Goal: Transaction & Acquisition: Purchase product/service

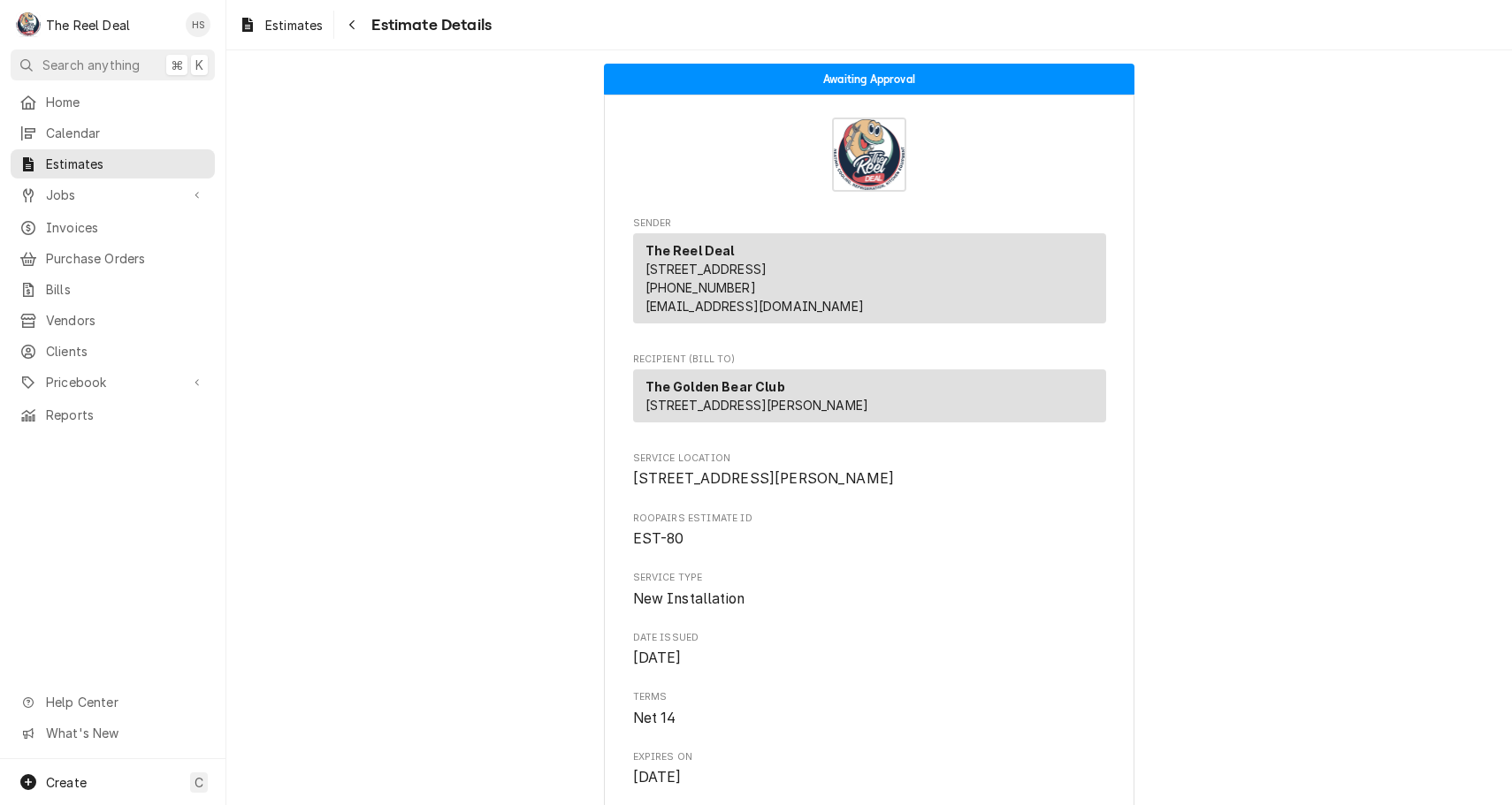
click at [1213, 9] on div "Estimates Estimate Details" at bounding box center [869, 25] width 1286 height 50
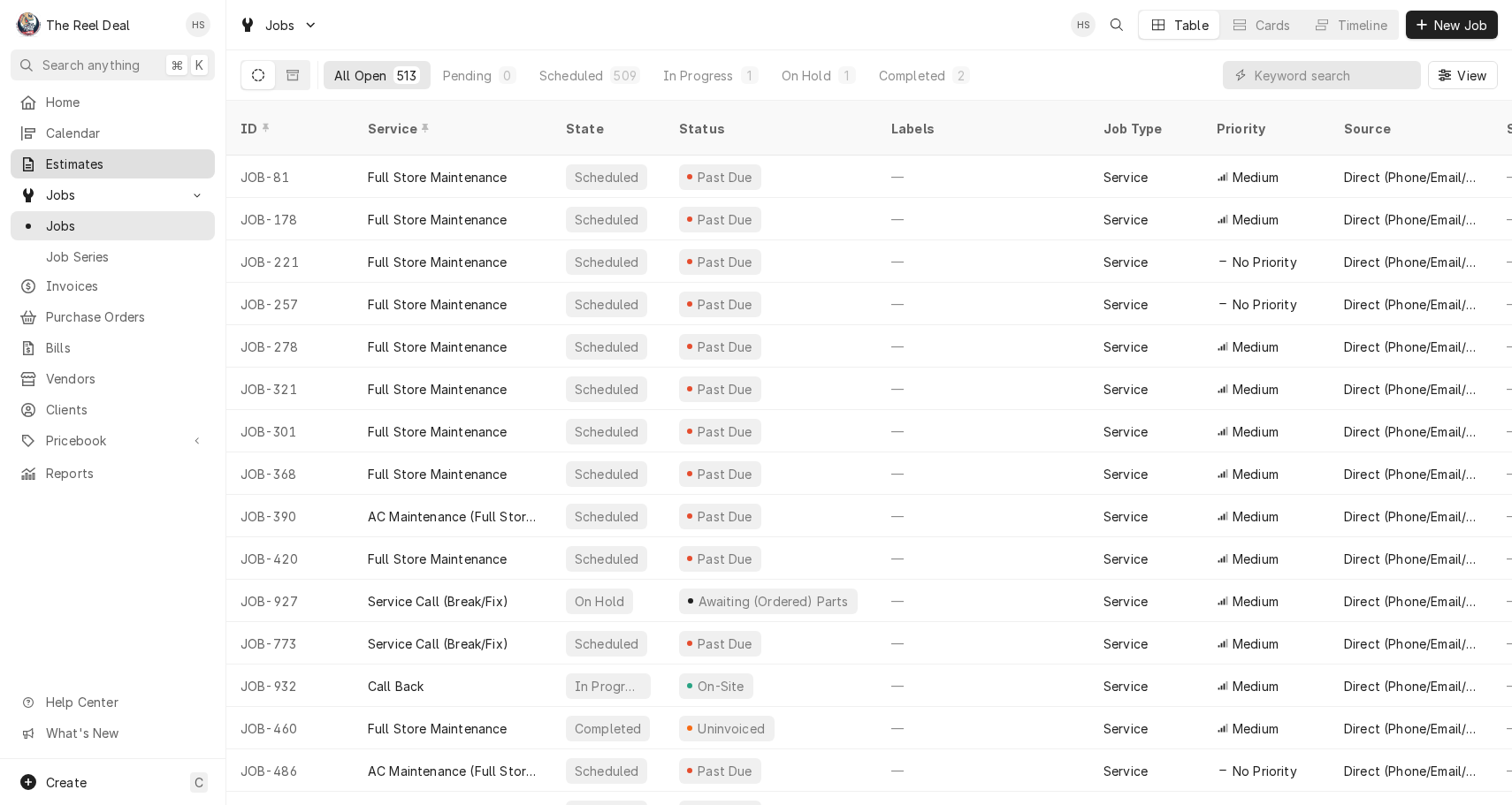
scroll to position [1, 0]
click at [89, 287] on span "Invoices" at bounding box center [126, 285] width 160 height 18
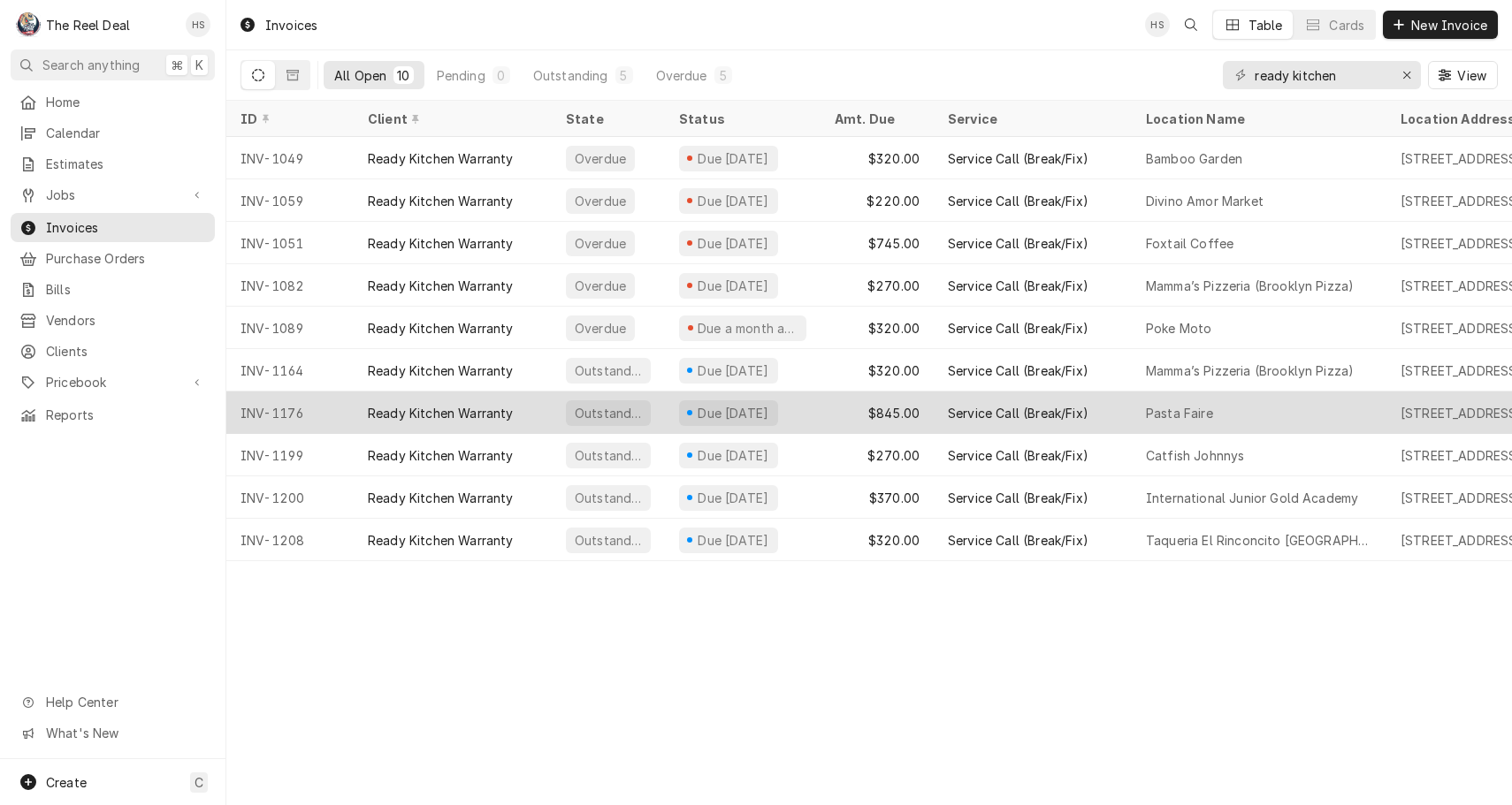
click at [437, 404] on div "Ready Kitchen Warranty" at bounding box center [441, 413] width 146 height 18
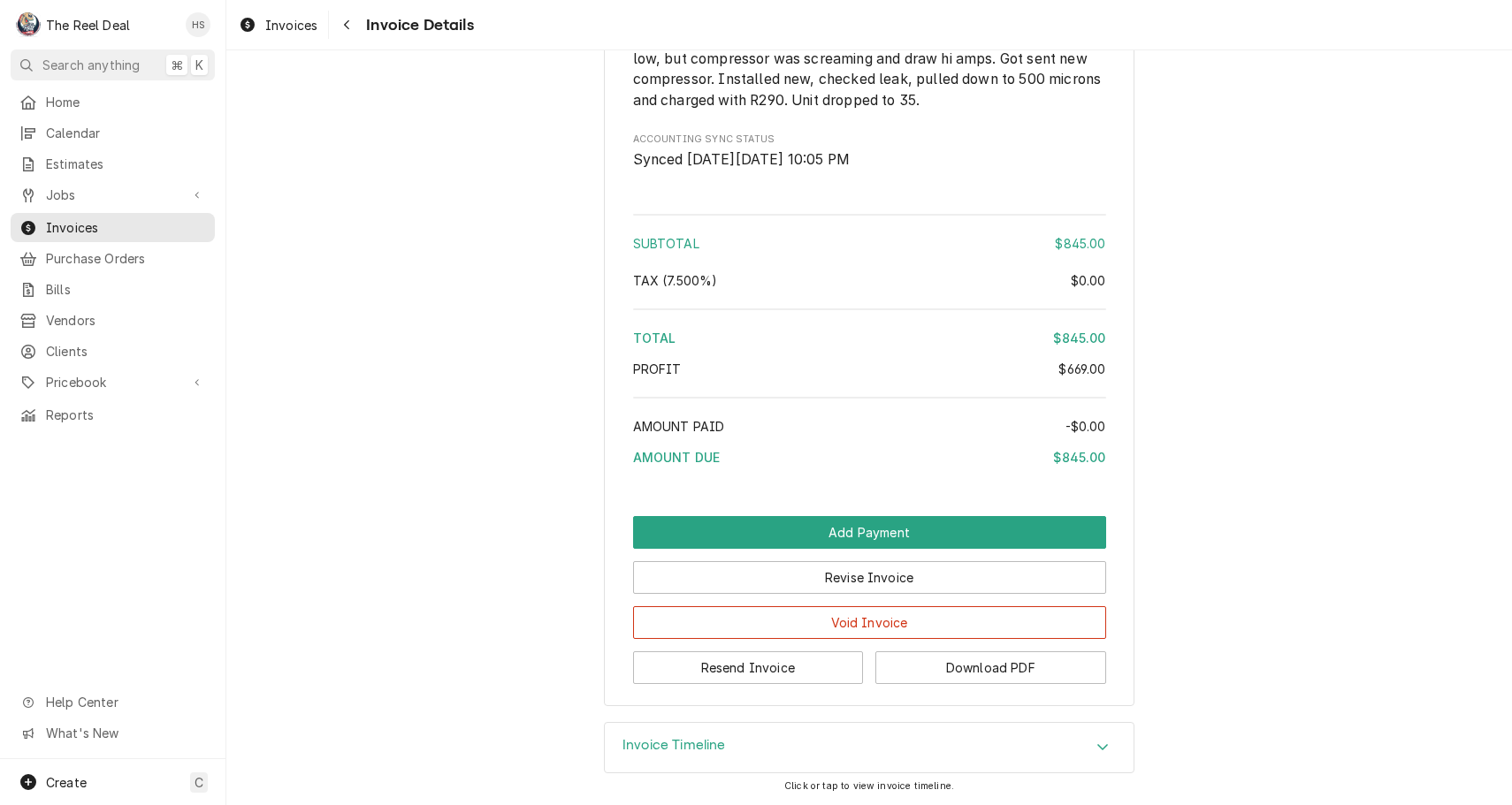
scroll to position [2805, 0]
click at [924, 672] on button "Download PDF" at bounding box center [991, 668] width 231 height 32
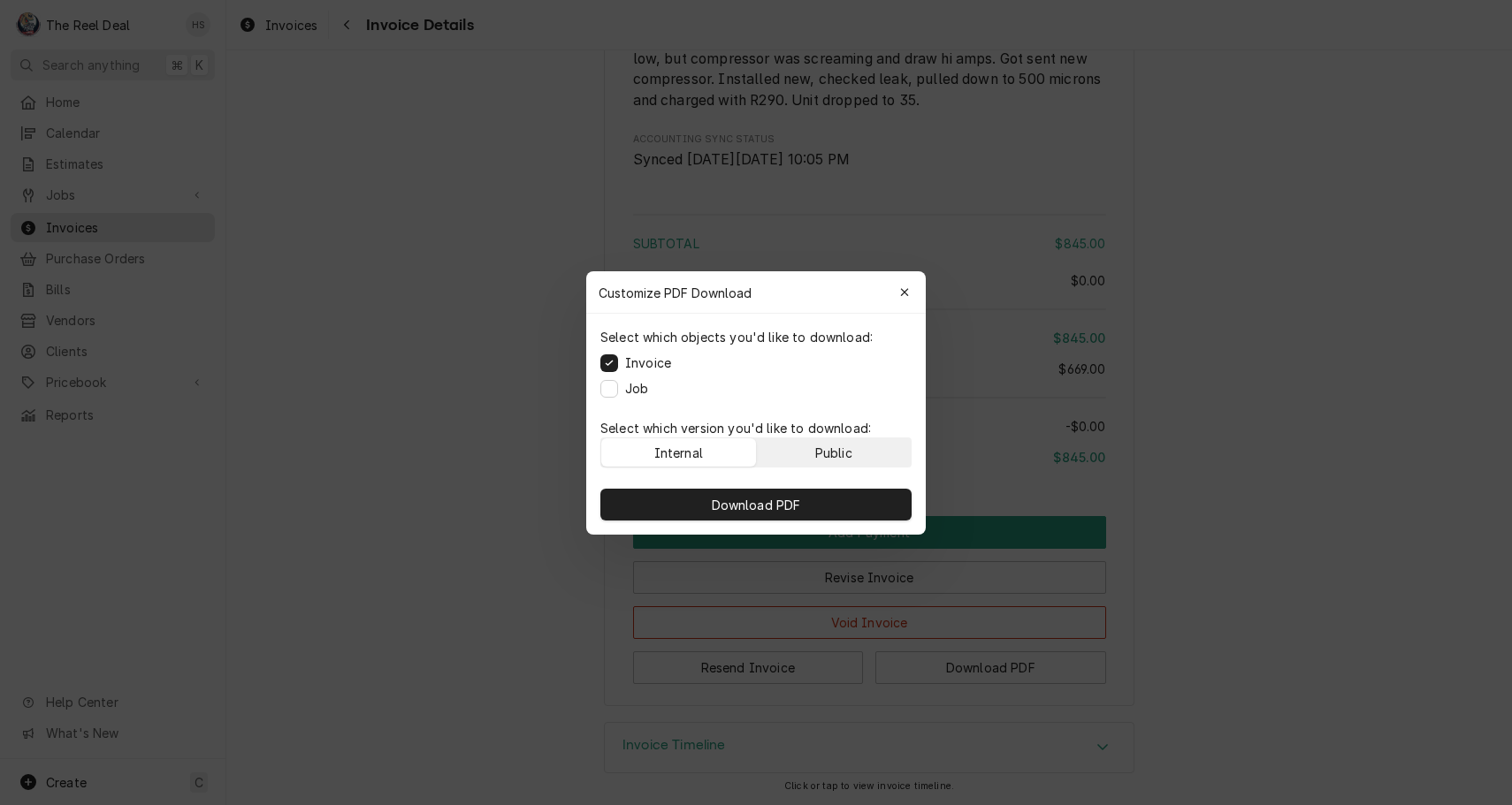
click at [810, 448] on button "Public" at bounding box center [834, 453] width 155 height 29
click at [669, 460] on div "Internal" at bounding box center [678, 451] width 49 height 18
click at [611, 391] on button "Job" at bounding box center [609, 388] width 18 height 18
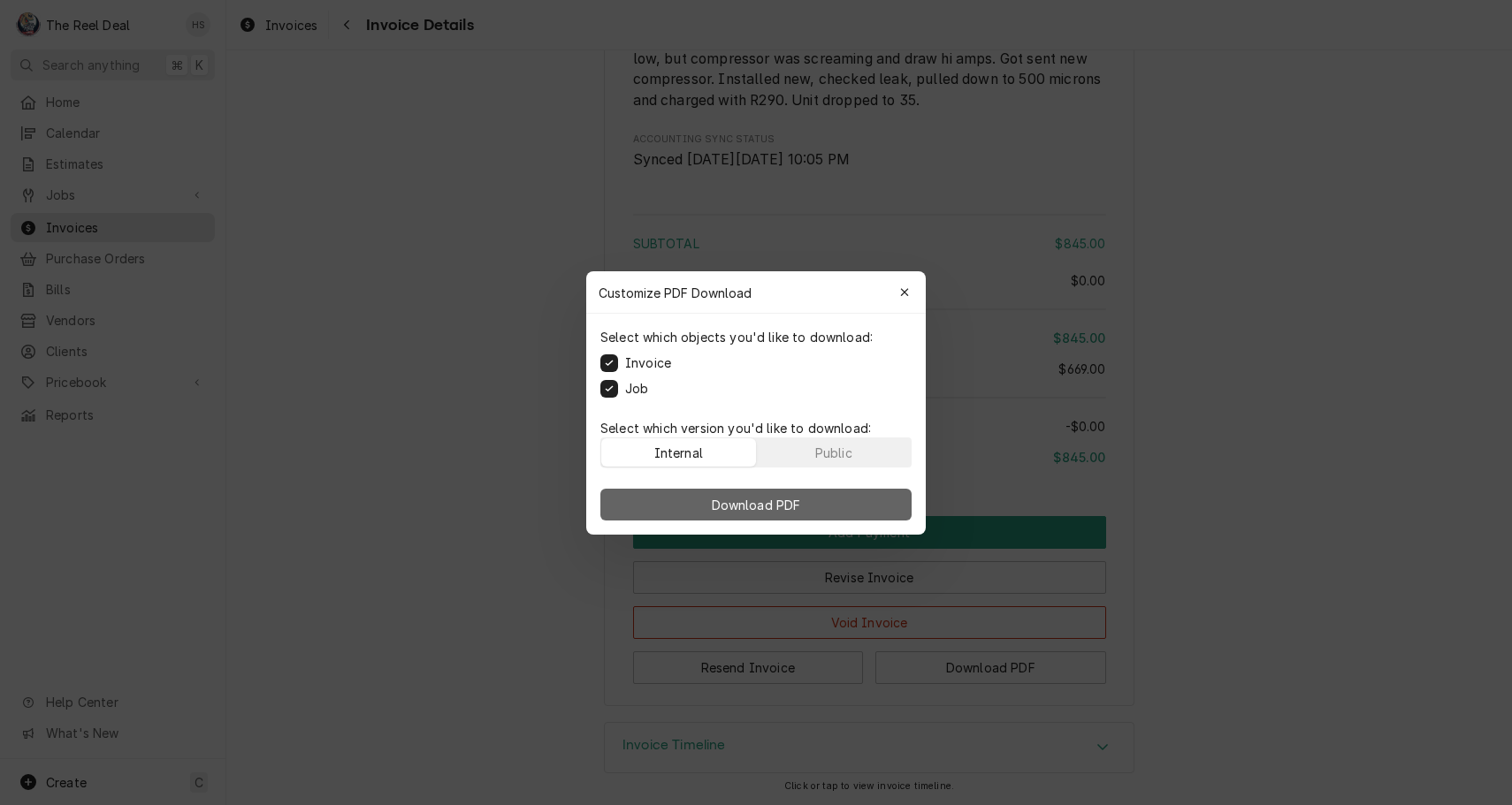
click at [688, 508] on button "Download PDF" at bounding box center [756, 505] width 311 height 31
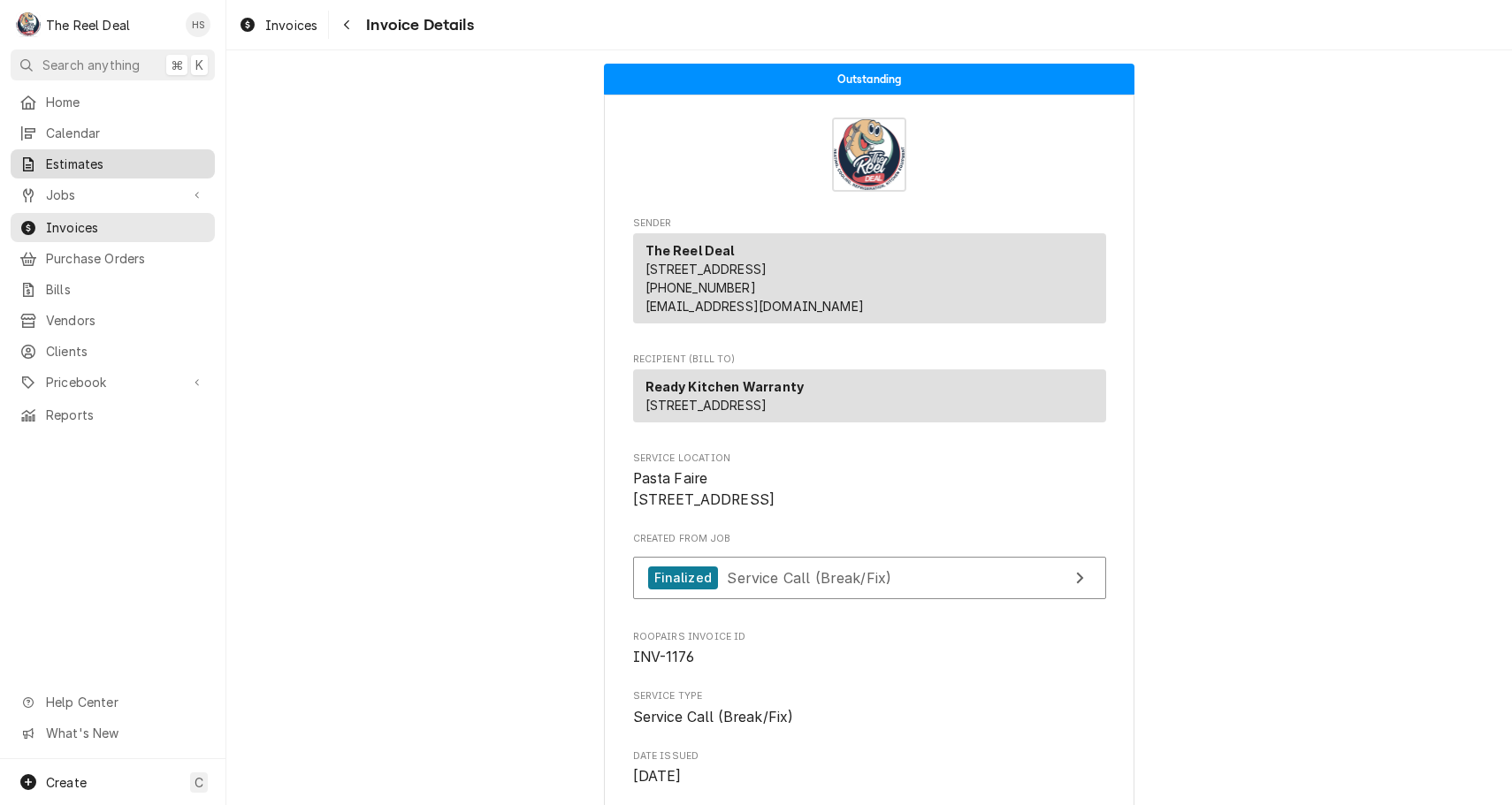
scroll to position [0, 0]
click at [114, 226] on span "Invoices" at bounding box center [126, 227] width 160 height 18
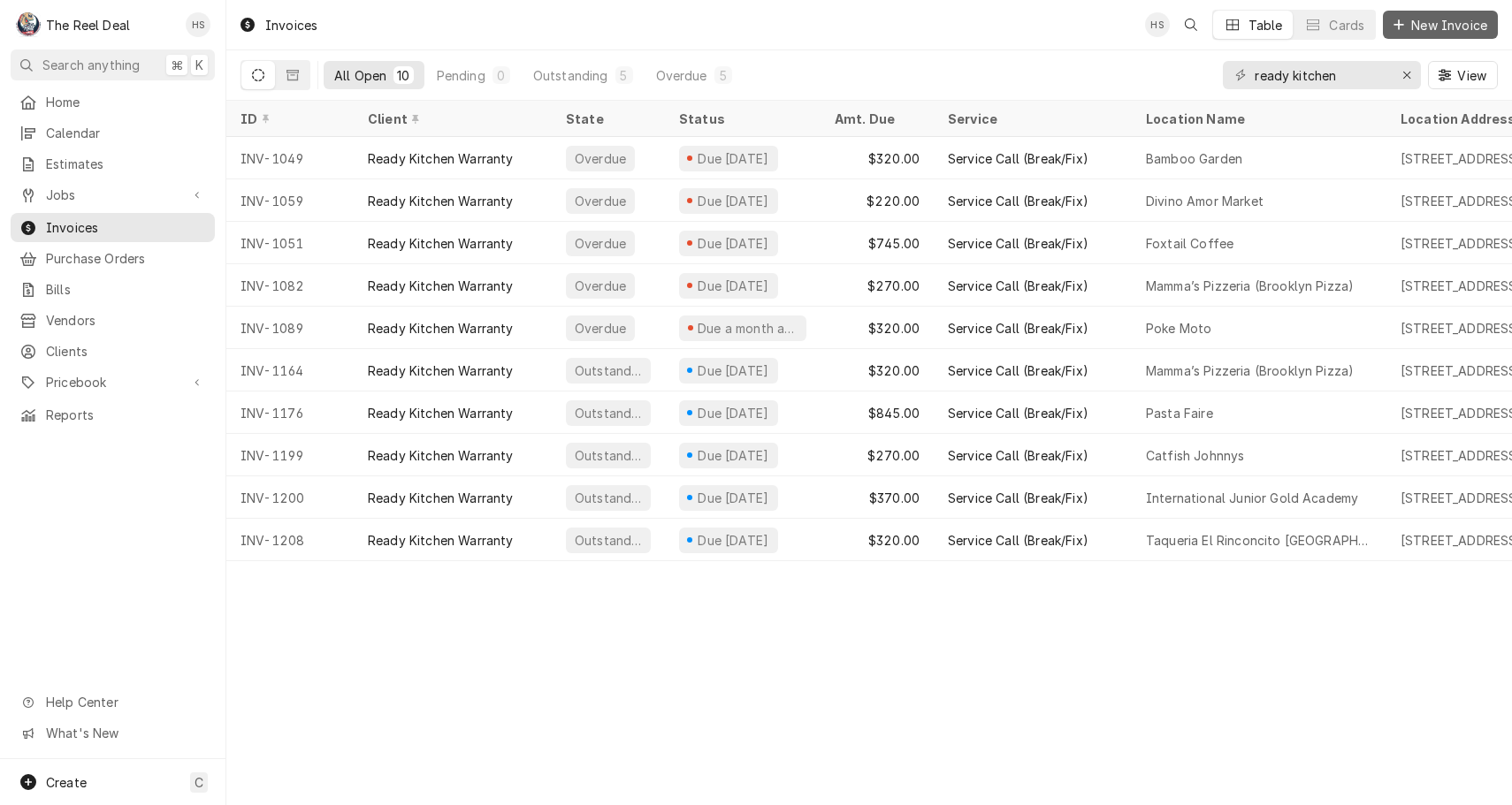
click at [1443, 17] on span "New Invoice" at bounding box center [1449, 25] width 83 height 18
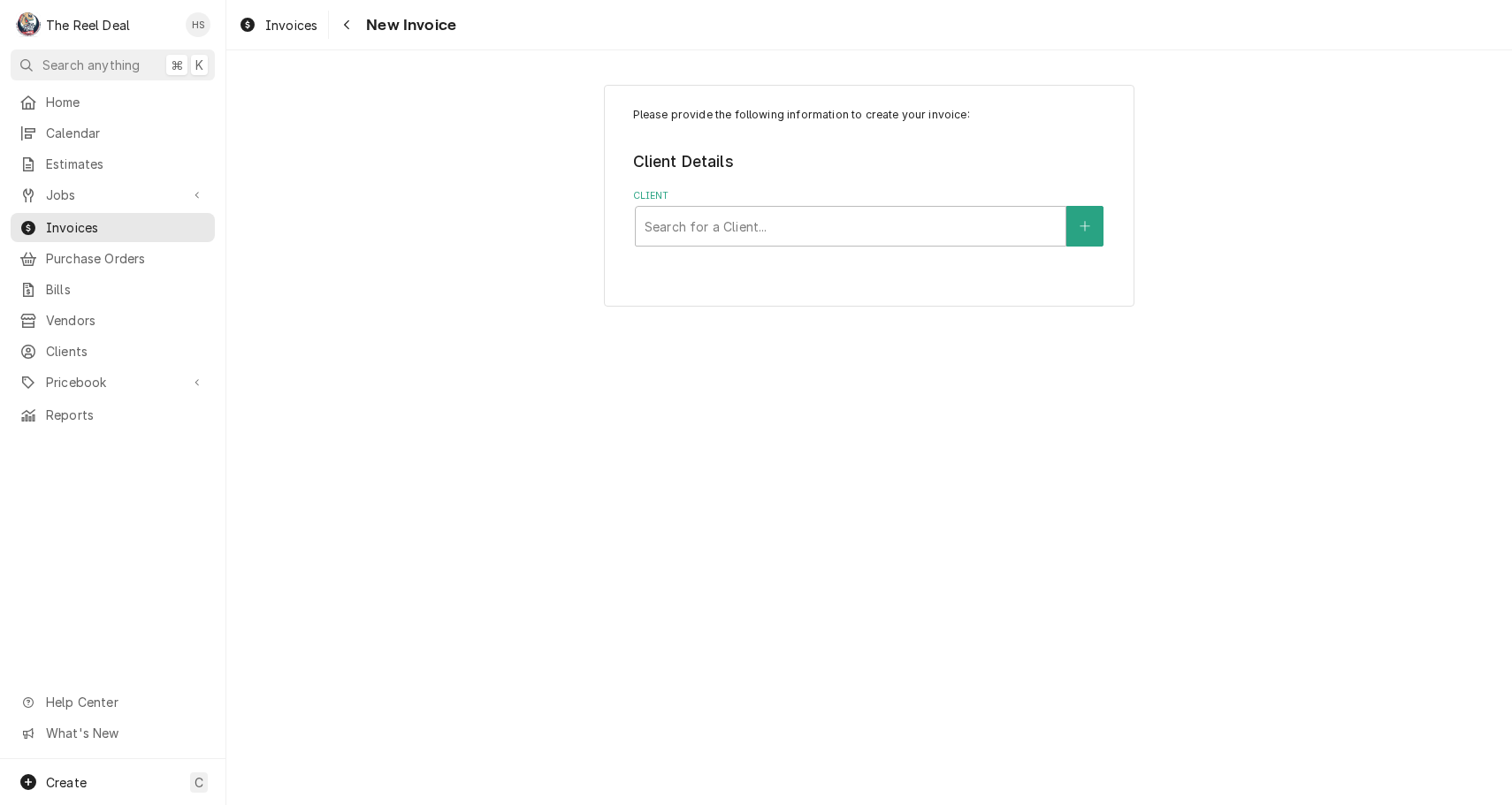
click at [912, 0] on div "Invoices New Invoice" at bounding box center [869, 25] width 1286 height 50
click at [742, 238] on div "Client" at bounding box center [851, 226] width 412 height 31
type input "read"
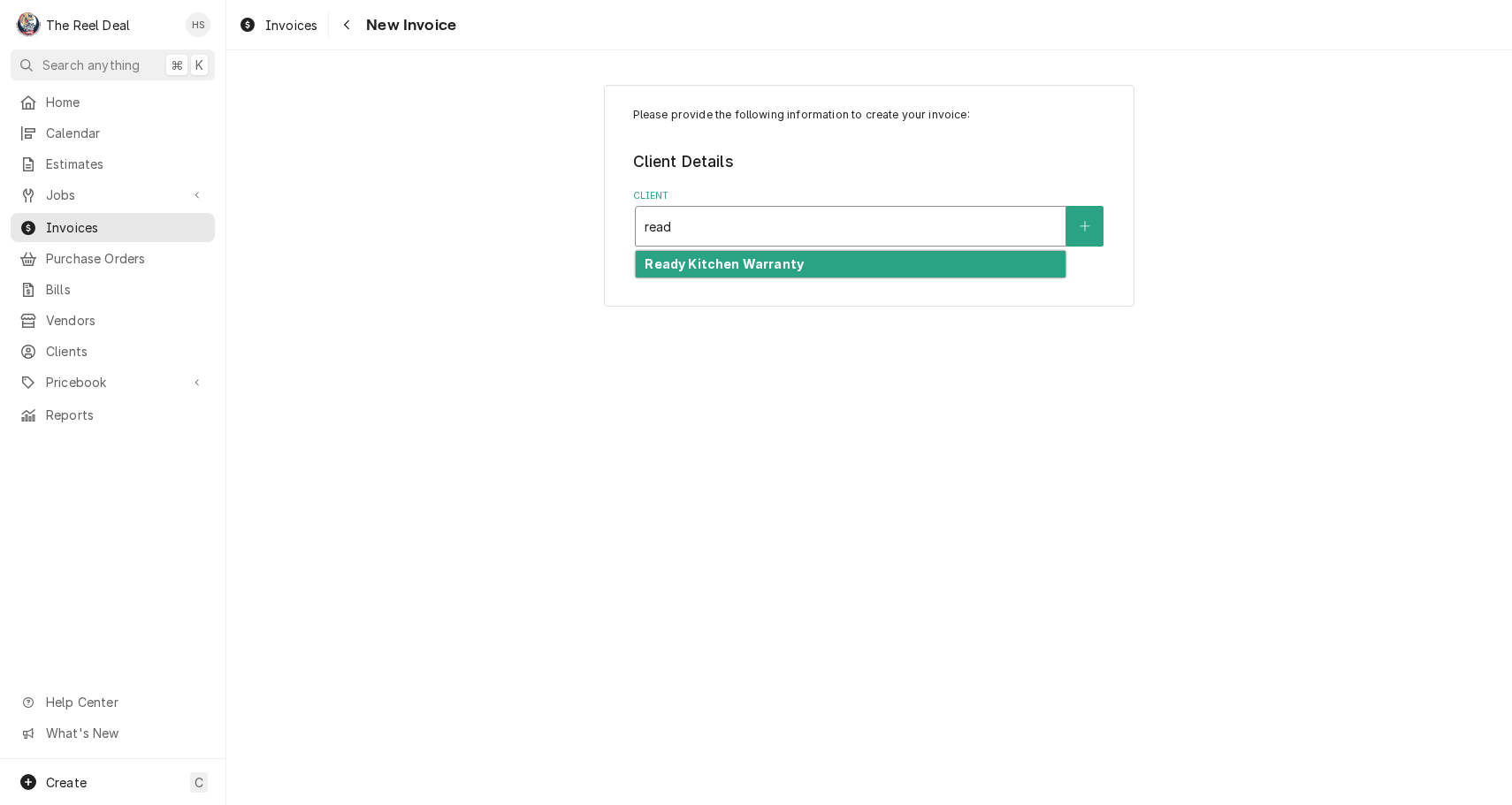
click at [763, 274] on div "Ready Kitchen Warranty" at bounding box center [850, 264] width 429 height 28
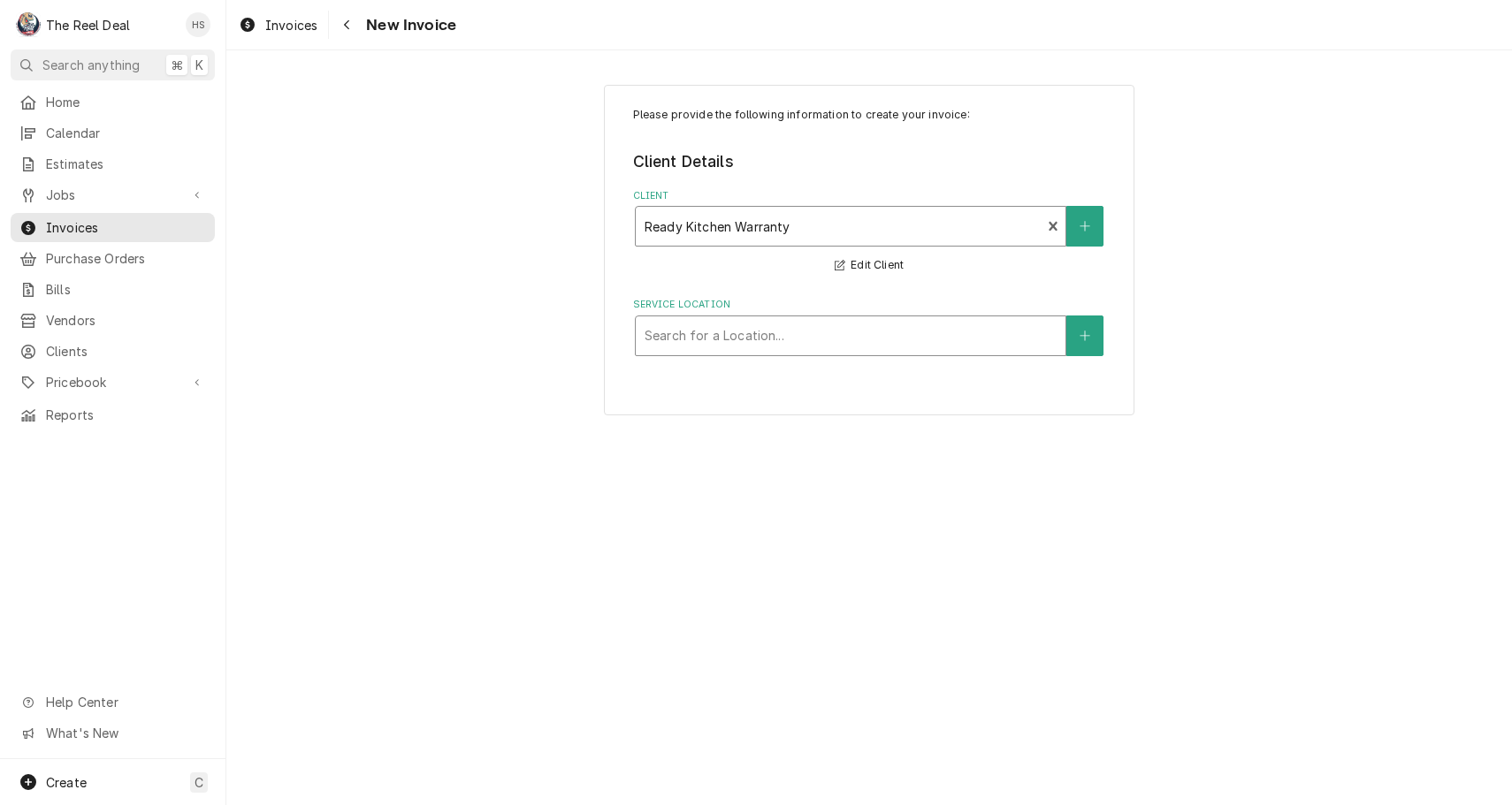
click at [763, 328] on div "Search for a Location..." at bounding box center [851, 335] width 412 height 18
type input "c"
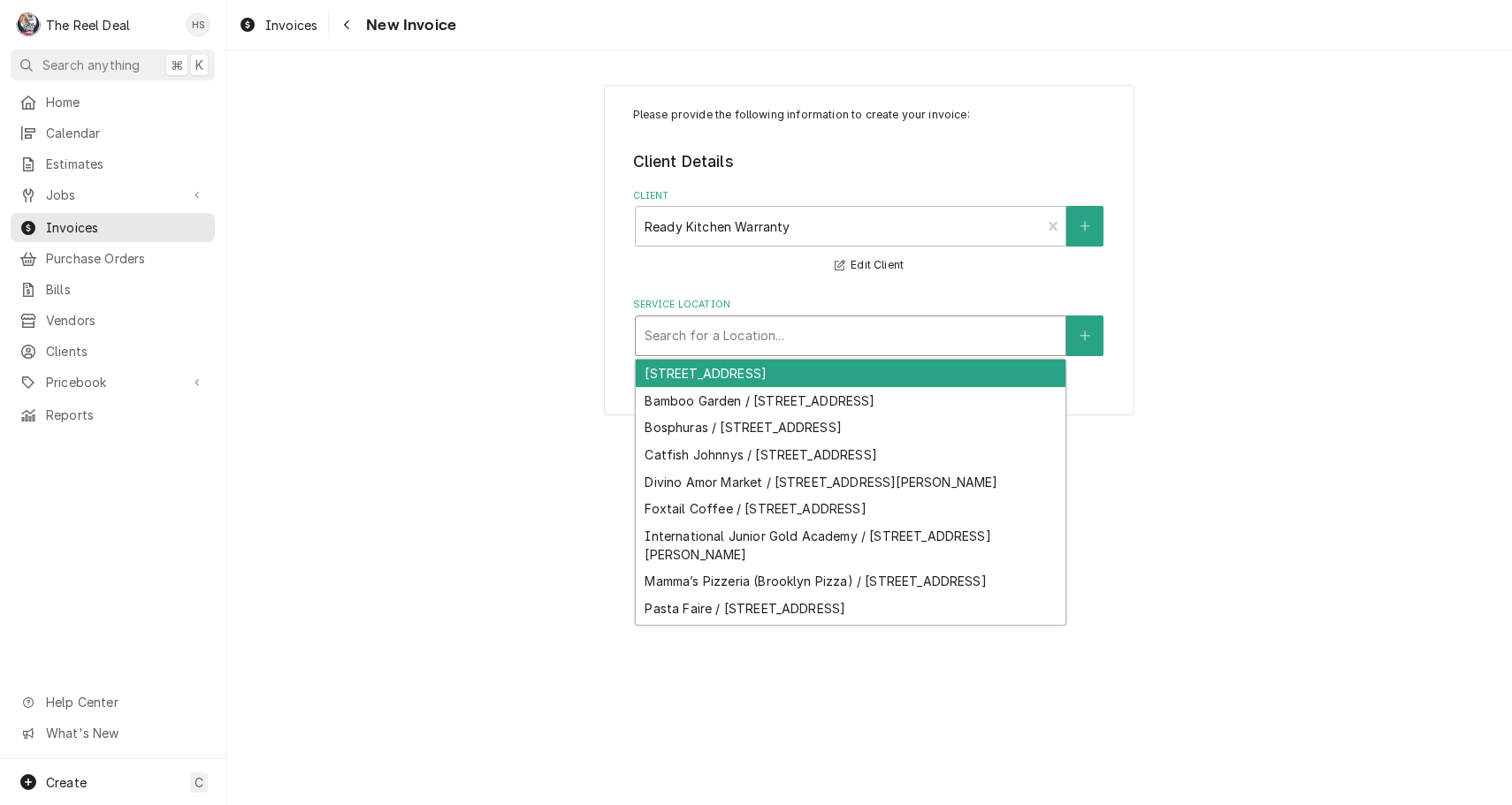
click at [1063, 320] on div "Search for a Location..." at bounding box center [850, 336] width 429 height 39
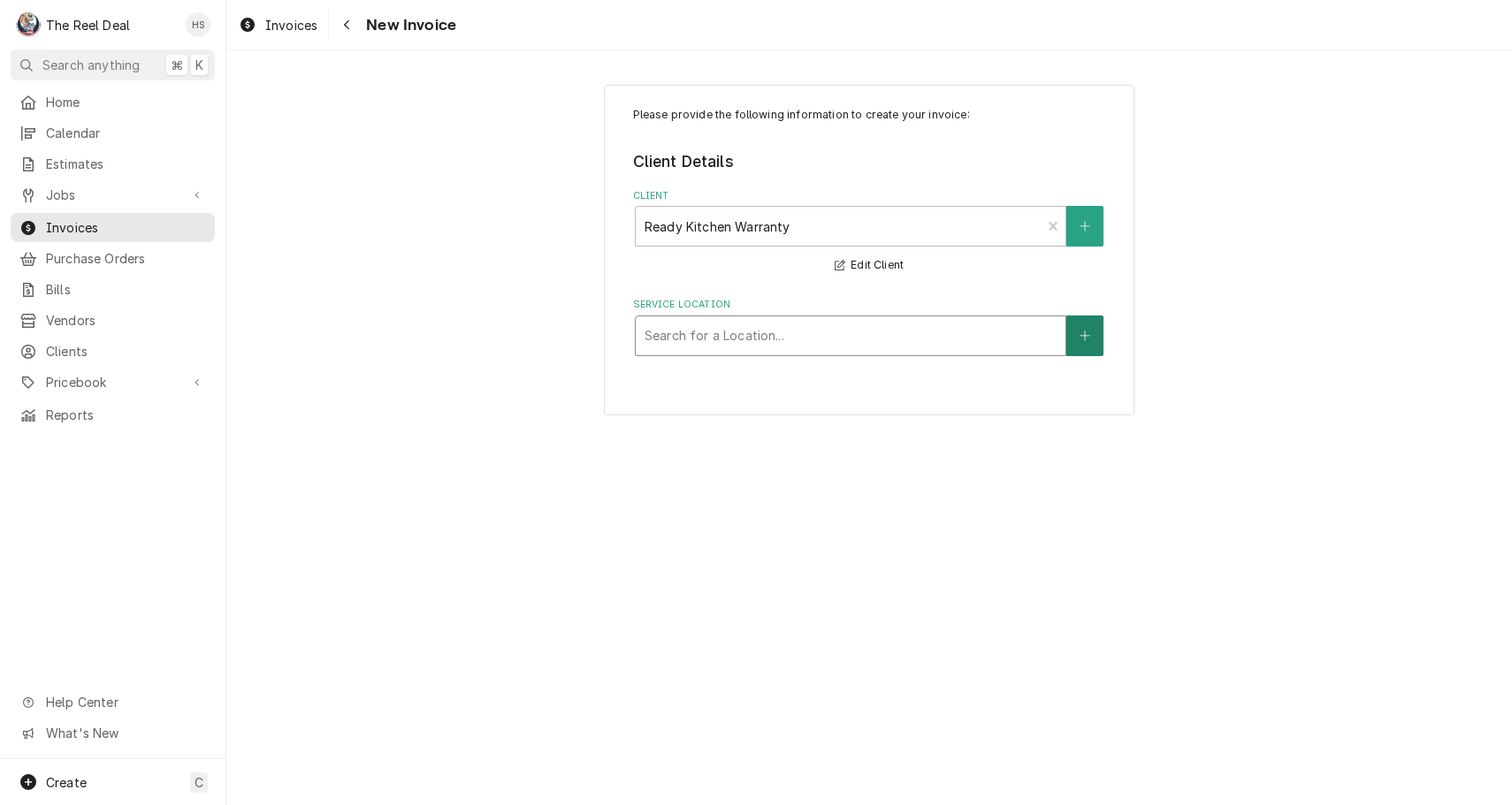
click at [1087, 331] on icon "Create New Location" at bounding box center [1085, 336] width 10 height 12
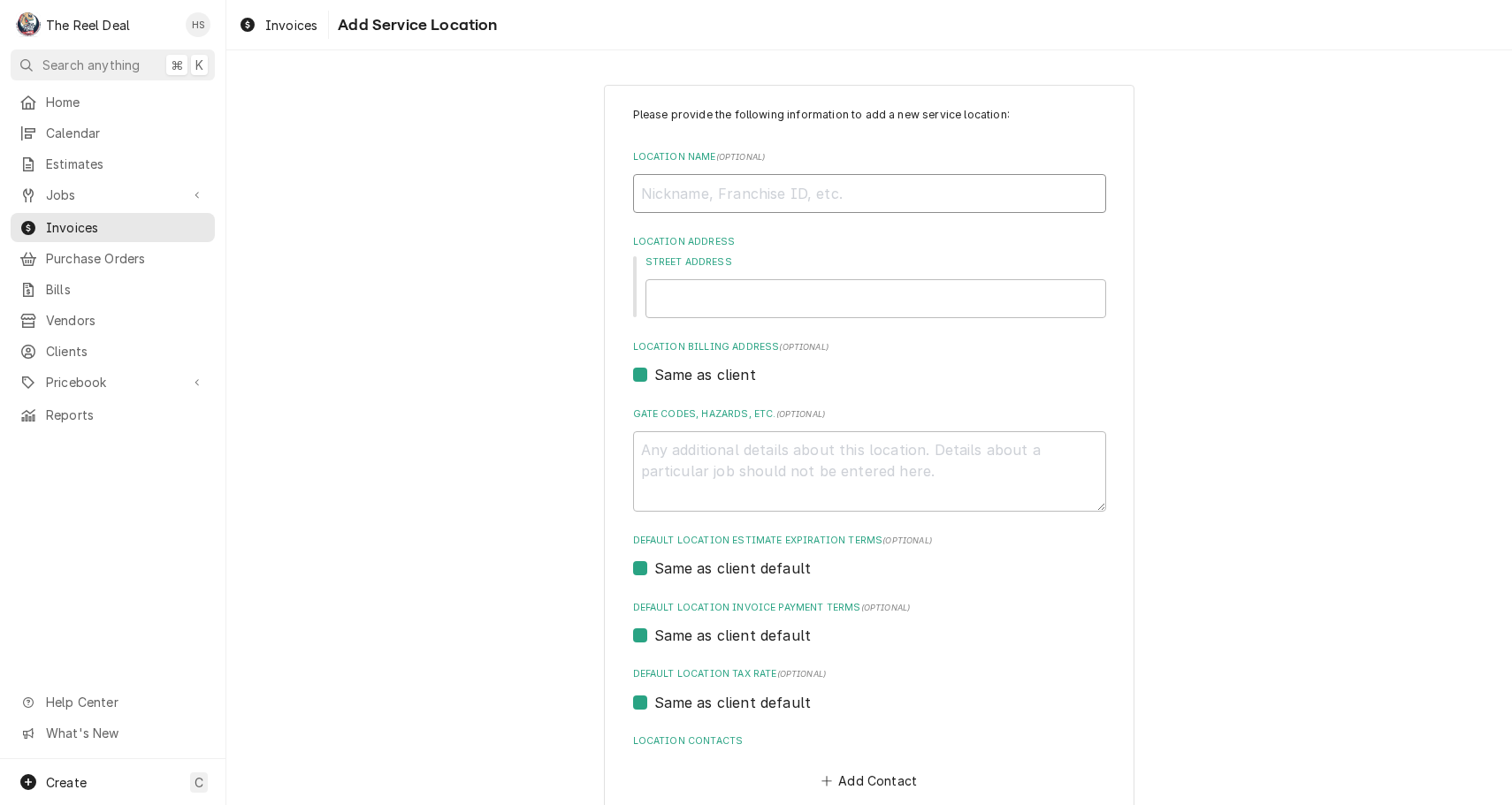
type textarea "x"
type input "C"
type textarea "x"
type input "Co"
type textarea "x"
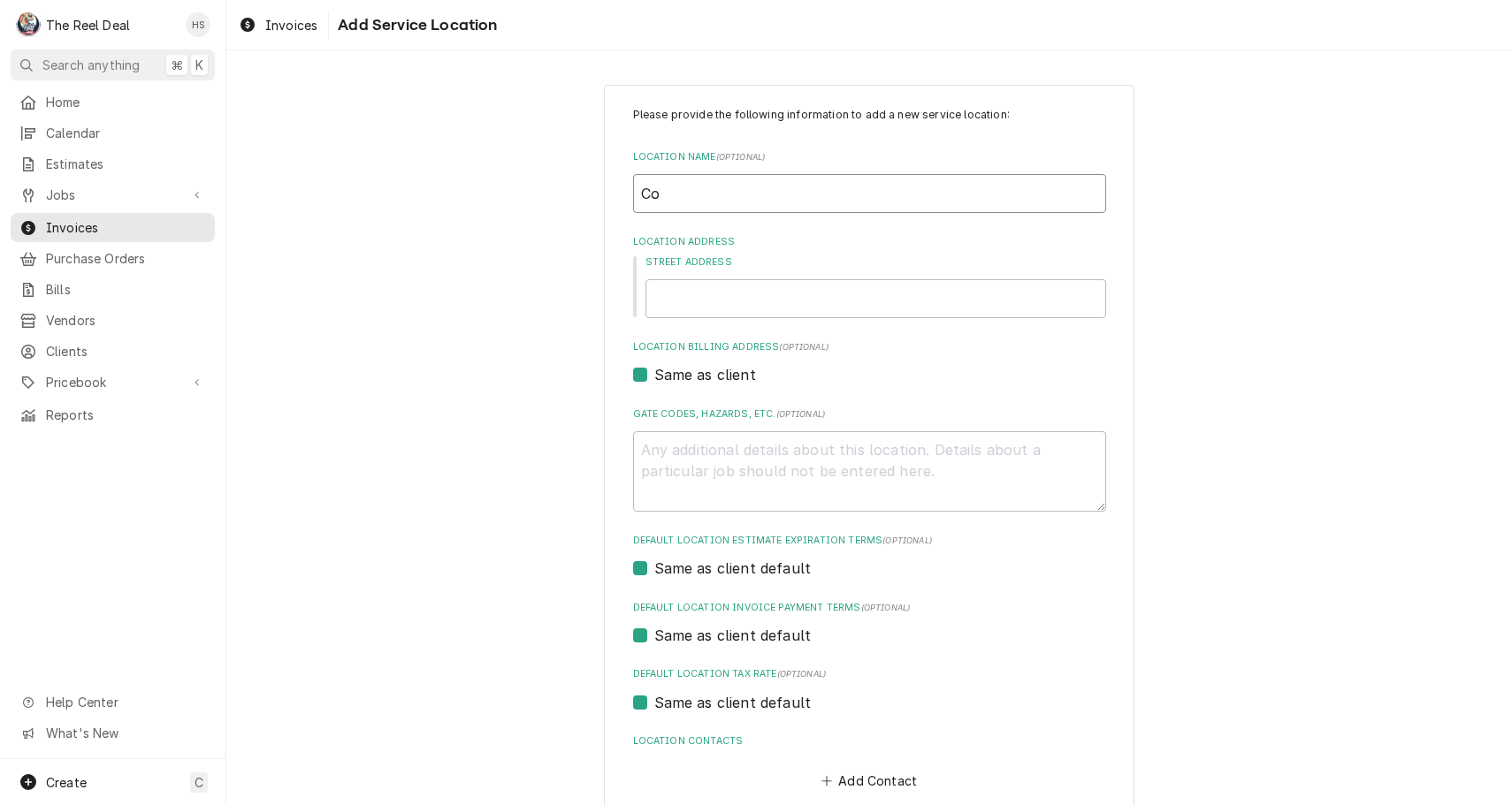
type input "Cos"
type textarea "x"
type input "Cosa"
type textarea "x"
type input "Cos"
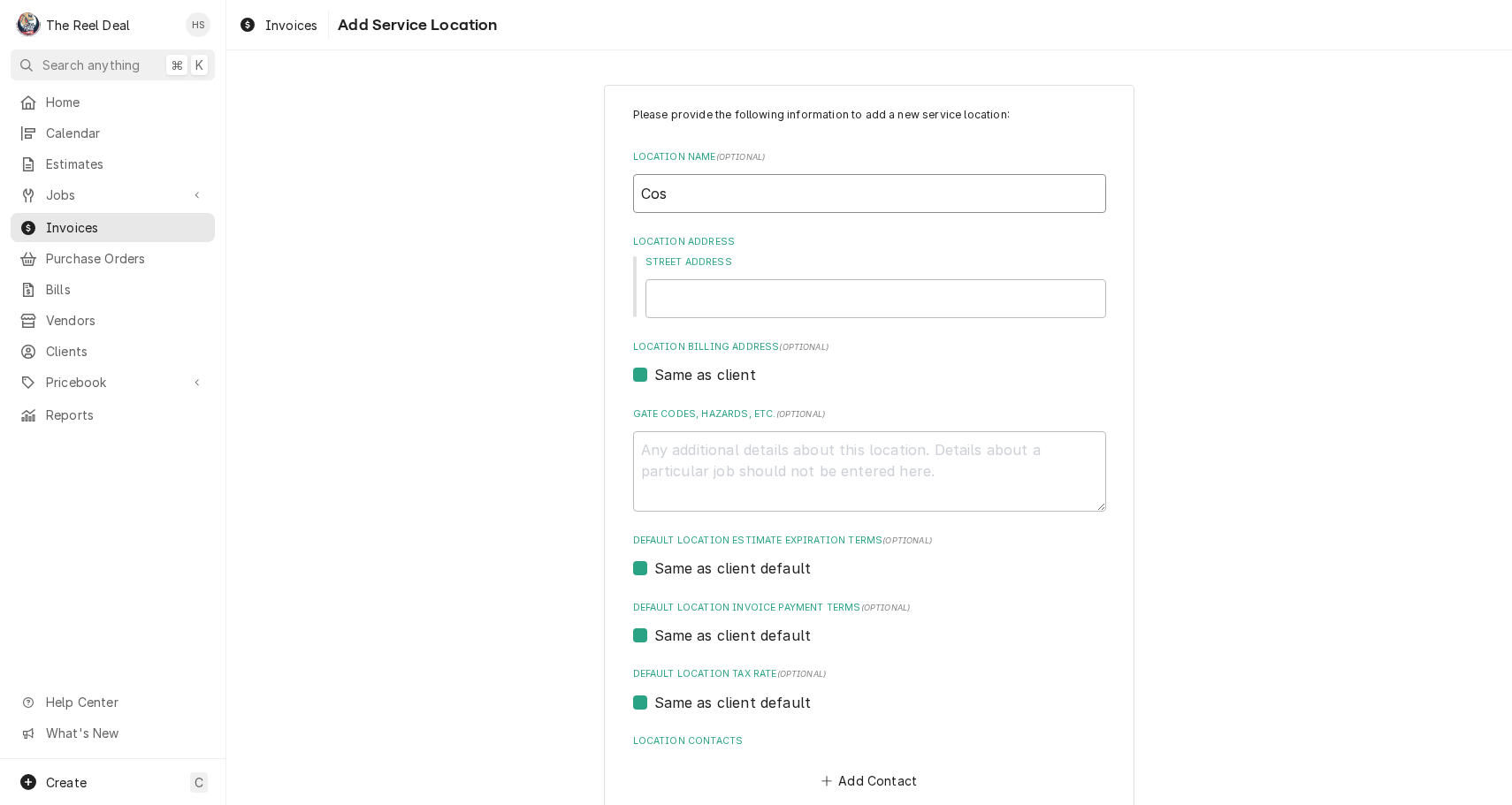
type textarea "x"
type input "Cosa"
type textarea "x"
type input "Cosa"
type textarea "x"
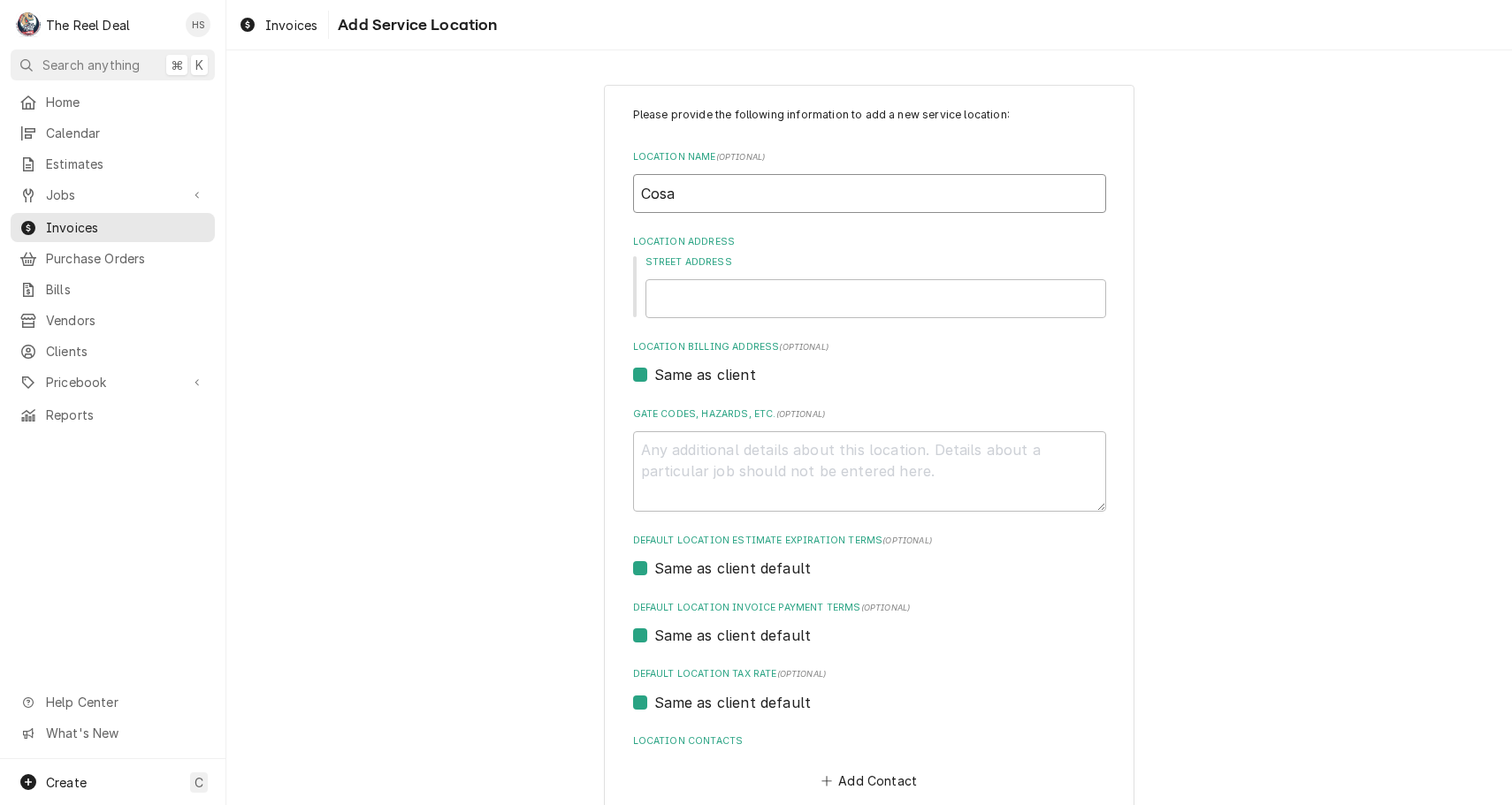
type input "Cosa N"
type textarea "x"
type input "Cosa No"
type textarea "x"
type input "Cosa Nos"
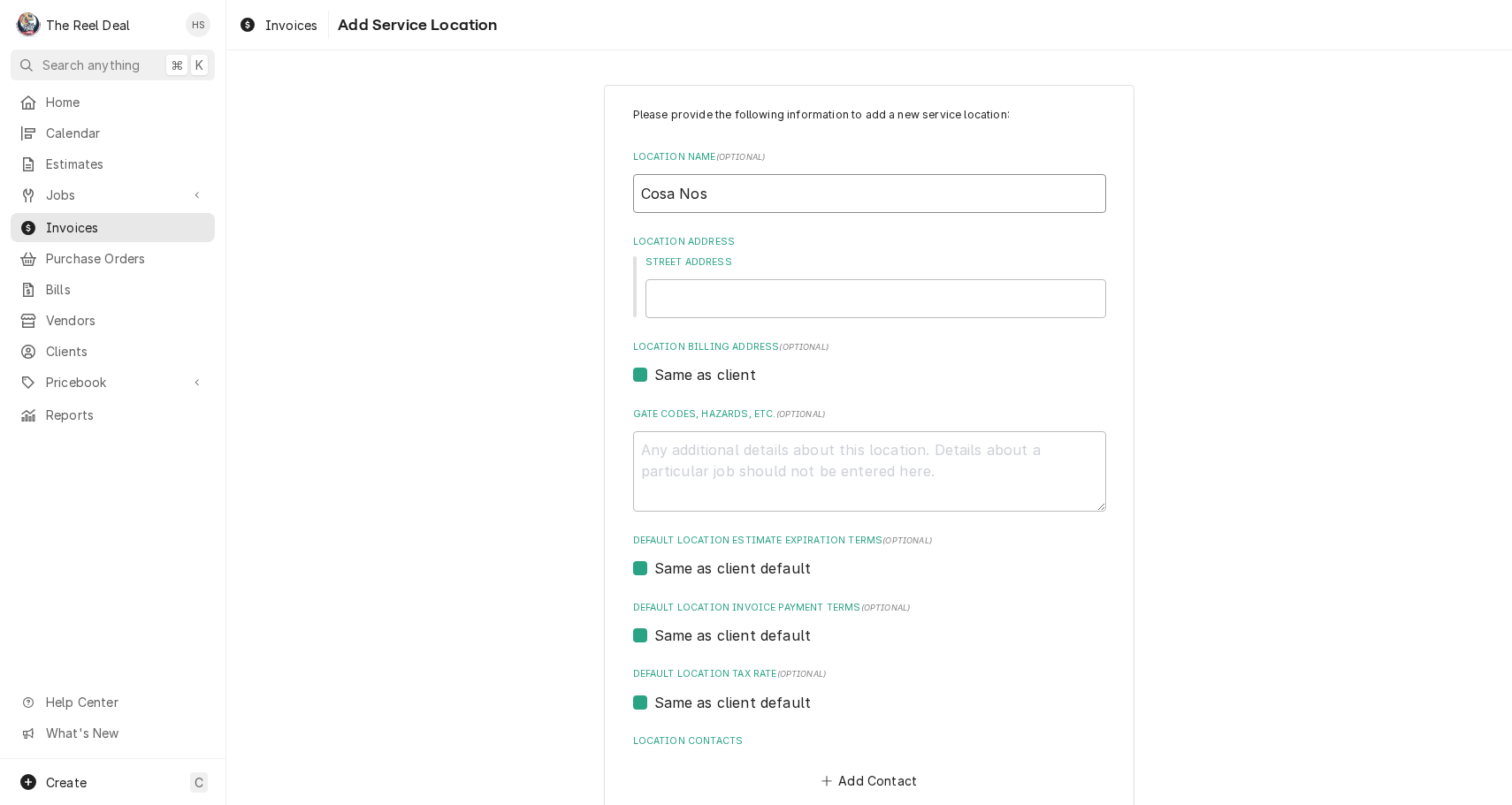
type textarea "x"
type input "Cosa Nost"
type textarea "x"
type input "Cosa Nostr"
type textarea "x"
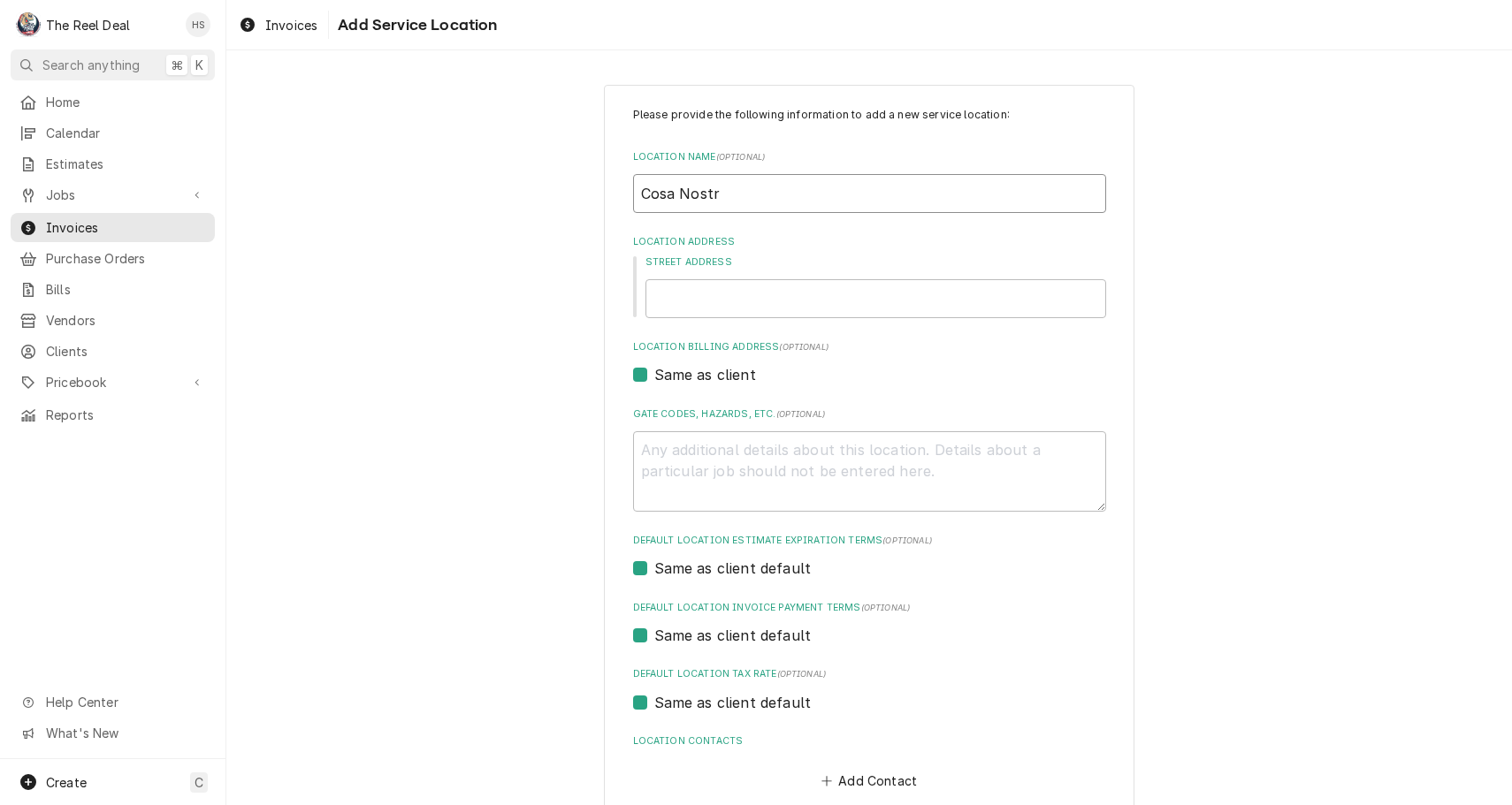
type input "Cosa Nostra"
type textarea "x"
type input "Cosa Nostra"
type textarea "x"
type input "Cosa Nostra I"
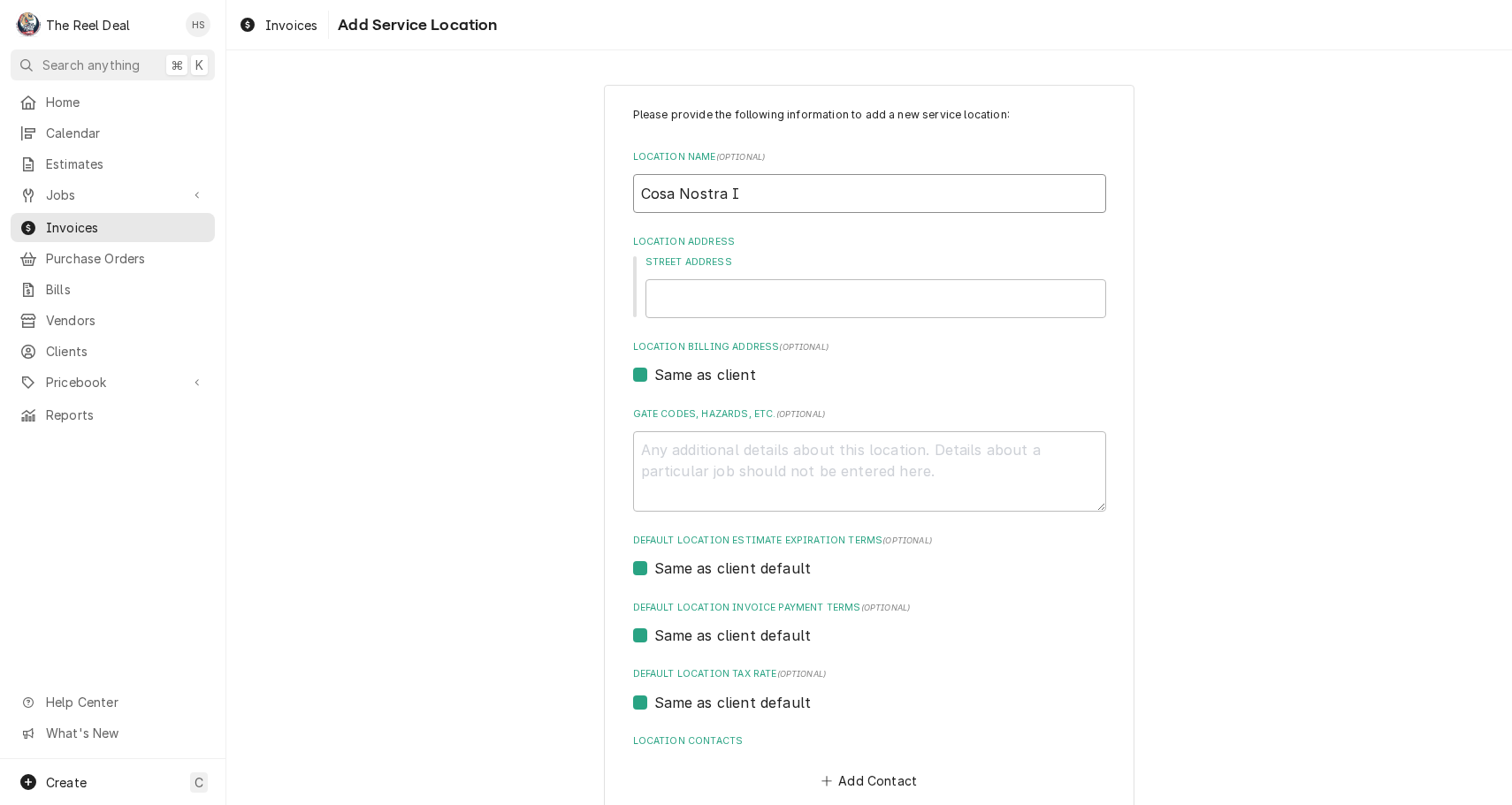
type textarea "x"
type input "Cosa Nostra It"
type textarea "x"
type input "Cosa Nostra Ita"
type textarea "x"
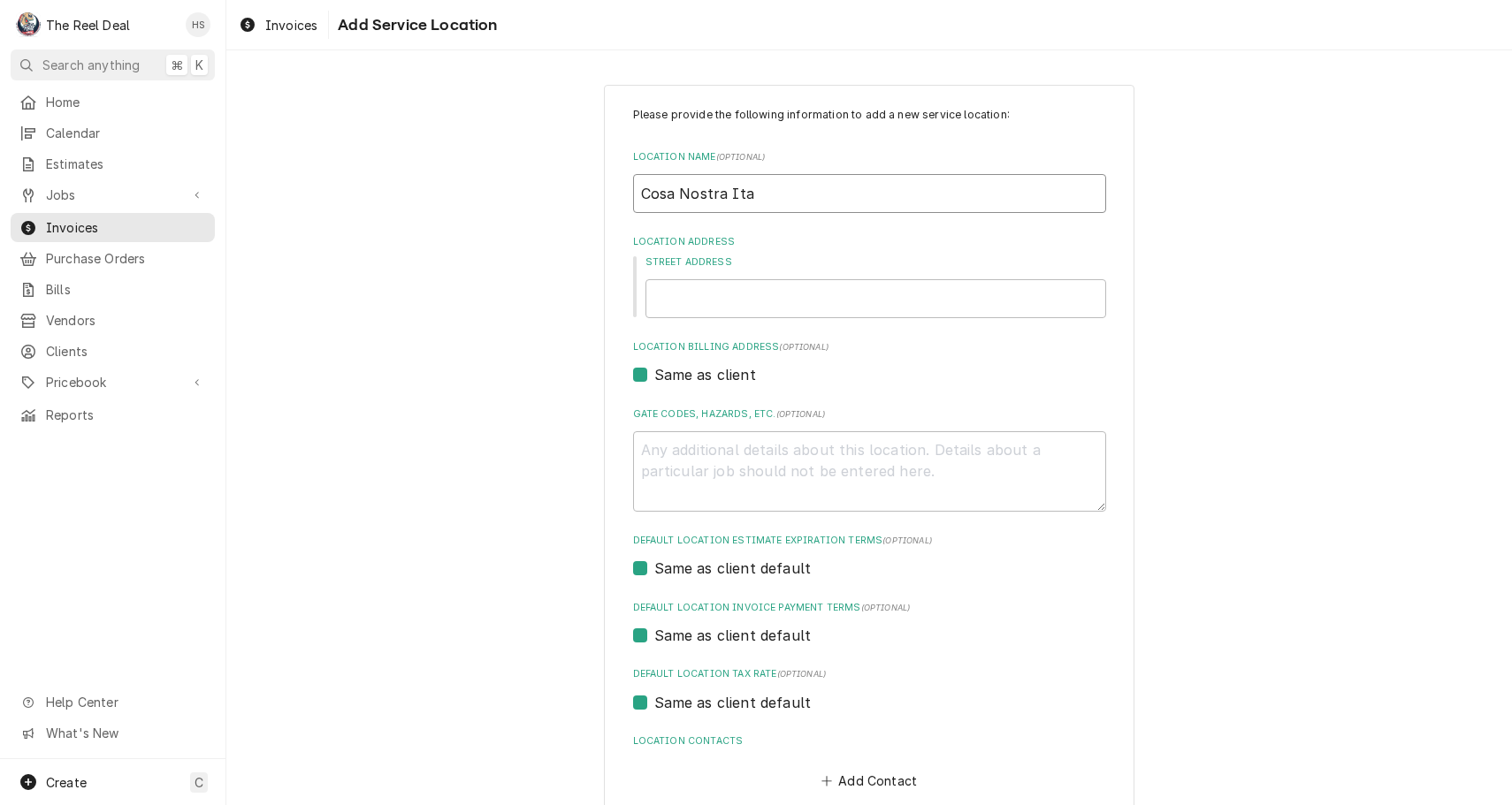
type input "Cosa Nostra Ital"
type textarea "x"
type input "Cosa Nostra Itali"
type textarea "x"
type input "Cosa Nostra Italia"
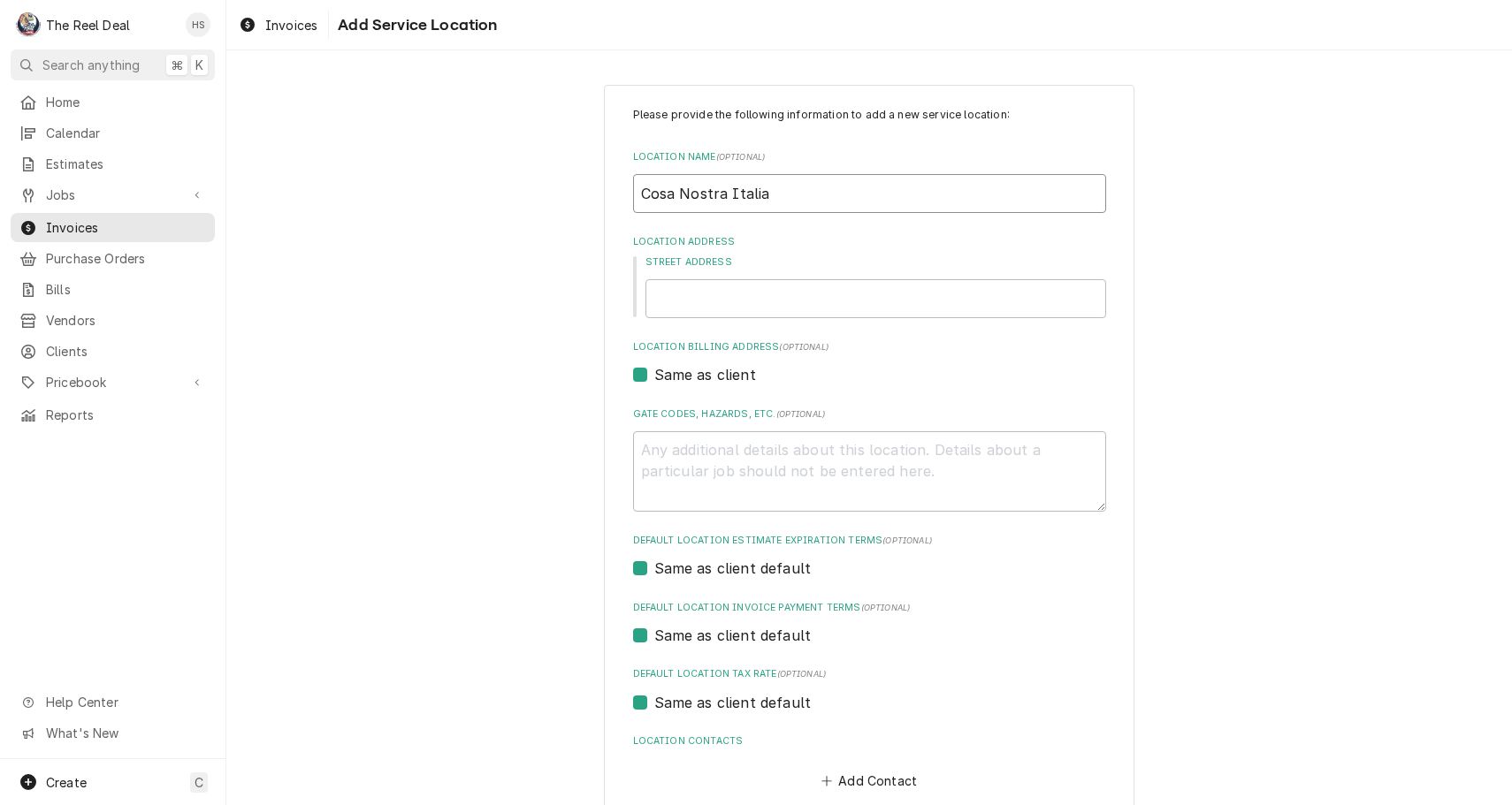
type textarea "x"
type input "Cosa Nostra Italian"
type textarea "x"
type input "Cosa Nostra Italian"
type textarea "x"
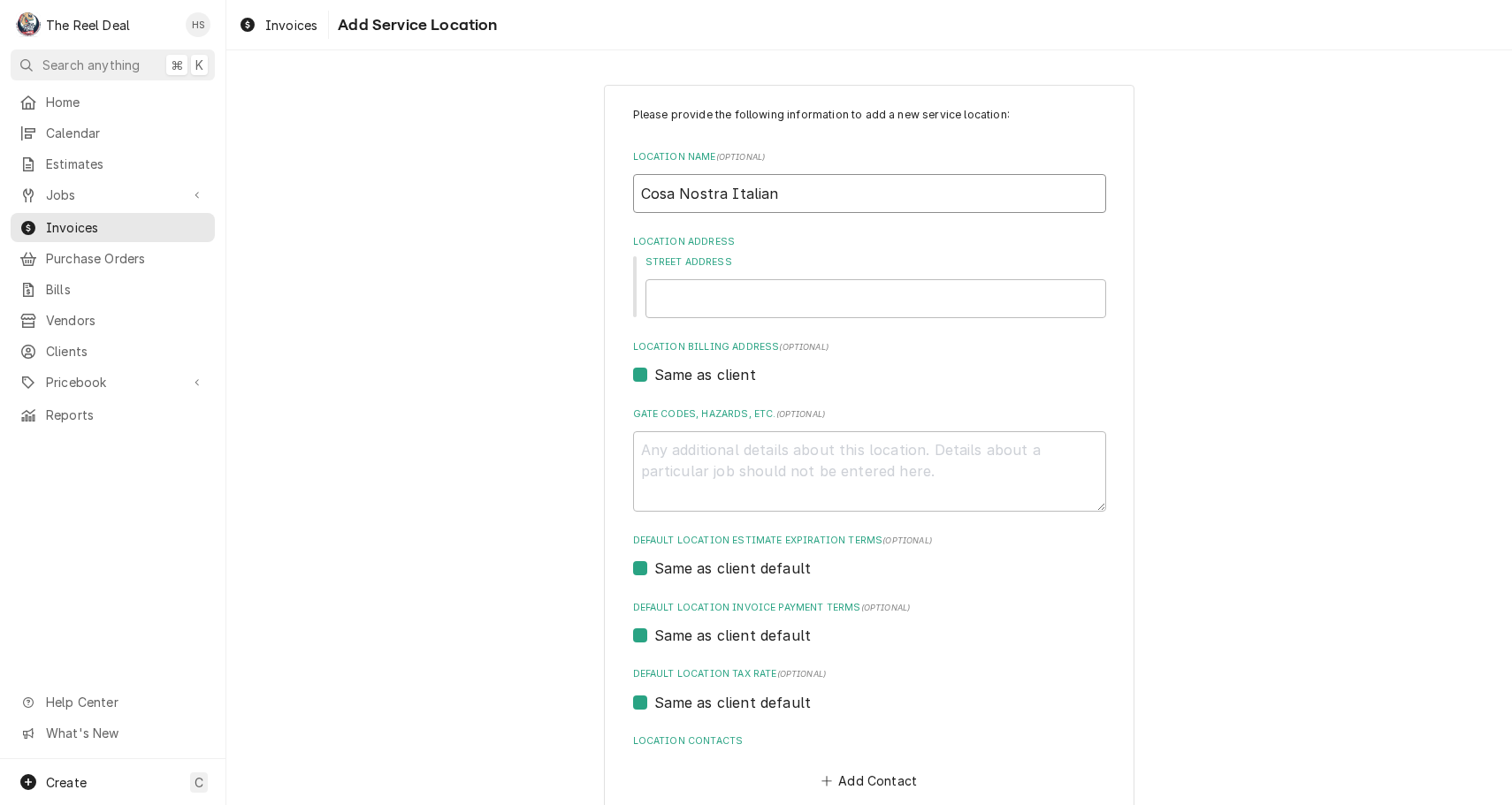
type input "Cosa Nostra Italian D"
type textarea "x"
type input "Cosa Nostra Italian De"
type textarea "x"
type input "Cosa Nostra Italian Del"
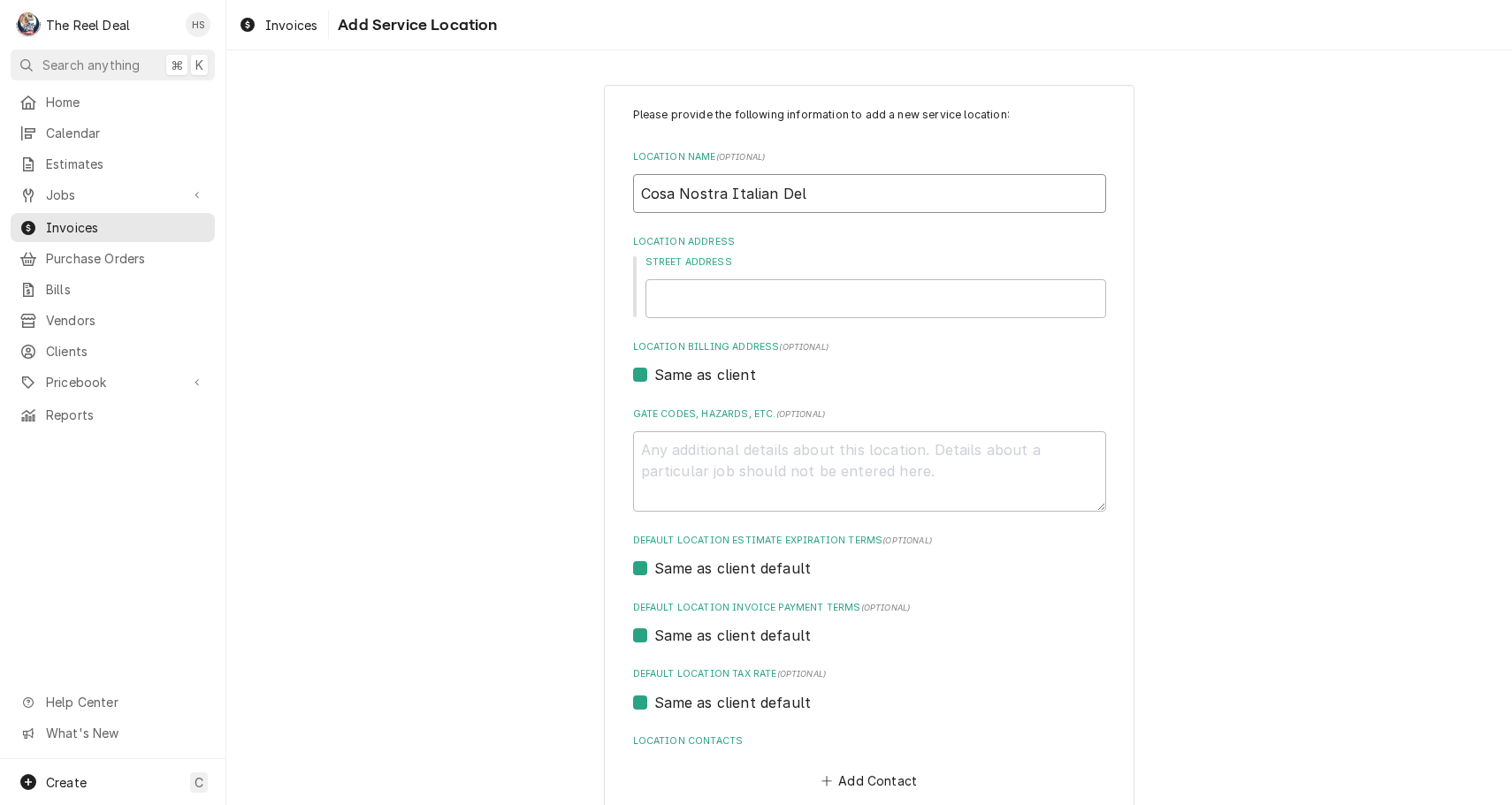
type textarea "x"
type input "Cosa Nostra Italian Deli"
type textarea "x"
type input "7"
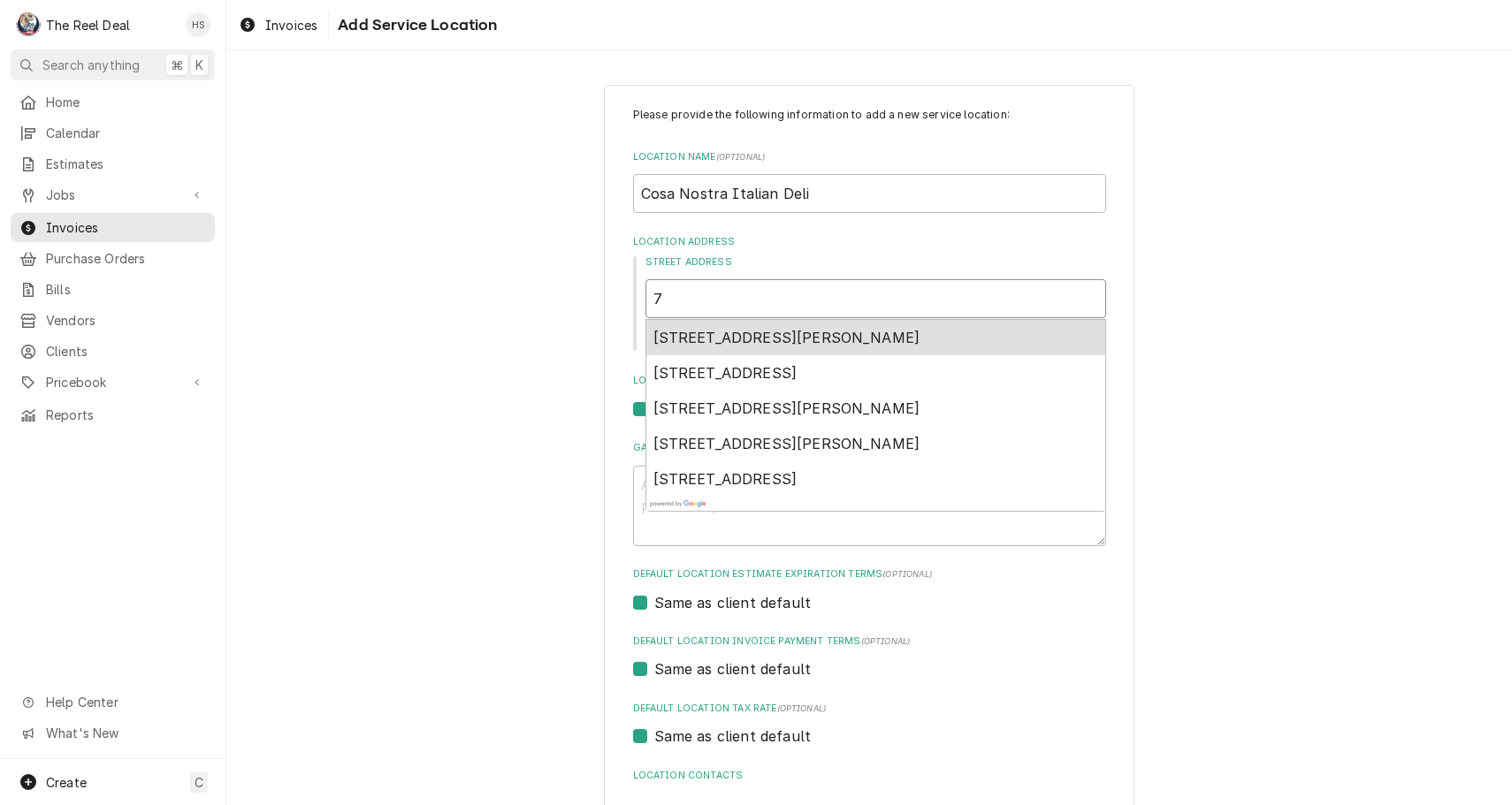
type textarea "x"
type input "79"
type textarea "x"
type input "798"
type textarea "x"
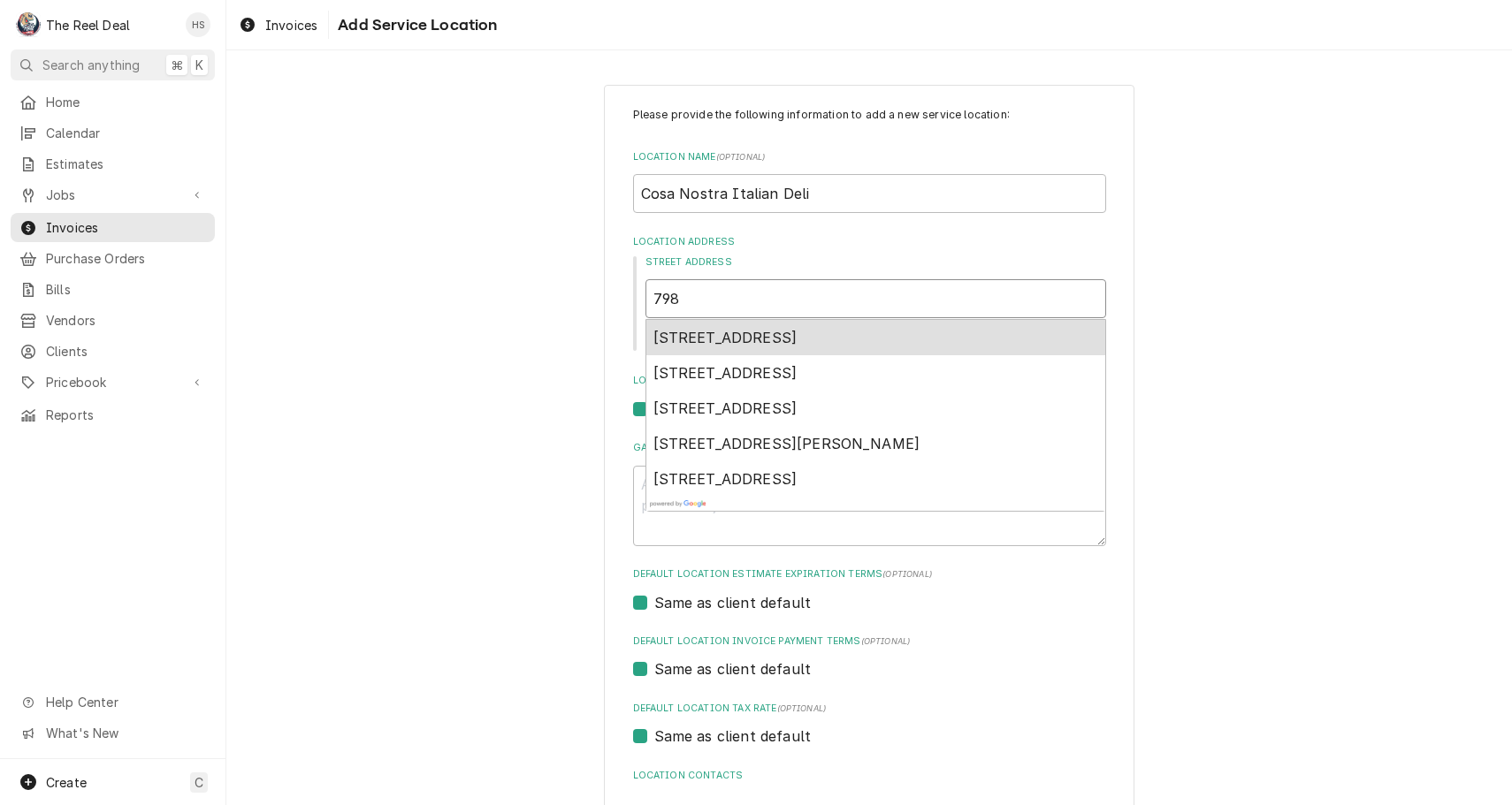
type input "798"
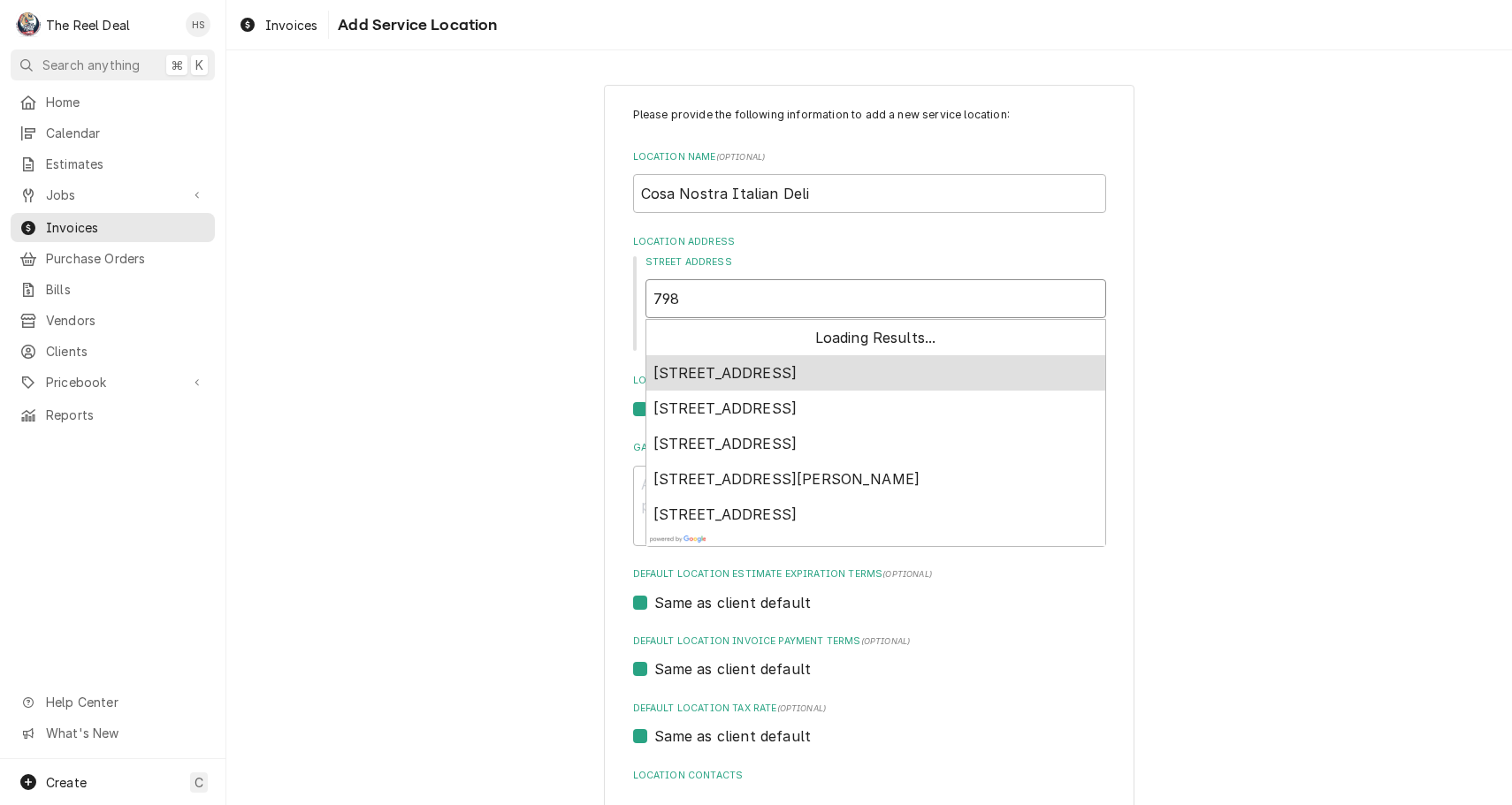
type textarea "x"
type input "798 w"
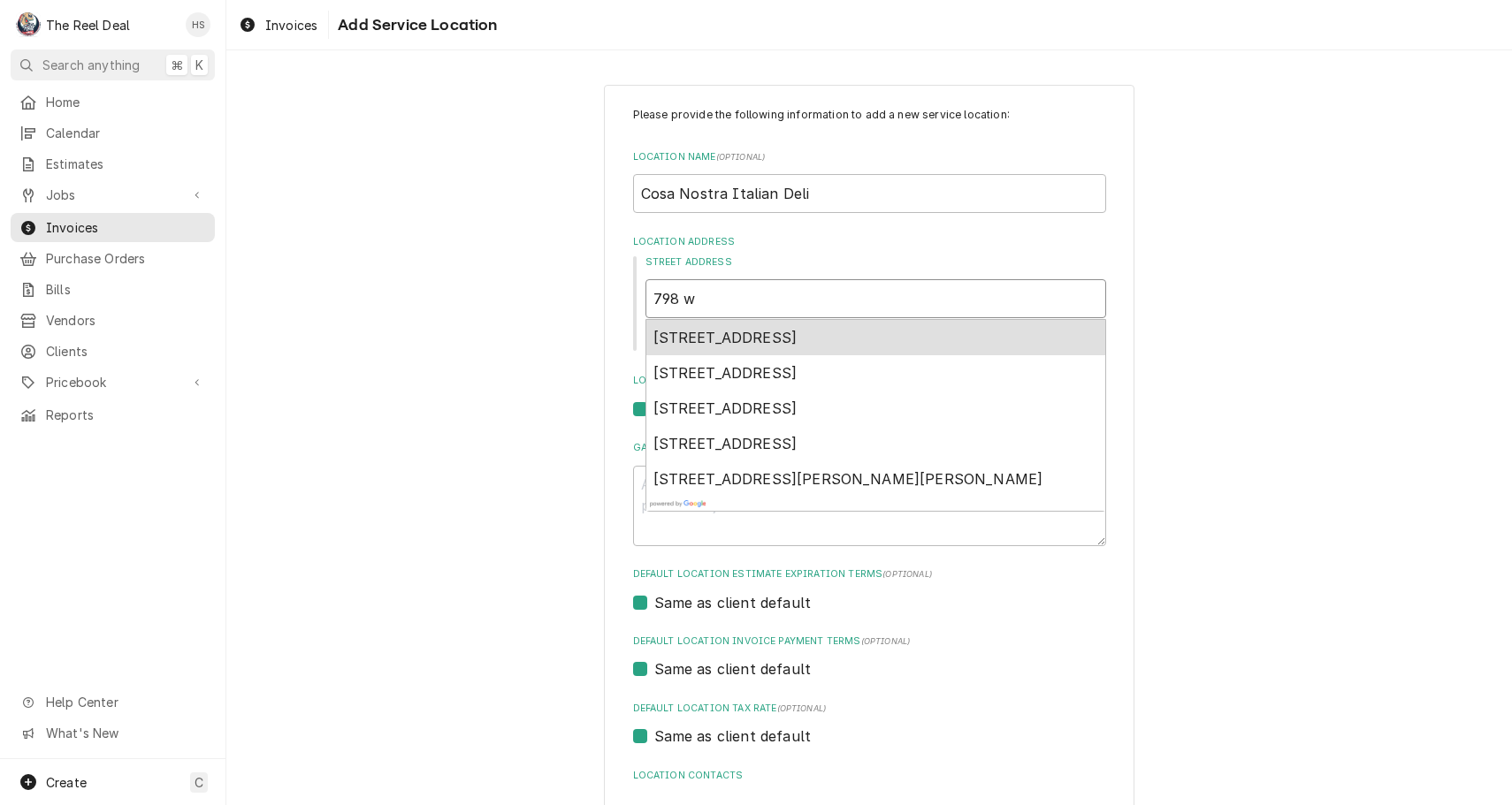
type textarea "x"
type input "798 w"
type textarea "x"
type input "798 w m"
type textarea "x"
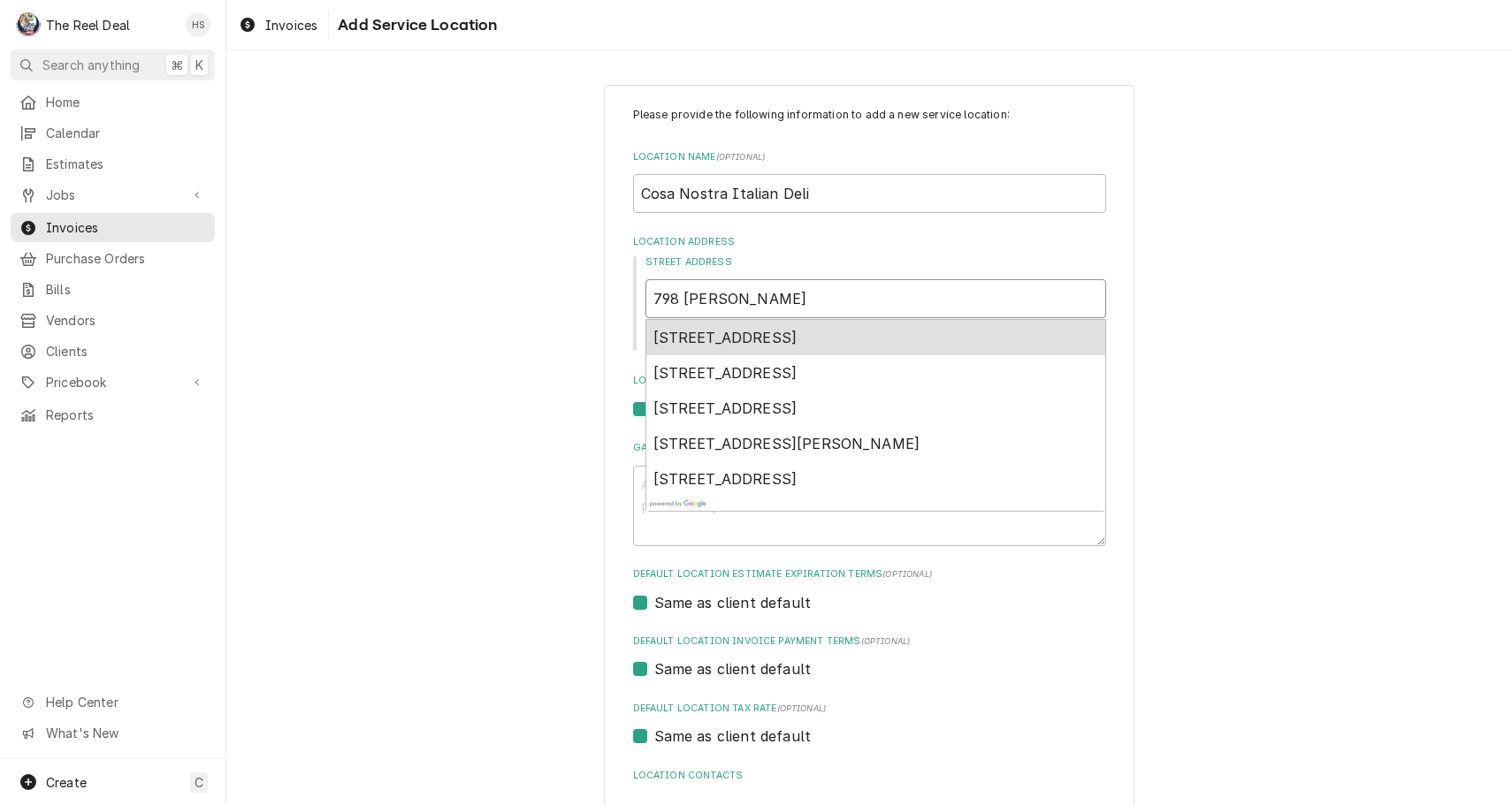
type input "798 w mo"
type textarea "x"
type input "798 w mon"
click at [797, 338] on span "798 West Montrose Street, Clermont, FL, USA" at bounding box center [725, 338] width 144 height 18
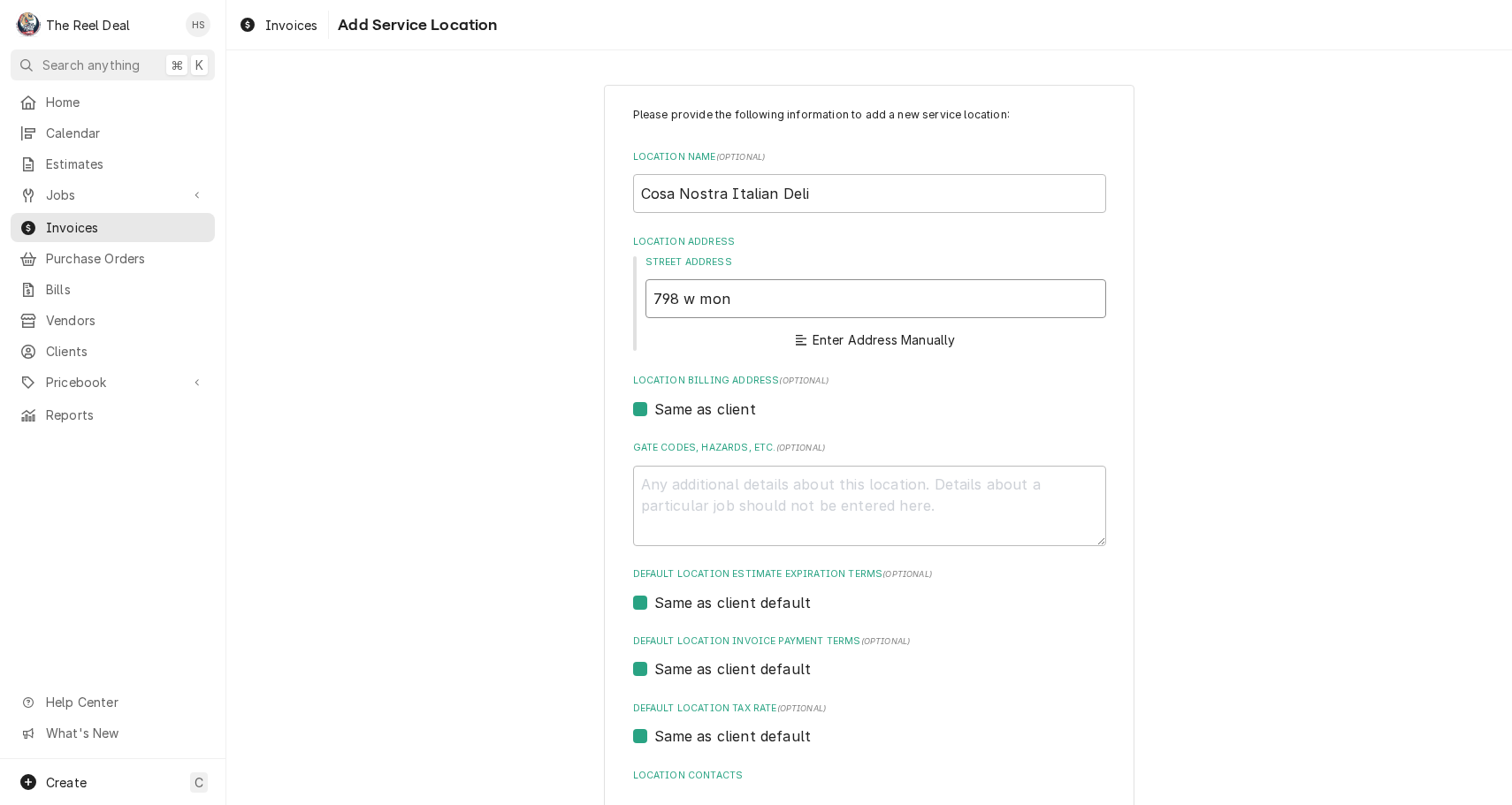
type textarea "x"
type input "798 W Montrose St"
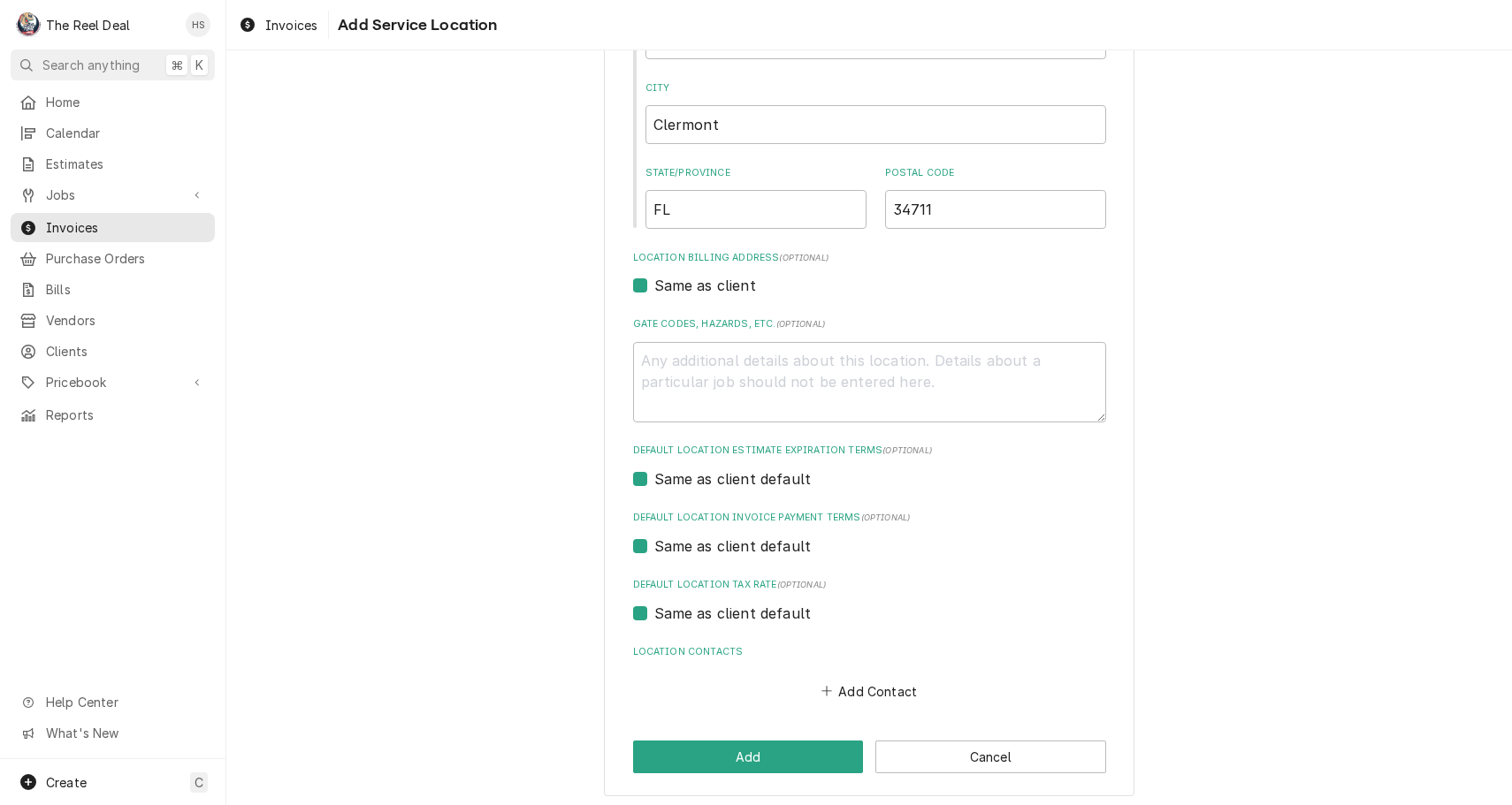
scroll to position [343, 0]
click at [767, 754] on button "Add" at bounding box center [749, 758] width 231 height 32
type textarea "x"
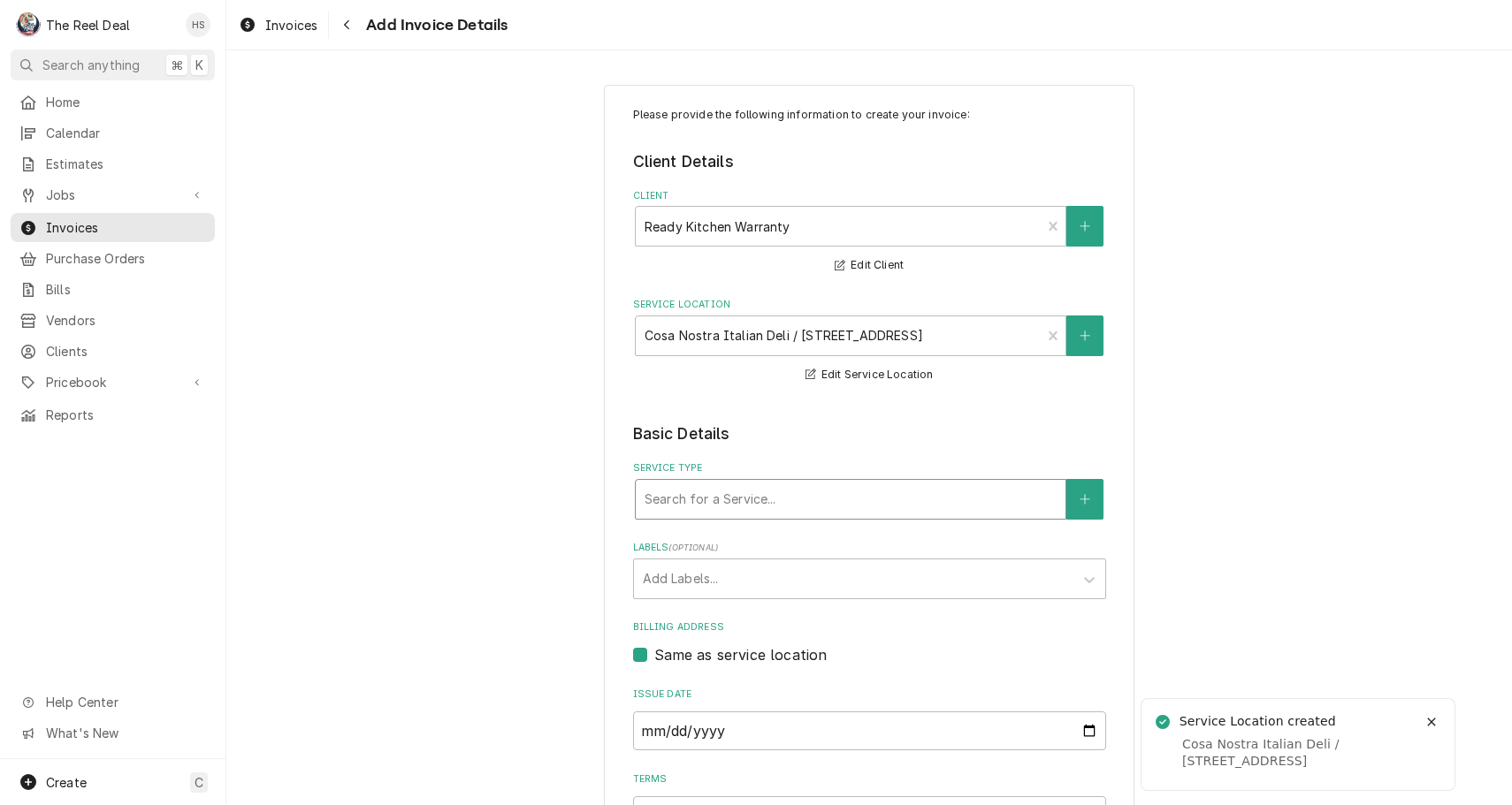
click at [785, 498] on div "Service Type" at bounding box center [851, 499] width 412 height 31
type input "ser"
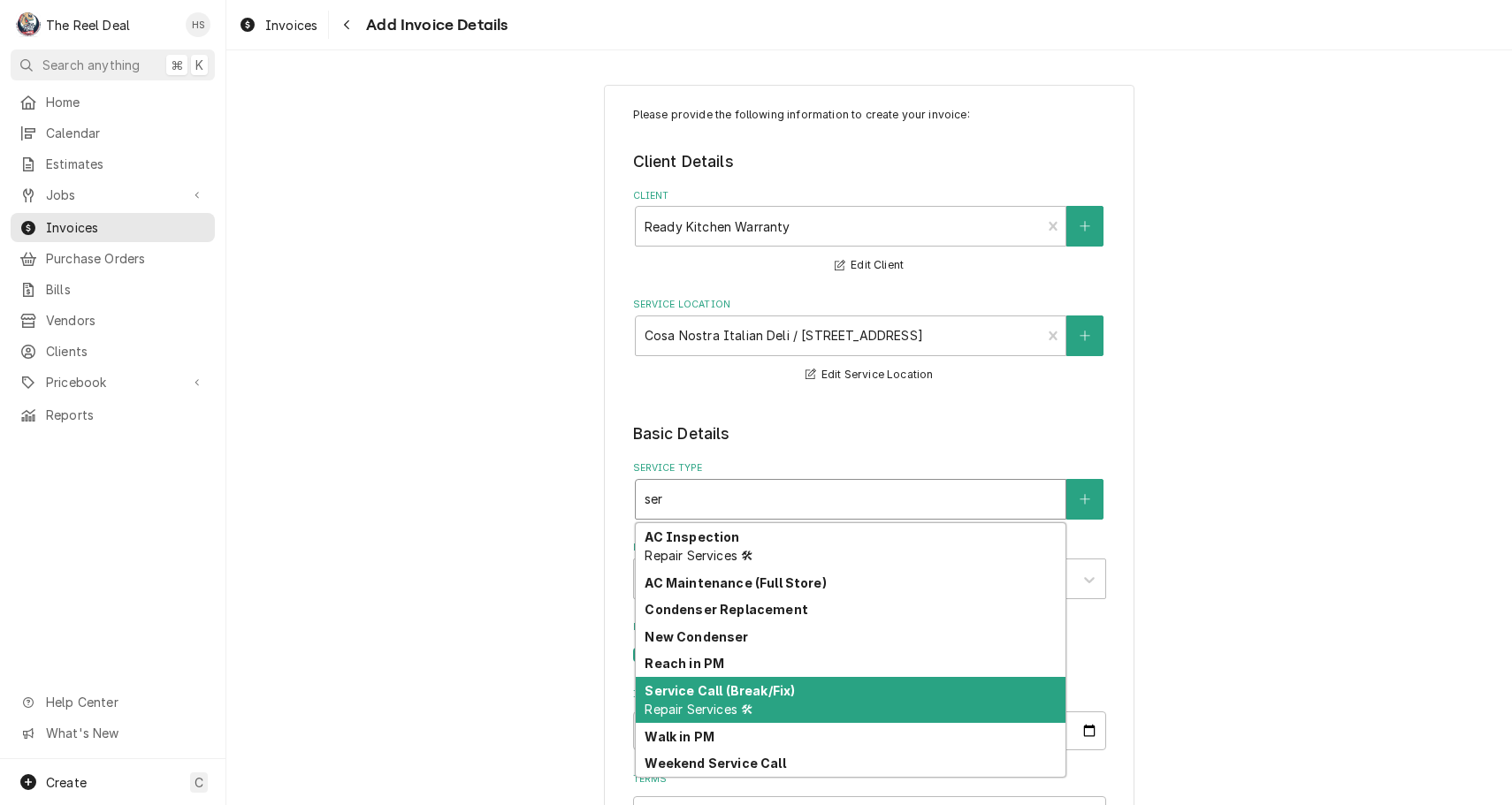
click at [752, 691] on strong "Service Call (Break/Fix)" at bounding box center [720, 691] width 151 height 15
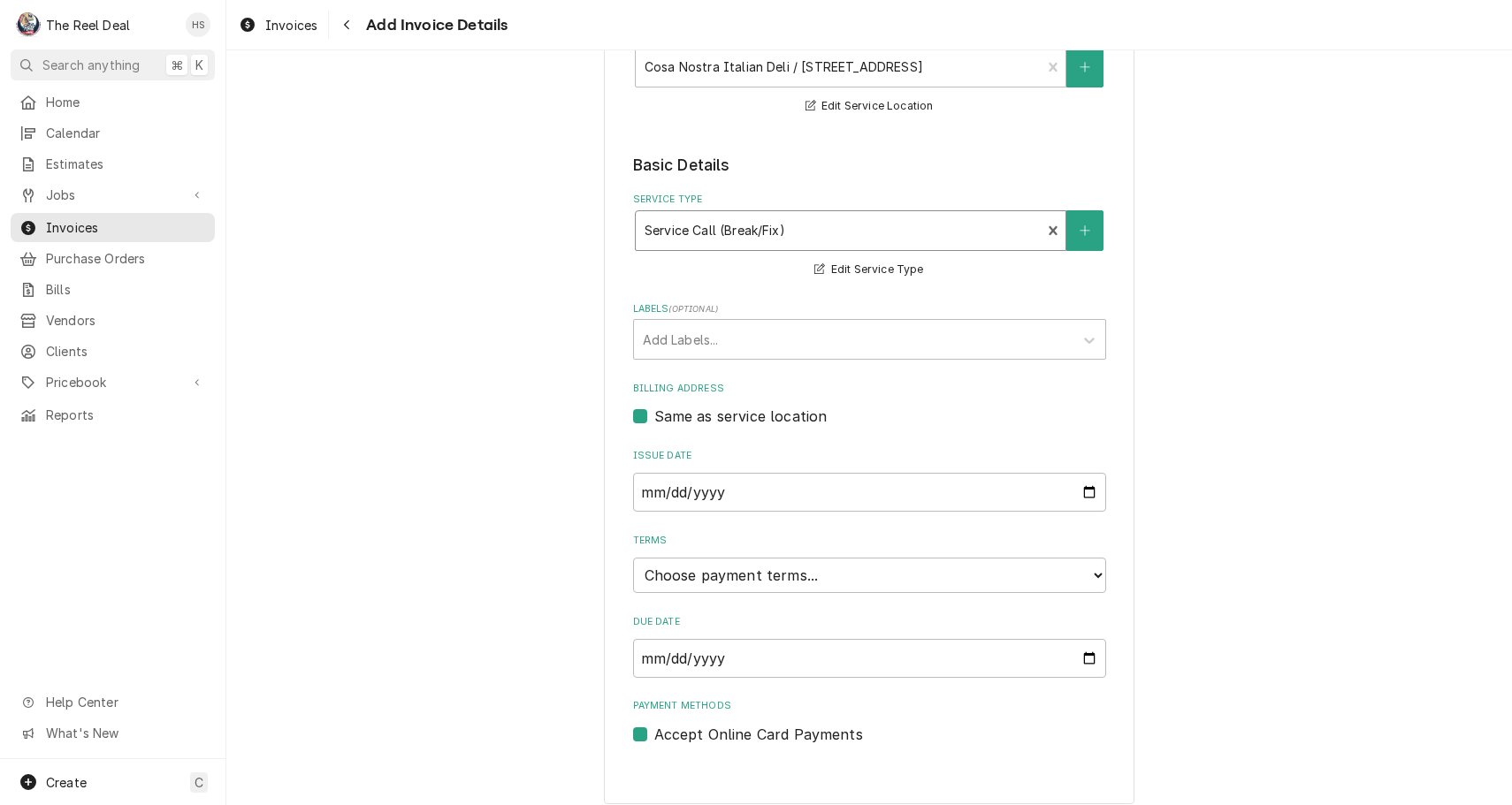
scroll to position [267, 0]
type textarea "x"
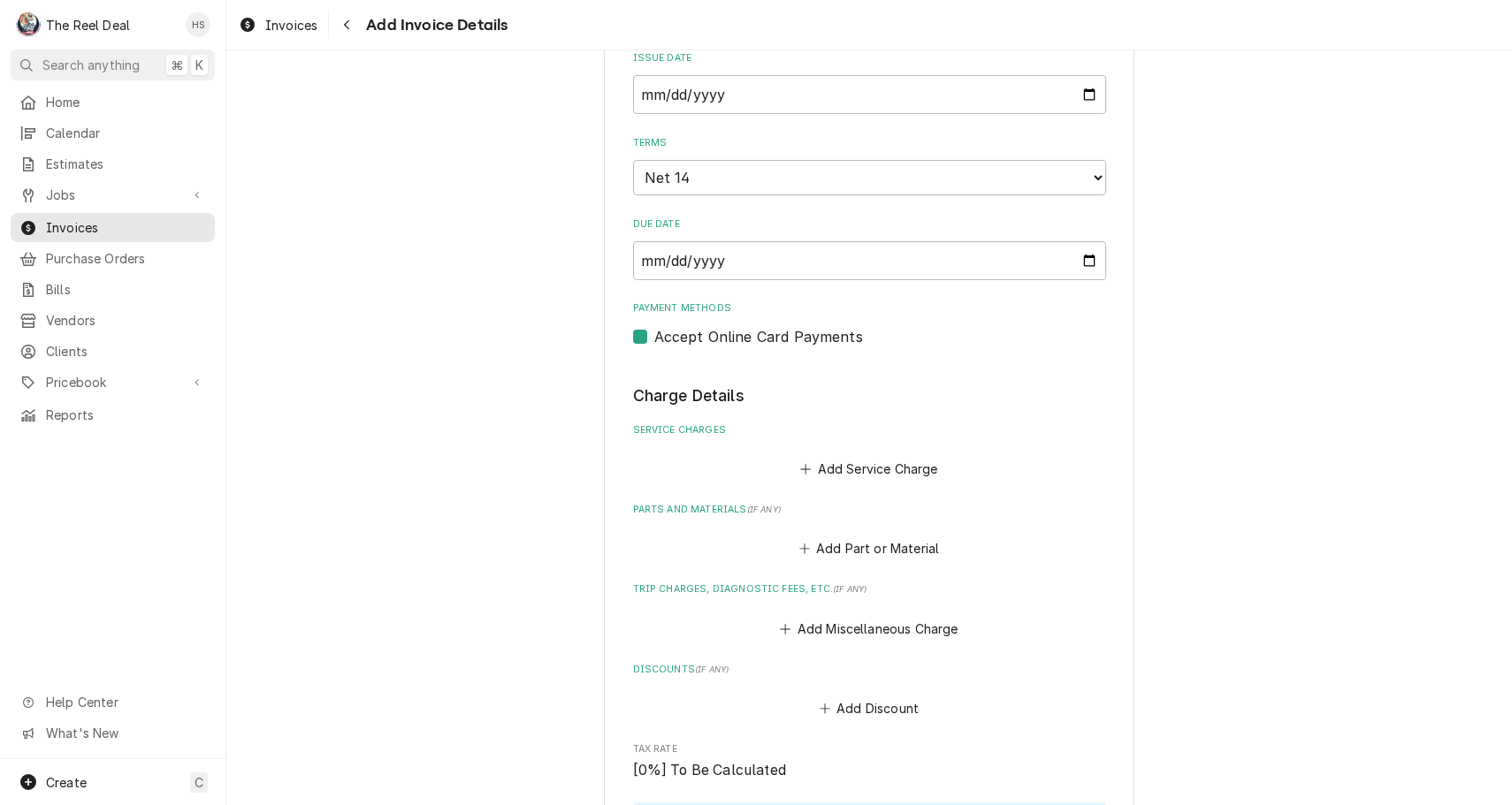
scroll to position [668, 0]
click at [686, 240] on input "2025-09-09" at bounding box center [870, 259] width 473 height 39
click at [694, 92] on input "[DATE]" at bounding box center [870, 93] width 473 height 39
type input "2025-08-07"
click at [573, 232] on div "Please provide the following information to create your invoice: Client Details…" at bounding box center [869, 437] width 1286 height 2070
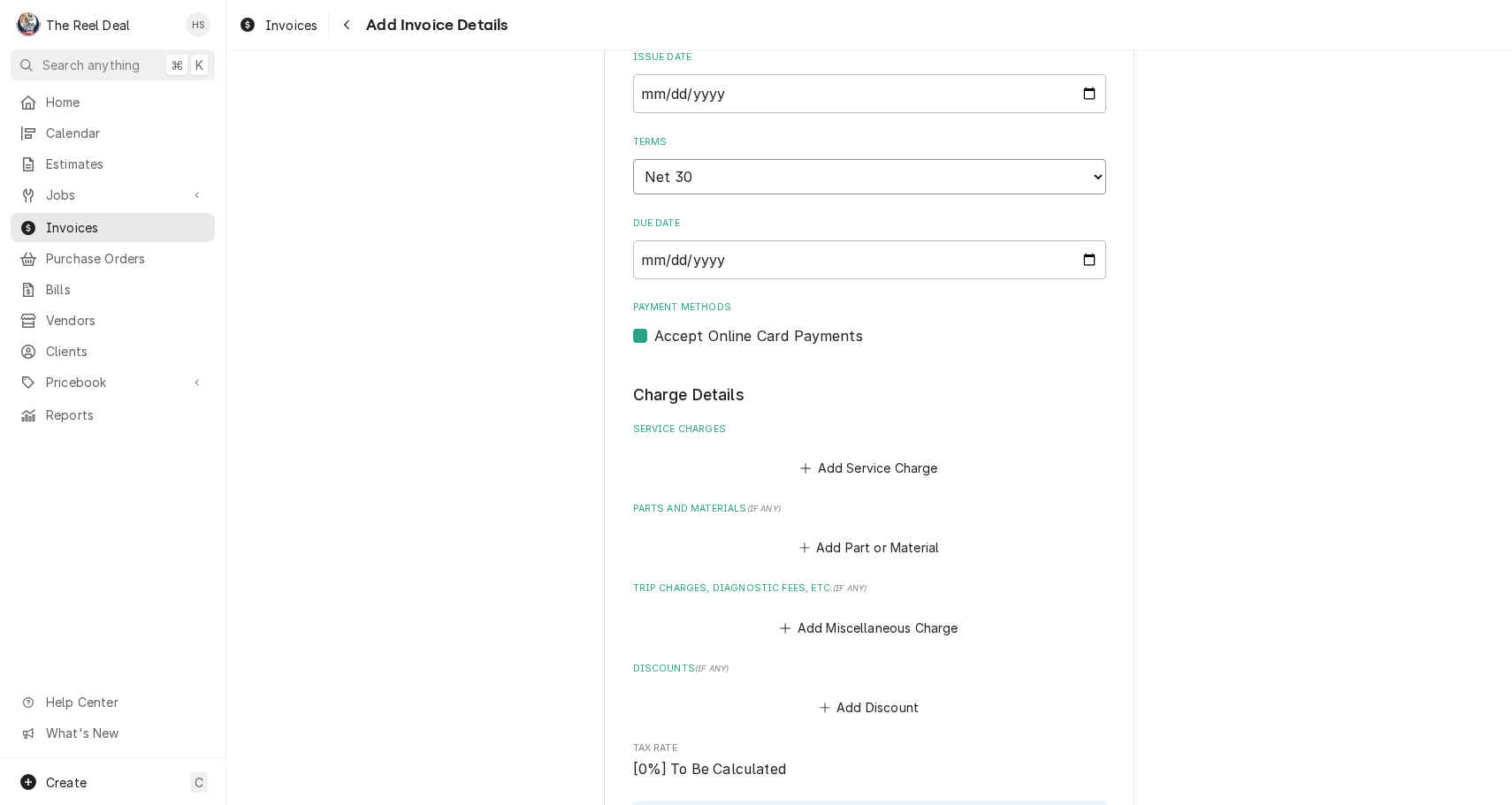
type textarea "x"
click at [551, 377] on div "Please provide the following information to create your invoice: Client Details…" at bounding box center [869, 437] width 1286 height 2070
click at [823, 456] on button "Add Service Charge" at bounding box center [869, 468] width 143 height 25
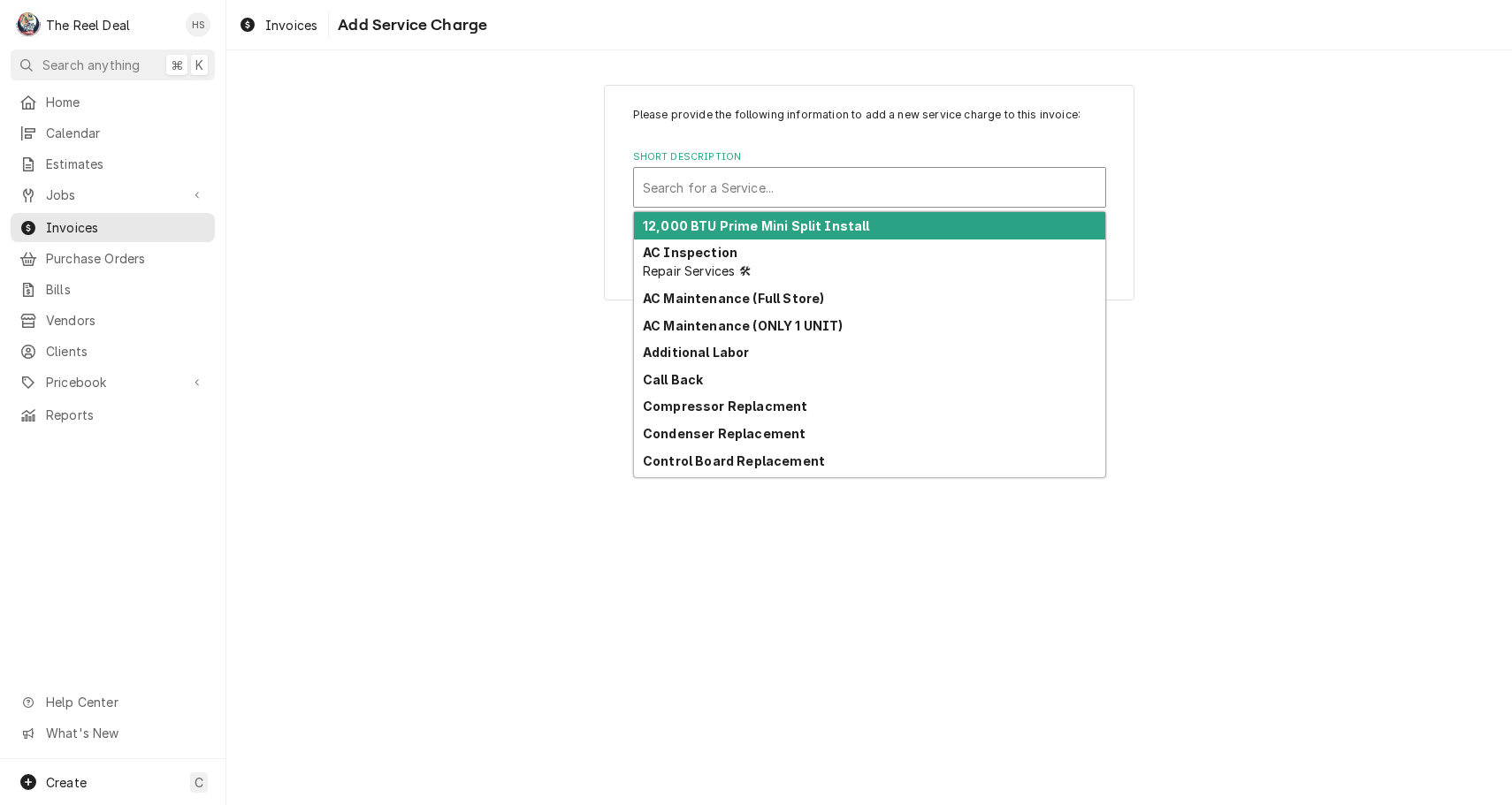
click at [830, 199] on div "Short Description" at bounding box center [869, 187] width 453 height 31
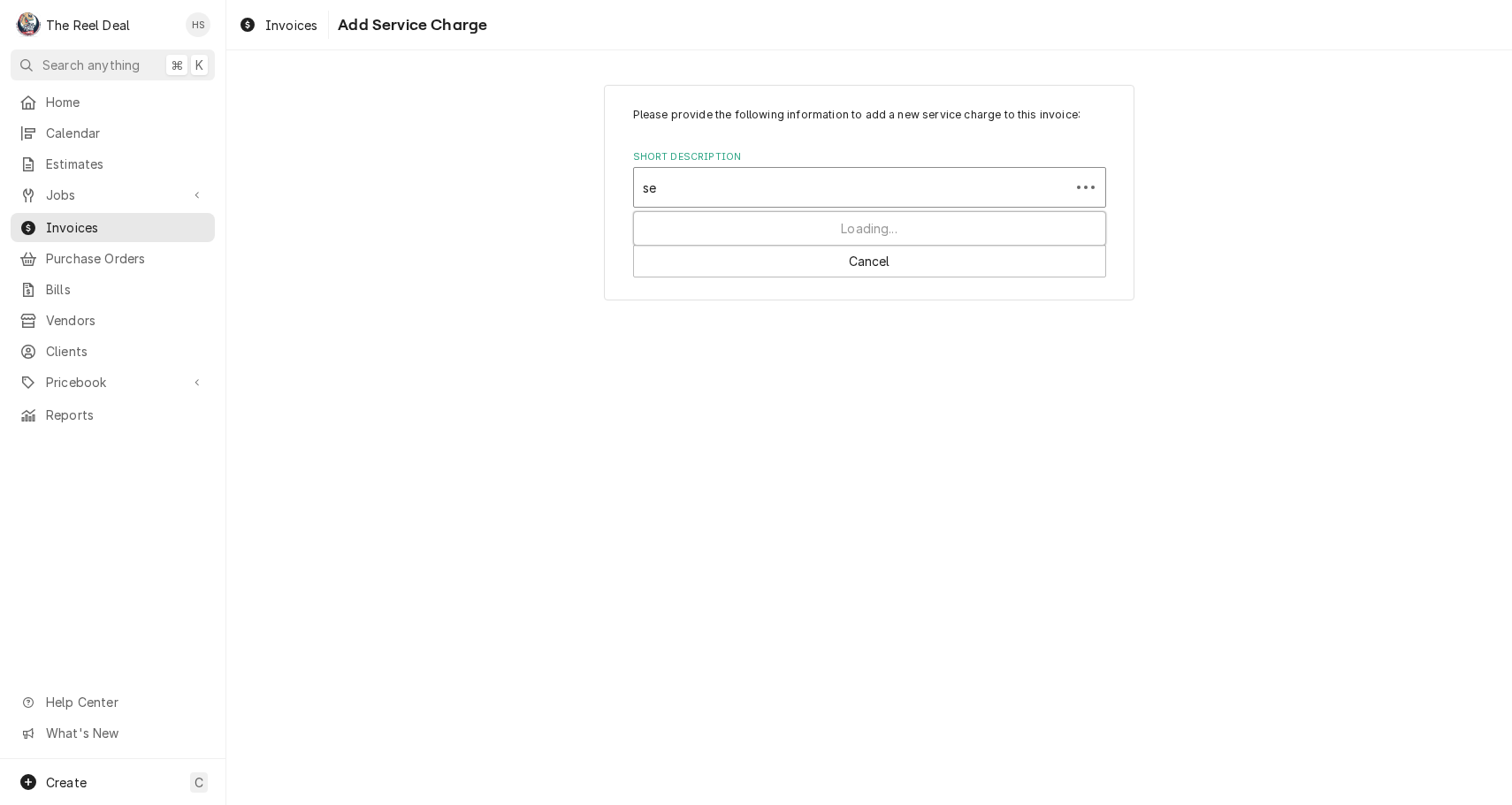
type input "ser"
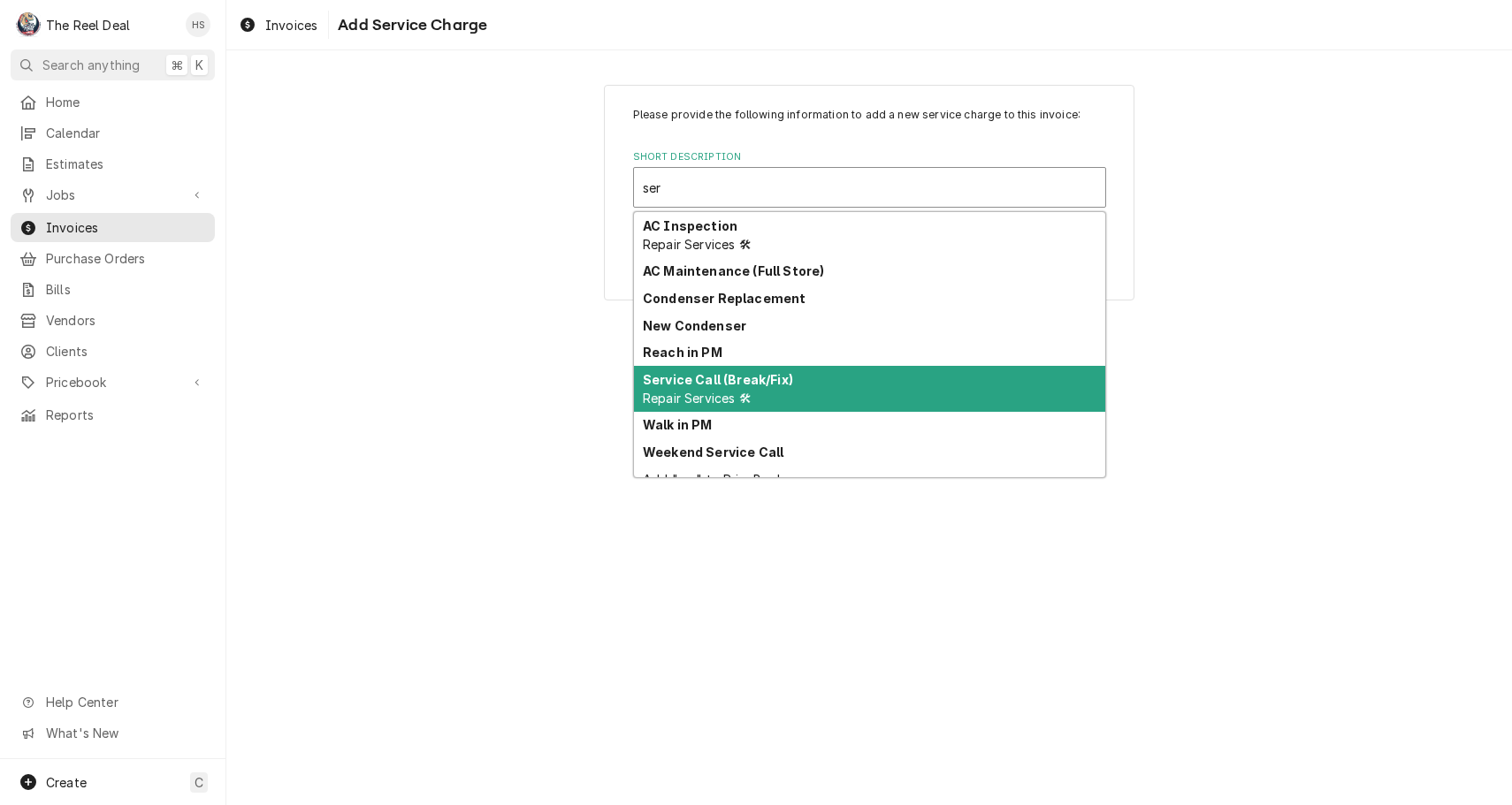
click at [747, 381] on strong "Service Call (Break/Fix)" at bounding box center [718, 380] width 151 height 15
type textarea "x"
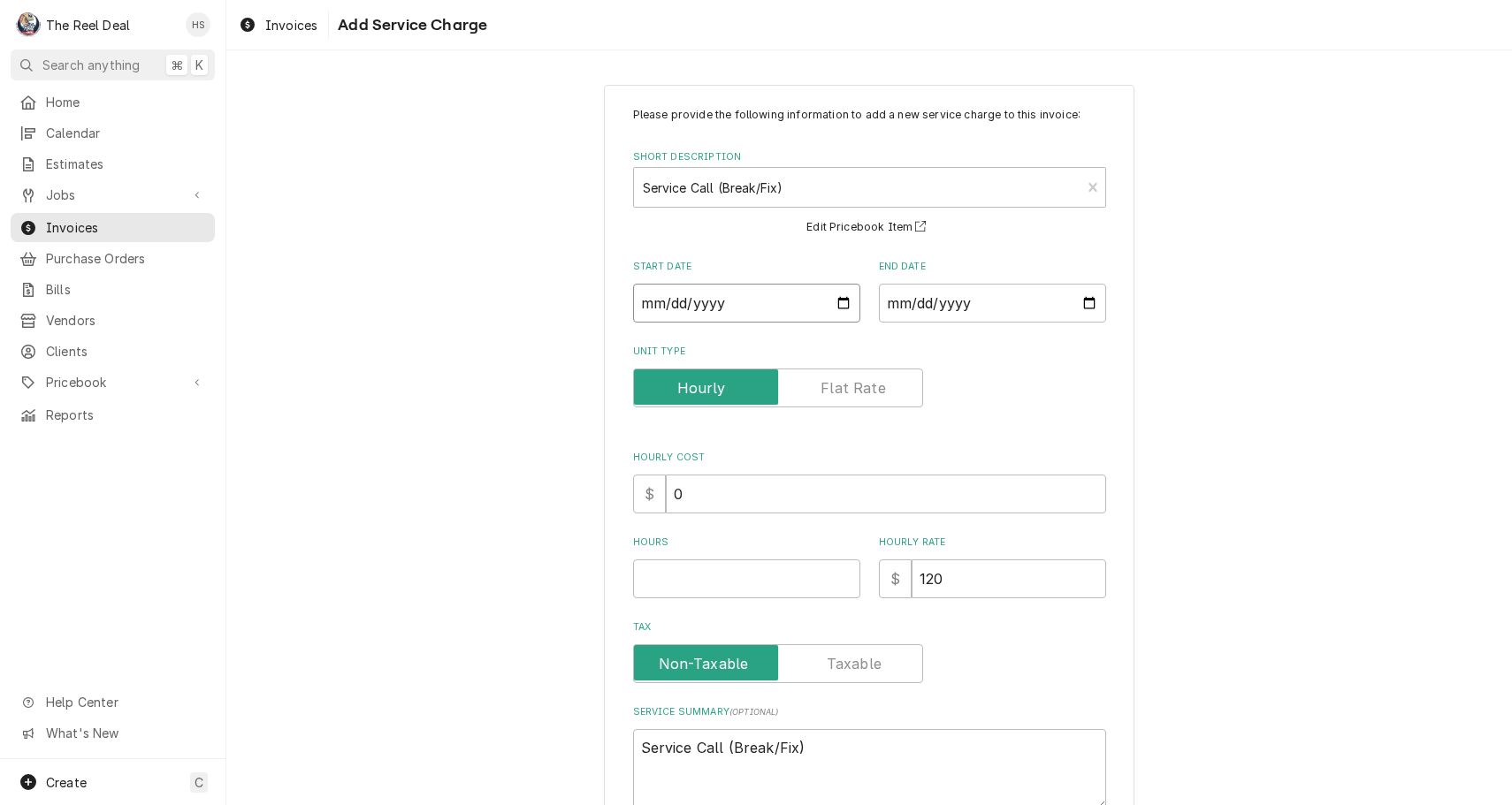
click at [765, 299] on input "Start Date" at bounding box center [747, 303] width 227 height 39
type input "2025-08-26"
type textarea "x"
click at [966, 289] on input "End Date" at bounding box center [992, 303] width 227 height 39
click at [673, 306] on input "2025-08-26" at bounding box center [747, 303] width 227 height 39
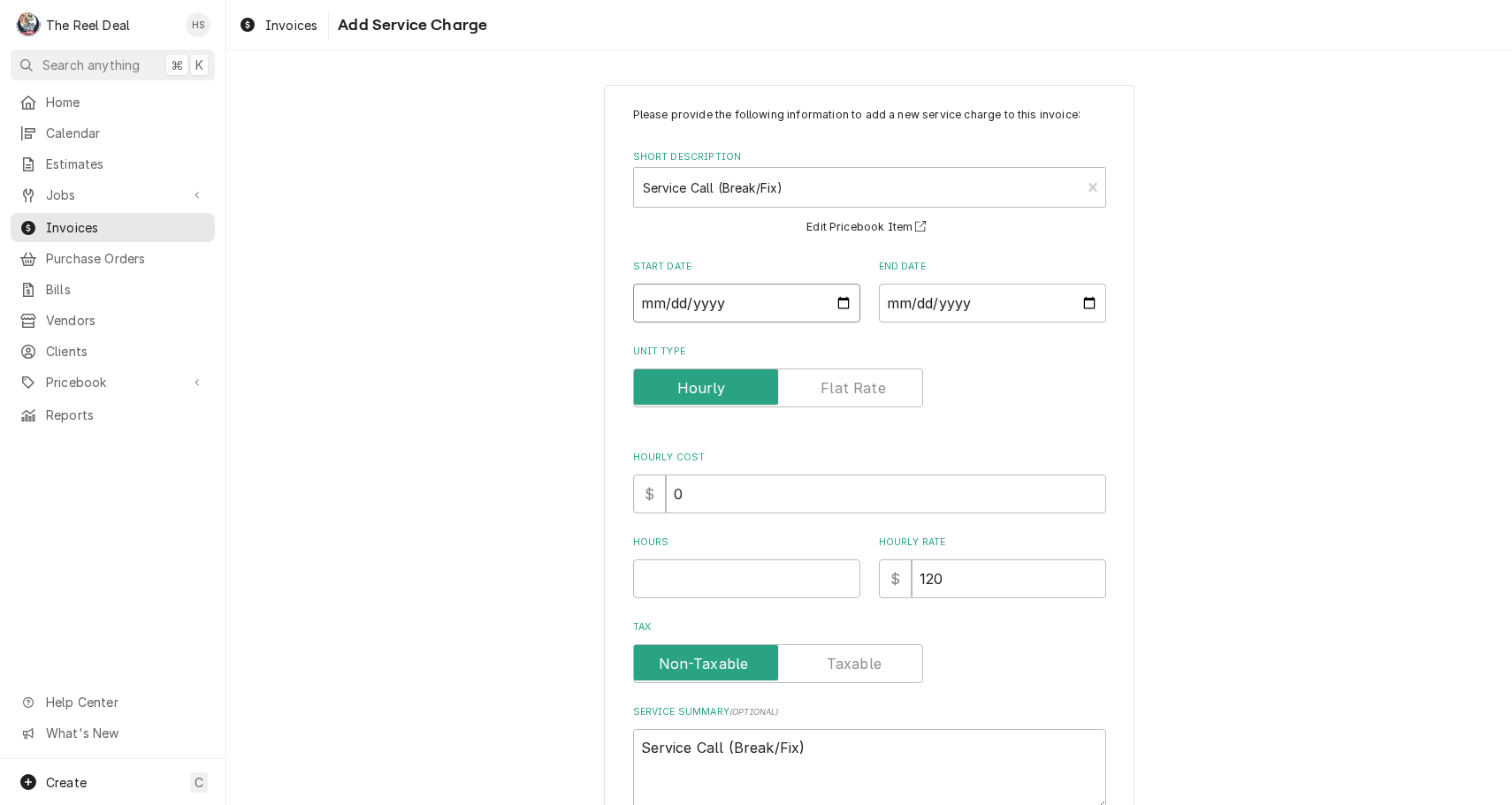
type input "2025-08-07"
type textarea "x"
click at [937, 306] on input "End Date" at bounding box center [992, 303] width 227 height 39
type input "2025-08-07"
type textarea "x"
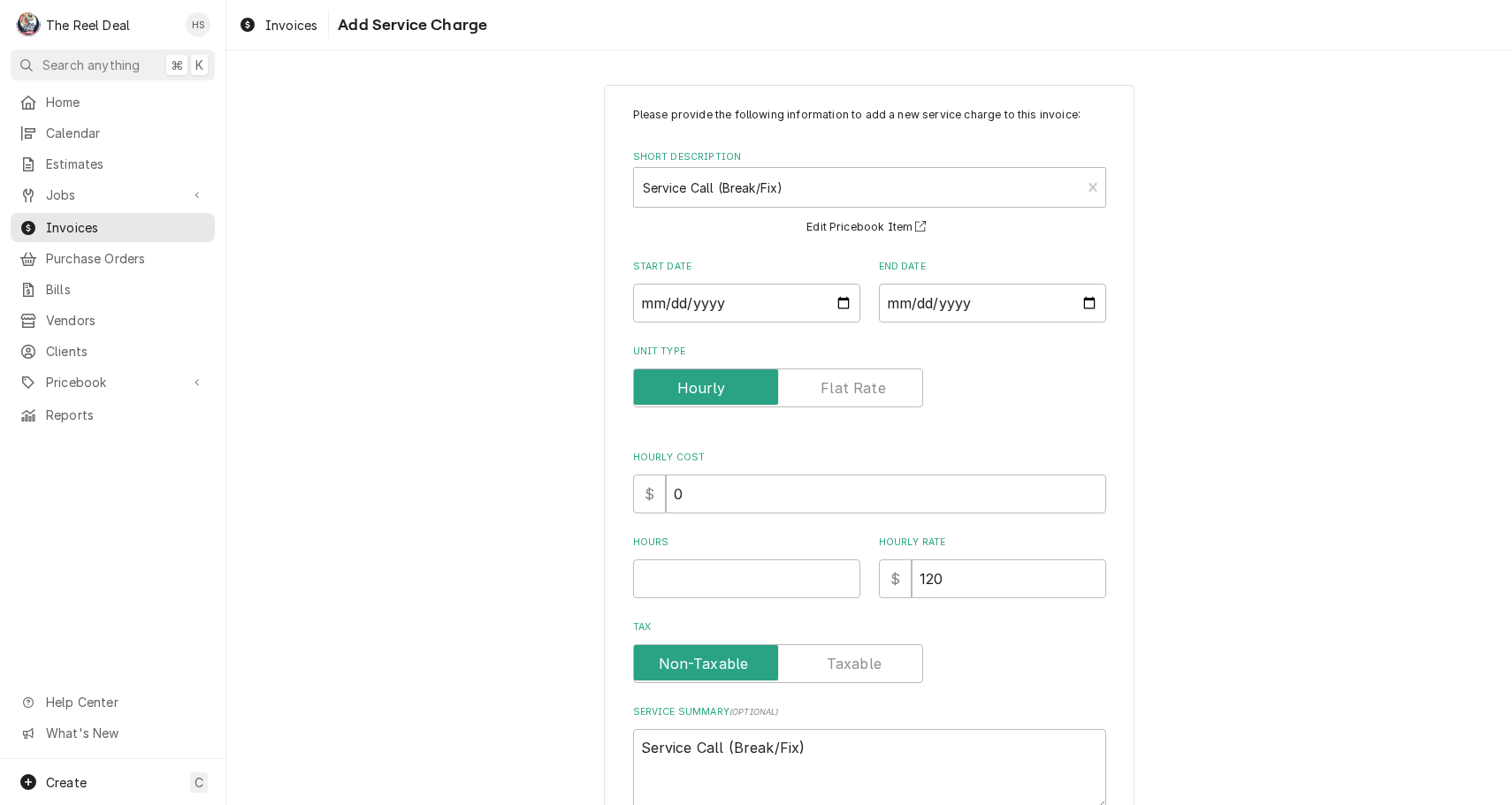
click at [852, 391] on label "Unit Type" at bounding box center [778, 387] width 290 height 39
click at [852, 391] on input "Unit Type" at bounding box center [777, 387] width 274 height 39
checkbox input "true"
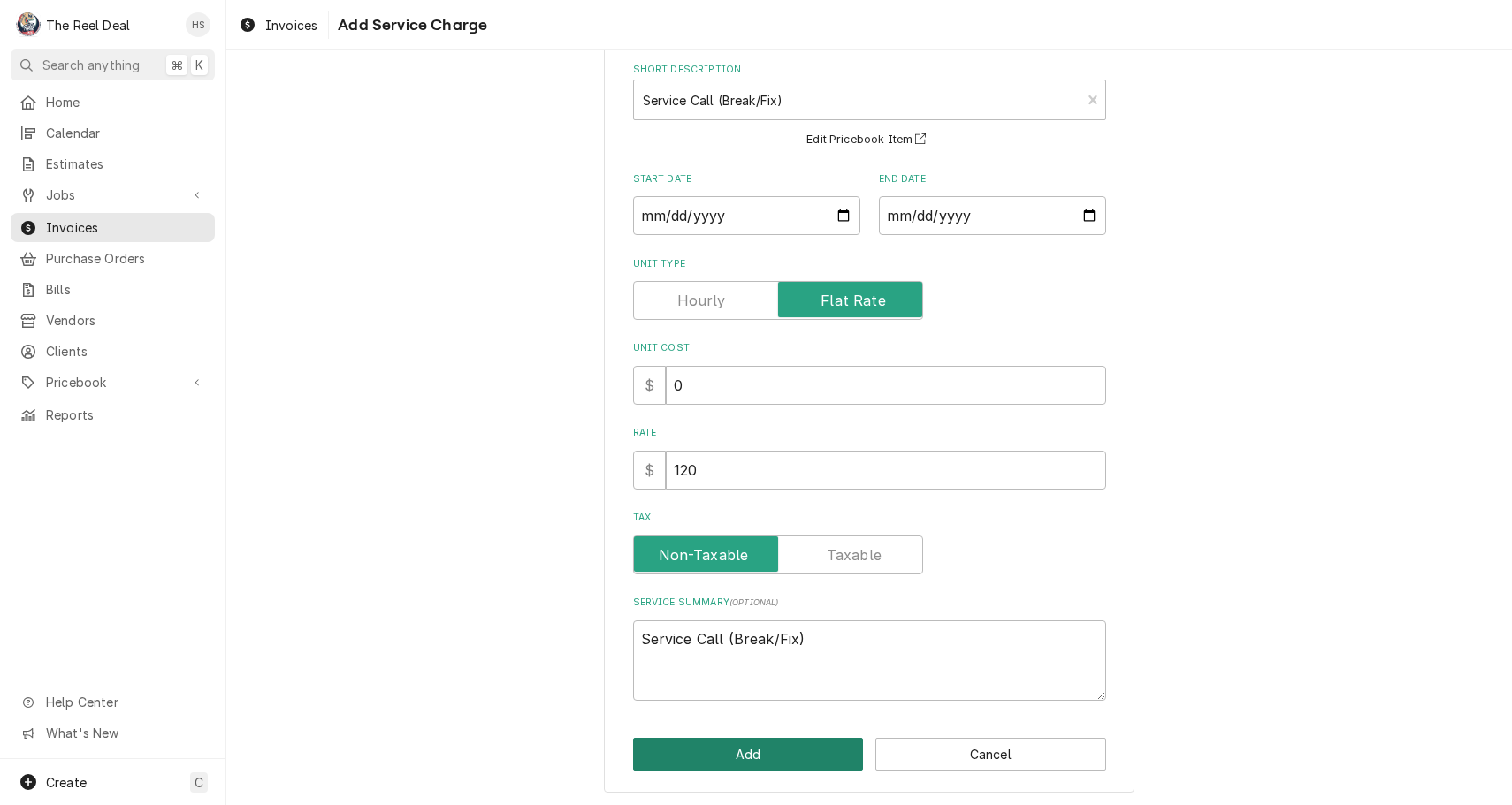
click at [722, 756] on button "Add" at bounding box center [749, 754] width 231 height 32
type textarea "x"
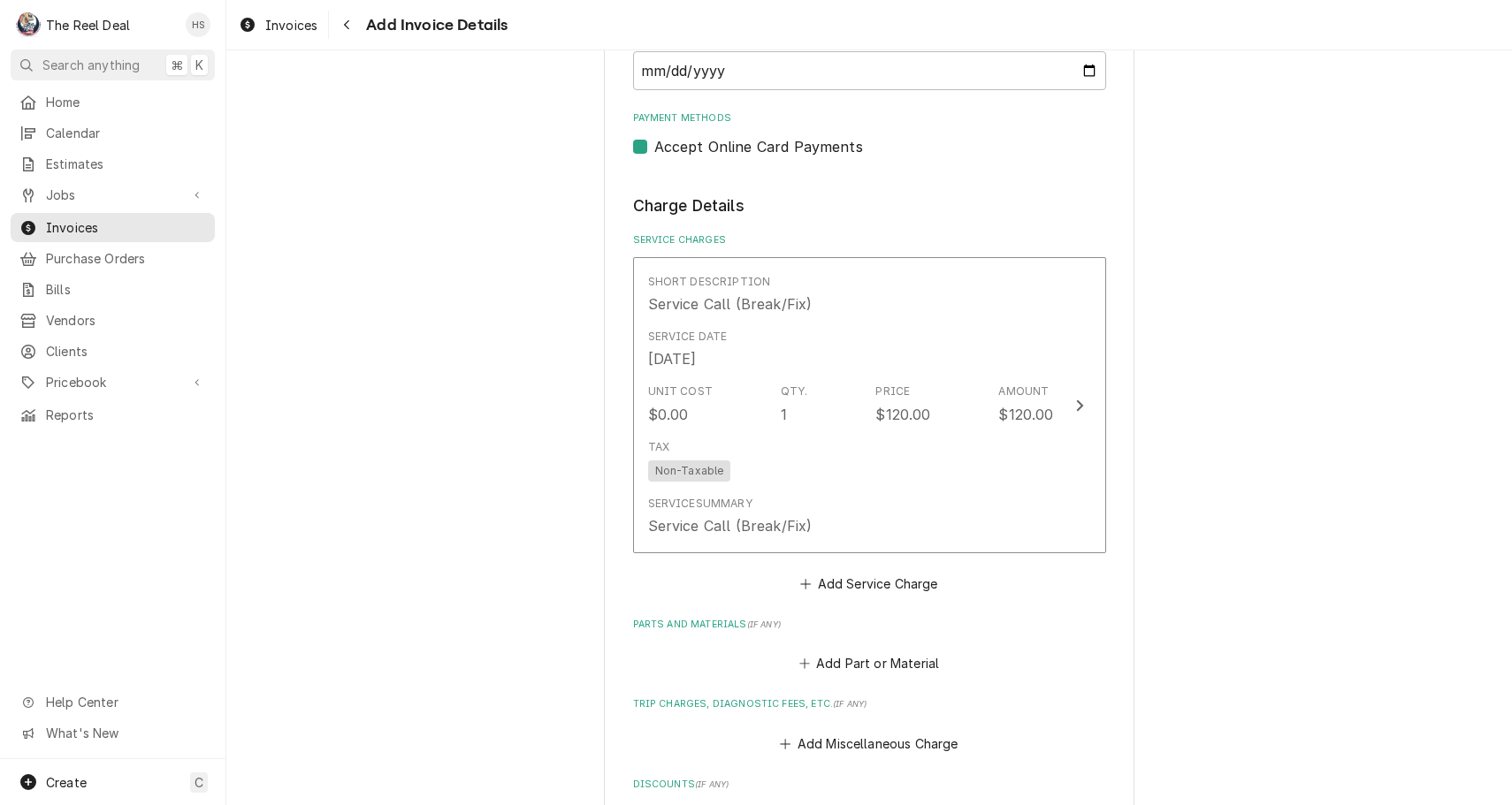
scroll to position [880, 0]
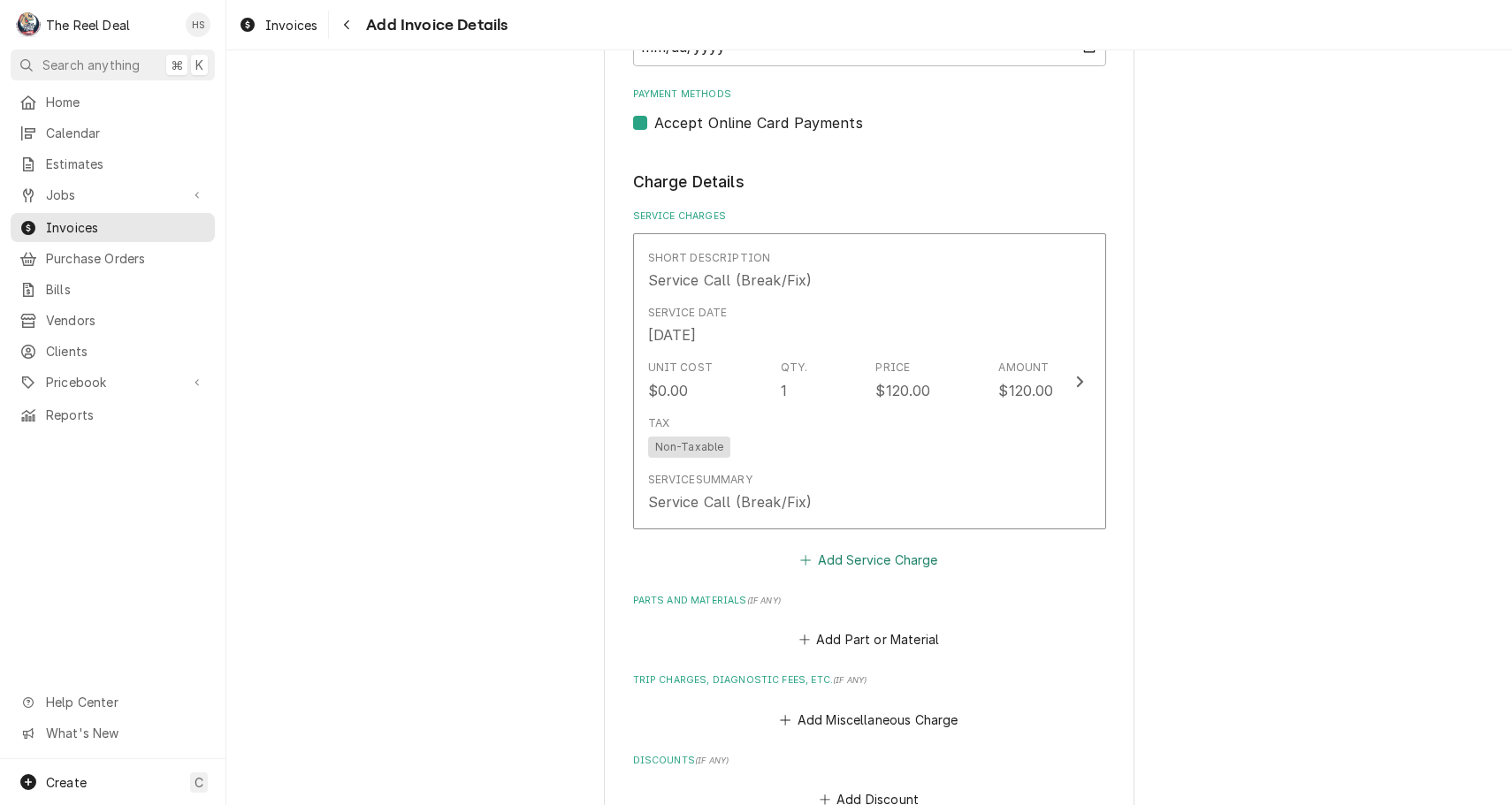
click at [859, 550] on button "Add Service Charge" at bounding box center [869, 560] width 143 height 25
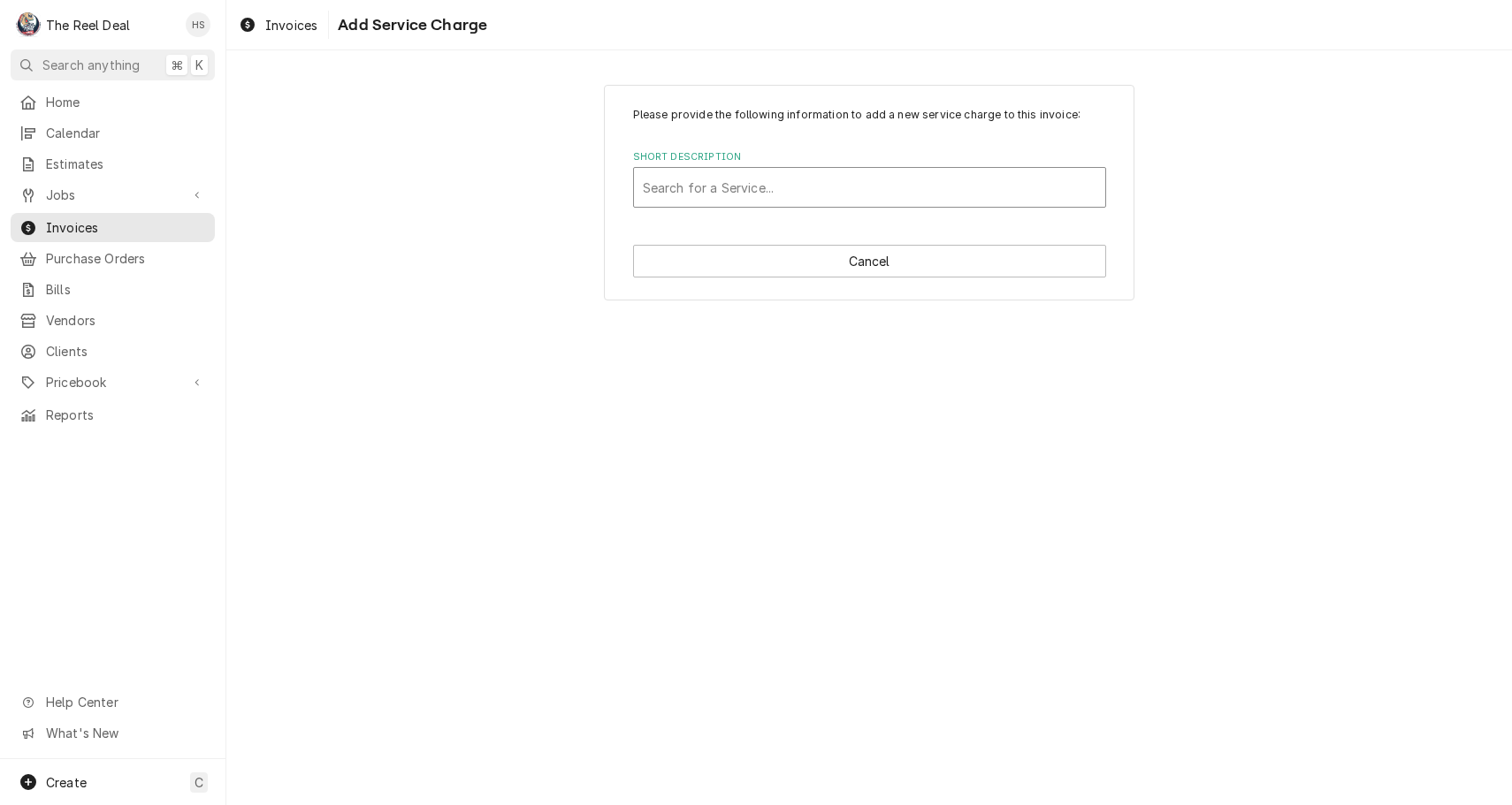
click at [848, 201] on div "Short Description" at bounding box center [869, 187] width 453 height 31
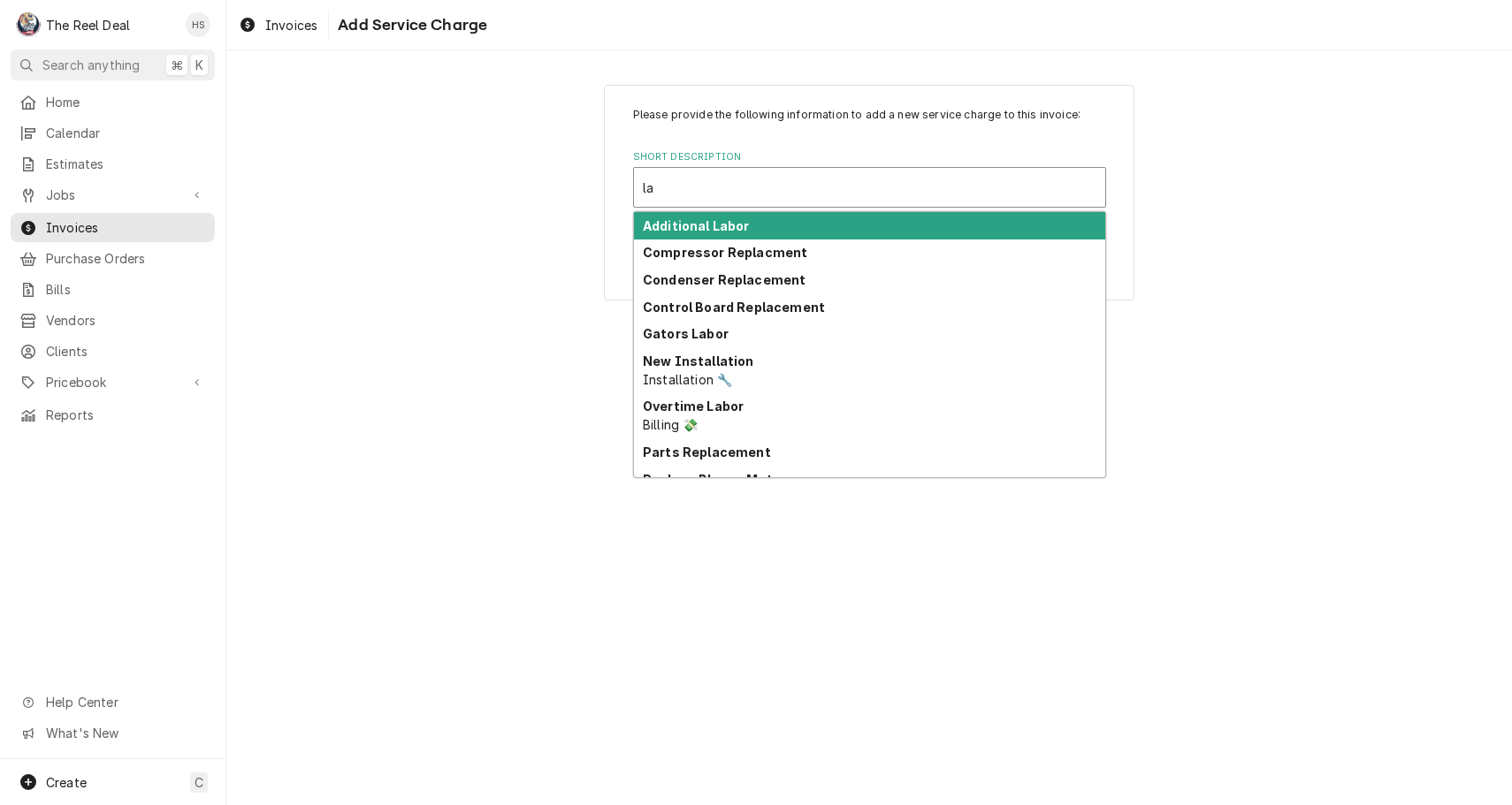
type input "lab"
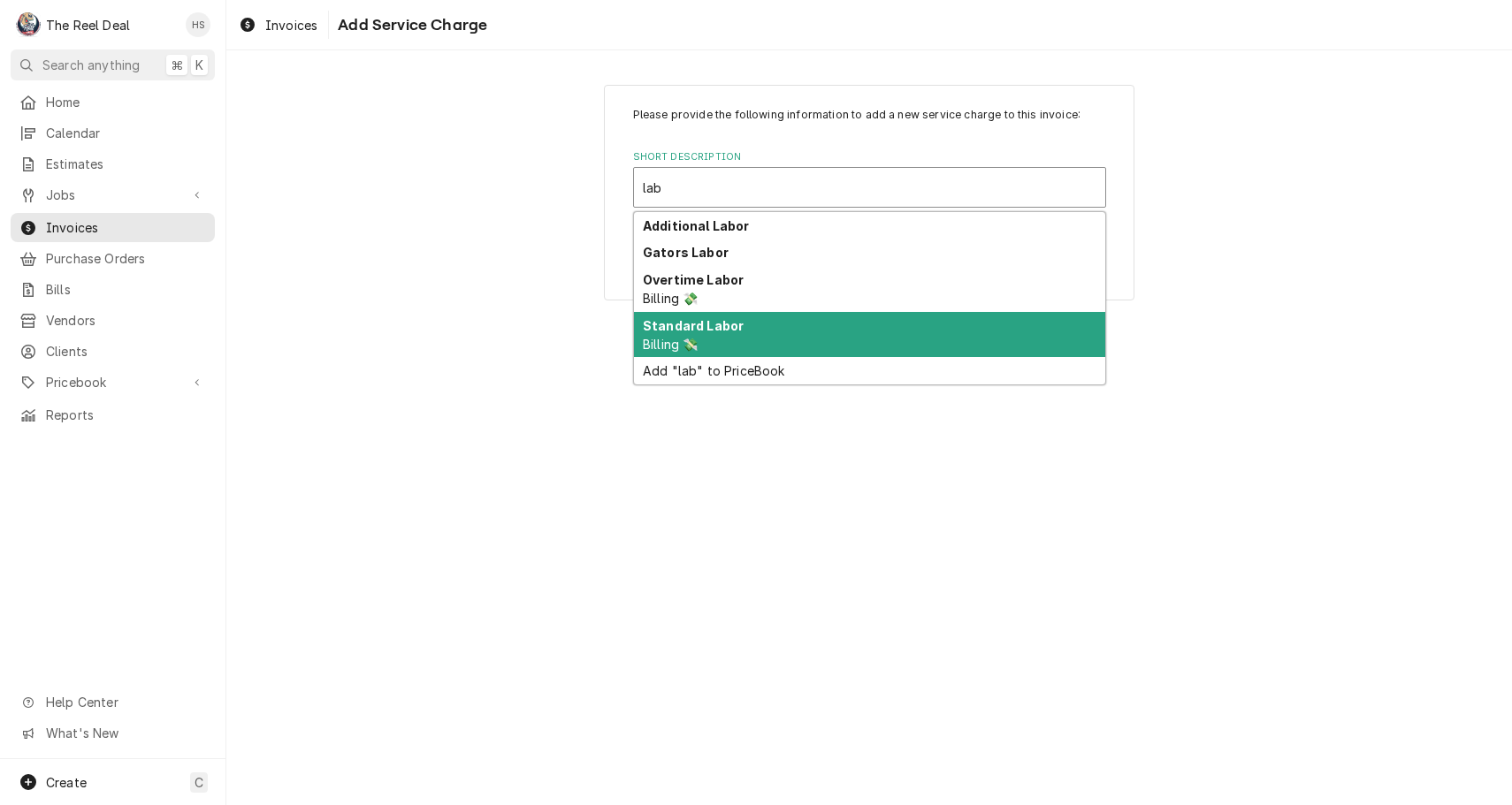
click at [784, 335] on div "Standard Labor Billing 💸" at bounding box center [870, 335] width 471 height 46
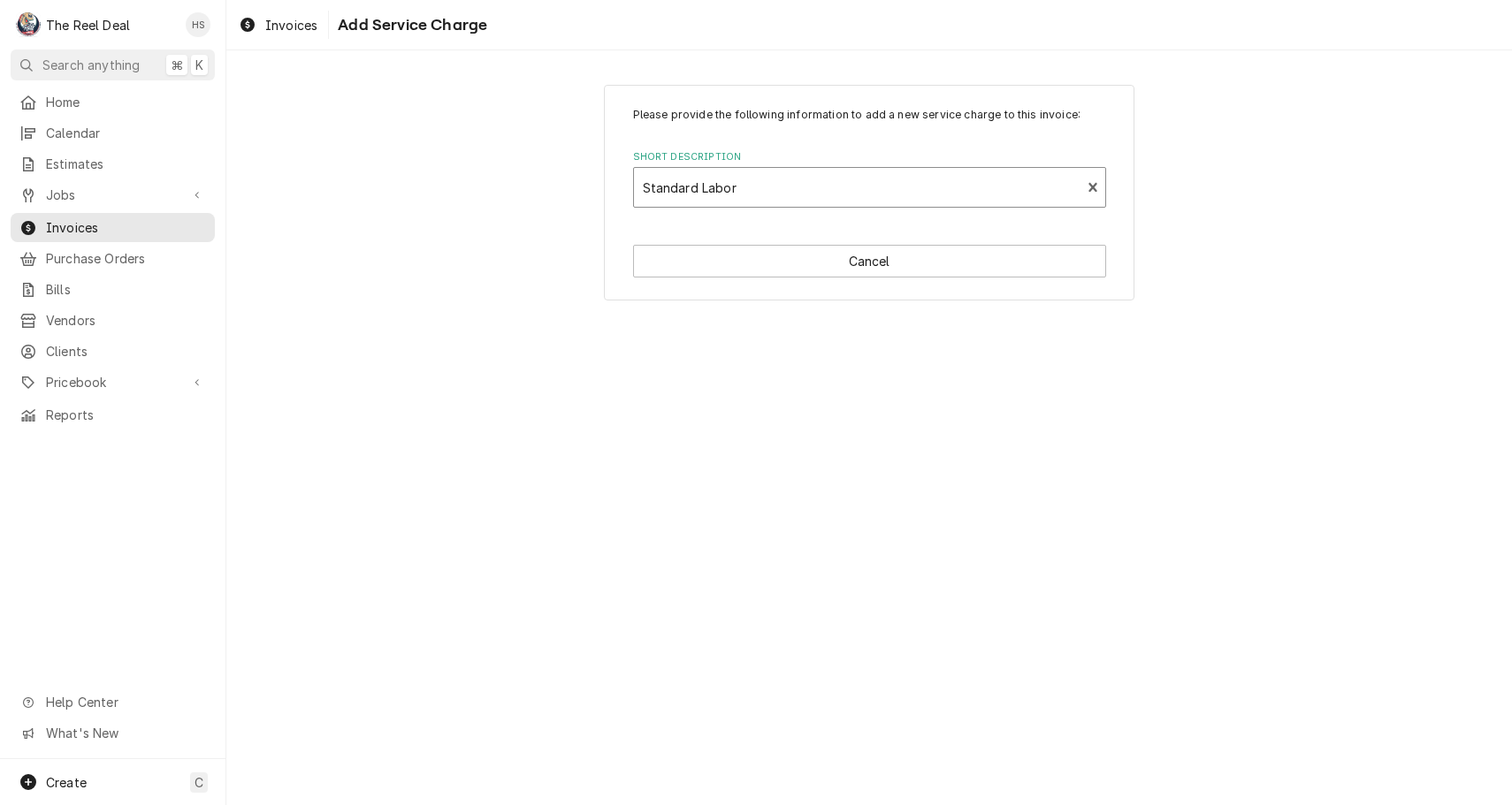
type textarea "x"
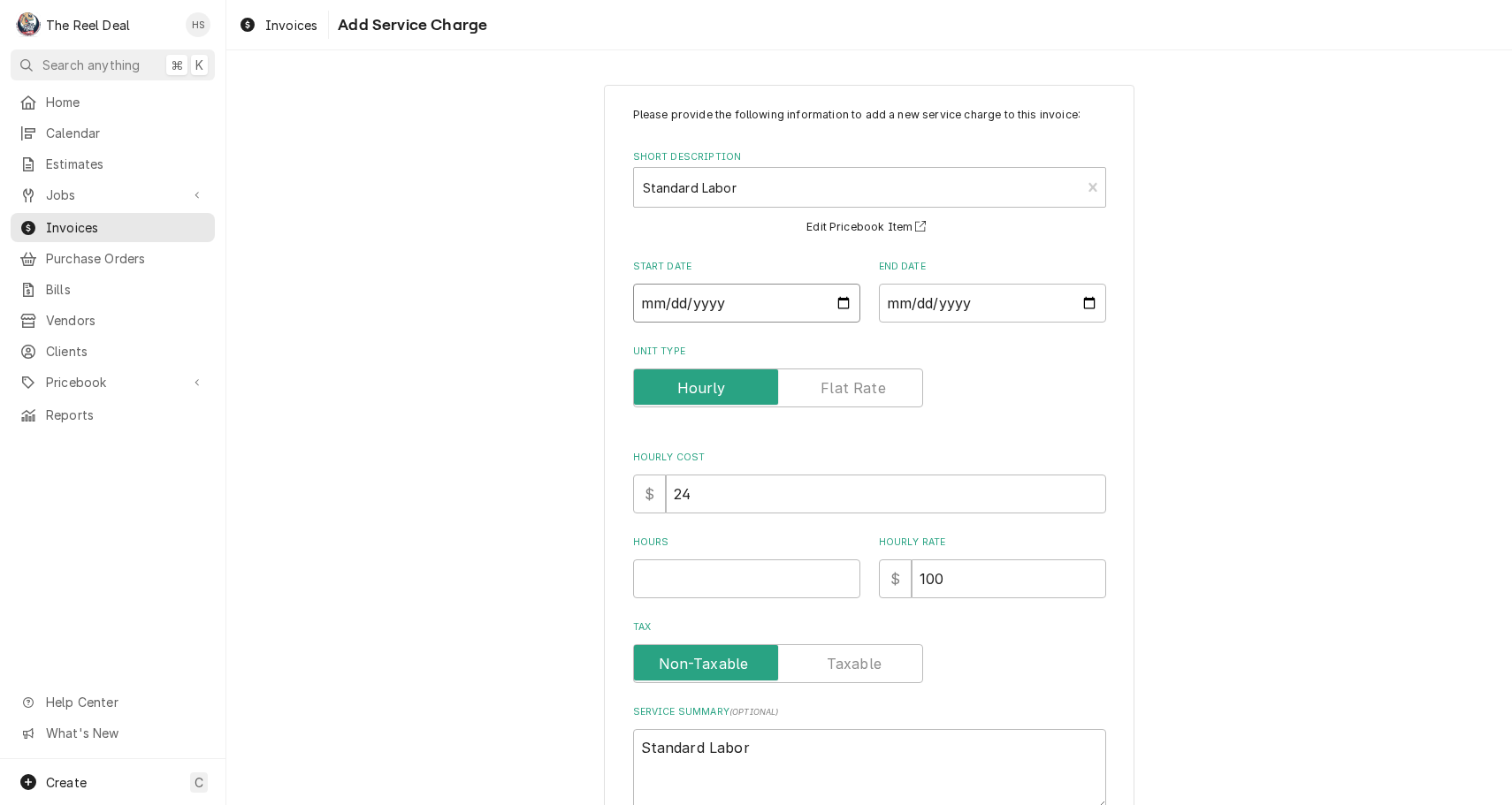
click at [721, 309] on input "Start Date" at bounding box center [747, 303] width 227 height 39
type input "2025-08-07"
type textarea "x"
click at [984, 306] on input "End Date" at bounding box center [992, 303] width 227 height 39
type input "2025-08-07"
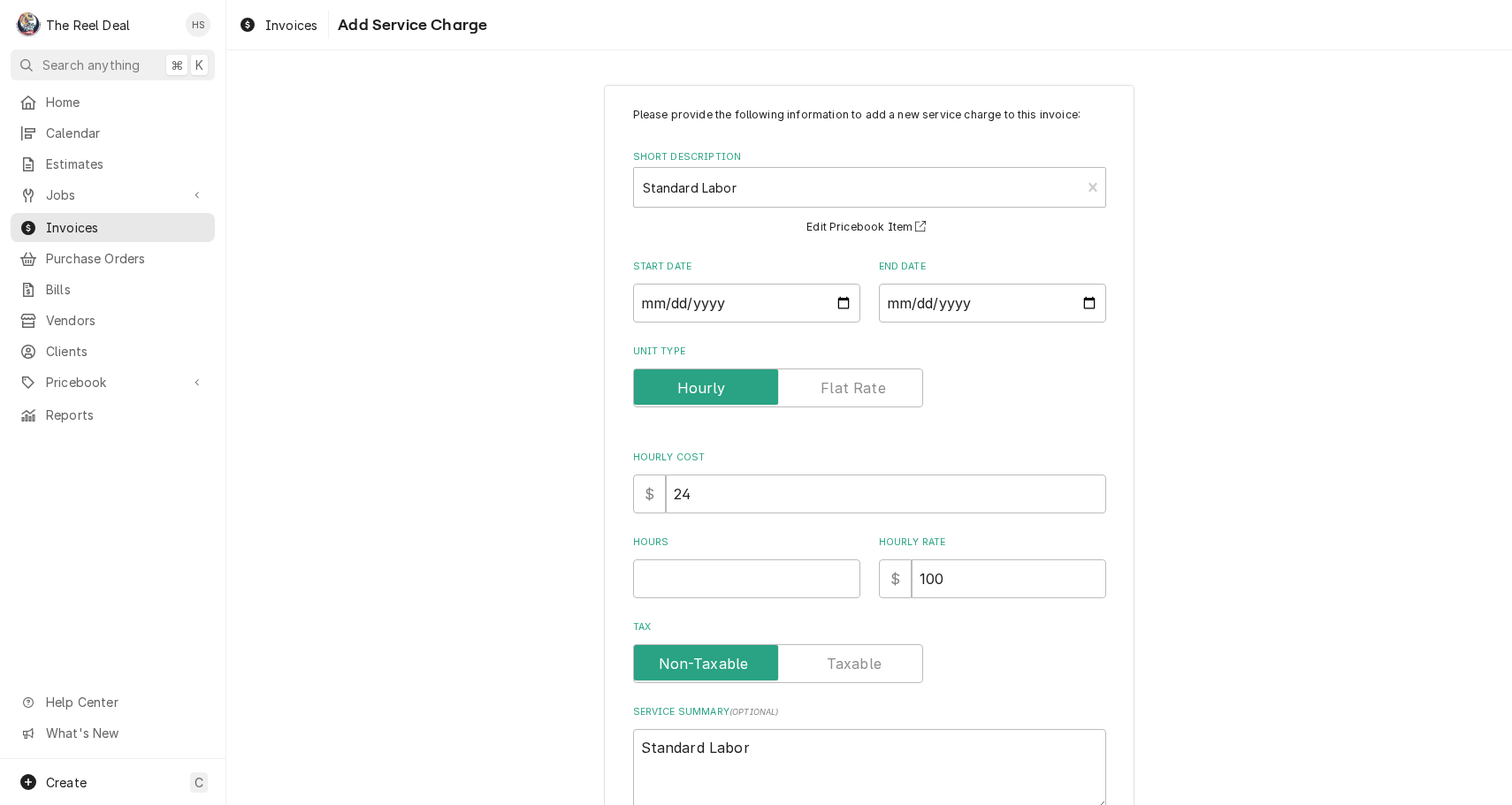
click at [1050, 389] on div "Unit Type" at bounding box center [870, 387] width 473 height 39
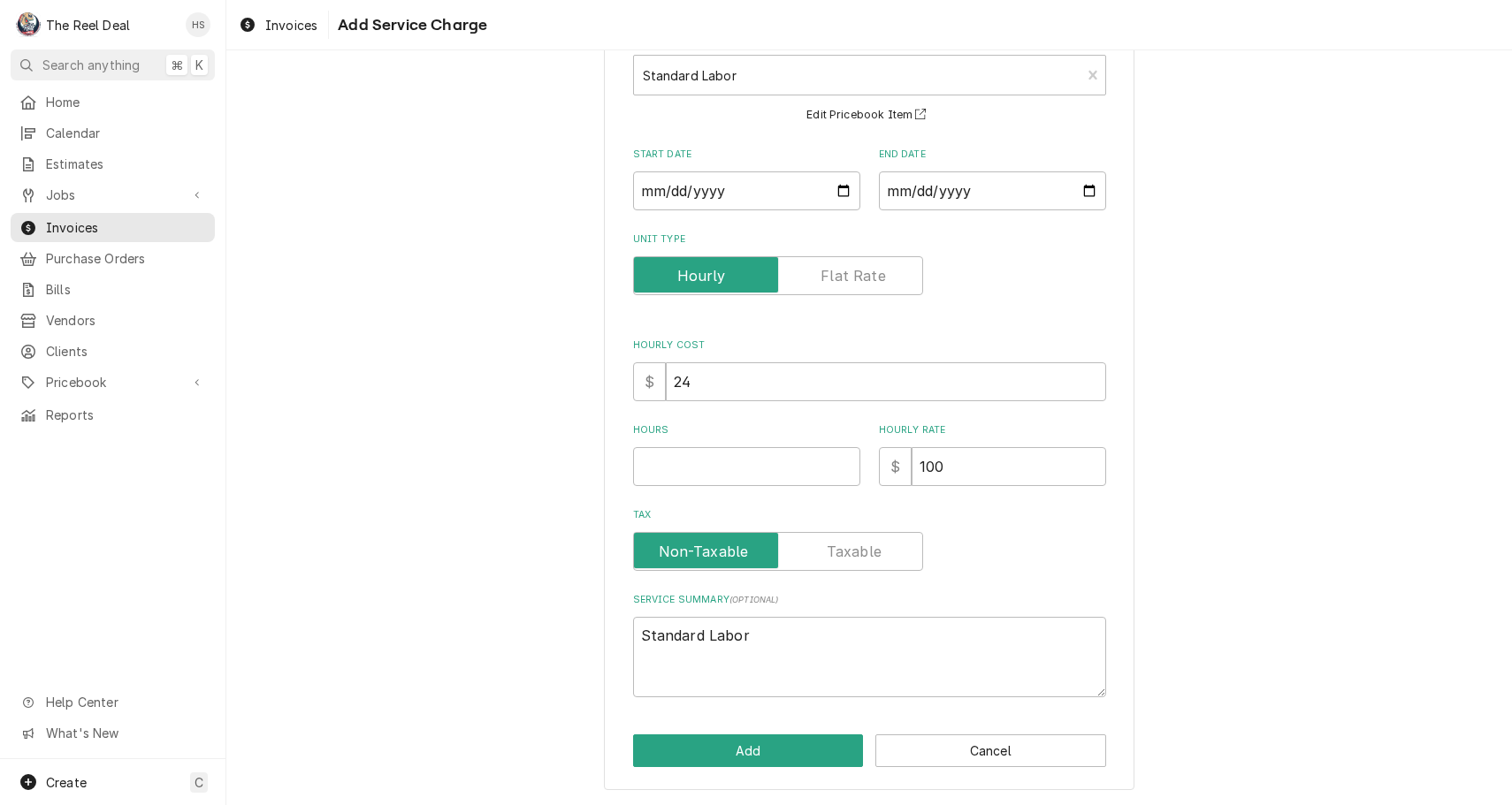
scroll to position [109, 0]
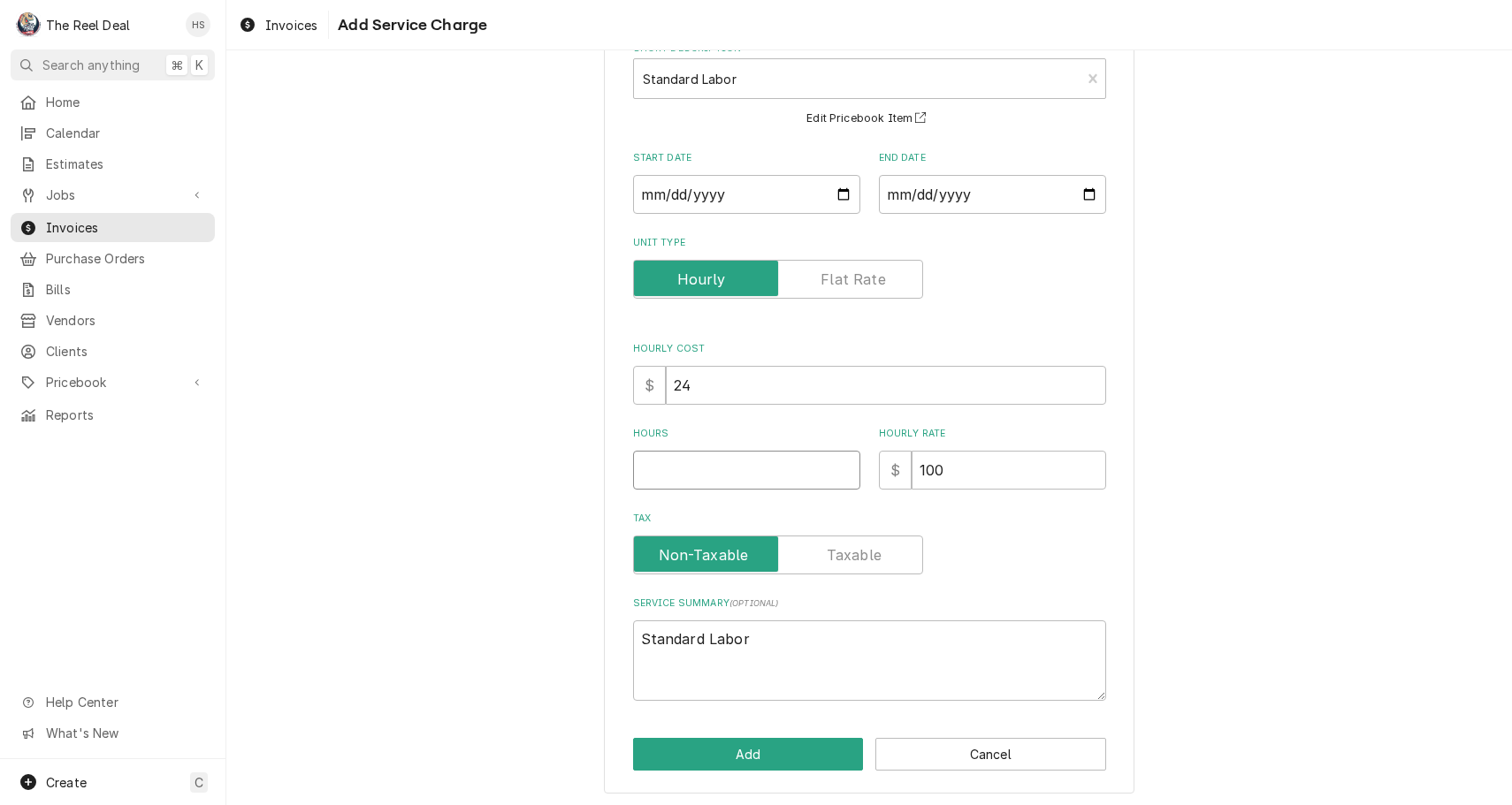
click at [805, 475] on input "Hours" at bounding box center [747, 470] width 227 height 39
type textarea "x"
type input "1"
type textarea "x"
type input "1.5"
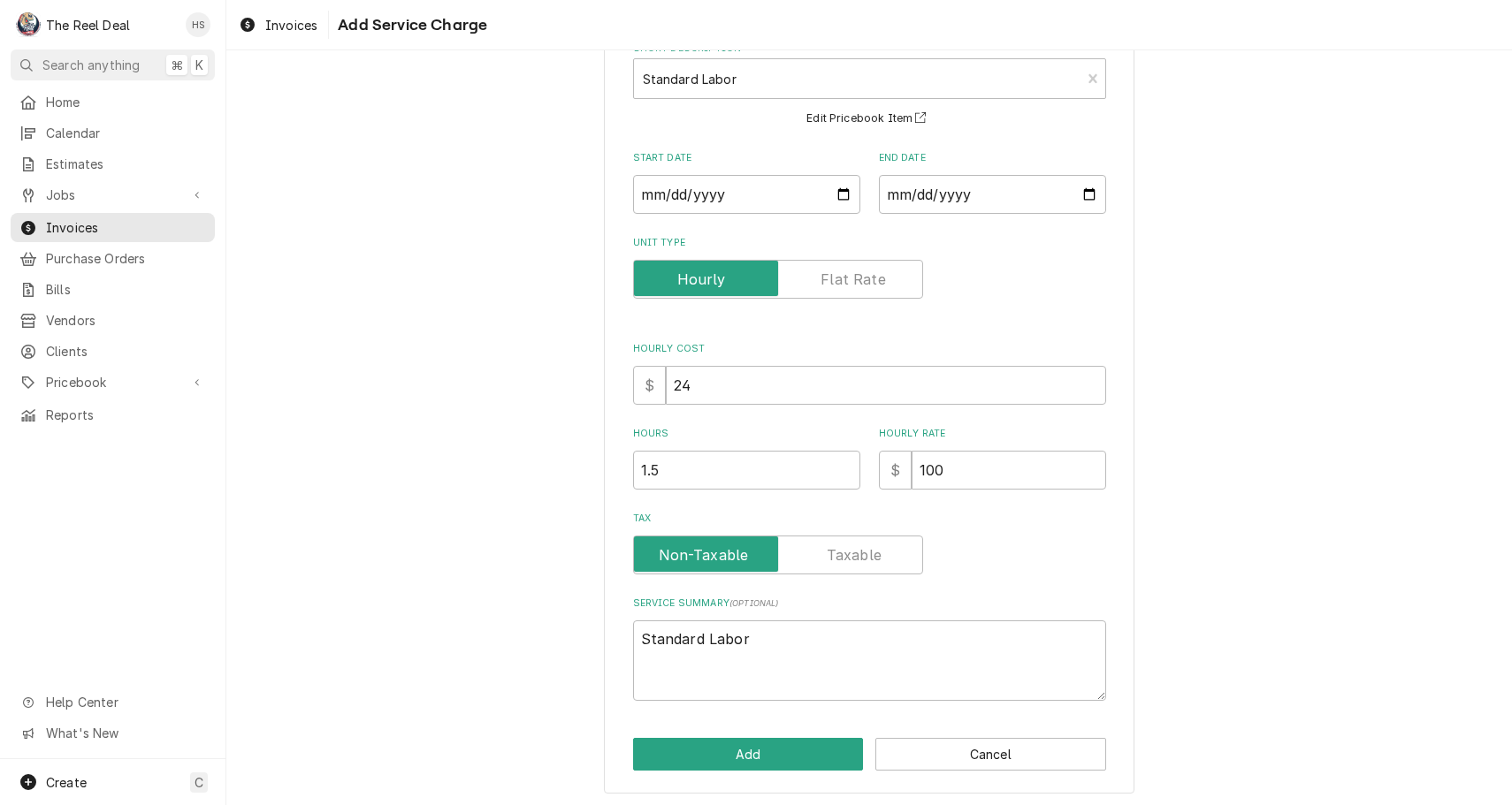
click at [518, 585] on div "Please provide the following information to add a new service charge to this in…" at bounding box center [869, 384] width 1286 height 849
click at [777, 749] on button "Add" at bounding box center [749, 754] width 231 height 32
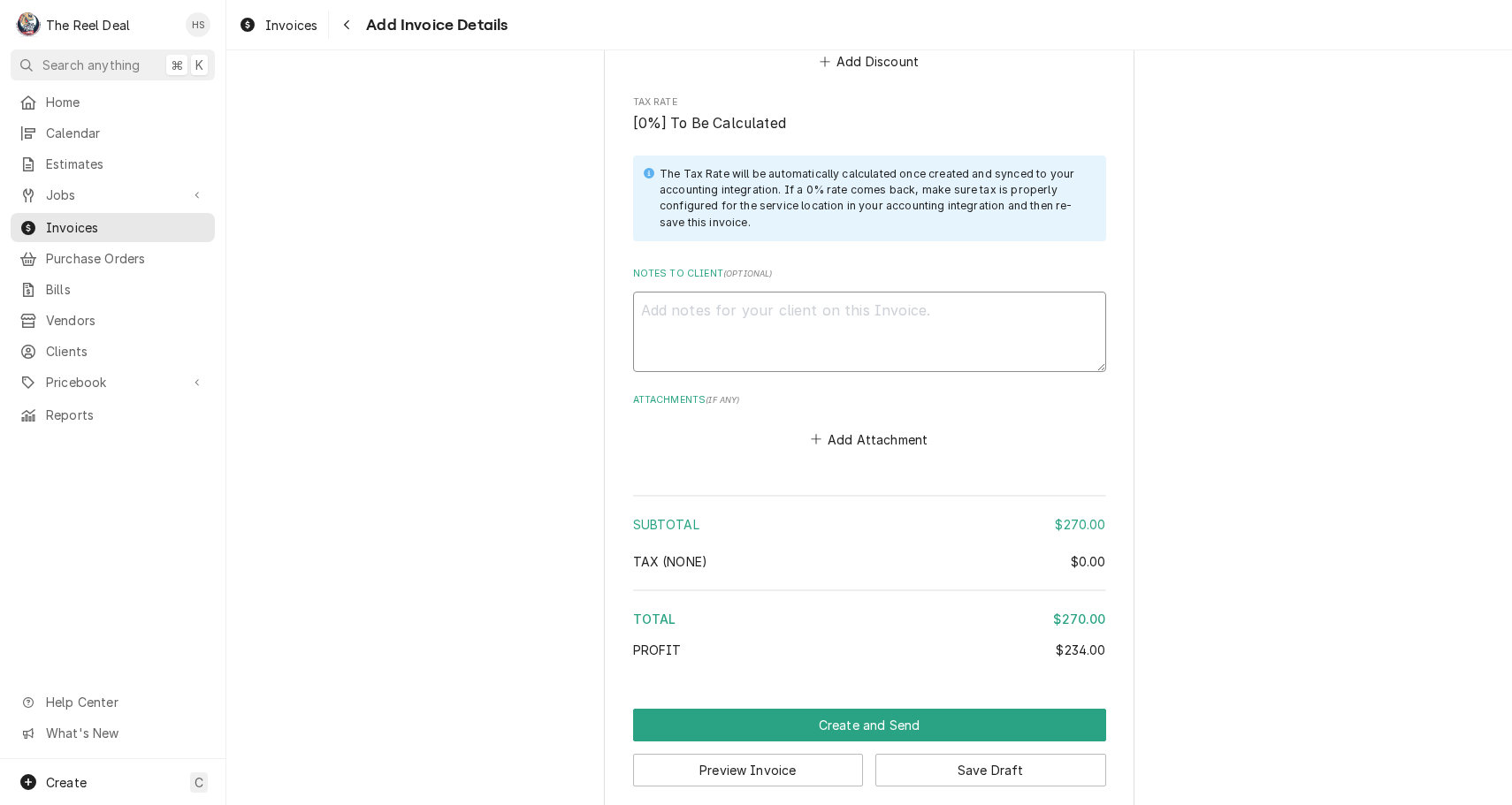
click at [812, 292] on textarea "Notes to Client ( optional )" at bounding box center [870, 332] width 473 height 80
type textarea "x"
type textarea "U"
type textarea "x"
type textarea "Un"
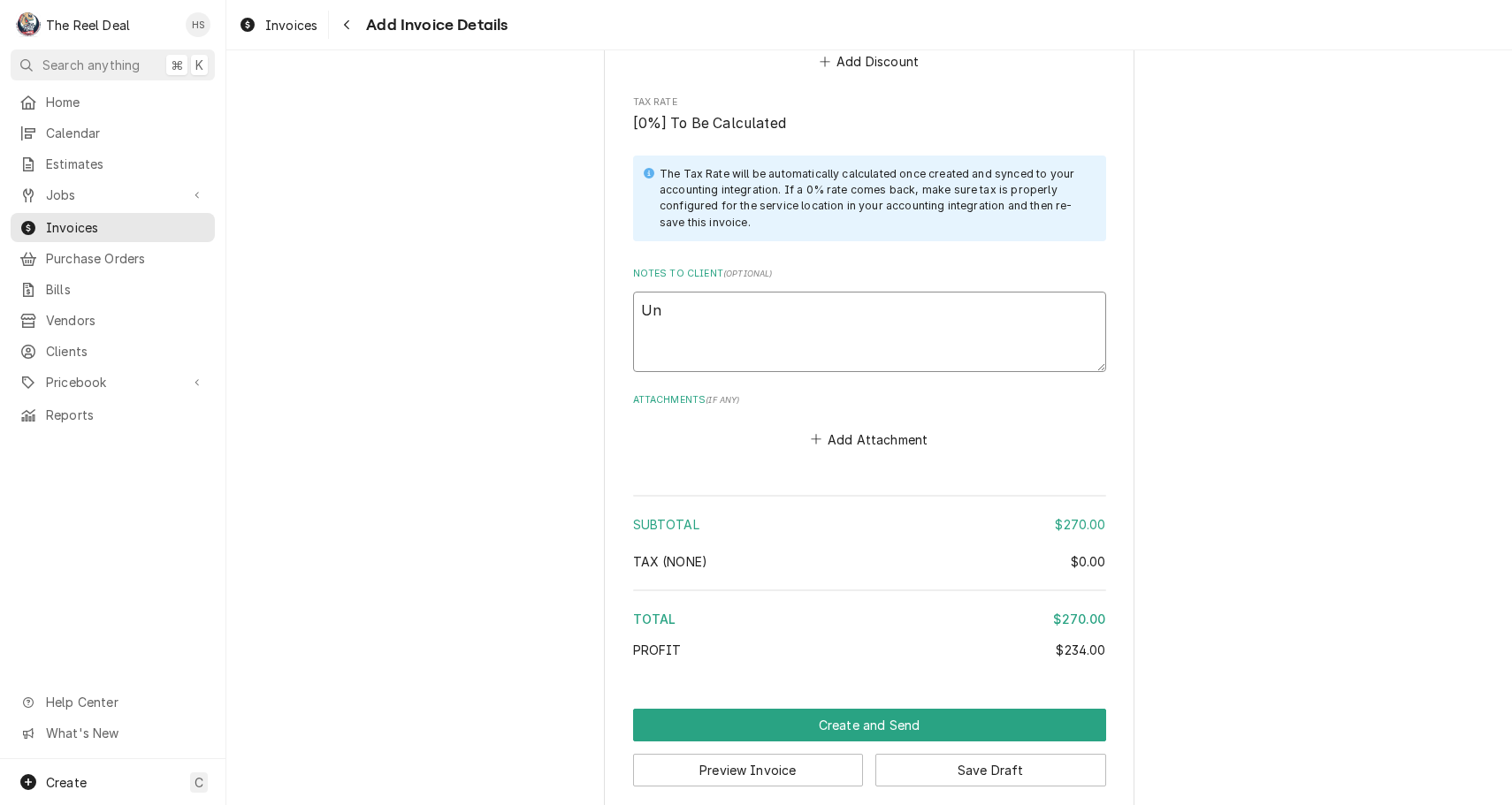
type textarea "x"
type textarea "Uni"
type textarea "x"
type textarea "Unit"
type textarea "x"
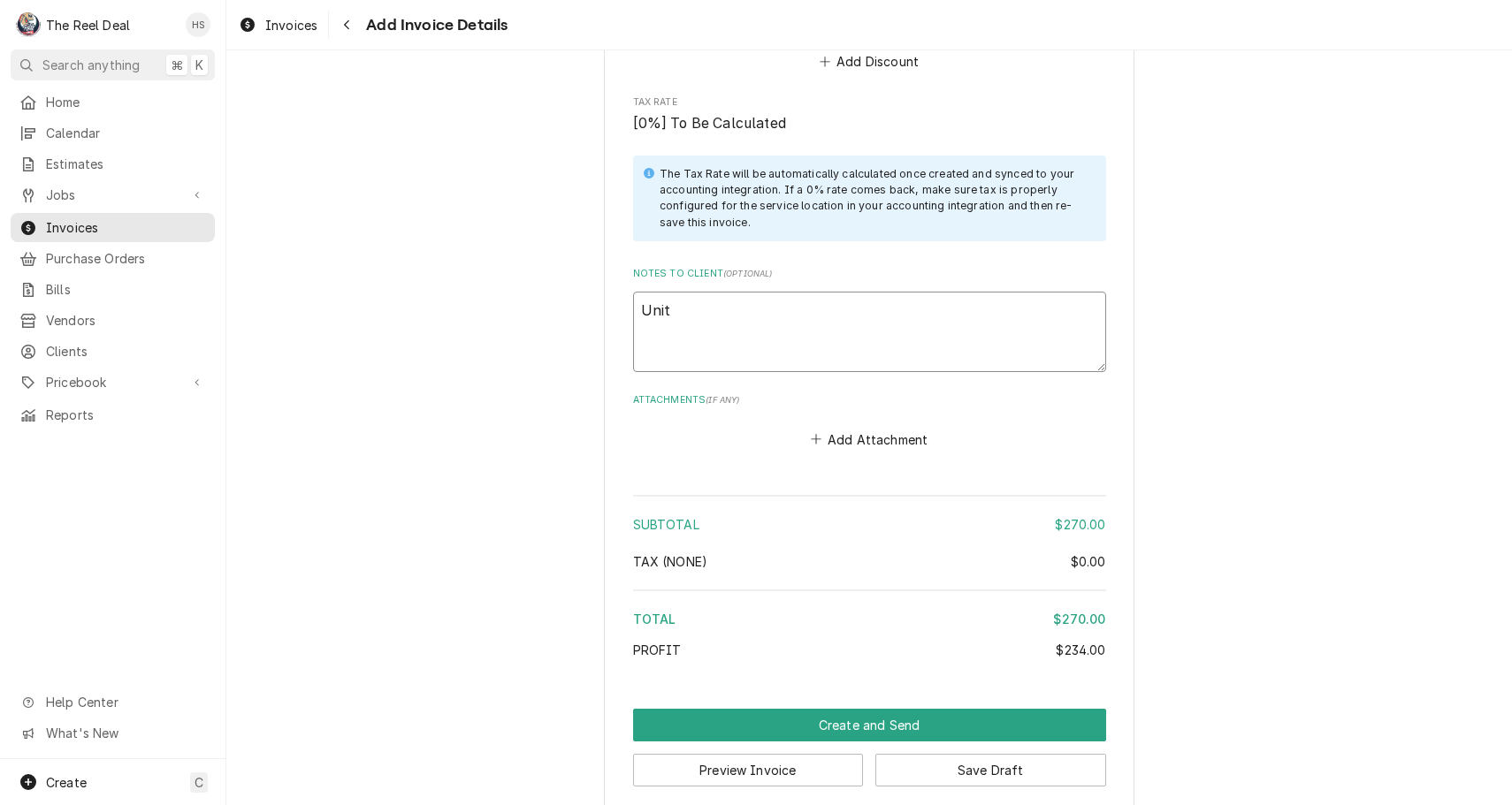
type textarea "Unit"
type textarea "x"
type textarea "Unit h"
type textarea "x"
type textarea "Unit ha"
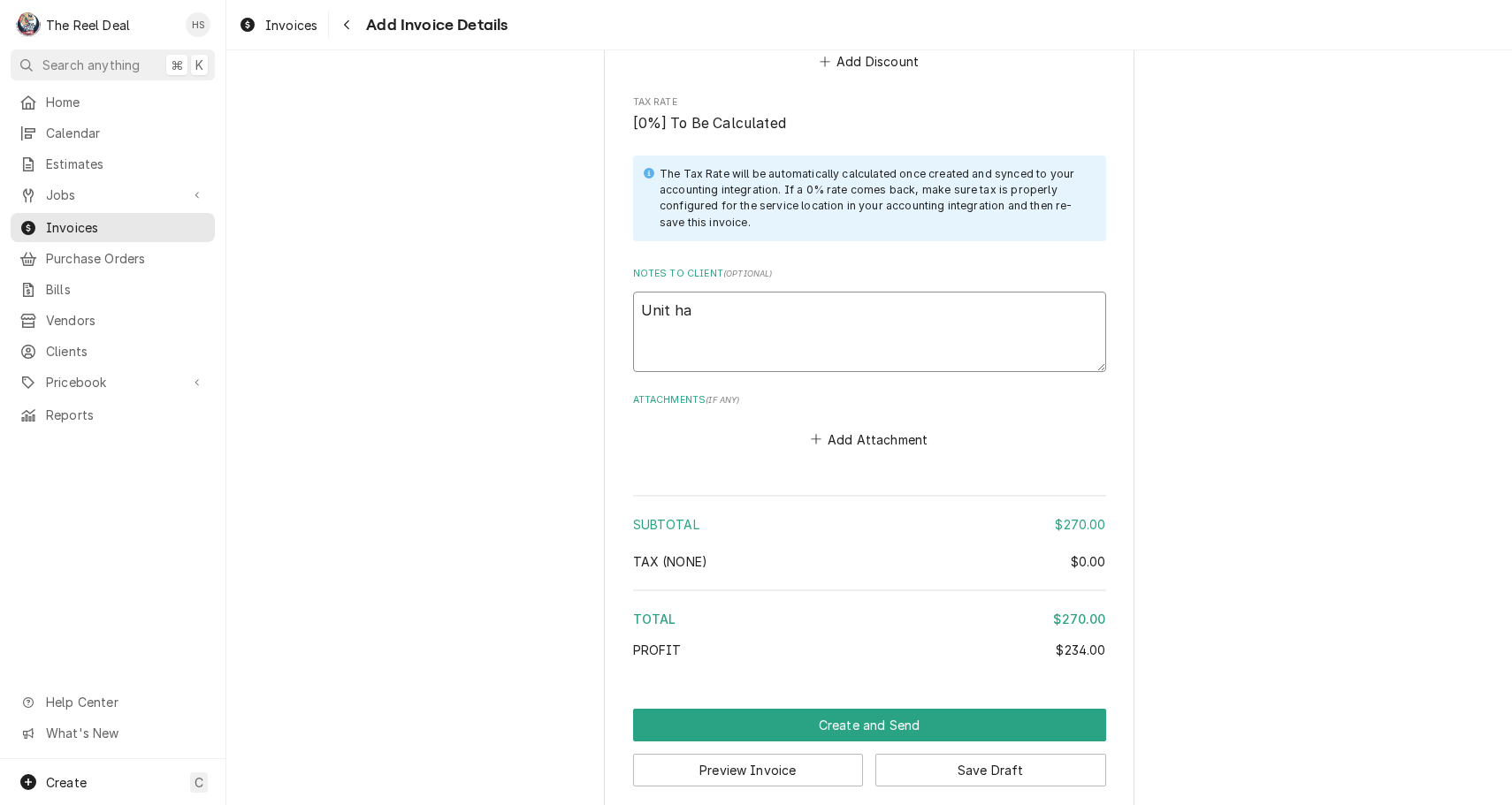
type textarea "x"
type textarea "Unit had"
type textarea "x"
type textarea "Unit had"
type textarea "x"
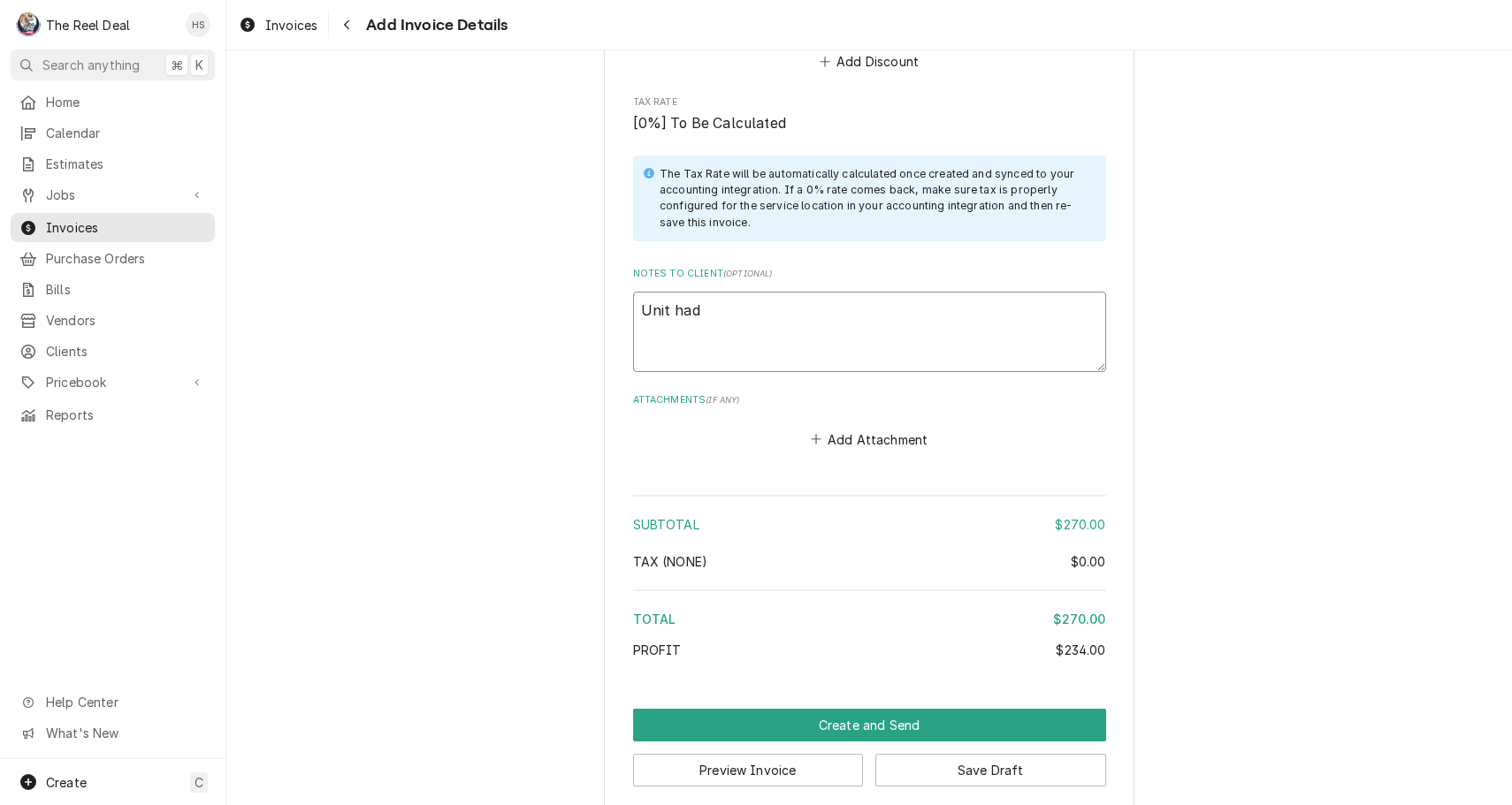
type textarea "Unit had t"
type textarea "x"
type textarea "Unit had to"
type textarea "x"
type textarea "Unit had too"
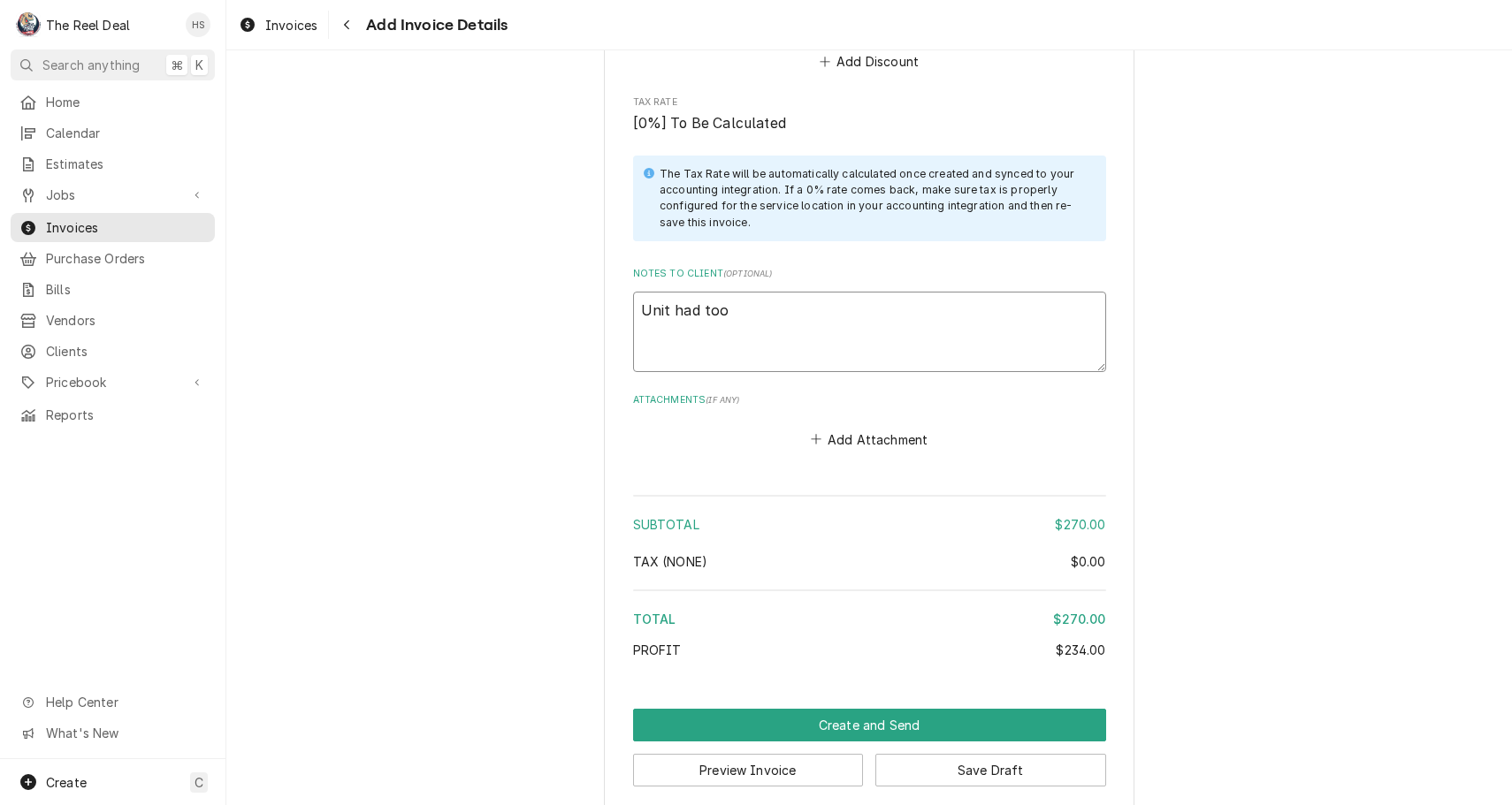
type textarea "x"
type textarea "Unit had too"
type textarea "x"
type textarea "Unit had too m"
type textarea "x"
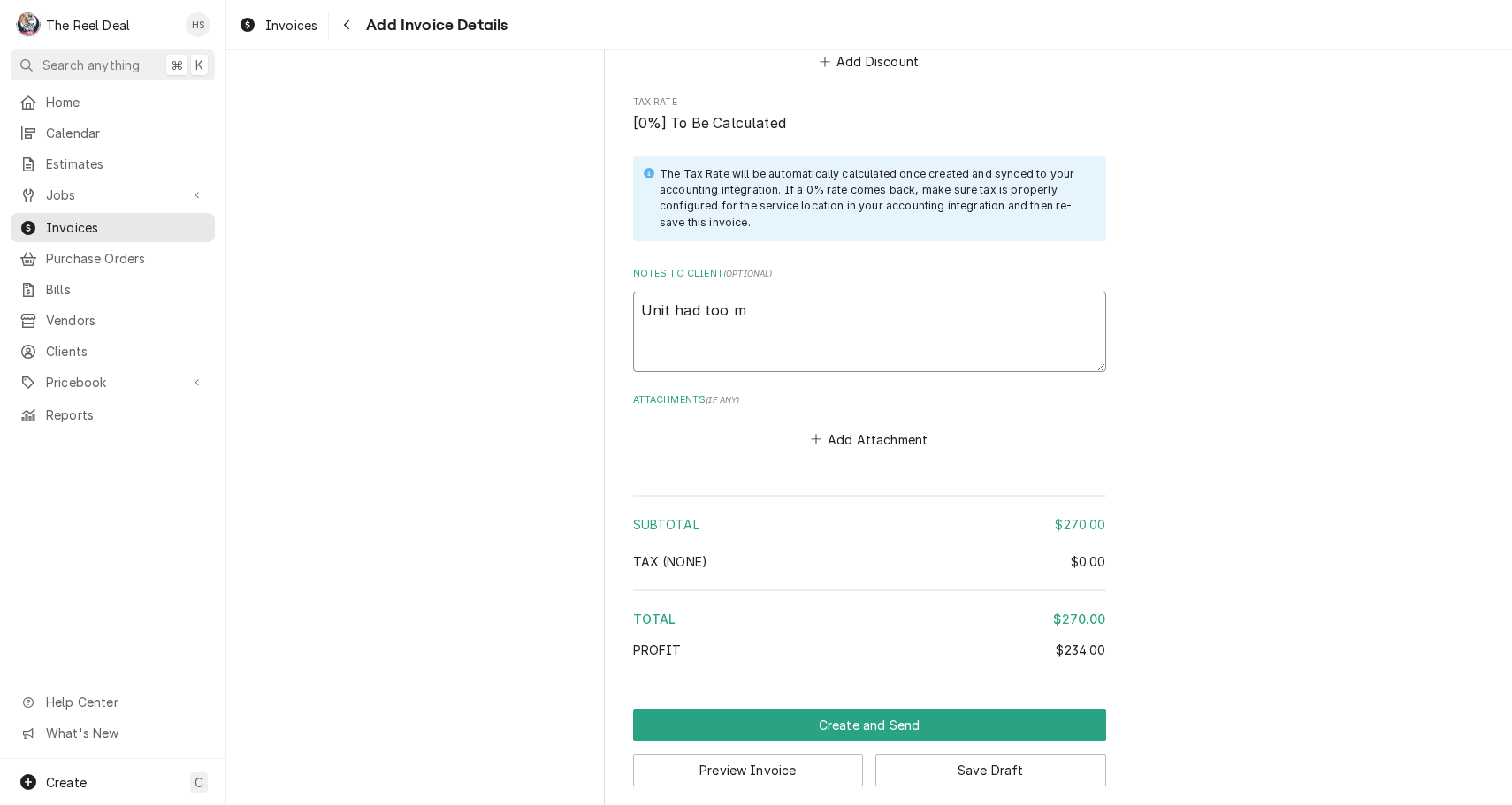
type textarea "Unit had too mu"
type textarea "x"
type textarea "Unit had too muc"
type textarea "x"
type textarea "Unit had too much"
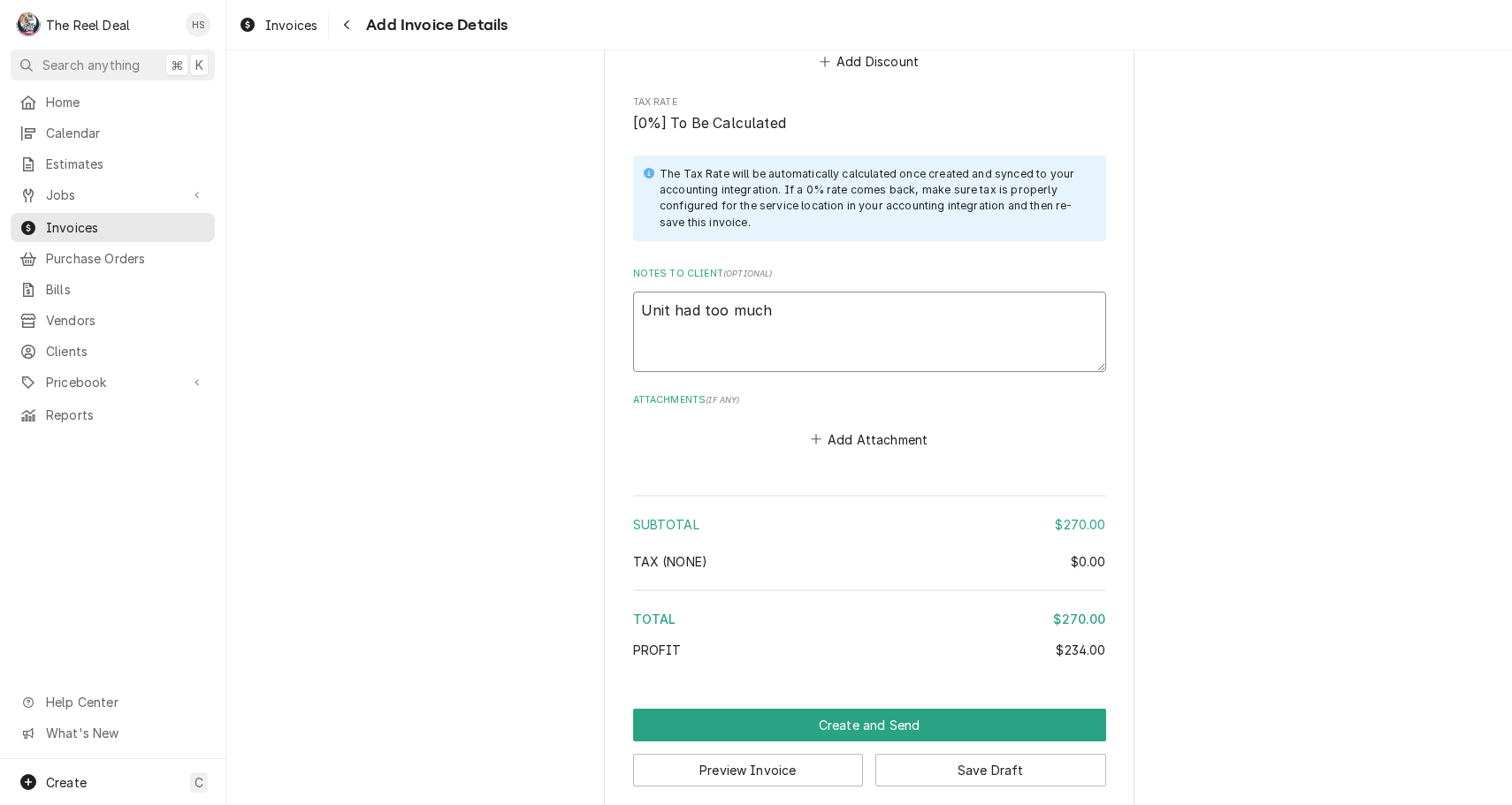
type textarea "x"
type textarea "Unit had too much"
type textarea "x"
type textarea "Unit had too much c"
type textarea "x"
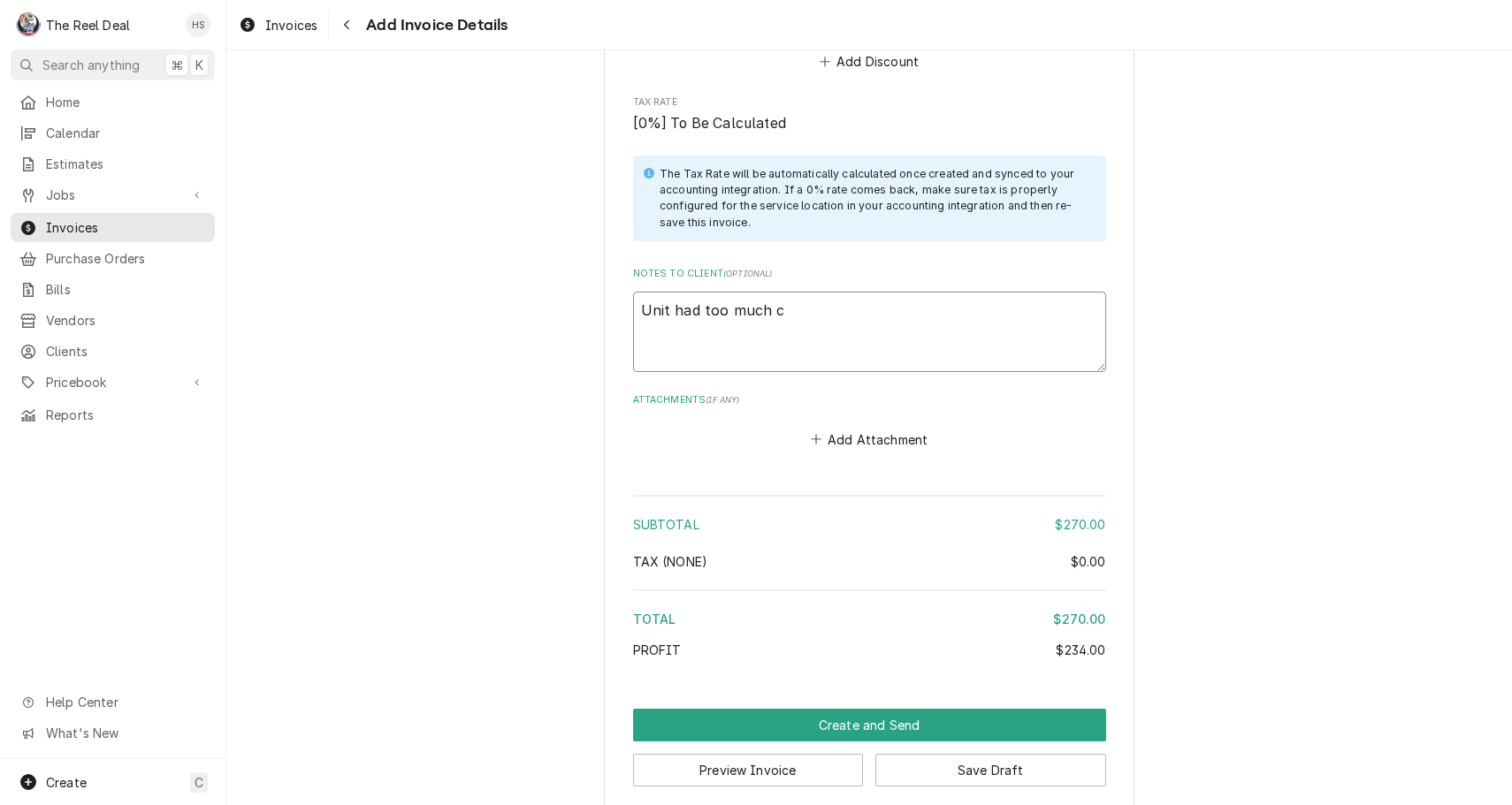
type textarea "Unit had too much co"
type textarea "x"
type textarea "Unit had too much con"
type textarea "x"
type textarea "Unit had too much cond"
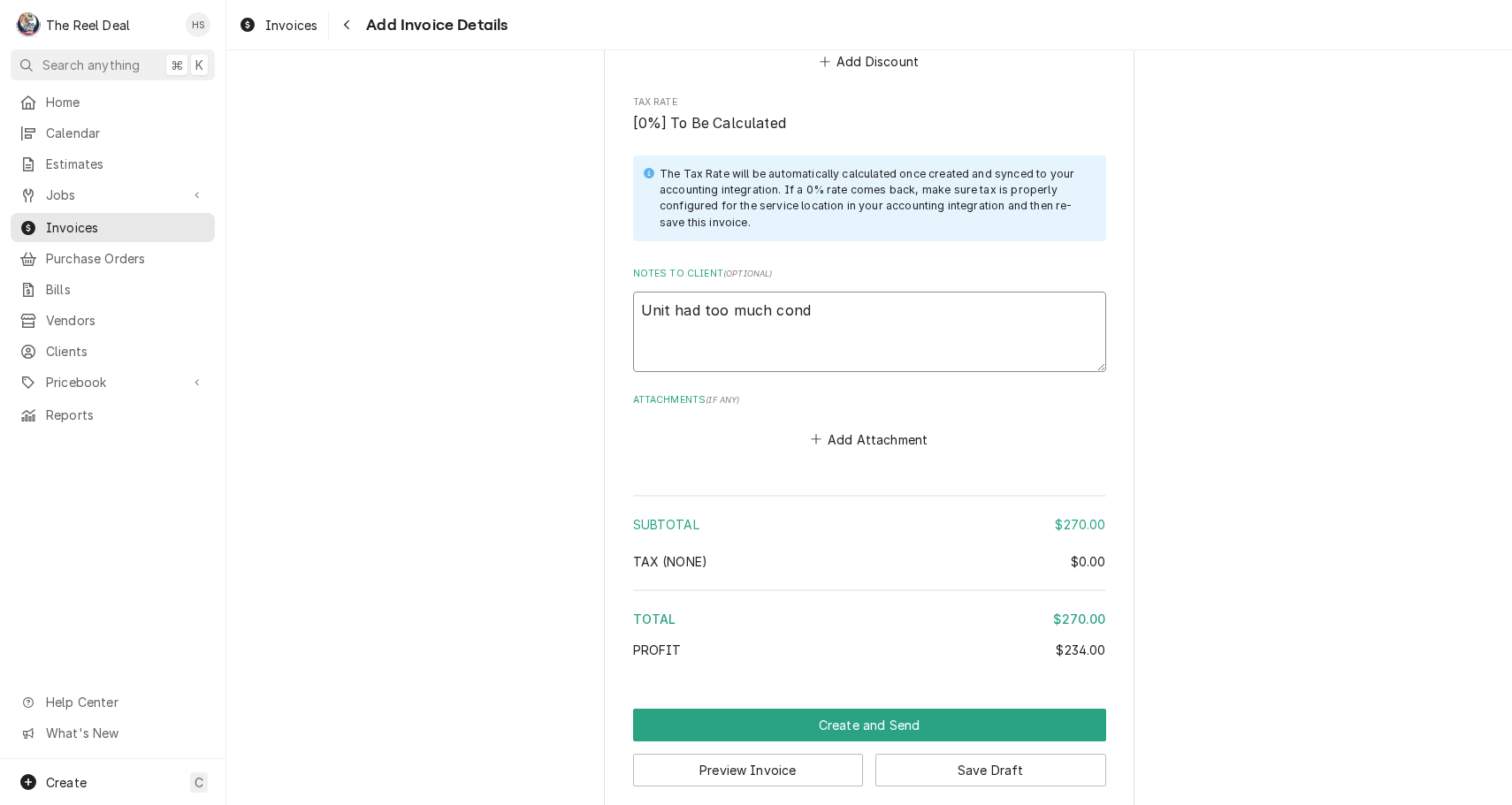
type textarea "x"
type textarea "Unit had too much conde"
type textarea "x"
type textarea "Unit had too much conden"
type textarea "x"
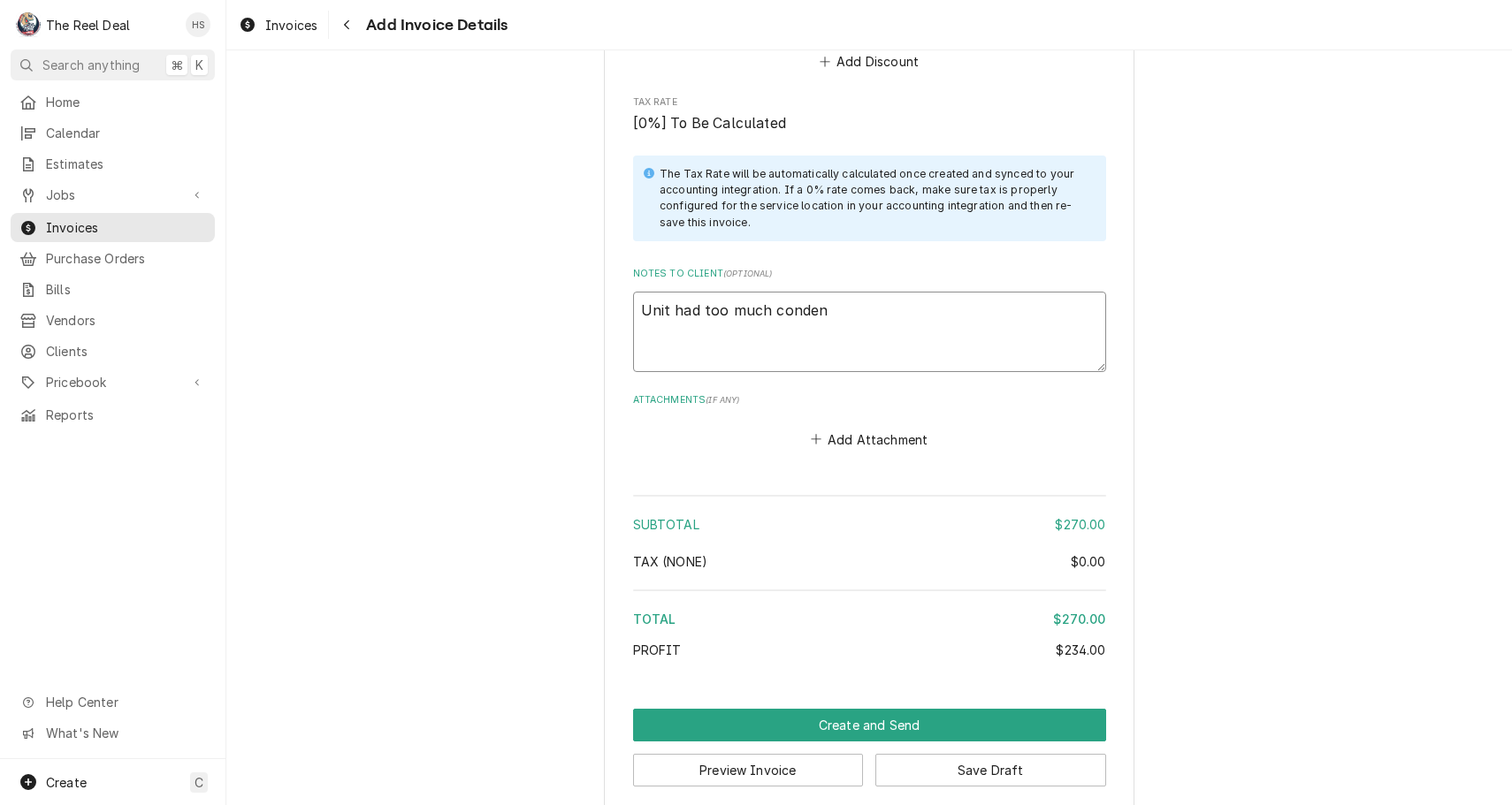
type textarea "Unit had too much condena"
type textarea "x"
type textarea "Unit had too much conden"
type textarea "x"
type textarea "Unit had too much condens"
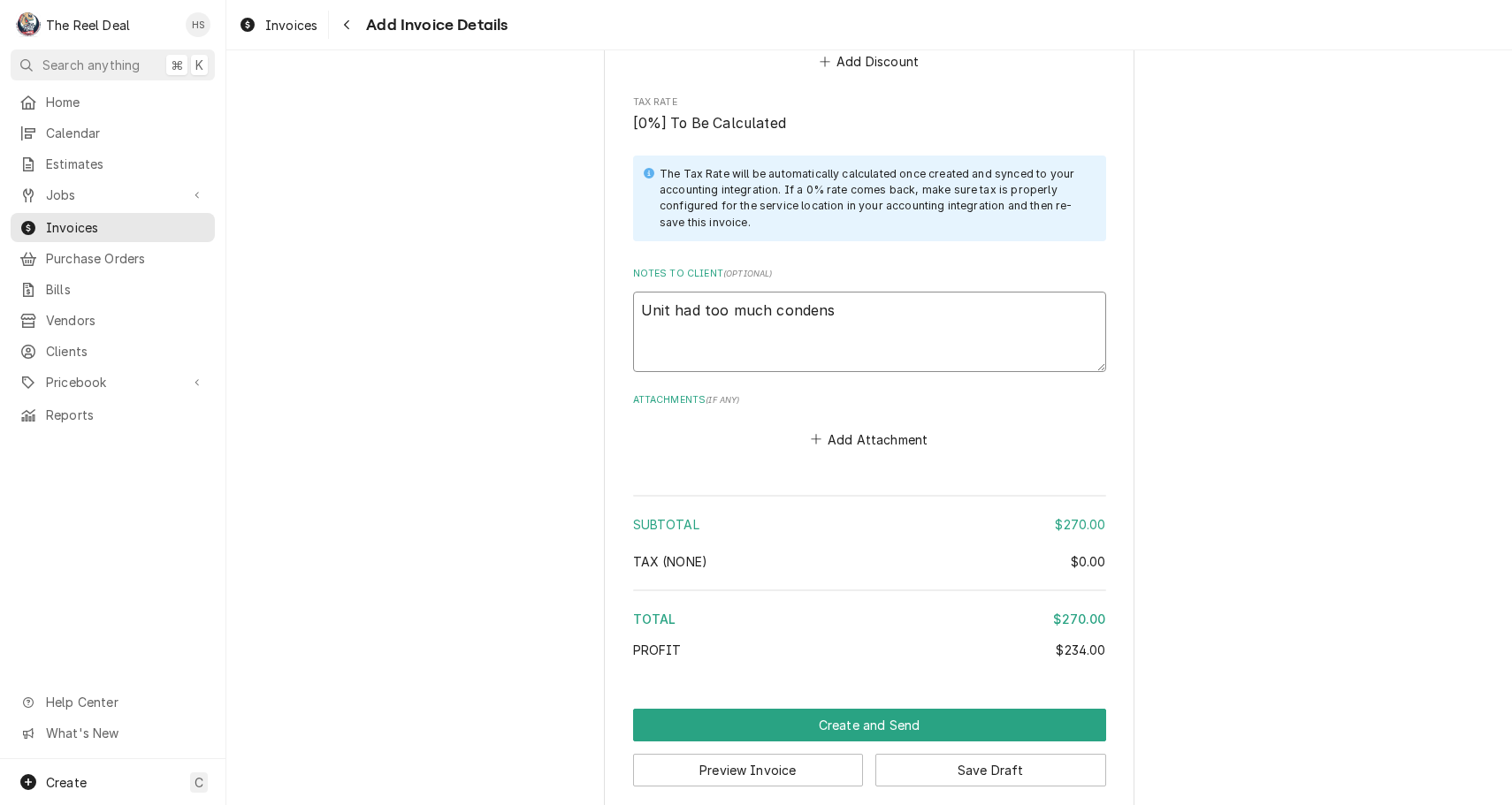
type textarea "x"
type textarea "Unit had too much condensa"
type textarea "x"
type textarea "Unit had too much condensat"
type textarea "x"
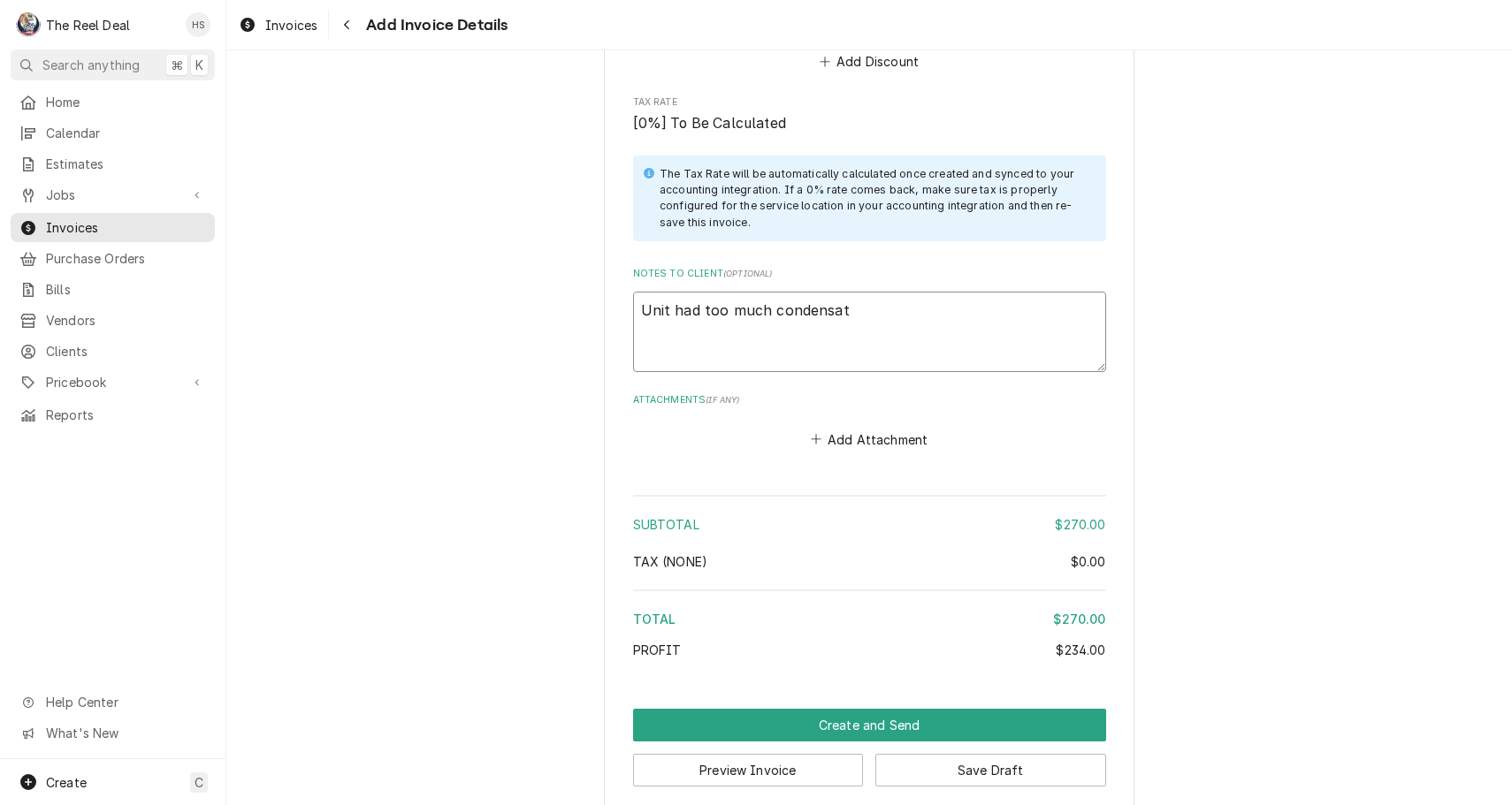
type textarea "Unit had too much condensati"
type textarea "x"
type textarea "Unit had too much condensatio"
type textarea "x"
type textarea "Unit had too much condensation"
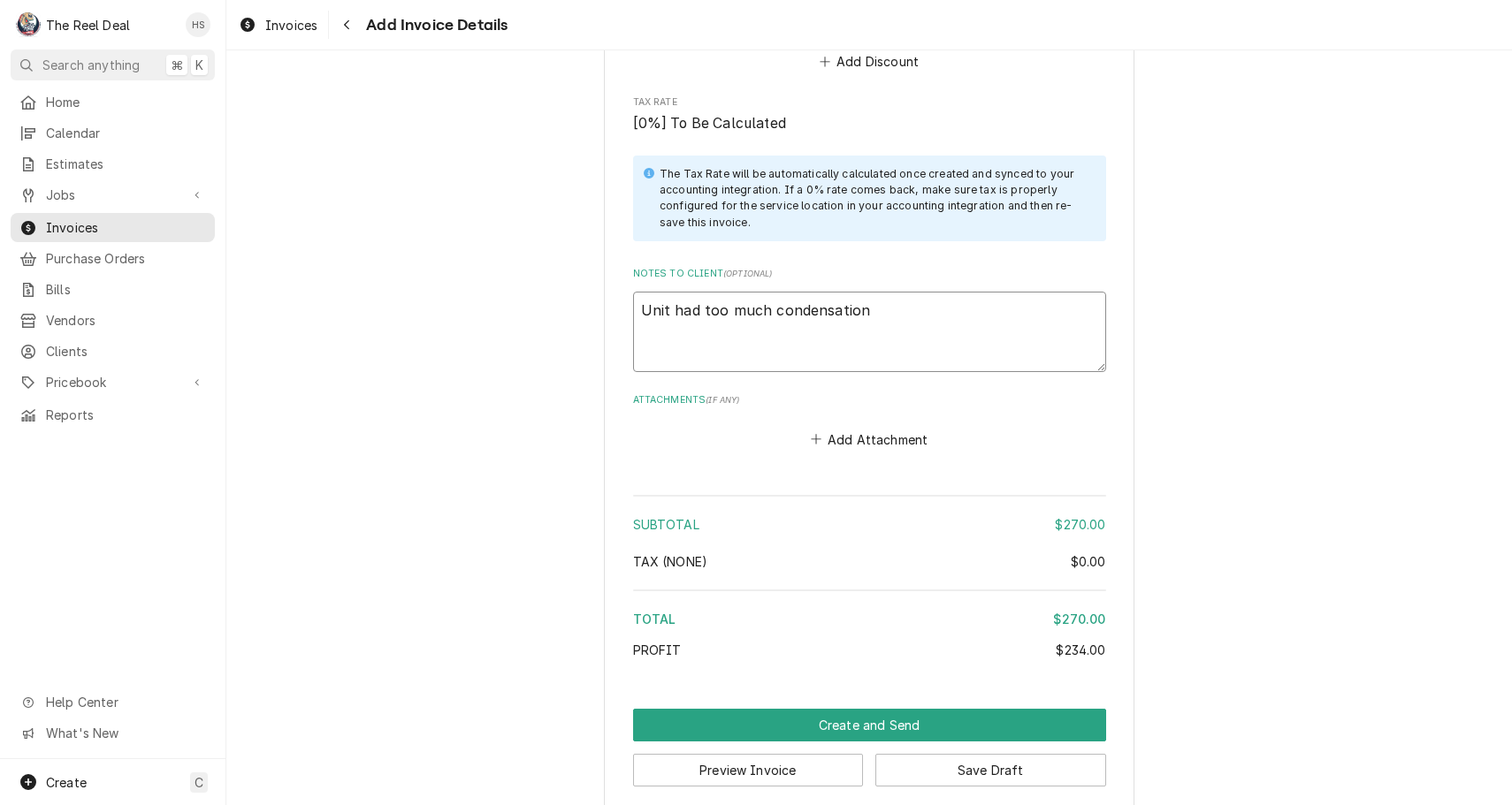
type textarea "x"
type textarea "Unit had too much condensation"
type textarea "x"
type textarea "Unit had too much condensation b"
type textarea "x"
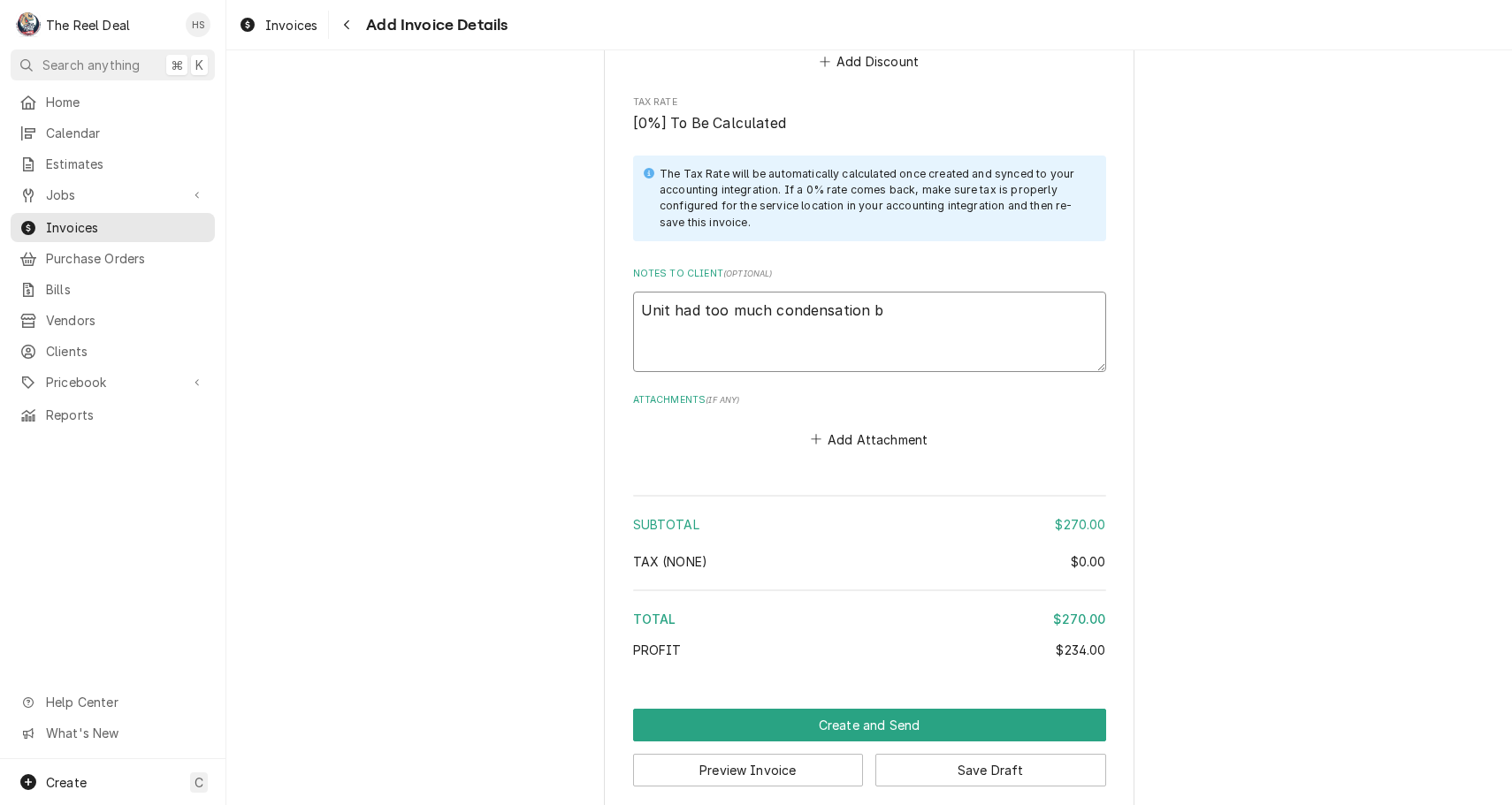
type textarea "Unit had too much condensation bu"
type textarea "x"
type textarea "Unit had too much condensation bui"
type textarea "x"
type textarea "Unit had too much condensation buil"
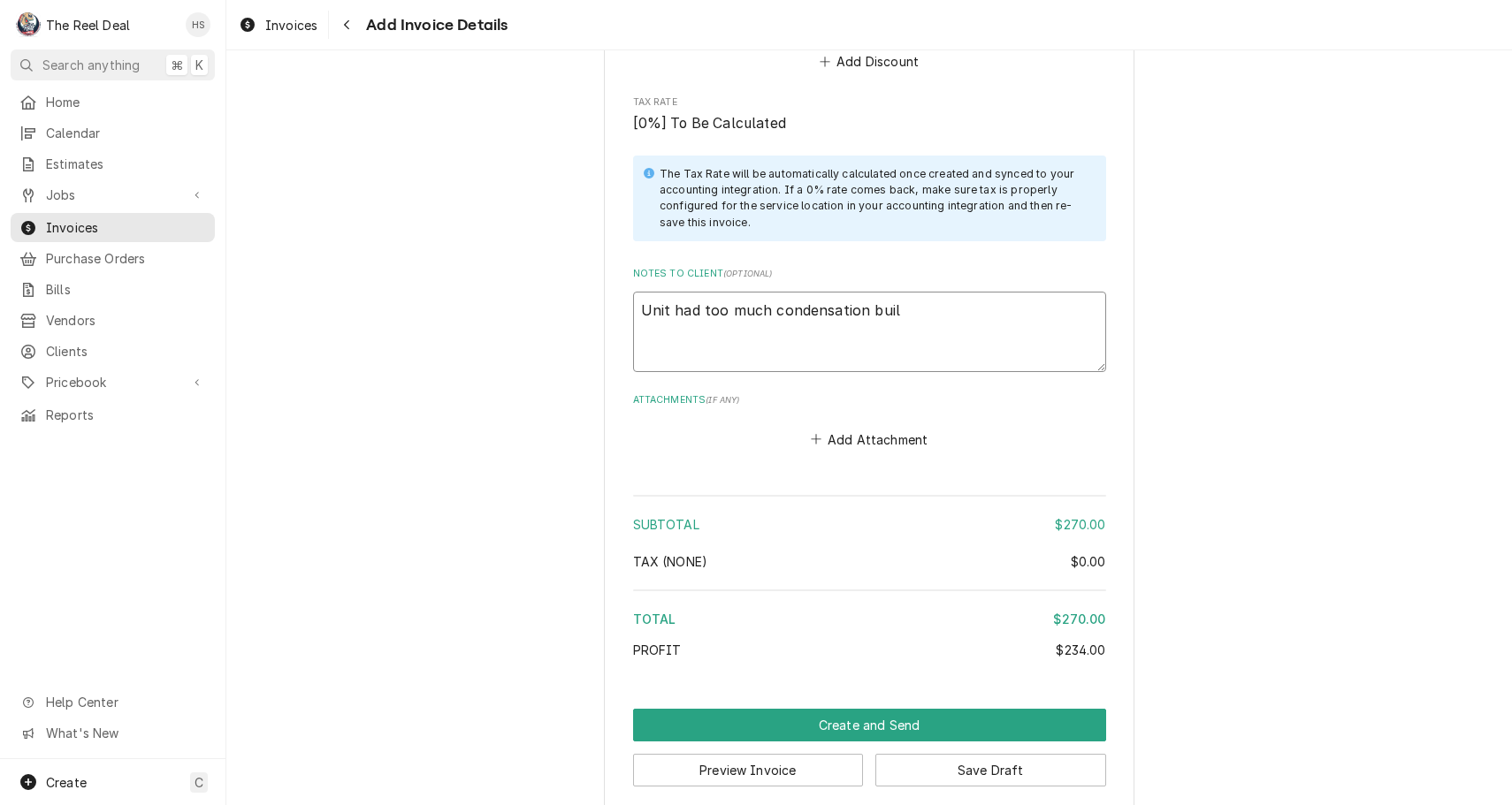
type textarea "x"
type textarea "Unit had too much condensation build"
type textarea "x"
type textarea "Unit had too much condensation build"
type textarea "x"
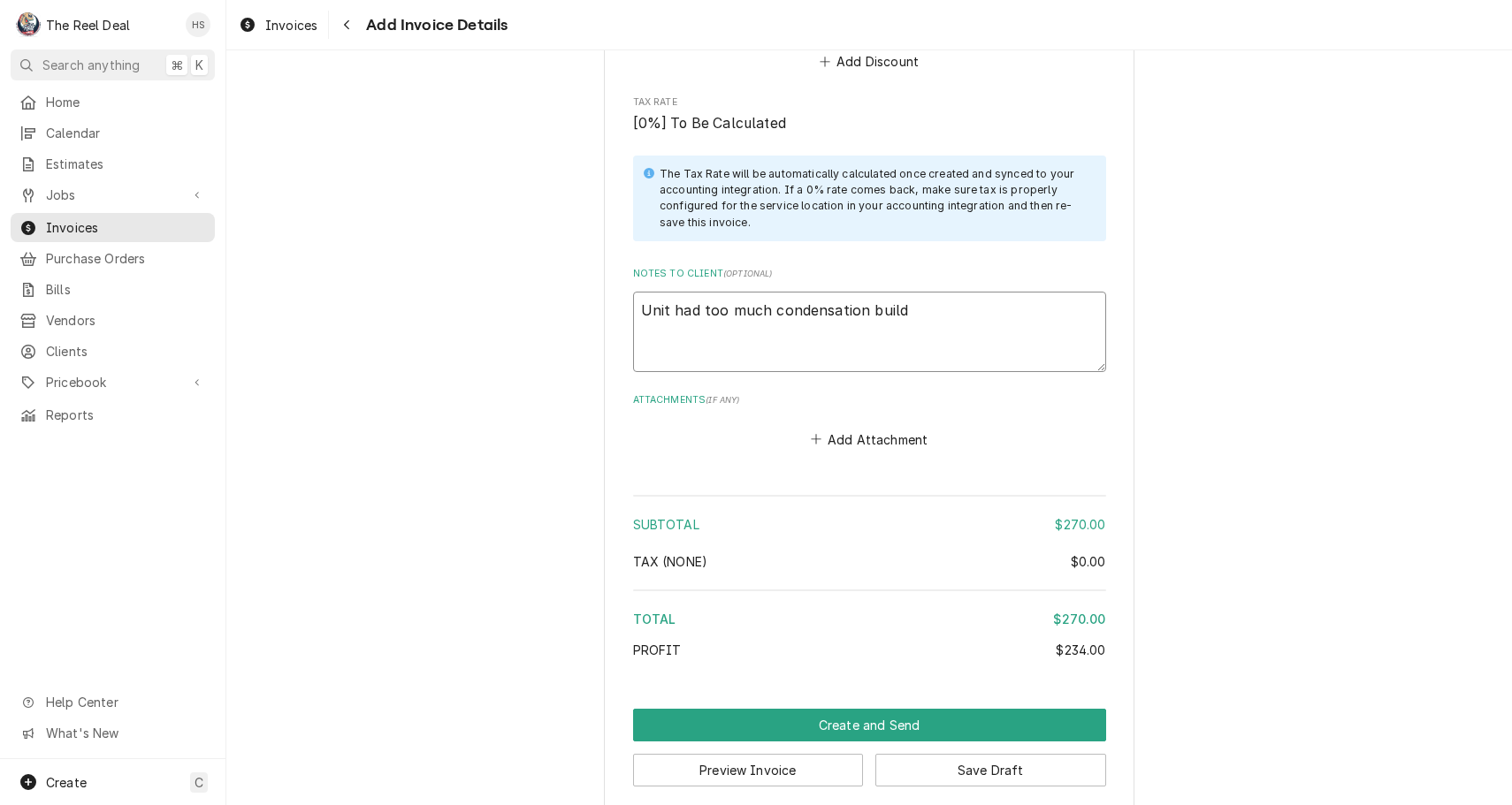
type textarea "Unit had too much condensation build u"
type textarea "x"
type textarea "Unit had too much condensation build up"
type textarea "x"
type textarea "Unit had too much condensation build up."
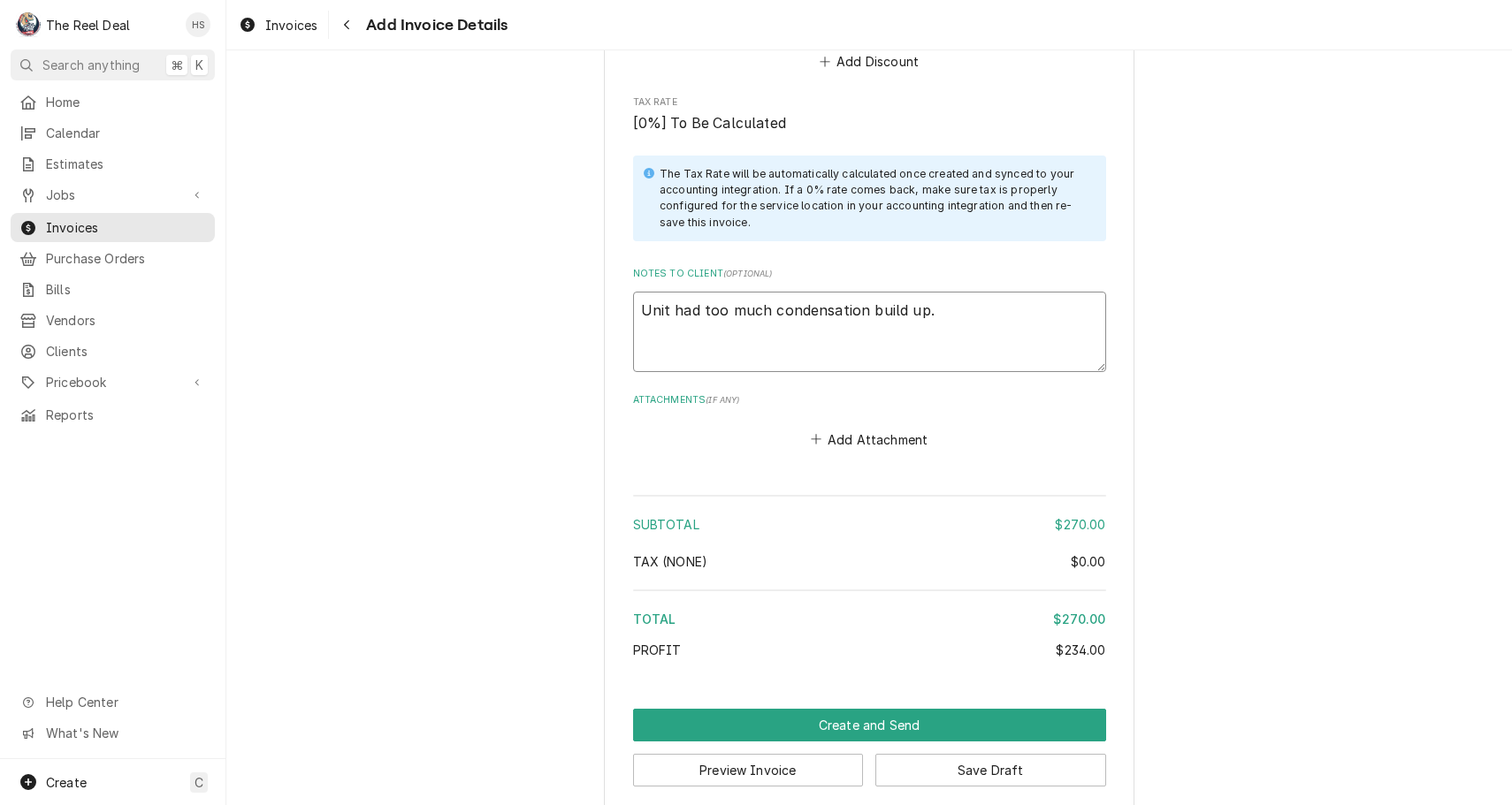
type textarea "x"
type textarea "Unit had too much condensation build up."
type textarea "x"
type textarea "Unit had too much condensation build up. S"
type textarea "x"
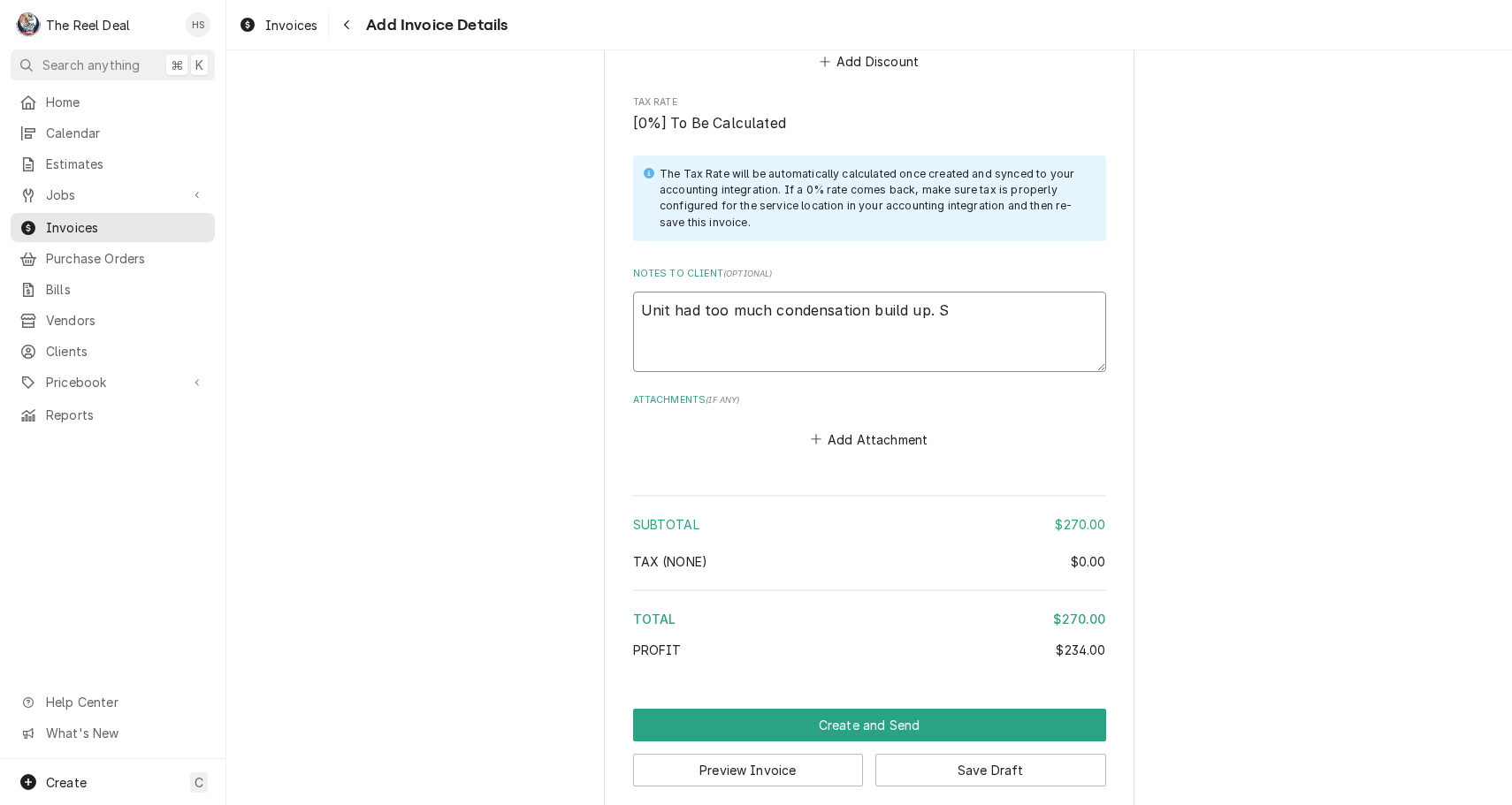
type textarea "Unit had too much condensation build up. SP"
type textarea "x"
type textarea "Unit had too much condensation build up. SPo"
type textarea "x"
type textarea "Unit had too much condensation build up. SPok"
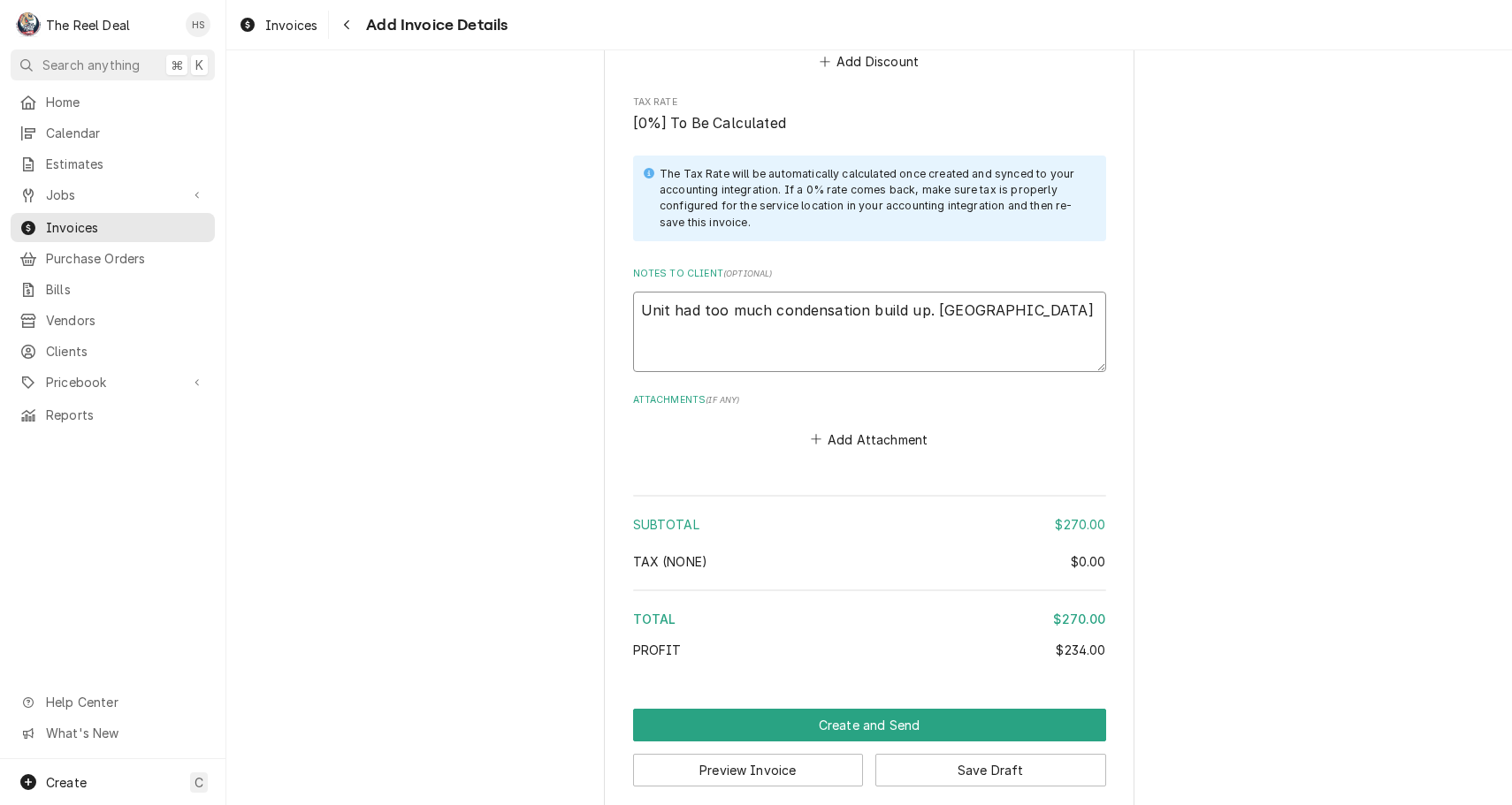
type textarea "x"
type textarea "Unit had too much condensation build up. SPo"
type textarea "x"
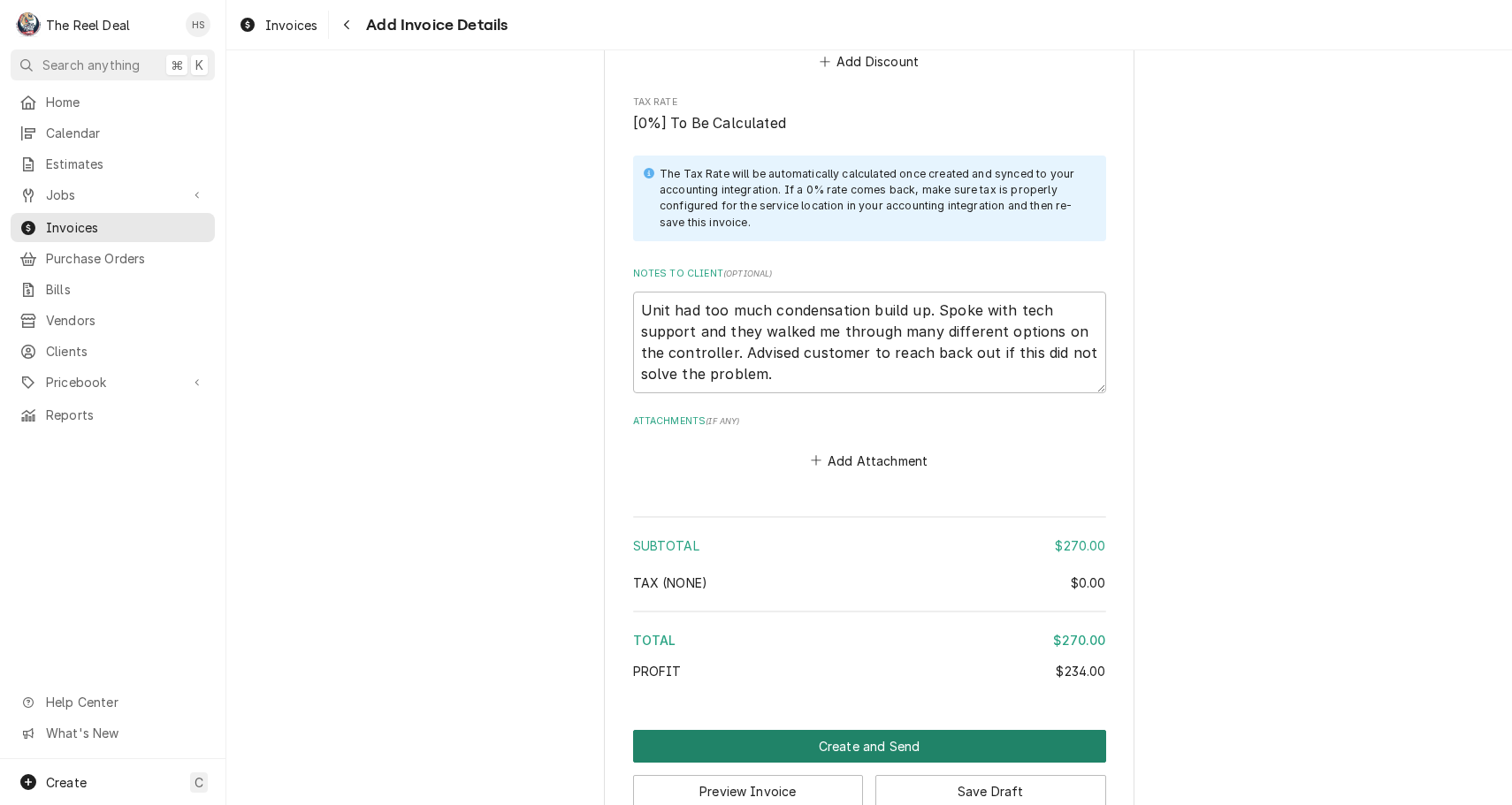
click at [960, 731] on button "Create and Send" at bounding box center [870, 747] width 473 height 32
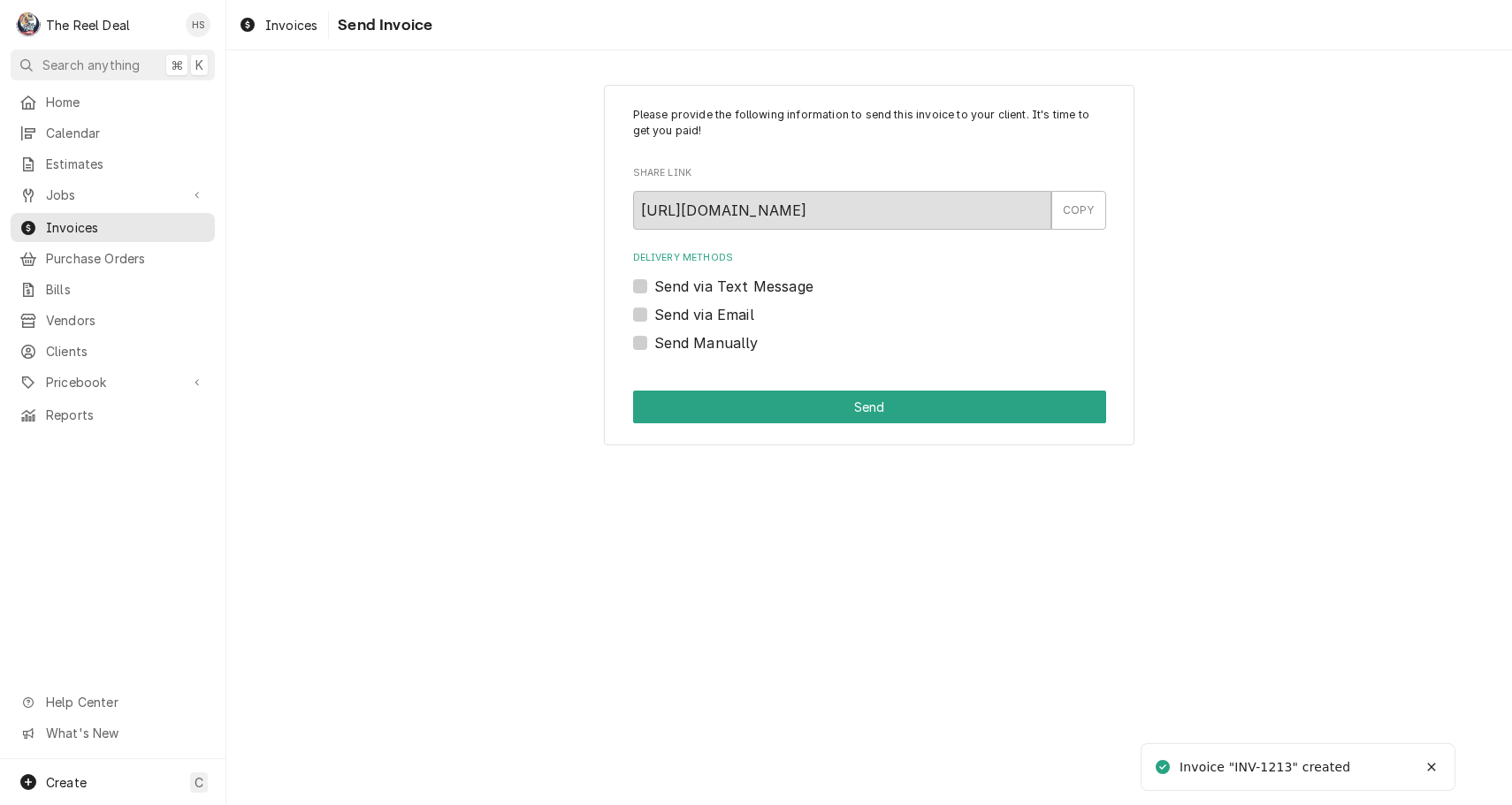
click at [719, 307] on label "Send via Email" at bounding box center [704, 315] width 100 height 21
click at [719, 307] on input "Send via Email" at bounding box center [891, 323] width 473 height 39
checkbox input "true"
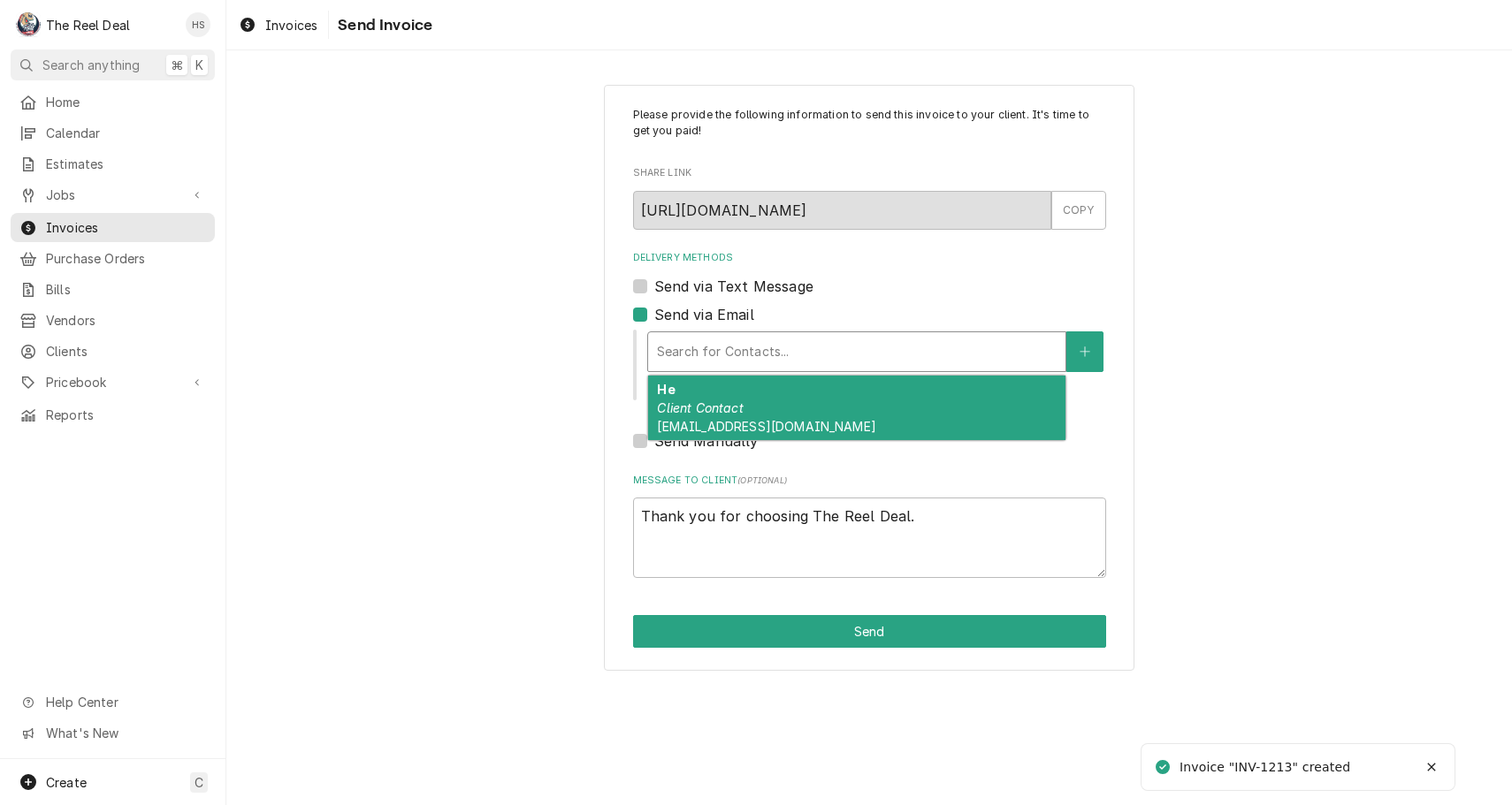
click at [738, 344] on div "Search for Contacts..." at bounding box center [857, 351] width 400 height 18
click at [734, 414] on em "Client Contact" at bounding box center [700, 408] width 86 height 15
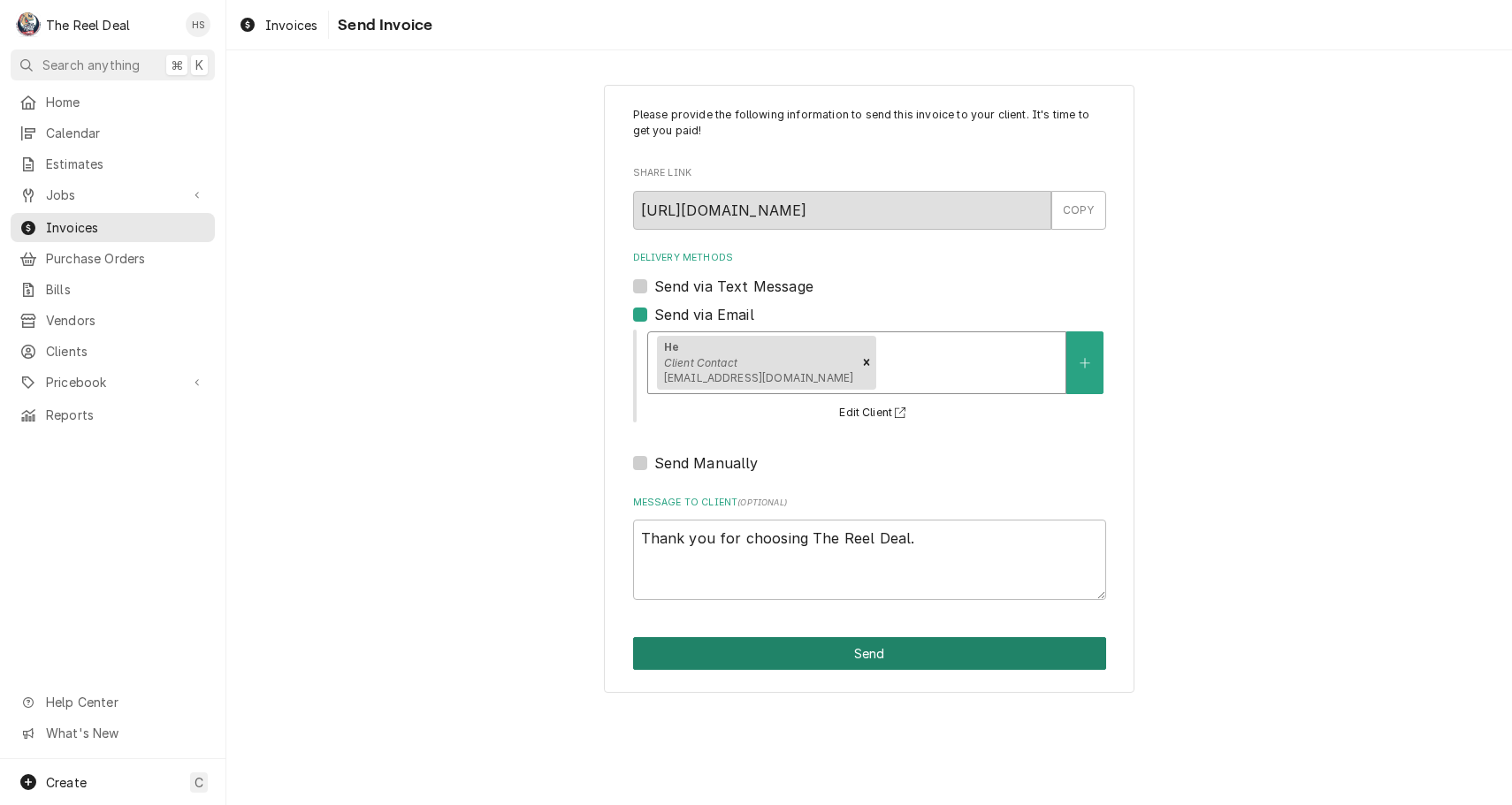
click at [783, 641] on button "Send" at bounding box center [870, 653] width 473 height 32
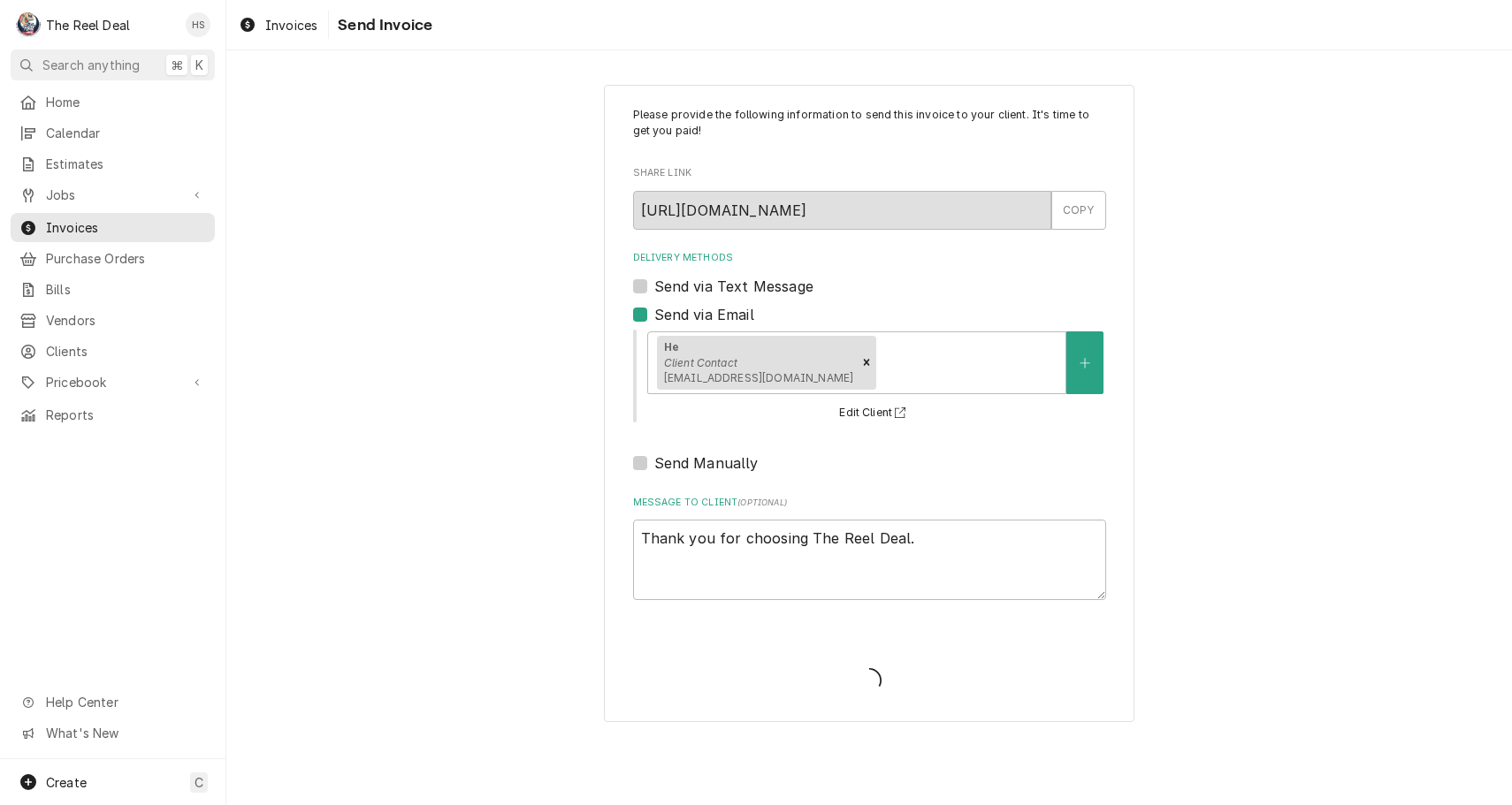
type textarea "x"
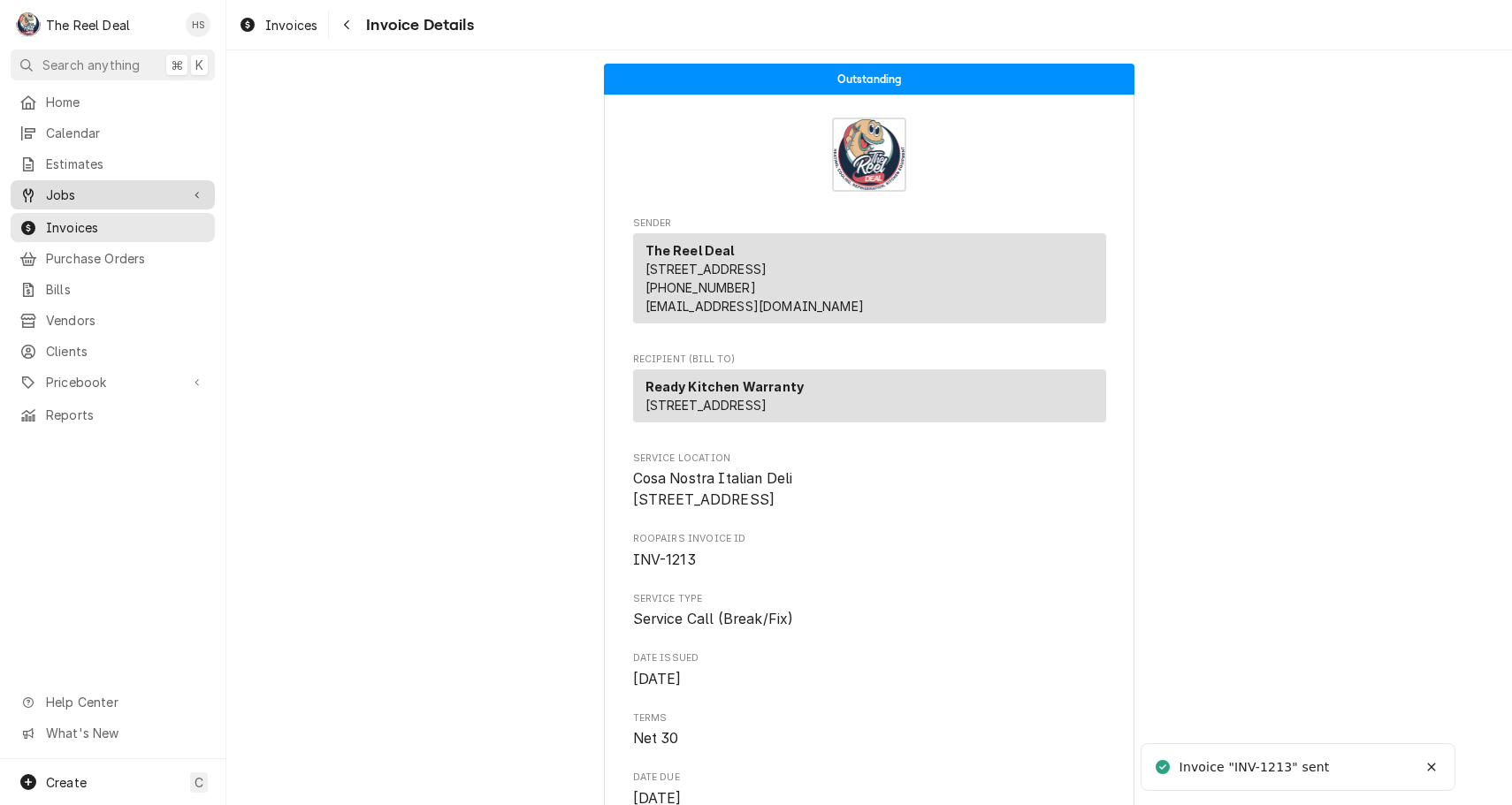
click at [97, 188] on span "Jobs" at bounding box center [113, 195] width 134 height 18
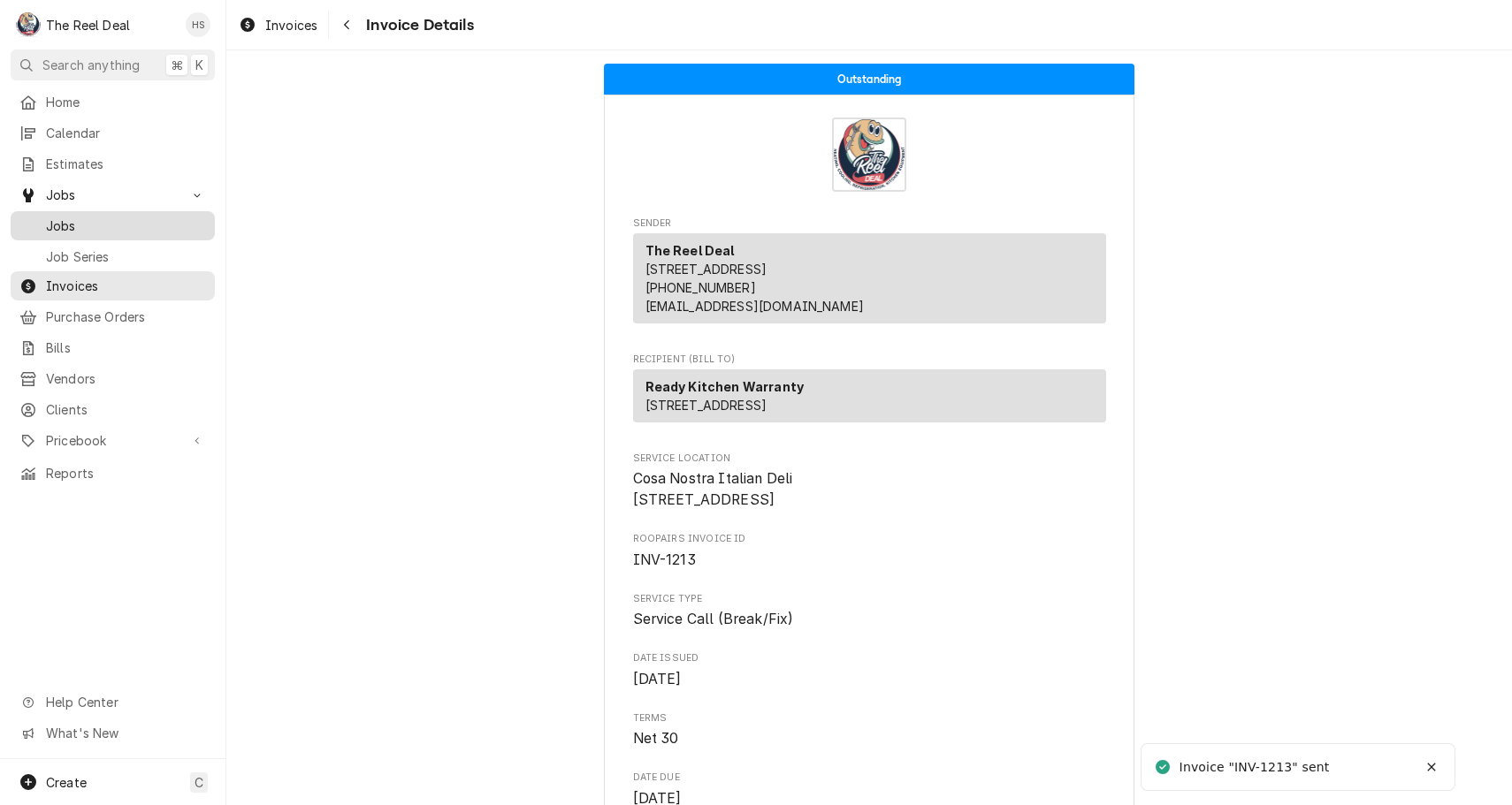
click at [102, 217] on span "Jobs" at bounding box center [126, 225] width 160 height 18
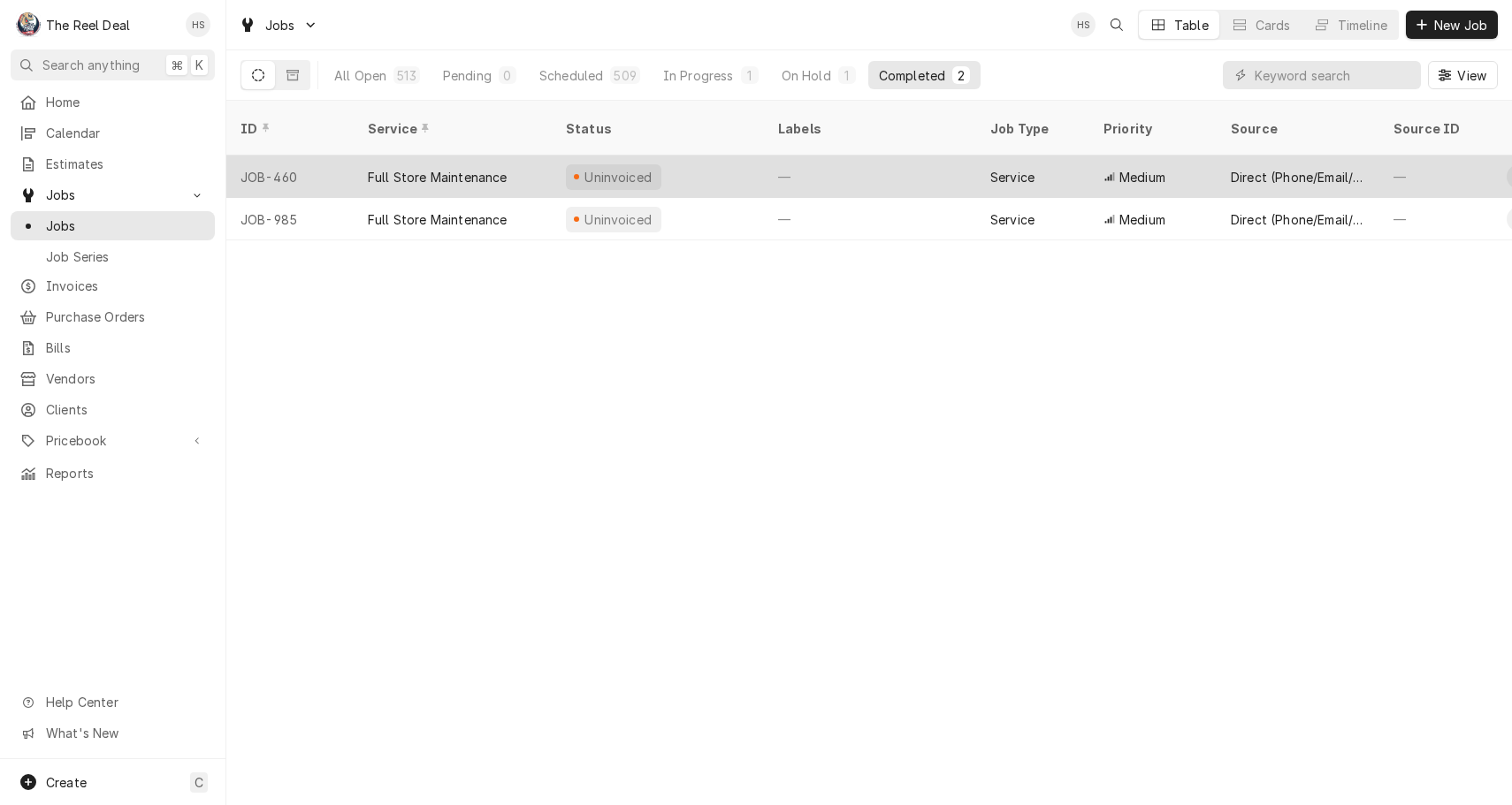
click at [464, 168] on div "Full Store Maintenance" at bounding box center [438, 176] width 139 height 18
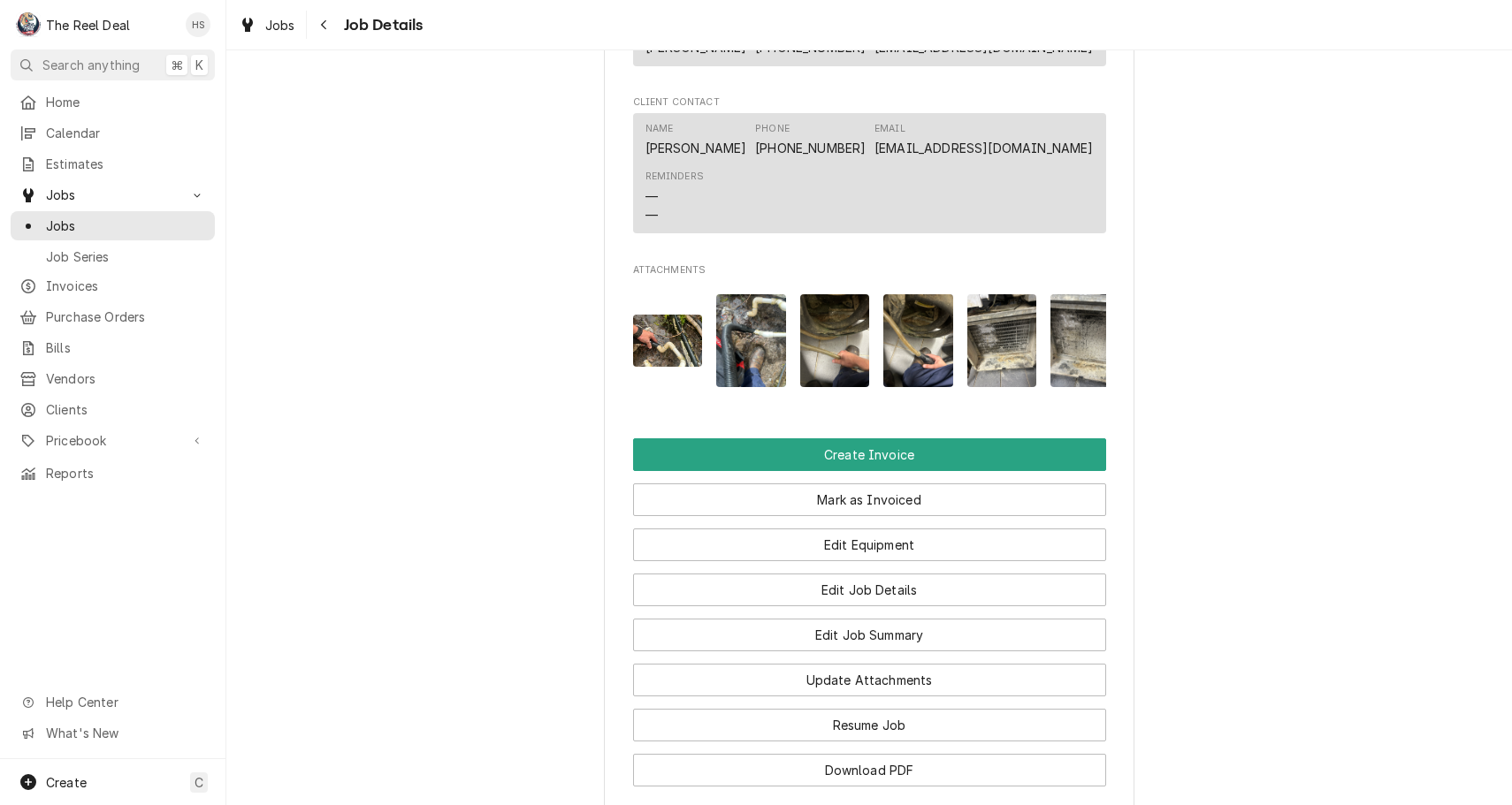
scroll to position [1165, 0]
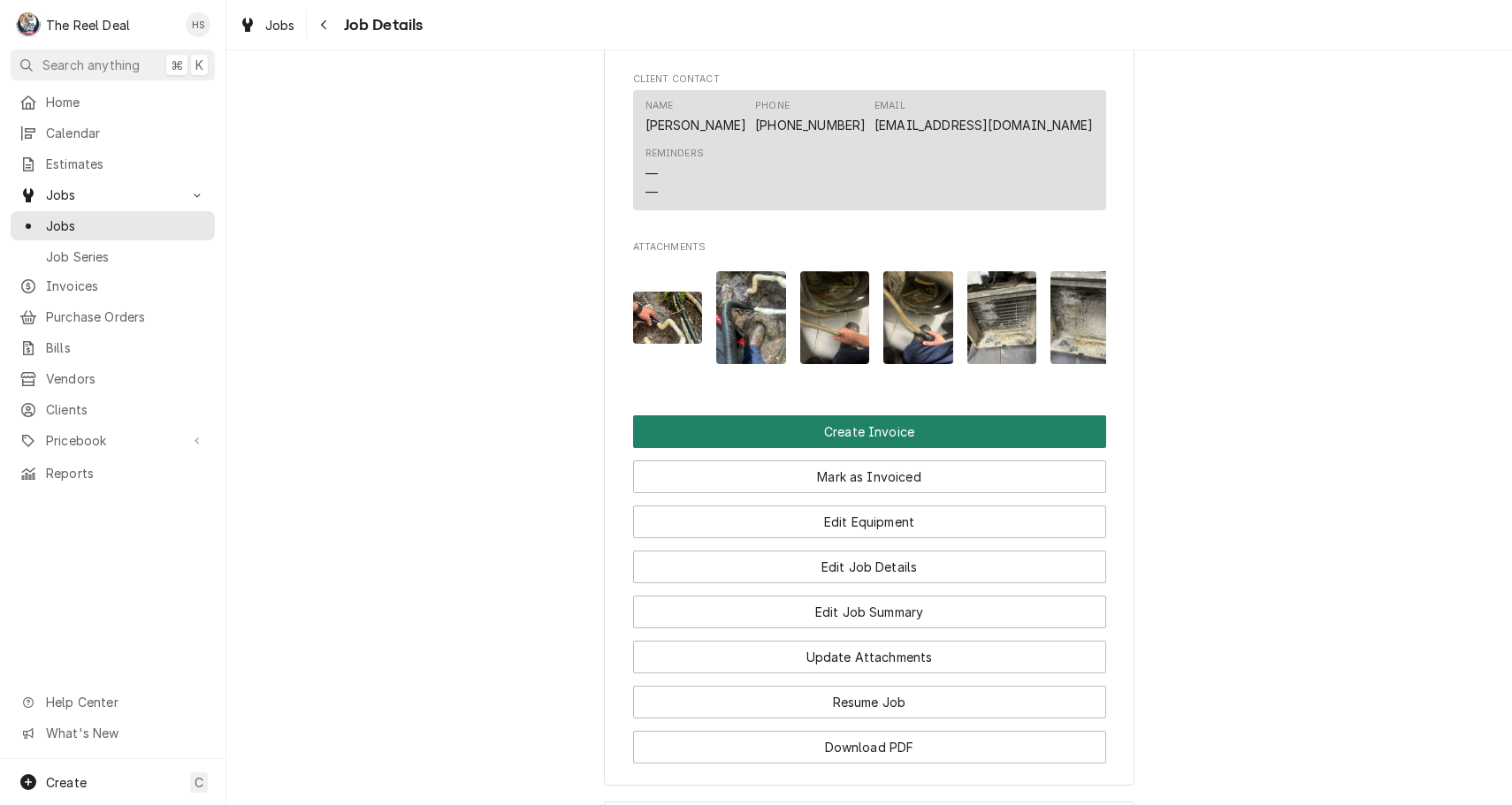
click at [845, 426] on button "Create Invoice" at bounding box center [870, 432] width 473 height 32
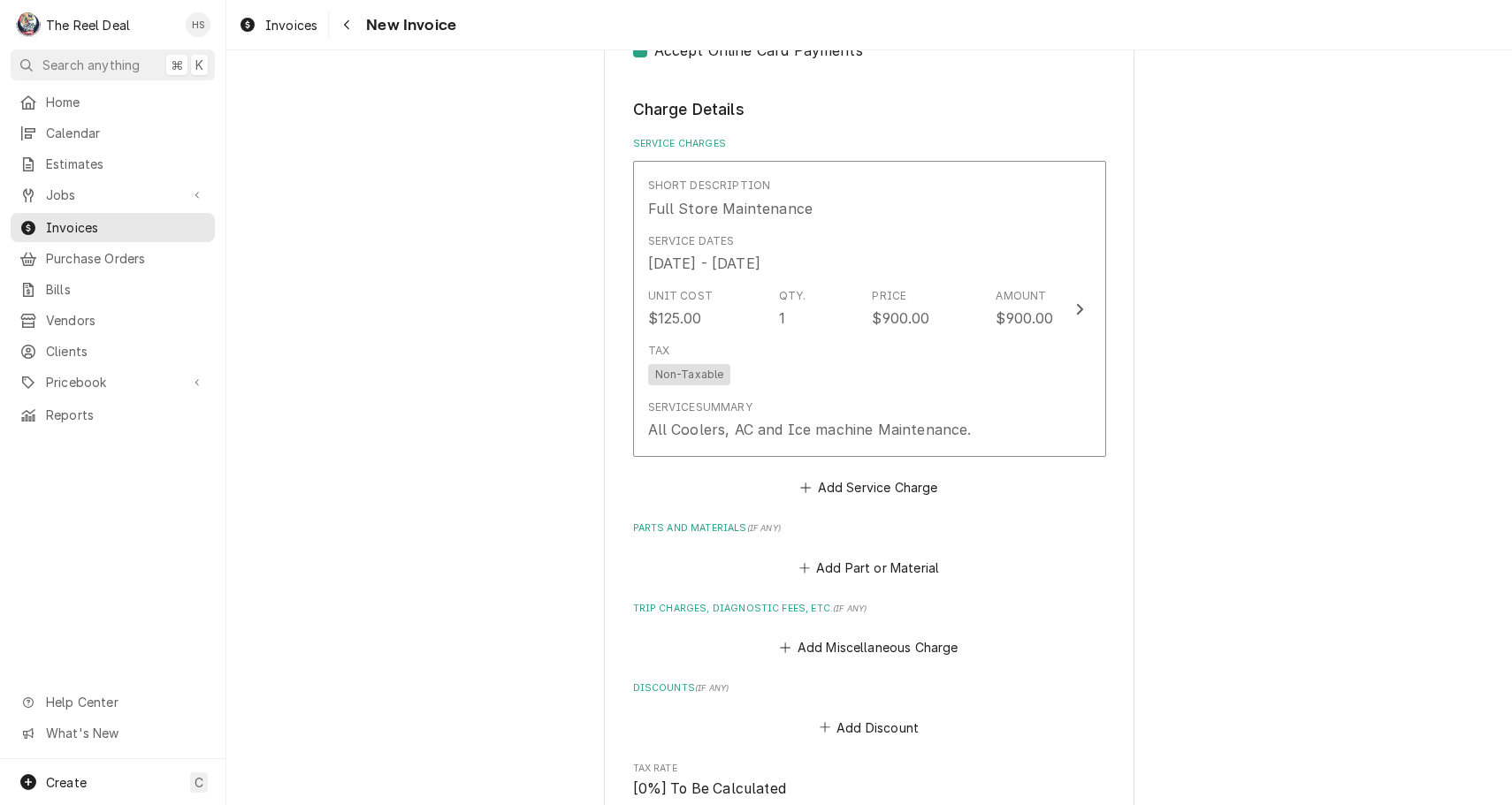
scroll to position [1034, 0]
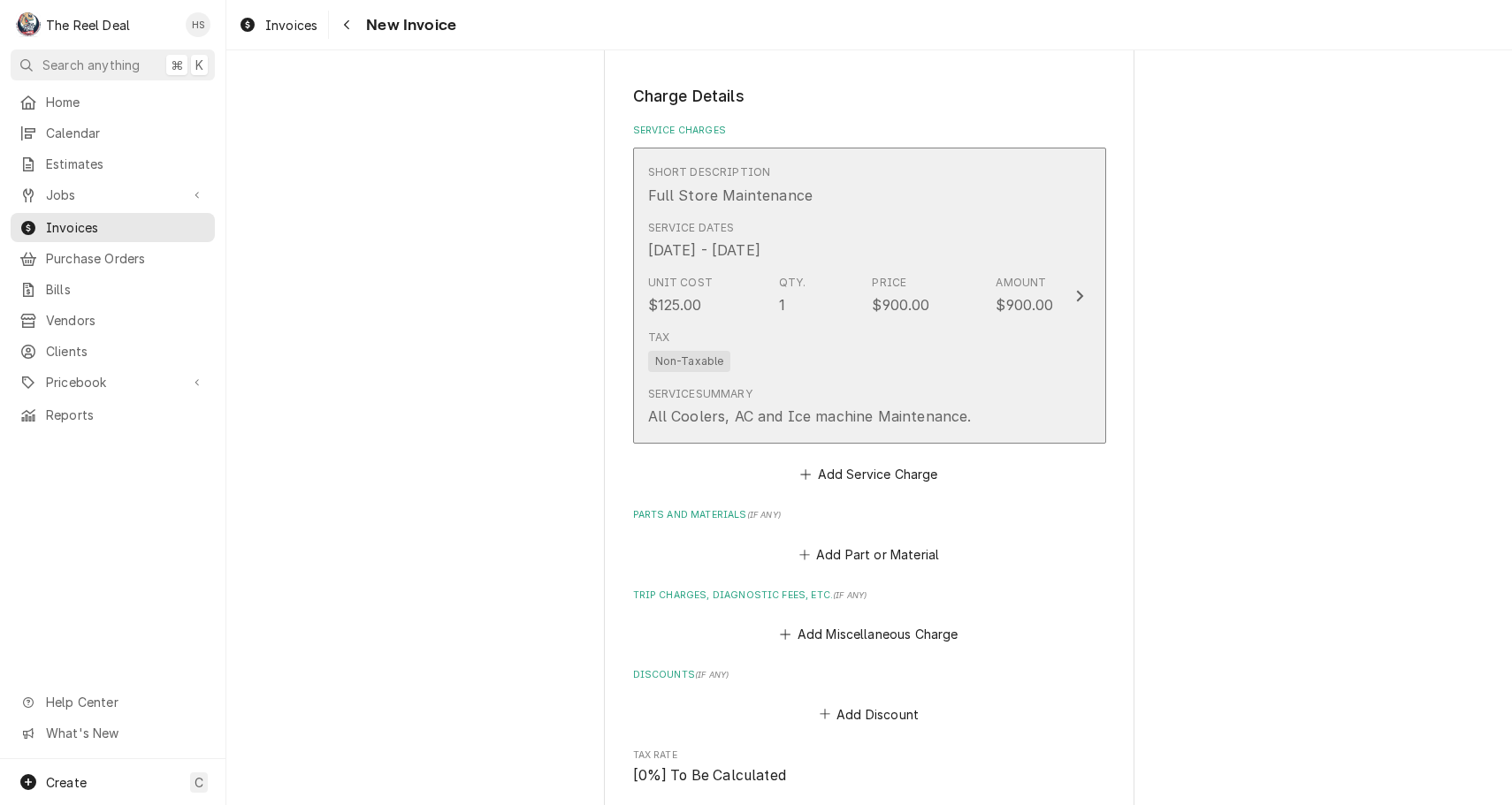
click at [890, 322] on div "Tax Non-Taxable" at bounding box center [850, 350] width 405 height 56
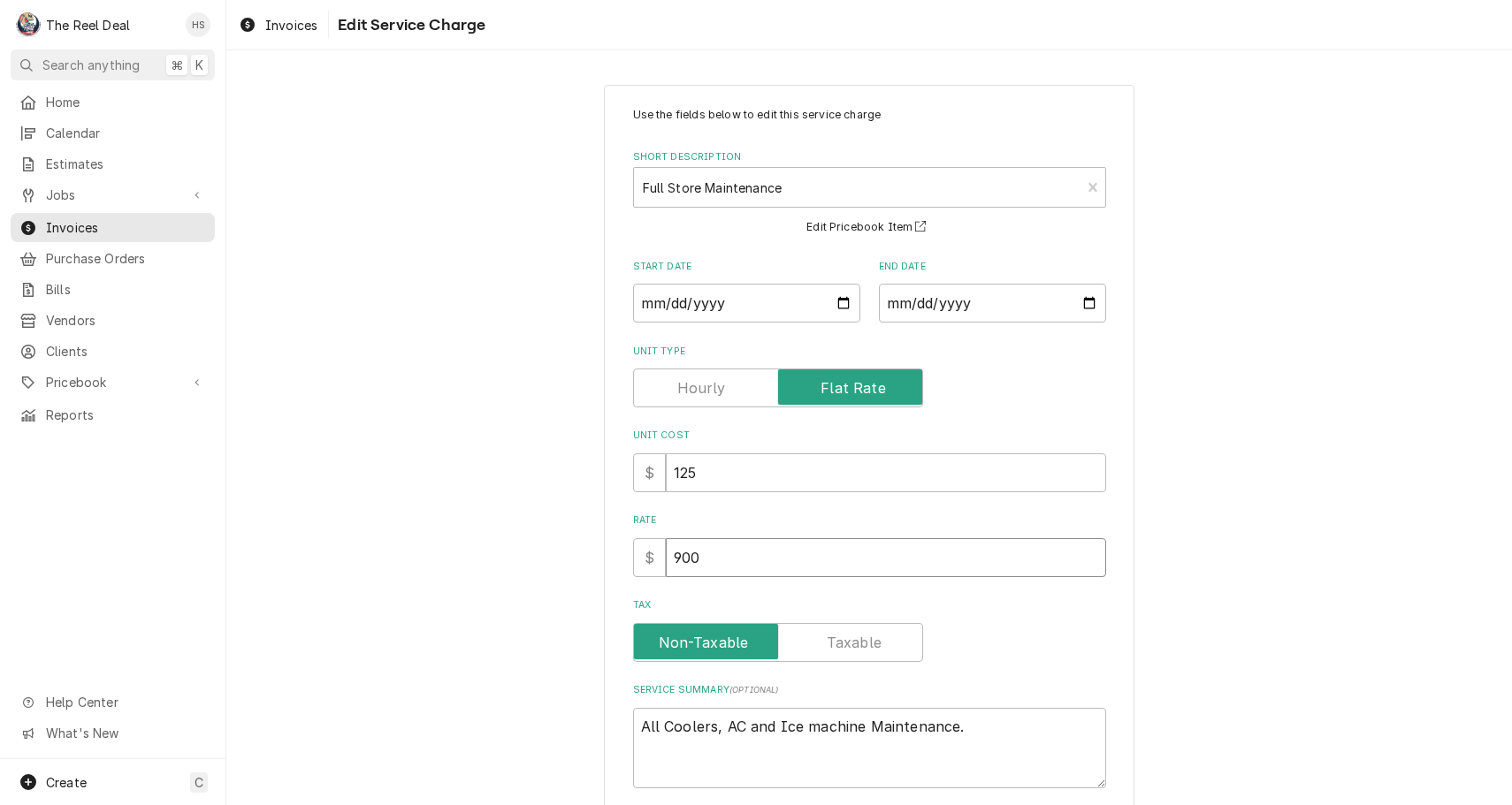
click at [775, 549] on input "900" at bounding box center [886, 557] width 441 height 39
type textarea "x"
type input "4"
type textarea "x"
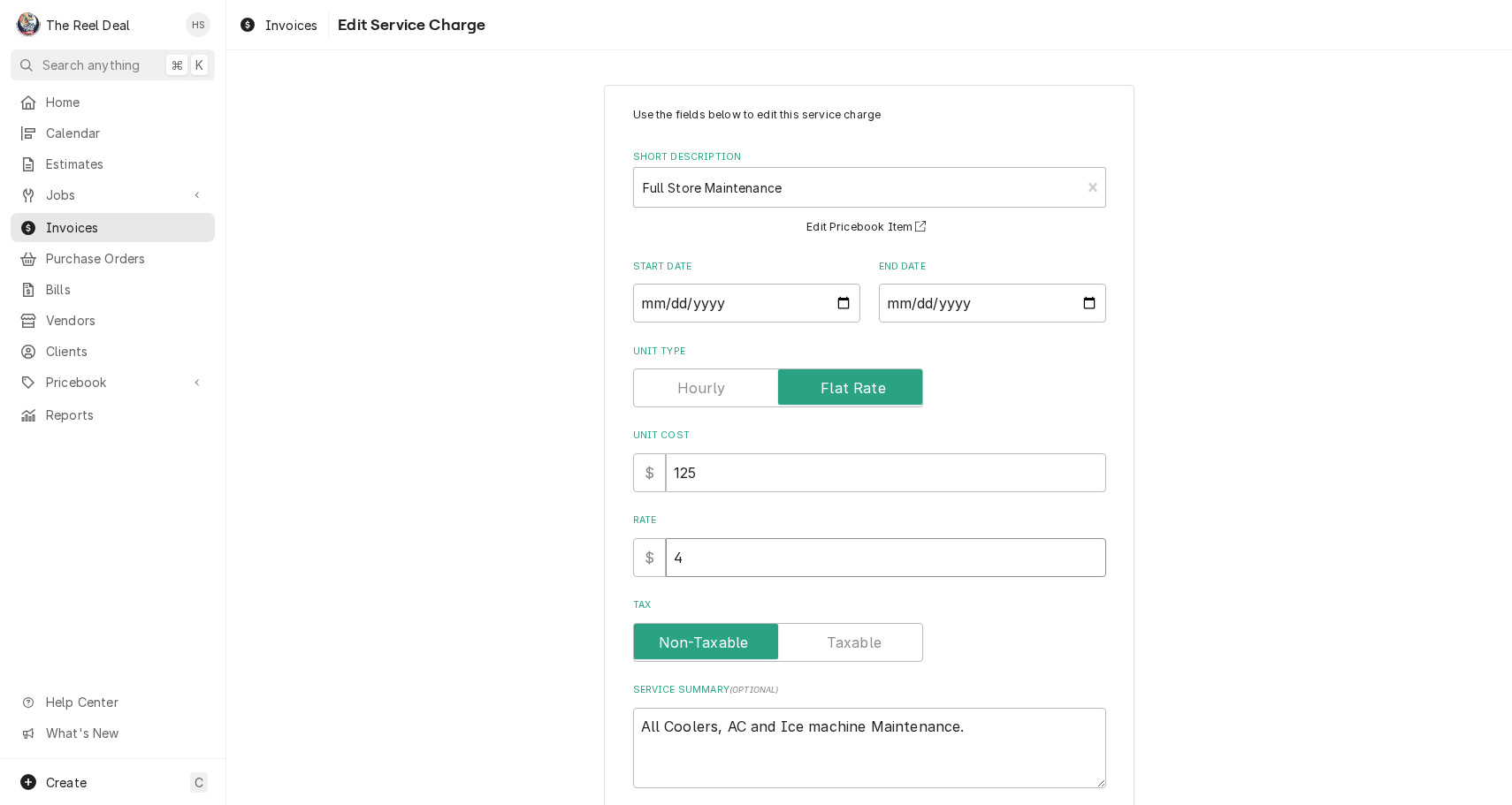
type input "42"
type textarea "x"
type input "425"
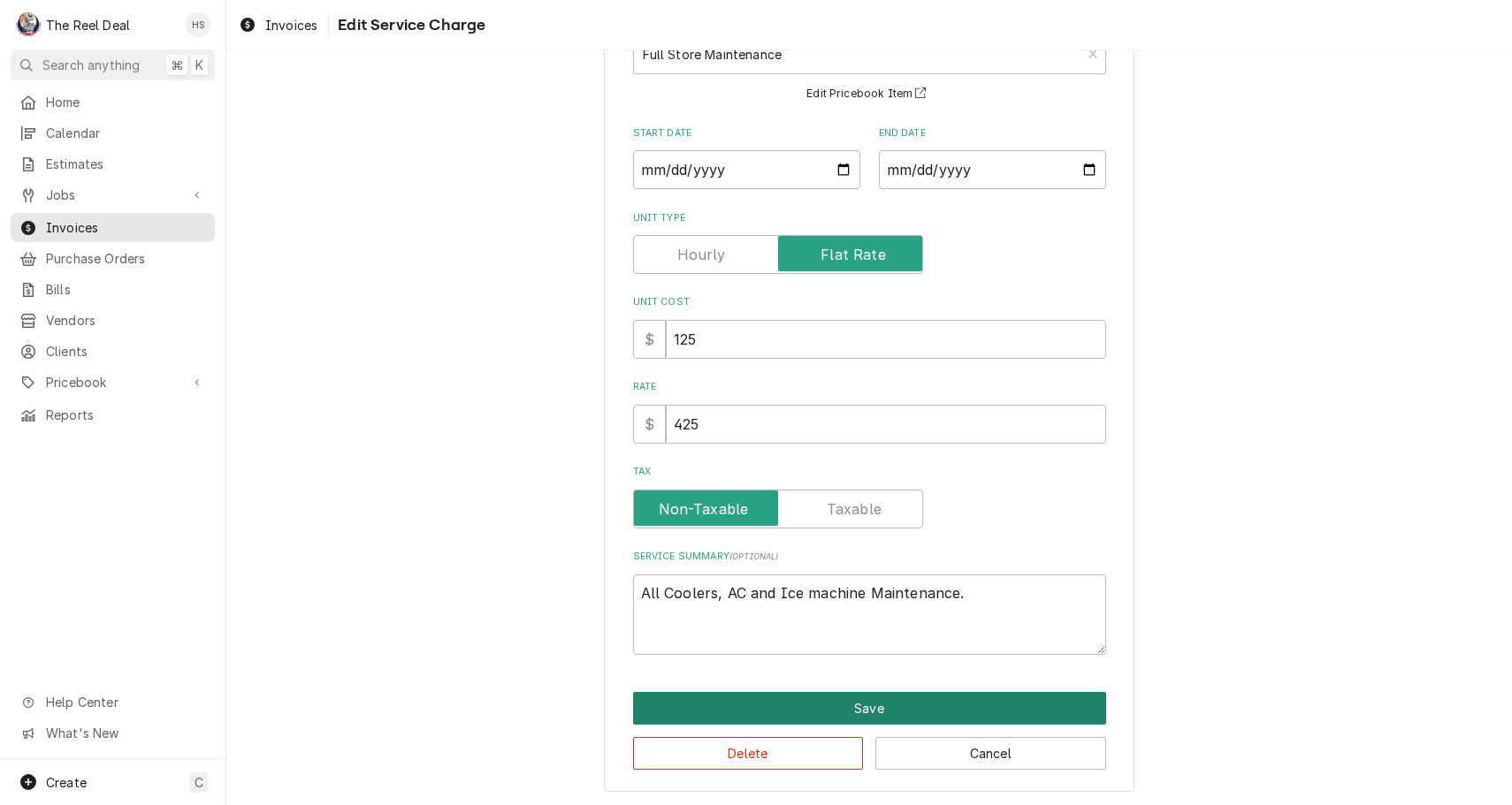
click at [755, 707] on button "Save" at bounding box center [870, 709] width 473 height 32
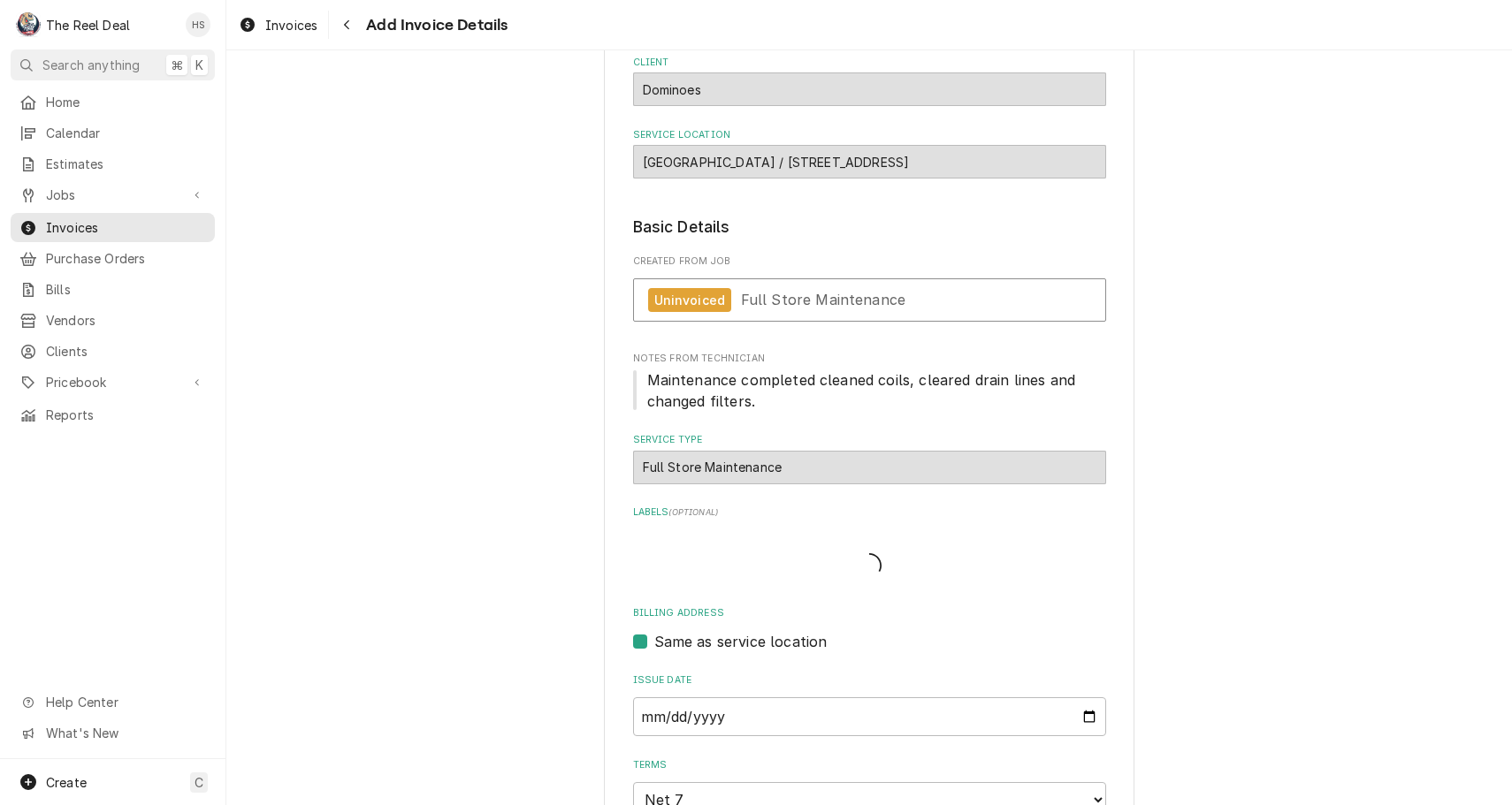
type textarea "x"
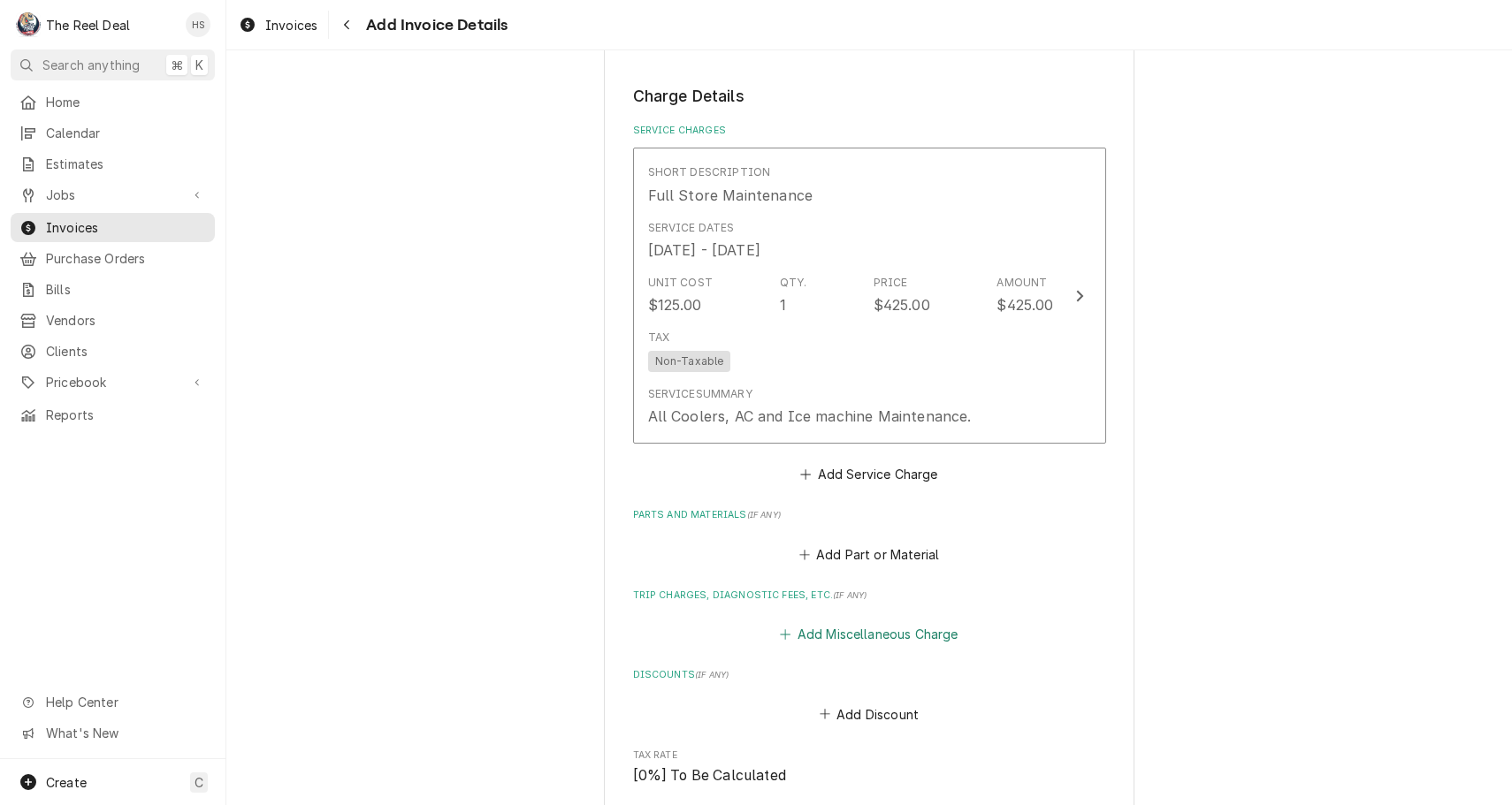
click at [879, 622] on button "Add Miscellaneous Charge" at bounding box center [869, 634] width 184 height 25
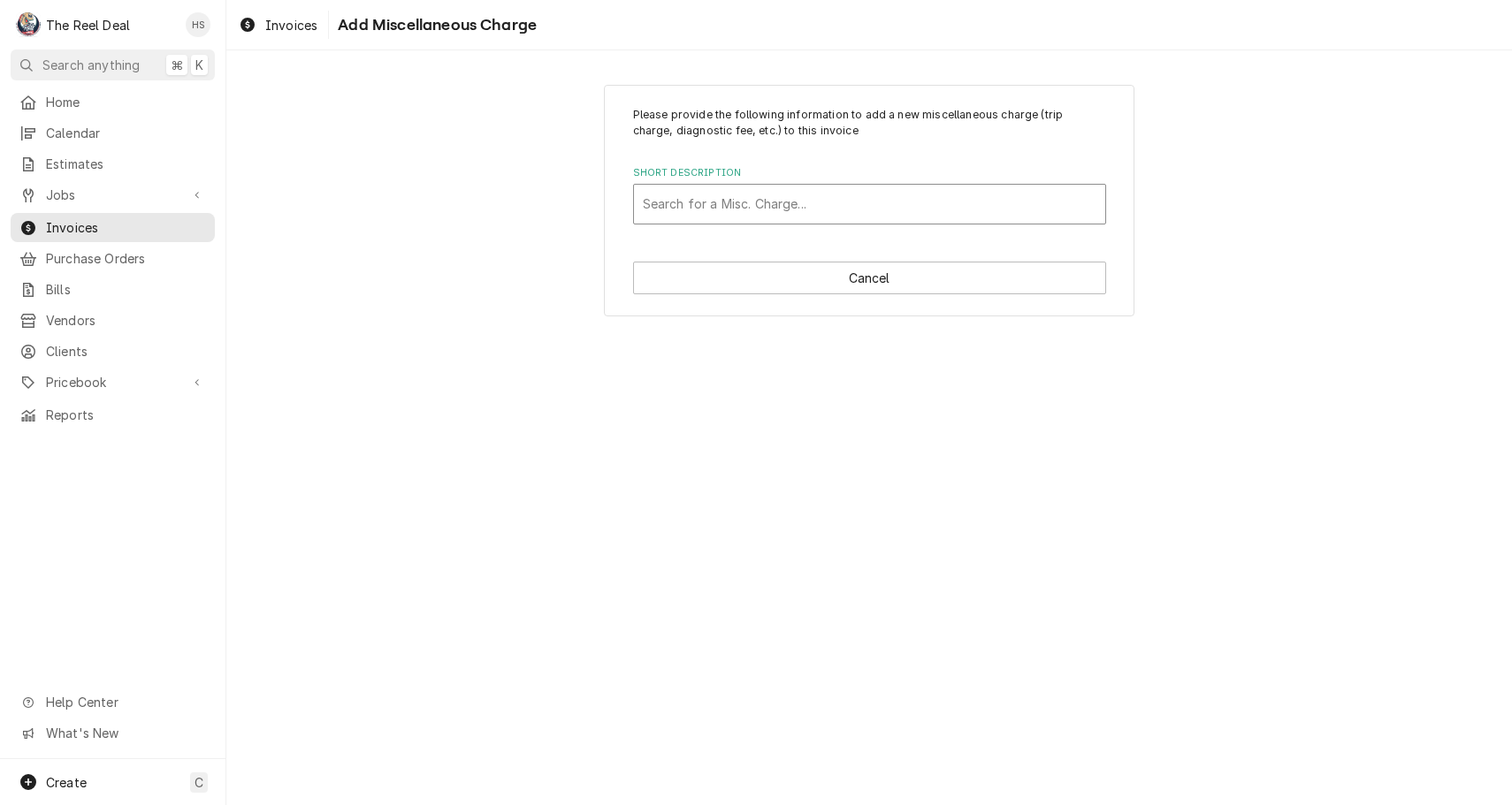
click at [807, 197] on div "Search for a Misc. Charge..." at bounding box center [869, 203] width 453 height 18
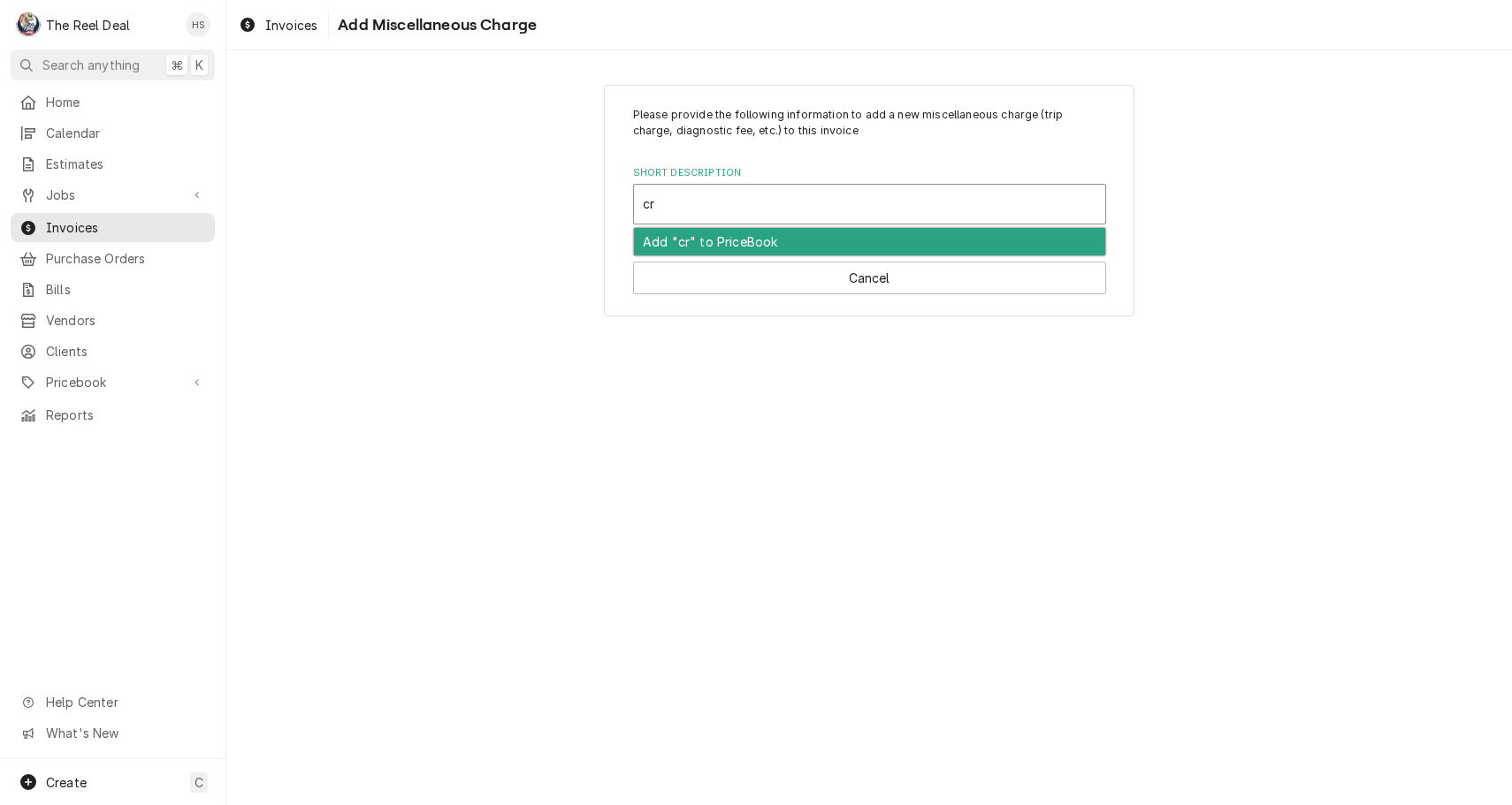
type input "cre"
click at [806, 241] on strong "Credit Card Charge Per $100" at bounding box center [736, 242] width 187 height 15
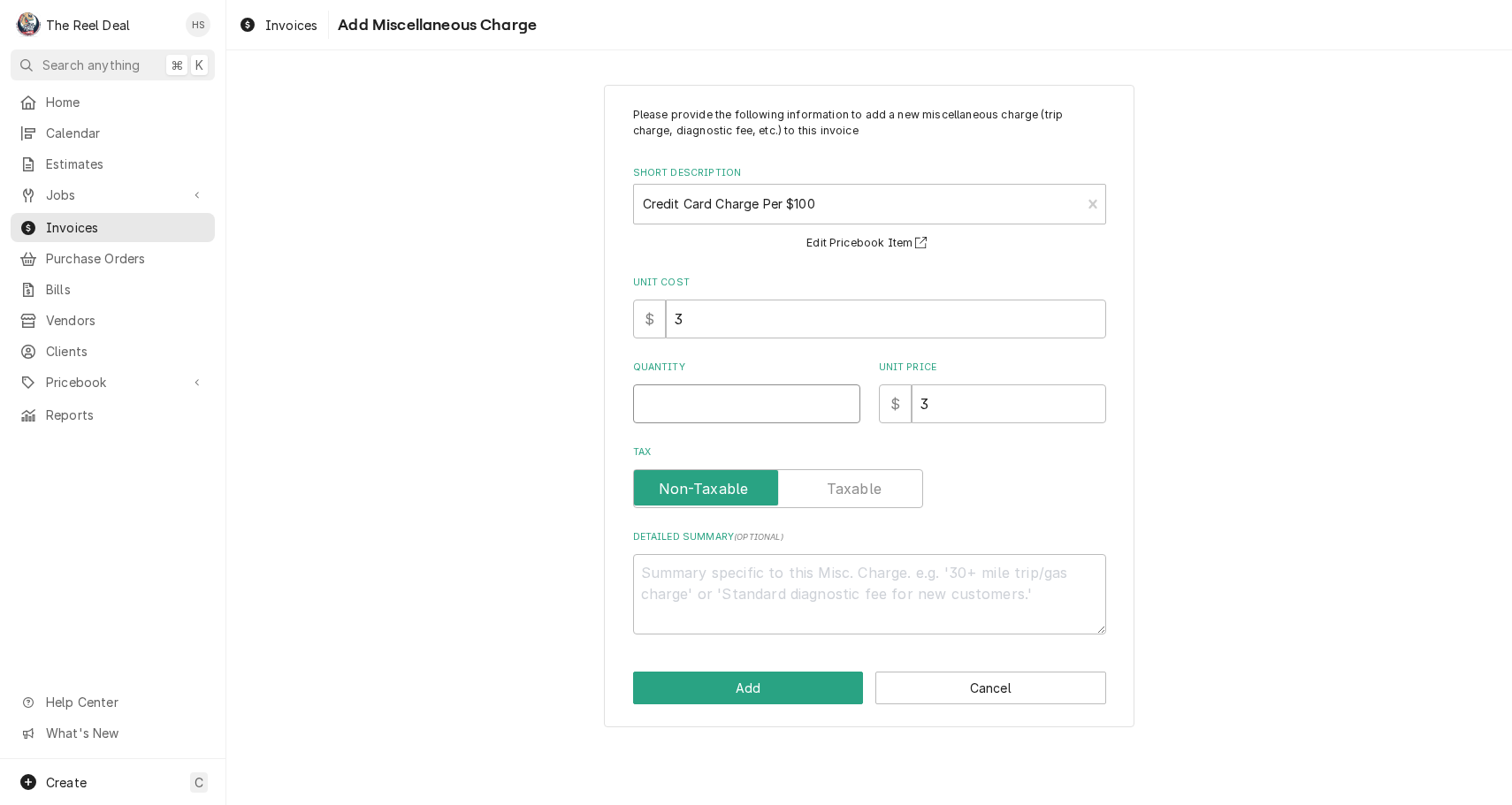
click at [711, 399] on input "Quantity" at bounding box center [747, 403] width 227 height 39
type textarea "x"
type input "1"
click at [767, 683] on button "Add" at bounding box center [749, 688] width 231 height 32
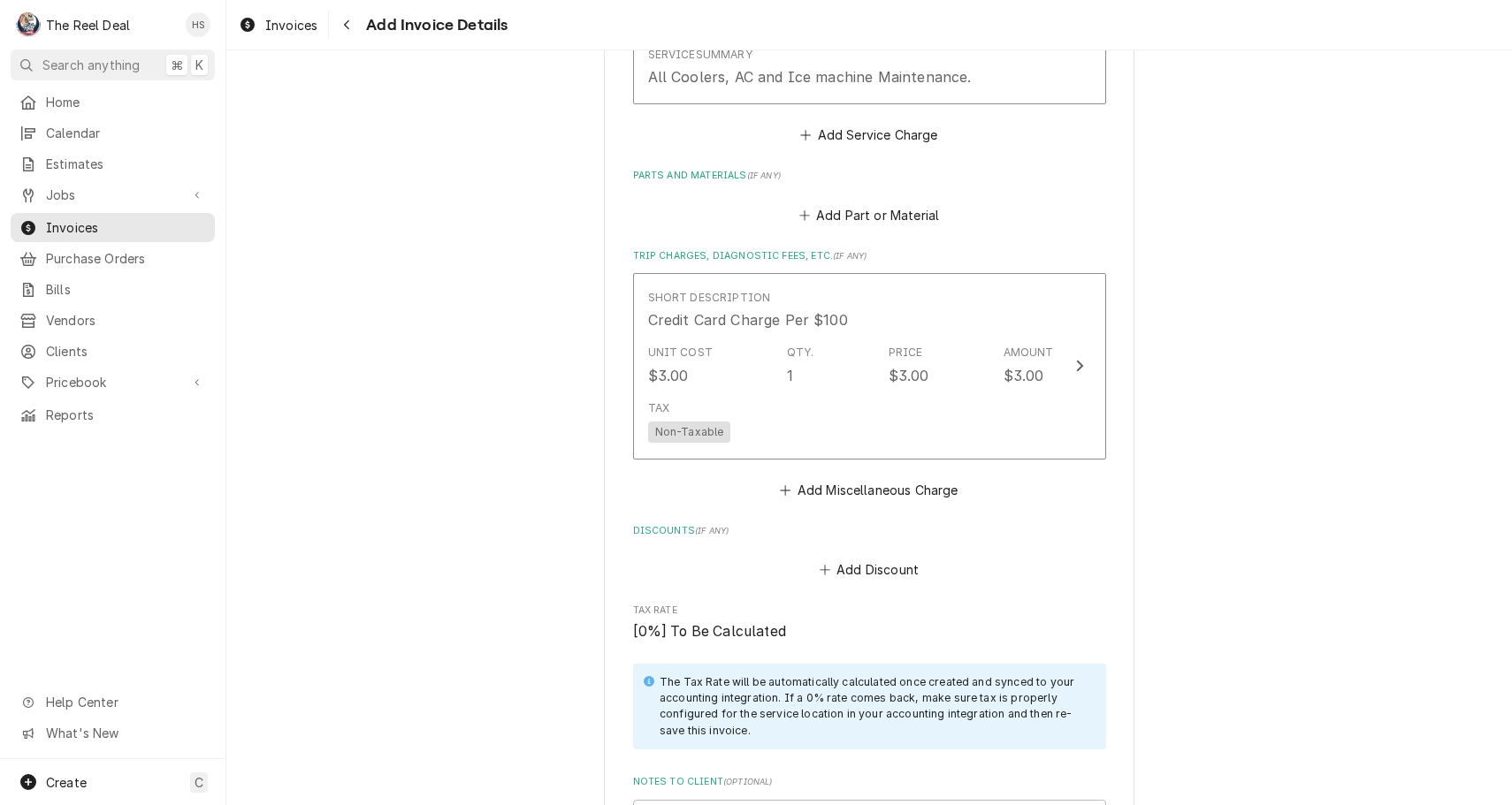
scroll to position [1374, 0]
click at [803, 477] on button "Add Miscellaneous Charge" at bounding box center [869, 489] width 184 height 25
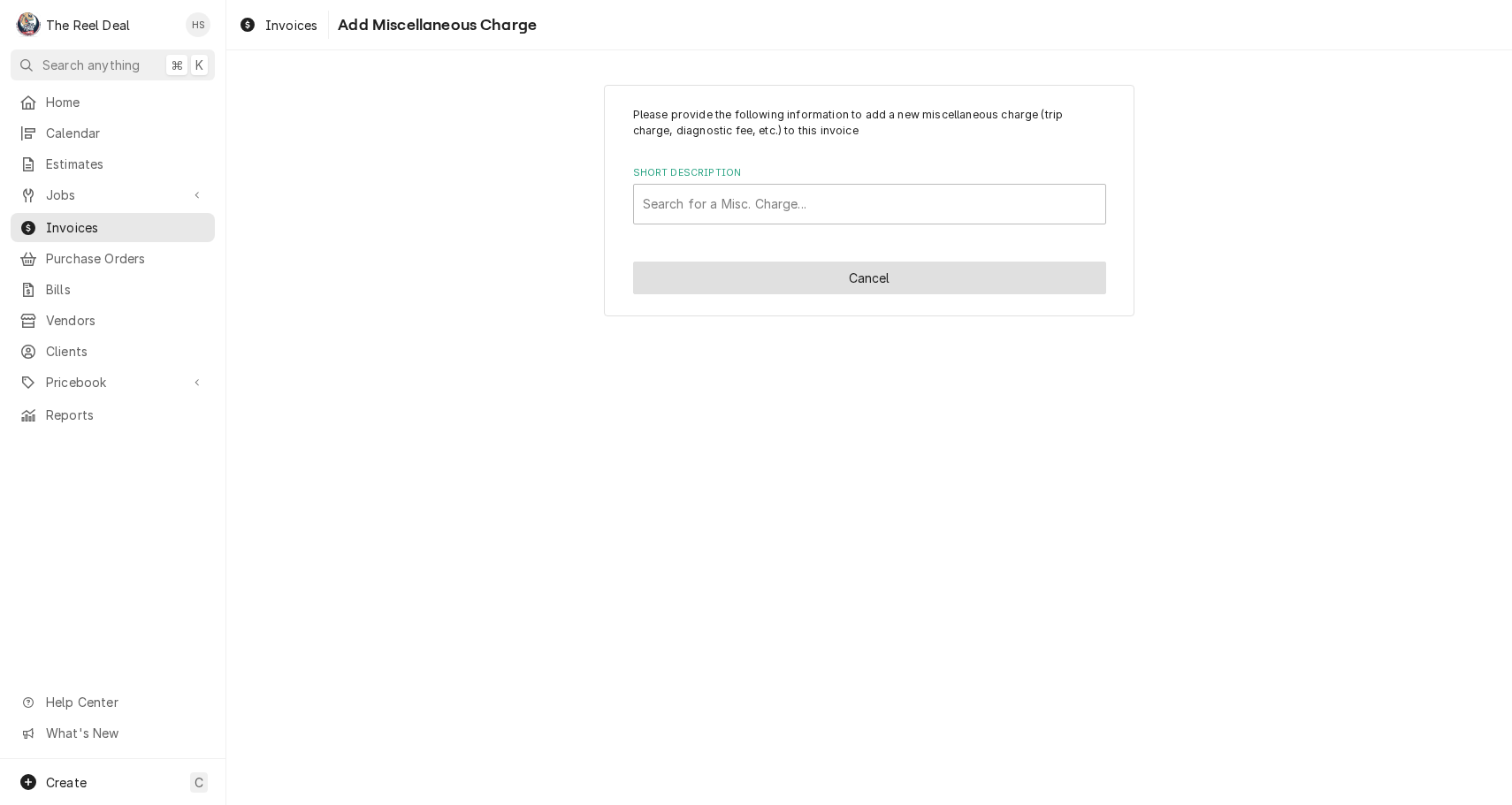
click at [843, 279] on button "Cancel" at bounding box center [870, 278] width 473 height 32
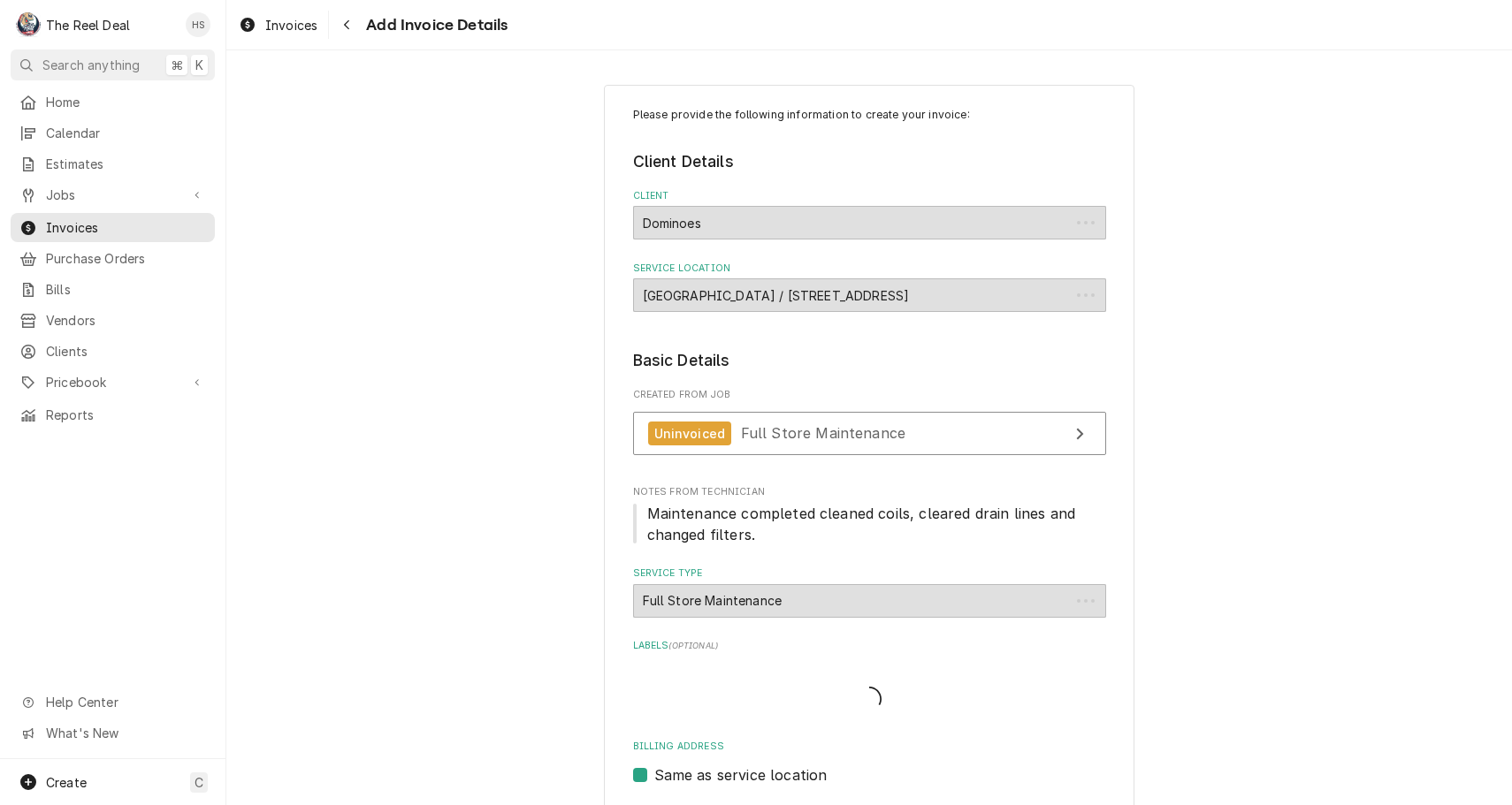
scroll to position [1374, 0]
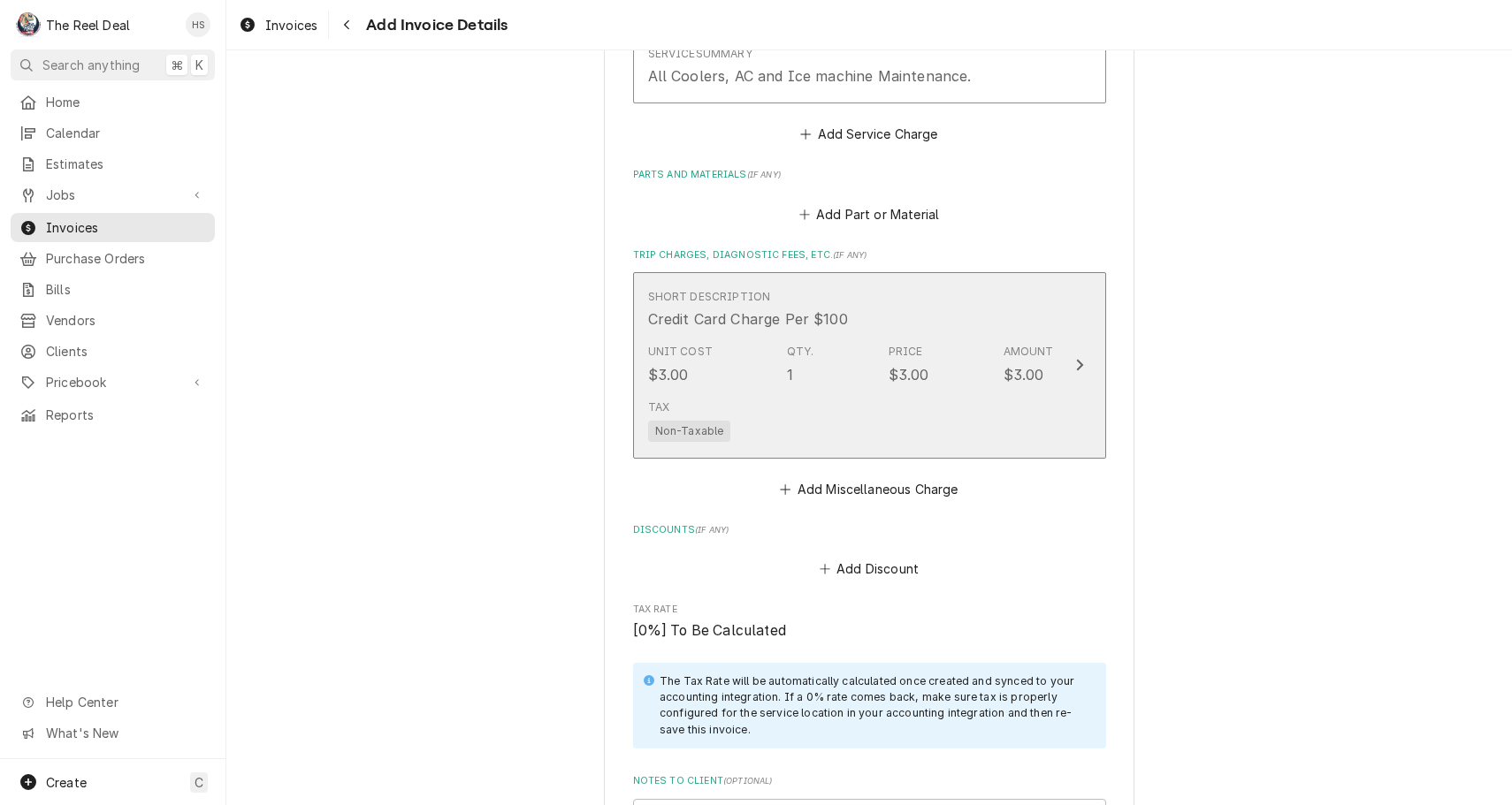
click at [818, 365] on div "Unit Cost $3.00 Qty. 1 Price $3.00 Amount $3.00" at bounding box center [850, 363] width 405 height 54
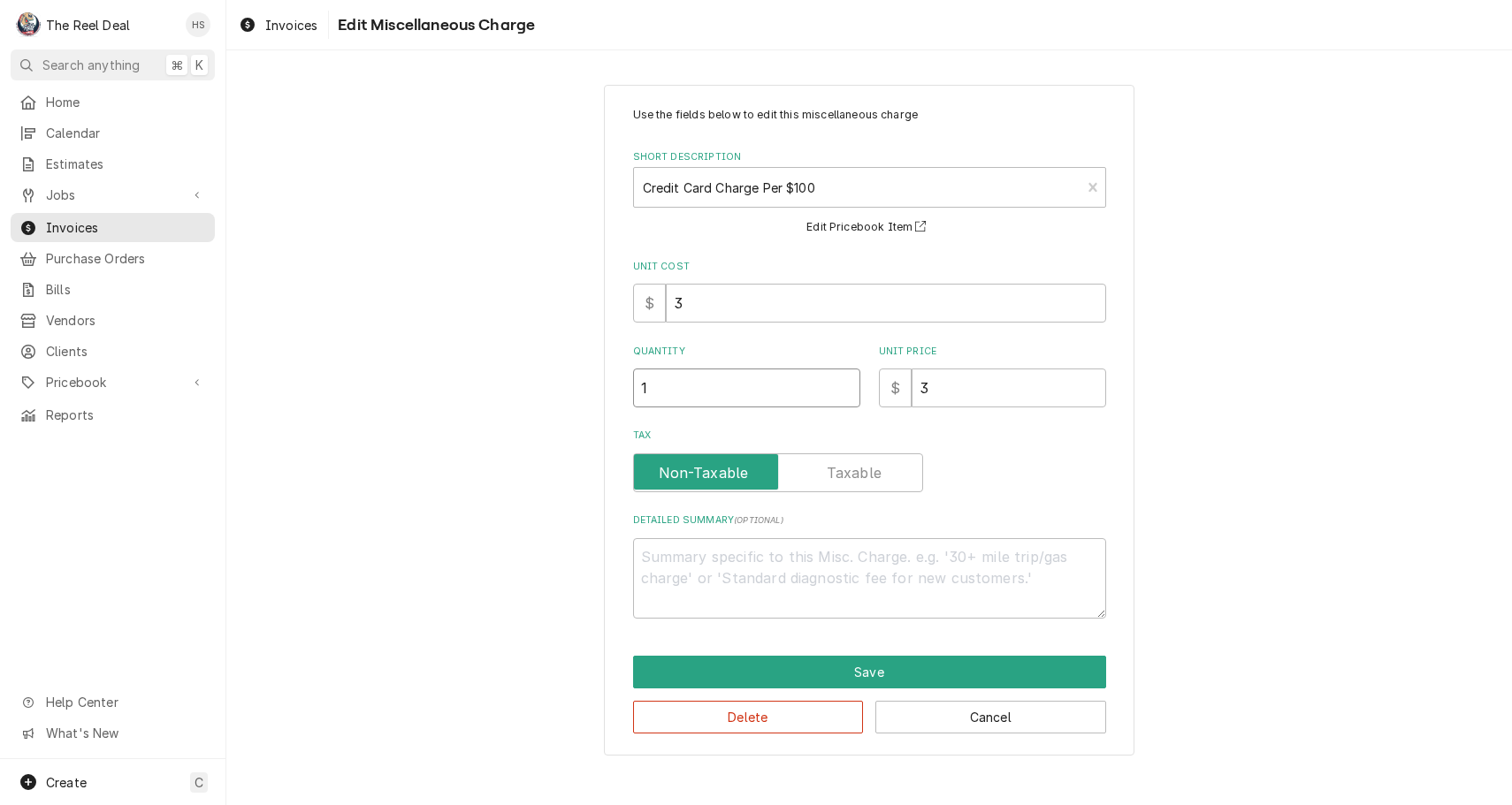
click at [770, 380] on input "1" at bounding box center [747, 387] width 227 height 39
type textarea "x"
type input "4"
type textarea "x"
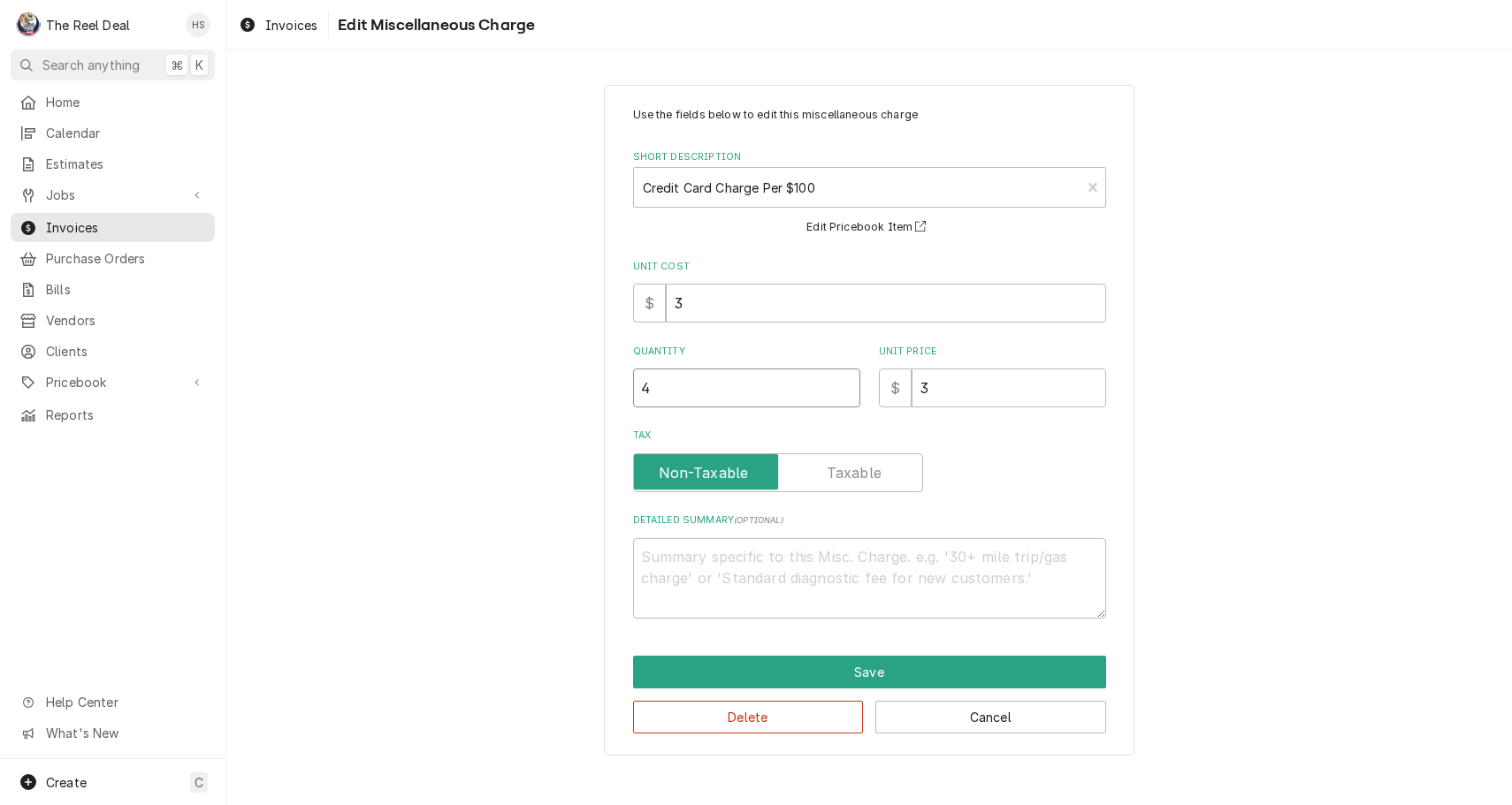
type input "4.2"
type textarea "x"
type input "4.25"
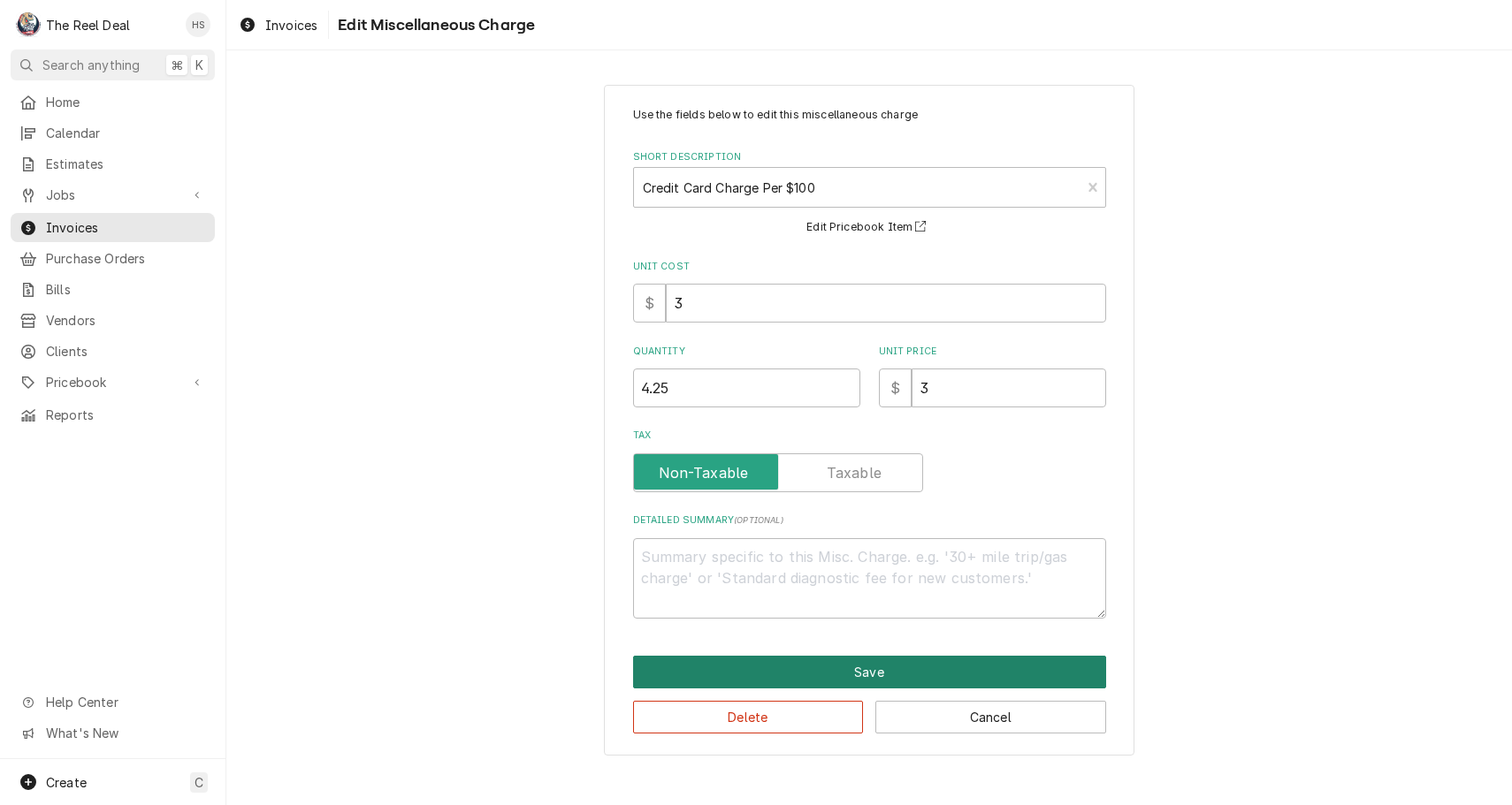
click at [799, 663] on button "Save" at bounding box center [870, 672] width 473 height 32
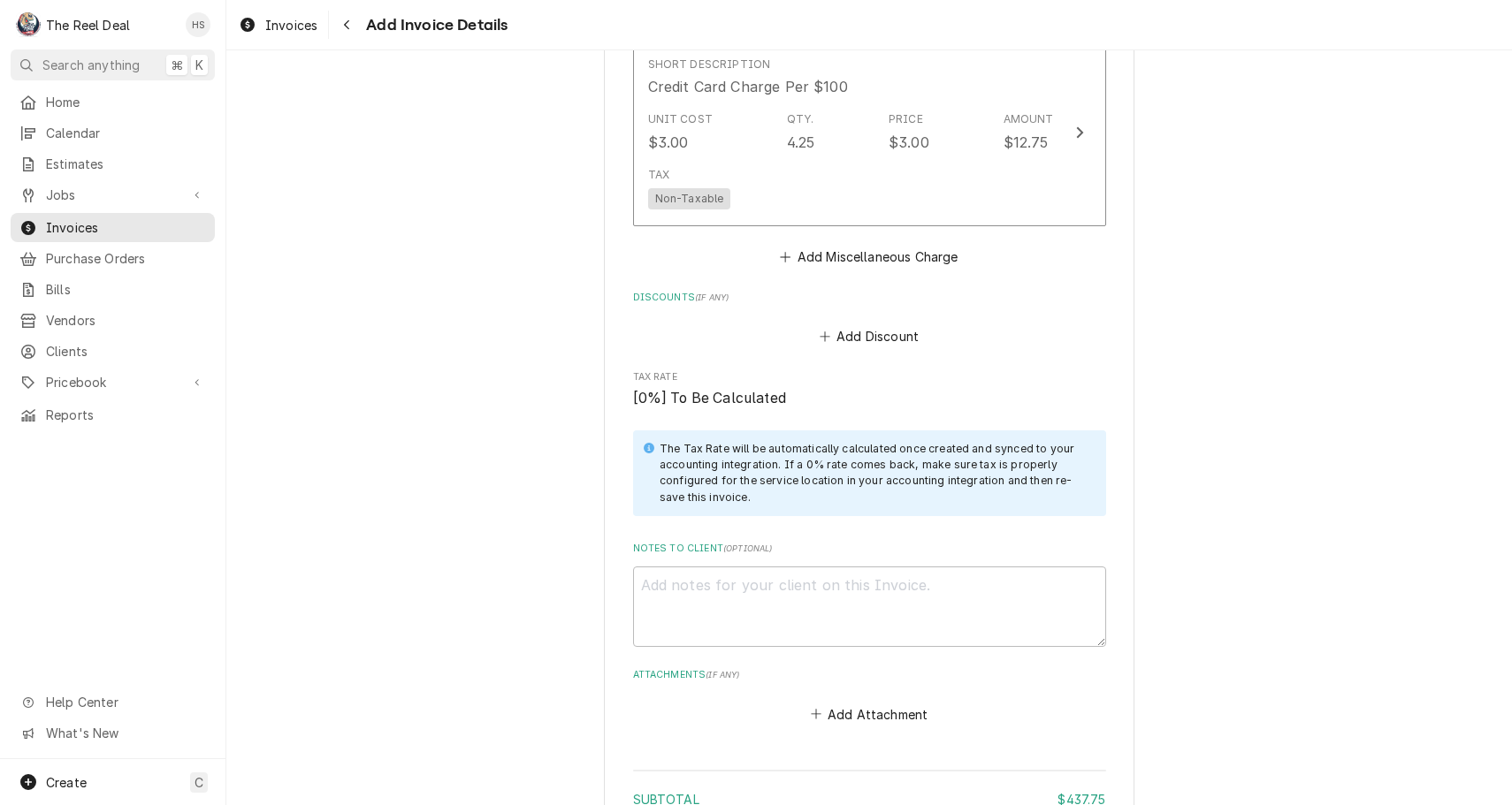
scroll to position [1630, 0]
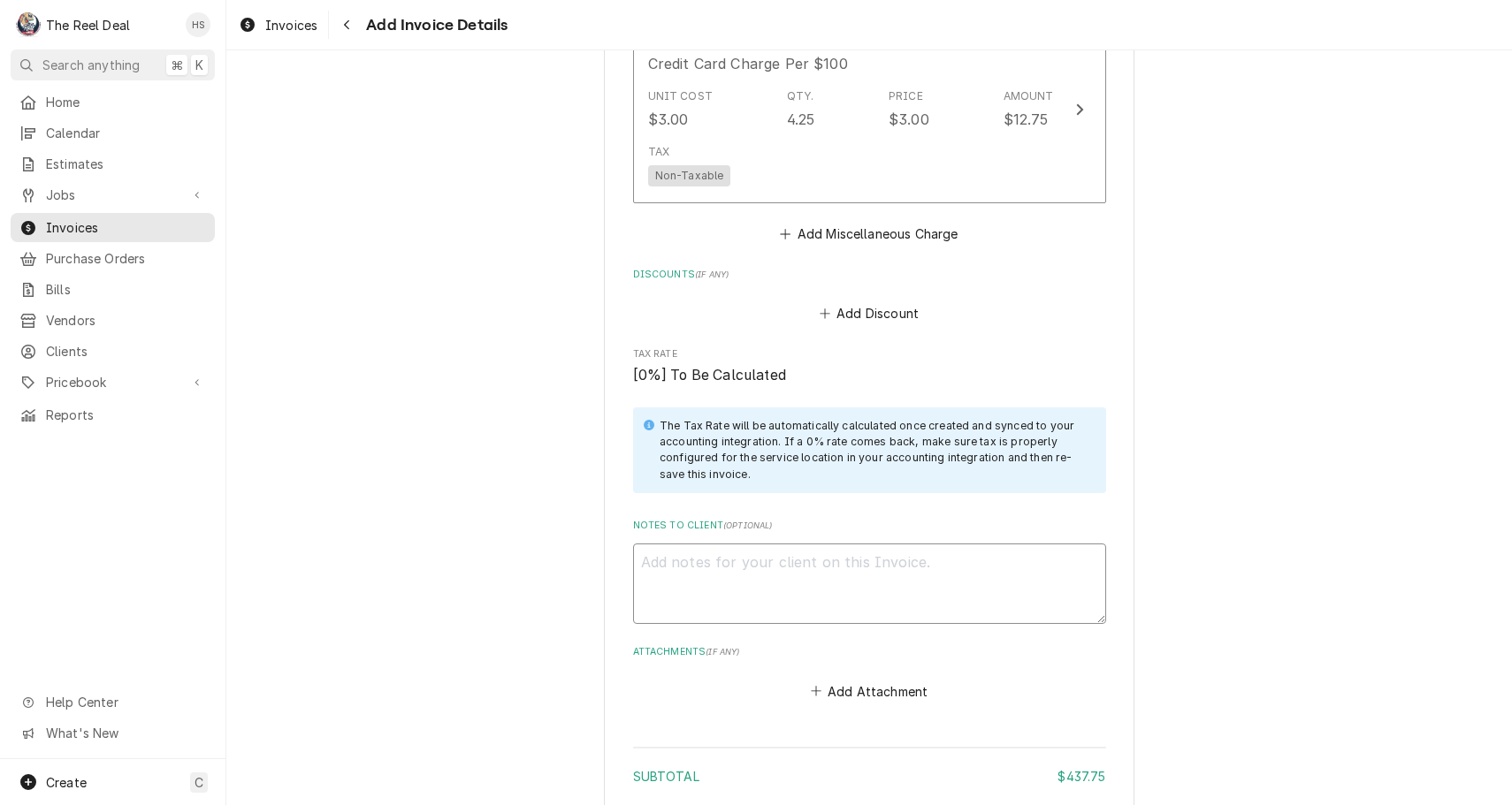
click at [781, 544] on textarea "Notes to Client ( optional )" at bounding box center [870, 584] width 473 height 80
type textarea "x"
type textarea "Q"
type textarea "x"
type textarea "Qu"
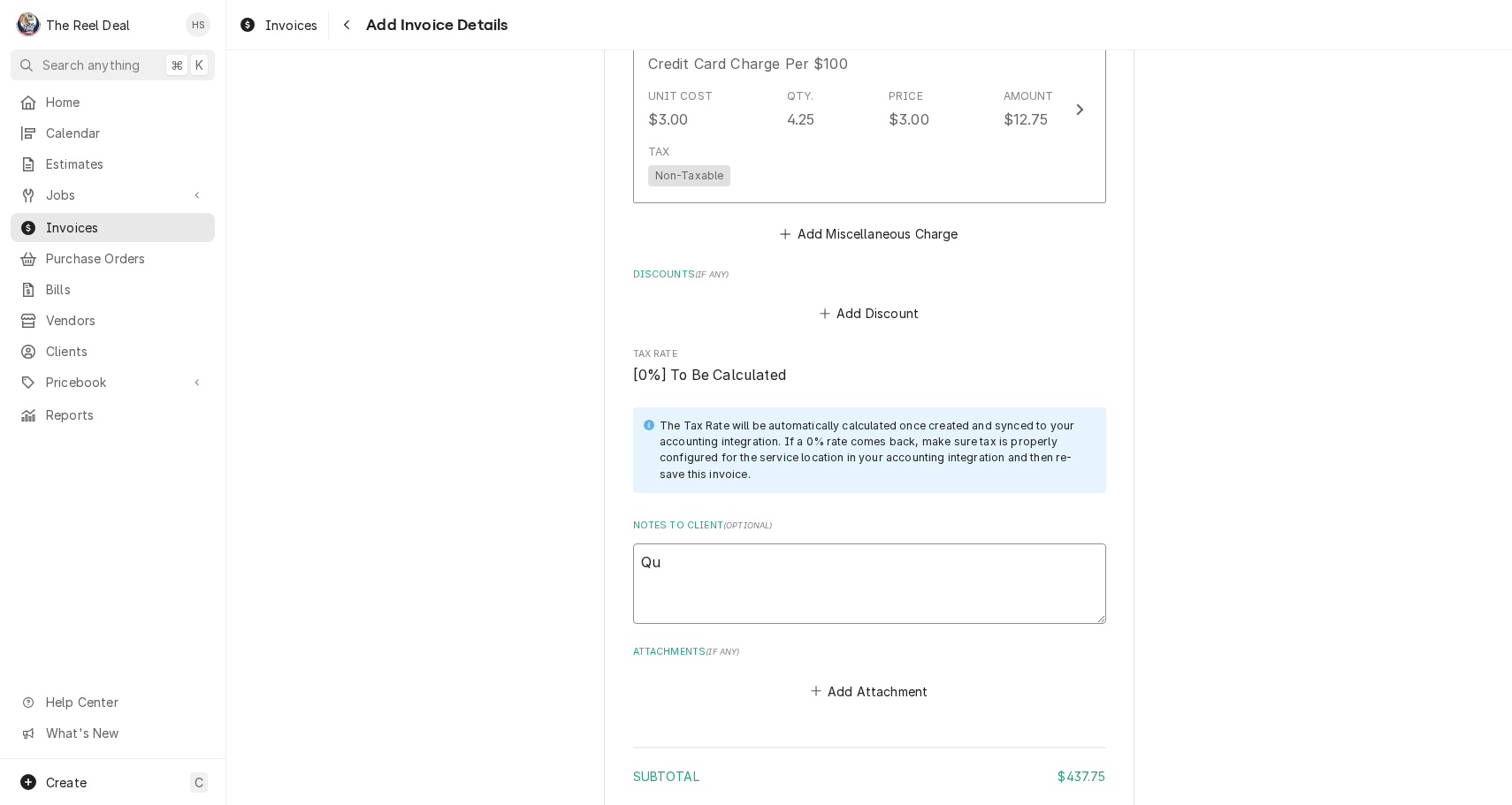
type textarea "x"
type textarea "Qua"
type textarea "x"
type textarea "Quar"
type textarea "x"
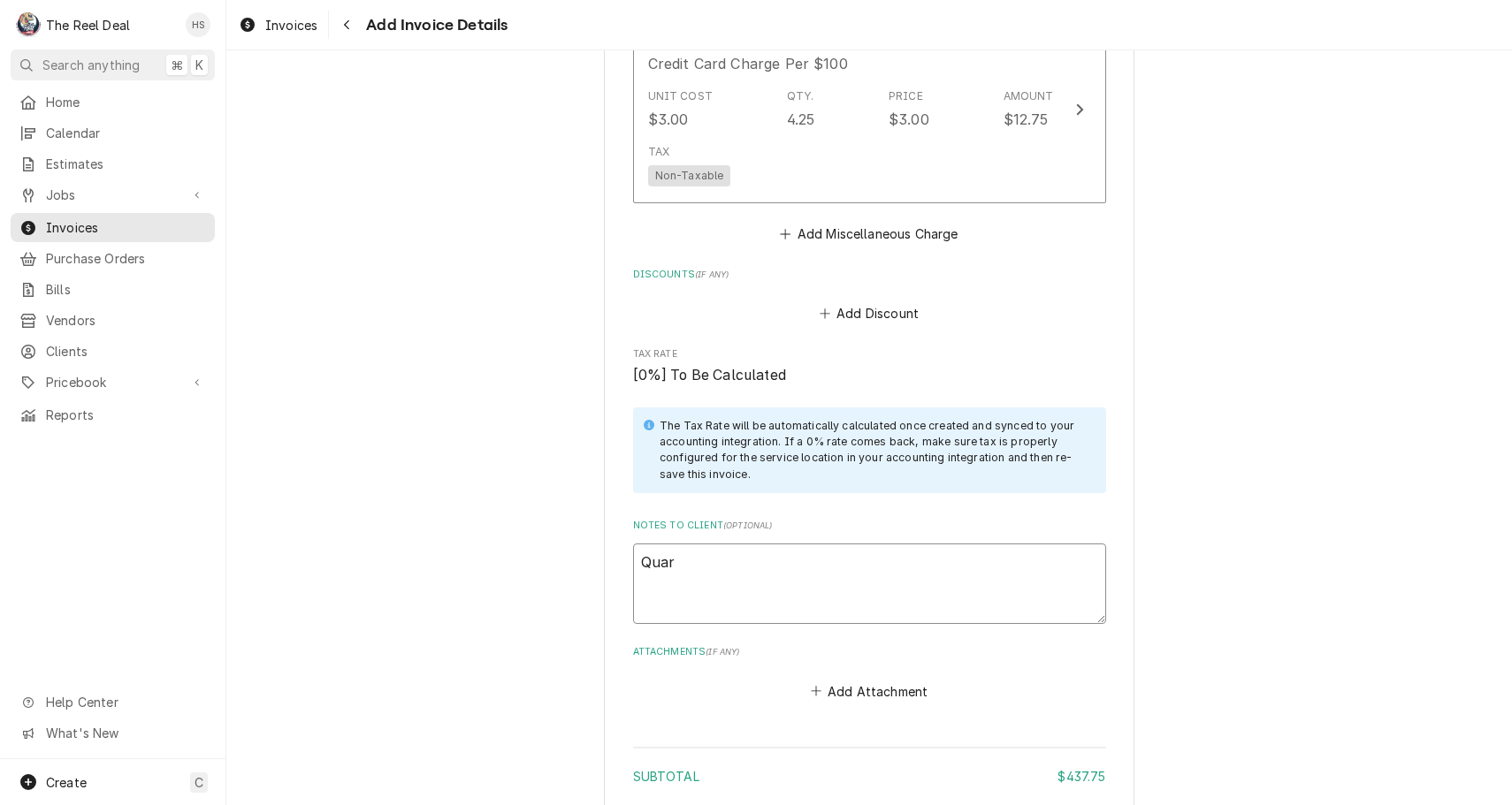
type textarea "Quart"
type textarea "x"
type textarea "Quarte"
type textarea "x"
type textarea "Quarter"
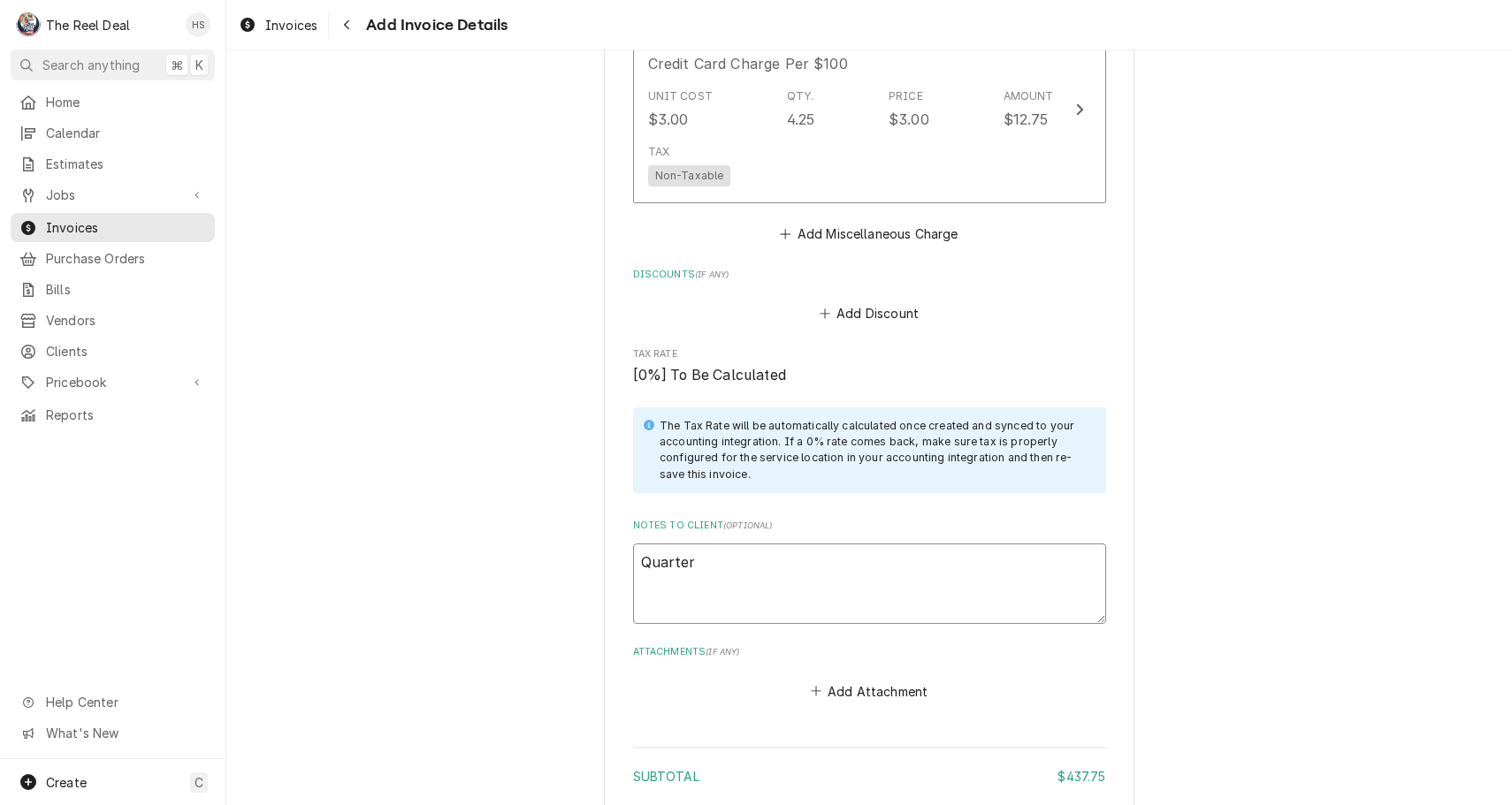
type textarea "x"
type textarea "Quarterl"
type textarea "x"
type textarea "Quarterly"
type textarea "x"
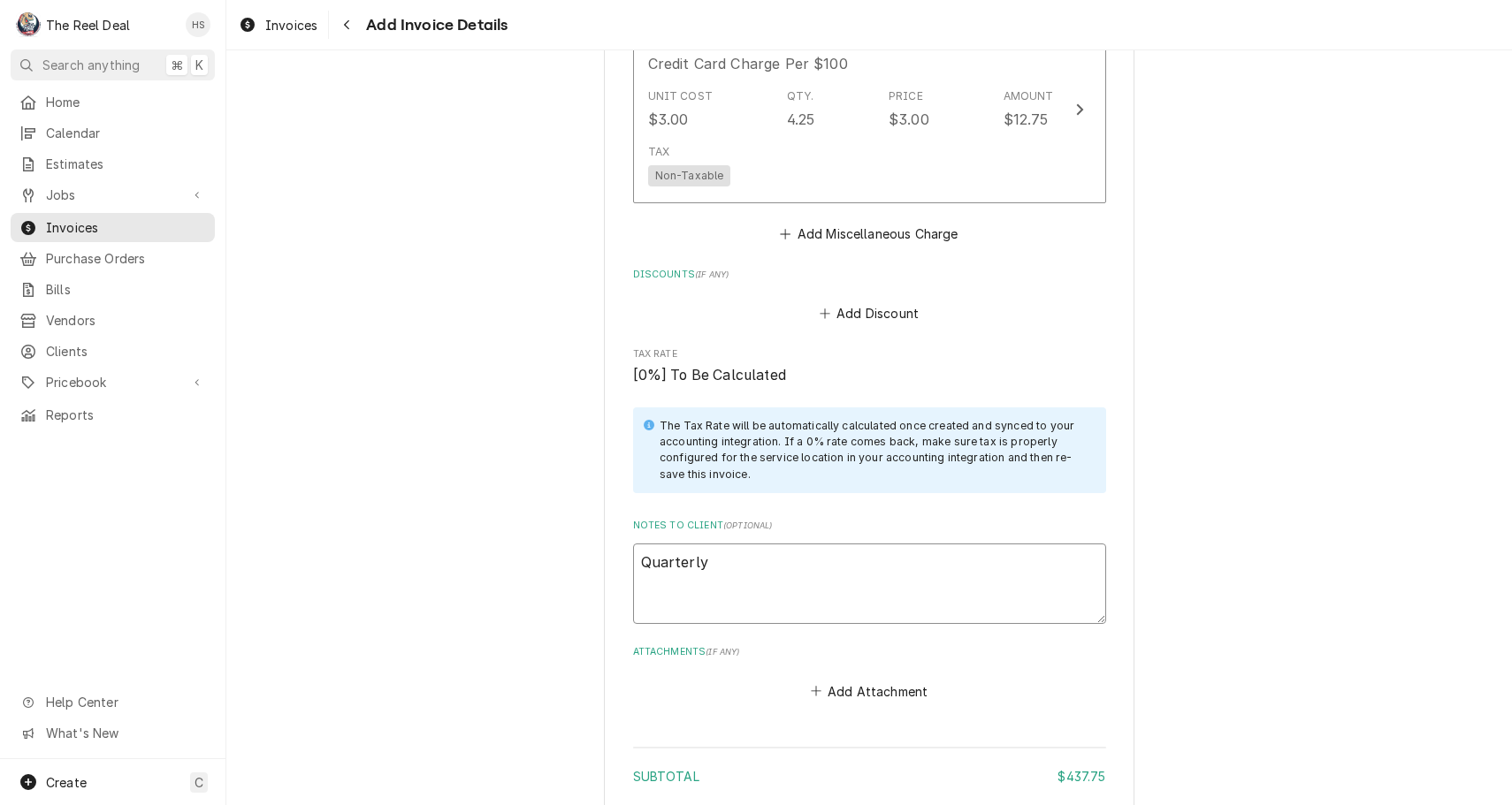
type textarea "Quarterly"
type textarea "x"
type textarea "Quarterly M"
type textarea "x"
type textarea "Quarterly Mi"
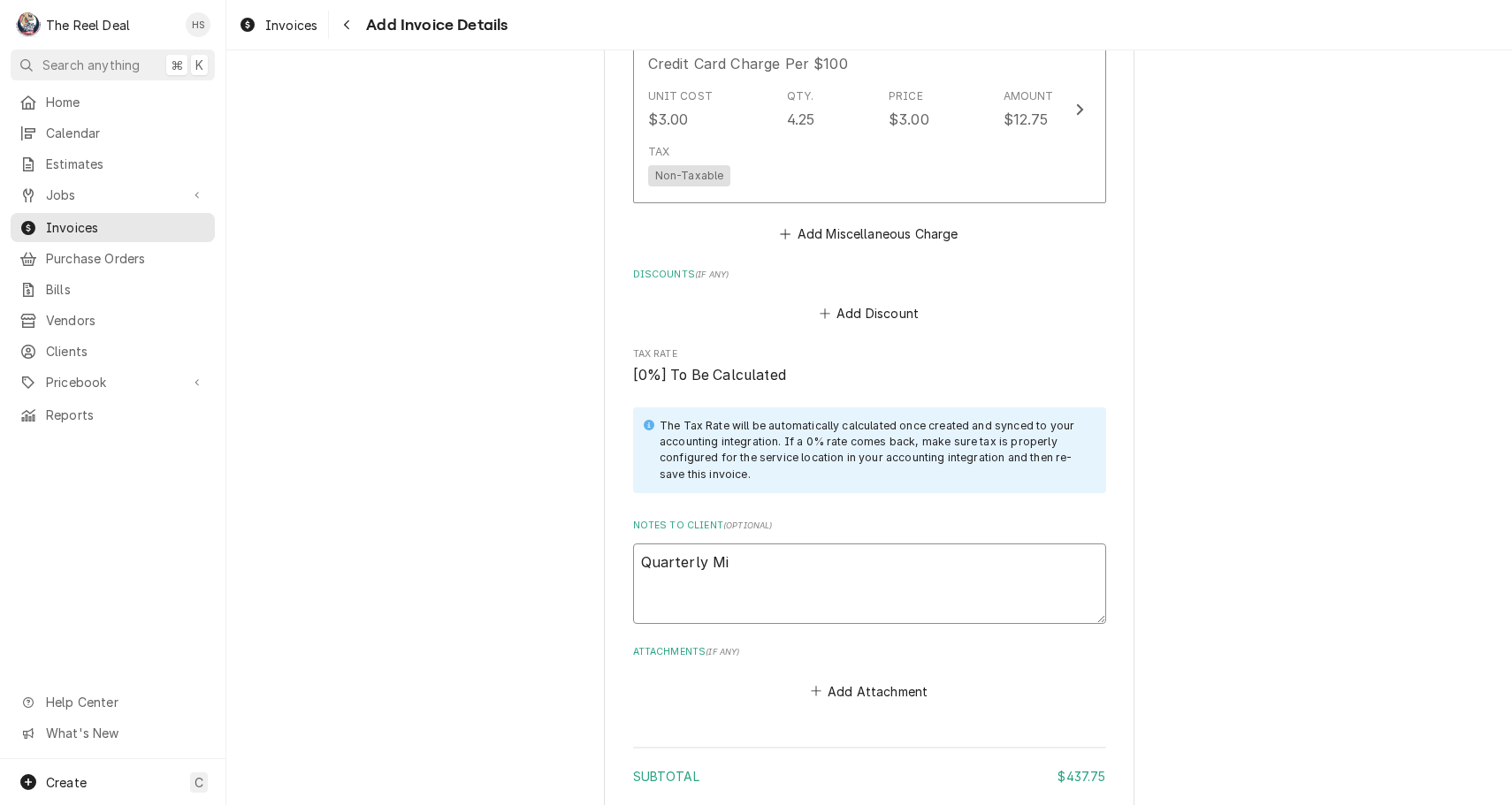
type textarea "x"
type textarea "Quarterly M"
type textarea "x"
type textarea "Quarterly Ma"
type textarea "x"
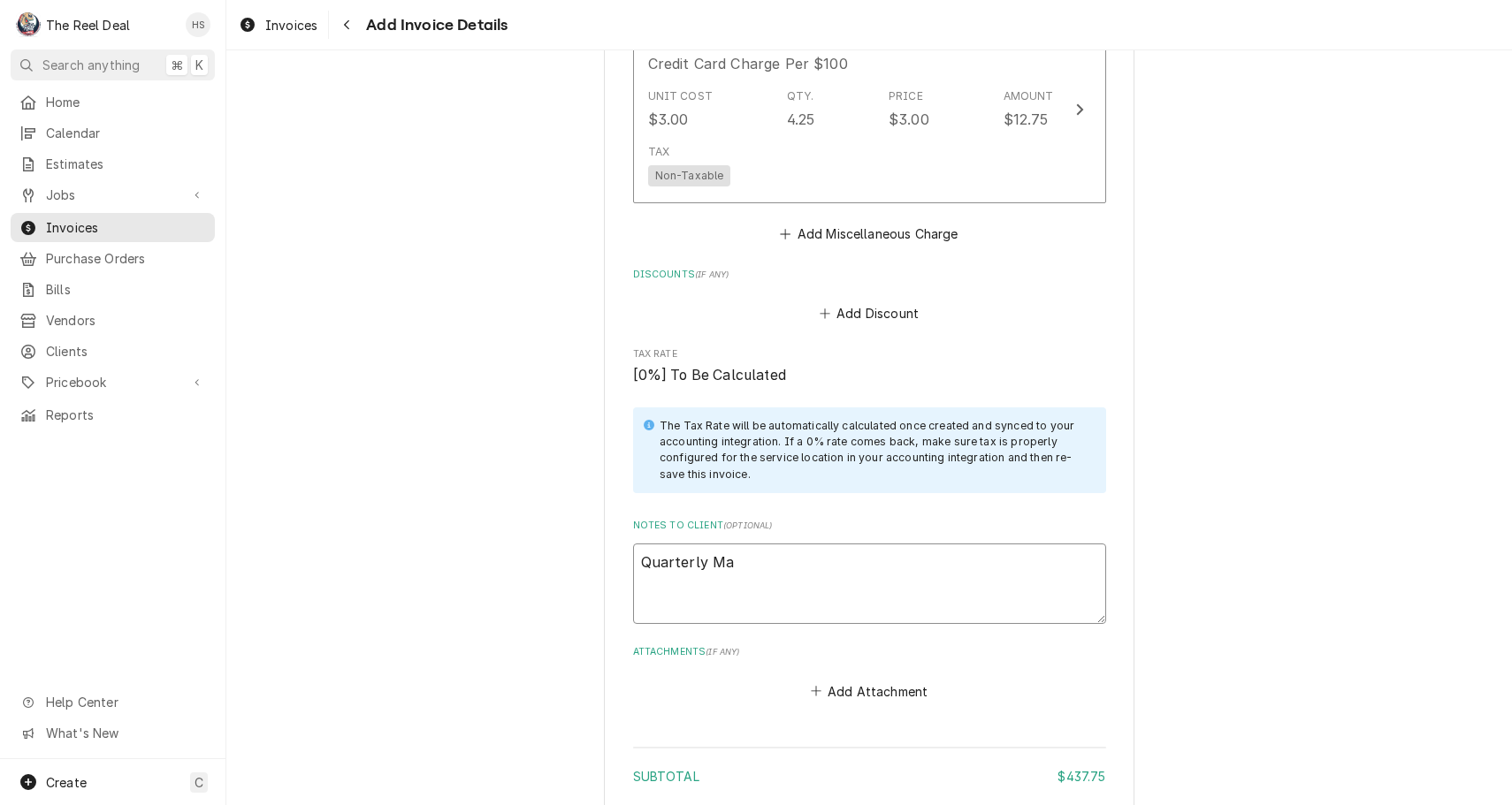
type textarea "Quarterly Mai"
type textarea "x"
type textarea "Quarterly Main"
type textarea "x"
type textarea "Quarterly Maint"
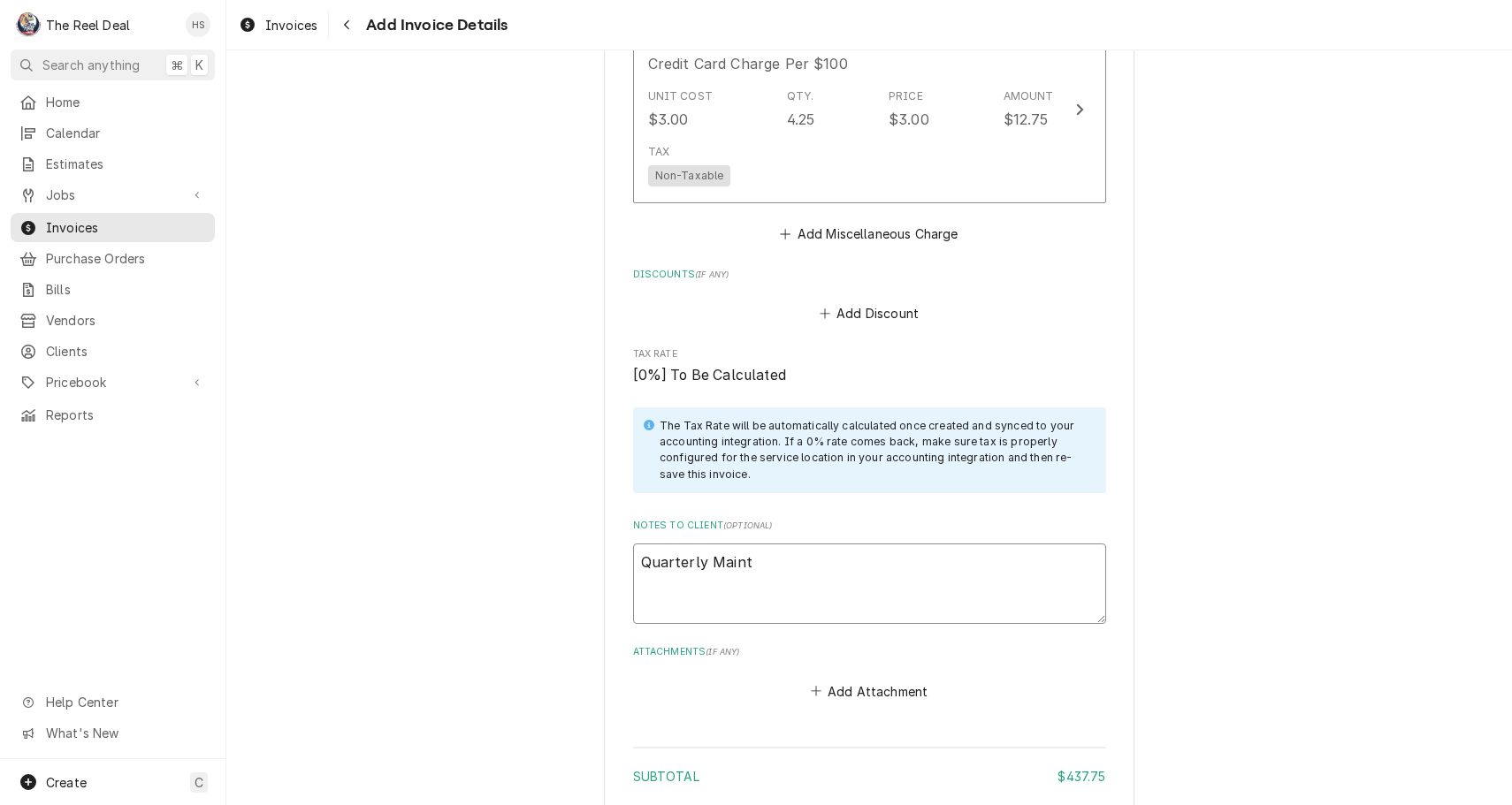
type textarea "x"
type textarea "Quarterly Mainte"
type textarea "x"
type textarea "Quarterly Mainten"
type textarea "x"
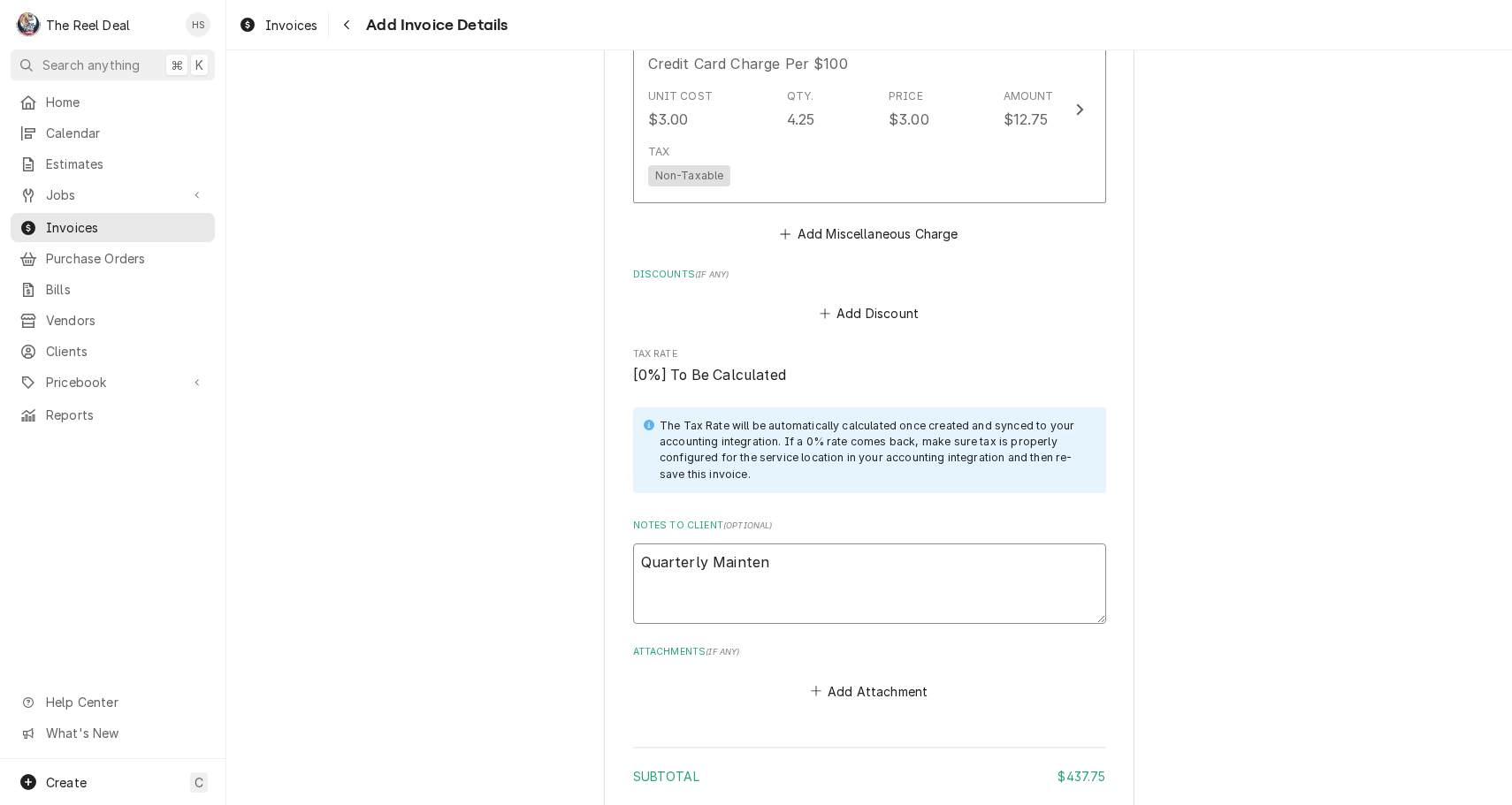
type textarea "Quarterly Maintena"
type textarea "x"
type textarea "Quarterly Maintenan"
type textarea "x"
type textarea "Quarterly Maintenanc"
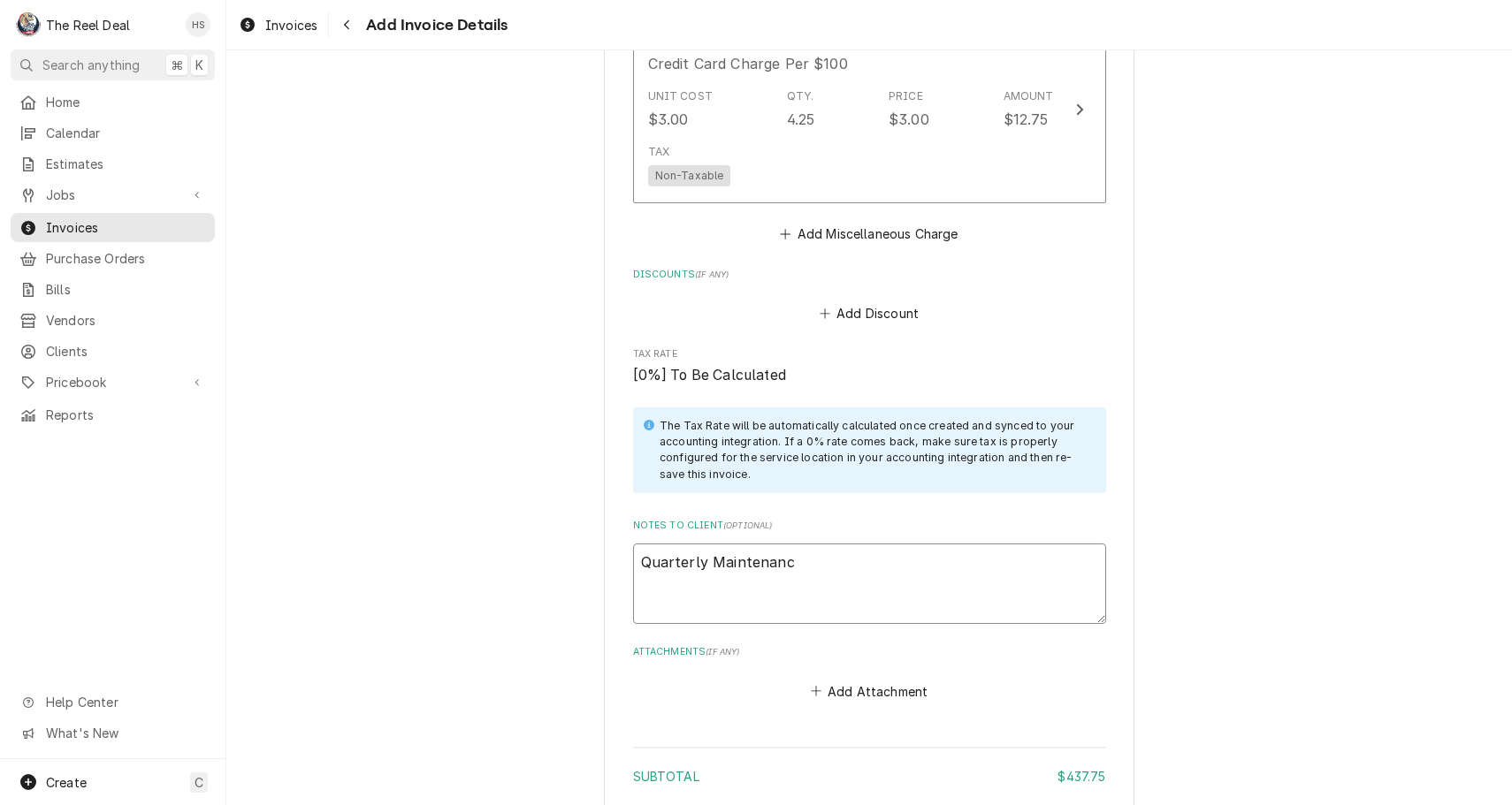
type textarea "x"
type textarea "Quarterly Maintenance"
type textarea "x"
type textarea "Quarterly Maintenance,"
type textarea "x"
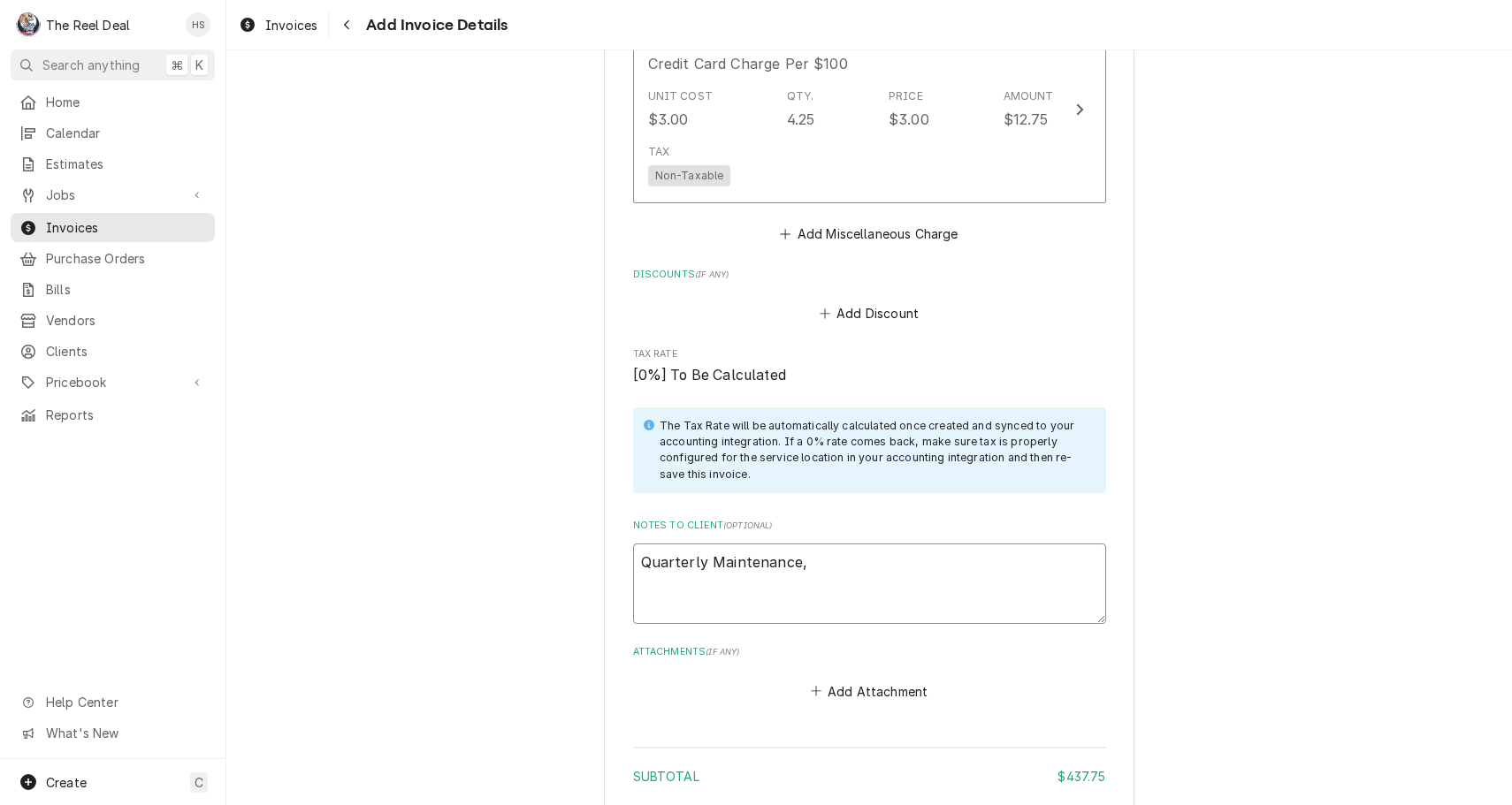
type textarea "Quarterly Maintenance,"
type textarea "x"
type textarea "Quarterly Maintenance,"
type textarea "x"
type textarea "Quarterly Maintenance"
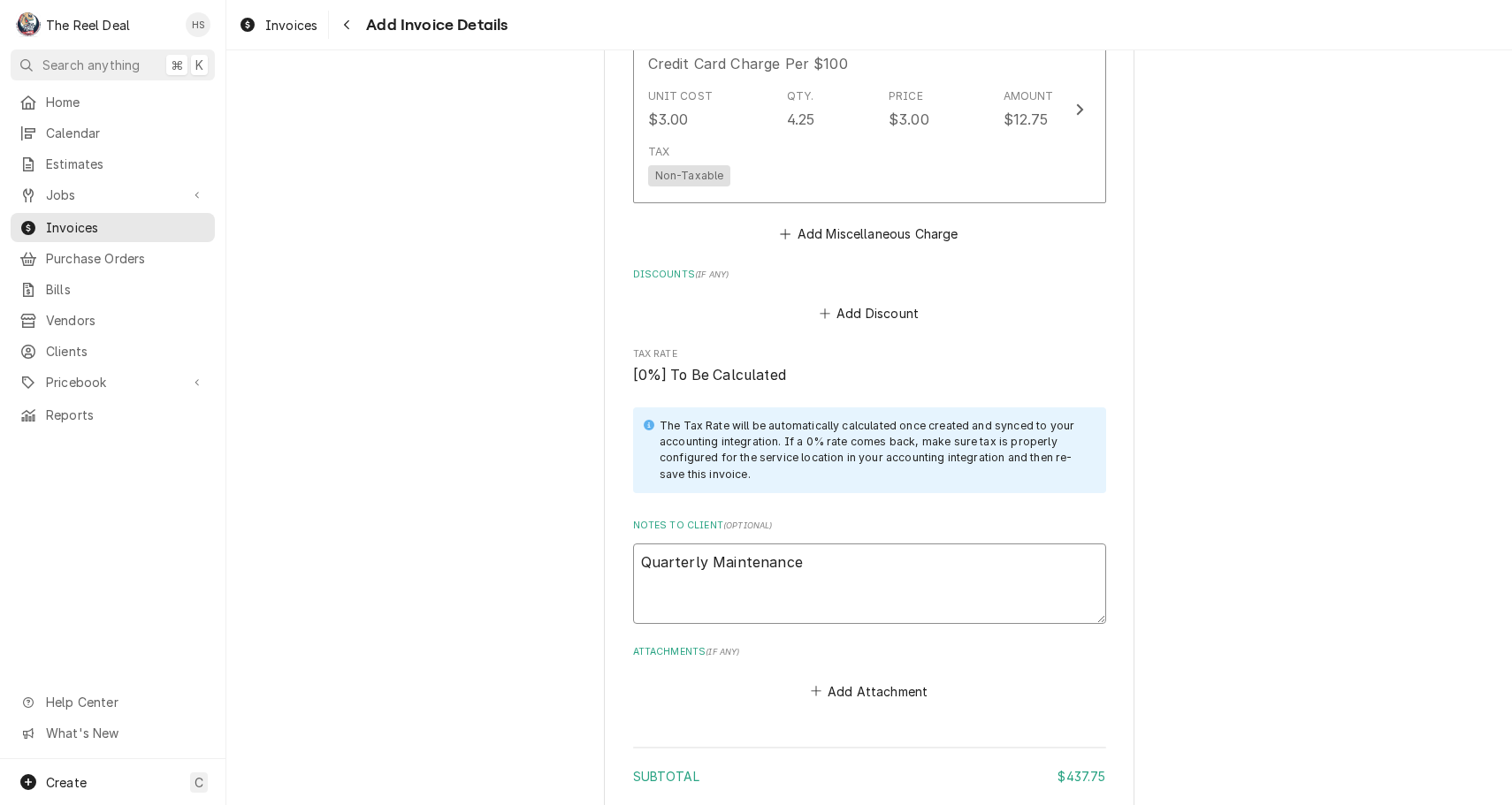
type textarea "x"
type textarea "Quarterly Maintenance."
type textarea "x"
type textarea "Quarterly Maintenance."
type textarea "x"
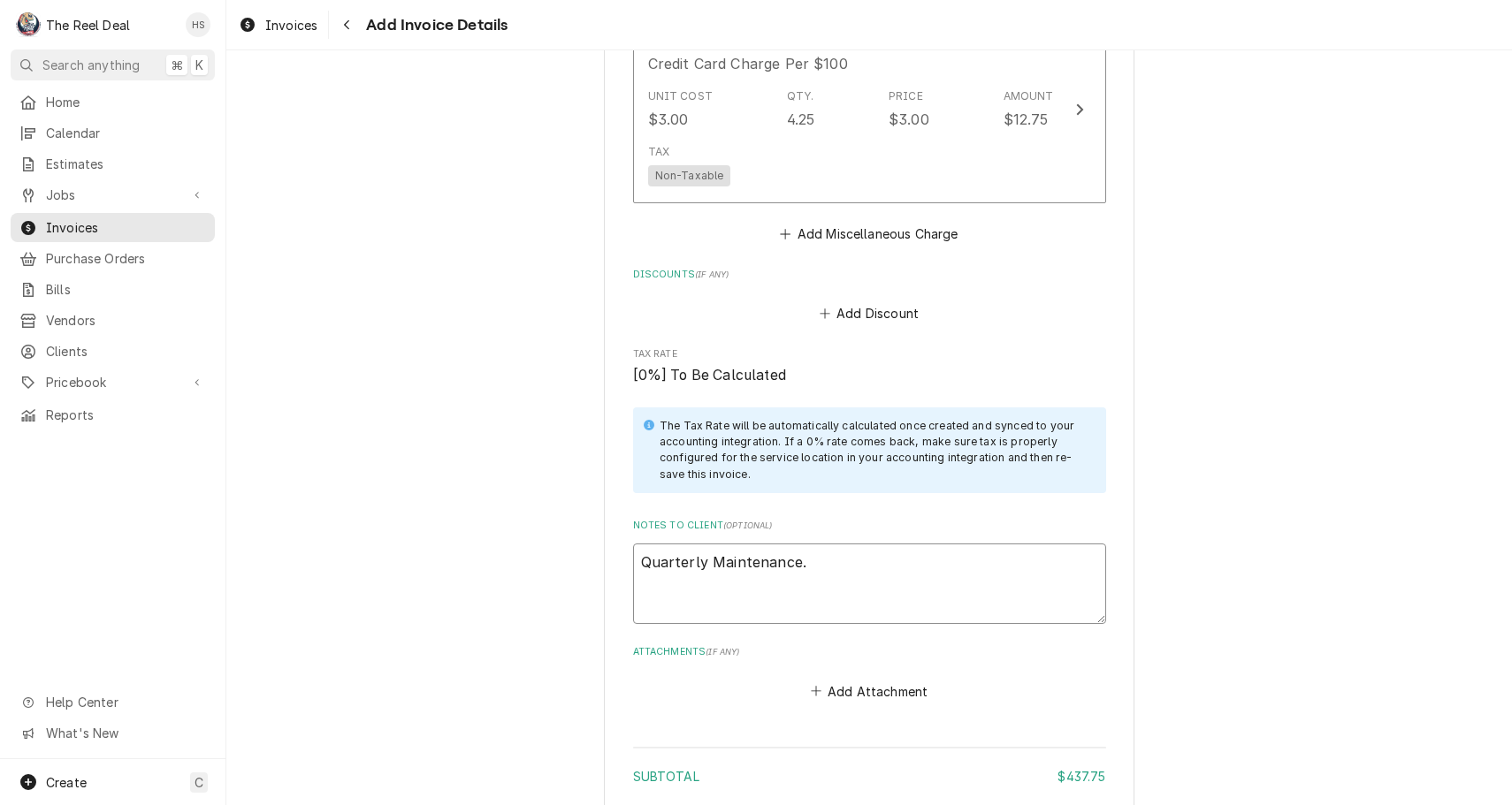
type textarea "Quarterly Maintenance. C"
type textarea "x"
type textarea "Quarterly Maintenance. Cl"
type textarea "x"
type textarea "Quarterly Maintenance. Cle"
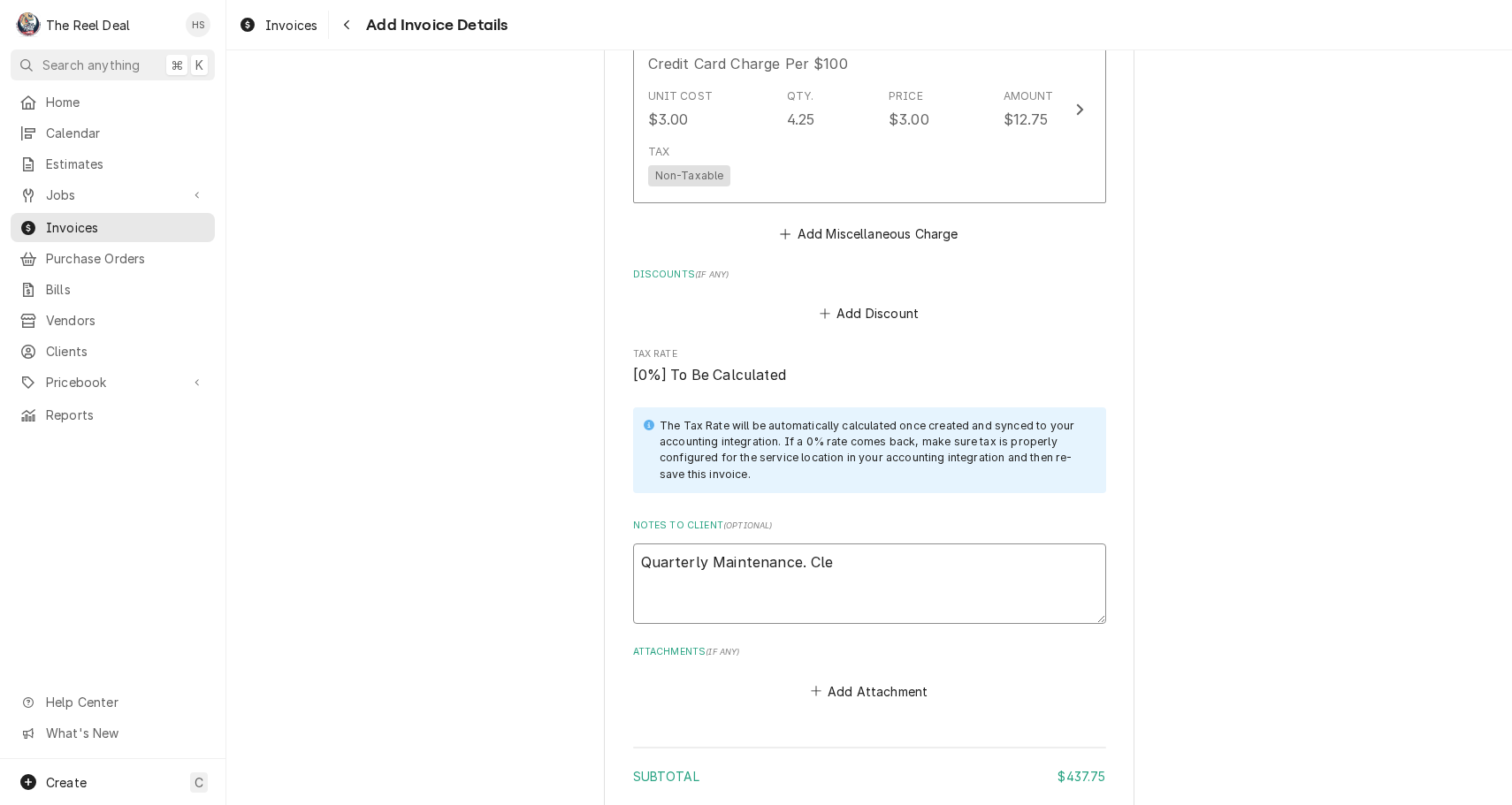
type textarea "x"
type textarea "Quarterly Maintenance. Clea"
type textarea "x"
type textarea "Quarterly Maintenance. Clean"
type textarea "x"
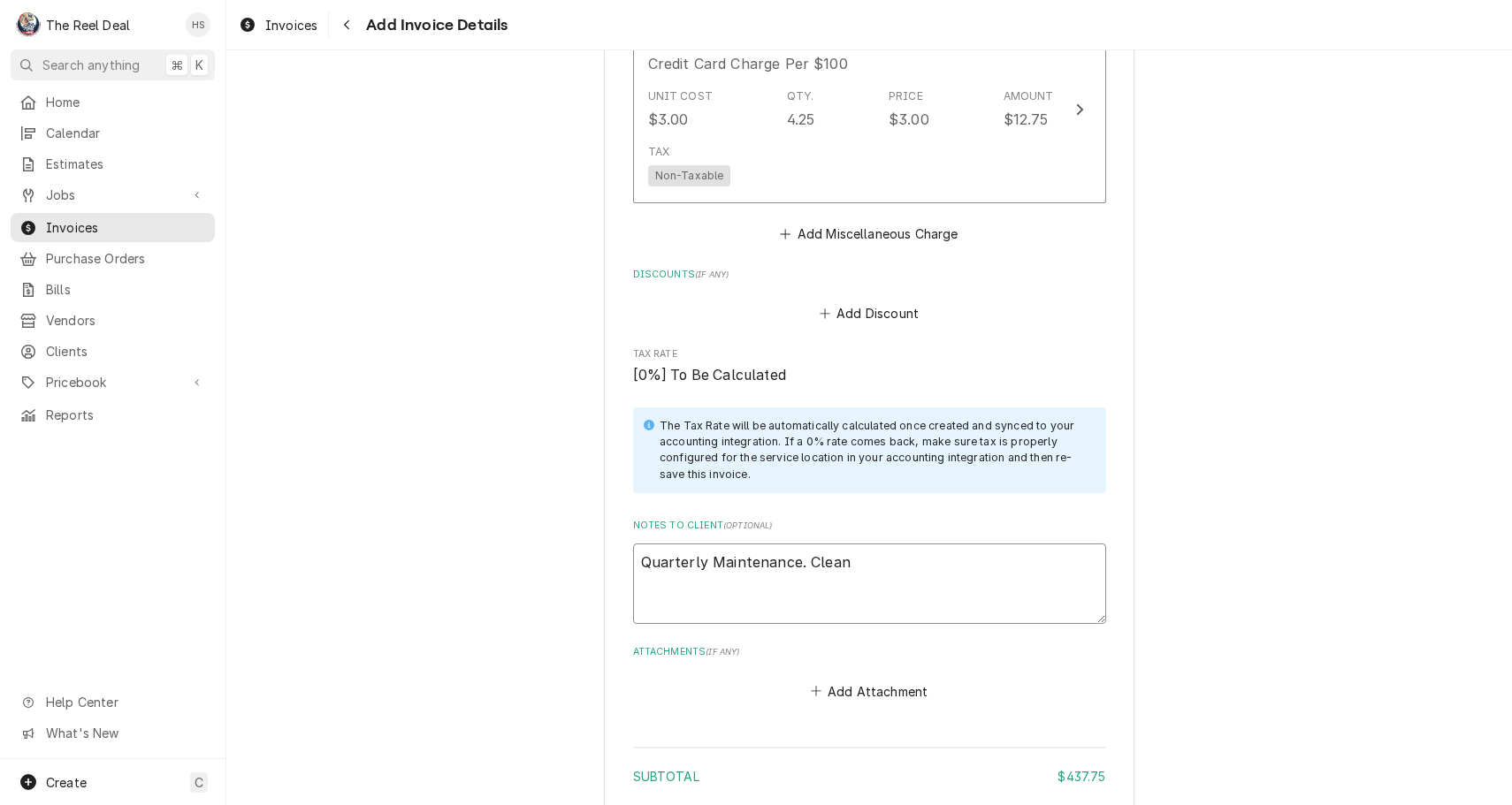
type textarea "Quarterly Maintenance. Cleane"
type textarea "x"
type textarea "Quarterly Maintenance. Cleaned"
type textarea "x"
type textarea "Quarterly Maintenance. Cleaned"
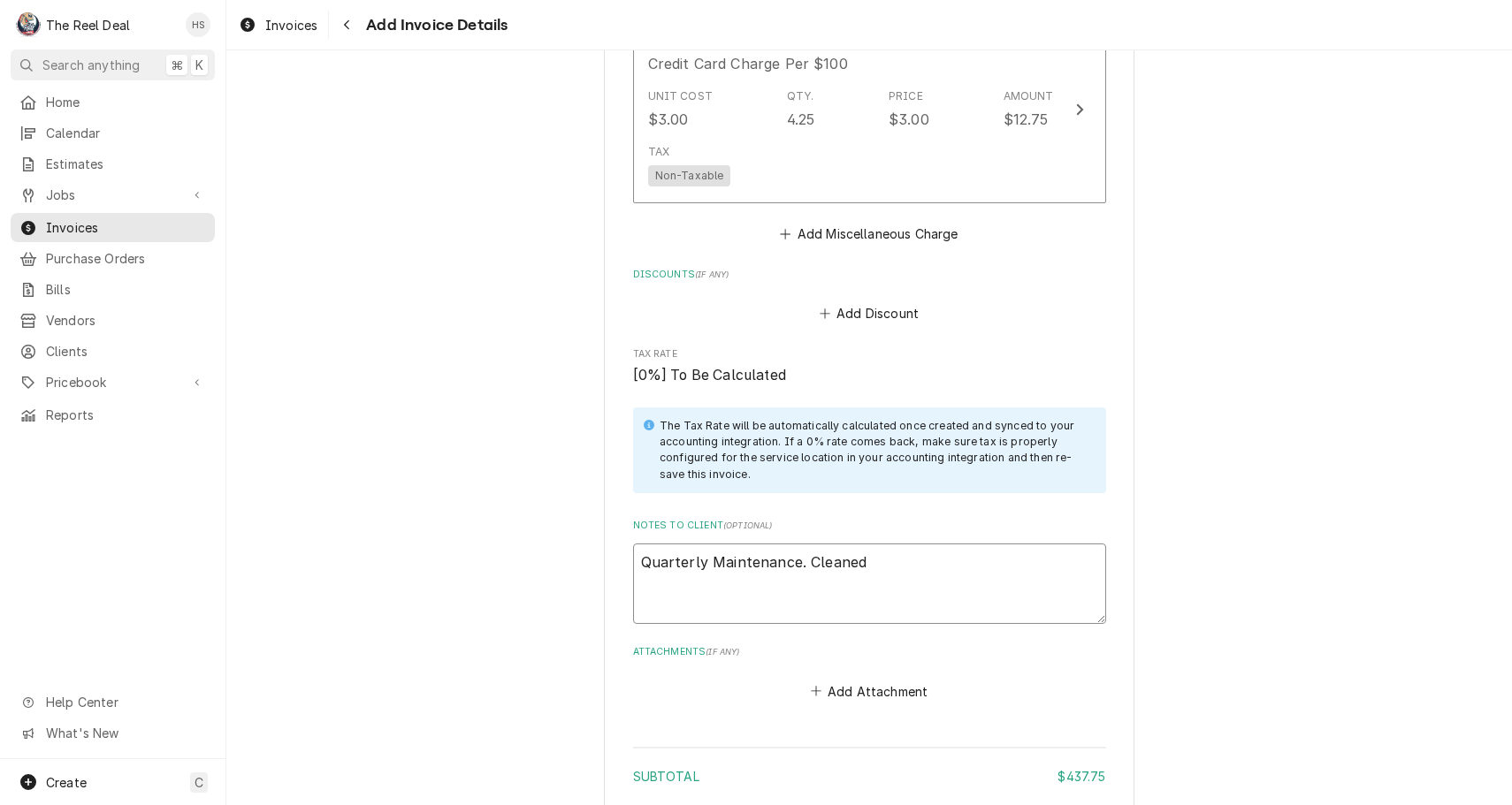
type textarea "x"
type textarea "Quarterly Maintenance. Cleaned a"
type textarea "x"
type textarea "Quarterly Maintenance. Cleaned al"
type textarea "x"
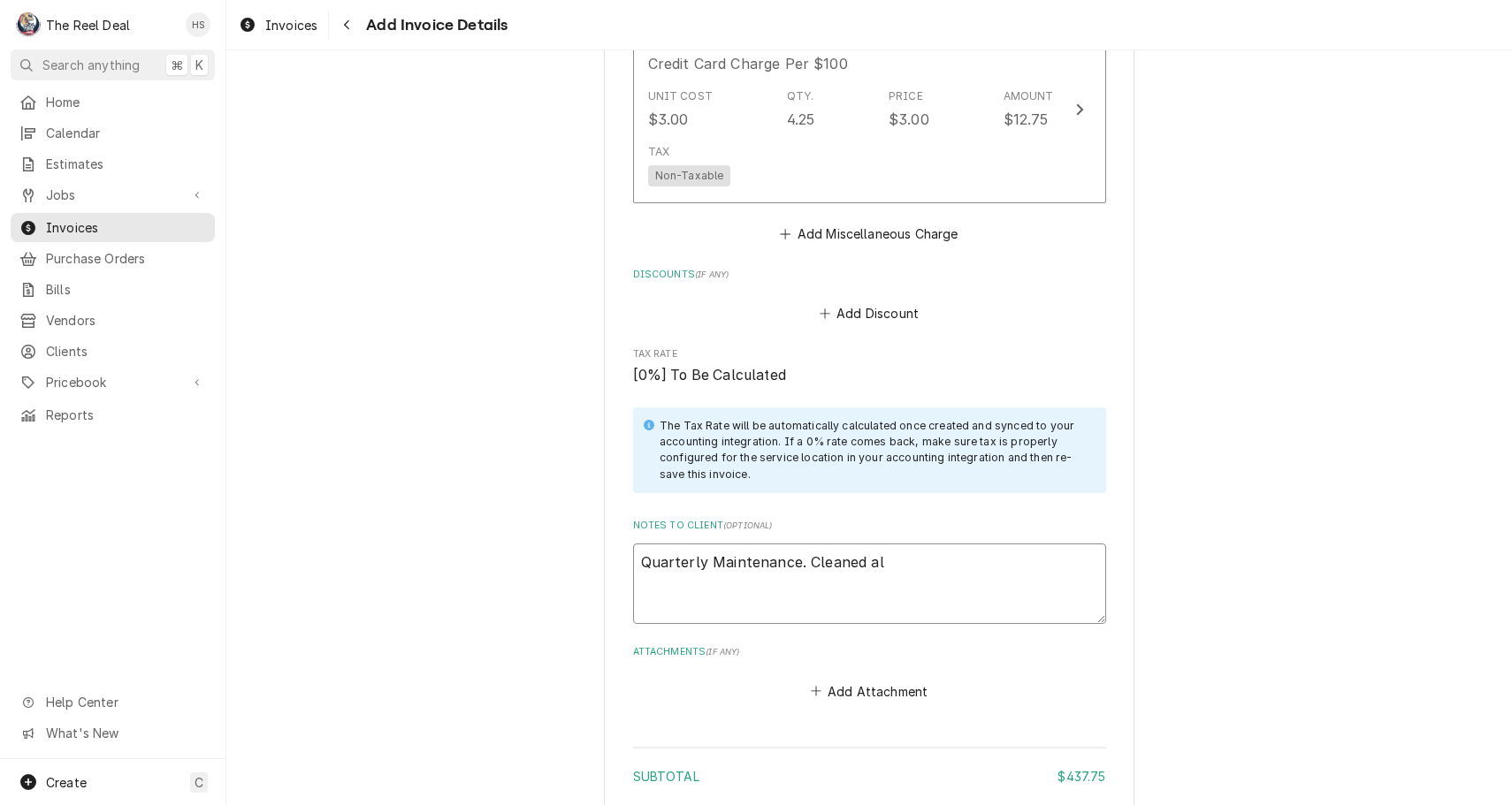
type textarea "Quarterly Maintenance. Cleaned all"
type textarea "x"
type textarea "Quarterly Maintenance. Cleaned all"
type textarea "x"
type textarea "Quarterly Maintenance. Cleaned all c"
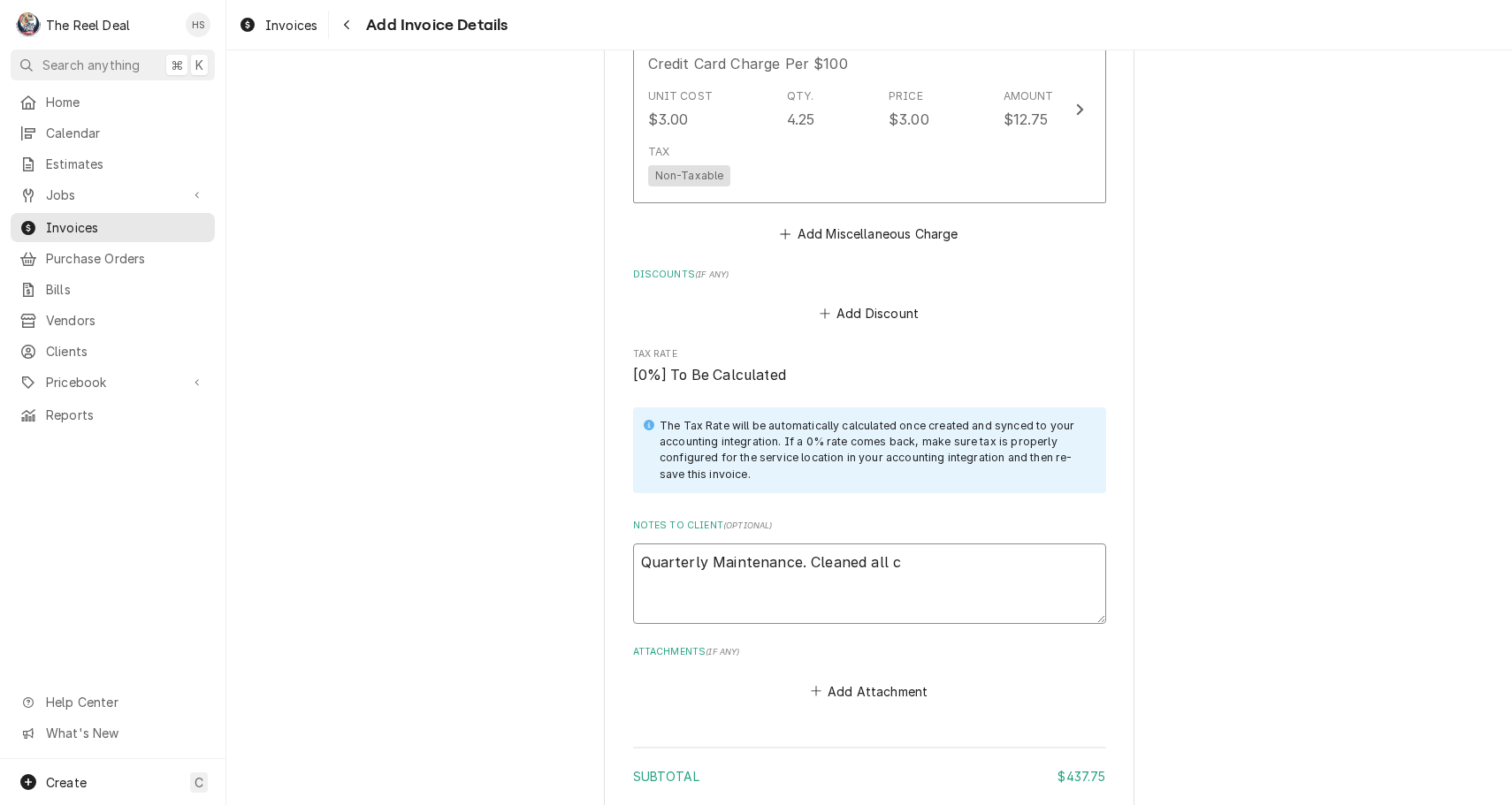
type textarea "x"
type textarea "Quarterly Maintenance. Cleaned all co"
type textarea "x"
type textarea "Quarterly Maintenance. Cleaned all coi"
type textarea "x"
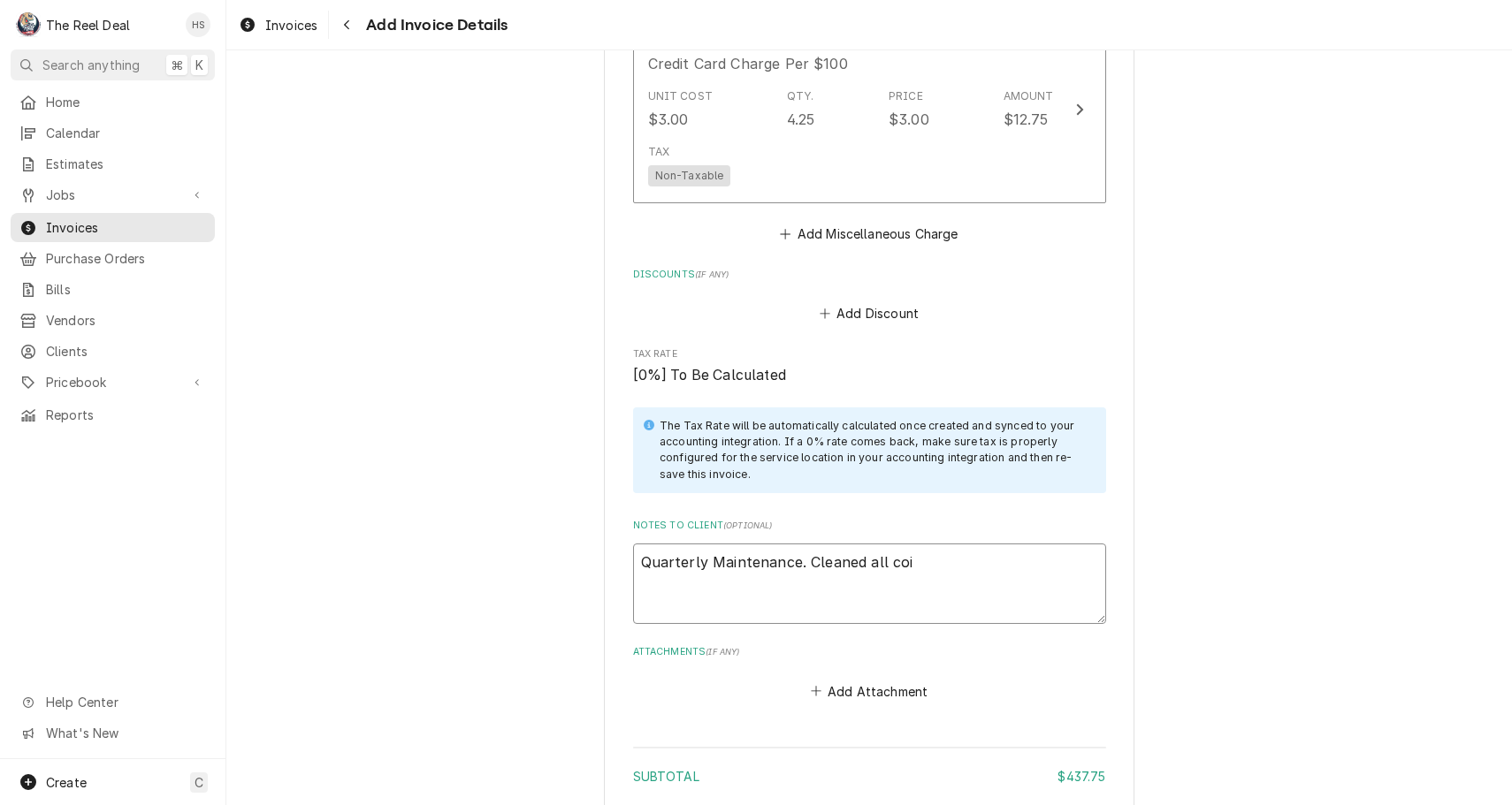
type textarea "Quarterly Maintenance. Cleaned all coil"
type textarea "x"
type textarea "Quarterly Maintenance. Cleaned all coils"
type textarea "x"
type textarea "Quarterly Maintenance. Cleaned all coils"
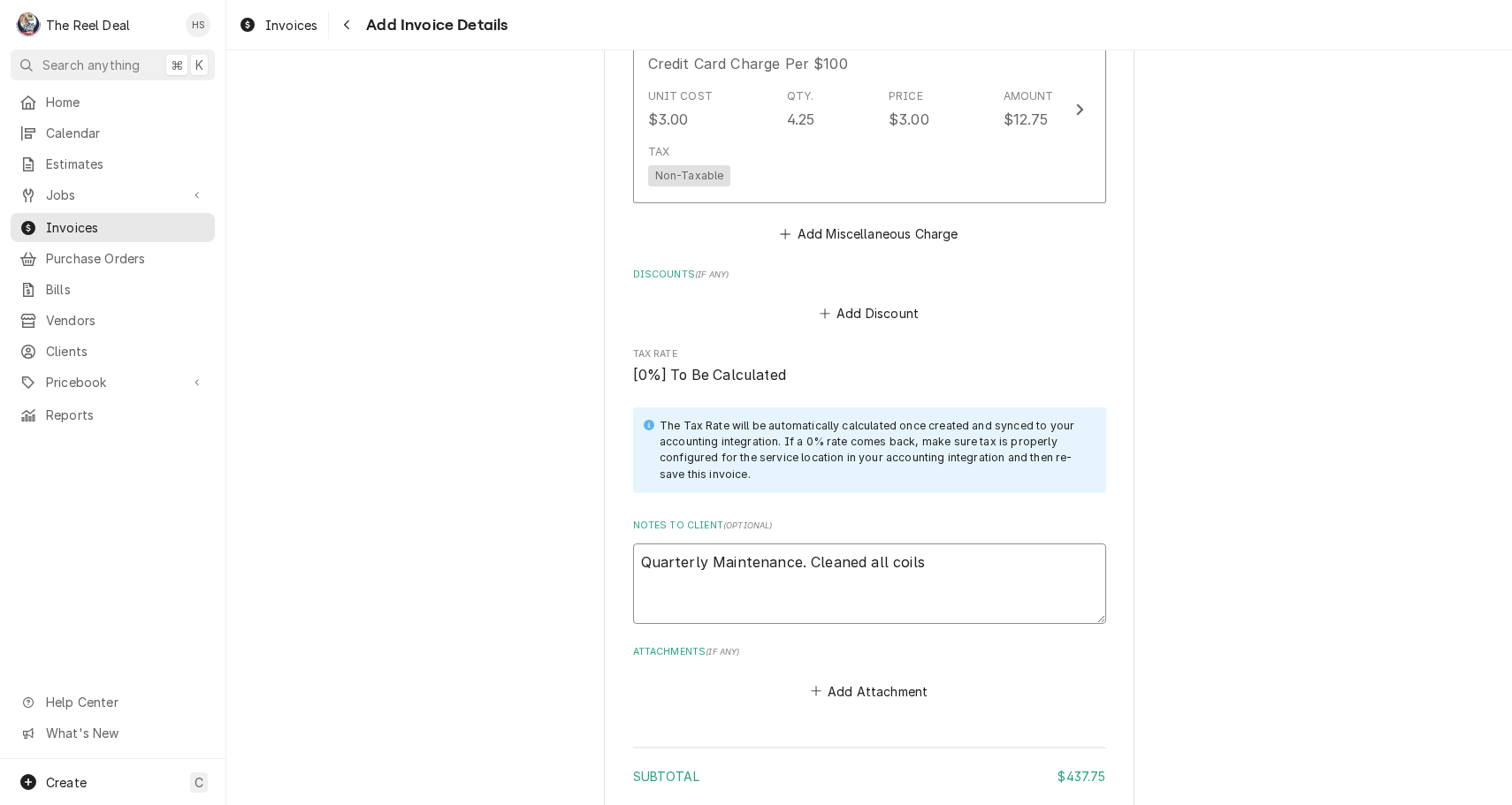
type textarea "x"
type textarea "Quarterly Maintenance. Cleaned all coils a"
type textarea "x"
type textarea "Quarterly Maintenance. Cleaned all coils an"
type textarea "x"
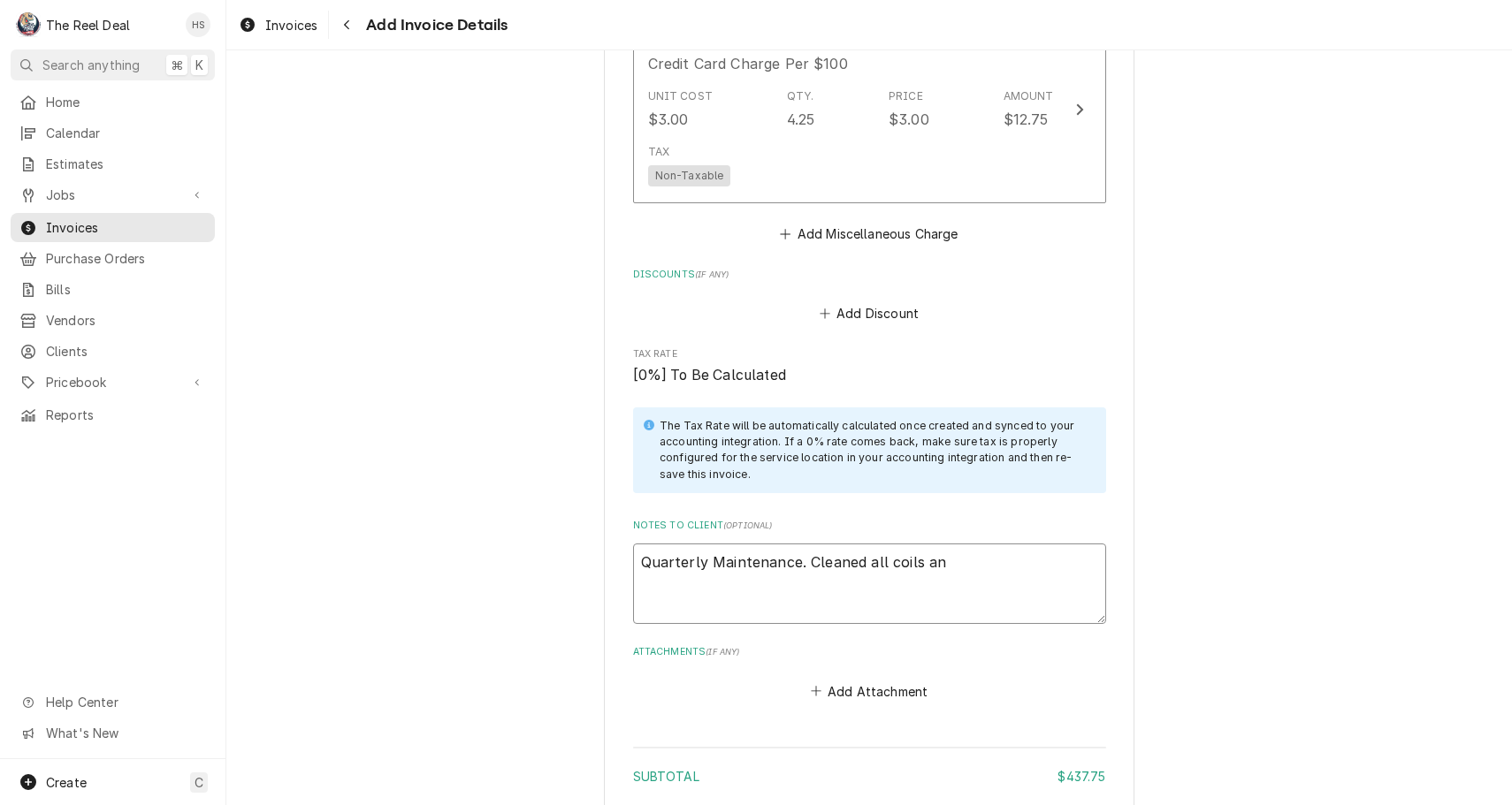
type textarea "Quarterly Maintenance. Cleaned all coils and"
type textarea "x"
type textarea "Quarterly Maintenance. Cleaned all coils and"
type textarea "x"
type textarea "Quarterly Maintenance. Cleaned all coils and d"
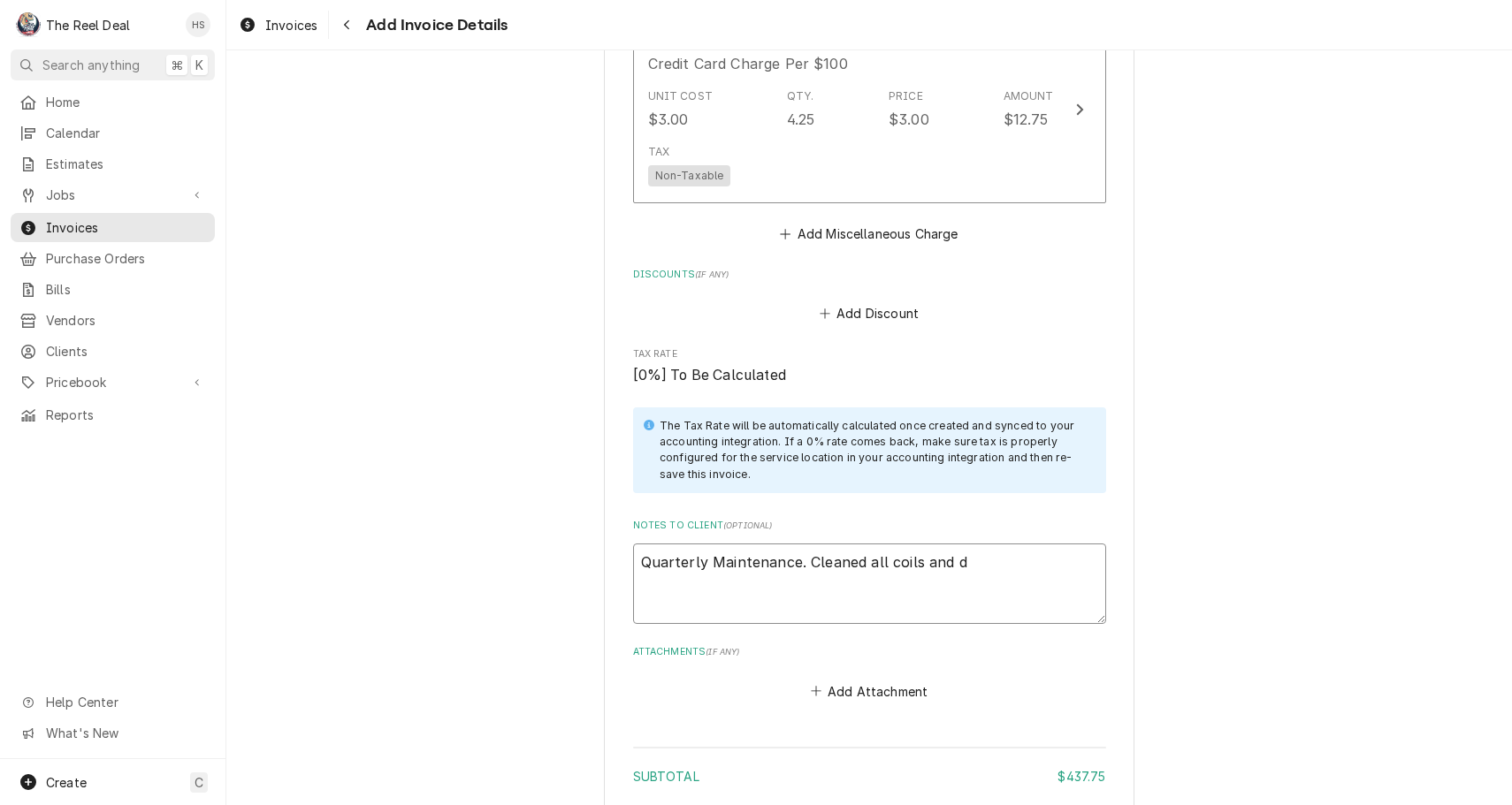
type textarea "x"
type textarea "Quarterly Maintenance. Cleaned all coils and dr"
type textarea "x"
type textarea "Quarterly Maintenance. Cleaned all coils and dra"
type textarea "x"
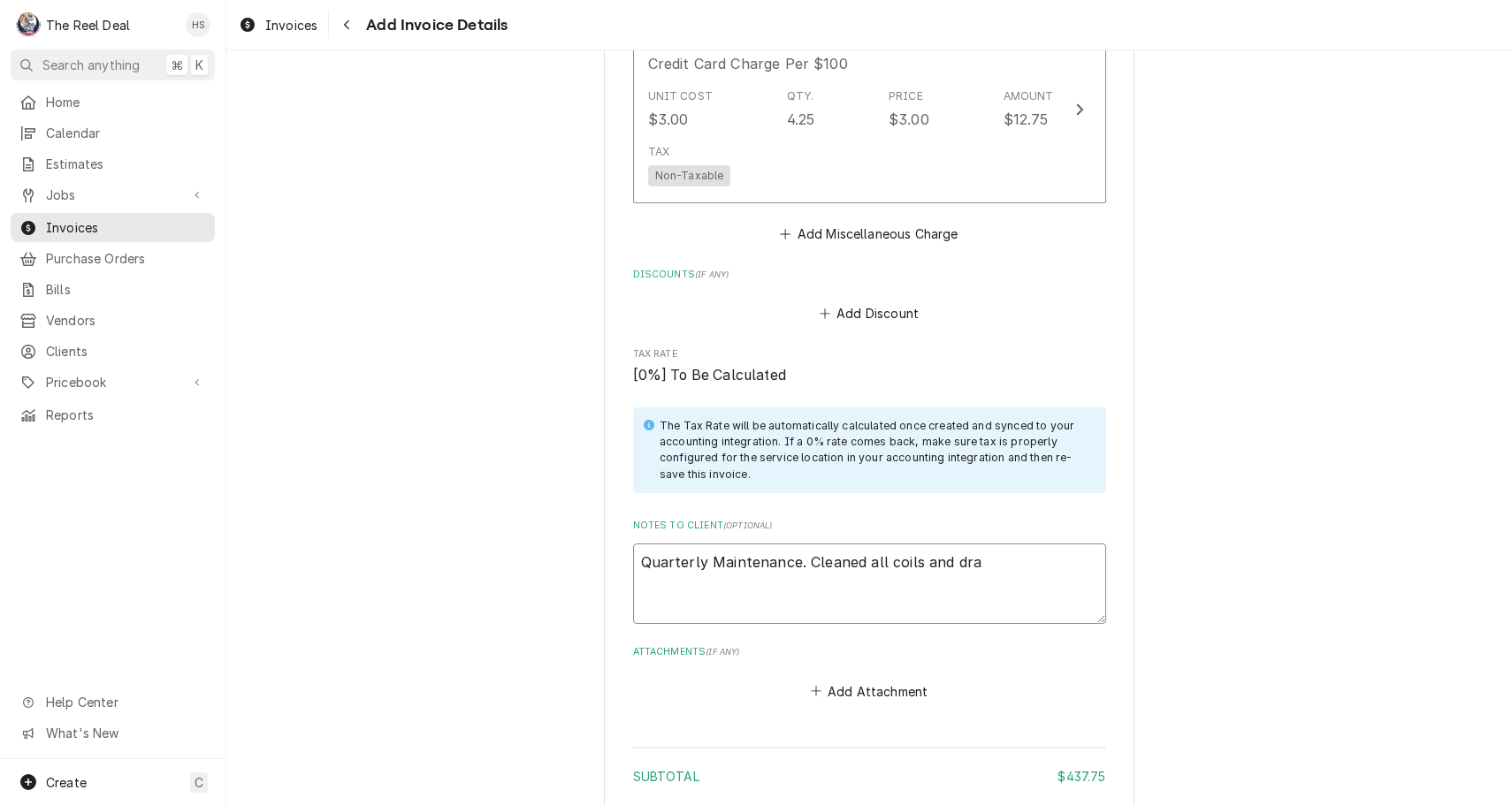
type textarea "Quarterly Maintenance. Cleaned all coils and drai"
type textarea "x"
type textarea "Quarterly Maintenance. Cleaned all coils and drain"
type textarea "x"
type textarea "Quarterly Maintenance. Cleaned all coils and drains"
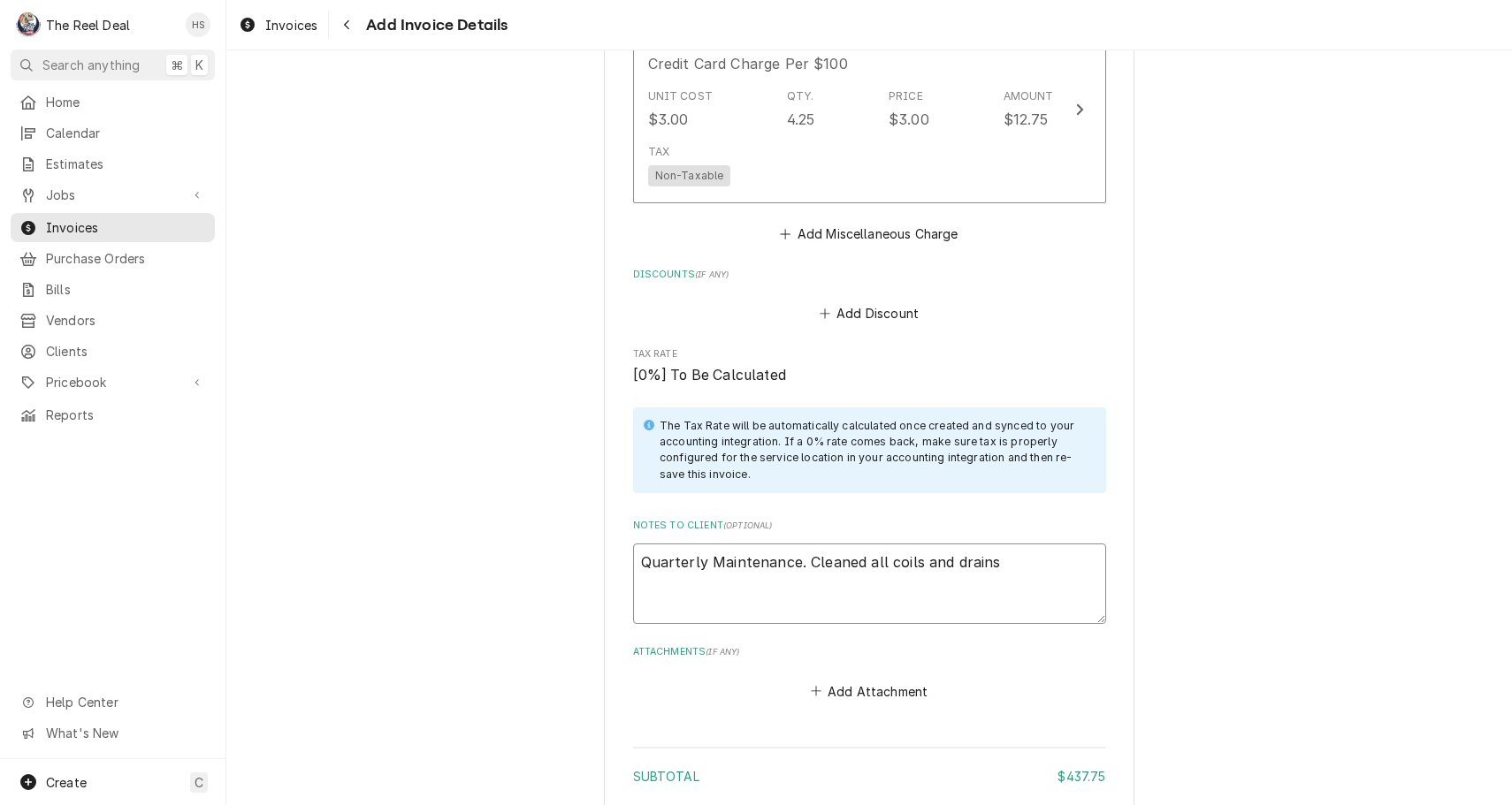
type textarea "x"
type textarea "Quarterly Maintenance. Cleaned all coils and drains."
type textarea "x"
type textarea "Quarterly Maintenance. Cleaned all coils and drains."
type textarea "x"
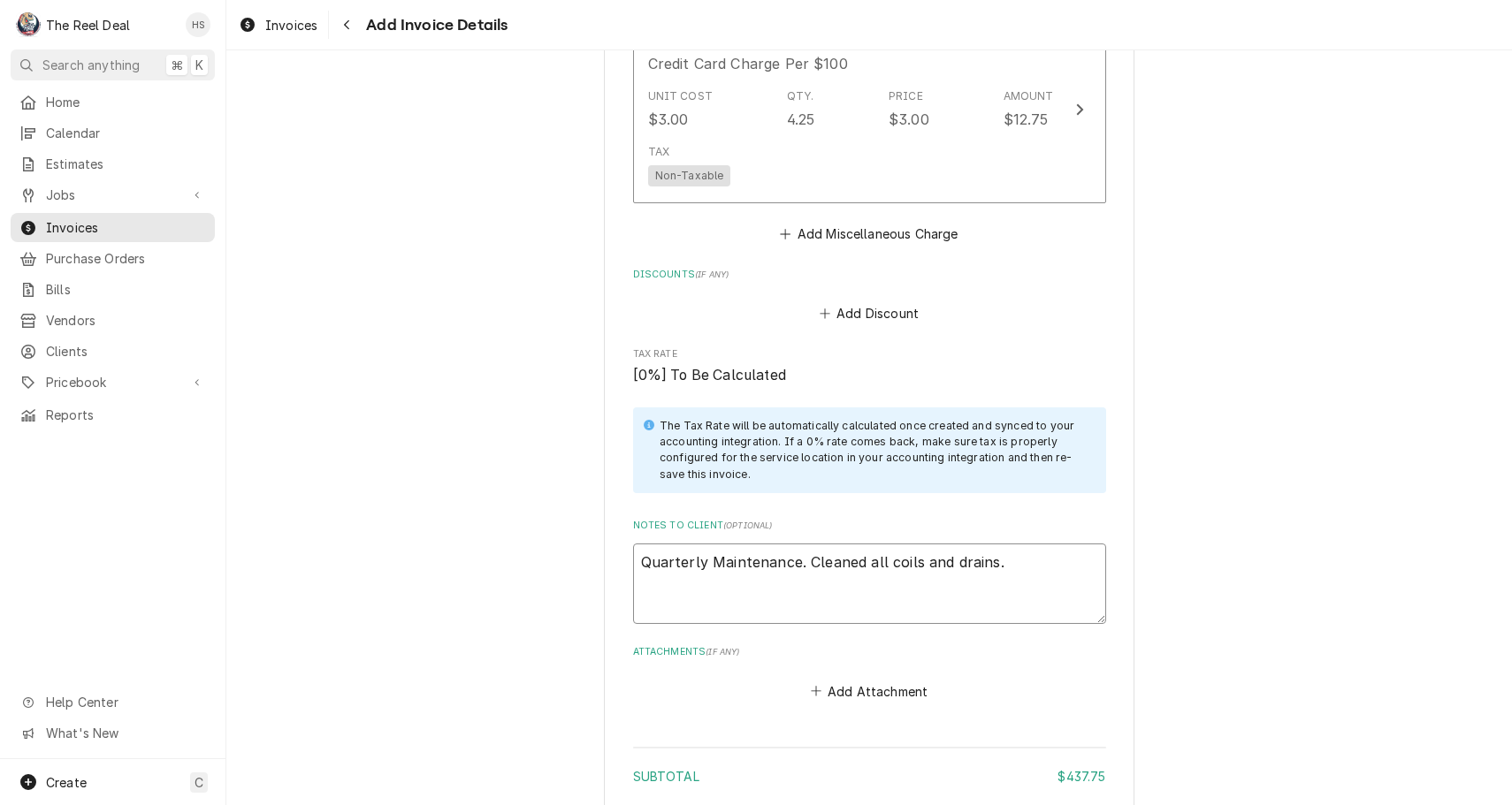
type textarea "Quarterly Maintenance. Cleaned all coils and drains. C"
type textarea "x"
type textarea "Quarterly Maintenance. Cleaned all coils and drains. Ch"
type textarea "x"
type textarea "Quarterly Maintenance. Cleaned all coils and drains. Cha"
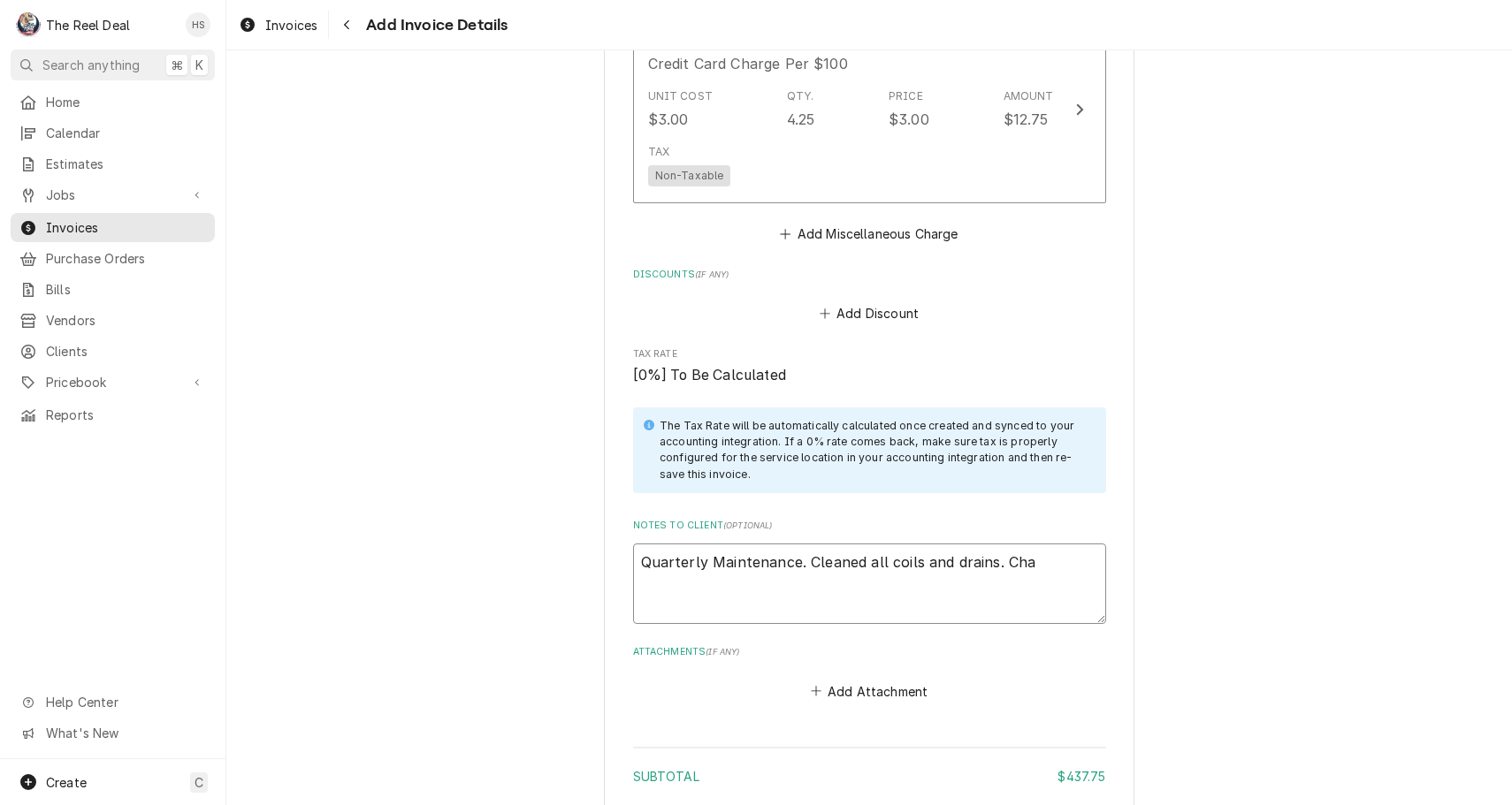
type textarea "x"
type textarea "Quarterly Maintenance. Cleaned all coils and drains. Chan"
type textarea "x"
type textarea "Quarterly Maintenance. Cleaned all coils and drains. Chang"
type textarea "x"
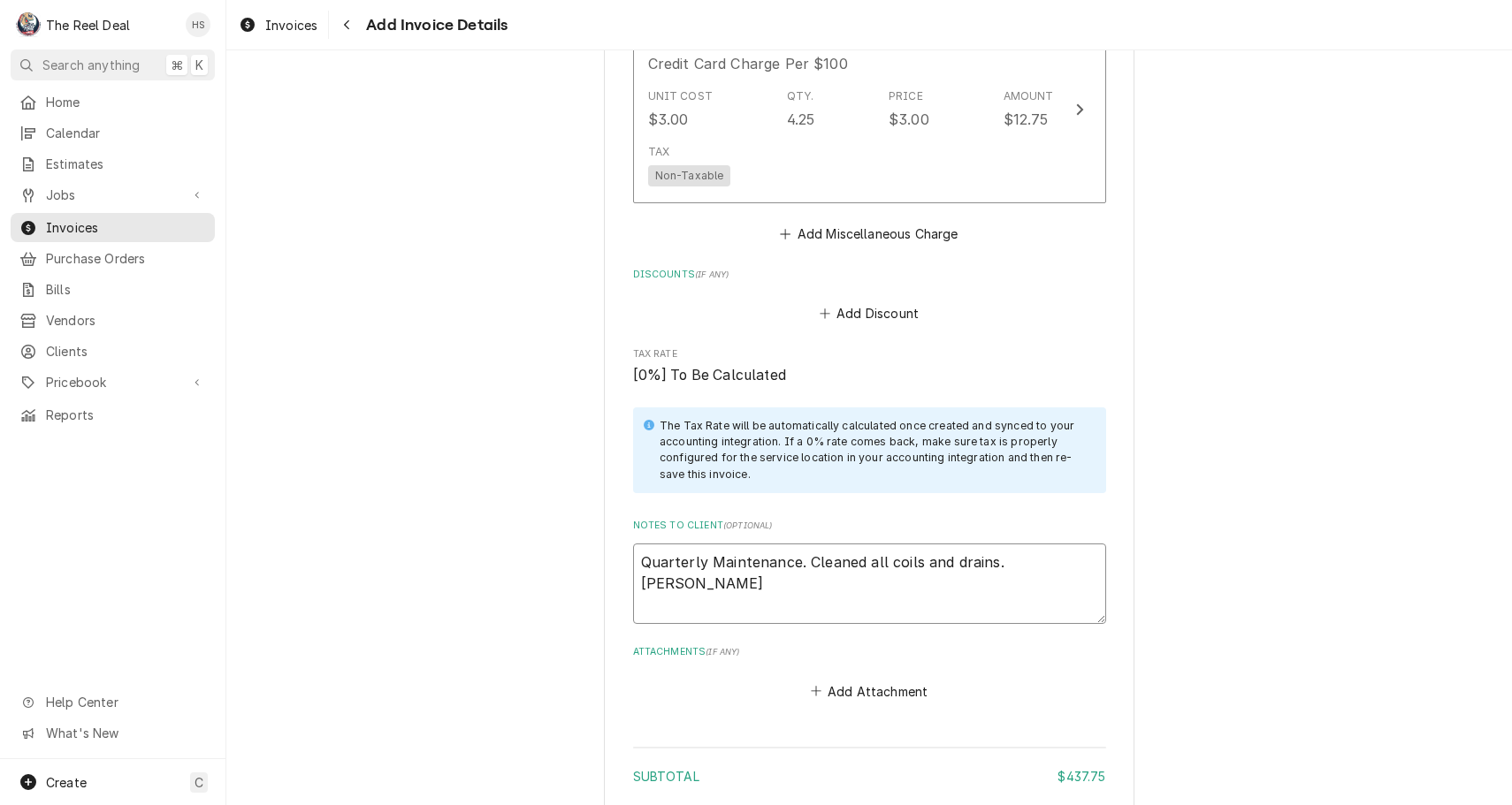
type textarea "Quarterly Maintenance. Cleaned all coils and drains. Change"
type textarea "x"
type textarea "Quarterly Maintenance. Cleaned all coils and drains. Changed"
type textarea "x"
type textarea "Quarterly Maintenance. Cleaned all coils and drains. Changed"
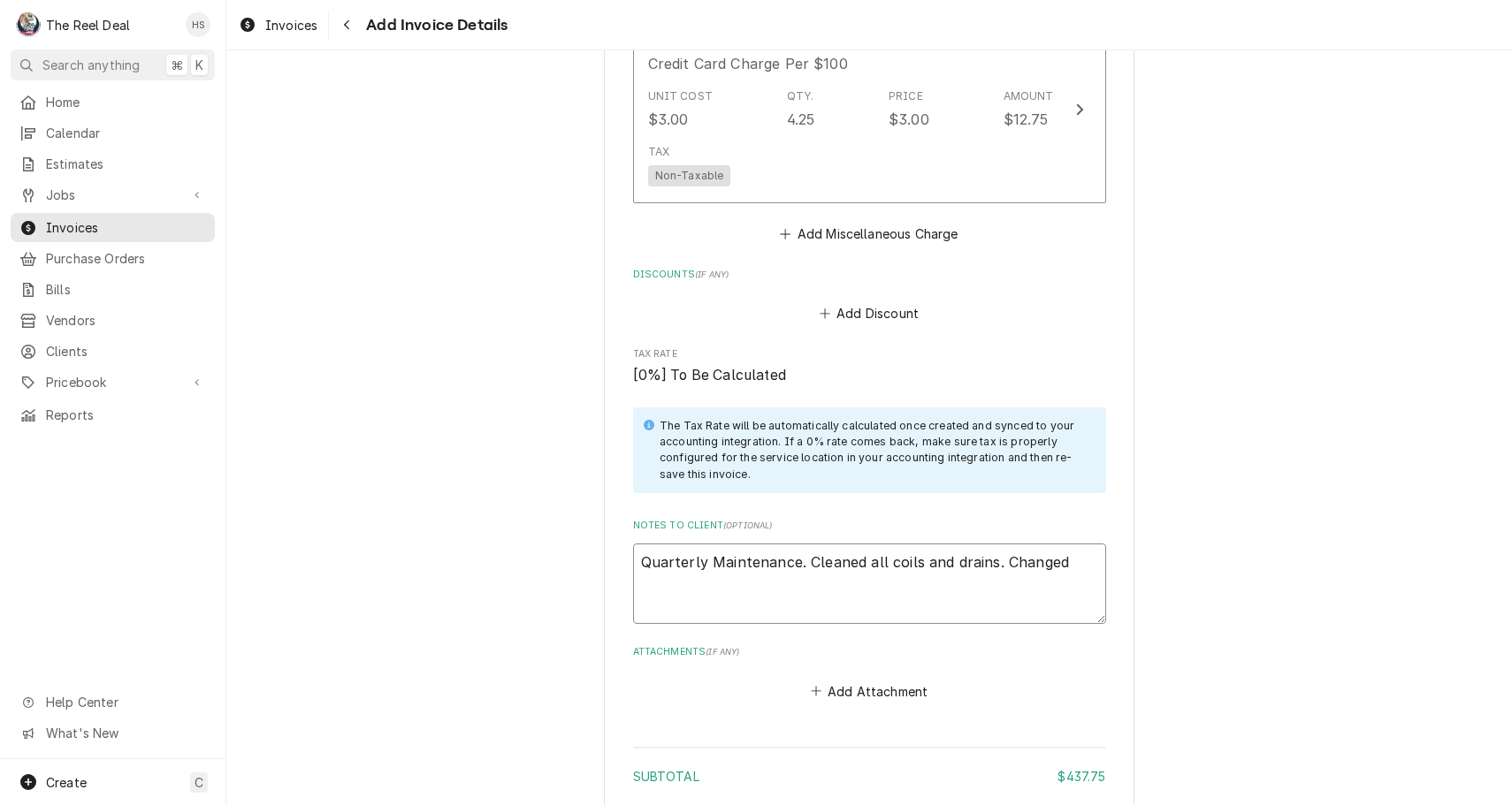
type textarea "x"
type textarea "Quarterly Maintenance. Cleaned all coils and drains. Changed f"
type textarea "x"
type textarea "Quarterly Maintenance. Cleaned all coils and drains. Changed fi"
type textarea "x"
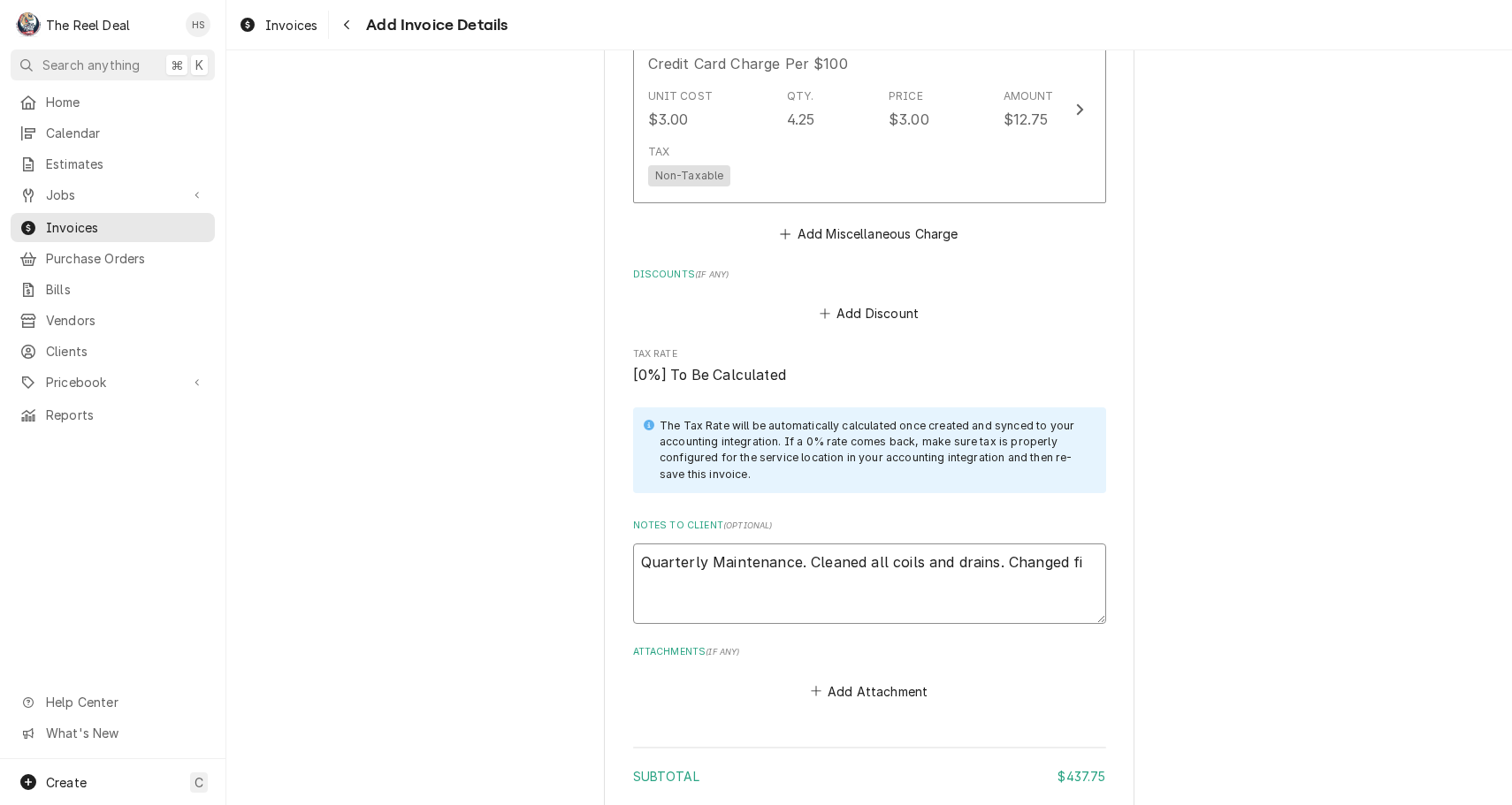
type textarea "Quarterly Maintenance. Cleaned all coils and drains. Changed fil"
type textarea "x"
type textarea "Quarterly Maintenance. Cleaned all coils and drains. Changed filt"
type textarea "x"
type textarea "Quarterly Maintenance. Cleaned all coils and drains. Changed filte"
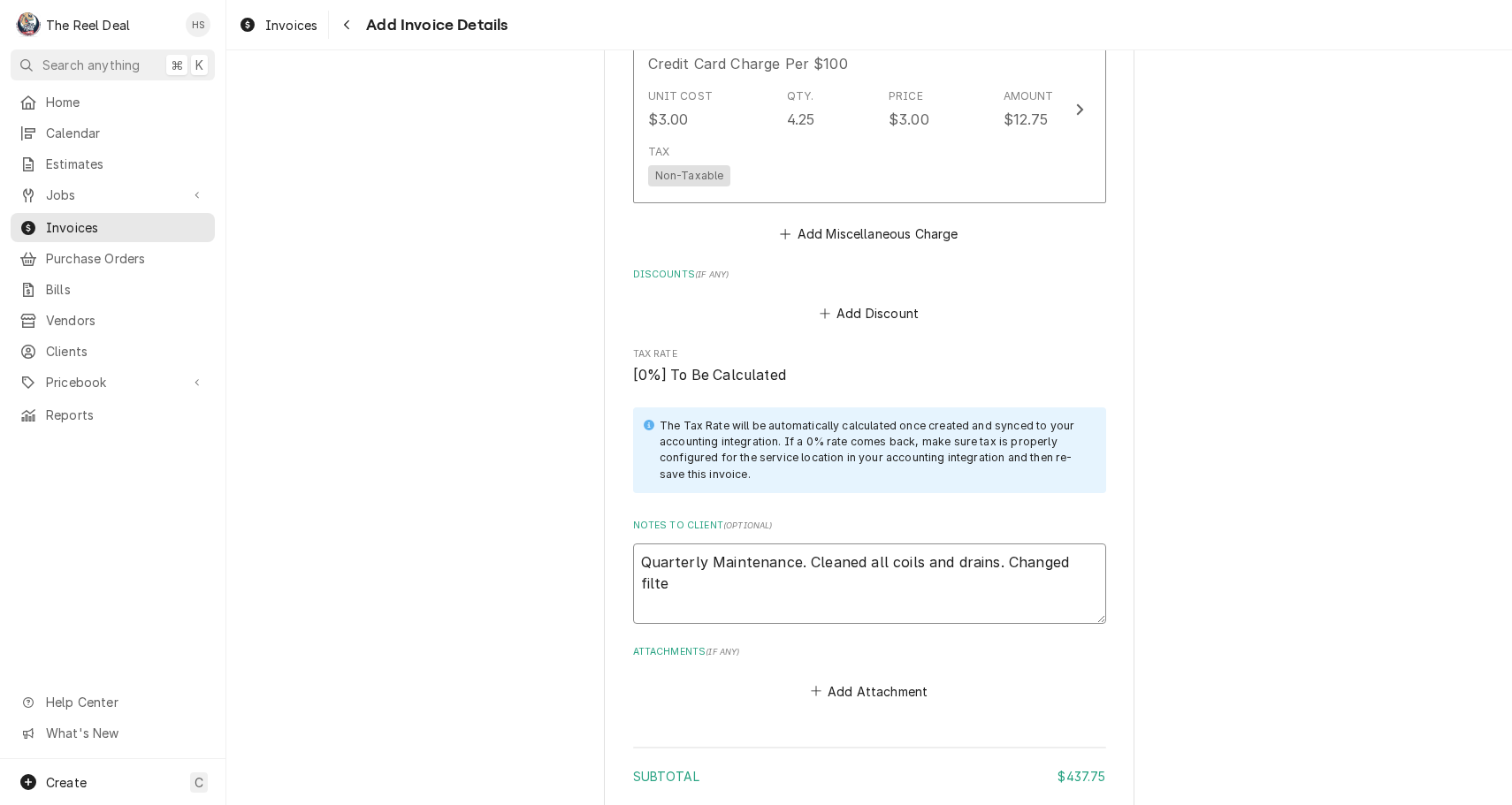
type textarea "x"
type textarea "Quarterly Maintenance. Cleaned all coils and drains. Changed filter"
type textarea "x"
type textarea "Quarterly Maintenance. Cleaned all coils and drains. Changed filters"
type textarea "x"
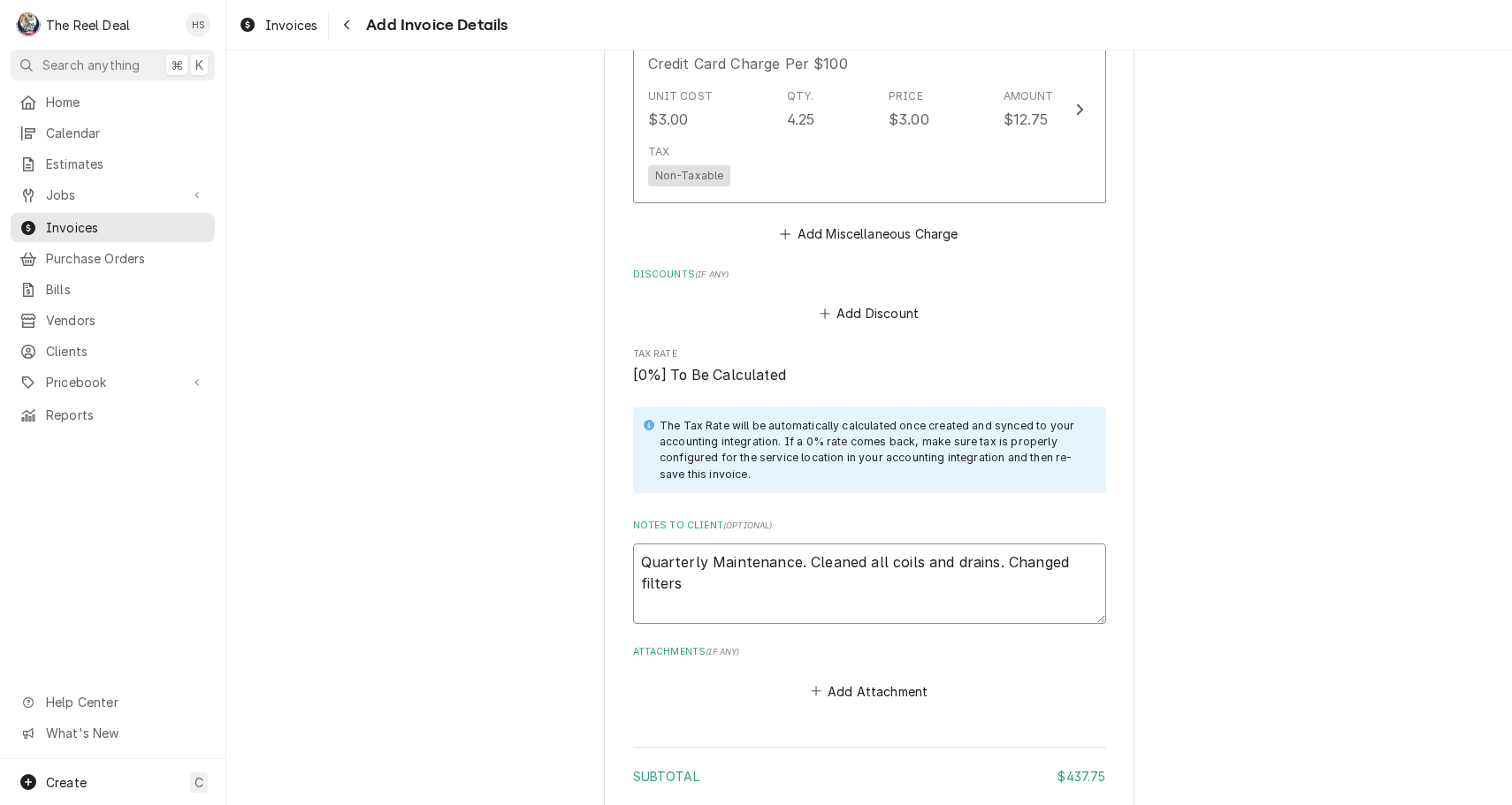
type textarea "Quarterly Maintenance. Cleaned all coils and drains. Changed filters"
type textarea "x"
type textarea "Quarterly Maintenance. Cleaned all coils and drains. Changed filters a"
type textarea "x"
type textarea "Quarterly Maintenance. Cleaned all coils and drains. Changed filters an"
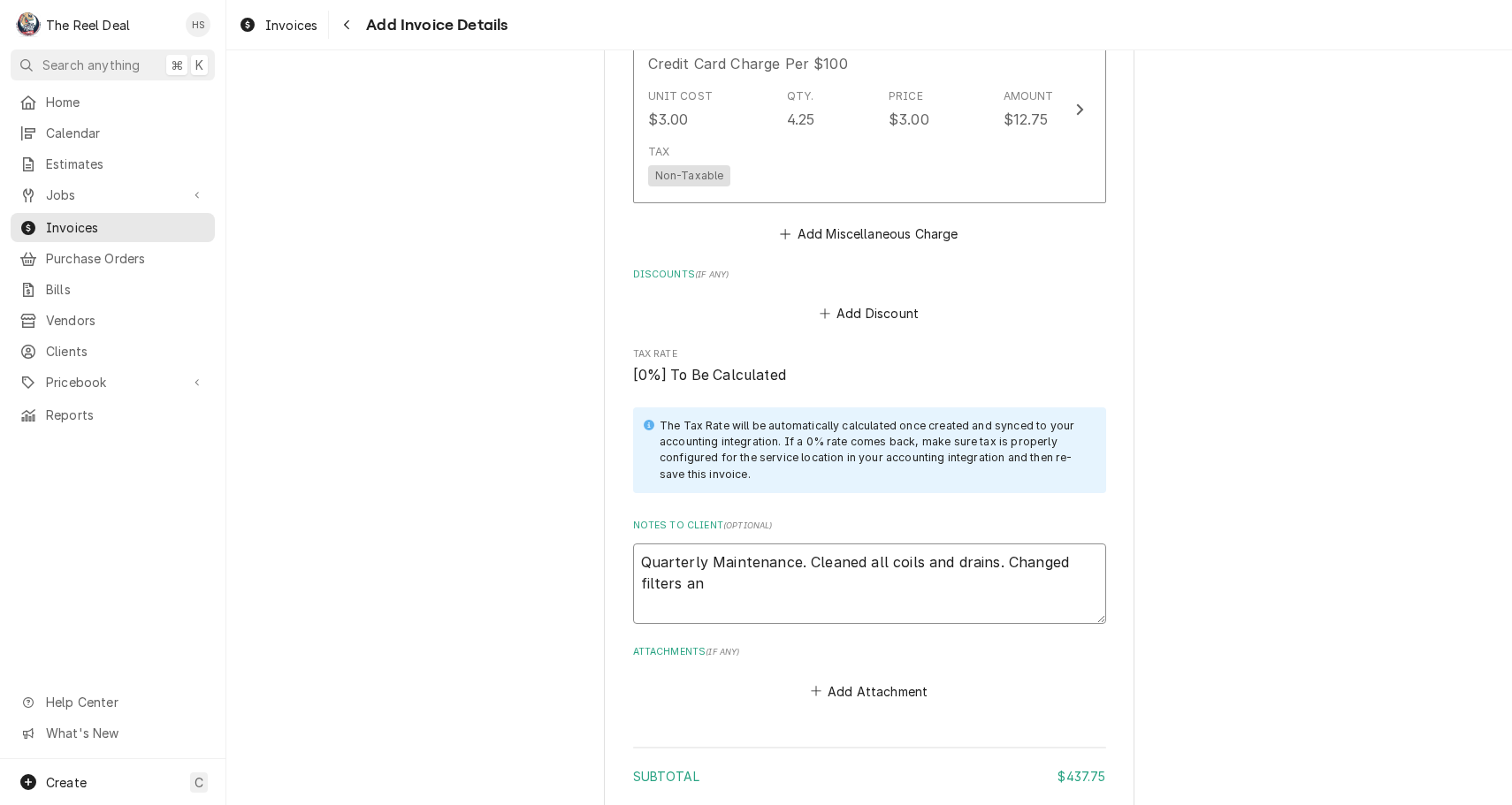
type textarea "x"
type textarea "Quarterly Maintenance. Cleaned all coils and drains. Changed filters and"
type textarea "x"
type textarea "Quarterly Maintenance. Cleaned all coils and drains. Changed filters and"
type textarea "x"
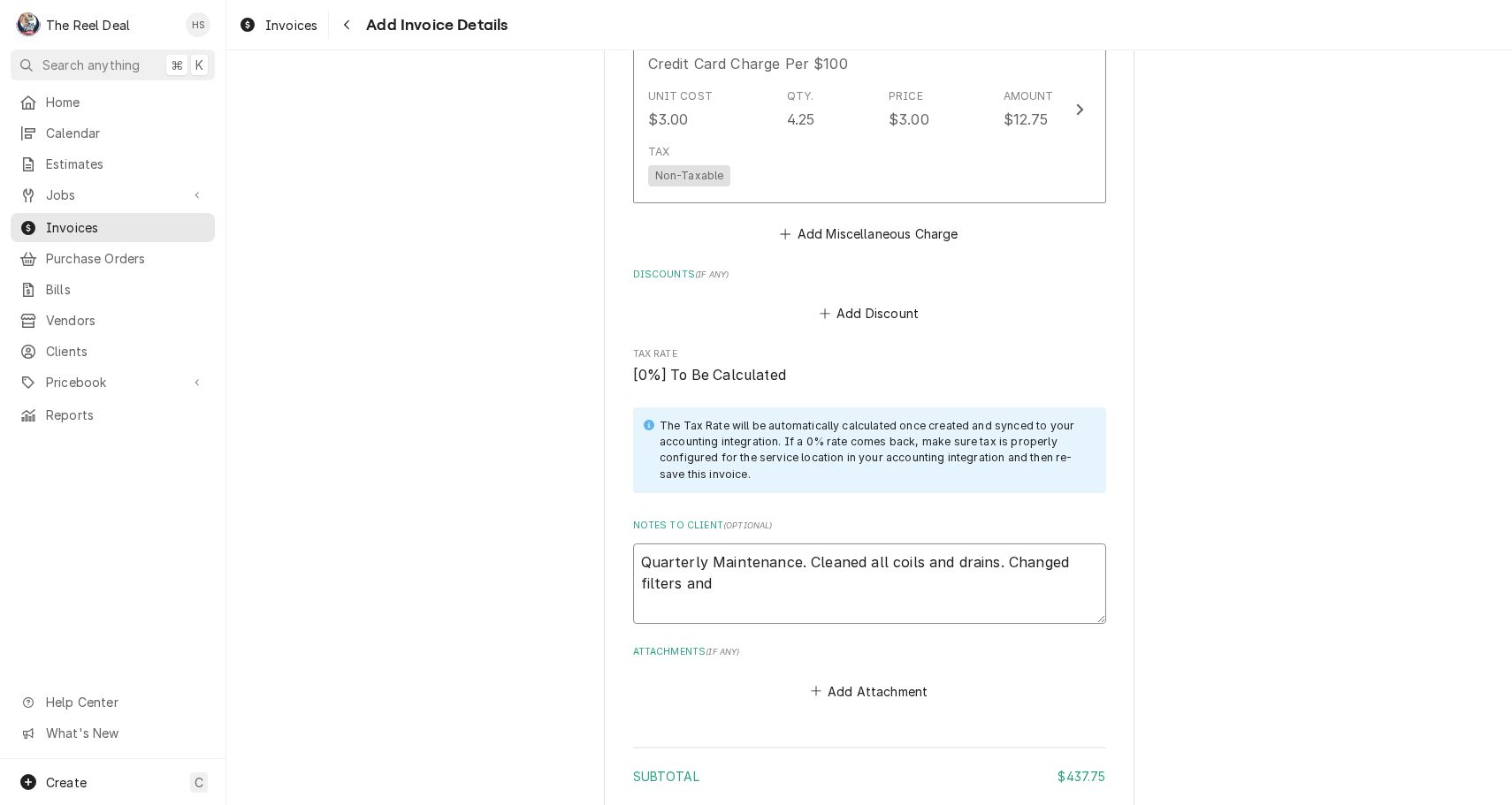
type textarea "Quarterly Maintenance. Cleaned all coils and drains. Changed filters and g"
type textarea "x"
type textarea "Quarterly Maintenance. Cleaned all coils and drains. Changed filters and gu"
type textarea "x"
type textarea "Quarterly Maintenance. Cleaned all coils and drains. Changed filters and gua"
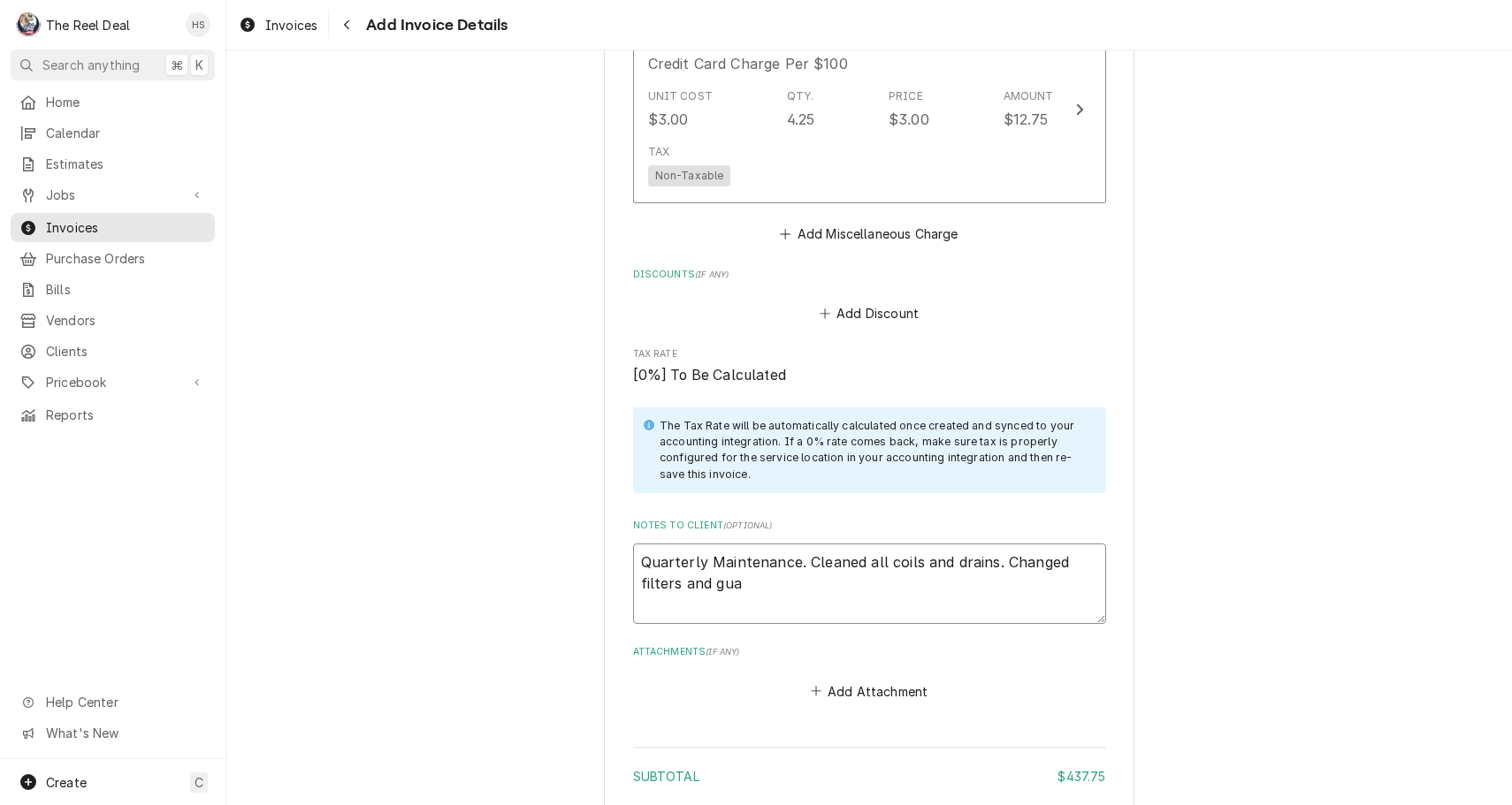
type textarea "x"
type textarea "Quarterly Maintenance. Cleaned all coils and drains. Changed filters and guan"
type textarea "x"
type textarea "Quarterly Maintenance. Cleaned all coils and drains. Changed filters and gua"
type textarea "x"
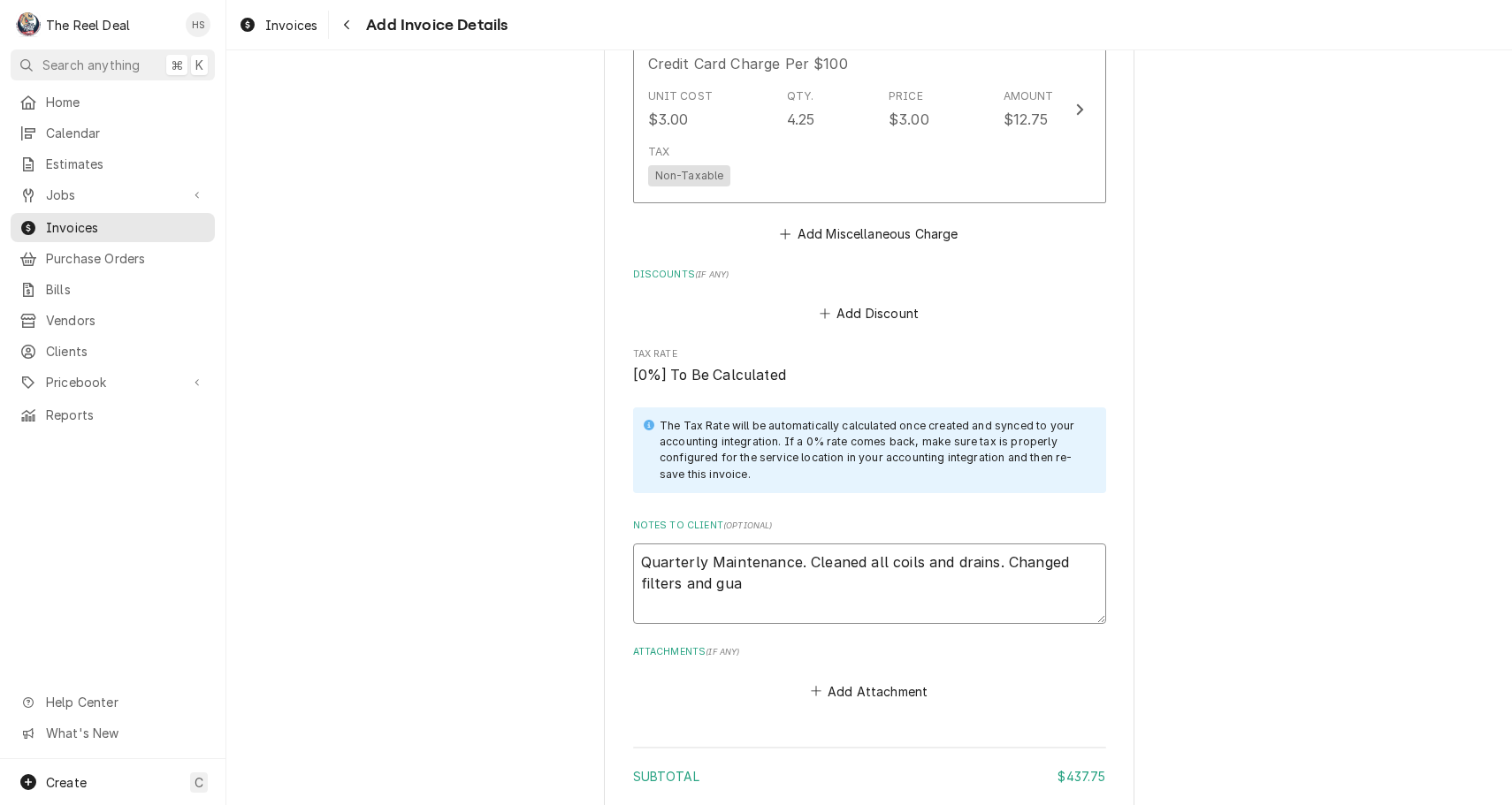
type textarea "Quarterly Maintenance. Cleaned all coils and drains. Changed filters and guar"
type textarea "x"
type textarea "Quarterly Maintenance. Cleaned all coils and drains. Changed filters and guare"
type textarea "x"
type textarea "Quarterly Maintenance. Cleaned all coils and drains. Changed filters and guaren"
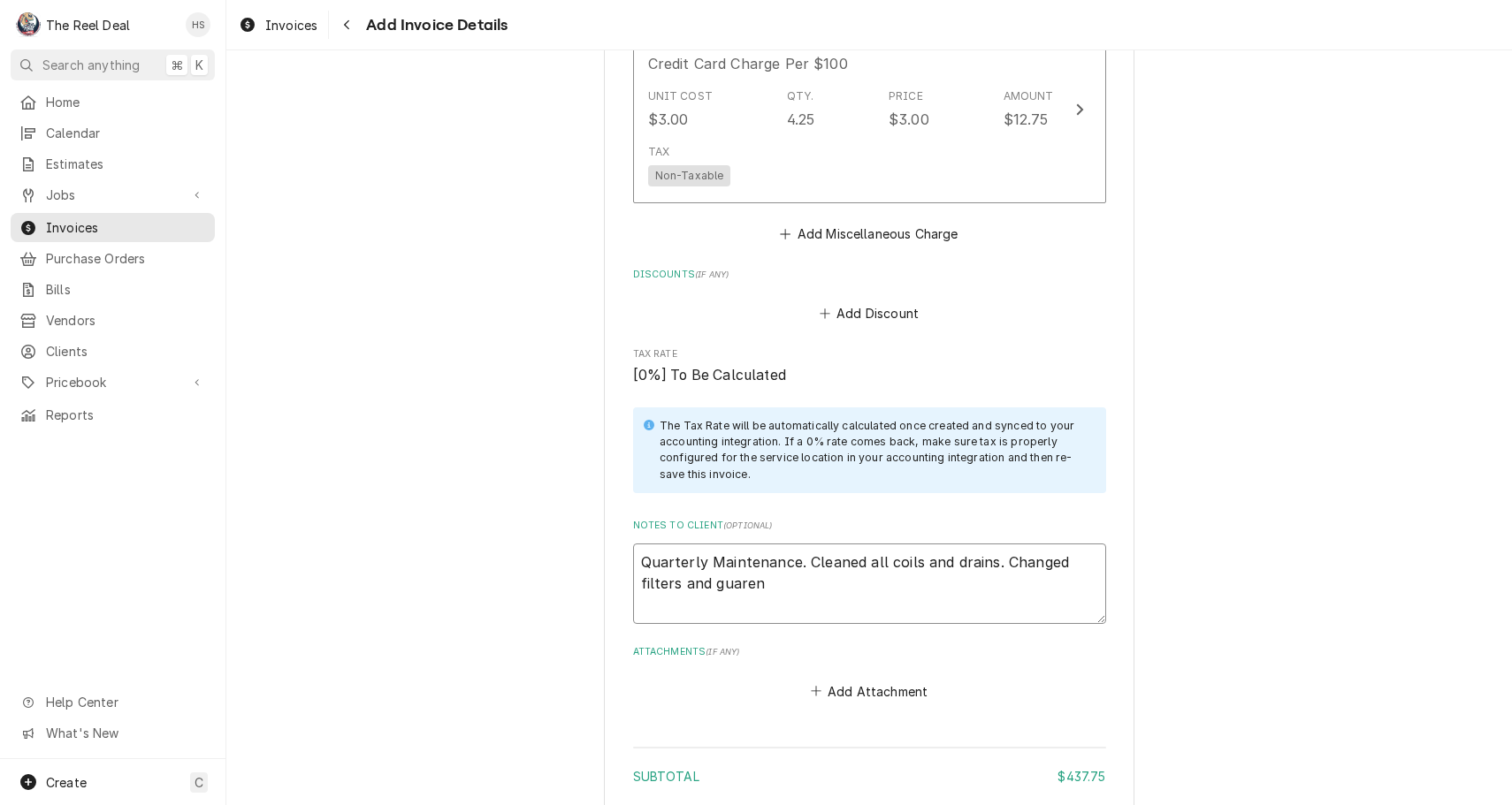
type textarea "x"
type textarea "Quarterly Maintenance. Cleaned all coils and drains. Changed filters and guarent"
type textarea "x"
type textarea "Quarterly Maintenance. Cleaned all coils and drains. Changed filters and guaren…"
type textarea "x"
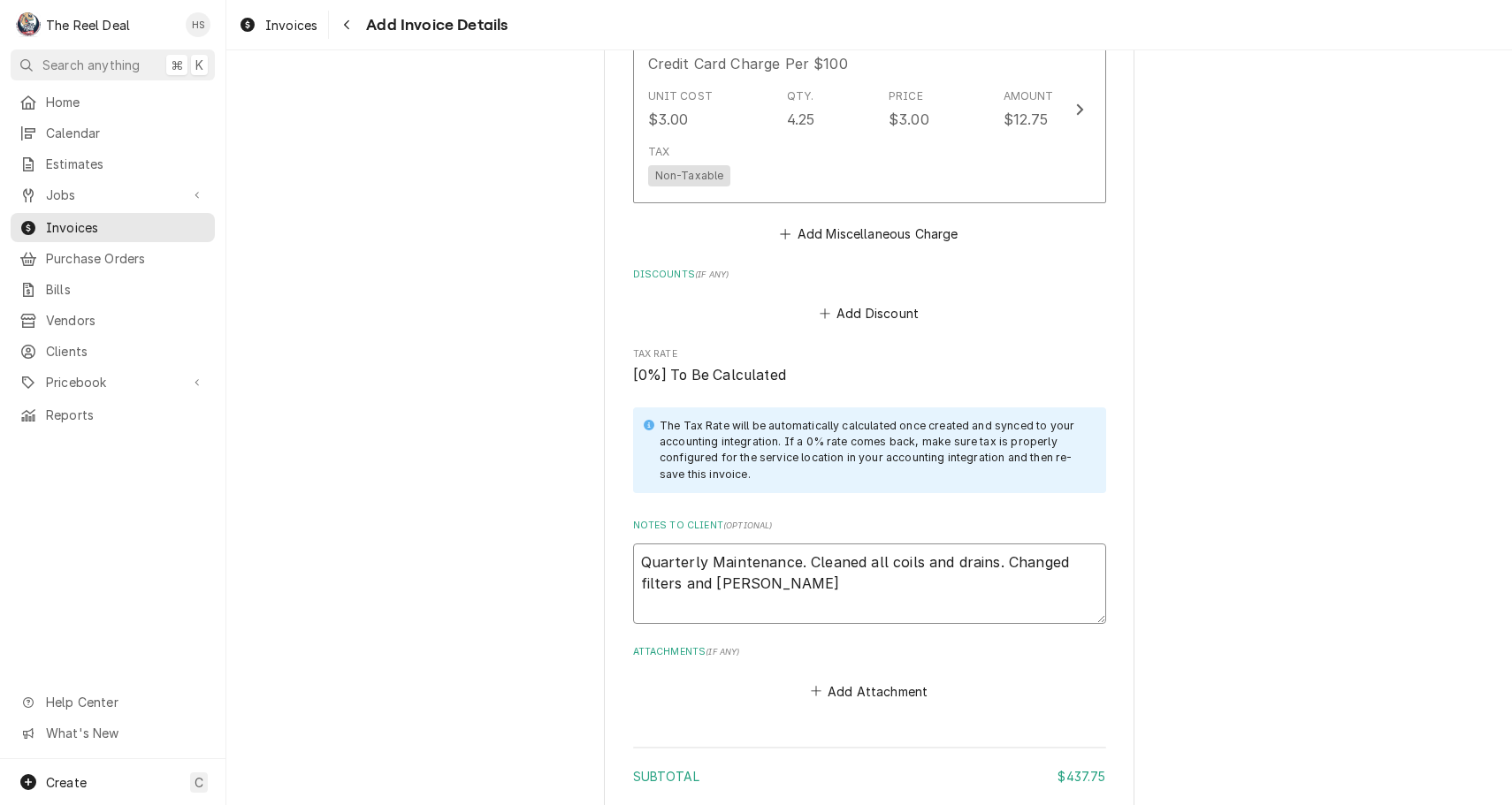
type textarea "Quarterly Maintenance. Cleaned all coils and drains. Changed filters and guaren…"
type textarea "x"
type textarea "Quarterly Maintenance. Cleaned all coils and drains. Changed filters and guaren…"
type textarea "x"
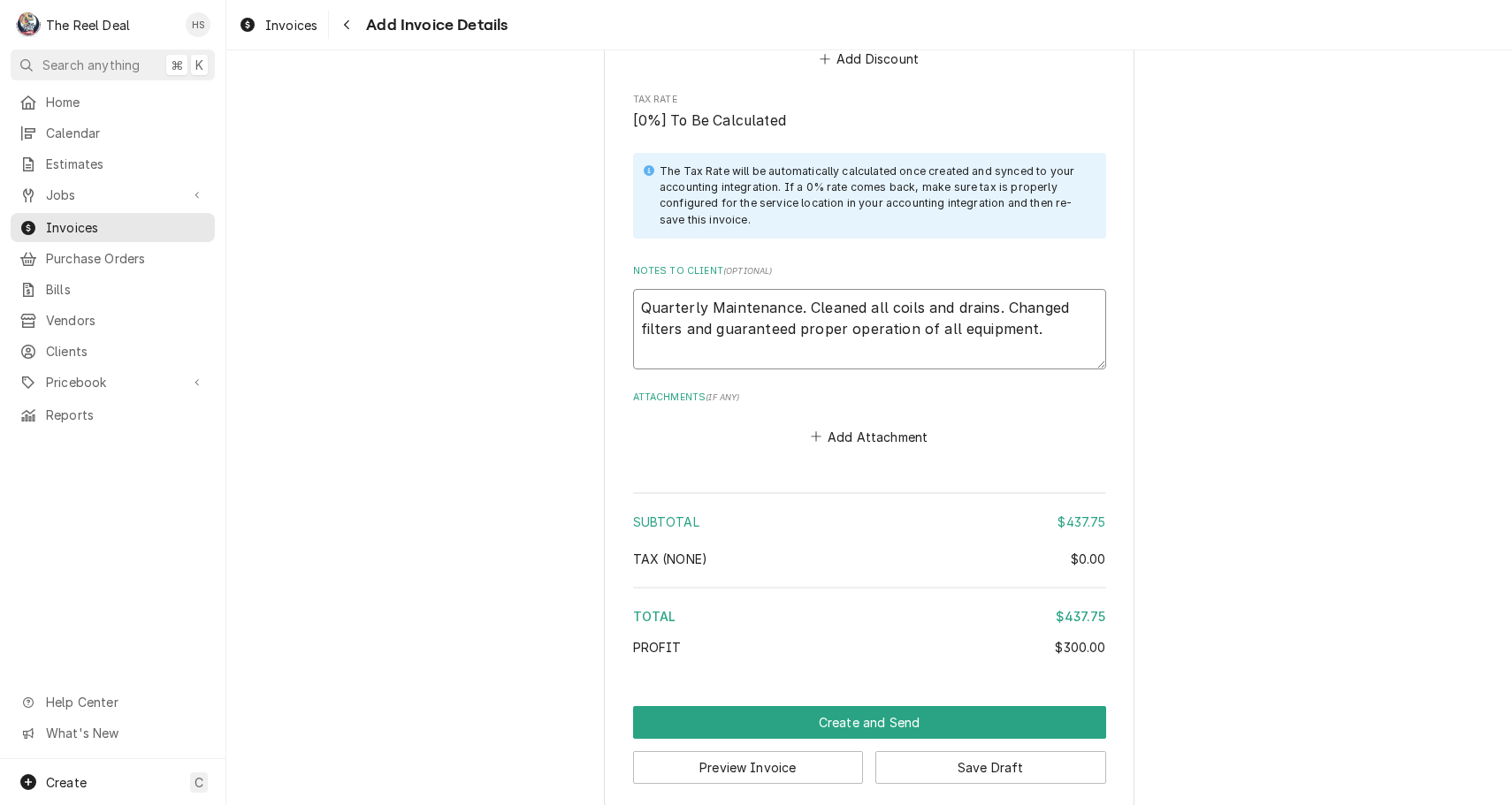
scroll to position [1884, 0]
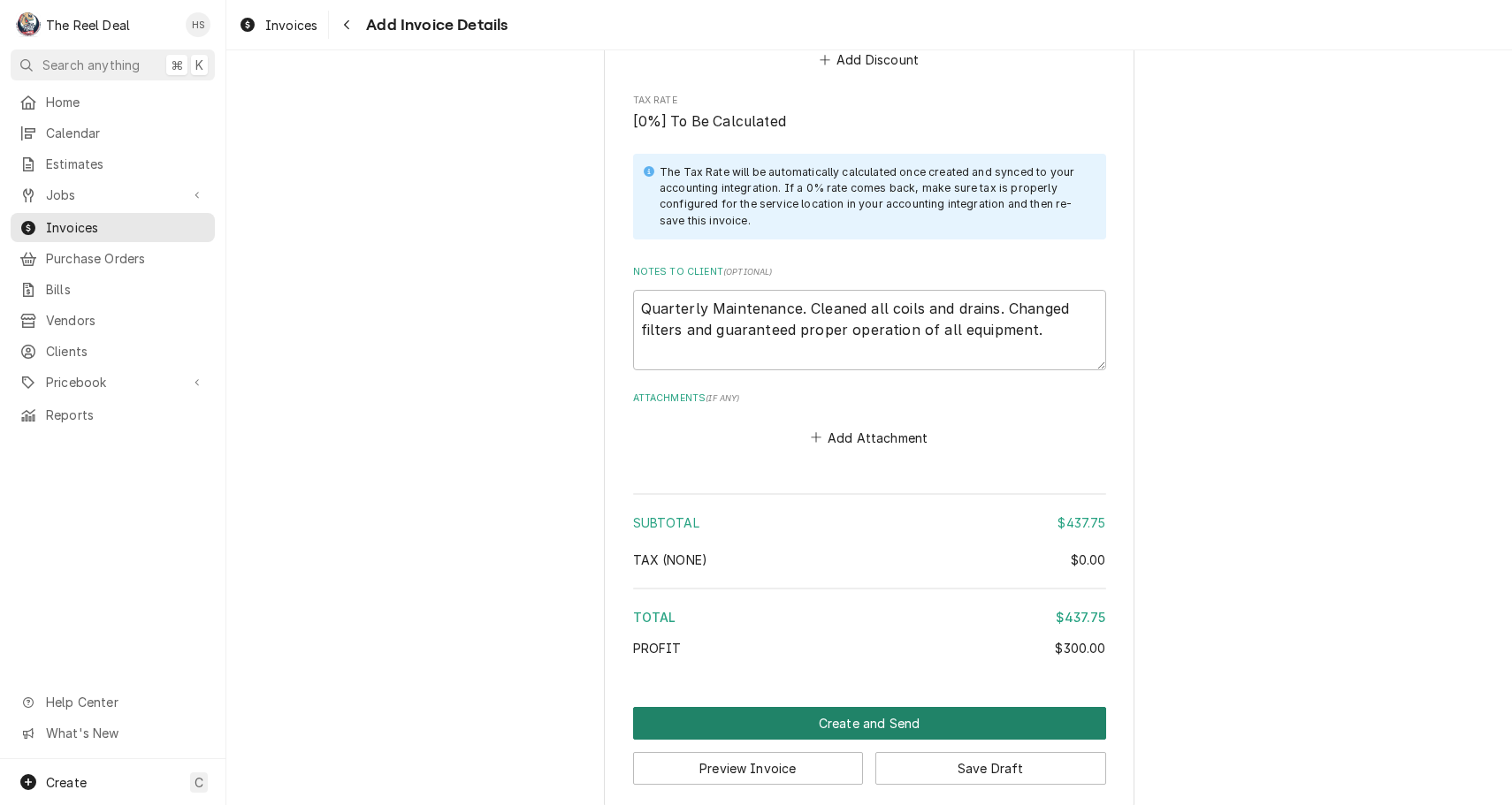
click at [870, 707] on button "Create and Send" at bounding box center [870, 723] width 473 height 32
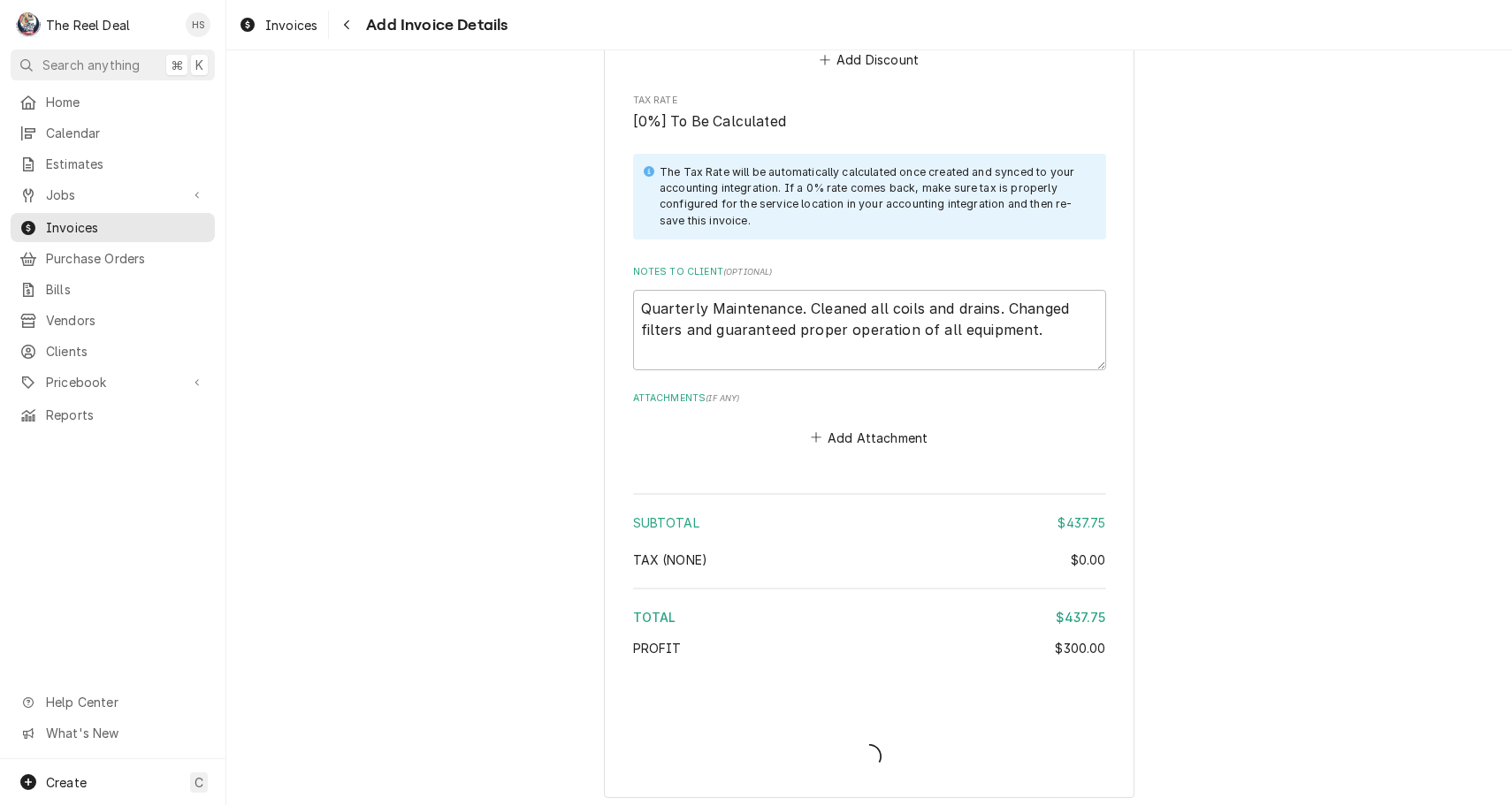
scroll to position [1872, 0]
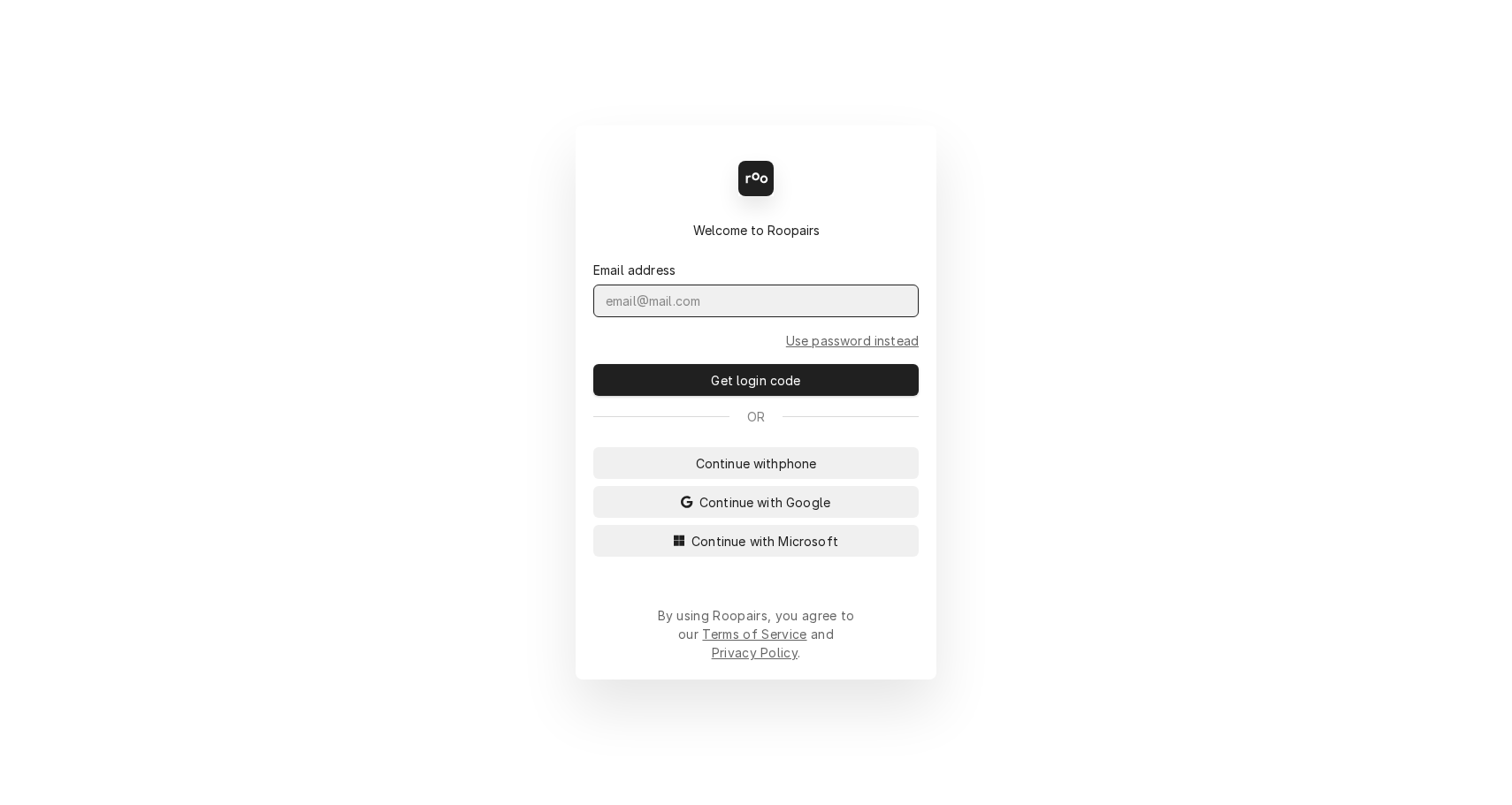
click at [673, 318] on input "Dynamic Content Wrapper" at bounding box center [756, 300] width 325 height 32
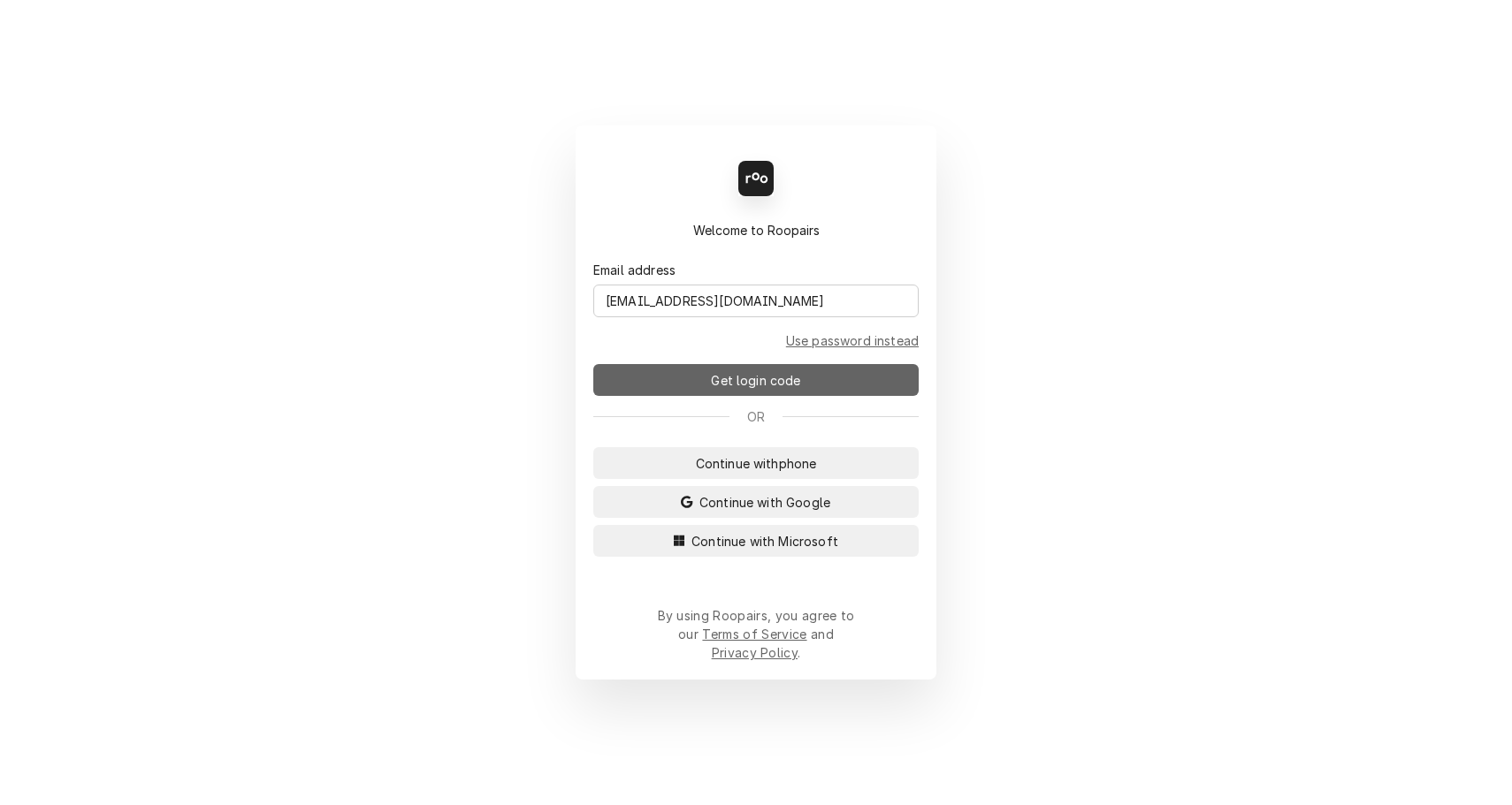
click at [707, 380] on button "Get login code" at bounding box center [756, 380] width 325 height 31
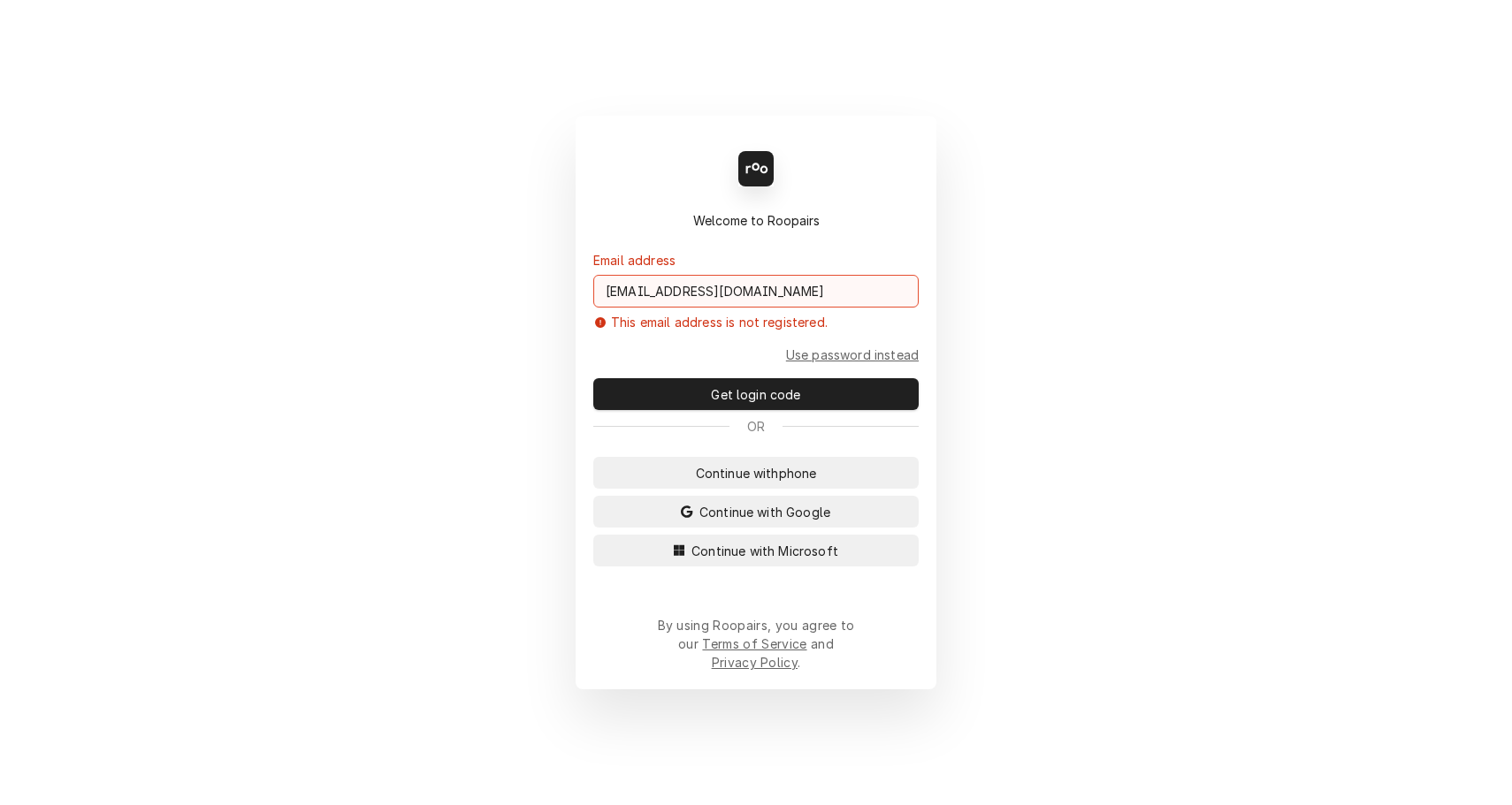
click at [766, 306] on input "heathstrawbridge@gmail.com" at bounding box center [756, 291] width 325 height 32
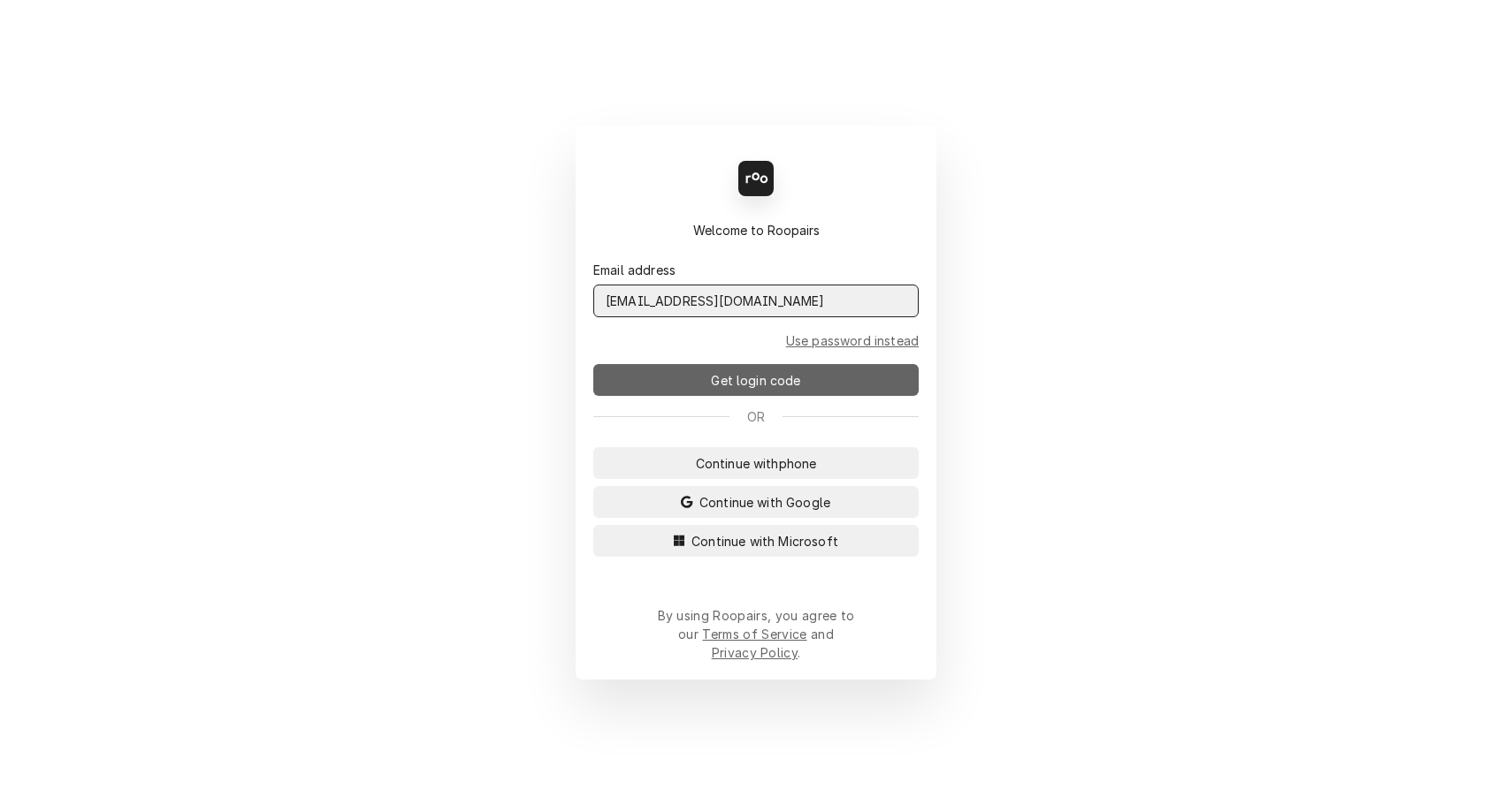
type input "service@thereeldealhvac.com"
click at [717, 385] on span "Get login code" at bounding box center [755, 380] width 96 height 18
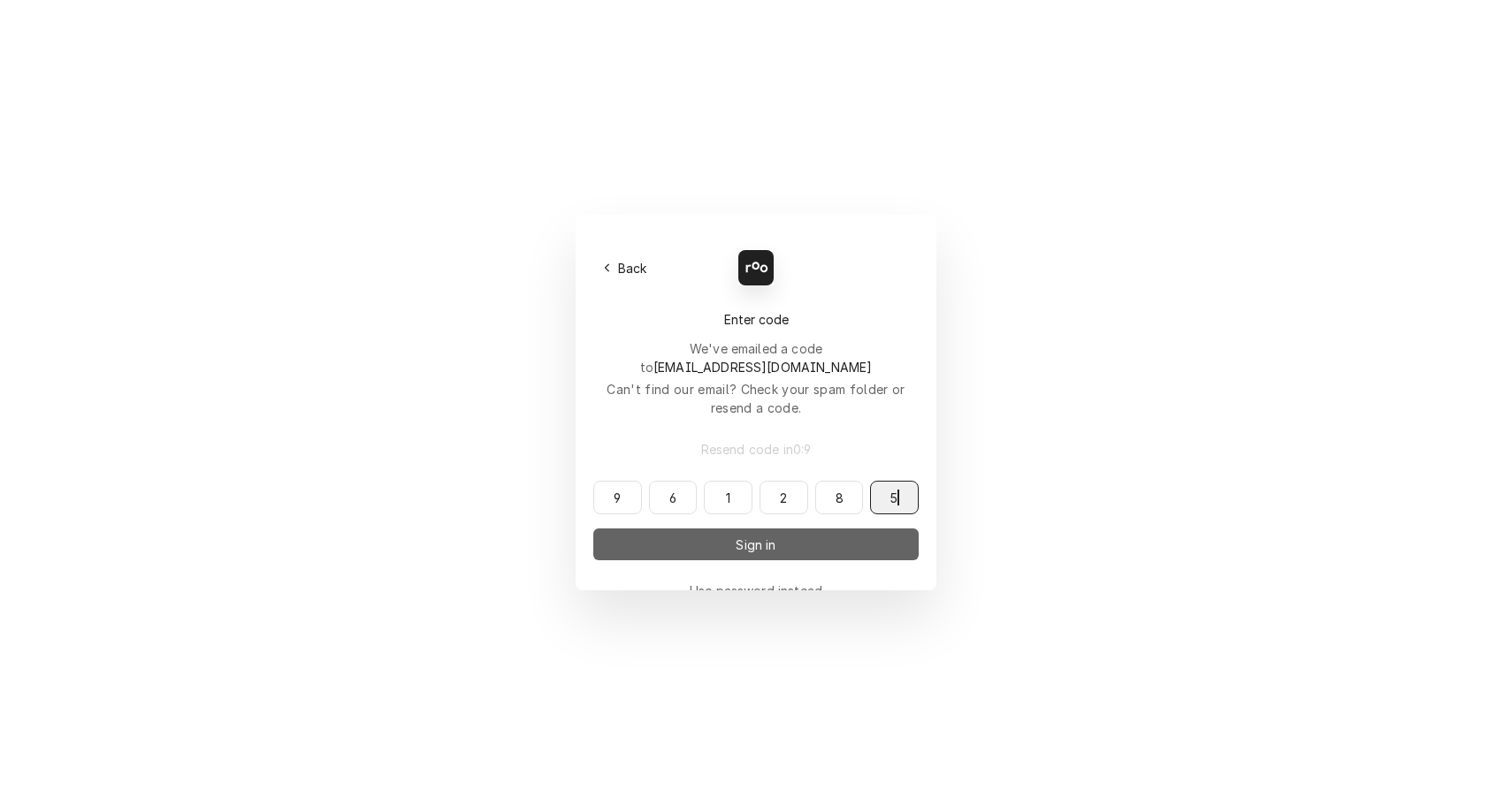
type input "961285"
click at [790, 528] on button "Sign in" at bounding box center [756, 544] width 325 height 31
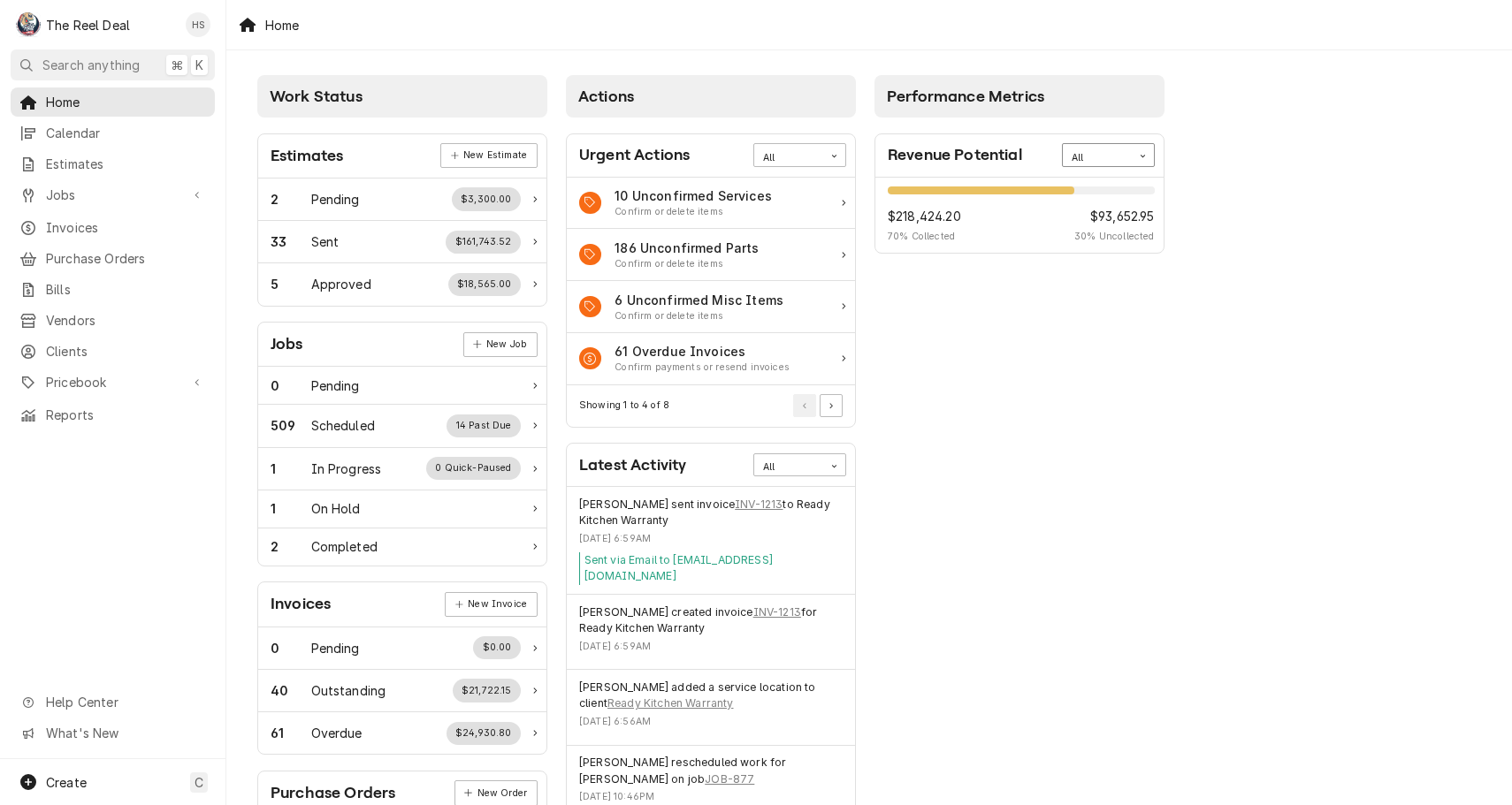
click at [1097, 155] on div "All" at bounding box center [1097, 157] width 52 height 14
click at [1106, 219] on div "This Week" at bounding box center [1108, 220] width 91 height 20
click at [1119, 155] on div "This Week" at bounding box center [1097, 157] width 52 height 14
click at [1118, 236] on div "This Month" at bounding box center [1108, 240] width 91 height 20
click at [1129, 157] on div "This Month" at bounding box center [1097, 155] width 69 height 23
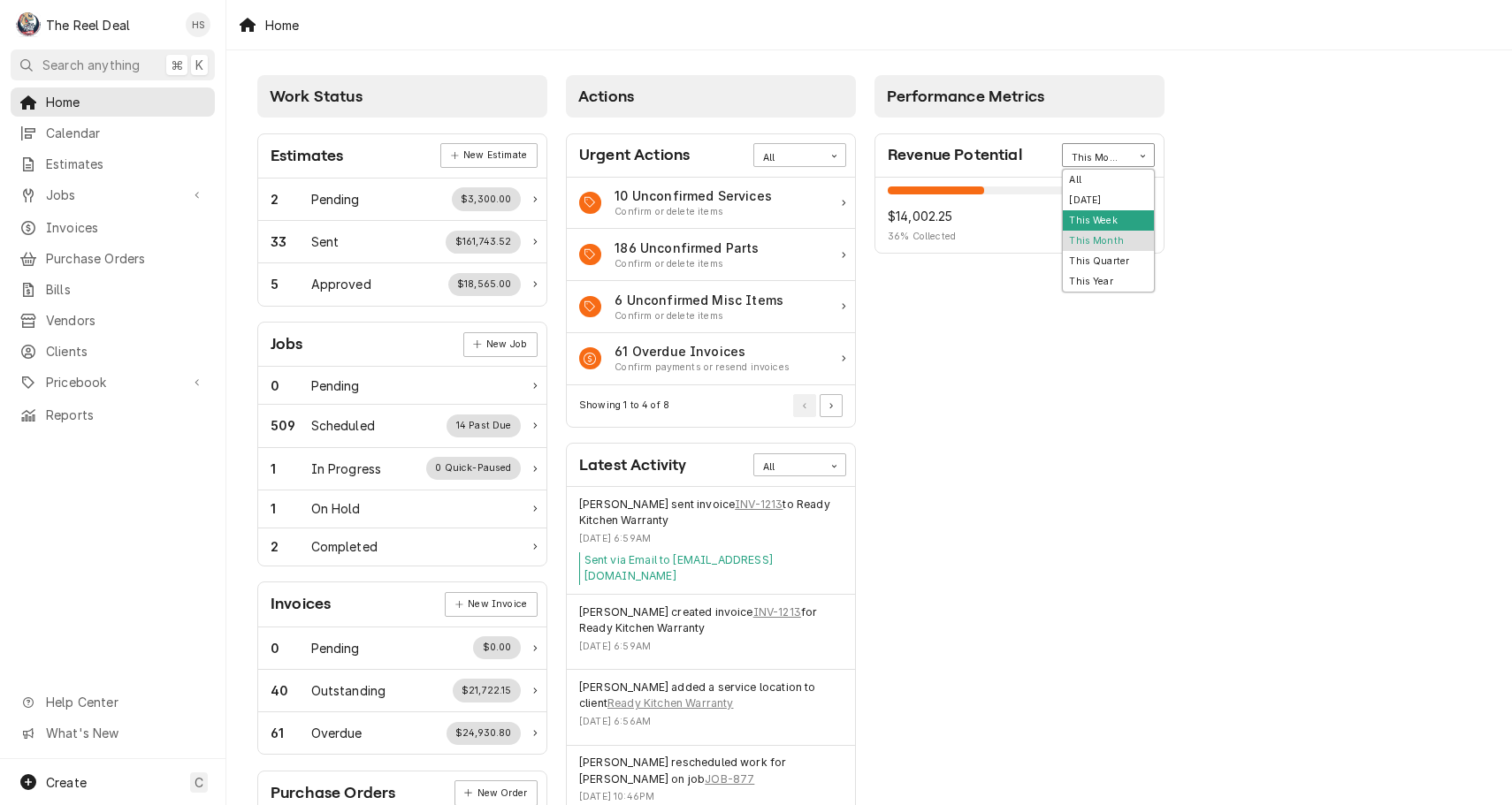
click at [1111, 220] on div "This Week" at bounding box center [1108, 220] width 91 height 20
click at [1129, 151] on div "This Week" at bounding box center [1097, 155] width 69 height 23
click at [1118, 191] on div "[DATE]" at bounding box center [1108, 199] width 91 height 20
click at [87, 206] on div "Home Calendar Estimates Jobs Jobs Job Series Invoices Purchase Orders Bills Ven…" at bounding box center [113, 258] width 225 height 342
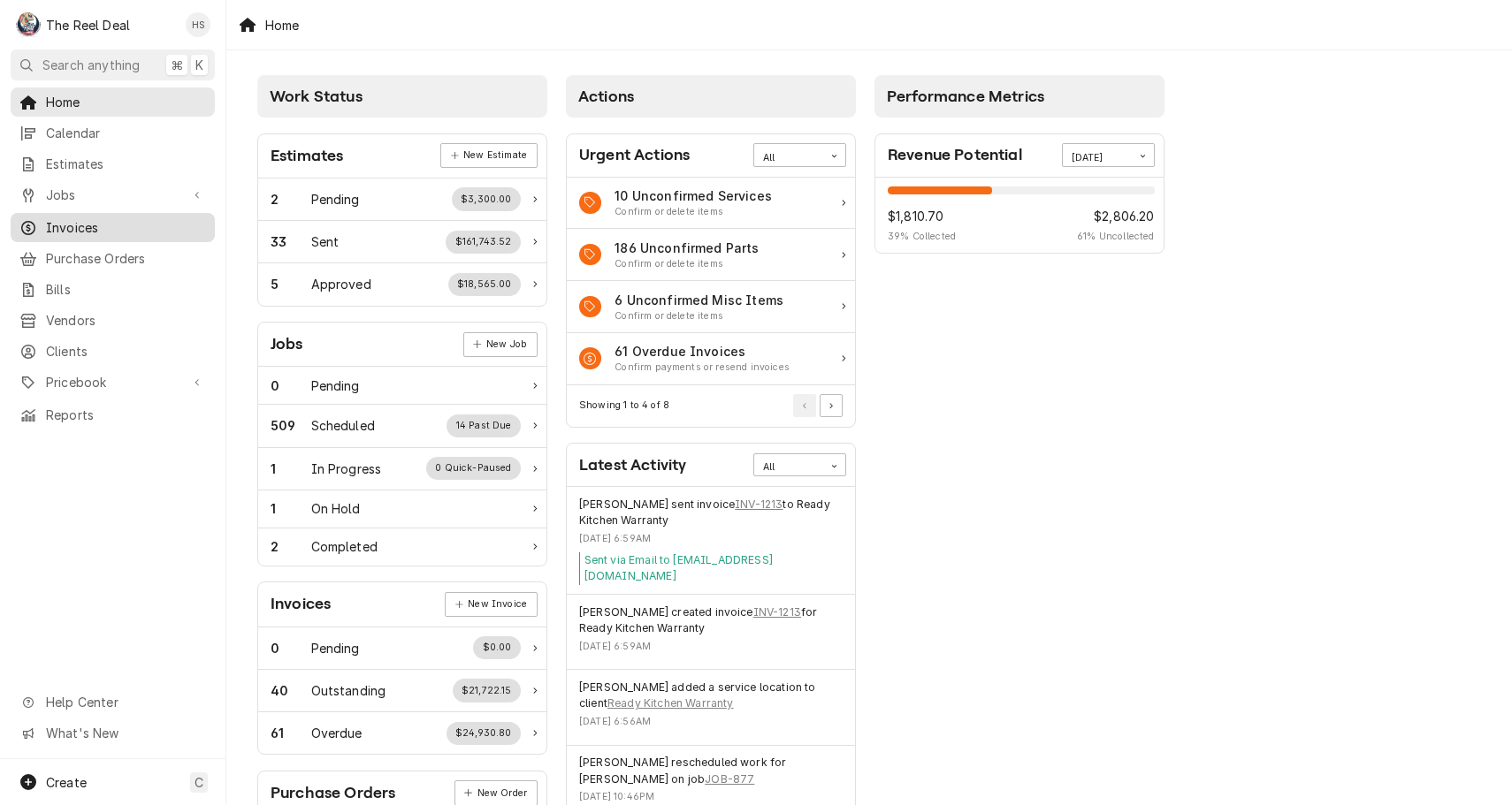
click at [76, 221] on span "Invoices" at bounding box center [126, 227] width 160 height 18
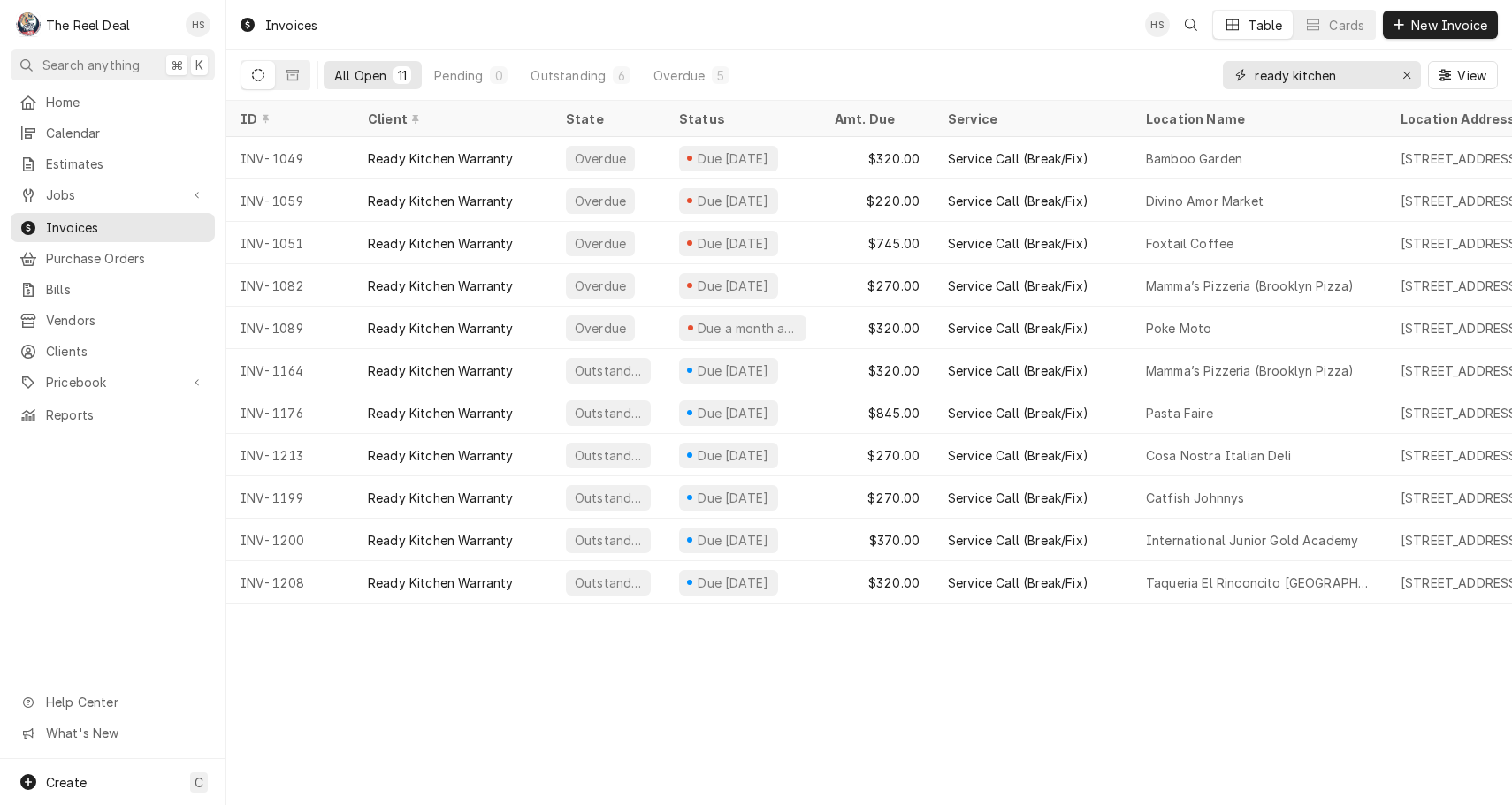
click at [1340, 86] on input "ready kitchen" at bounding box center [1320, 75] width 133 height 29
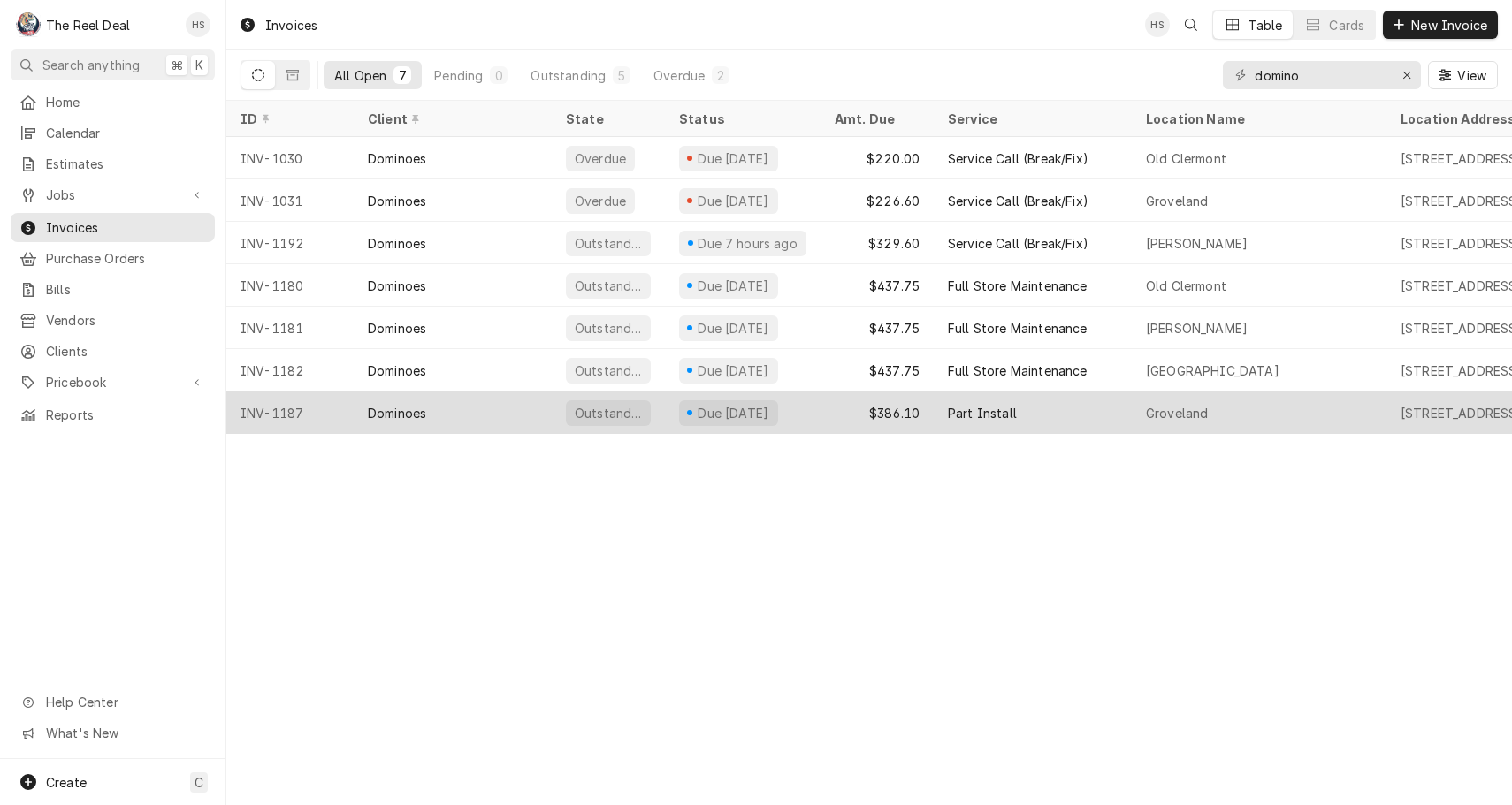
click at [545, 401] on div "Dominoes" at bounding box center [453, 413] width 198 height 42
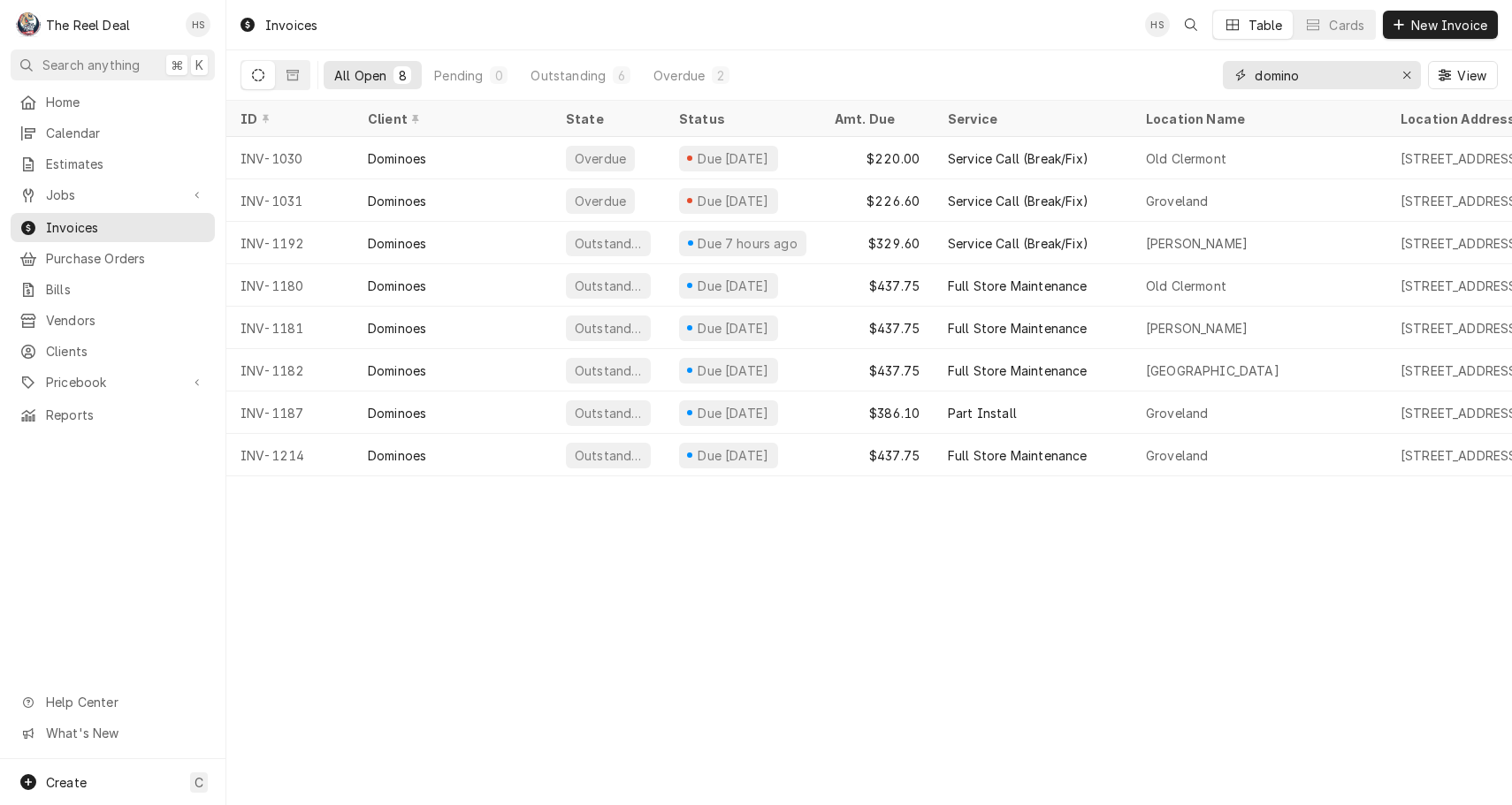
click at [1319, 84] on input "domino" at bounding box center [1320, 75] width 133 height 29
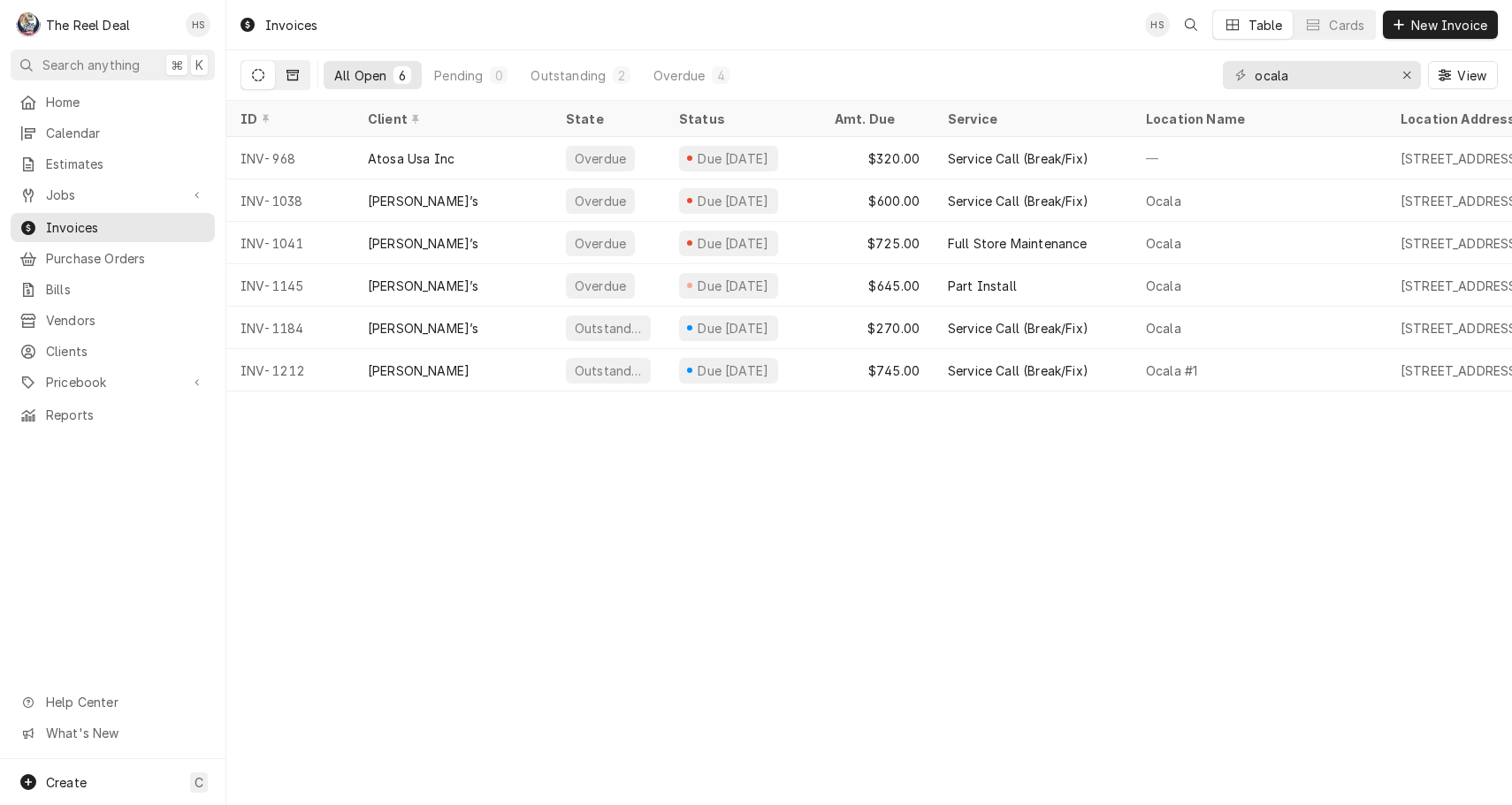
click at [300, 74] on button "Dynamic Content Wrapper" at bounding box center [292, 75] width 33 height 29
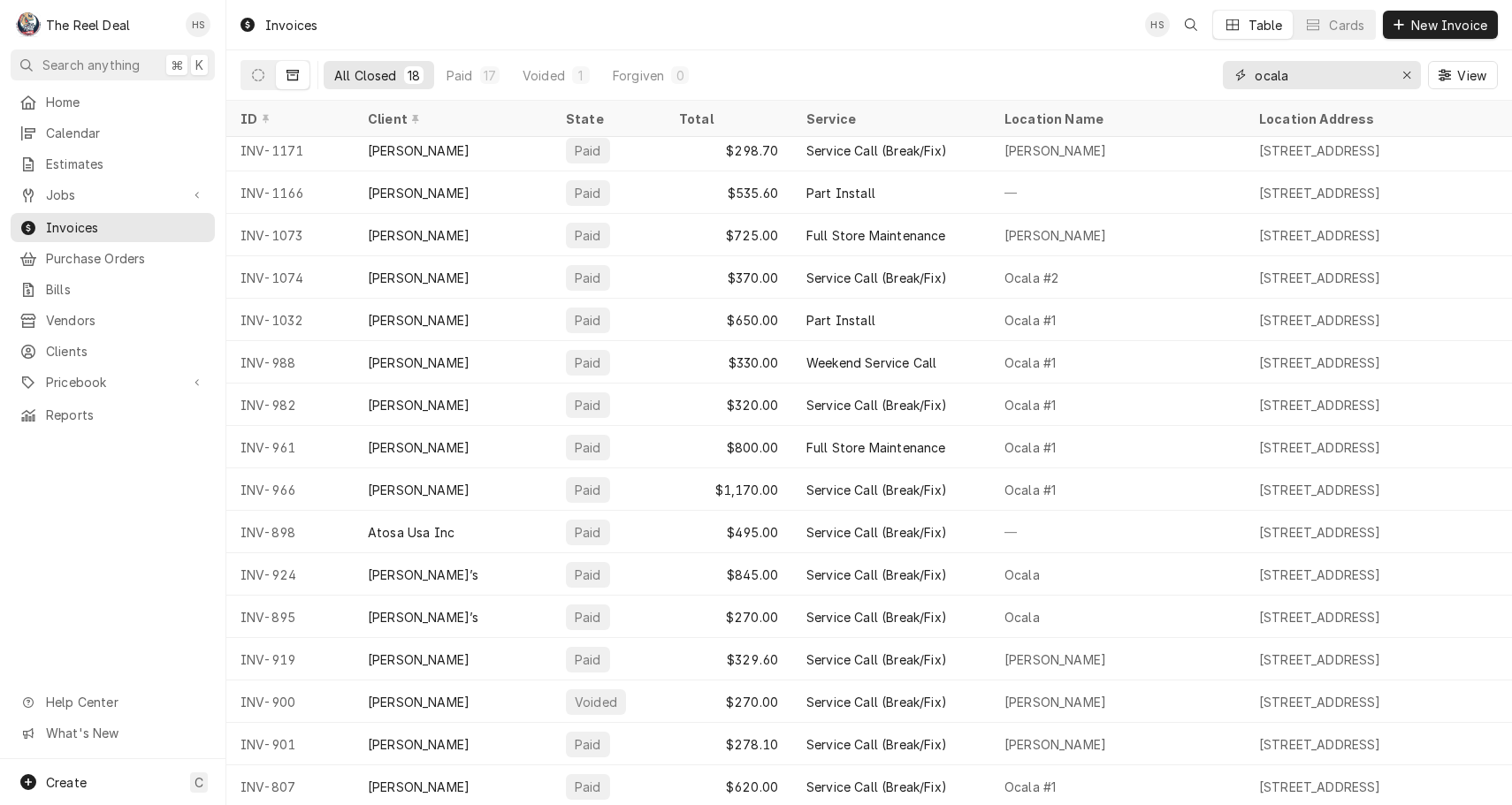
click at [1311, 71] on input "ocala" at bounding box center [1320, 75] width 133 height 29
type input "1"
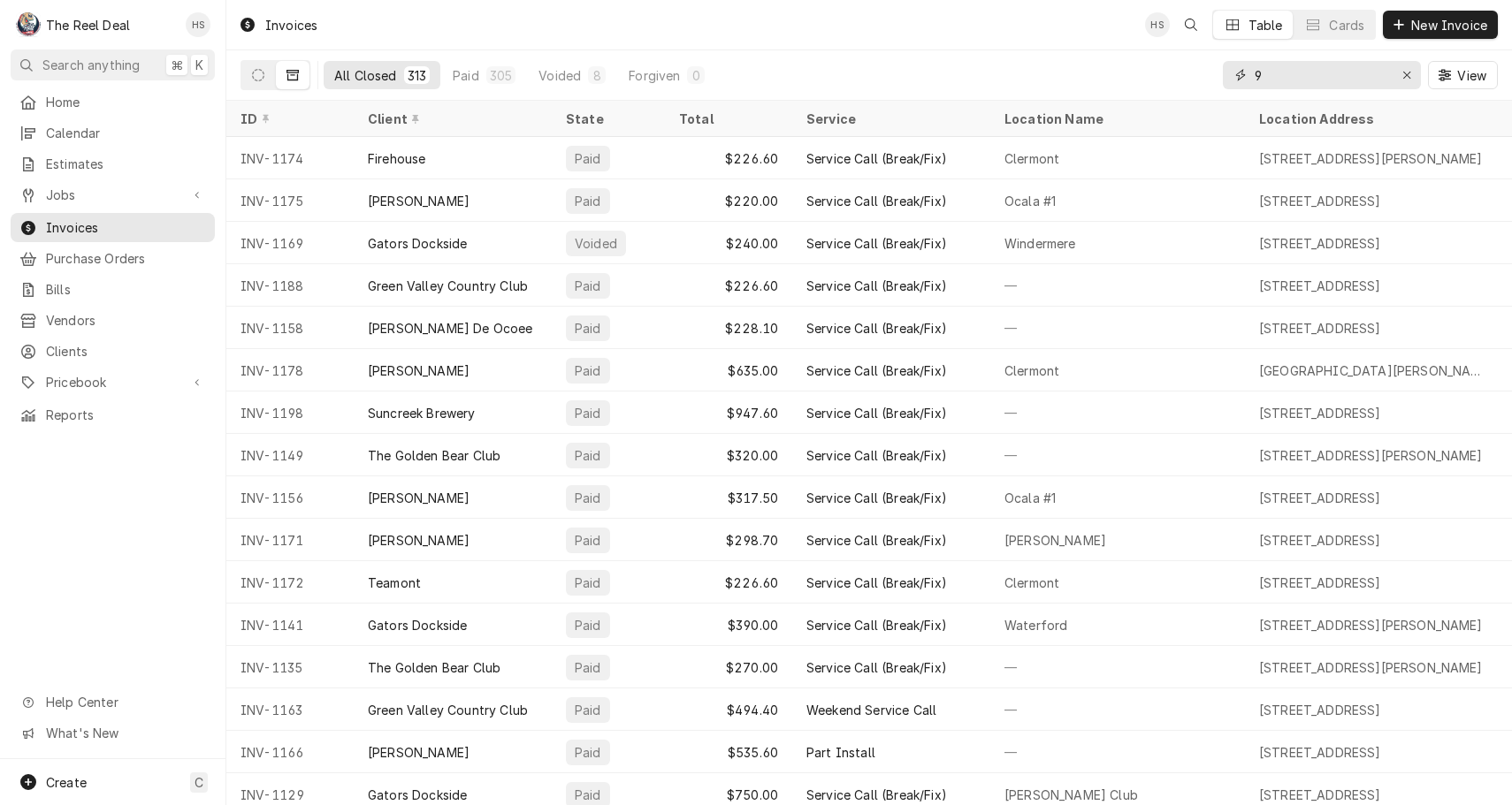
type input "92"
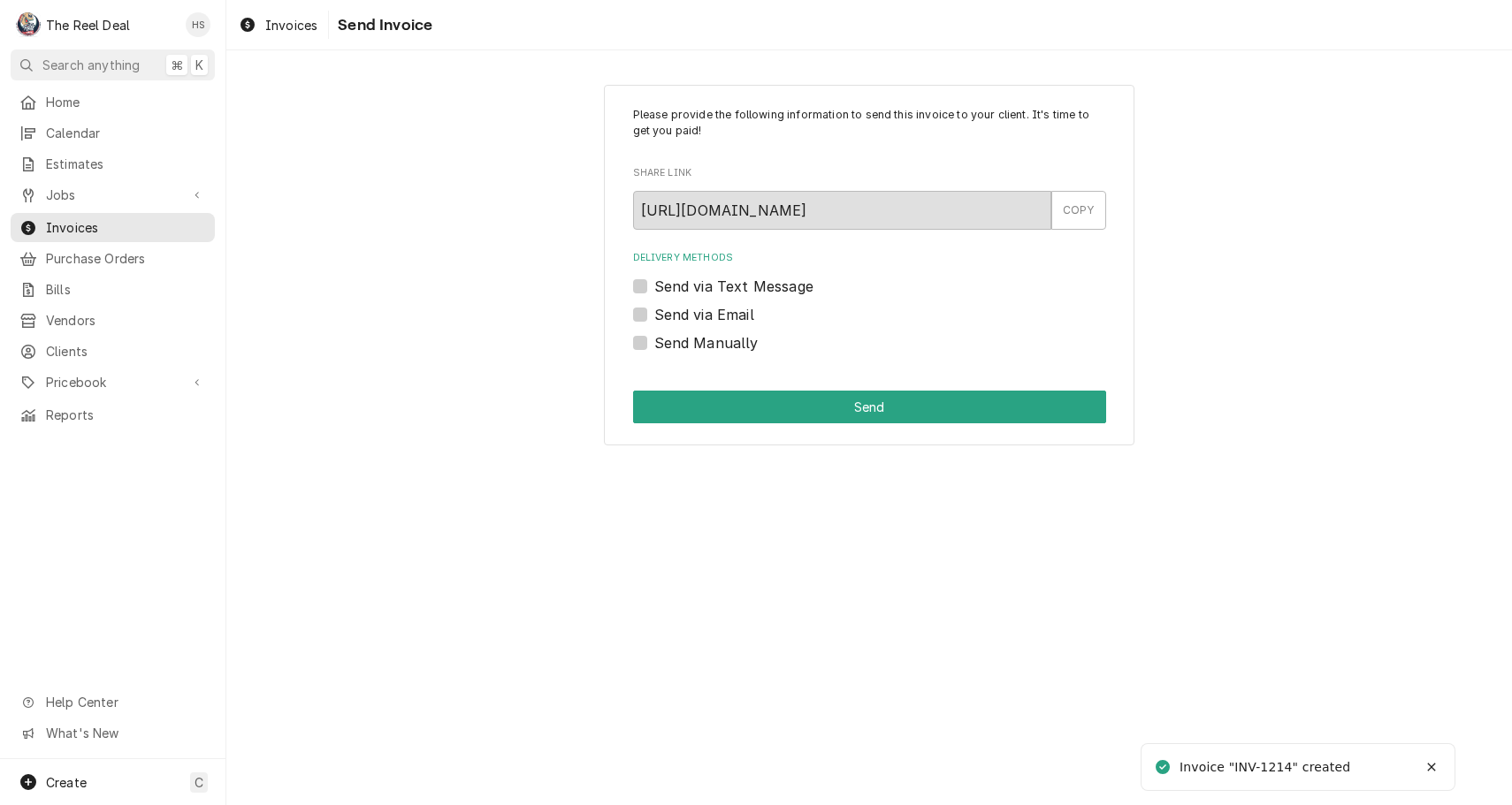
click at [681, 312] on label "Send via Email" at bounding box center [704, 315] width 100 height 21
click at [681, 312] on input "Send via Email" at bounding box center [891, 323] width 473 height 39
checkbox input "true"
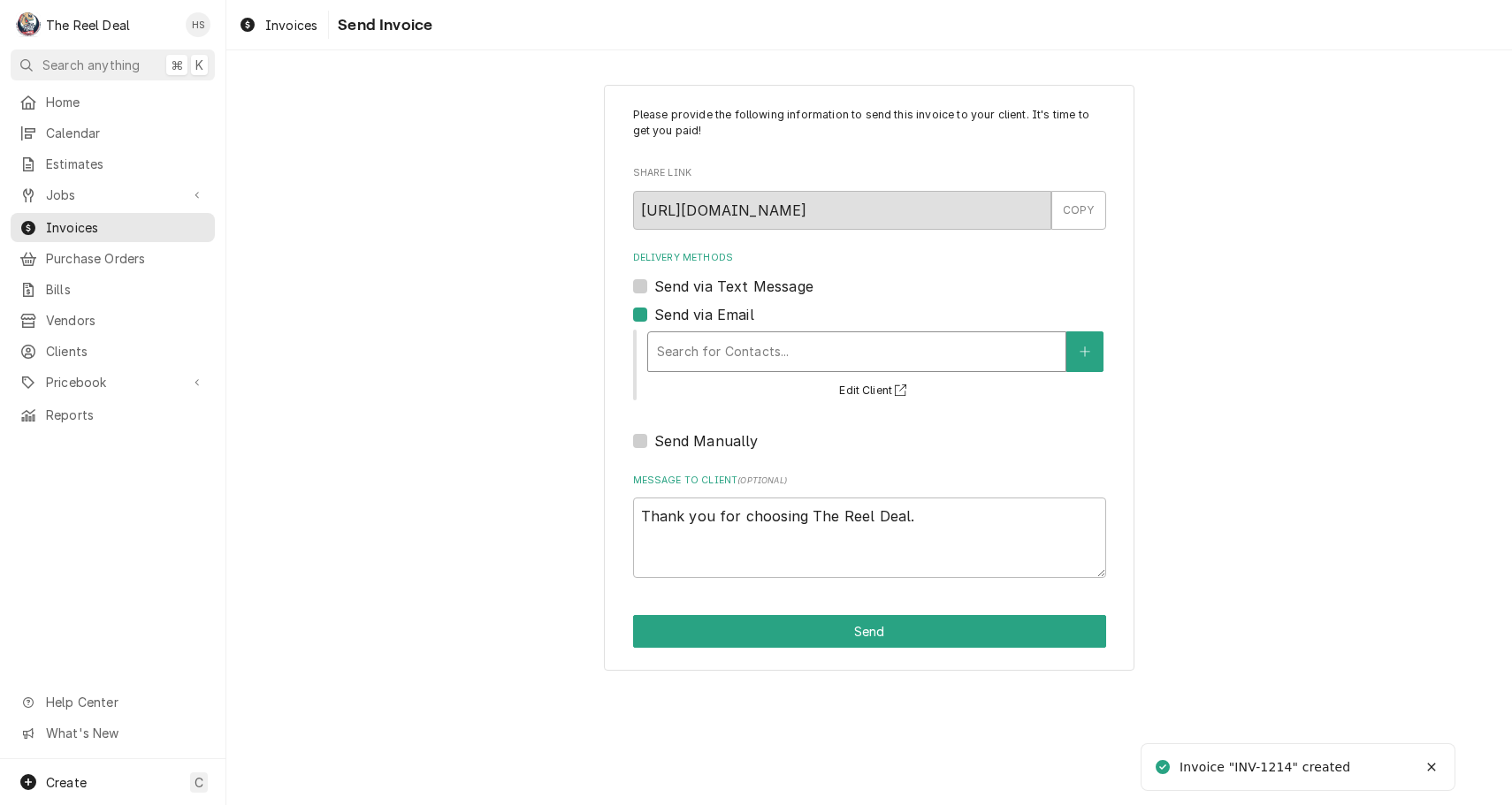
click at [703, 354] on div "Search for Contacts..." at bounding box center [857, 351] width 400 height 18
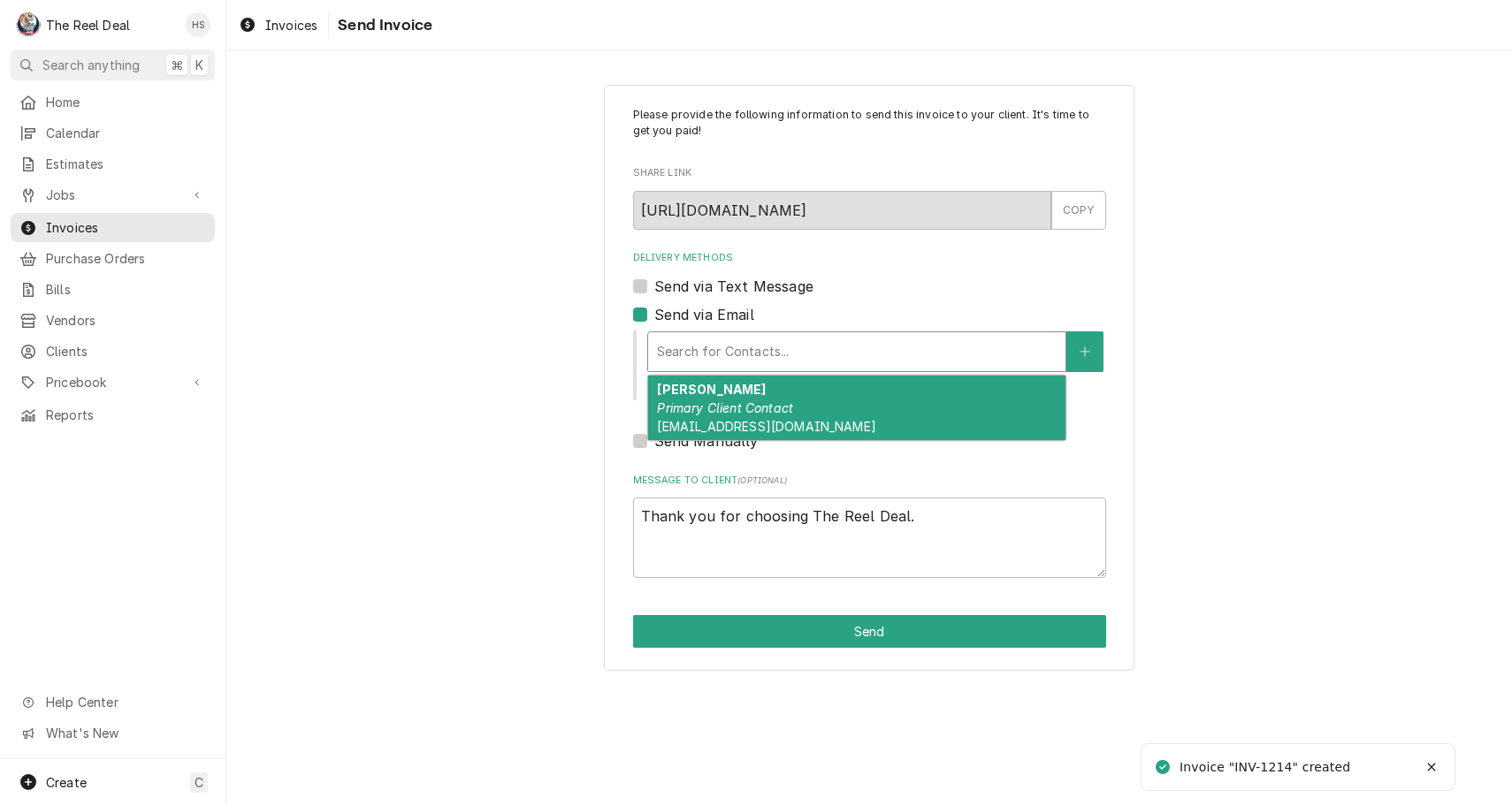
click at [712, 391] on div "[PERSON_NAME] Primary Client Contact [EMAIL_ADDRESS][DOMAIN_NAME]" at bounding box center [856, 408] width 417 height 65
type textarea "x"
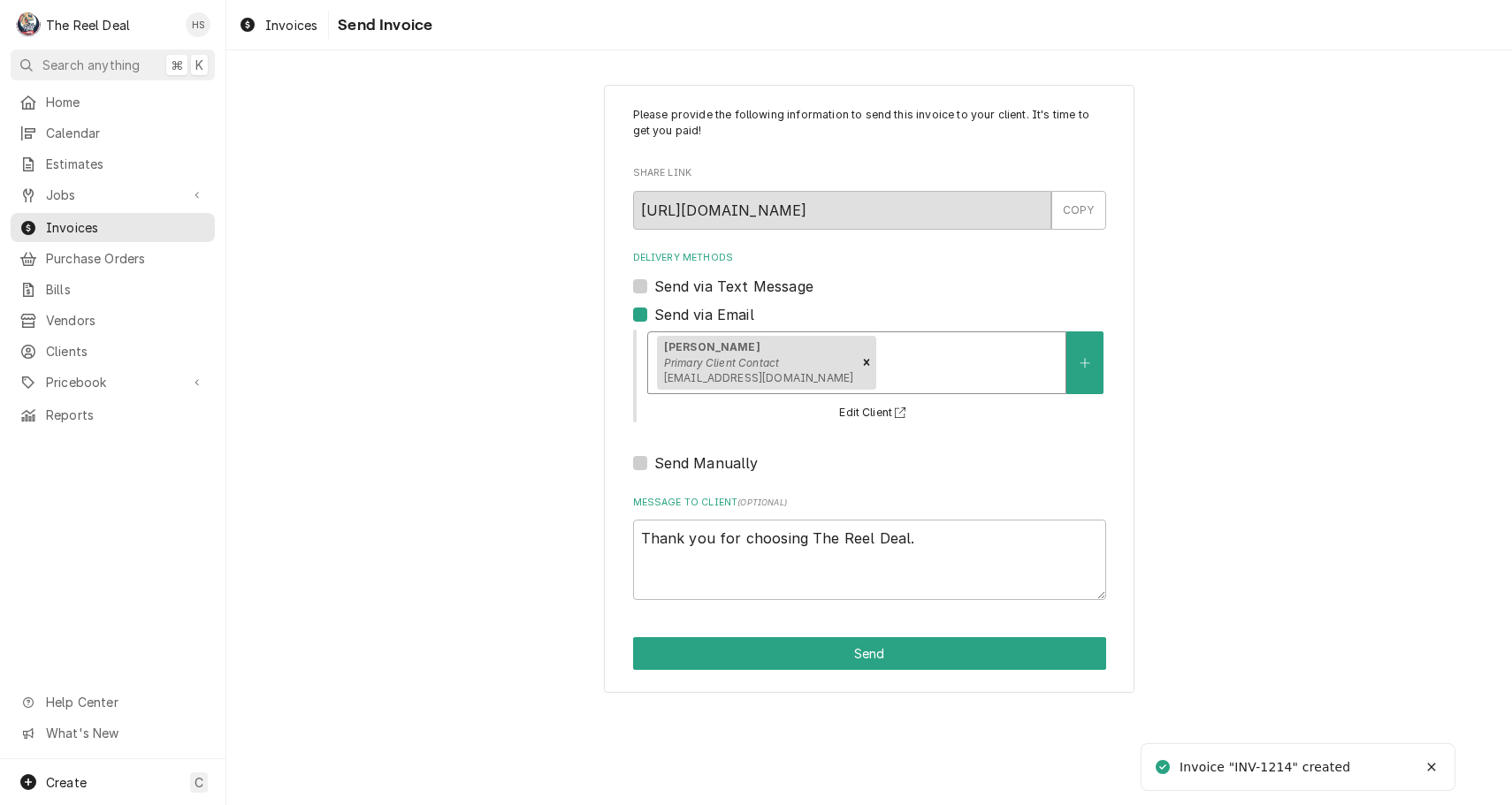
click at [715, 295] on label "Send via Text Message" at bounding box center [734, 286] width 159 height 21
click at [715, 295] on input "Send via Text Message" at bounding box center [891, 295] width 473 height 39
checkbox input "true"
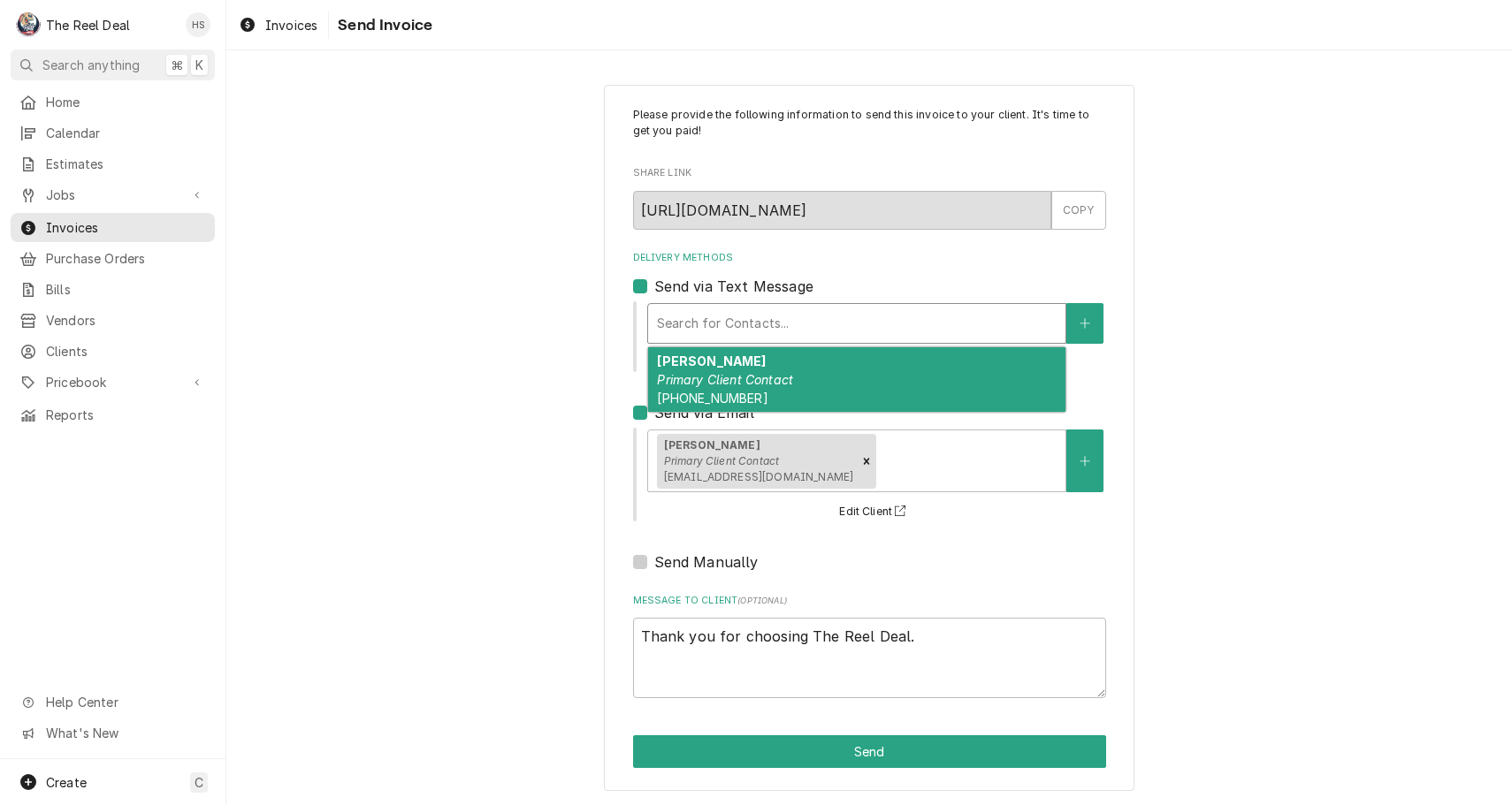
click at [717, 308] on div "Delivery Methods" at bounding box center [857, 323] width 400 height 31
click at [728, 381] on em "Primary Client Contact" at bounding box center [725, 380] width 136 height 15
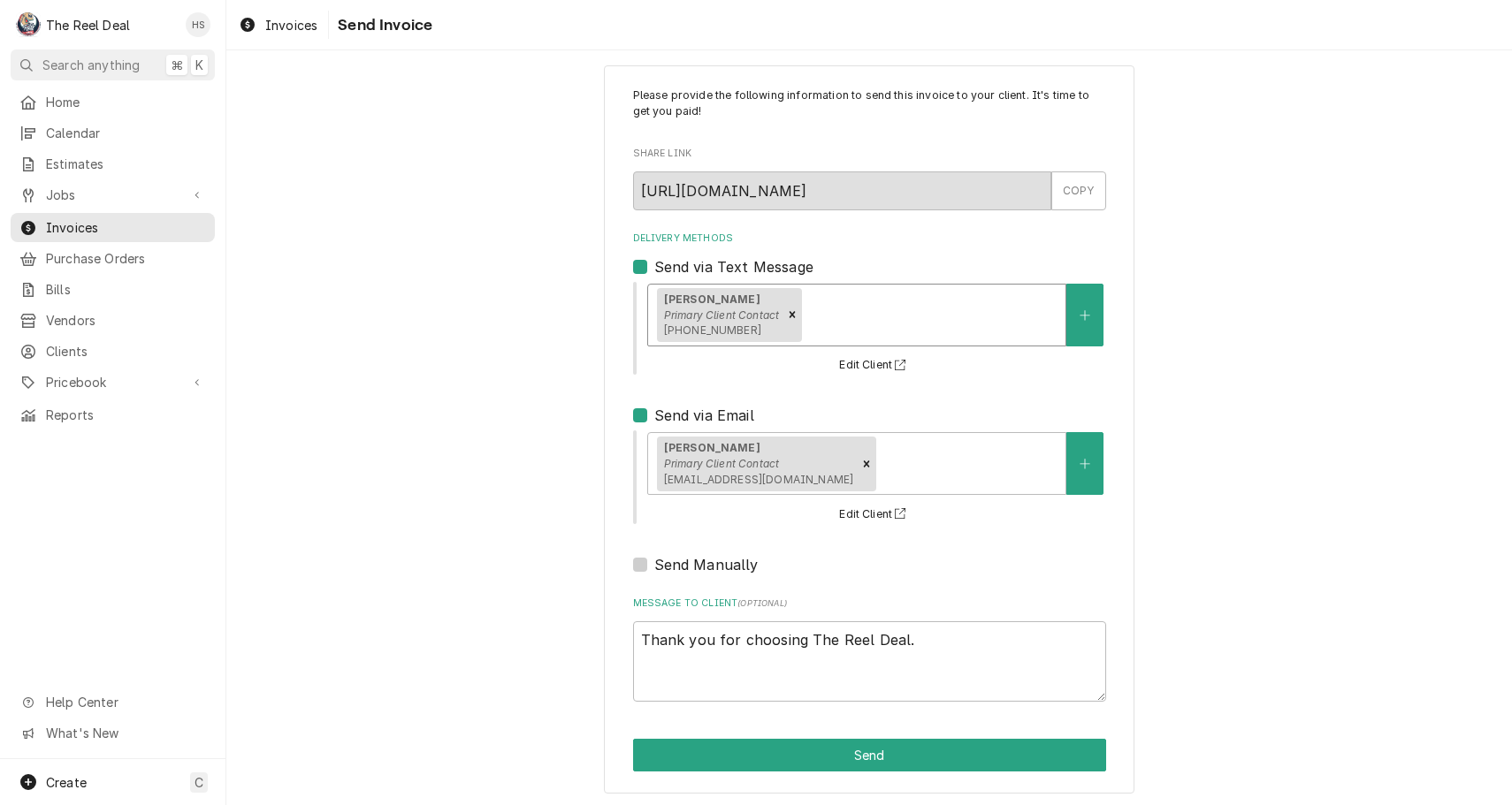
scroll to position [18, 0]
click at [772, 755] on button "Send" at bounding box center [870, 756] width 473 height 32
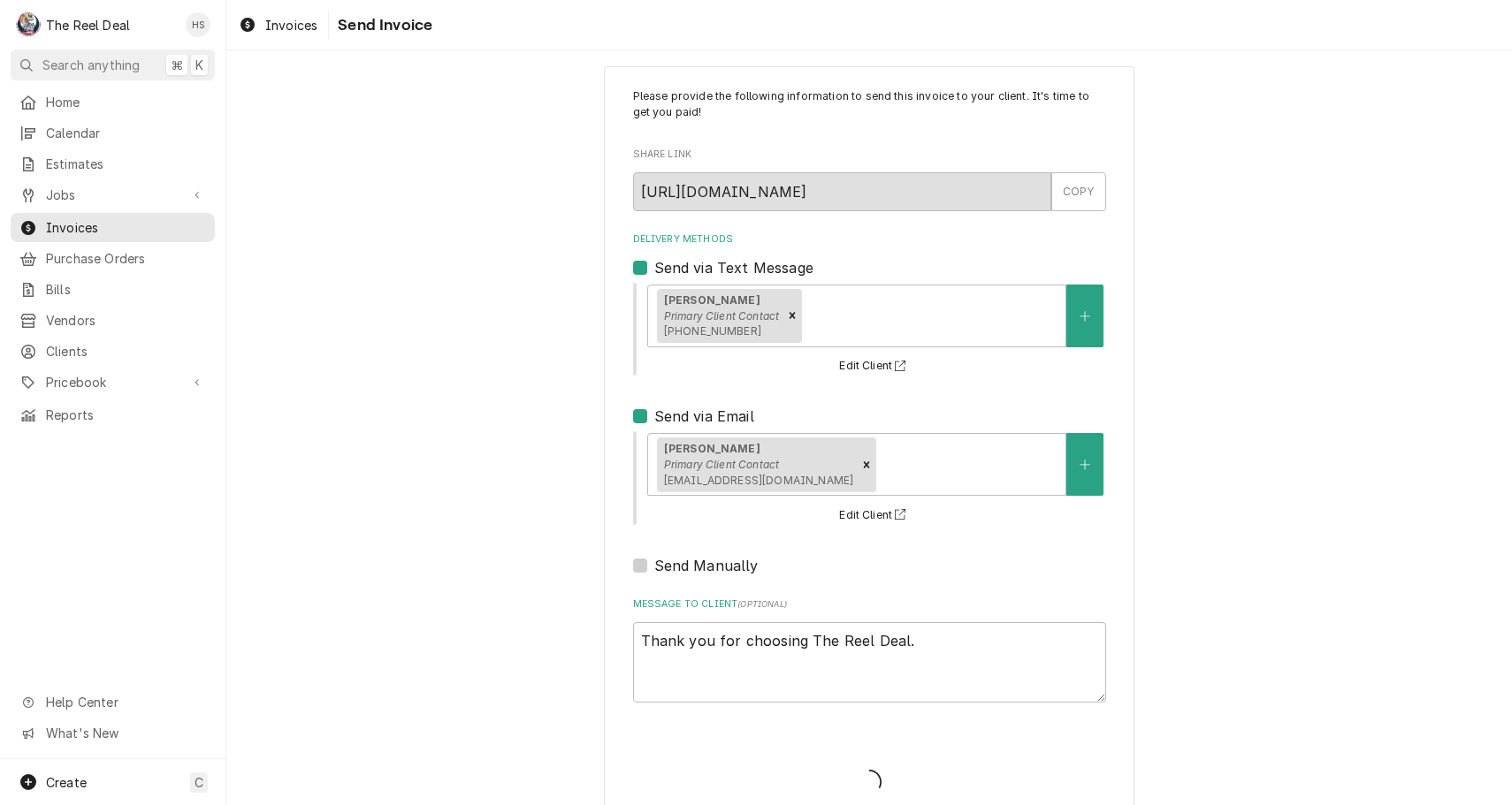
type textarea "x"
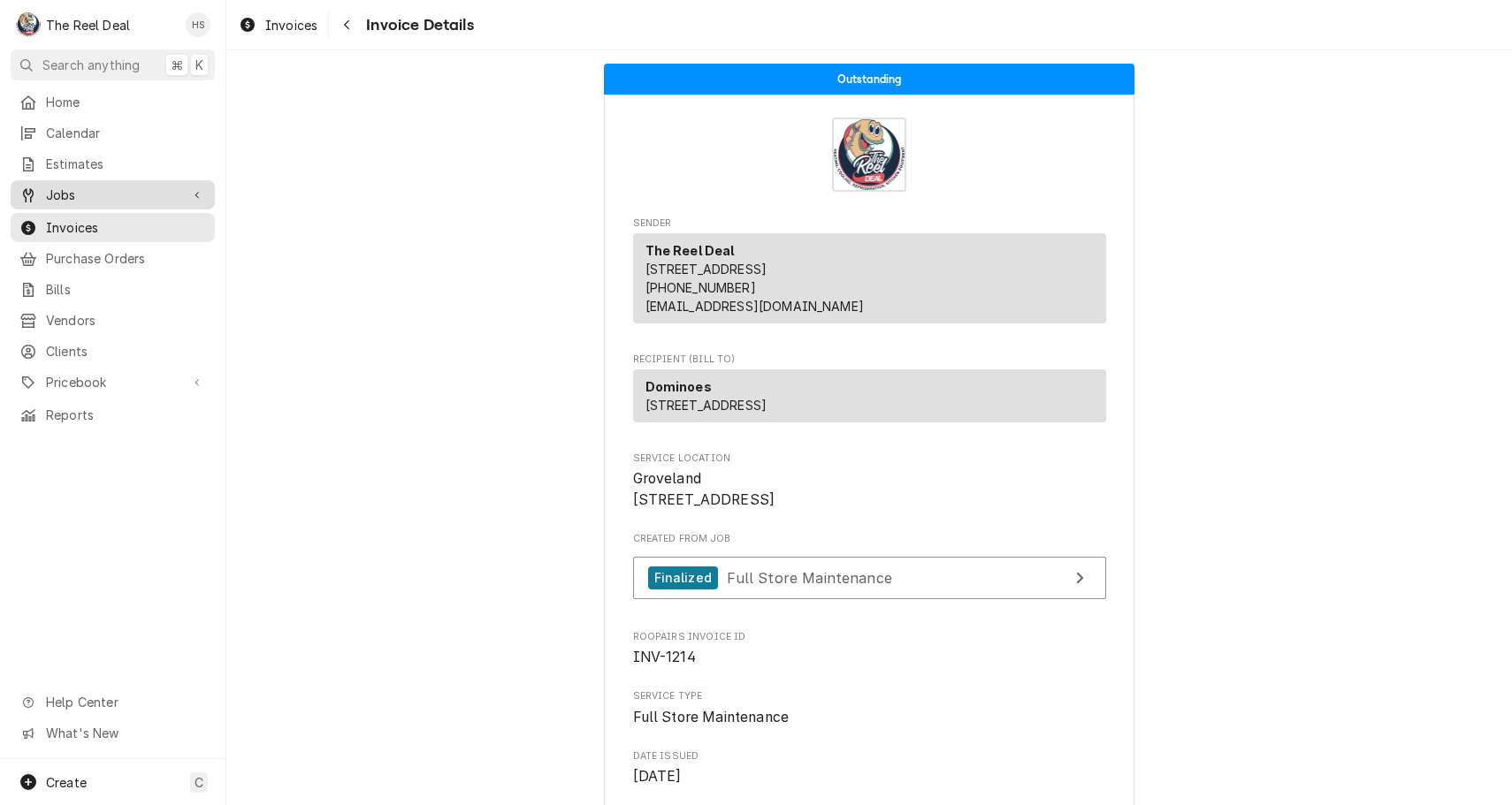
click at [124, 190] on span "Jobs" at bounding box center [113, 195] width 134 height 18
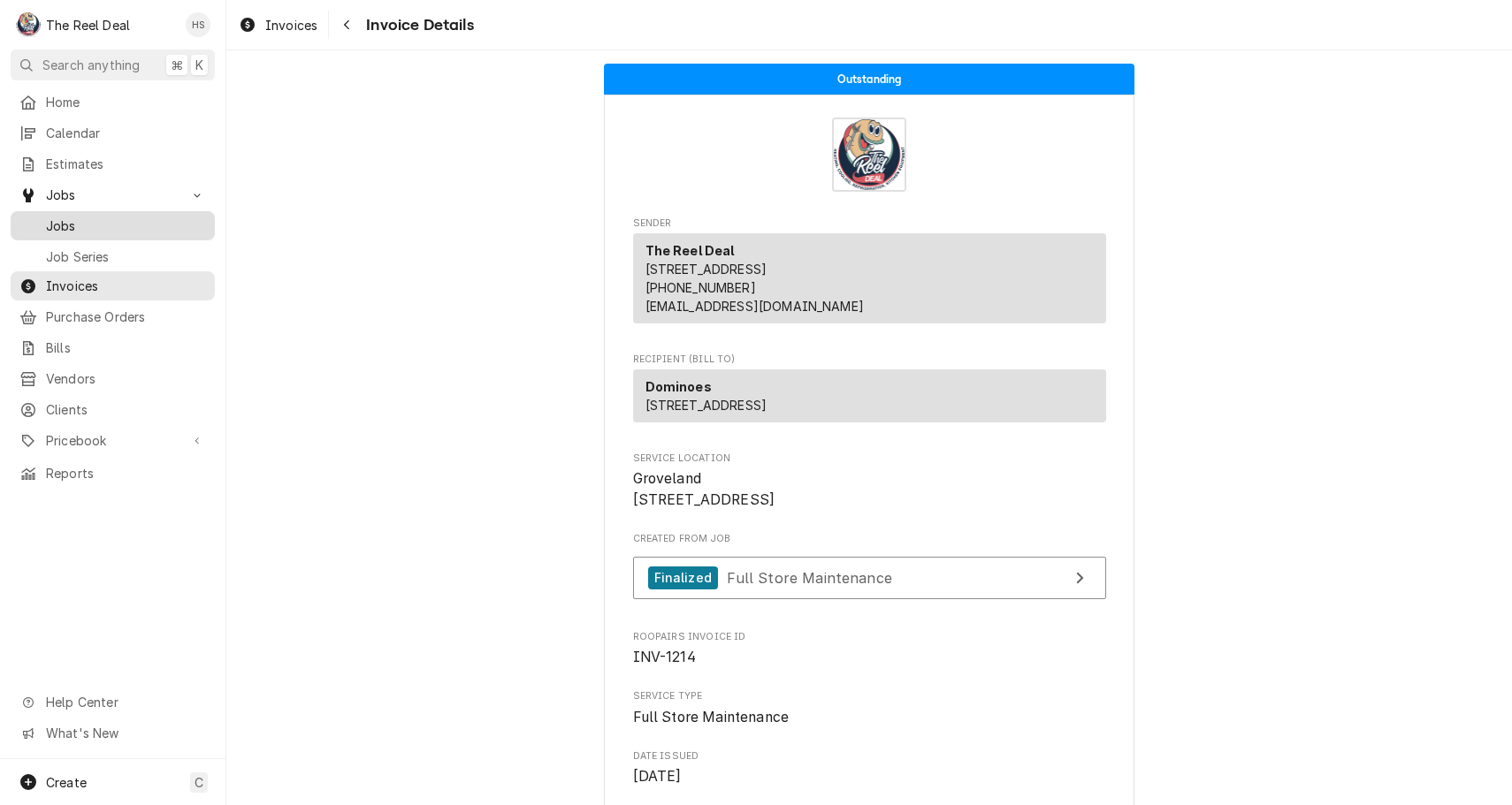
click at [127, 223] on span "Jobs" at bounding box center [126, 225] width 160 height 18
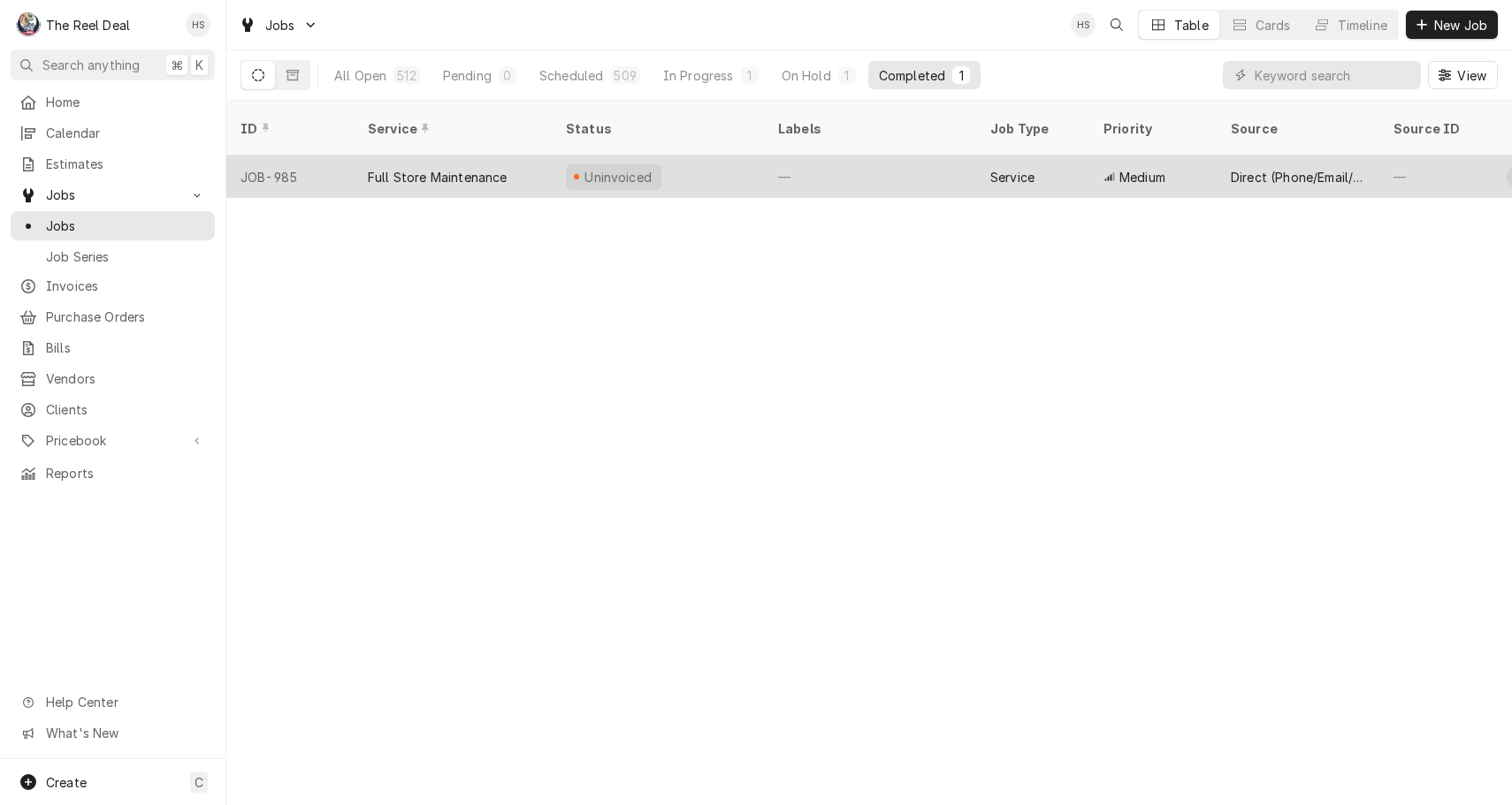
click at [354, 169] on div "Full Store Maintenance" at bounding box center [453, 176] width 198 height 42
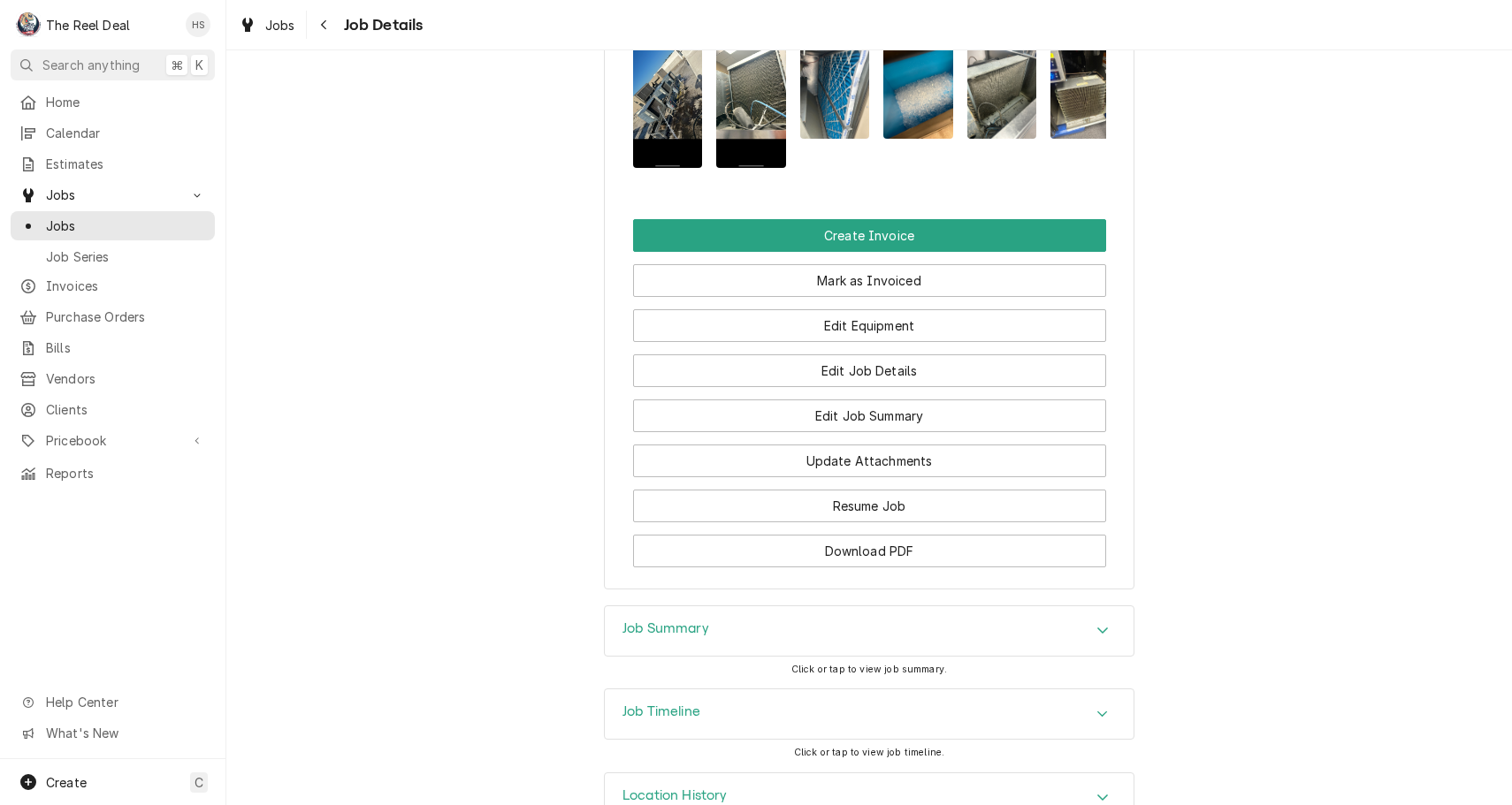
scroll to position [1421, 0]
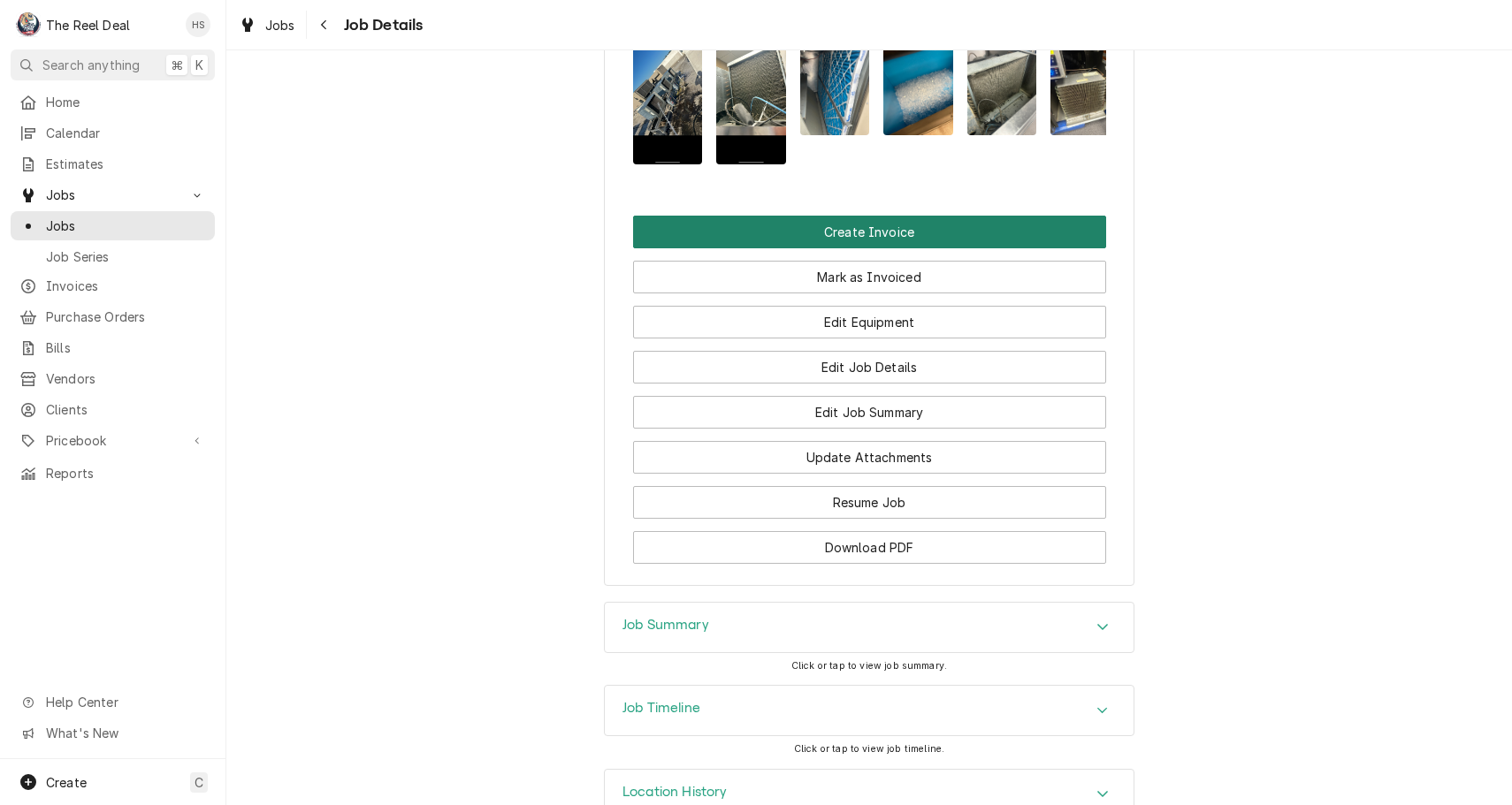
click at [812, 230] on button "Create Invoice" at bounding box center [870, 232] width 473 height 32
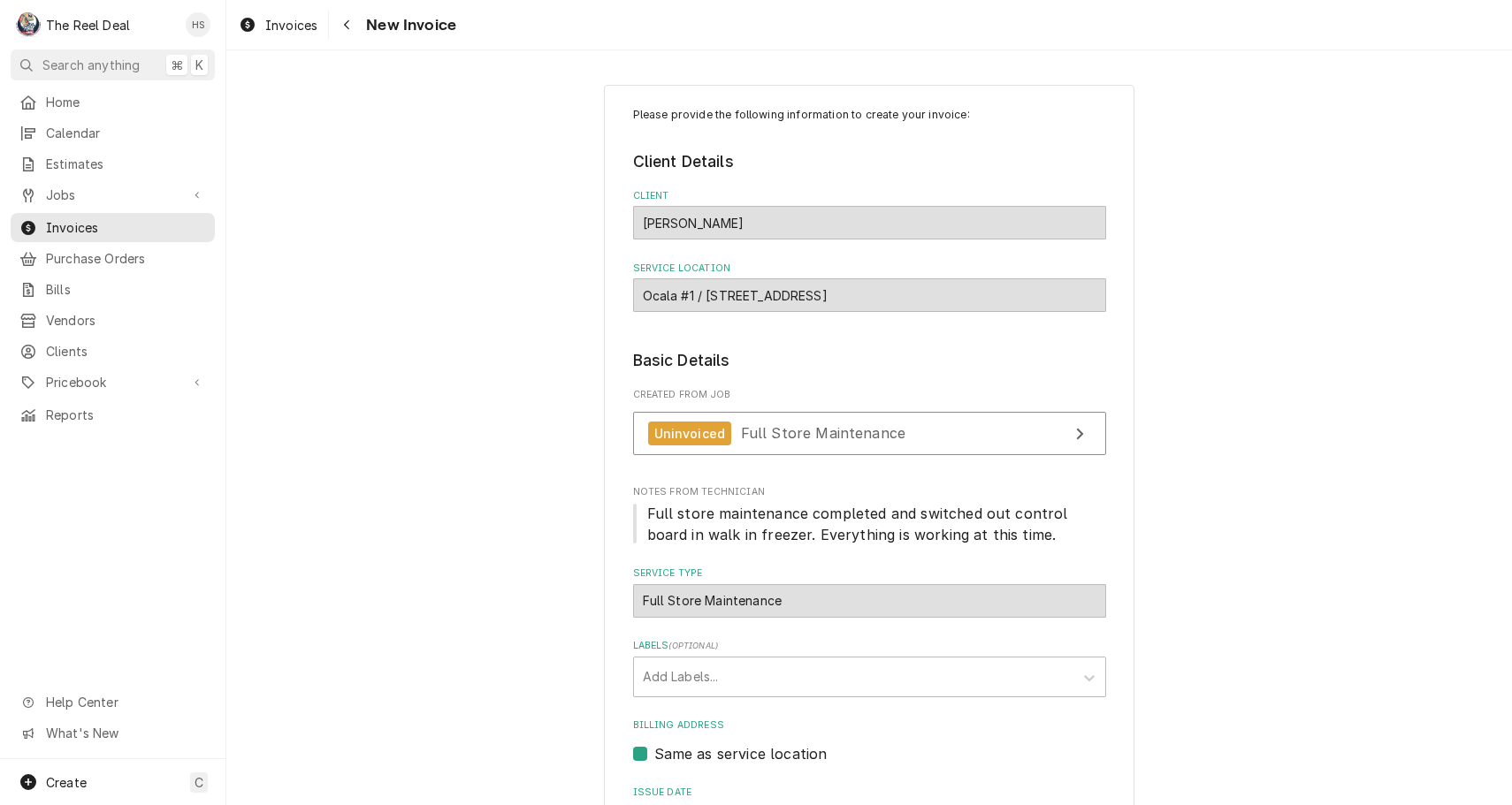
click at [1178, 1] on div "Invoices New Invoice" at bounding box center [869, 25] width 1286 height 50
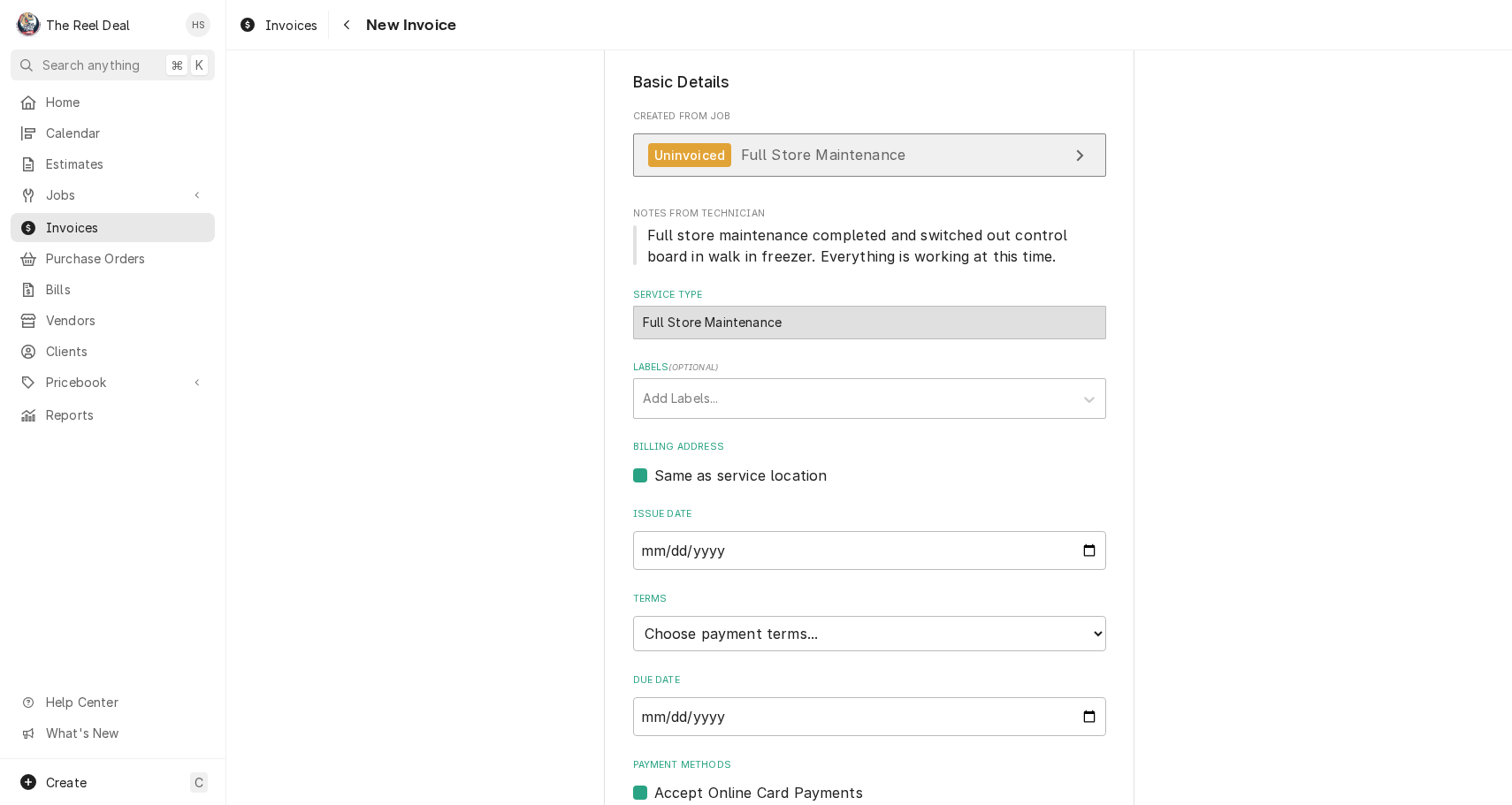
scroll to position [300, 0]
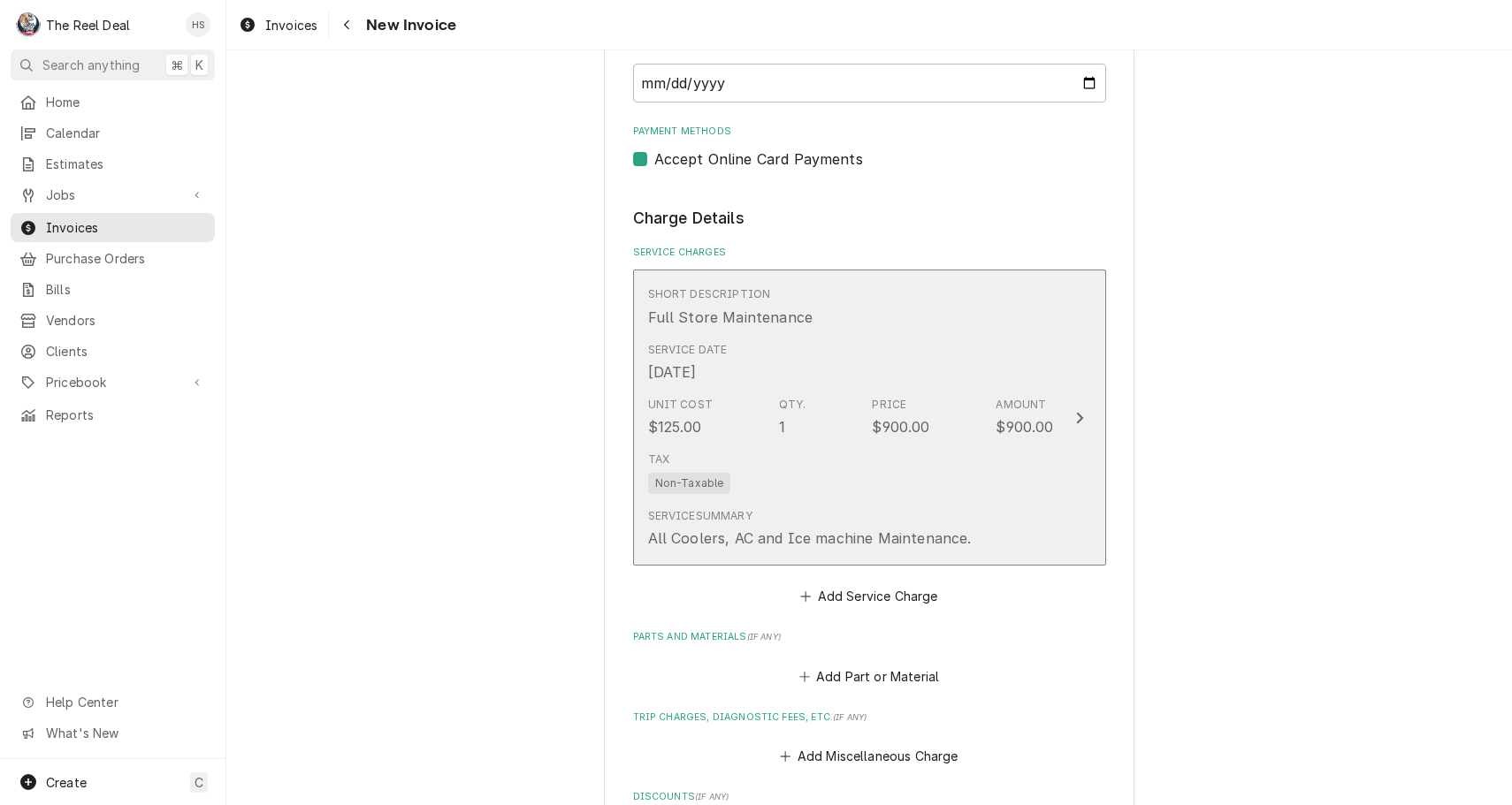
click at [924, 390] on div "Unit Cost $125.00 Qty. 1 Price $900.00 Amount $900.00" at bounding box center [850, 417] width 405 height 54
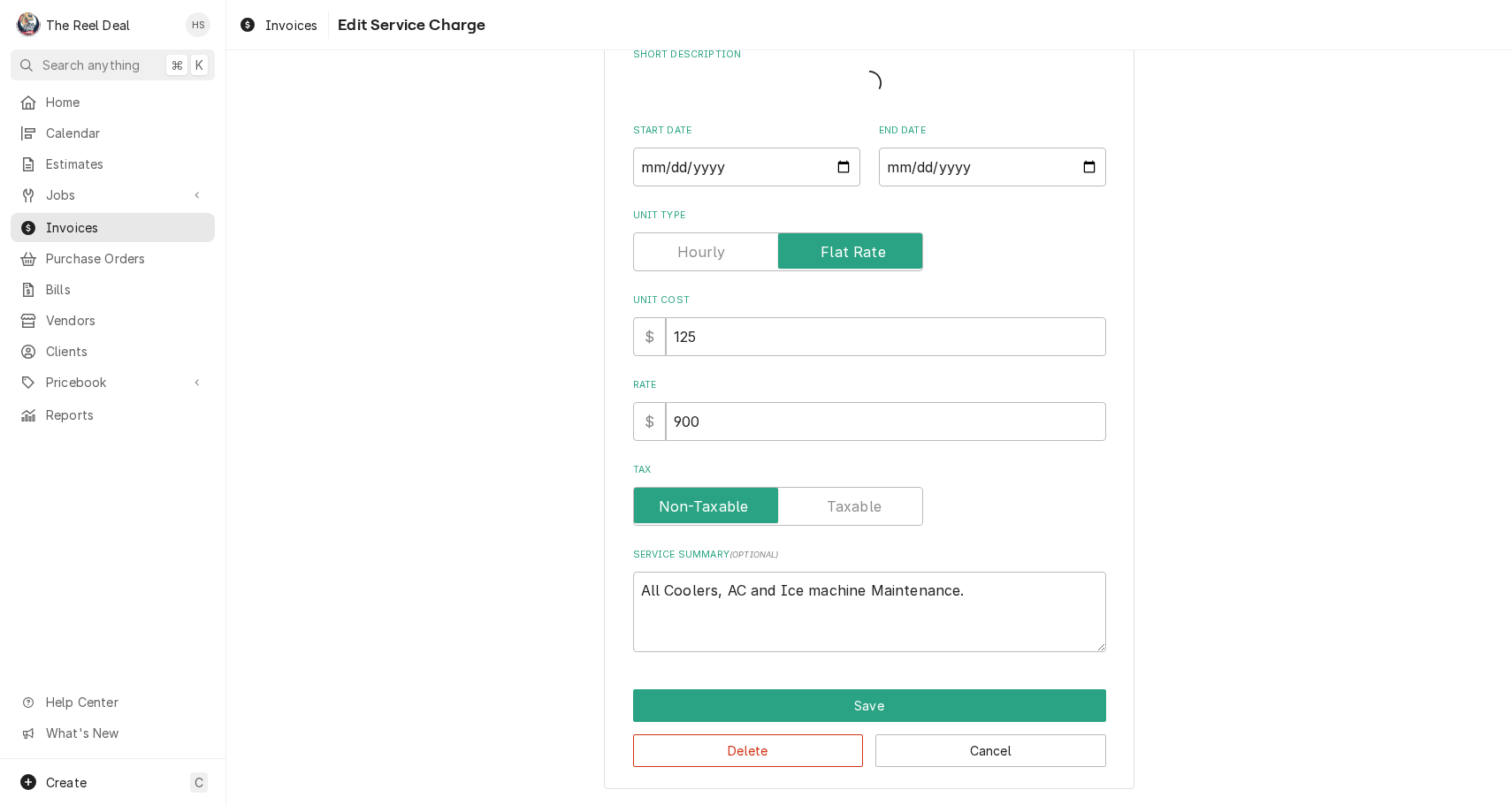
scroll to position [78, 0]
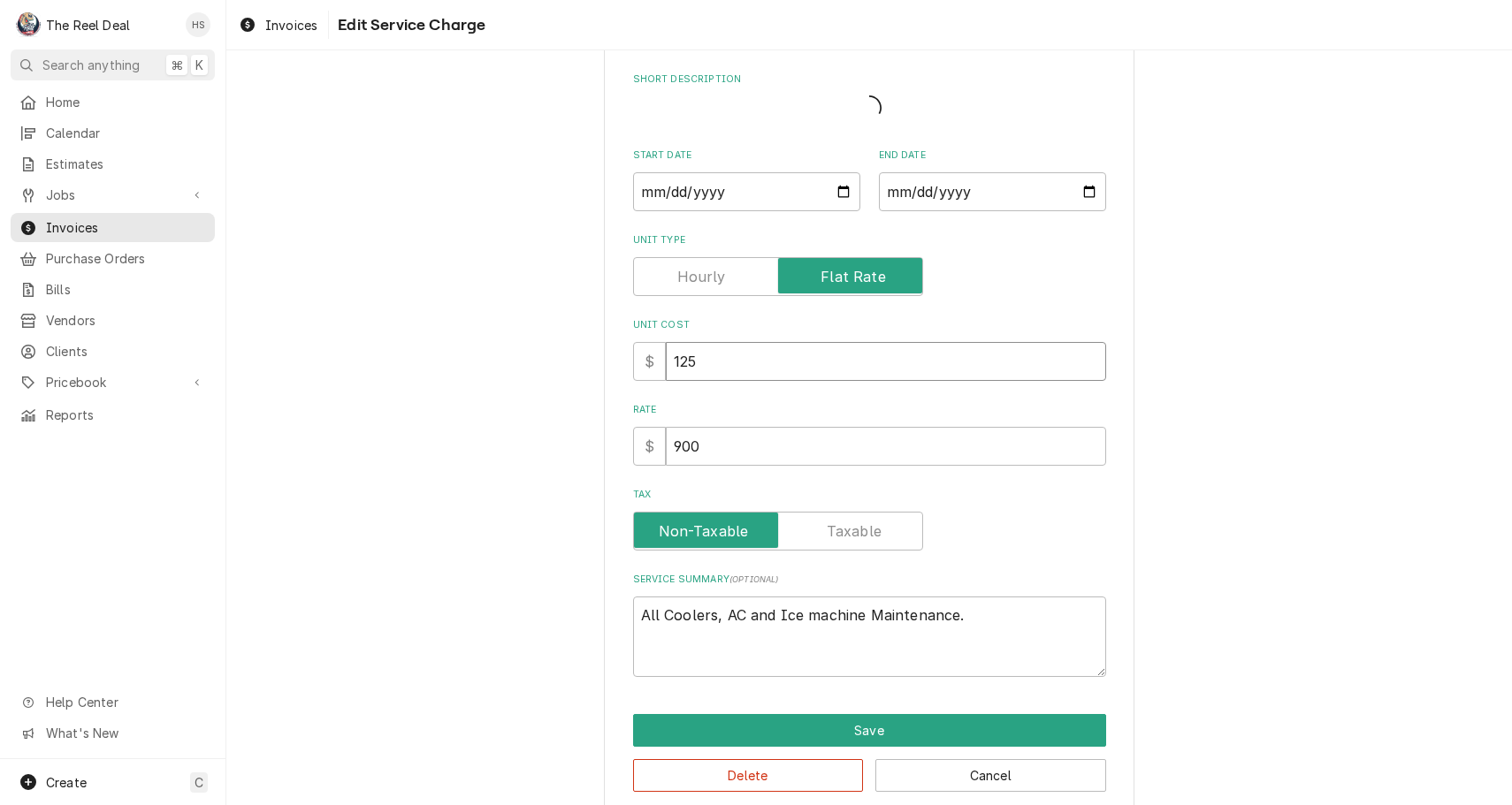
click at [924, 376] on input "125" at bounding box center [886, 361] width 441 height 39
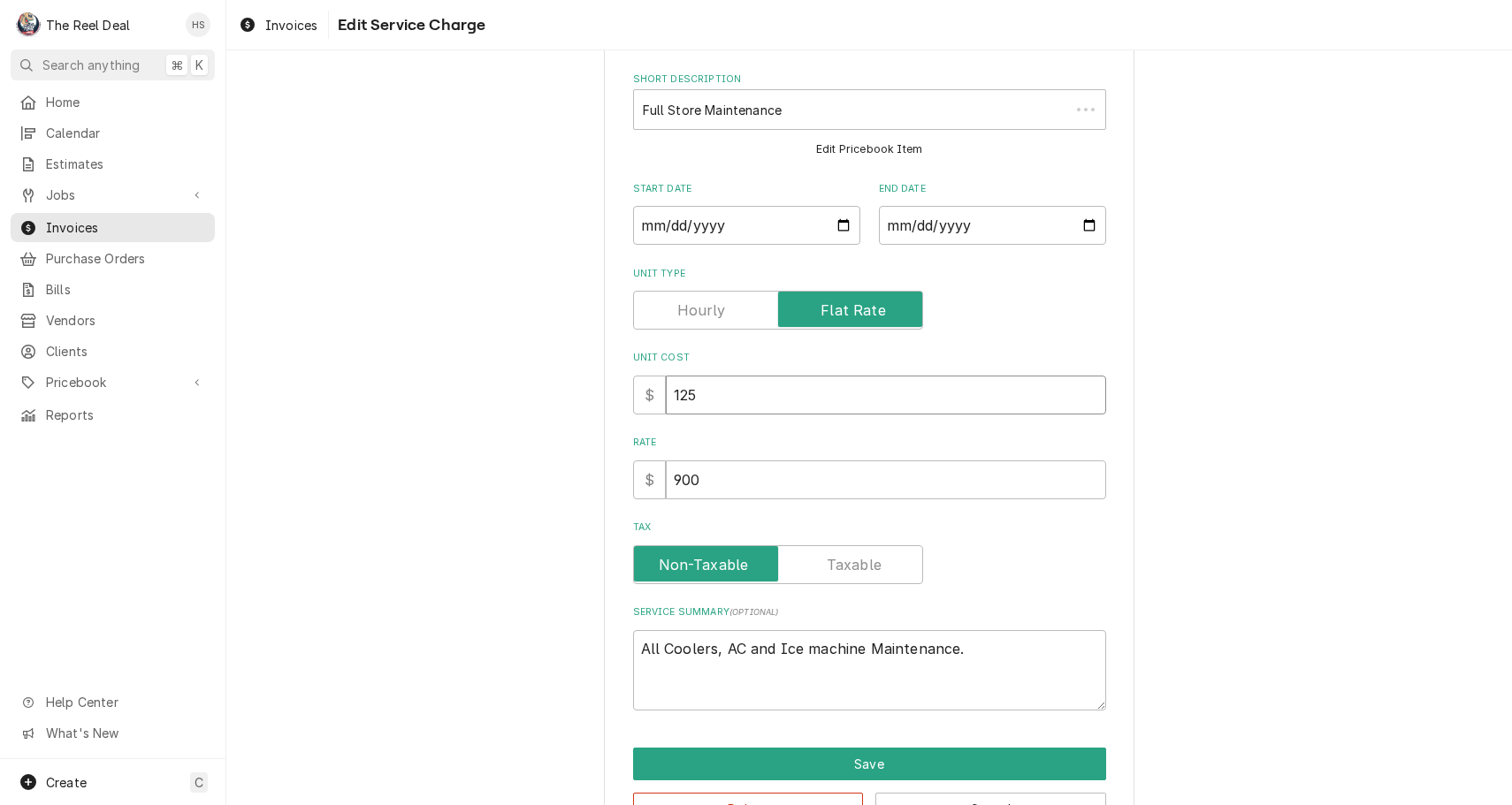
scroll to position [0, 0]
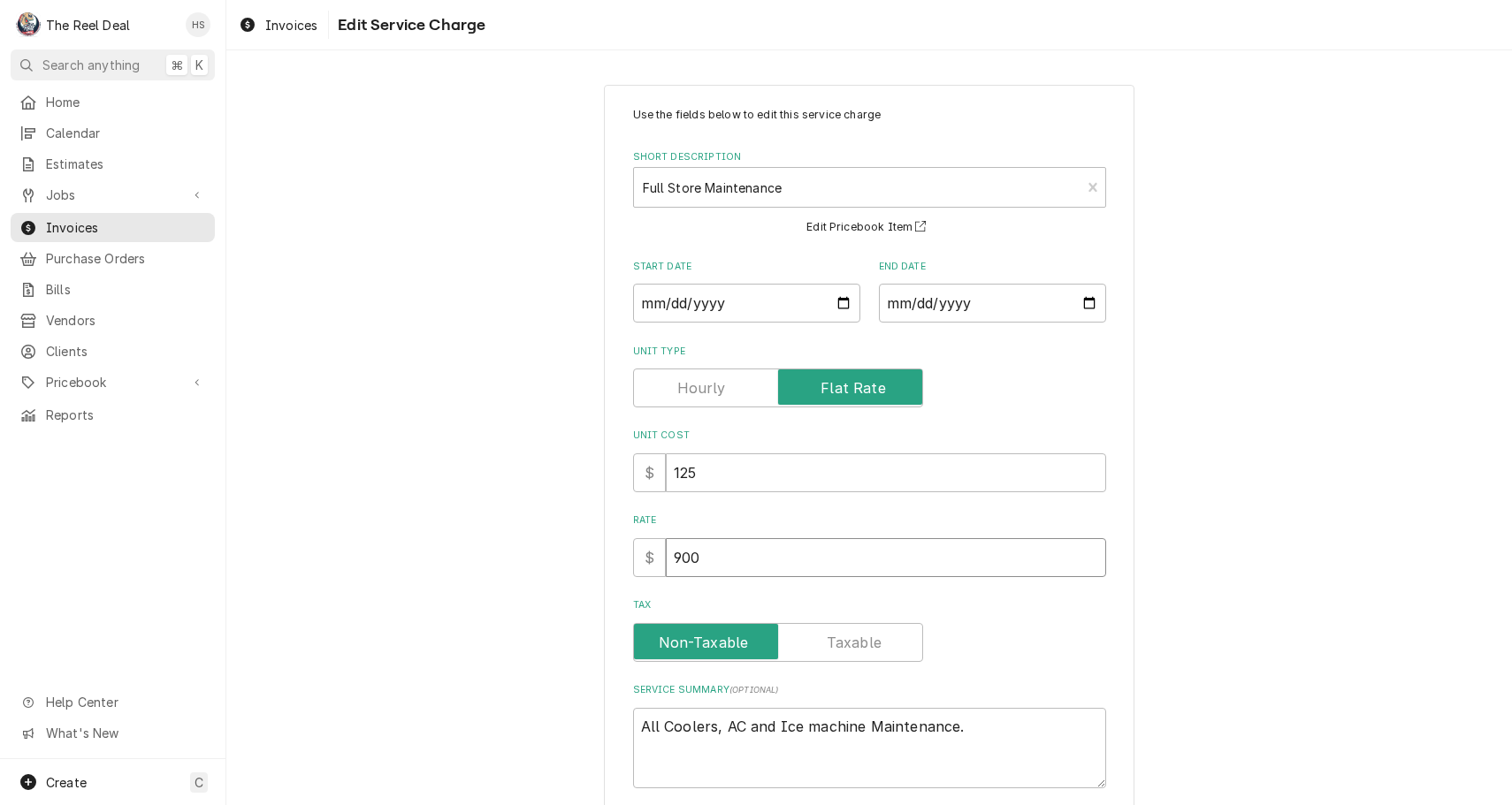
click at [818, 547] on input "900" at bounding box center [886, 557] width 441 height 39
type textarea "x"
type input "8"
type textarea "x"
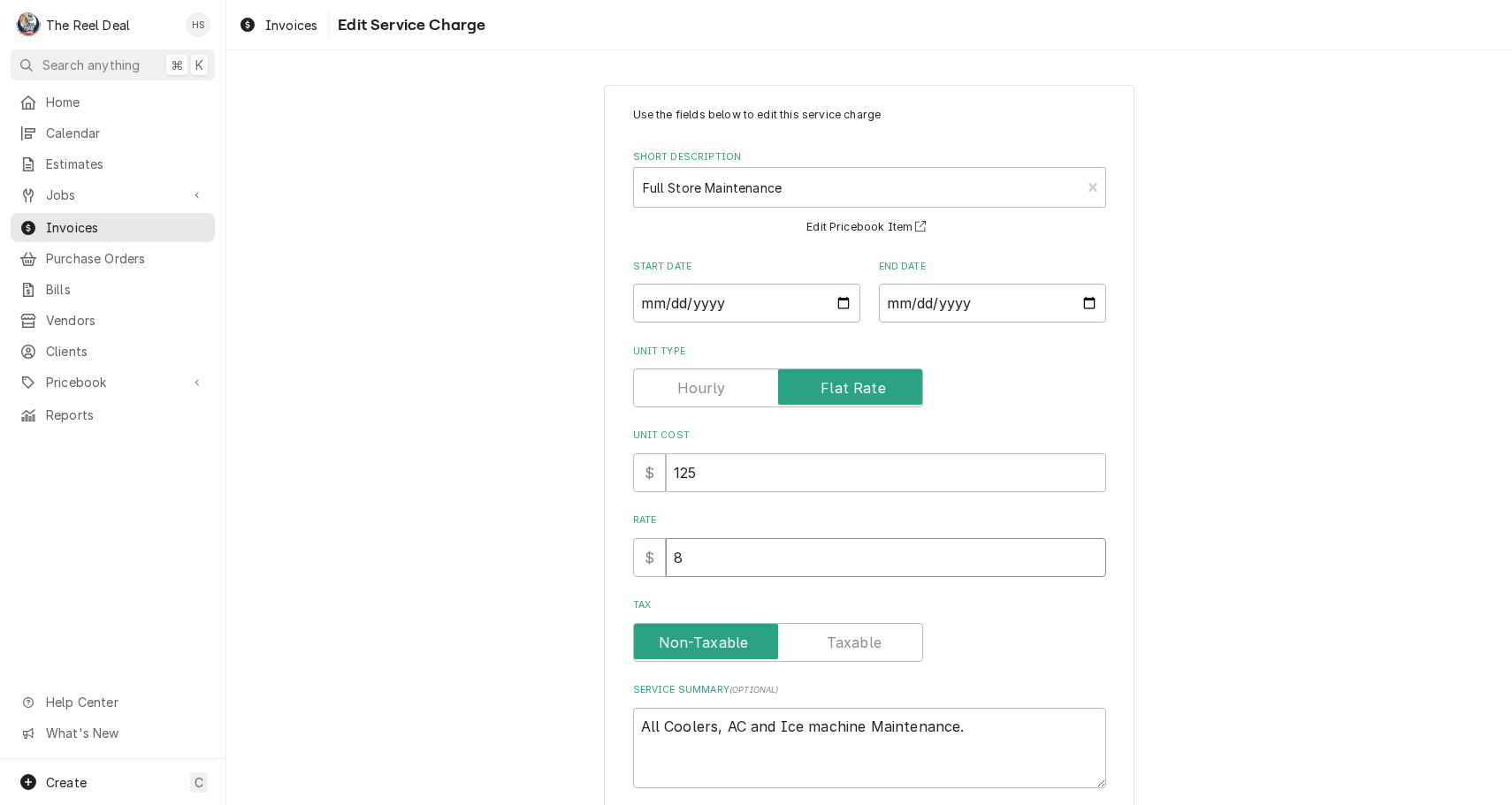
type input "80"
type textarea "x"
type input "800"
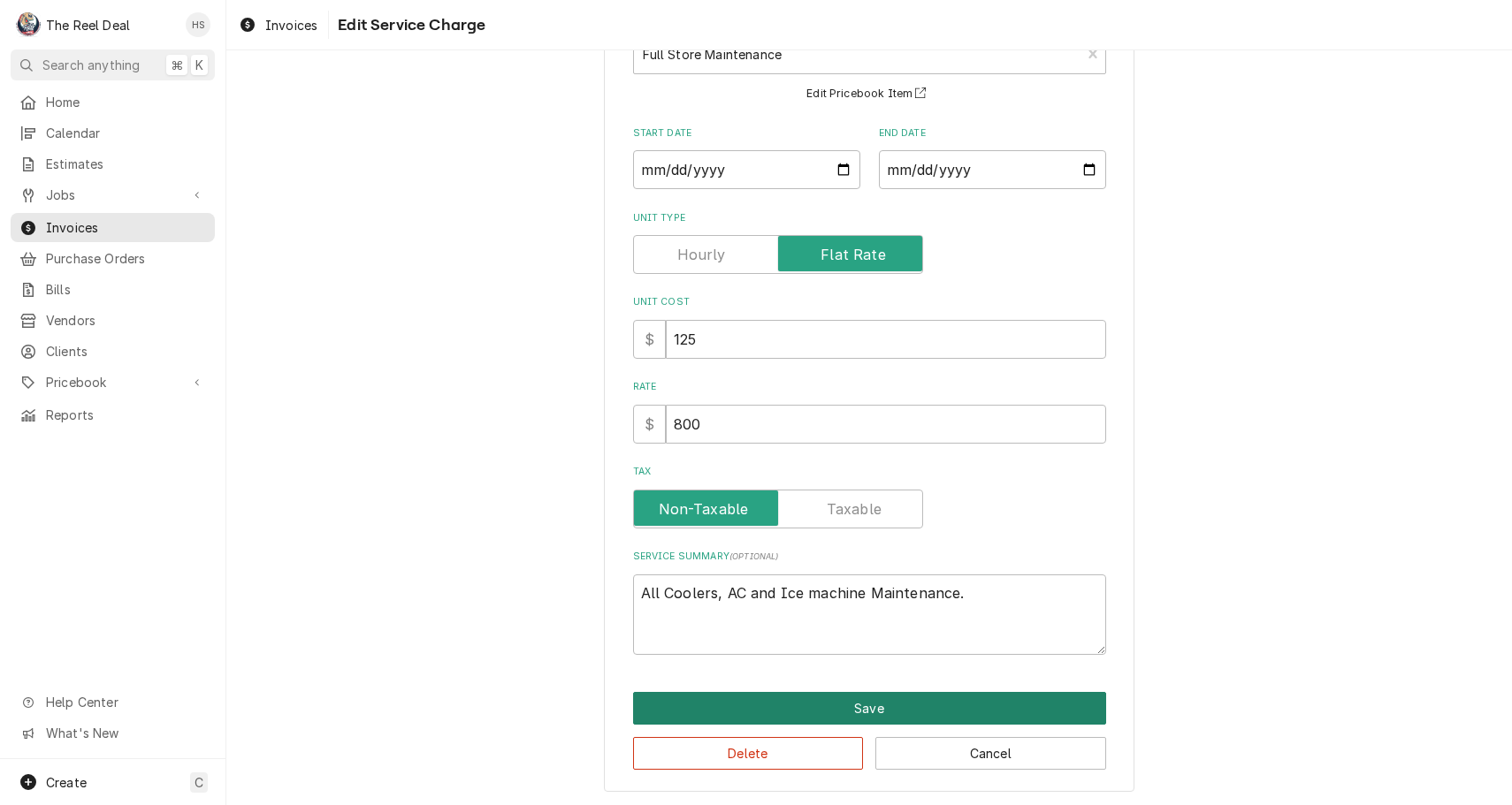
click at [813, 697] on button "Save" at bounding box center [870, 709] width 473 height 32
type textarea "x"
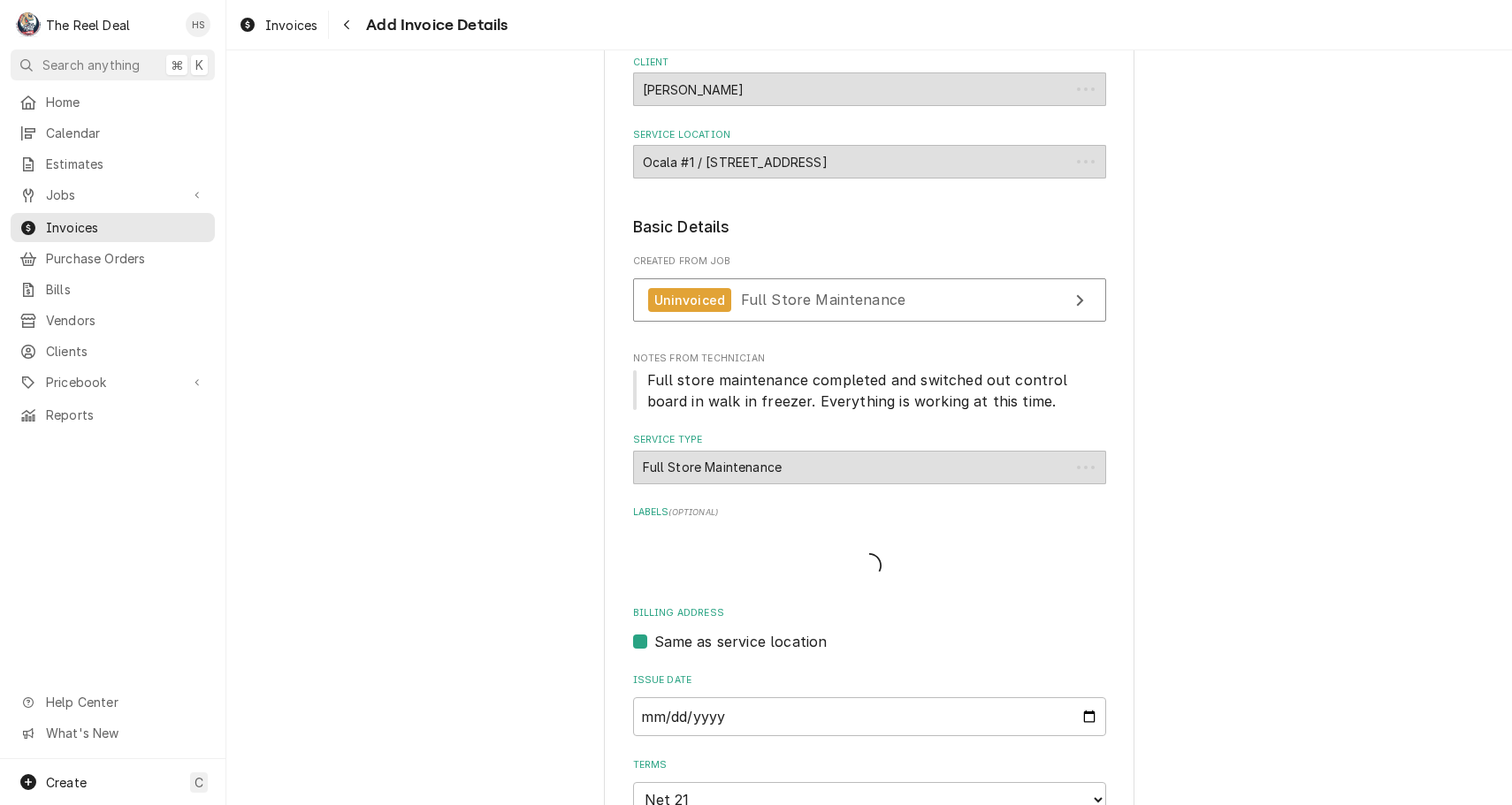
scroll to position [912, 0]
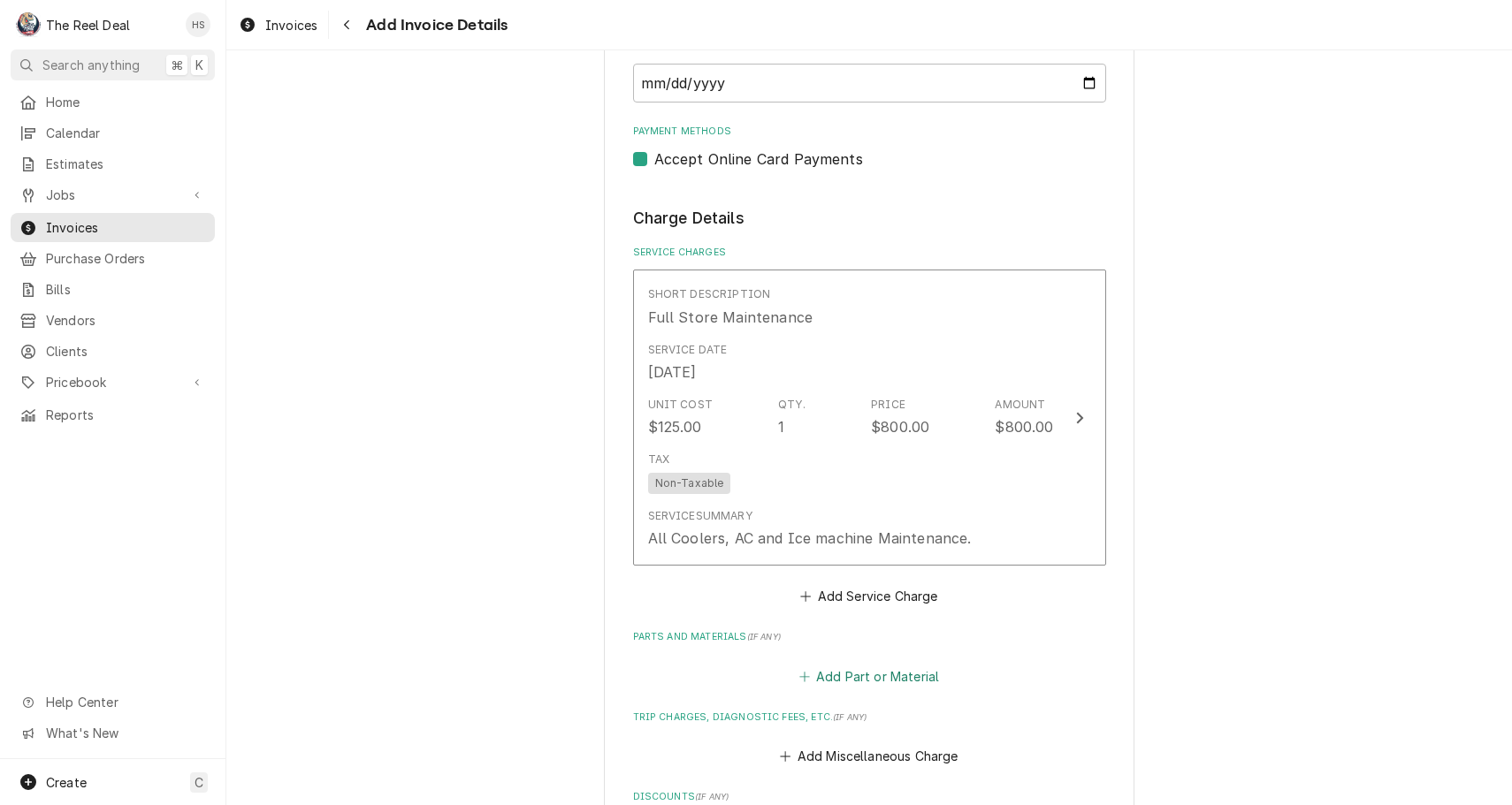
click at [872, 664] on button "Add Part or Material" at bounding box center [868, 676] width 146 height 25
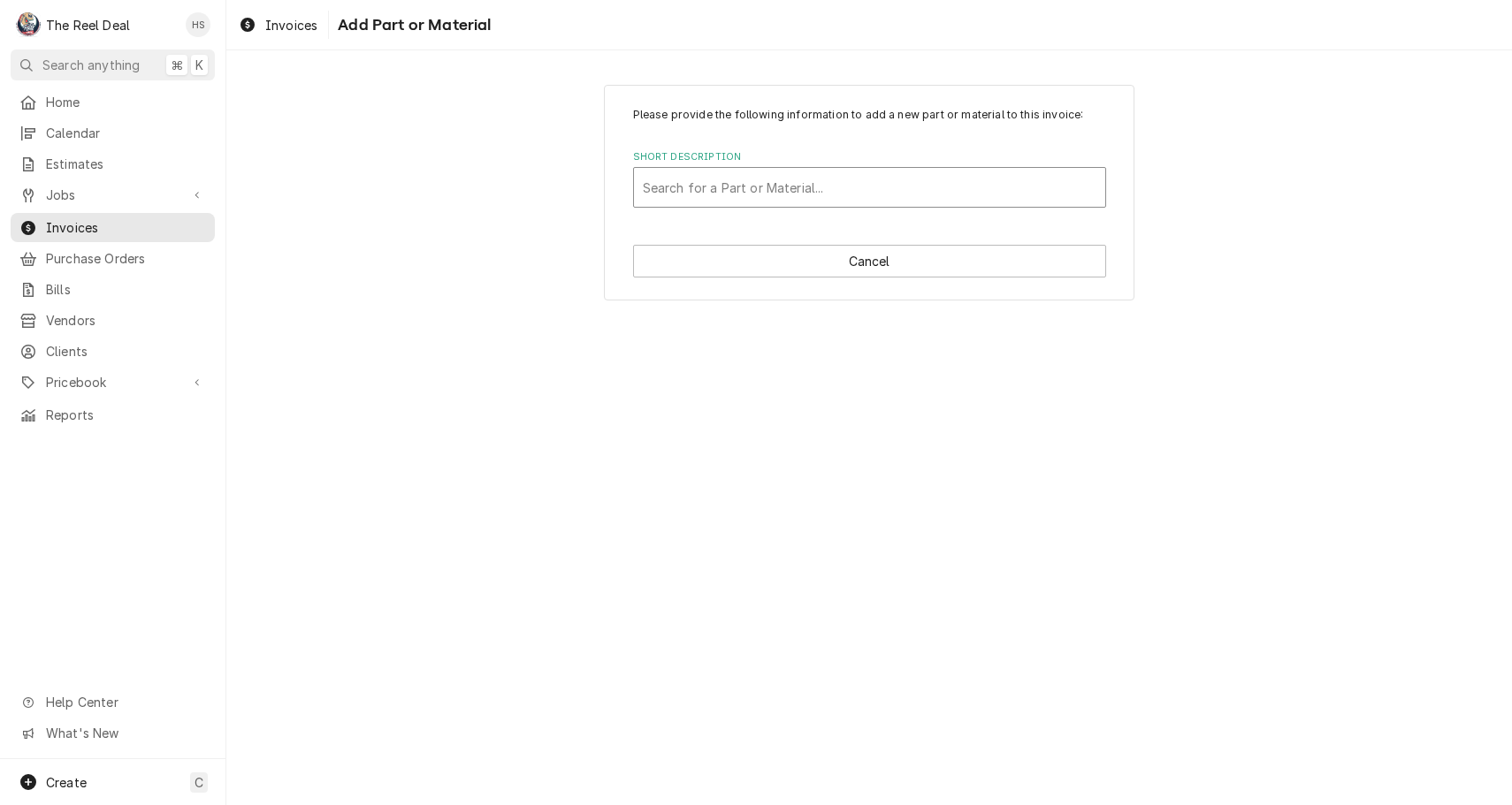
click at [782, 193] on div "Search for a Part or Material..." at bounding box center [869, 187] width 453 height 18
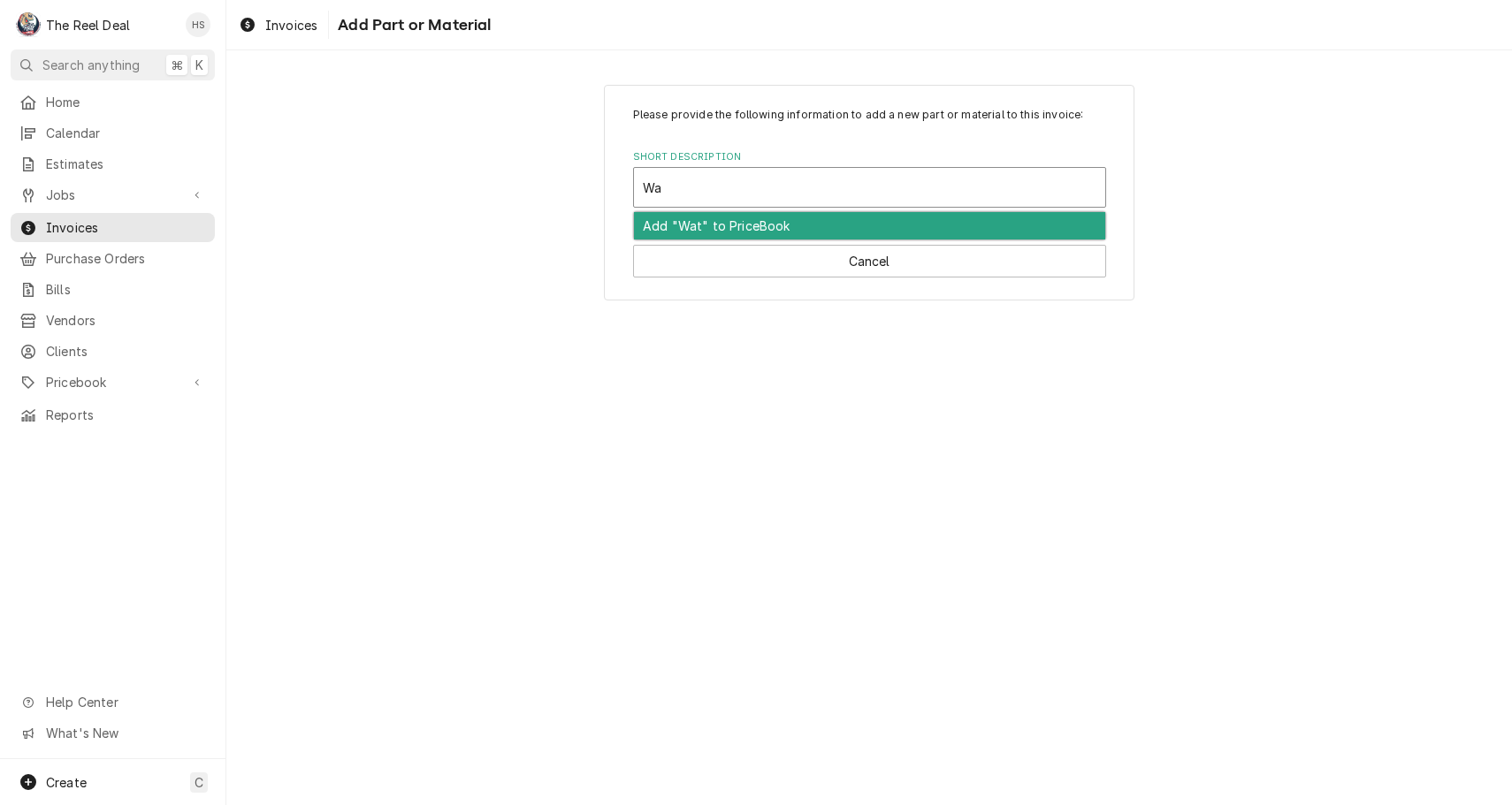
type input "W"
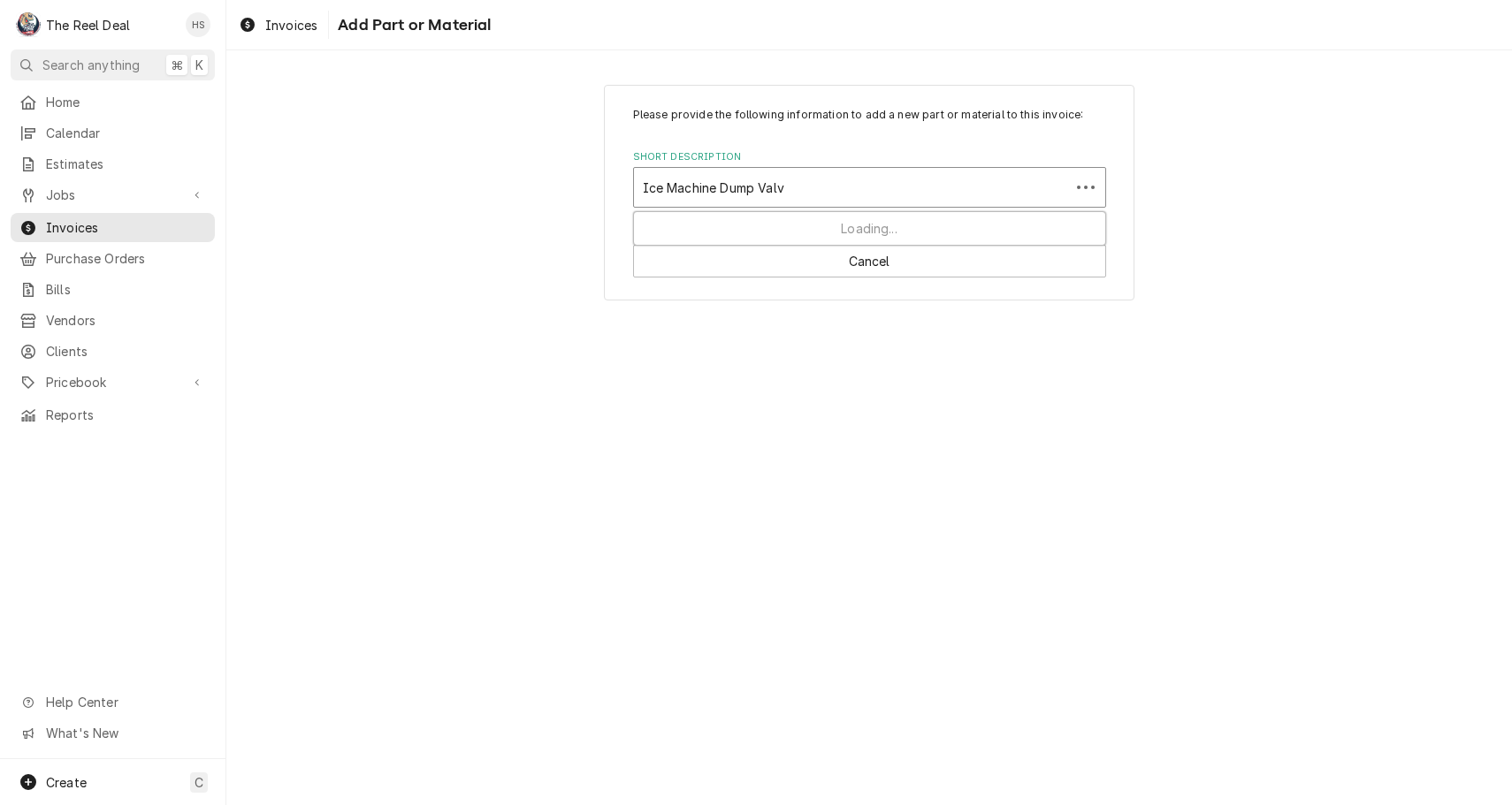
type input "Ice Machine Dump Valve"
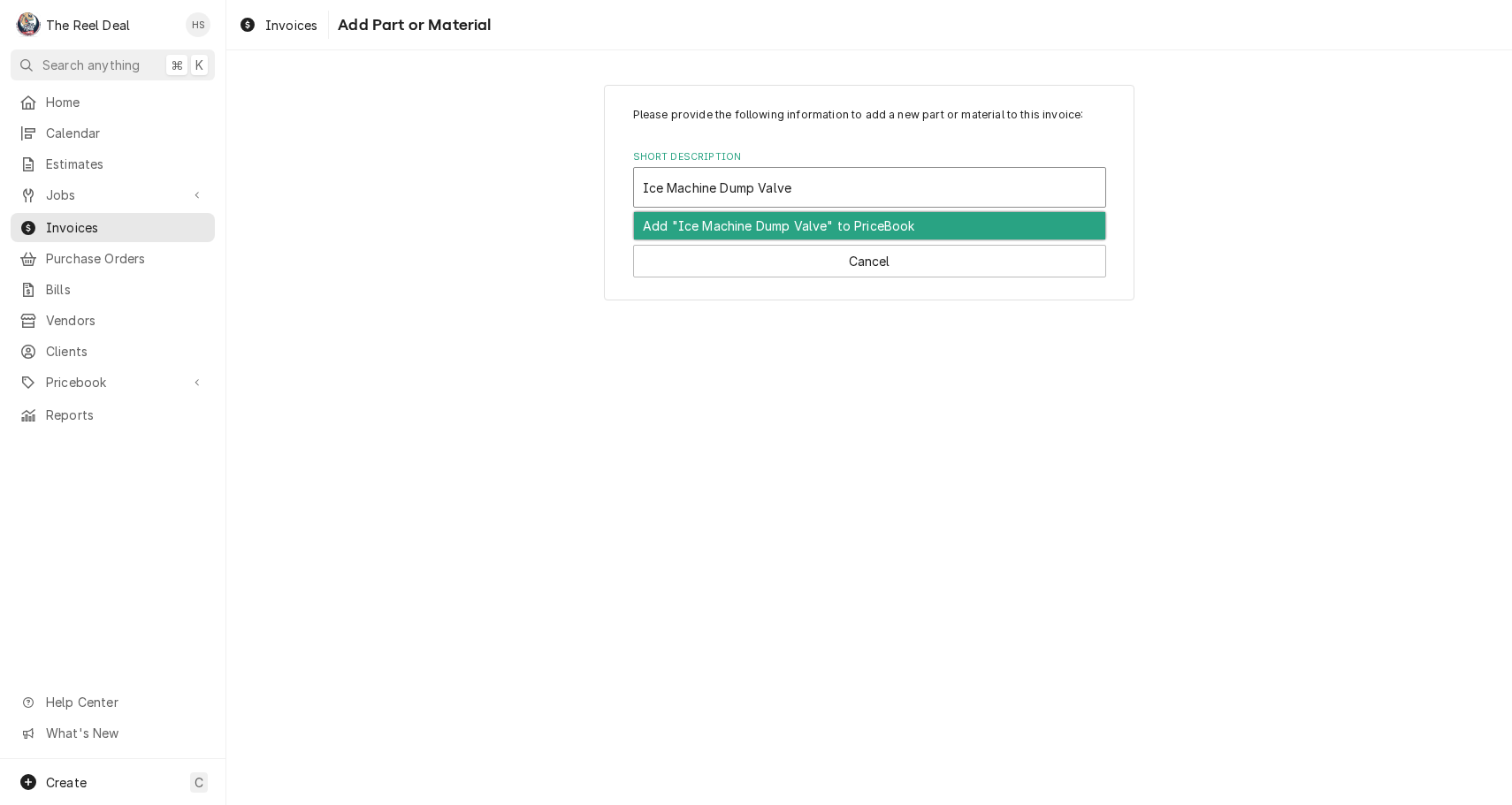
click at [797, 223] on div "Add "Ice Machine Dump Valve" to PriceBook" at bounding box center [870, 225] width 471 height 28
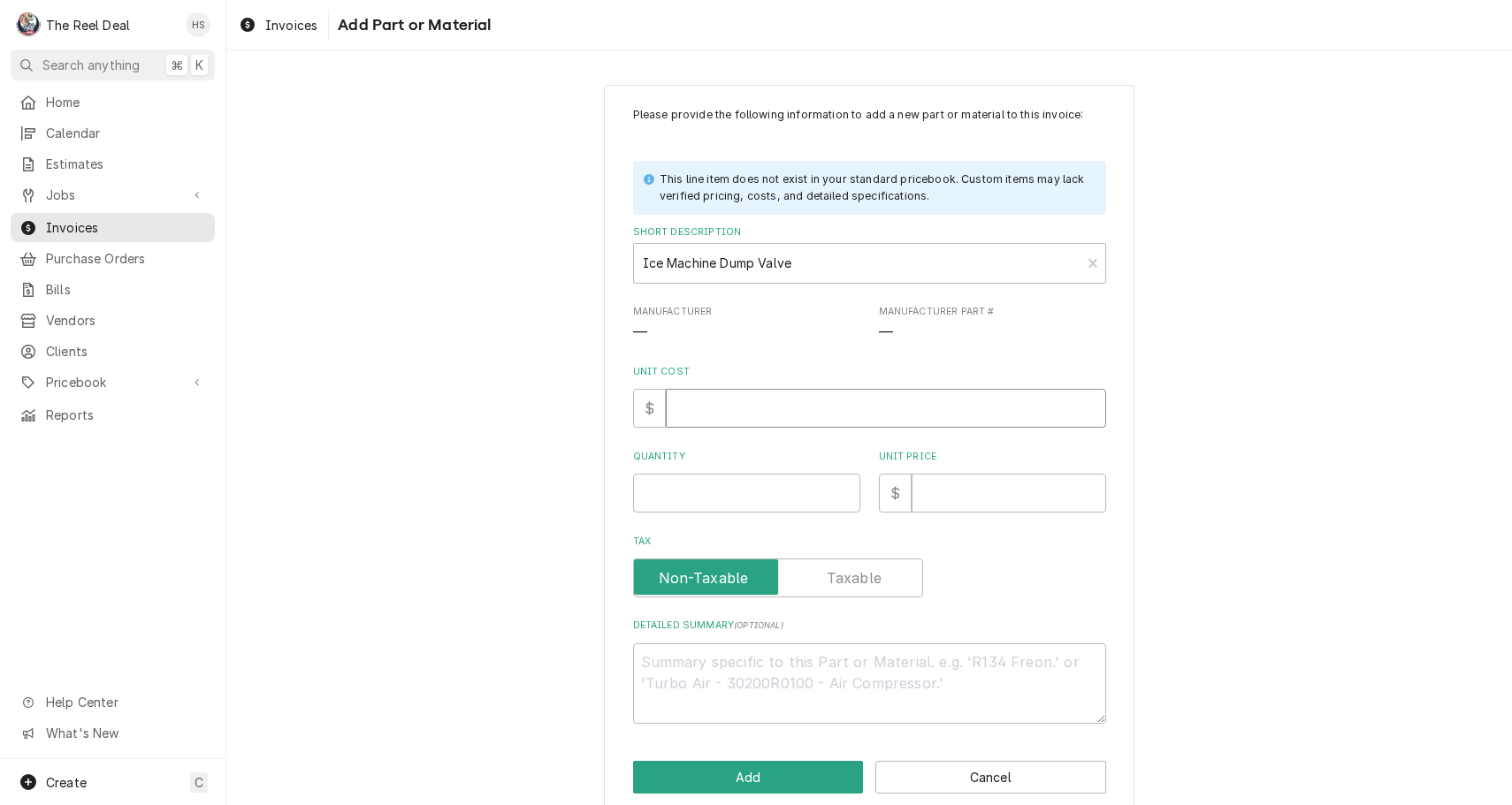
click at [737, 405] on input "Unit Cost" at bounding box center [886, 408] width 441 height 39
type textarea "x"
type input "1"
type textarea "x"
type input "16"
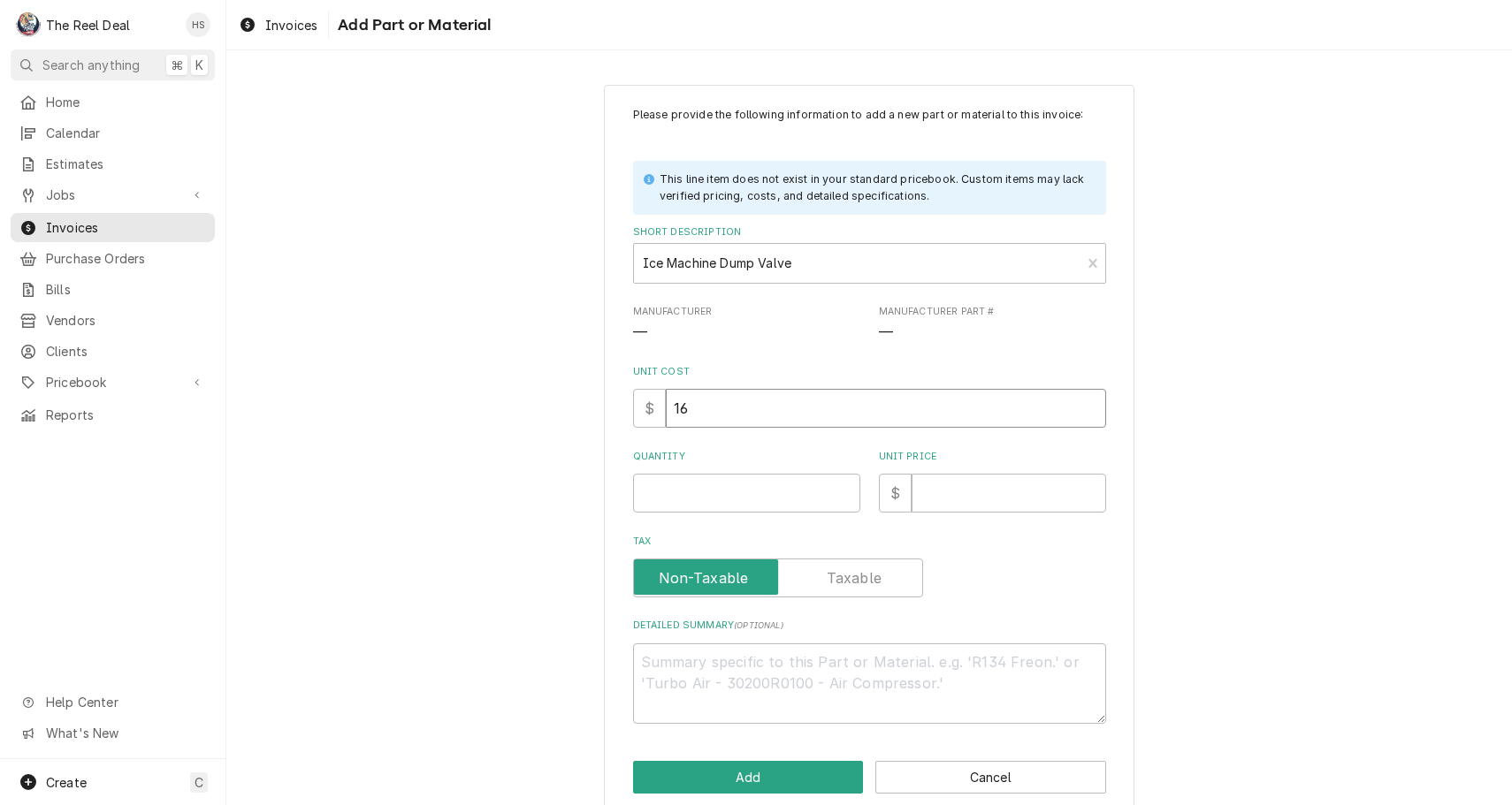
type textarea "x"
type input "160"
click at [749, 484] on input "Quantity" at bounding box center [747, 493] width 227 height 39
type textarea "x"
type input "1"
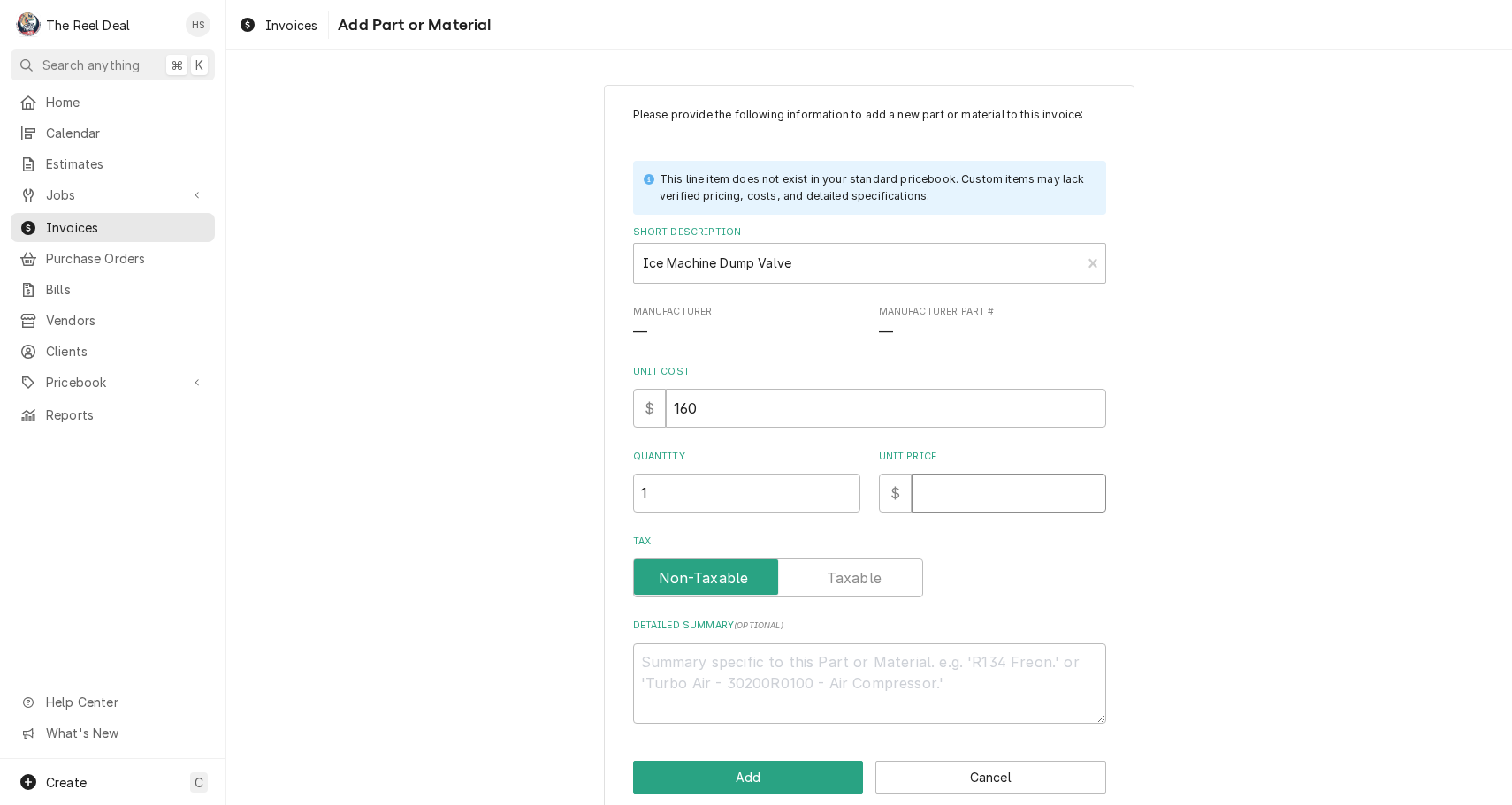
click at [1003, 486] on input "Unit Price" at bounding box center [1009, 493] width 195 height 39
type textarea "x"
type input "2"
type textarea "x"
type input "25"
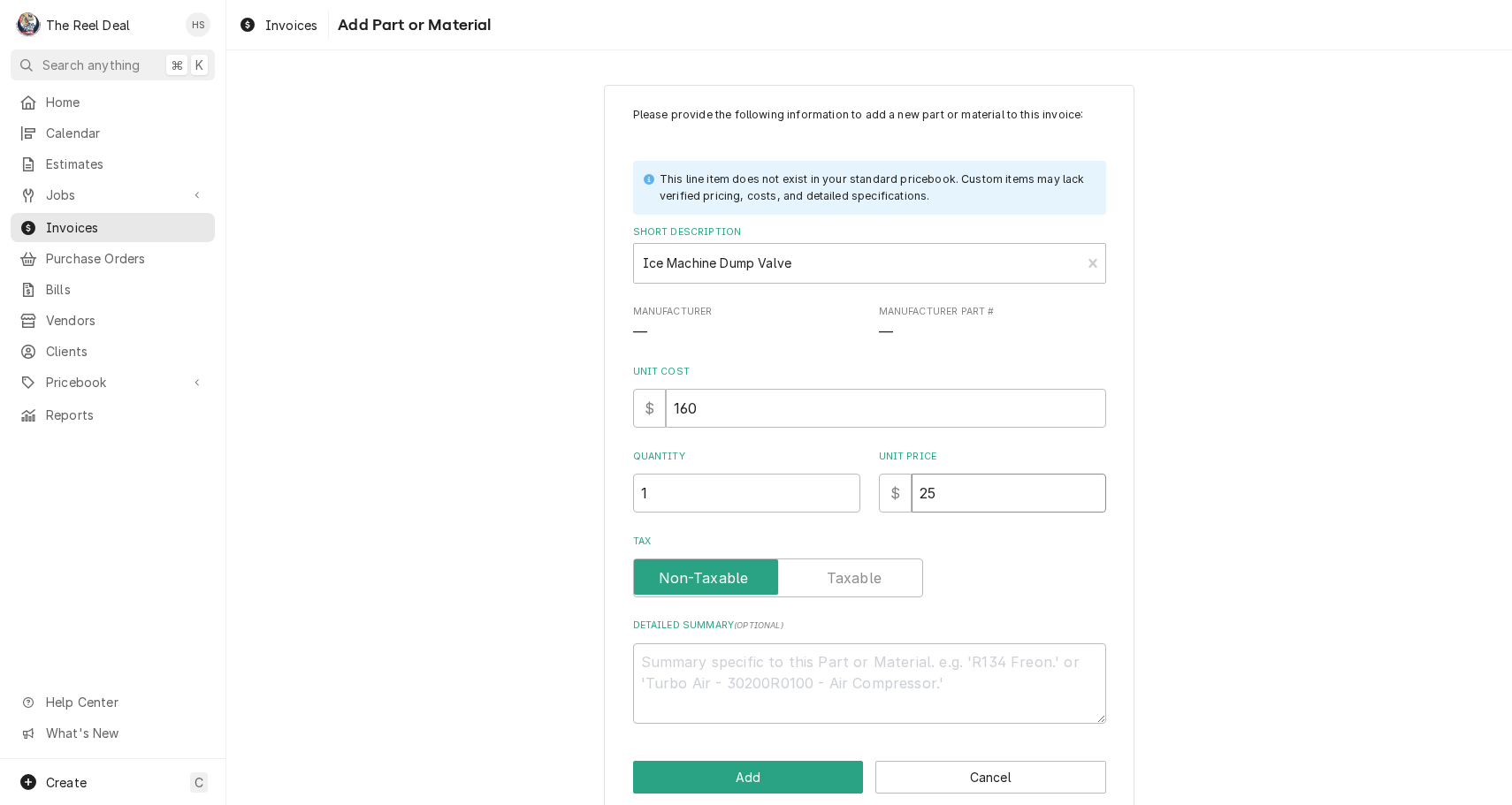
type textarea "x"
type input "250"
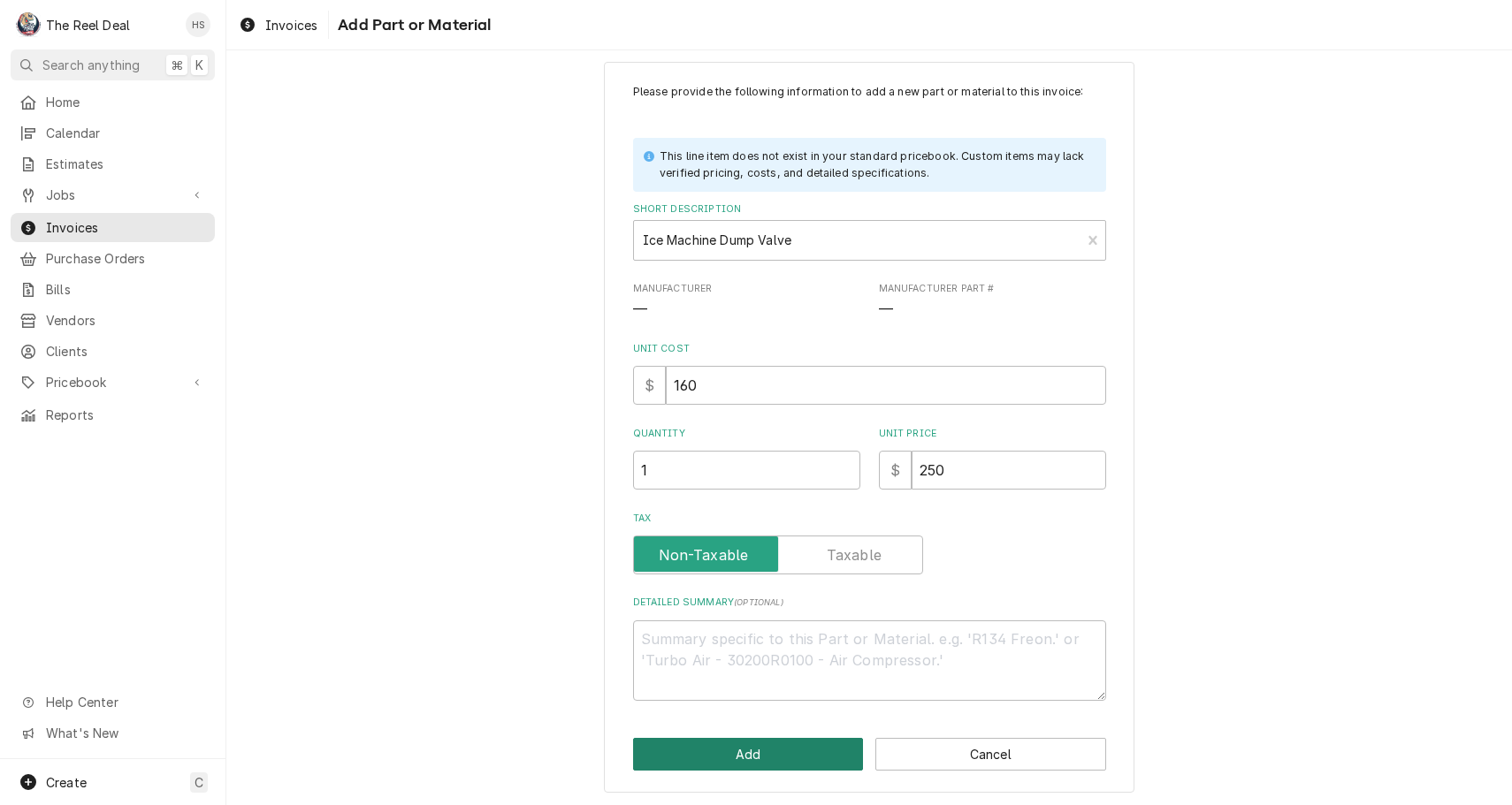
click at [770, 767] on button "Add" at bounding box center [749, 754] width 231 height 32
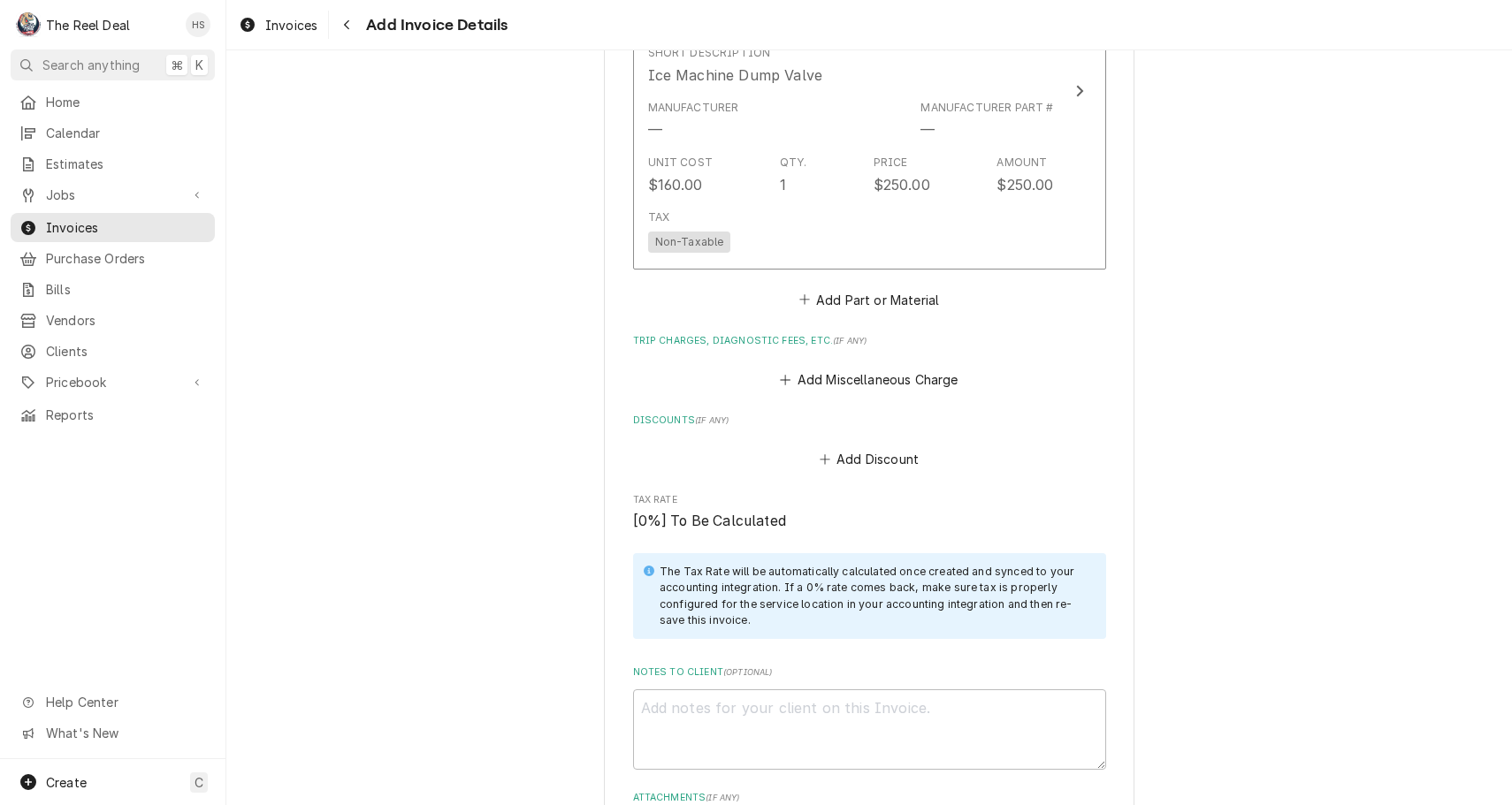
scroll to position [1697, 0]
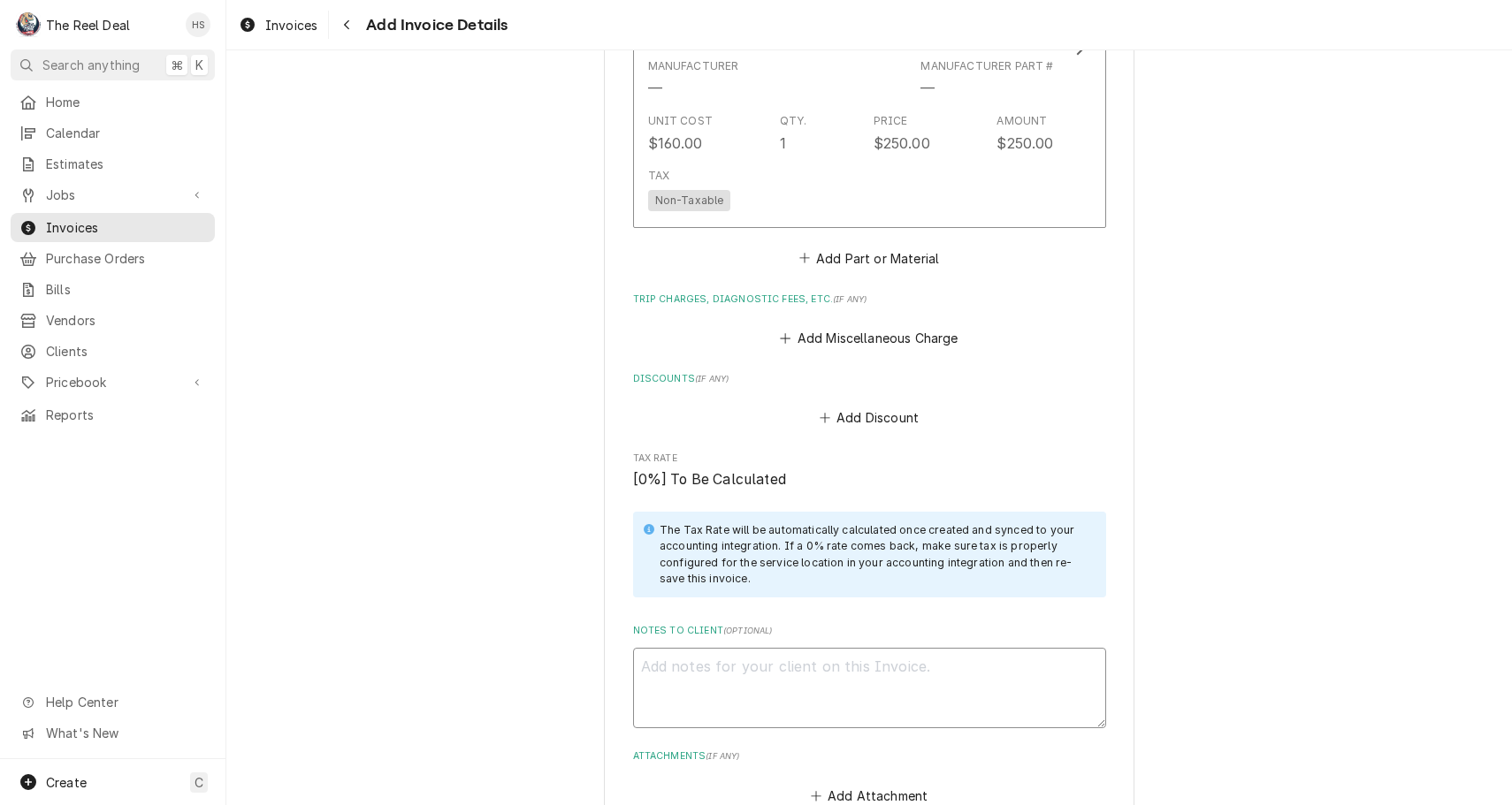
click at [669, 657] on textarea "Notes to Client ( optional )" at bounding box center [870, 688] width 473 height 80
type textarea "x"
type textarea "R"
type textarea "x"
type textarea "Re"
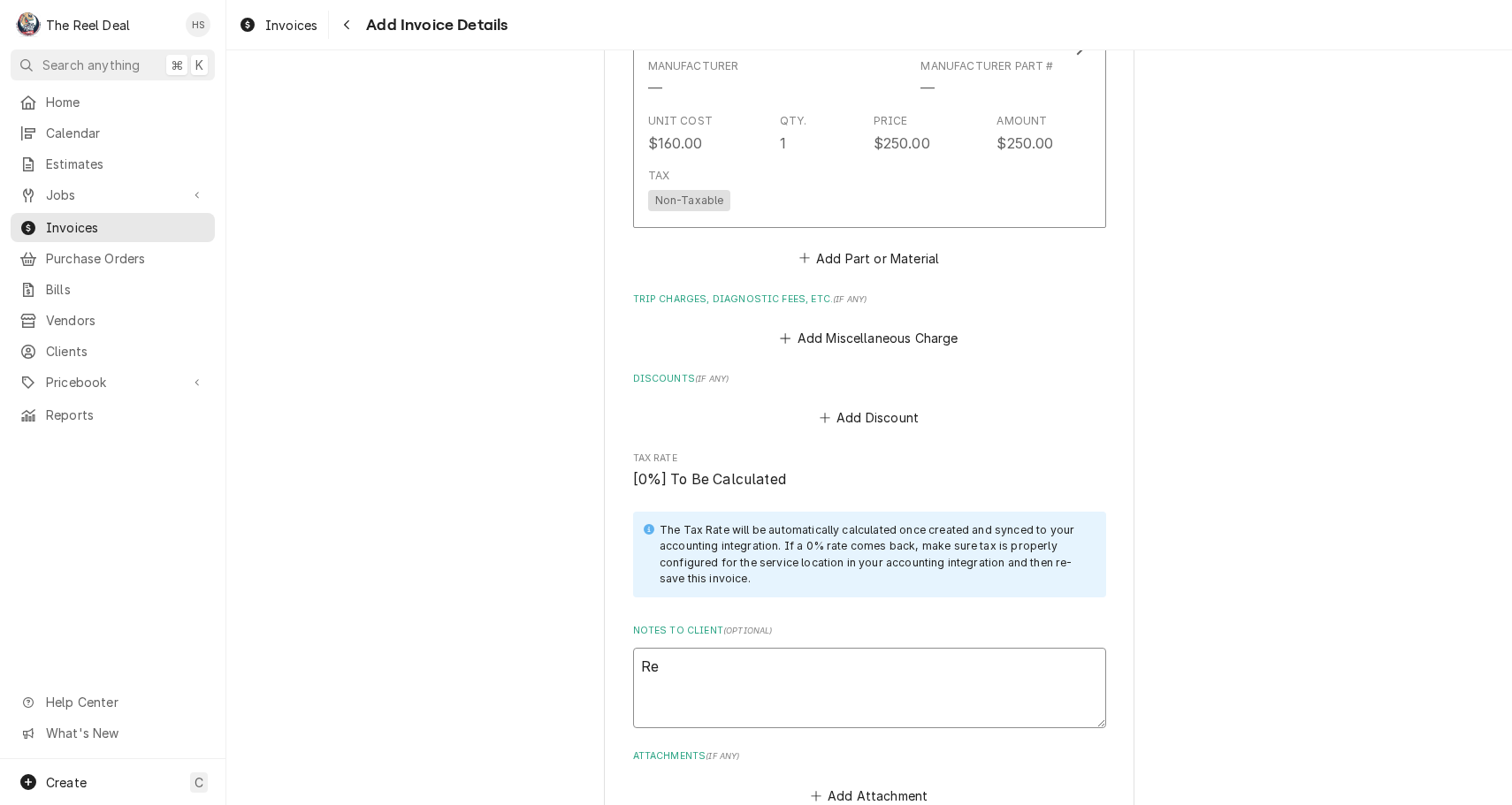
type textarea "x"
type textarea "Rep"
type textarea "x"
type textarea "Re"
type textarea "x"
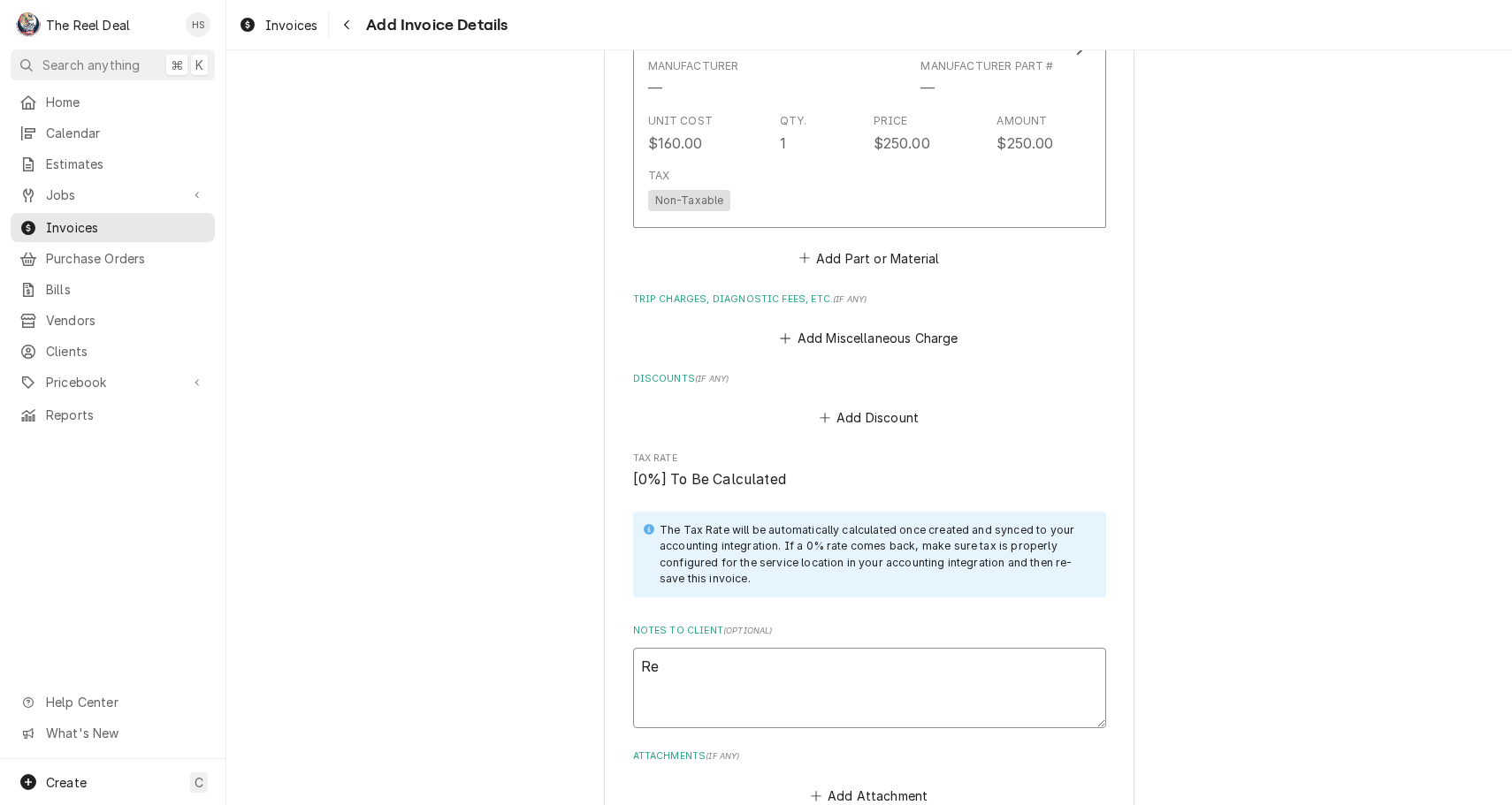
type textarea "R"
type textarea "x"
type textarea "A"
type textarea "x"
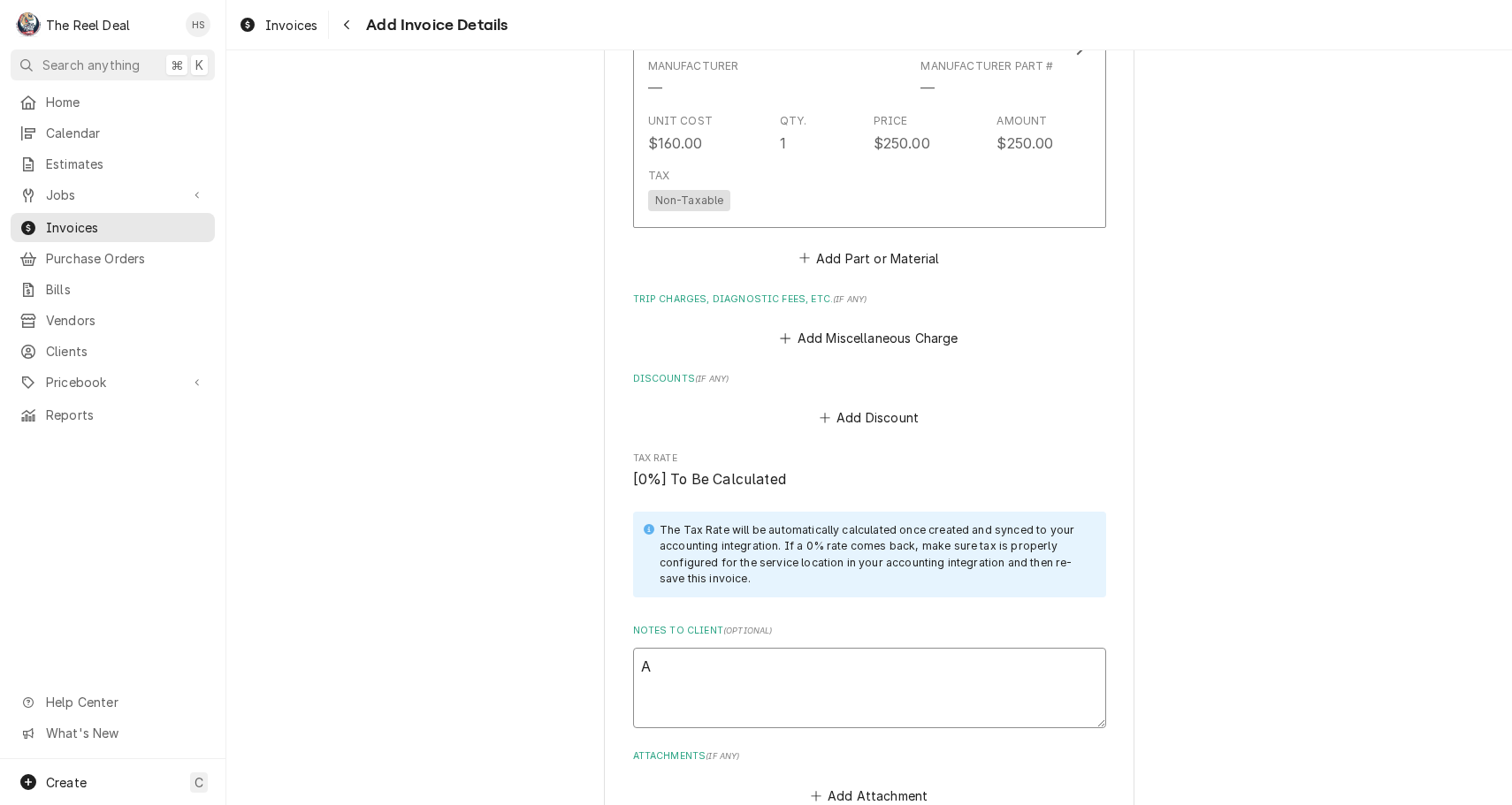
type textarea "Al"
type textarea "x"
type textarea "Als"
type textarea "x"
type textarea "Also"
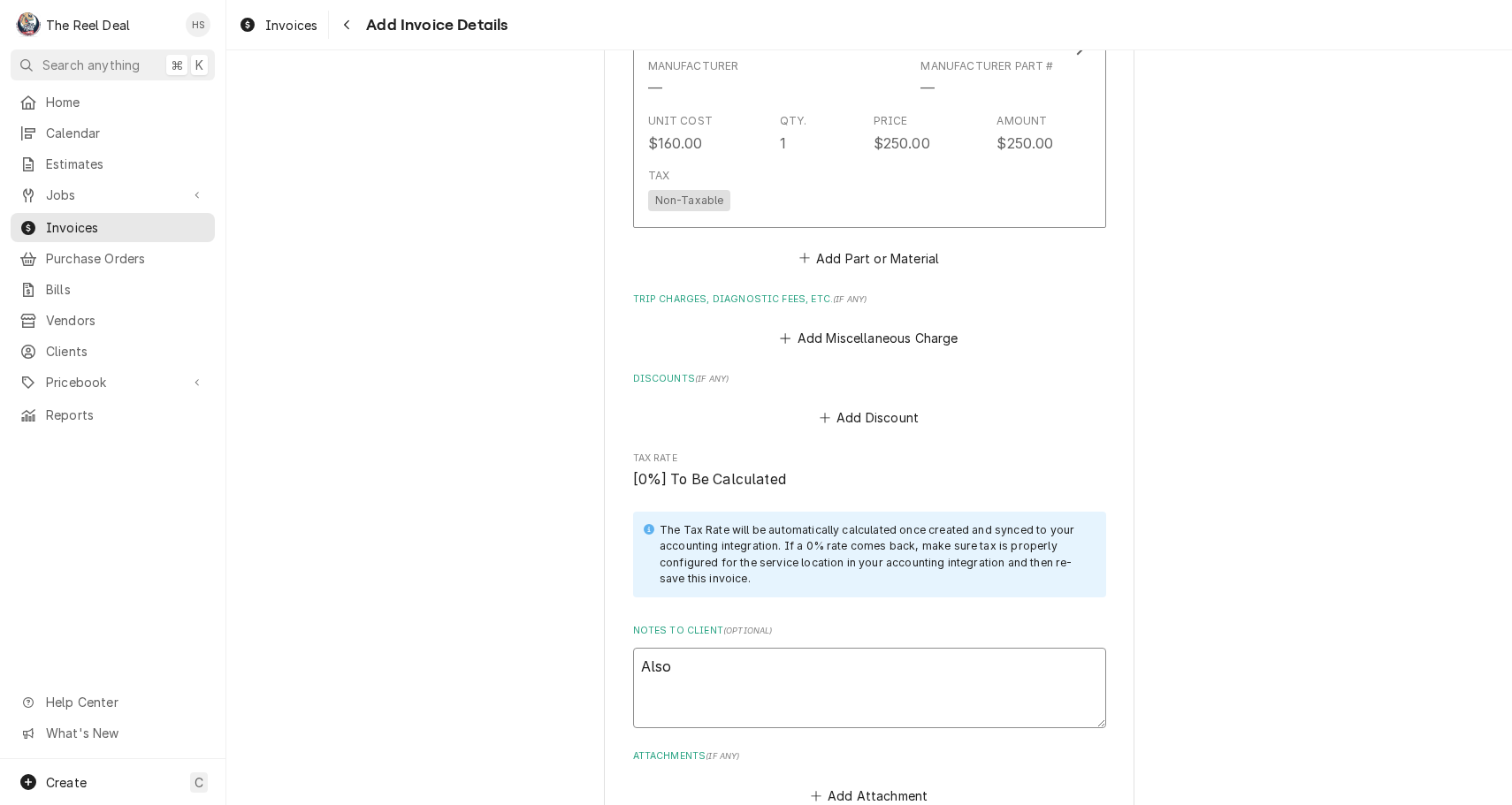
type textarea "x"
type textarea "Also"
type textarea "x"
type textarea "Also R"
type textarea "x"
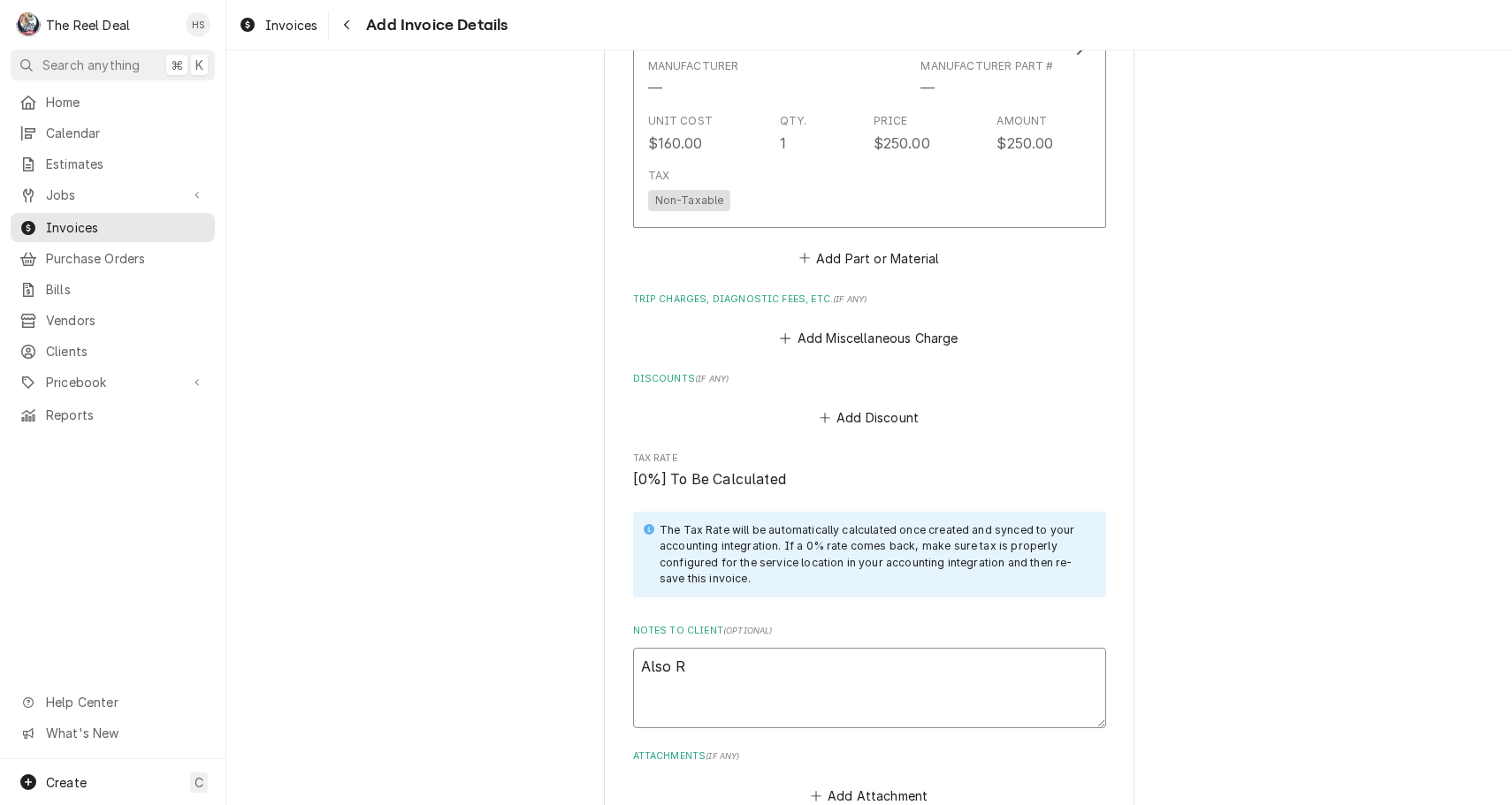
type textarea "Also Re"
type textarea "x"
type textarea "Also Rep"
type textarea "x"
type textarea "Also Repl"
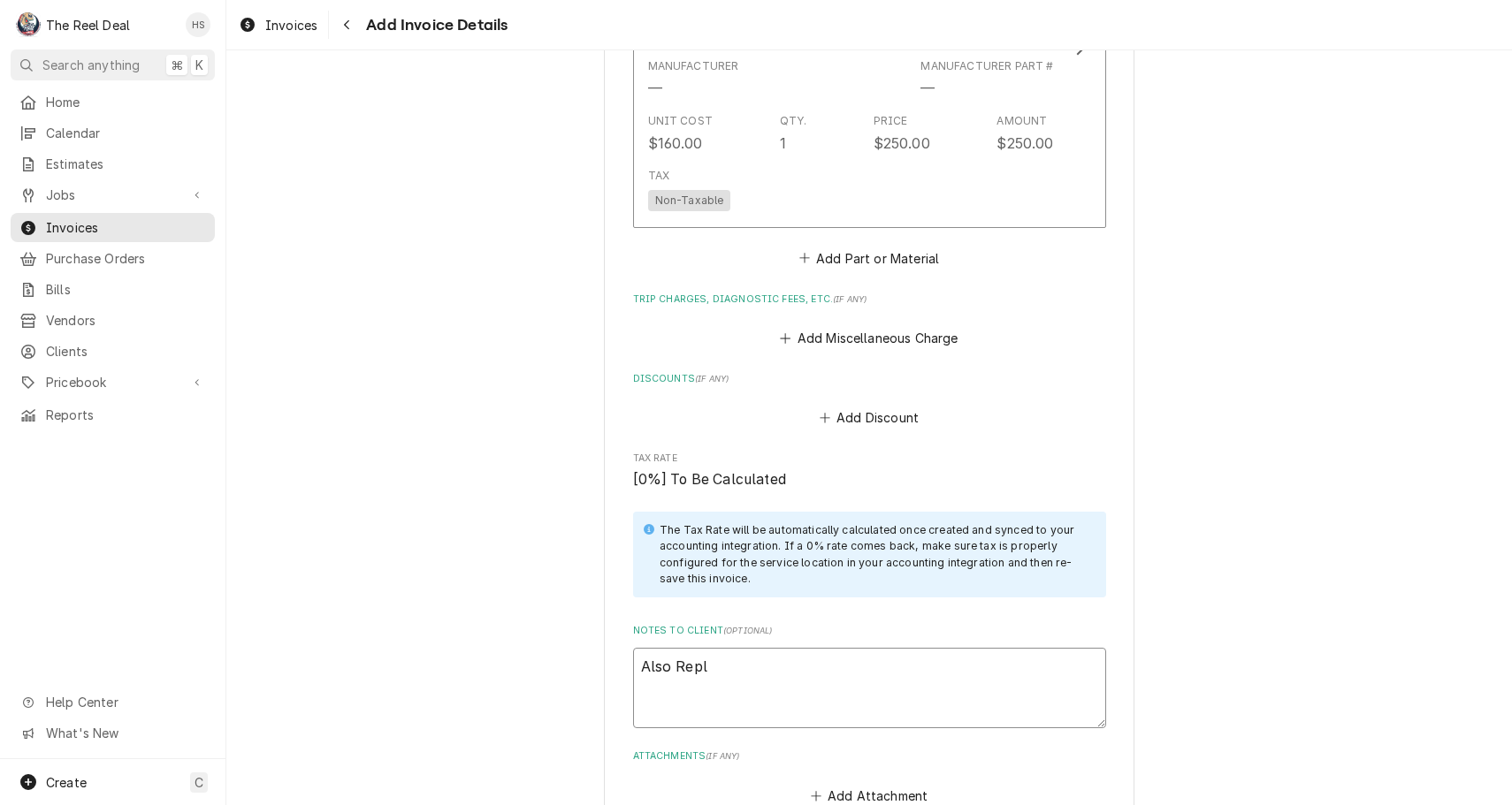
type textarea "x"
type textarea "Also Repla"
type textarea "x"
type textarea "Also Replac"
type textarea "x"
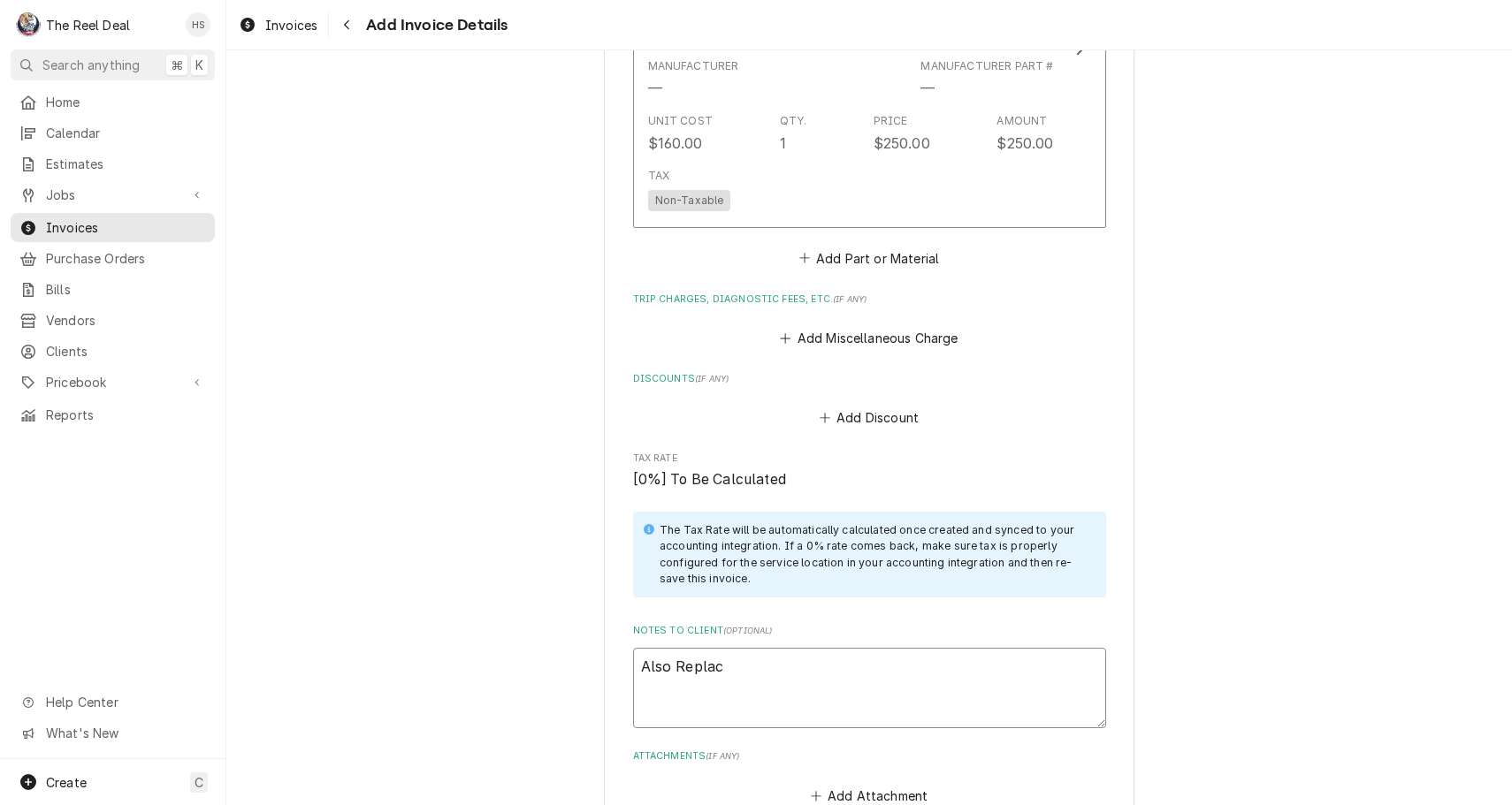
type textarea "Also Replace"
type textarea "x"
type textarea "Also Replaced"
type textarea "x"
type textarea "Also Replaced"
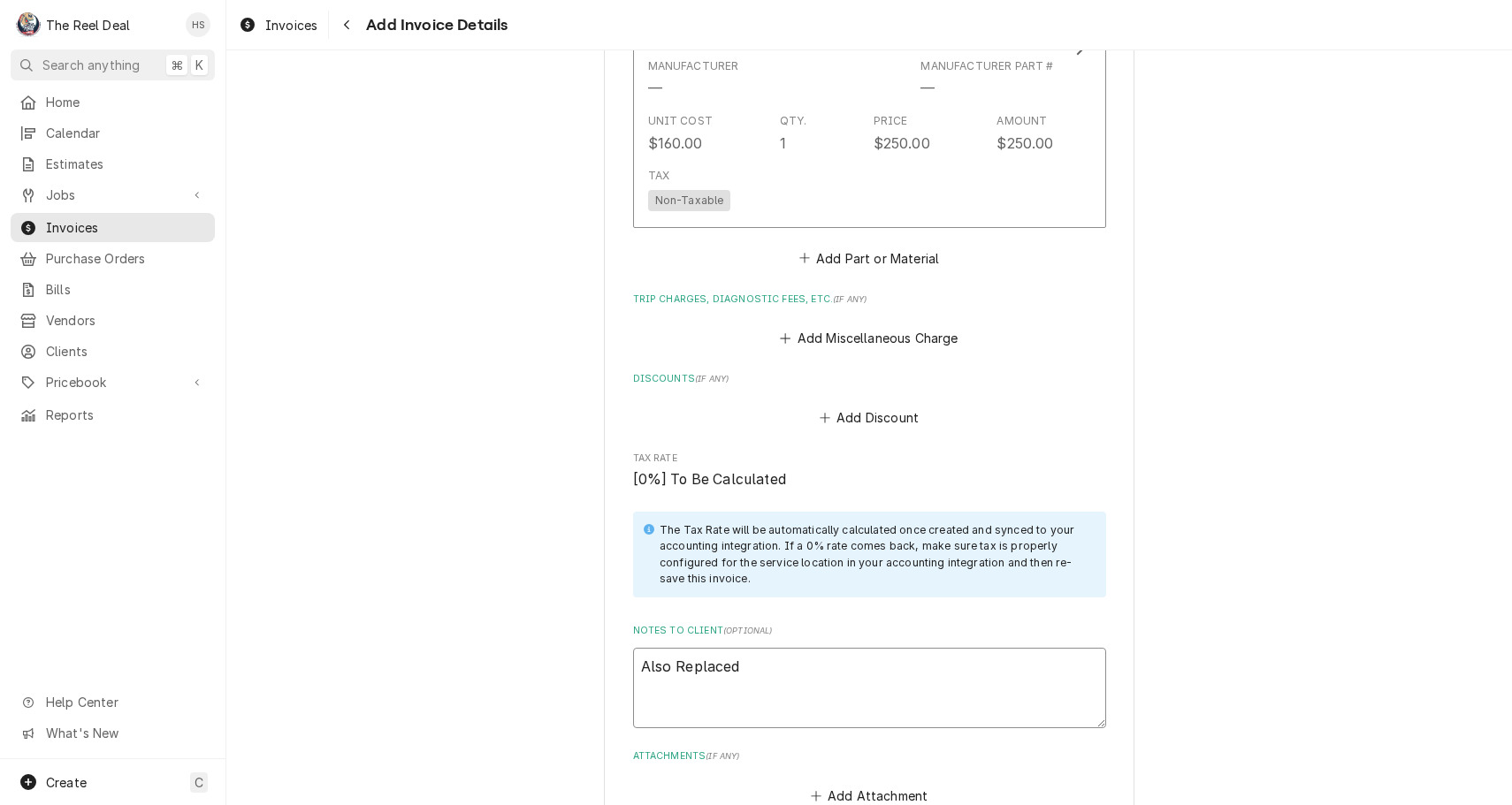
type textarea "x"
type textarea "Also Replaced d"
type textarea "x"
type textarea "Also Replaced du"
type textarea "x"
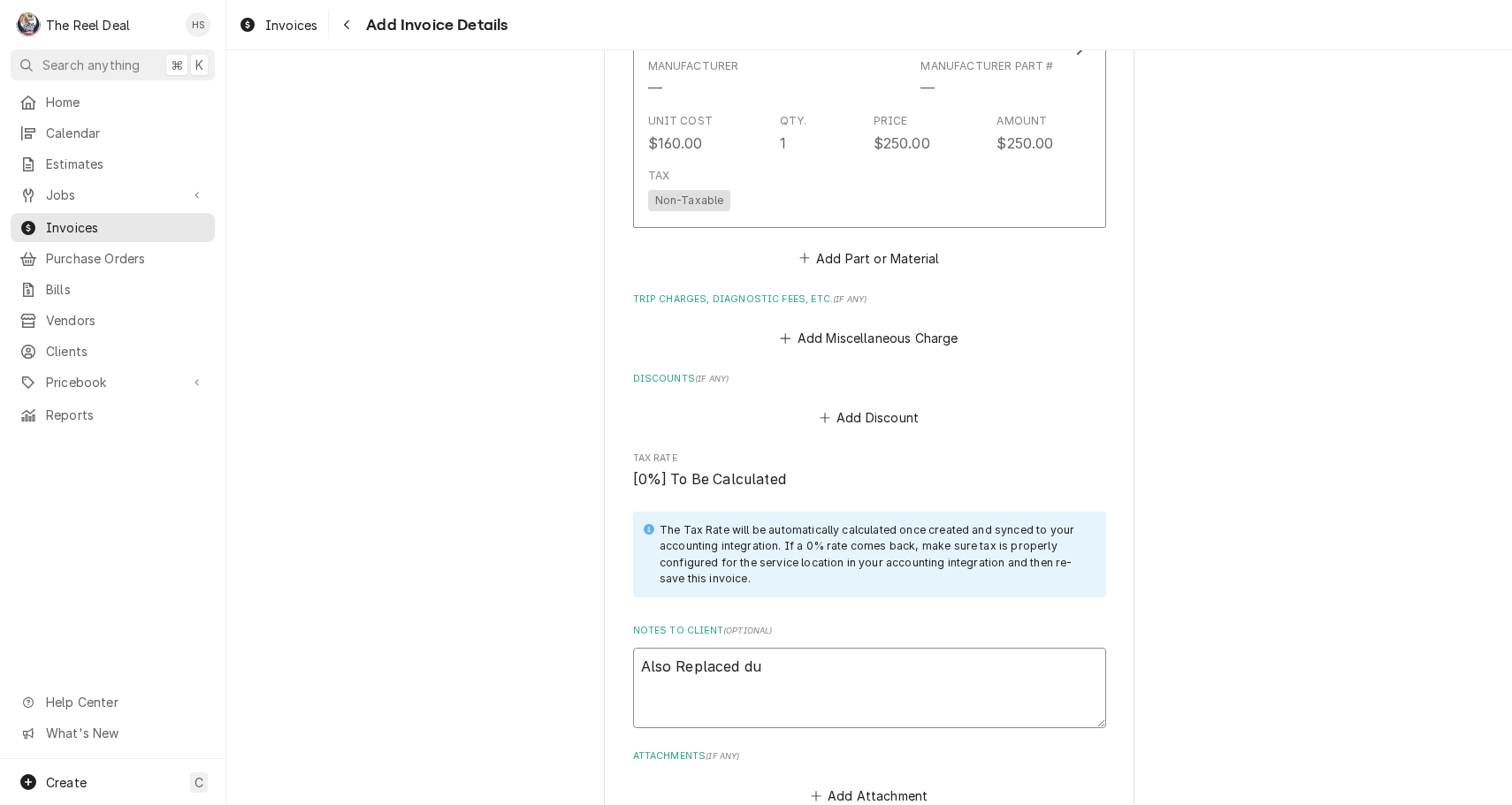
type textarea "Also Replaced duo"
type textarea "x"
type textarea "Also Replaced du"
type textarea "x"
type textarea "Also Replaced dum"
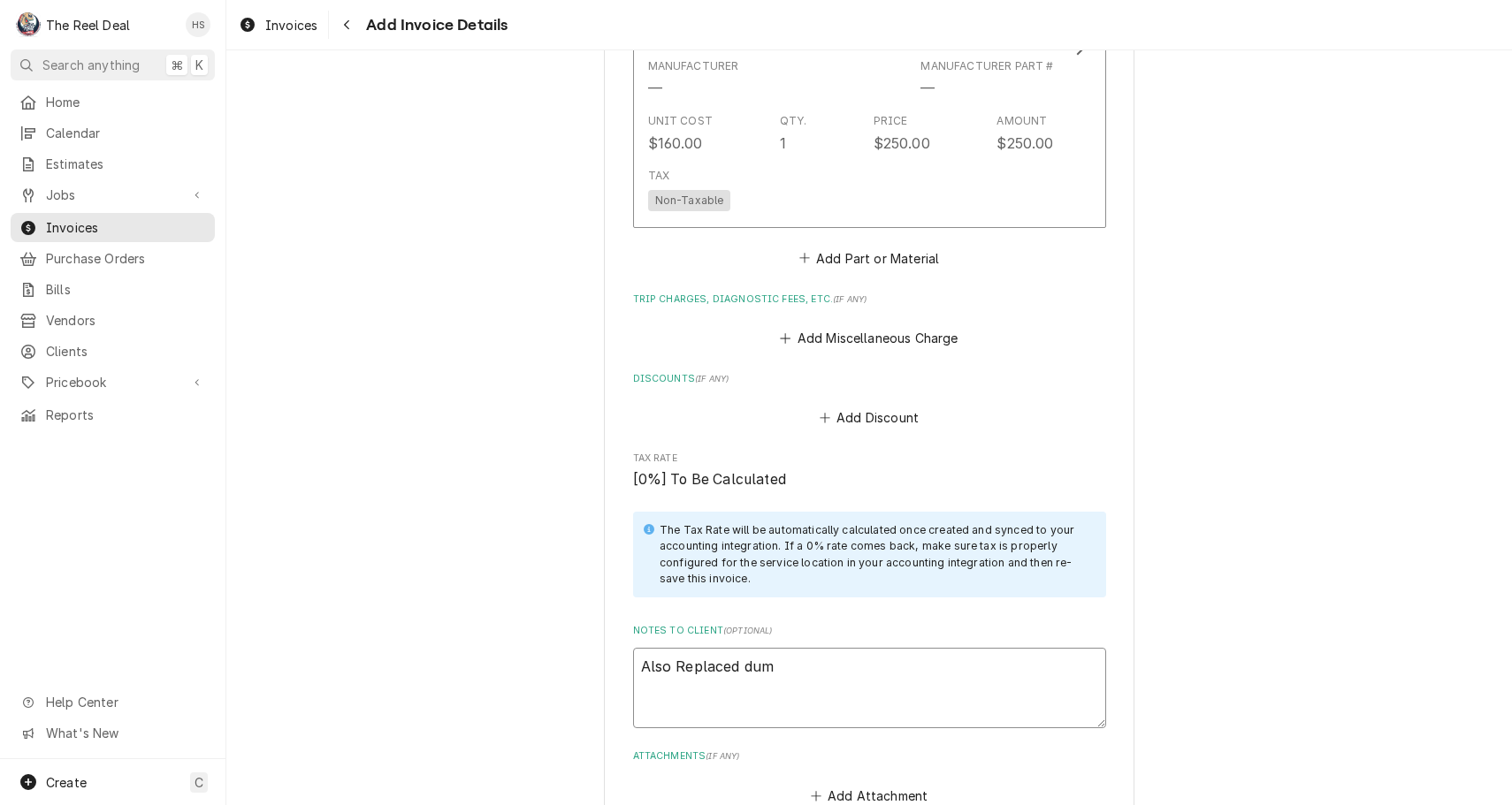
type textarea "x"
type textarea "Also Replaced dump"
type textarea "x"
type textarea "Also Replaced dump"
type textarea "x"
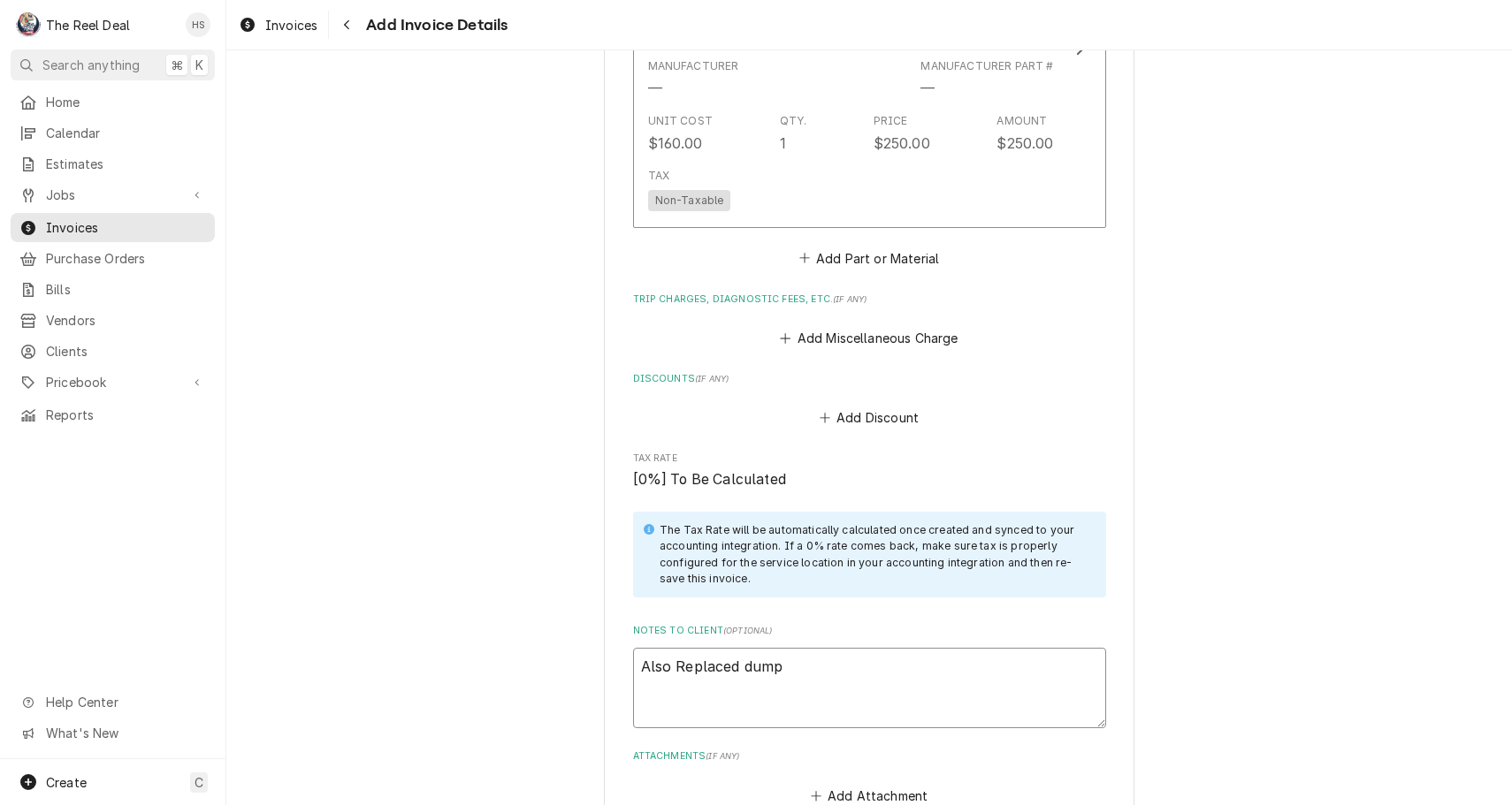
type textarea "Also Replaced dump v"
type textarea "x"
type textarea "Also Replaced dump va"
type textarea "x"
type textarea "Also Replaced dump val"
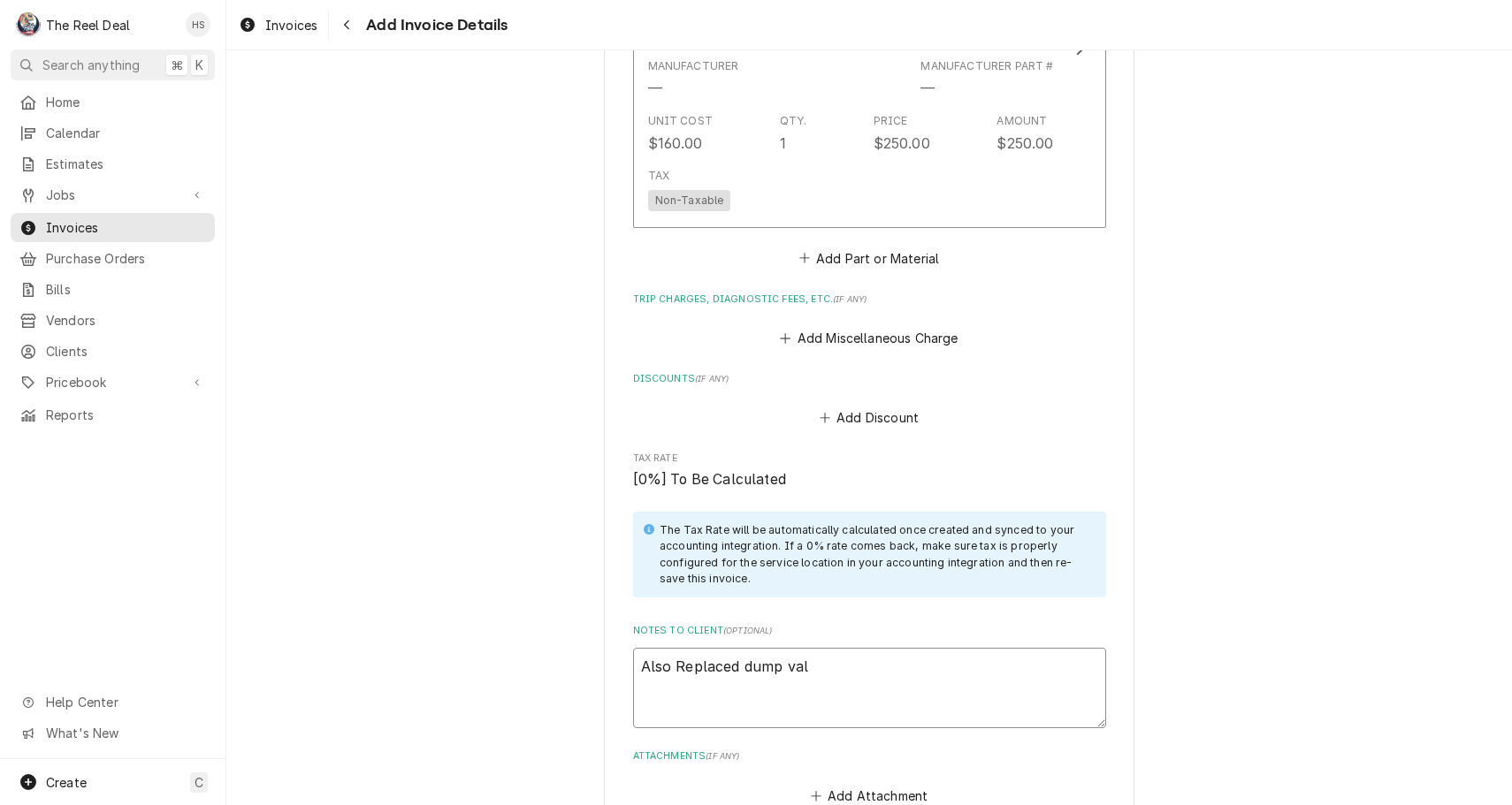
type textarea "x"
type textarea "Also Replaced dump valv"
type textarea "x"
type textarea "Also Replaced dump valve"
type textarea "x"
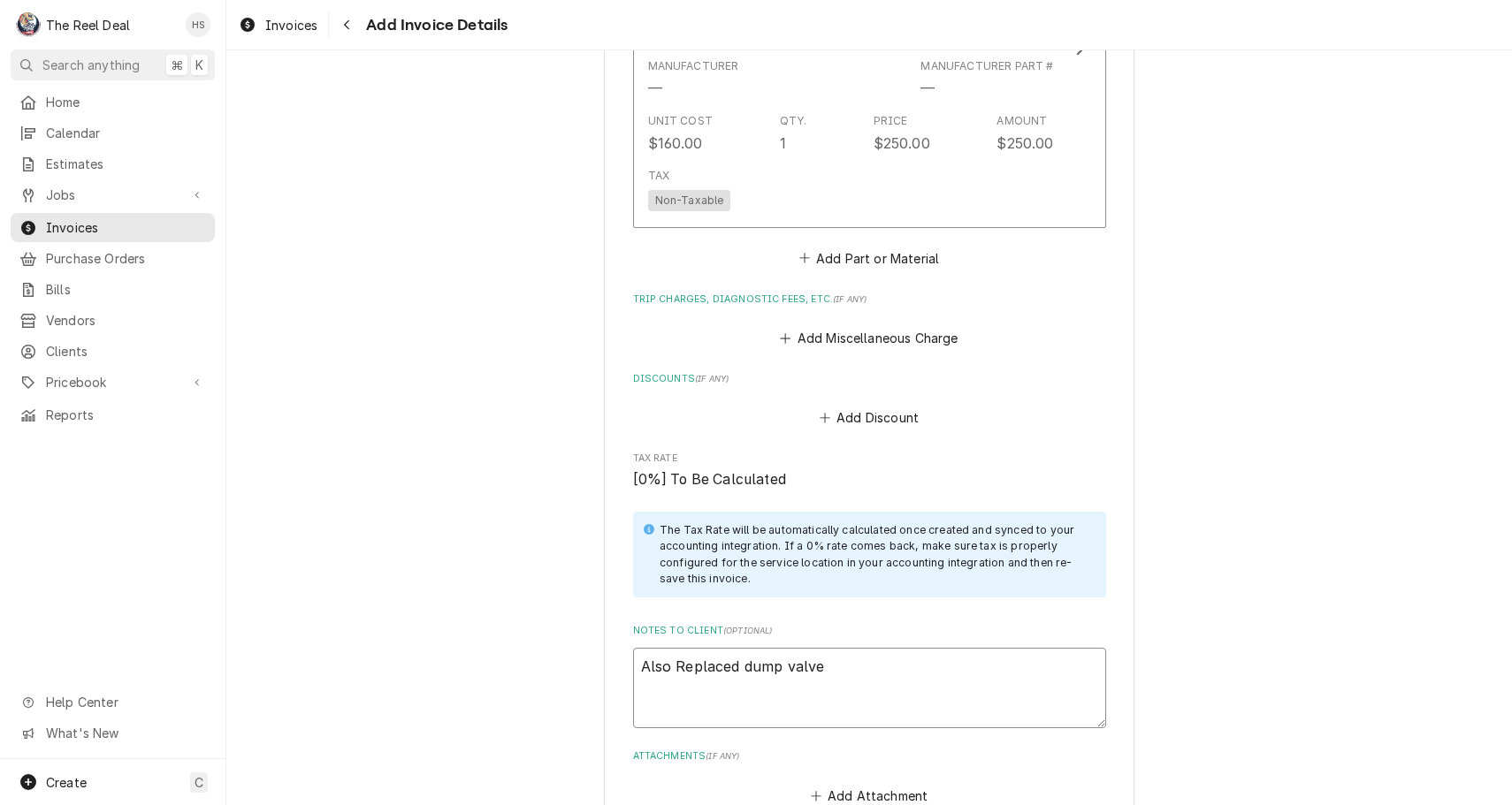
type textarea "Also Replaced dump valve"
type textarea "x"
type textarea "Also Replaced dump valve o"
type textarea "x"
type textarea "Also Replaced dump valve on"
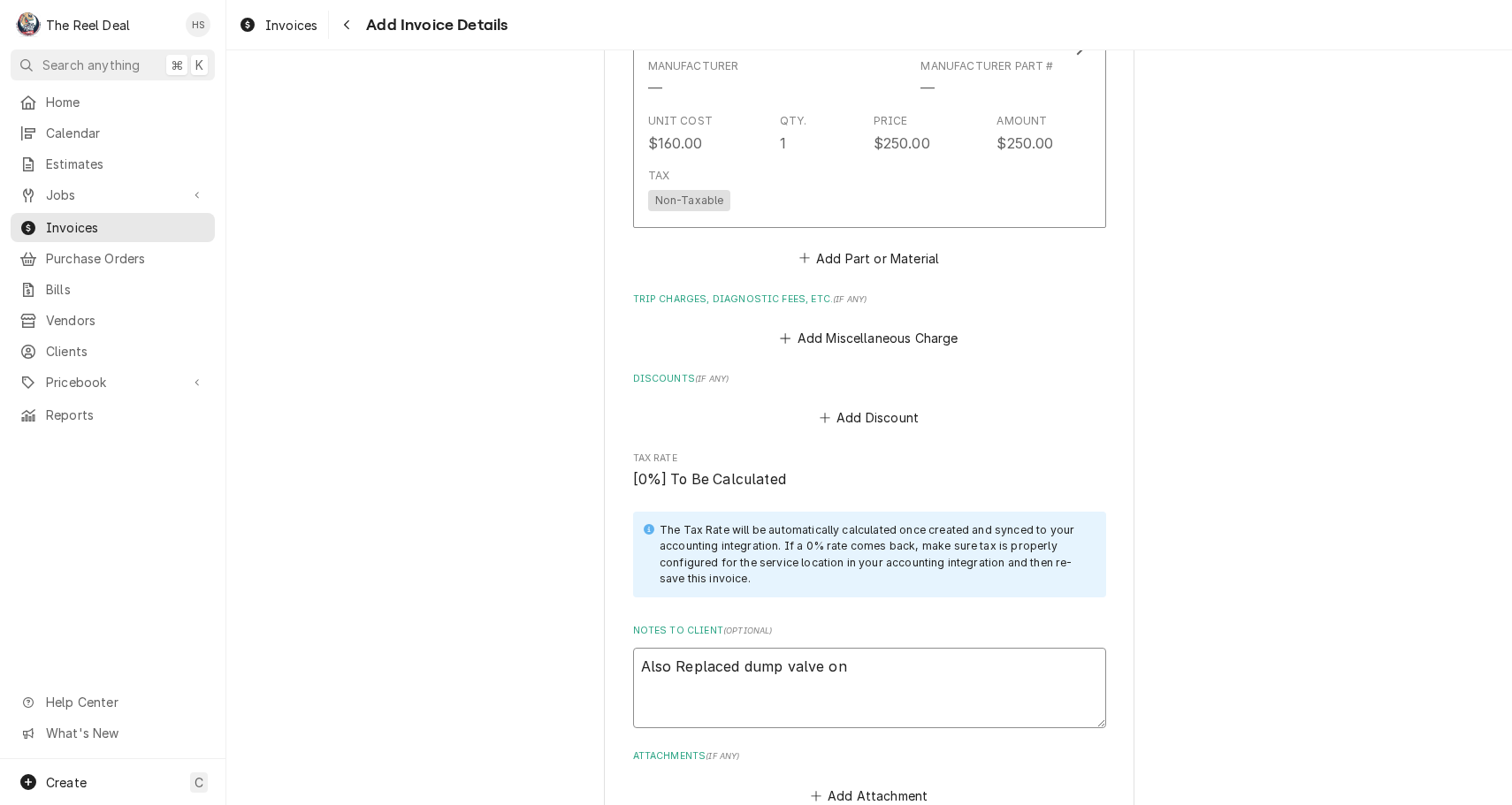
type textarea "x"
type textarea "Also Replaced dump valve on"
type textarea "x"
type textarea "Also Replaced dump valve on i"
type textarea "x"
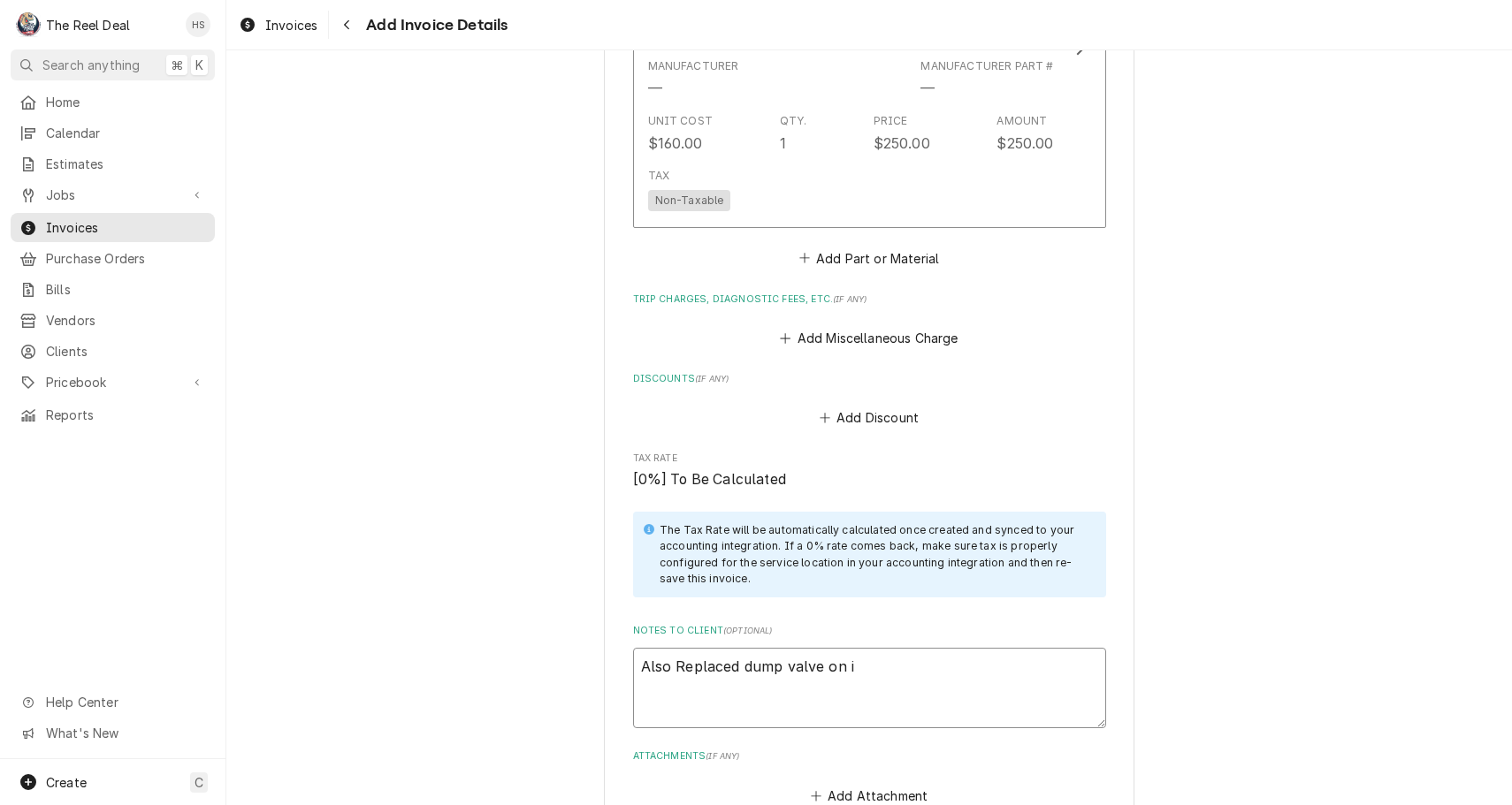
type textarea "Also Replaced dump valve on ic"
type textarea "x"
type textarea "Also Replaced dump valve on ice"
type textarea "x"
type textarea "Also Replaced dump valve on ice"
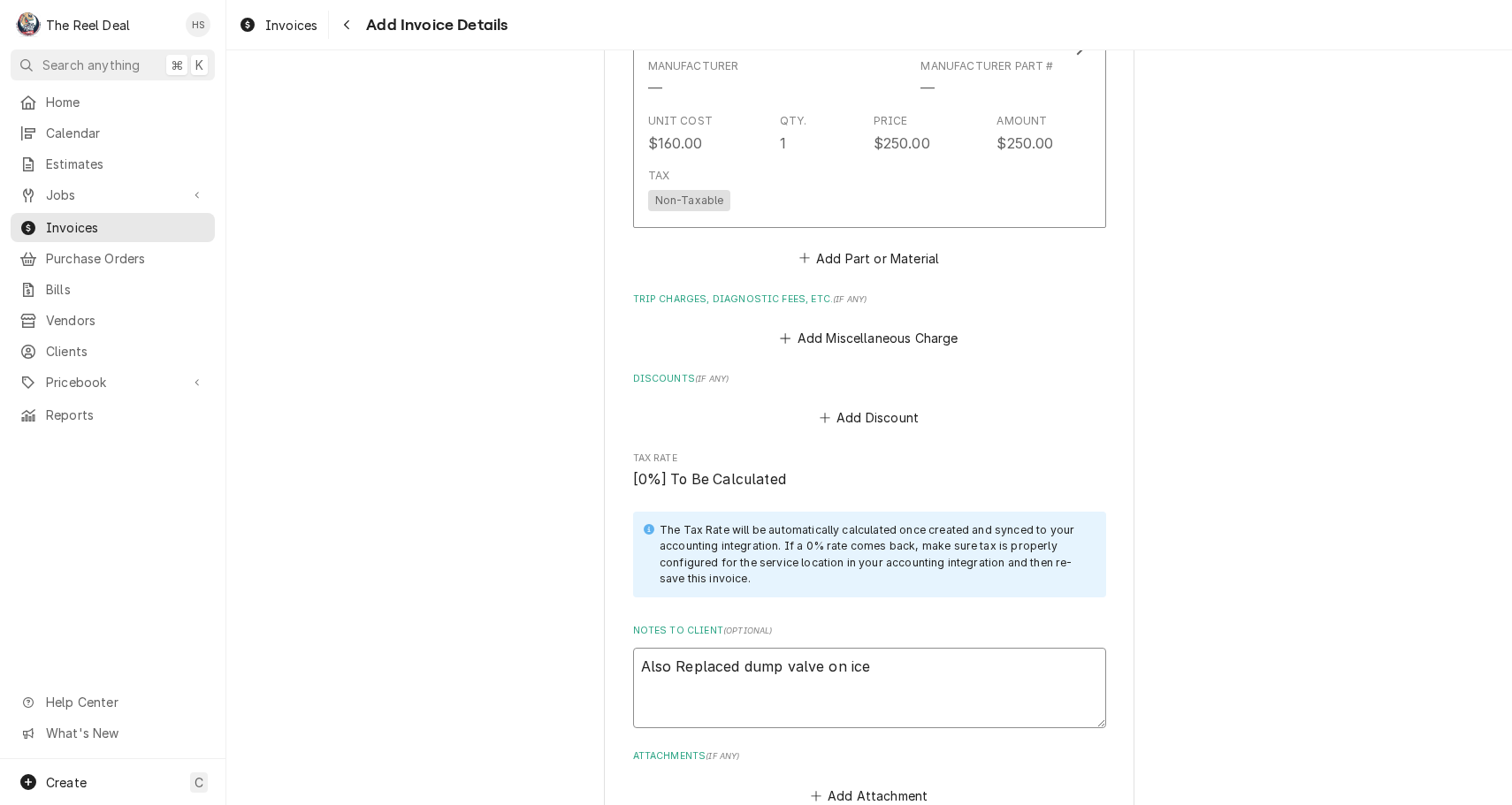
type textarea "x"
type textarea "Also Replaced dump valve on ice m"
type textarea "x"
type textarea "Also Replaced dump valve on ice ma"
type textarea "x"
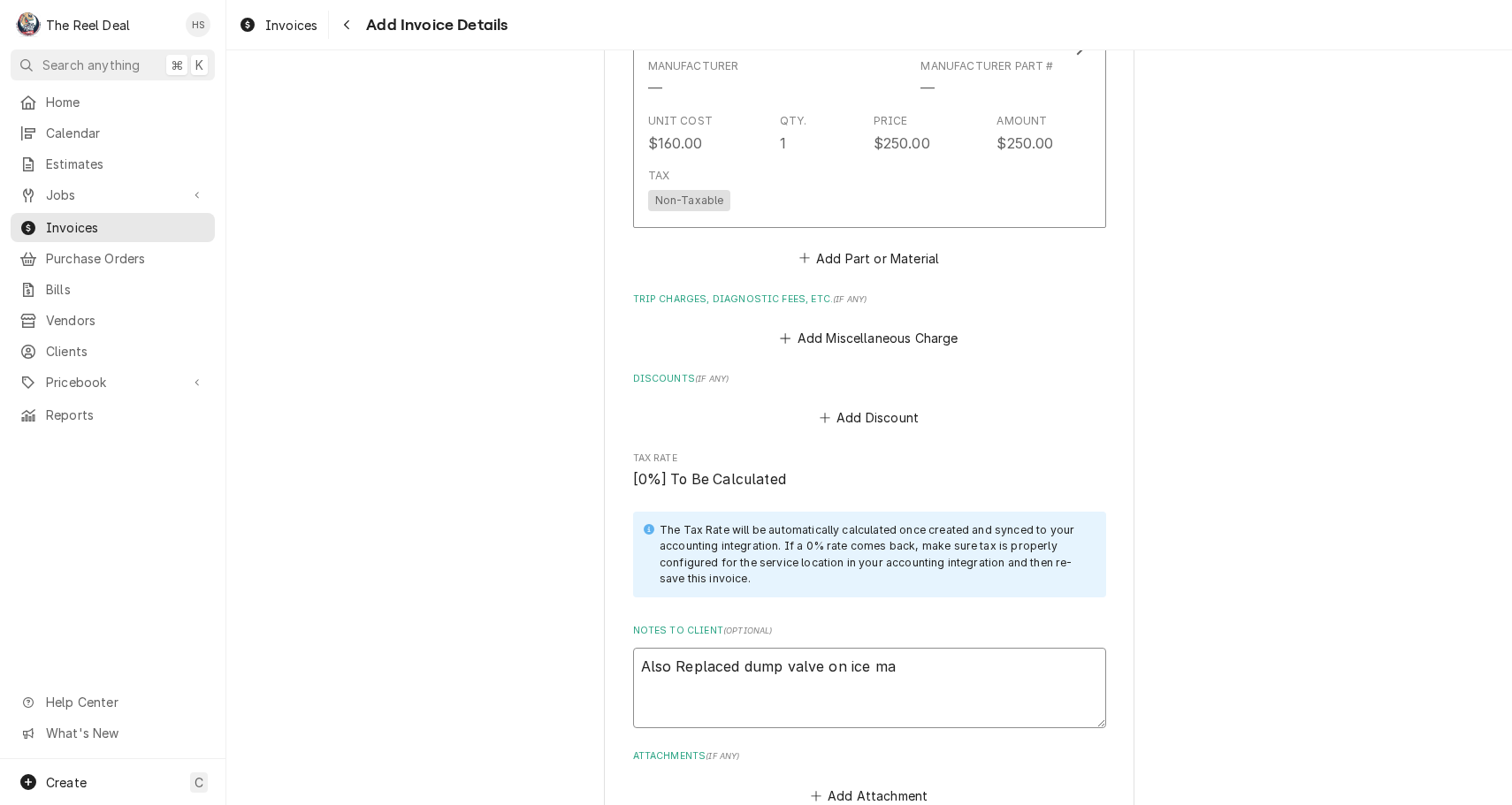
type textarea "Also Replaced dump valve on ice mac"
type textarea "x"
type textarea "Also Replaced dump valve on ice mach"
type textarea "x"
type textarea "Also Replaced dump valve on ice machi"
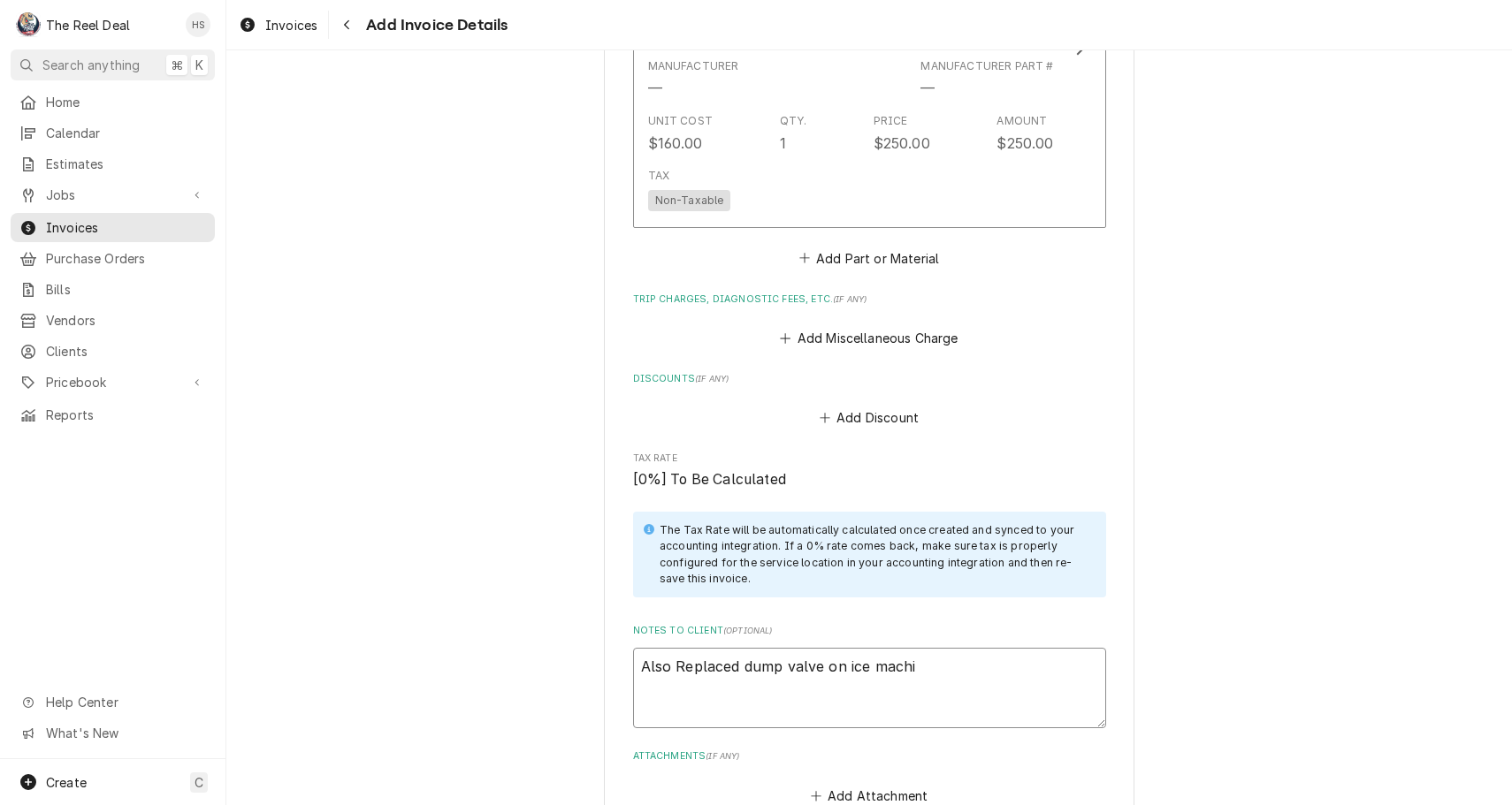
type textarea "x"
type textarea "Also Replaced dump valve on ice machin"
type textarea "x"
type textarea "Also Replaced dump valve on ice machine"
type textarea "x"
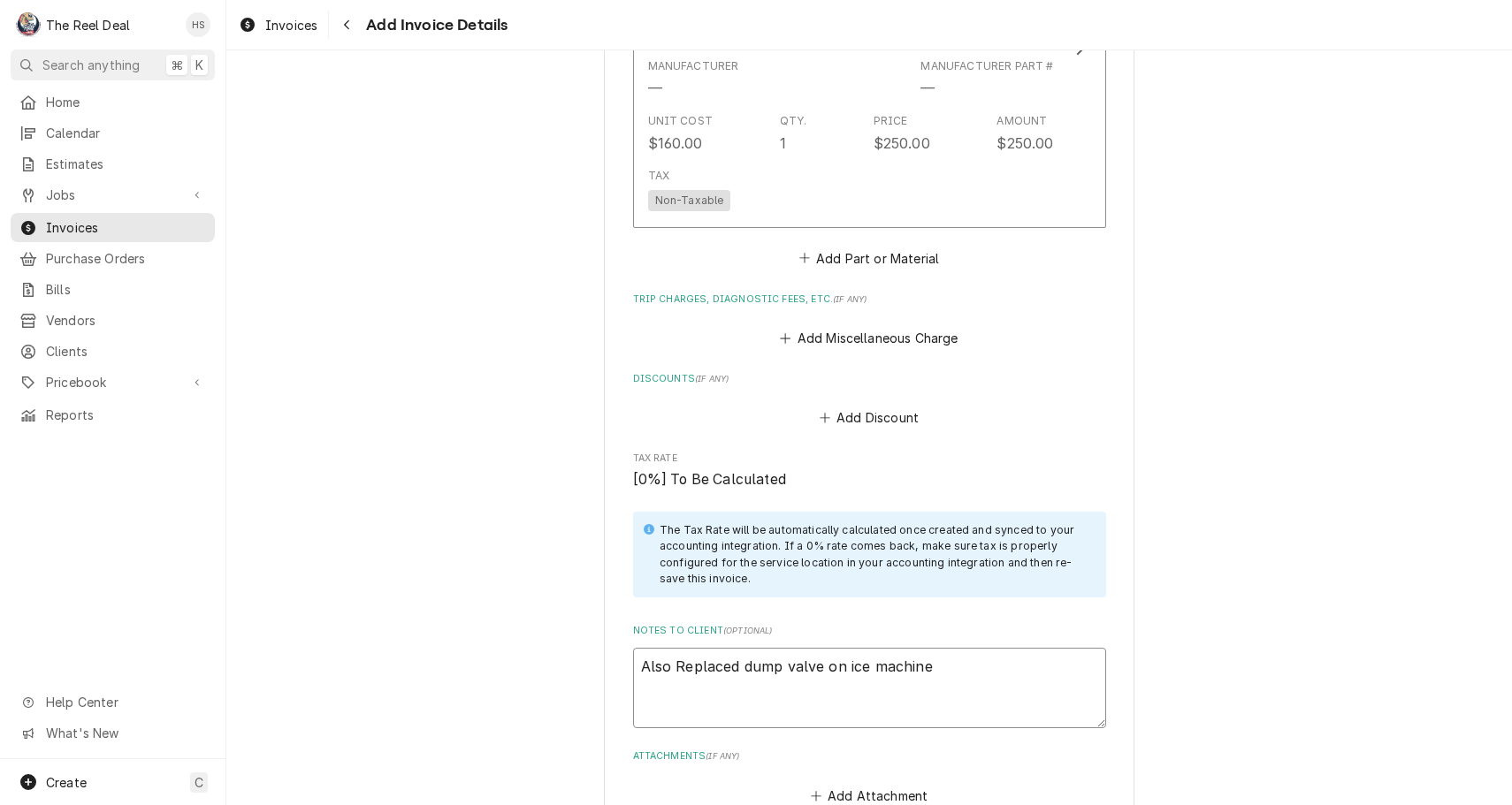
type textarea "Also Replaced dump valve on ice machine"
type textarea "x"
type textarea "Also Replaced dump valve on ice machine a"
type textarea "x"
type textarea "Also Replaced dump valve on ice machine an"
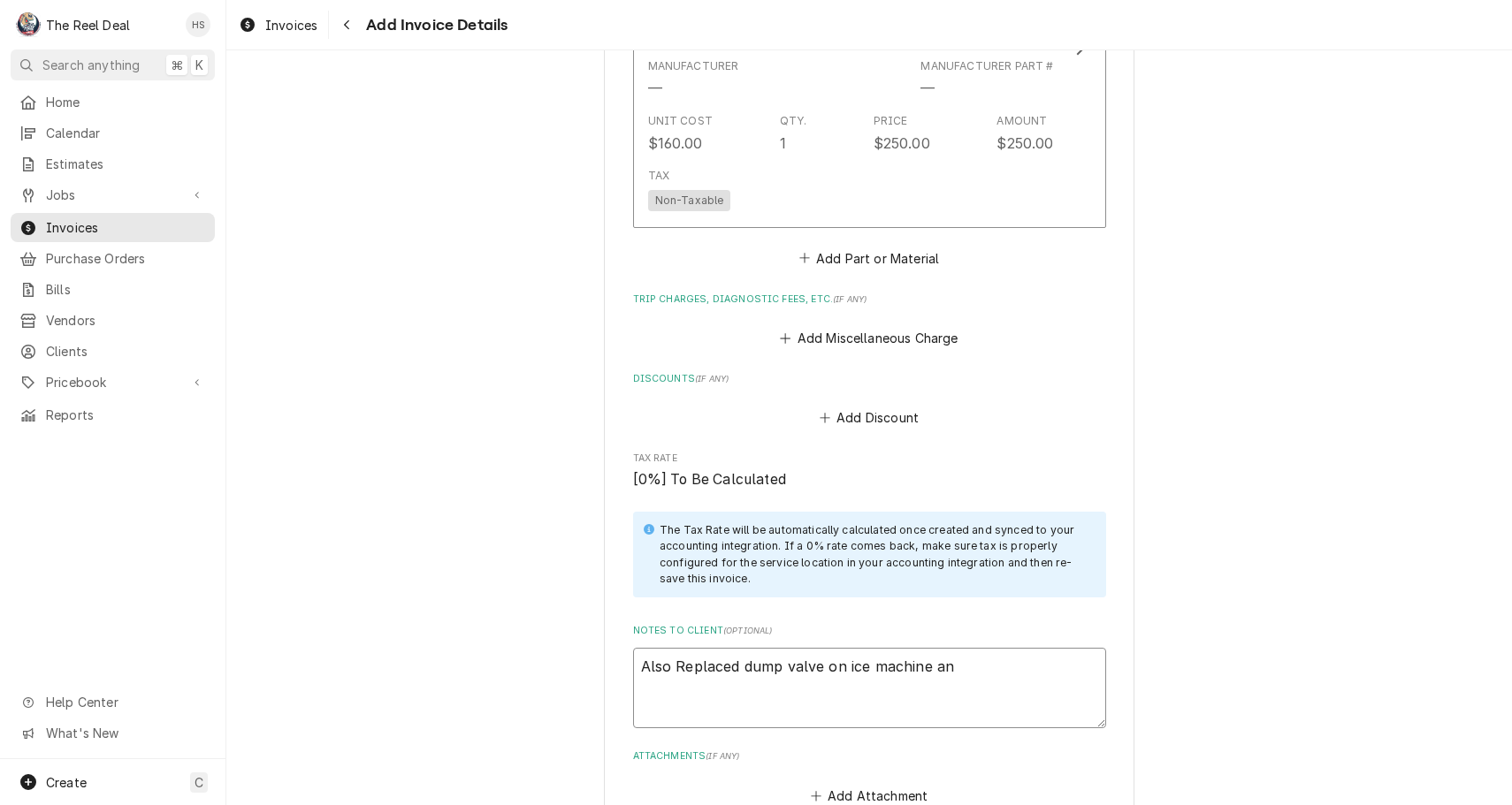
type textarea "x"
type textarea "Also Replaced dump valve on ice machine and"
type textarea "x"
type textarea "Also Replaced dump valve on ice machine and"
type textarea "x"
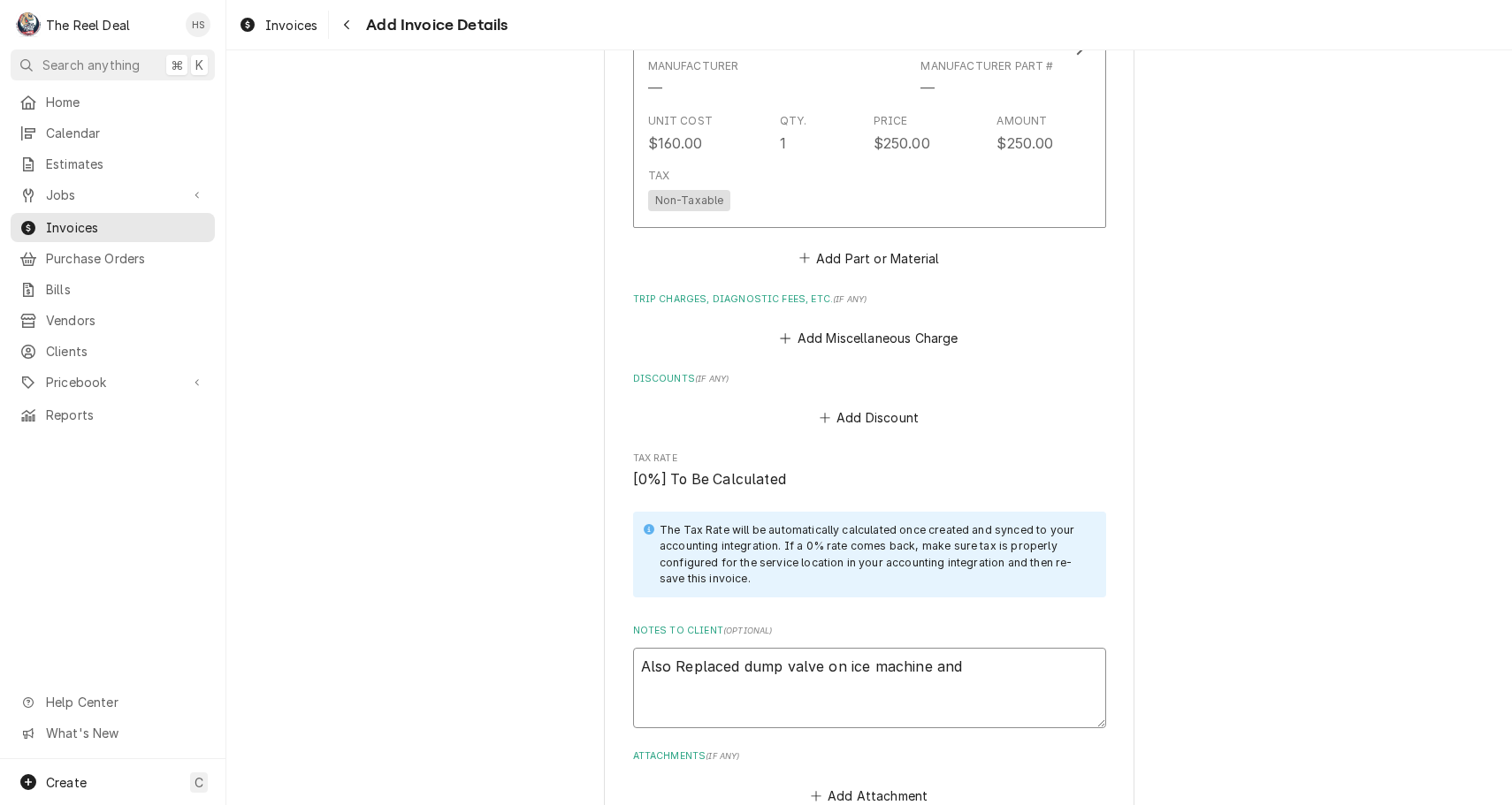
type textarea "Also Replaced dump valve on ice machine and b"
type textarea "x"
type textarea "Also Replaced dump valve on ice machine and ba"
type textarea "x"
type textarea "Also Replaced dump valve on ice machine and bao"
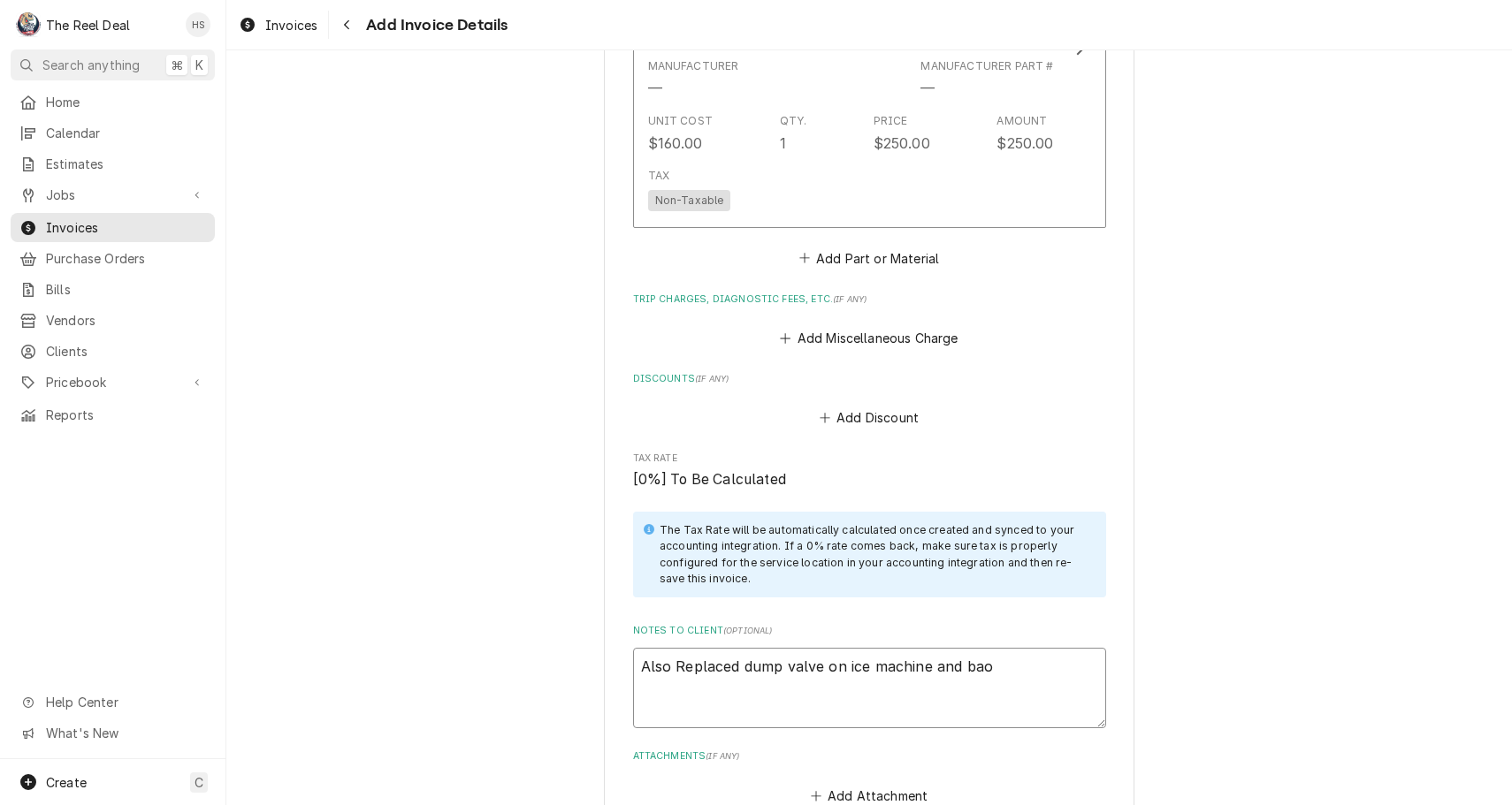
type textarea "x"
type textarea "Also Replaced dump valve on ice machine and ba"
type textarea "x"
type textarea "Also Replaced dump valve on ice machine and b"
type textarea "x"
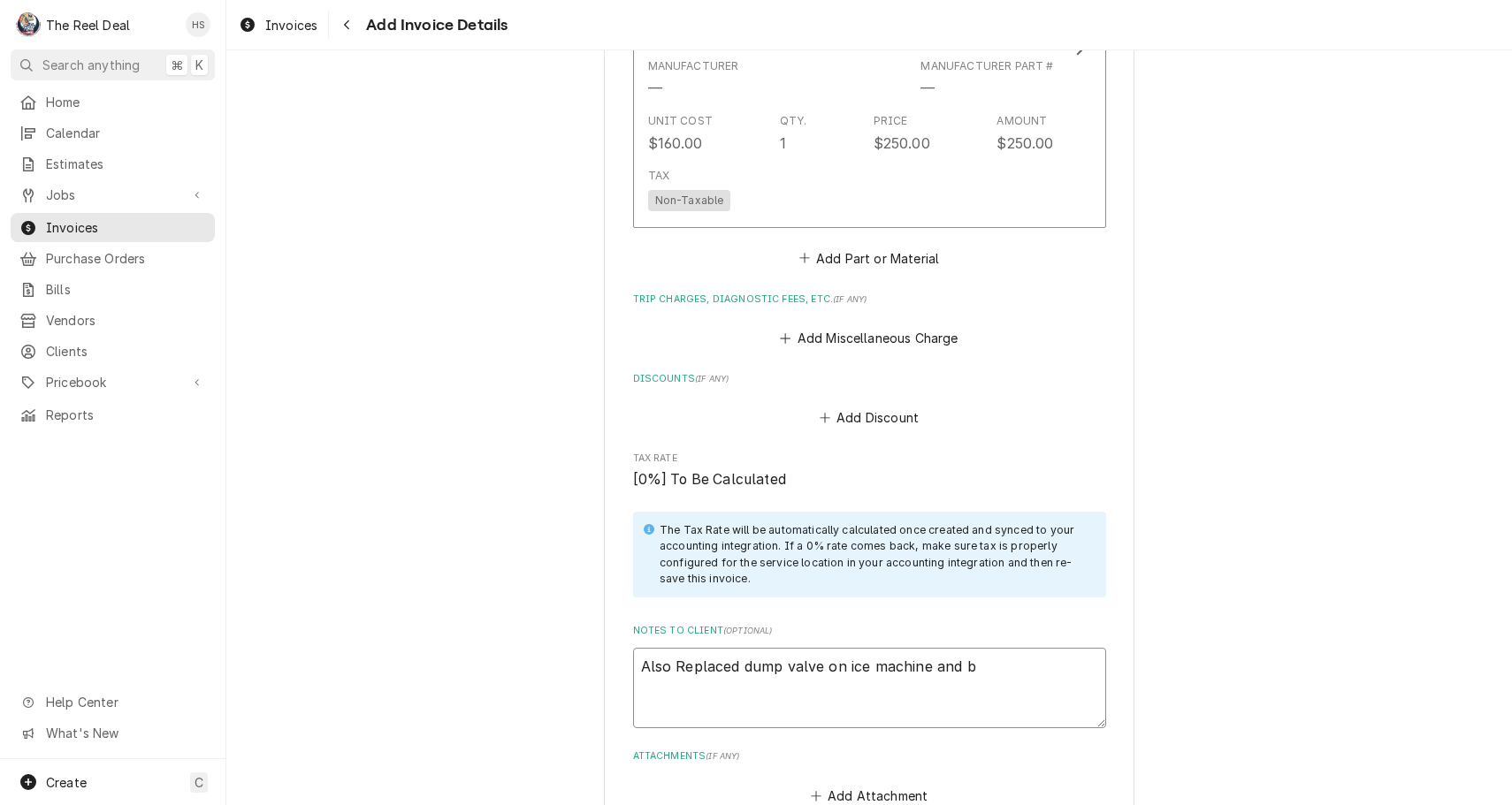
type textarea "Also Replaced dump valve on ice machine and bo"
type textarea "x"
type textarea "Also Replaced dump valve on ice machine and boa"
type textarea "x"
type textarea "Also Replaced dump valve on ice machine and boar"
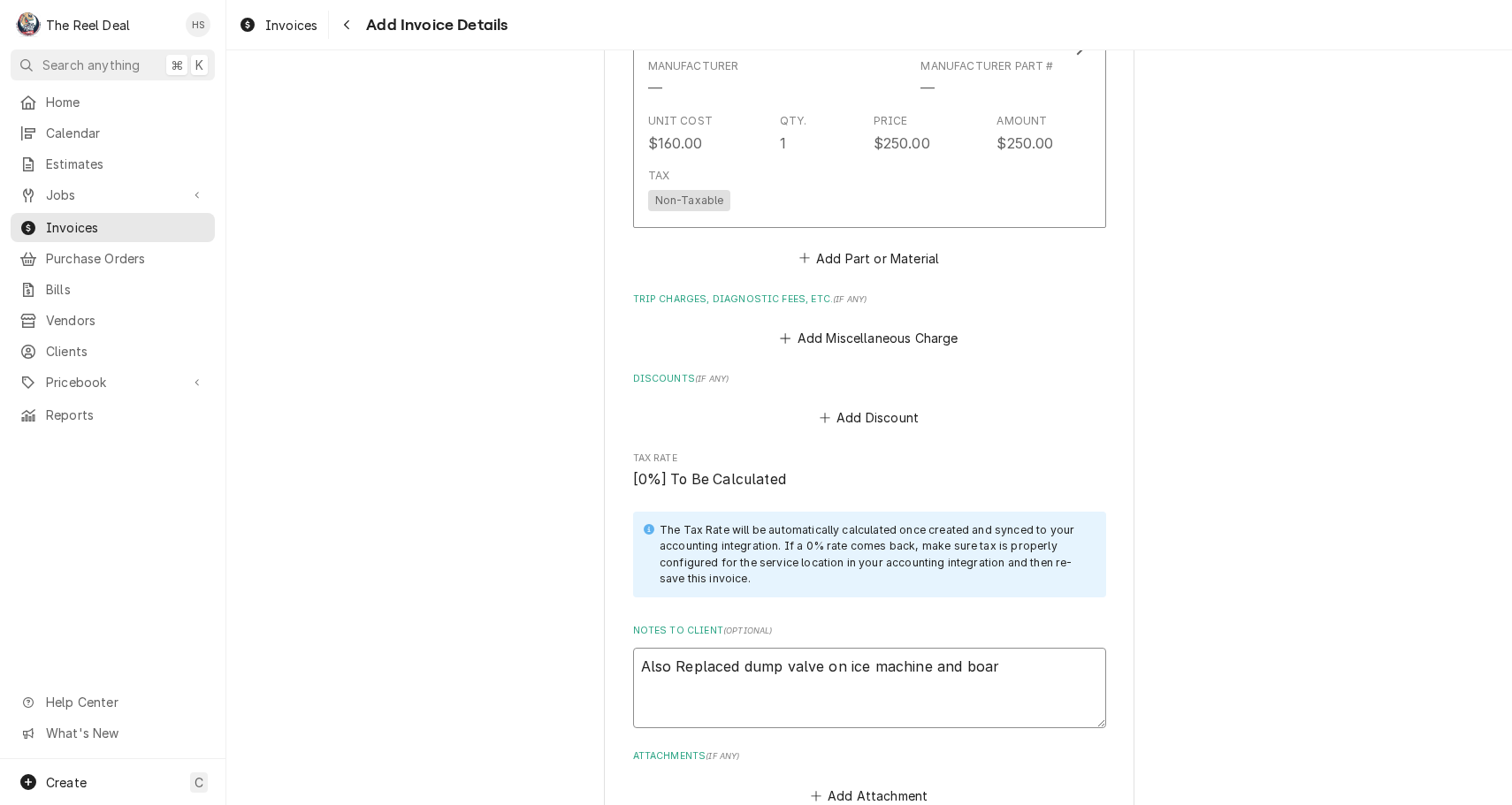
type textarea "x"
type textarea "Also Replaced dump valve on ice machine and board"
type textarea "x"
type textarea "Also Replaced dump valve on ice machine and board"
type textarea "x"
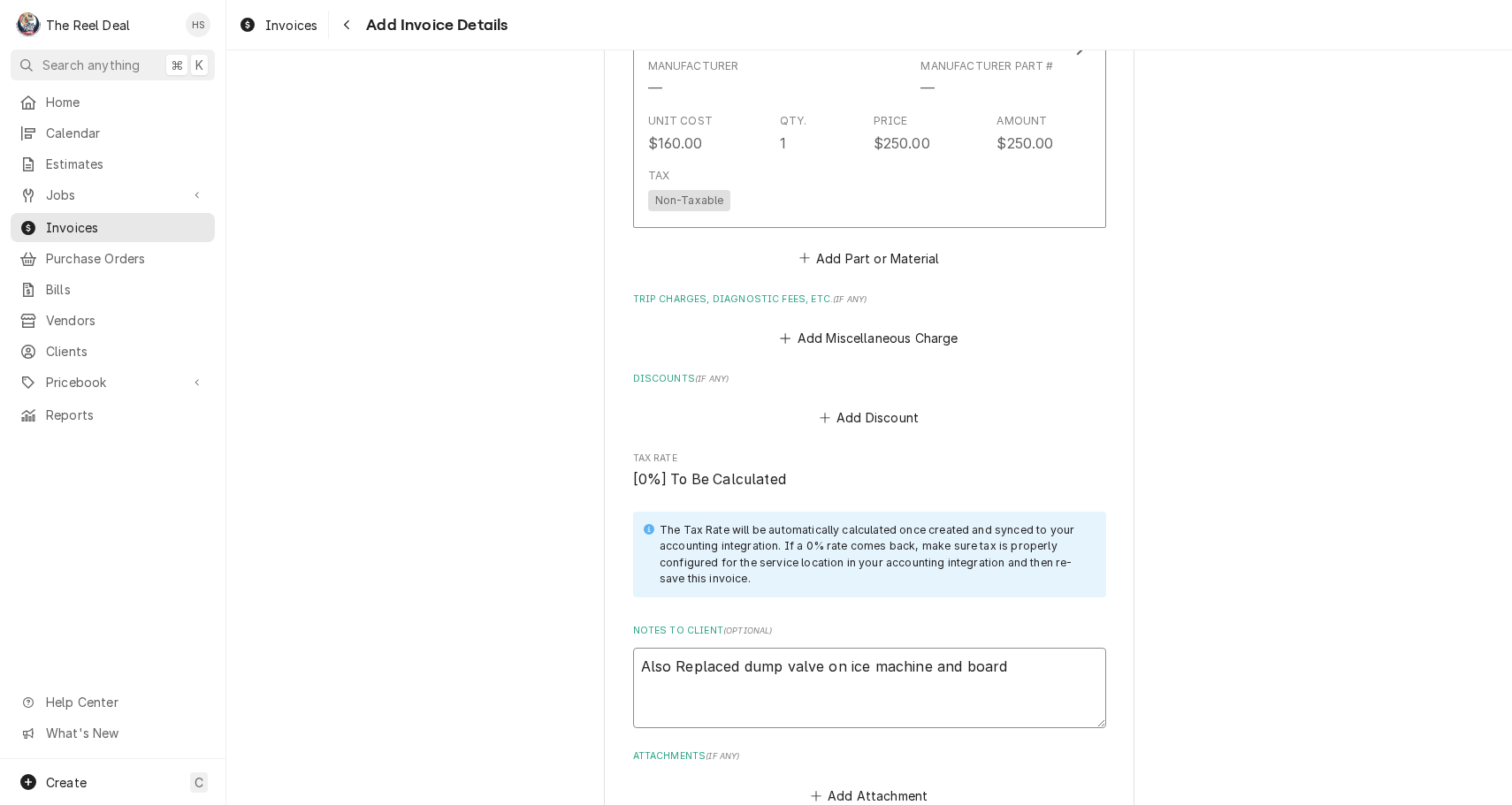
type textarea "Also Replaced dump valve on ice machine and board o"
type textarea "x"
type textarea "Also Replaced dump valve on ice machine and board on"
type textarea "x"
type textarea "Also Replaced dump valve on ice machine and board on"
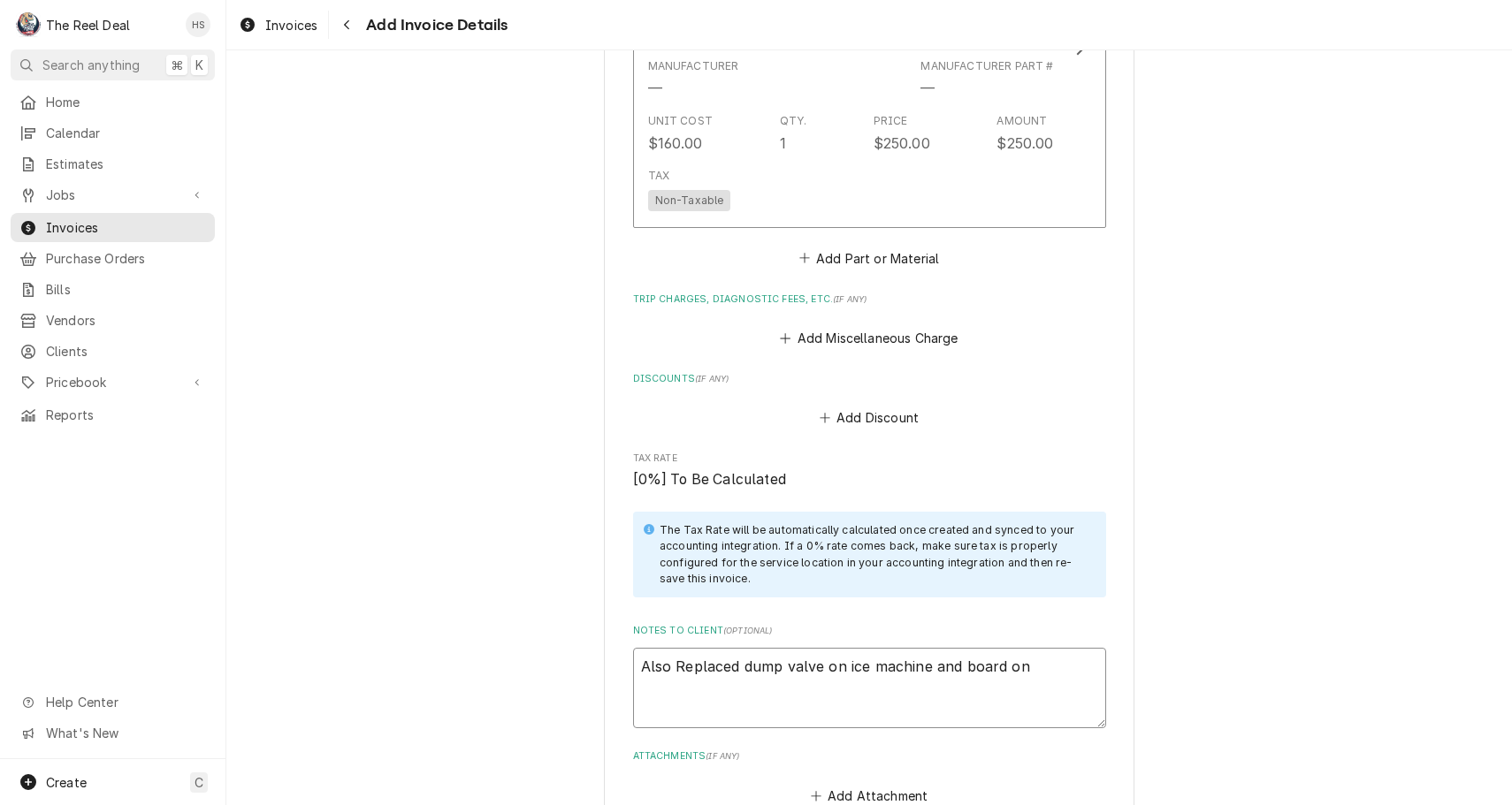
type textarea "x"
type textarea "Also Replaced dump valve on ice machine and board on w"
type textarea "x"
type textarea "Also Replaced dump valve on ice machine and board on wa"
type textarea "x"
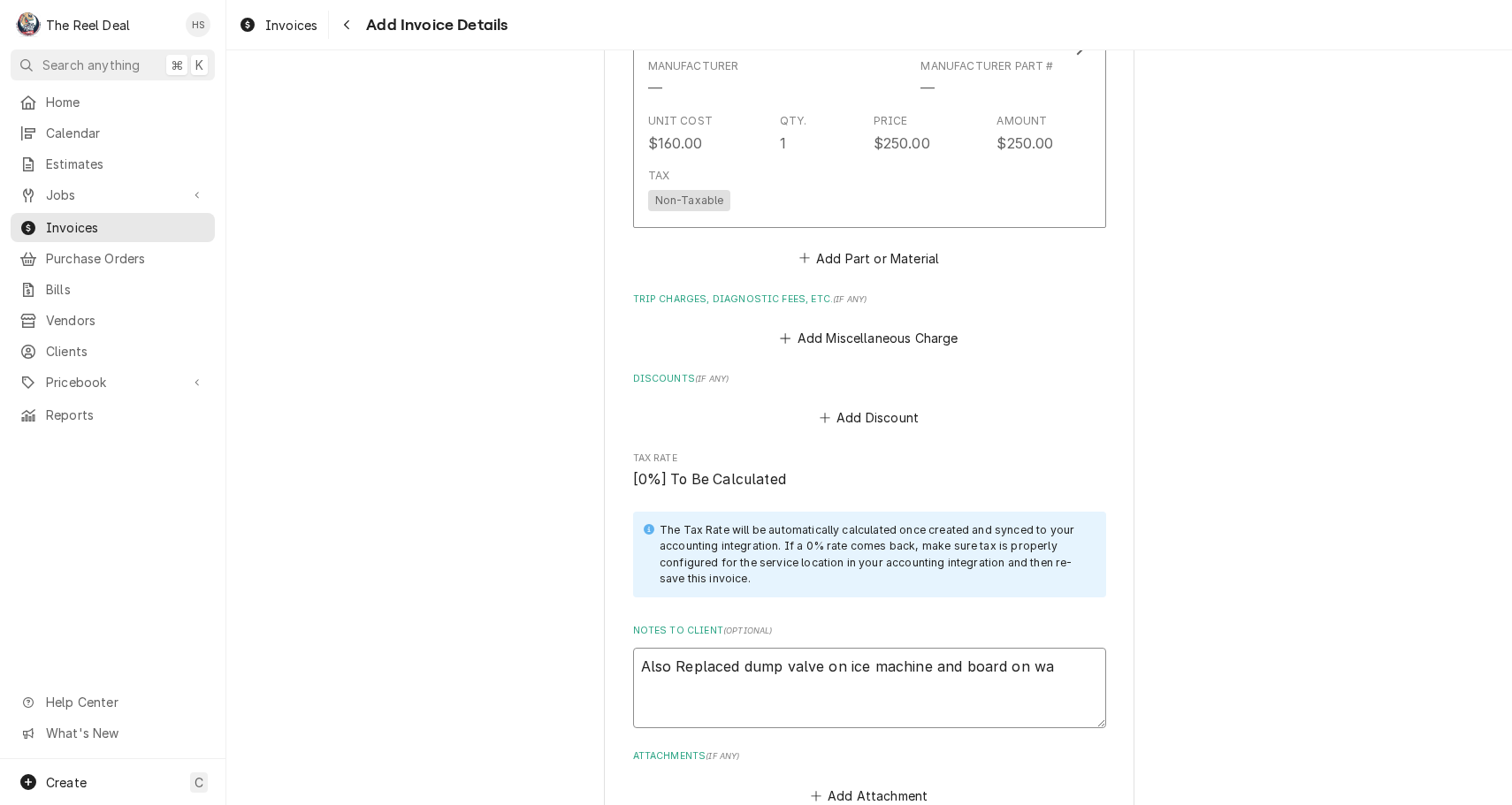
type textarea "Also Replaced dump valve on ice machine and board on wal"
type textarea "x"
type textarea "Also Replaced dump valve on ice machine and board on walk"
type textarea "x"
type textarea "Also Replaced dump valve on ice machine and board on walk"
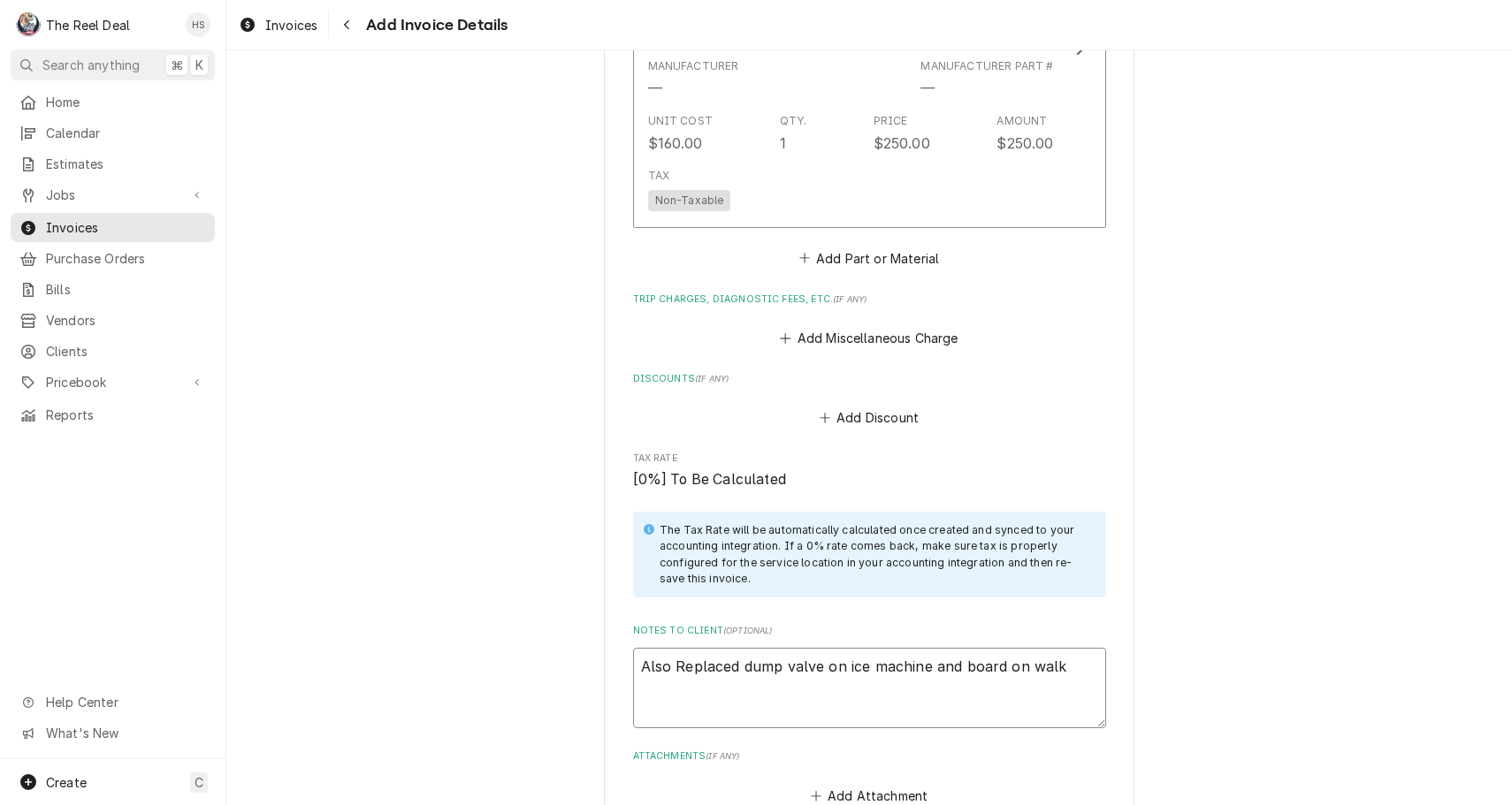
type textarea "x"
type textarea "Also Replaced dump valve on ice machine and board on walk i"
type textarea "x"
type textarea "Also Replaced dump valve on ice machine and board on walk in"
type textarea "x"
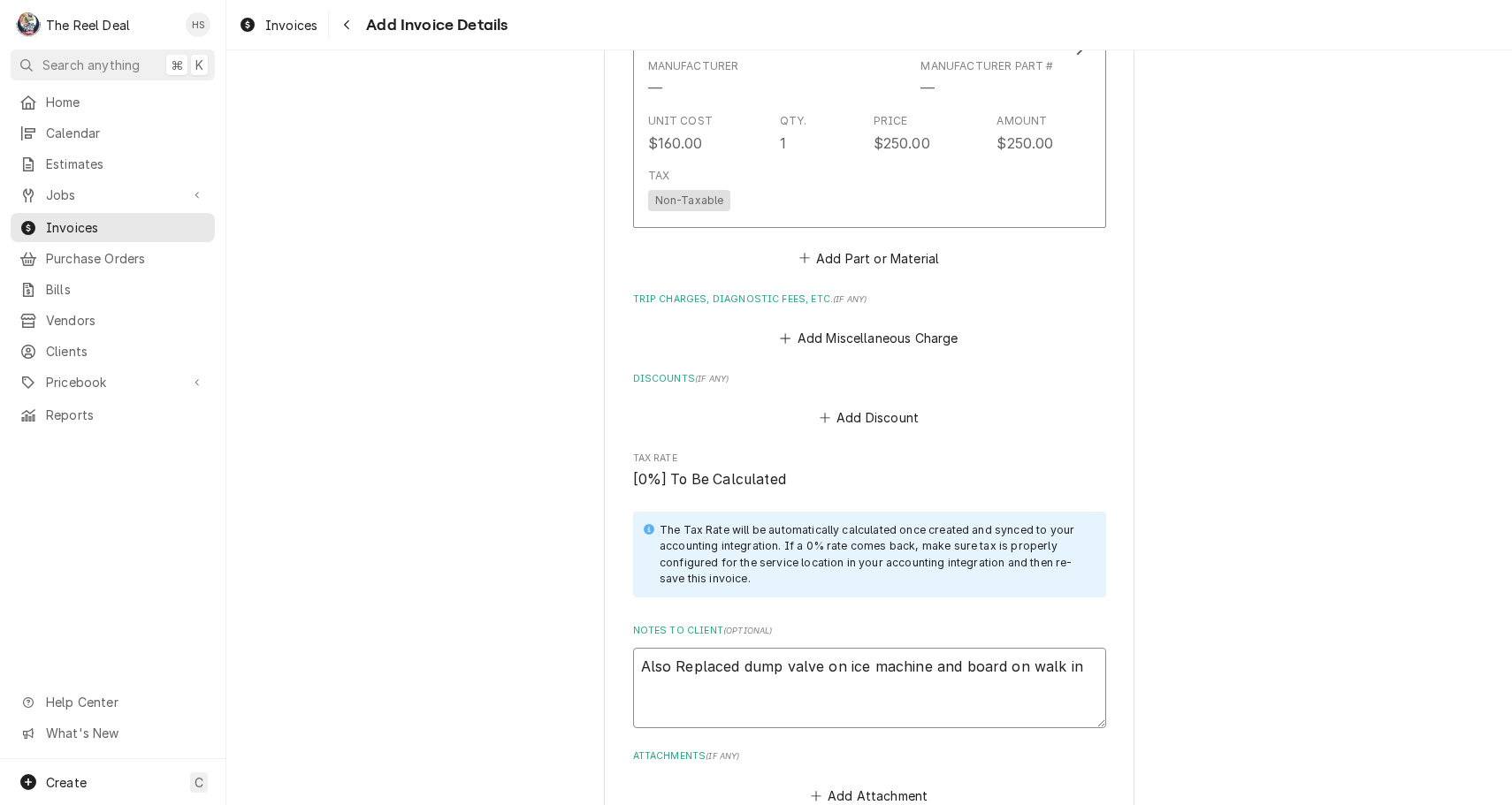
type textarea "Also Replaced dump valve on ice machine and board on walk in"
type textarea "x"
type textarea "Also Replaced dump valve on ice machine and board on walk in f"
type textarea "x"
type textarea "Also Replaced dump valve on ice machine and board on walk in fr"
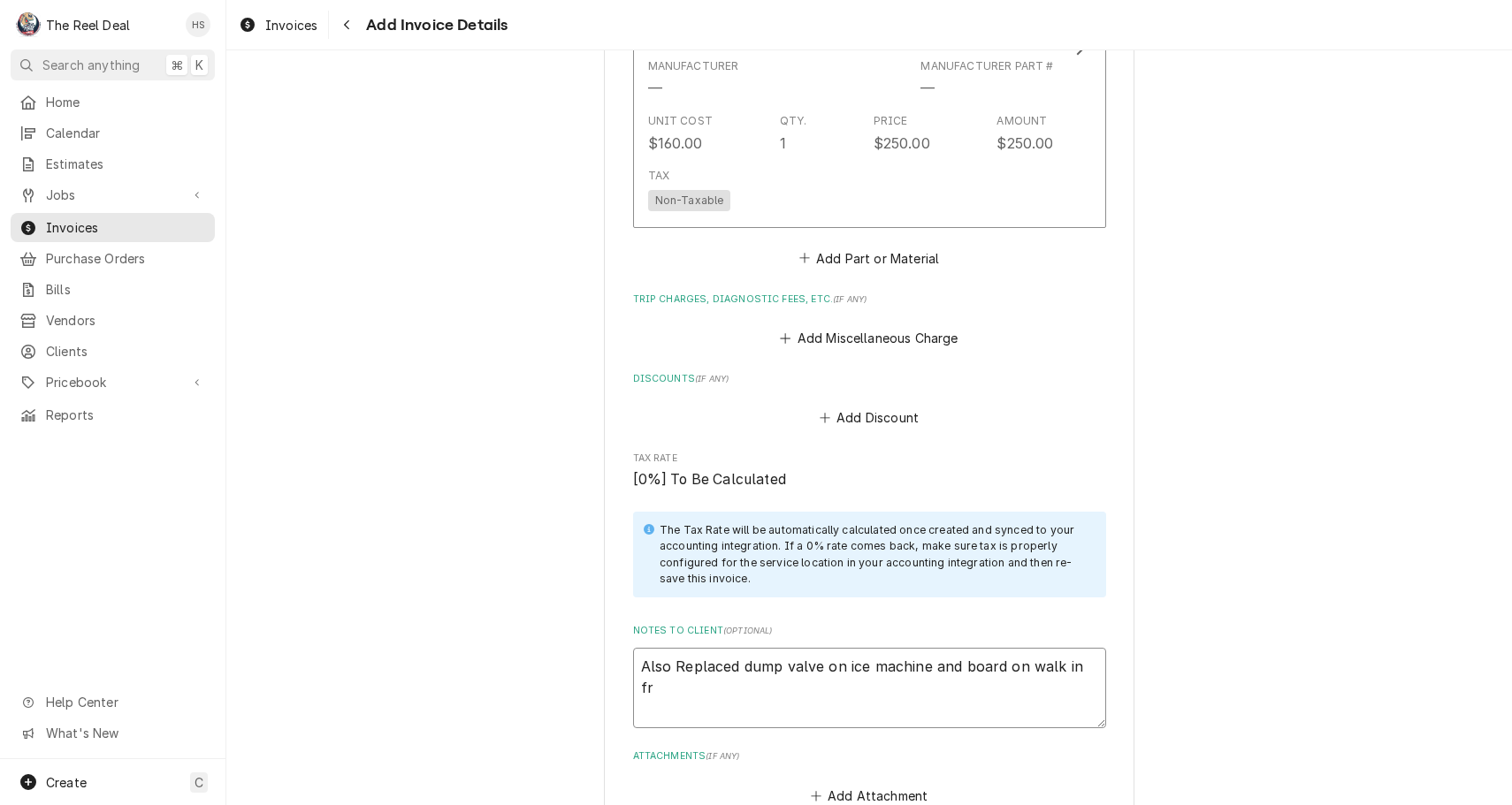
type textarea "x"
type textarea "Also Replaced dump valve on ice machine and board on walk in fre"
type textarea "x"
type textarea "Also Replaced dump valve on ice machine and board on walk in free"
type textarea "x"
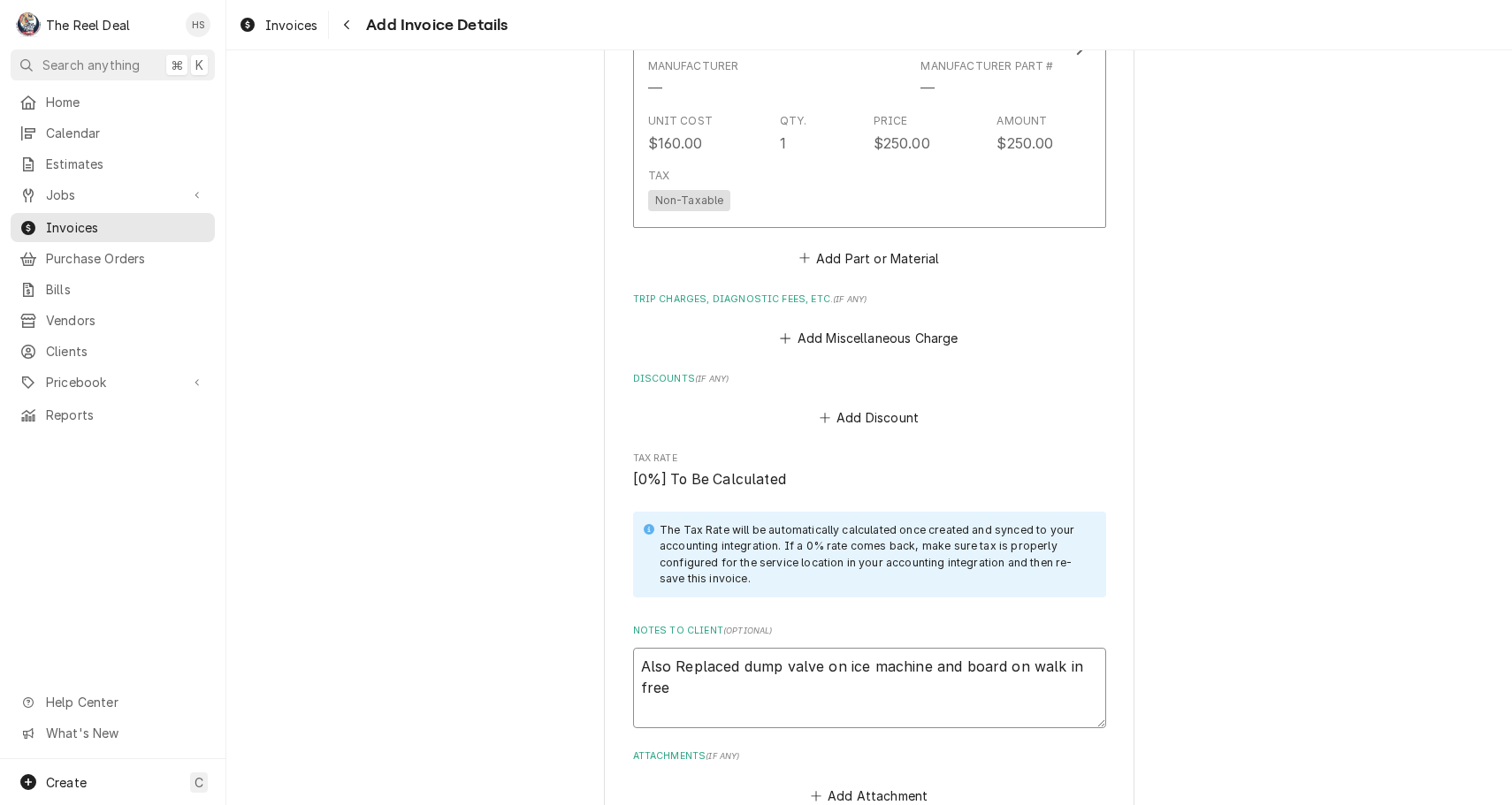
type textarea "Also Replaced dump valve on ice machine and board on walk in freez"
type textarea "x"
type textarea "Also Replaced dump valve on ice machine and board on walk in freeze"
type textarea "x"
type textarea "Also Replaced dump valve on ice machine and board on walk in freezer"
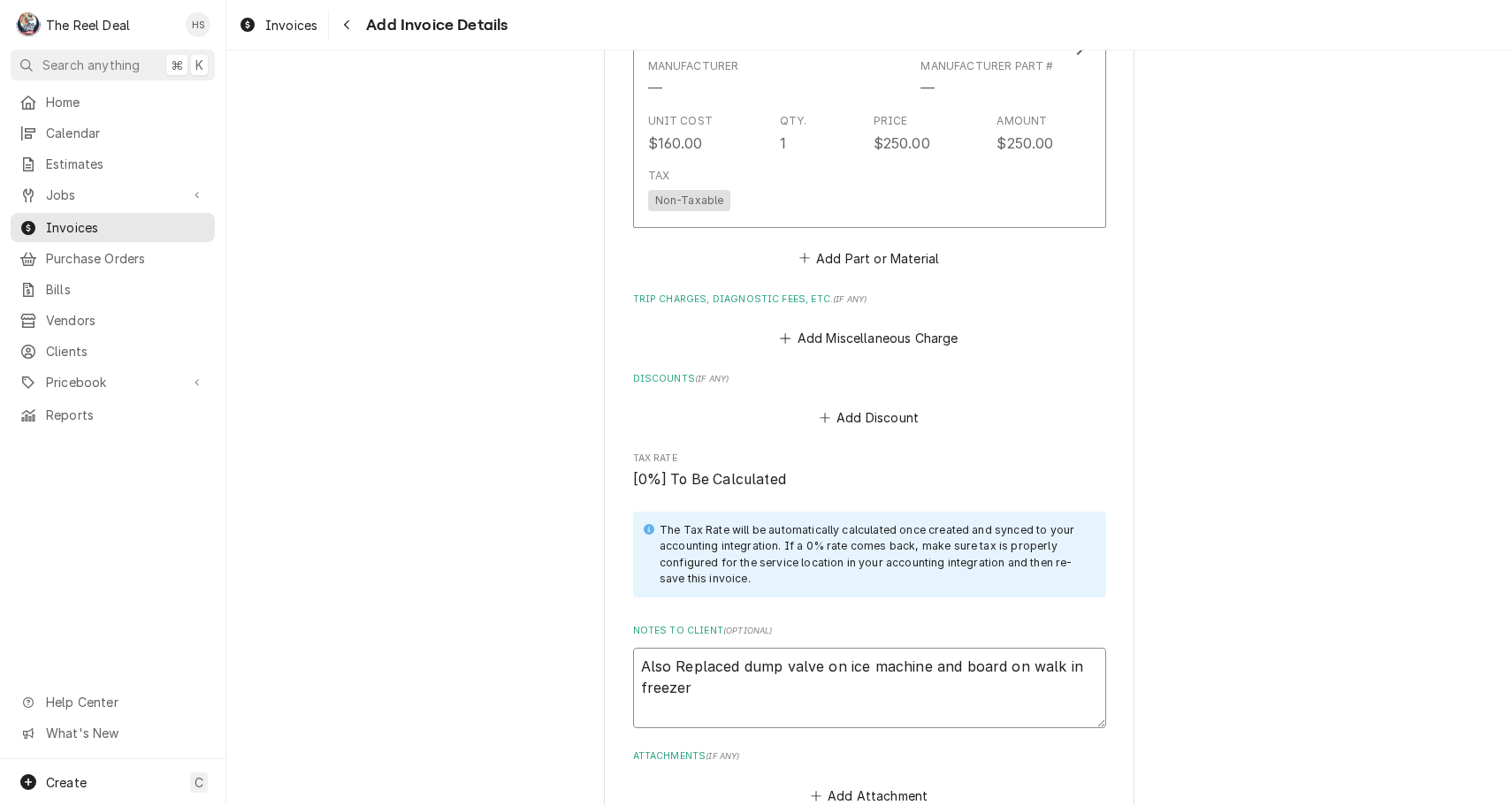
type textarea "x"
type textarea "Also Replaced dump valve on ice machine and board on walk in freezer"
type textarea "x"
type textarea "Also Replaced dump valve on ice machine and board on walk in freezer a"
type textarea "x"
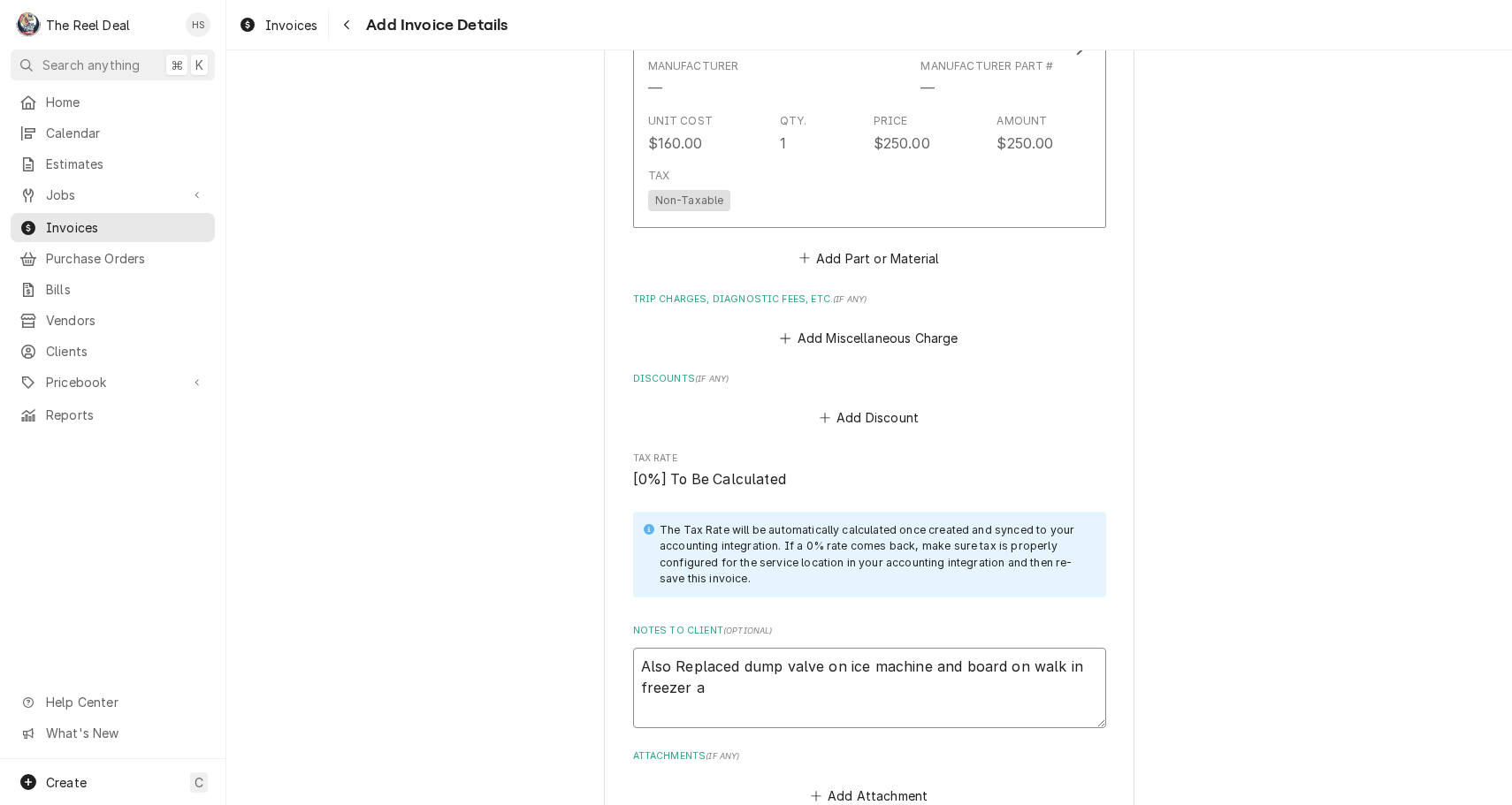
type textarea "Also Replaced dump valve on ice machine and board on walk in freezer an"
type textarea "x"
type textarea "Also Replaced dump valve on ice machine and board on walk in freezer and"
type textarea "x"
type textarea "Also Replaced dump valve on ice machine and board on walk in freezer and"
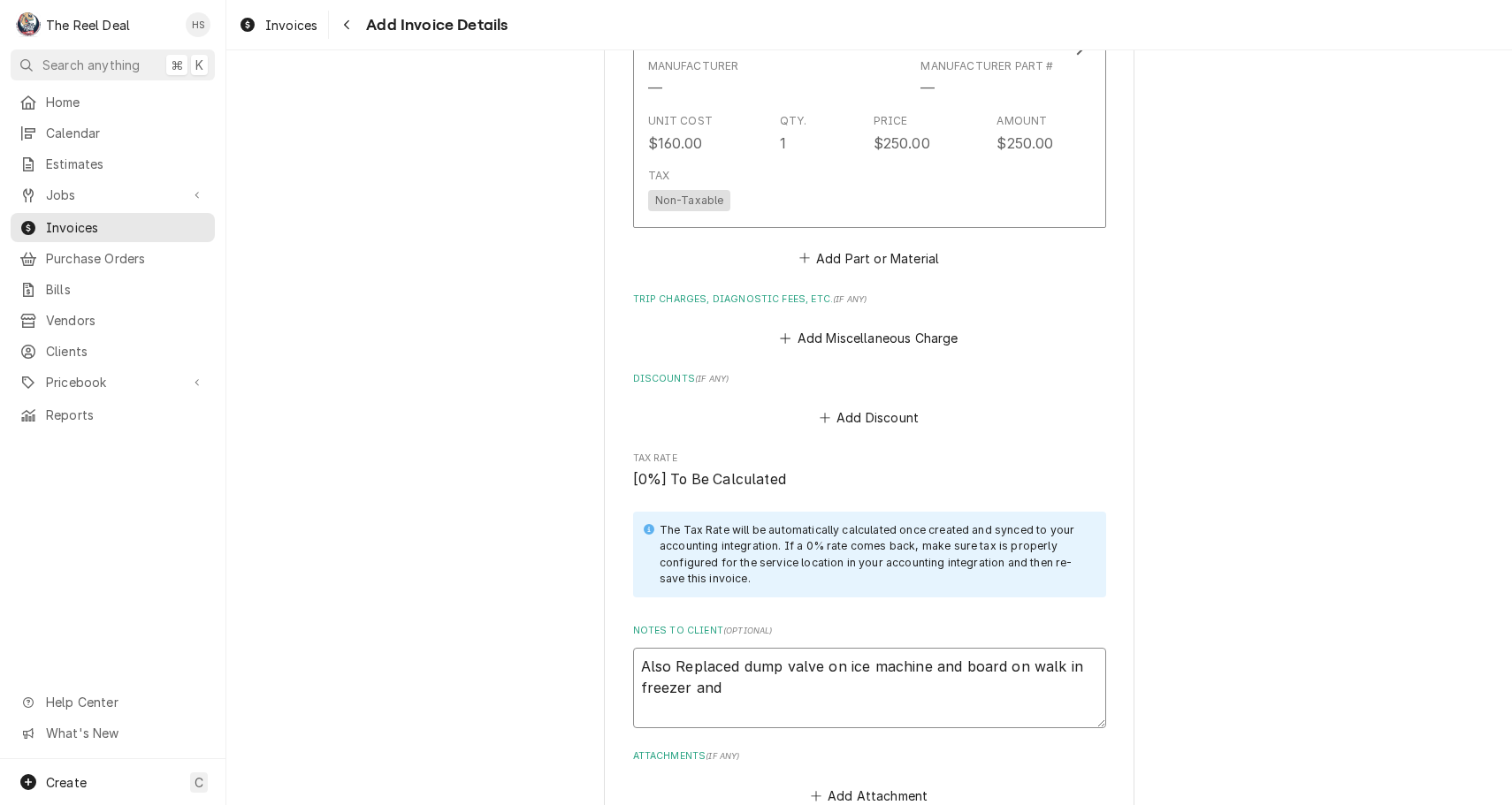
type textarea "x"
type textarea "Also Replaced dump valve on ice machine and board on walk in freezer and p"
type textarea "x"
type textarea "Also Replaced dump valve on ice machine and board on walk in freezer and pr"
type textarea "x"
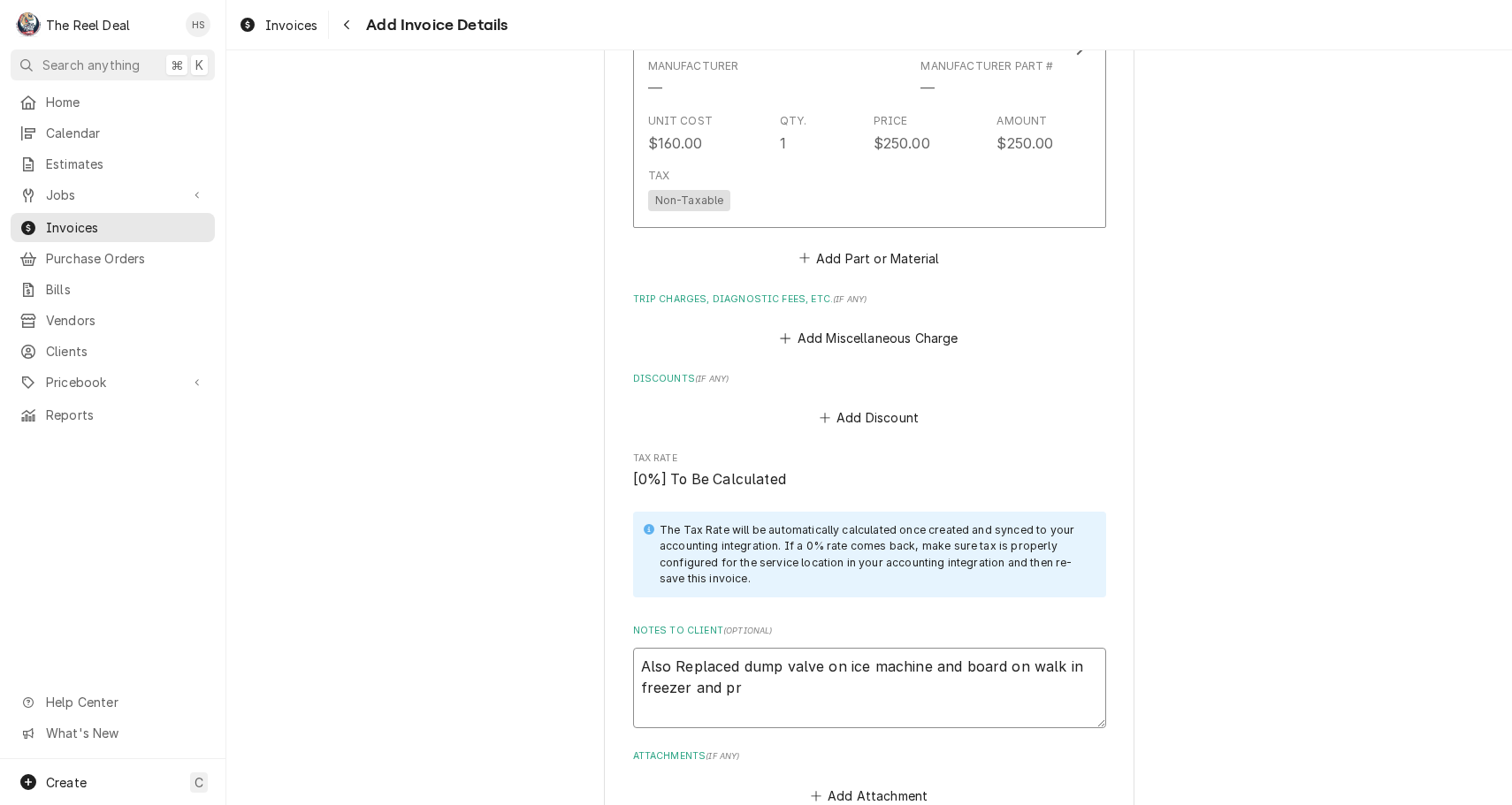
type textarea "Also Replaced dump valve on ice machine and board on walk in freezer and pro"
type textarea "x"
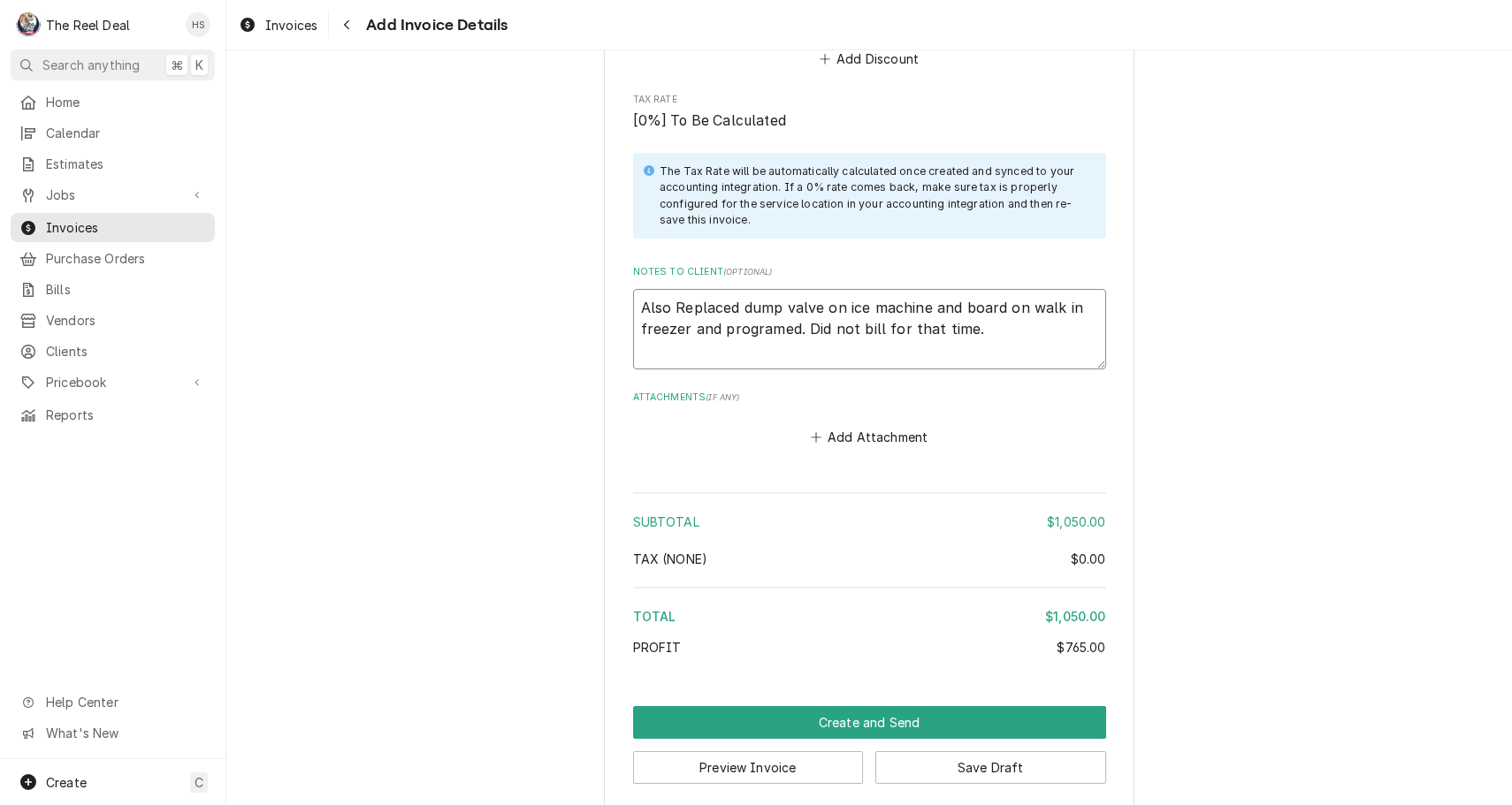
scroll to position [2054, 0]
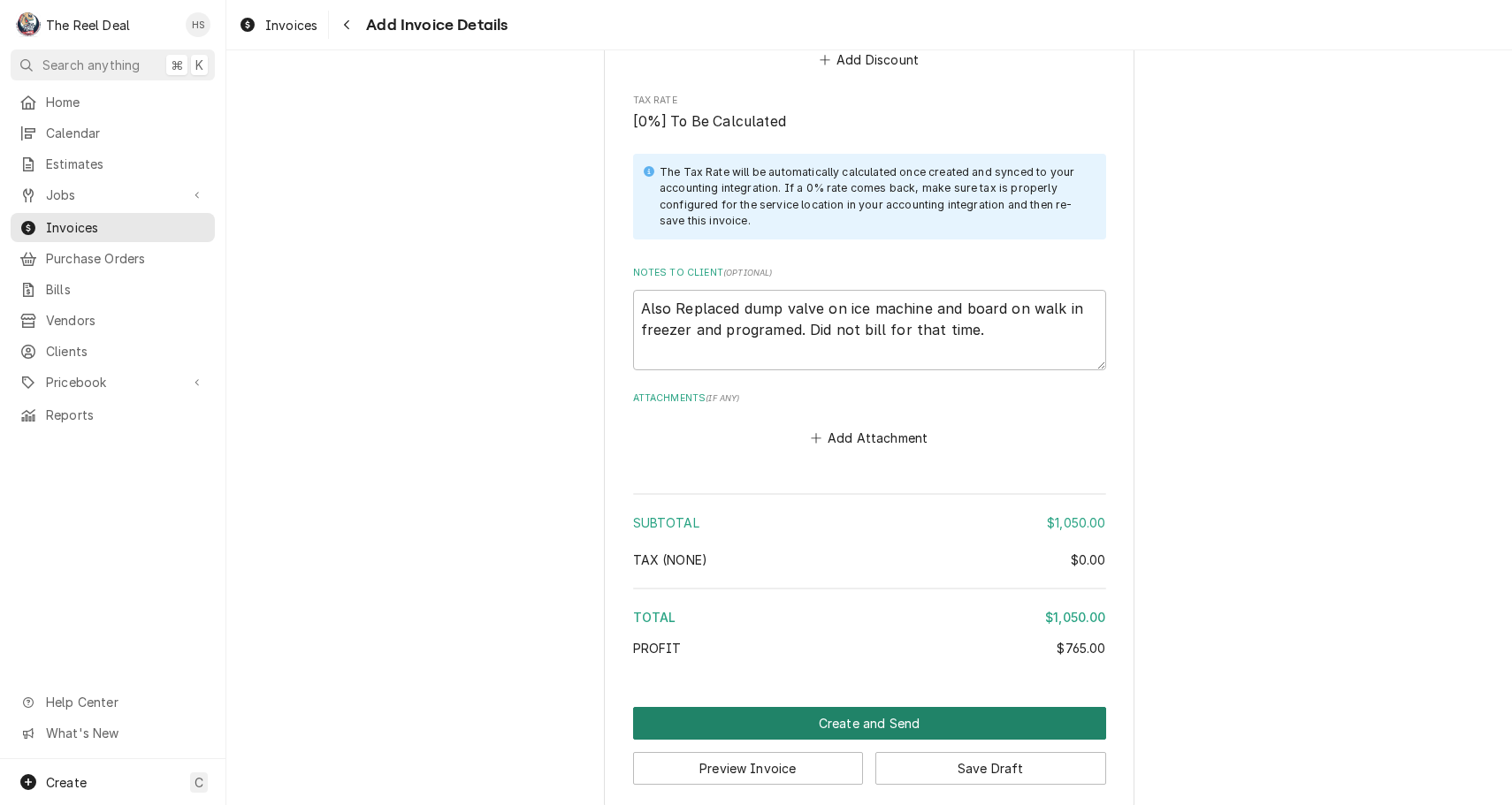
click at [866, 707] on button "Create and Send" at bounding box center [870, 723] width 473 height 32
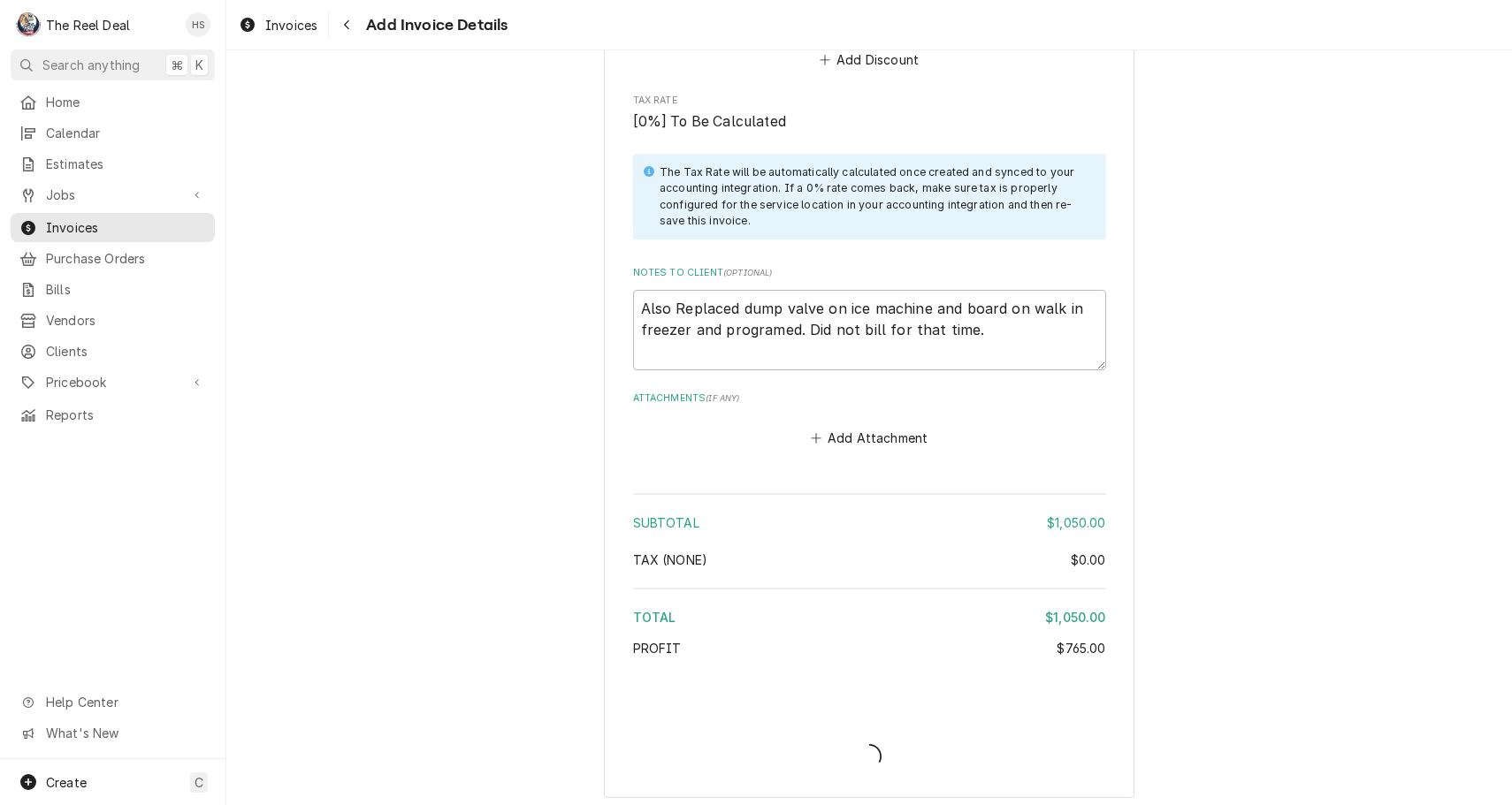
scroll to position [2043, 0]
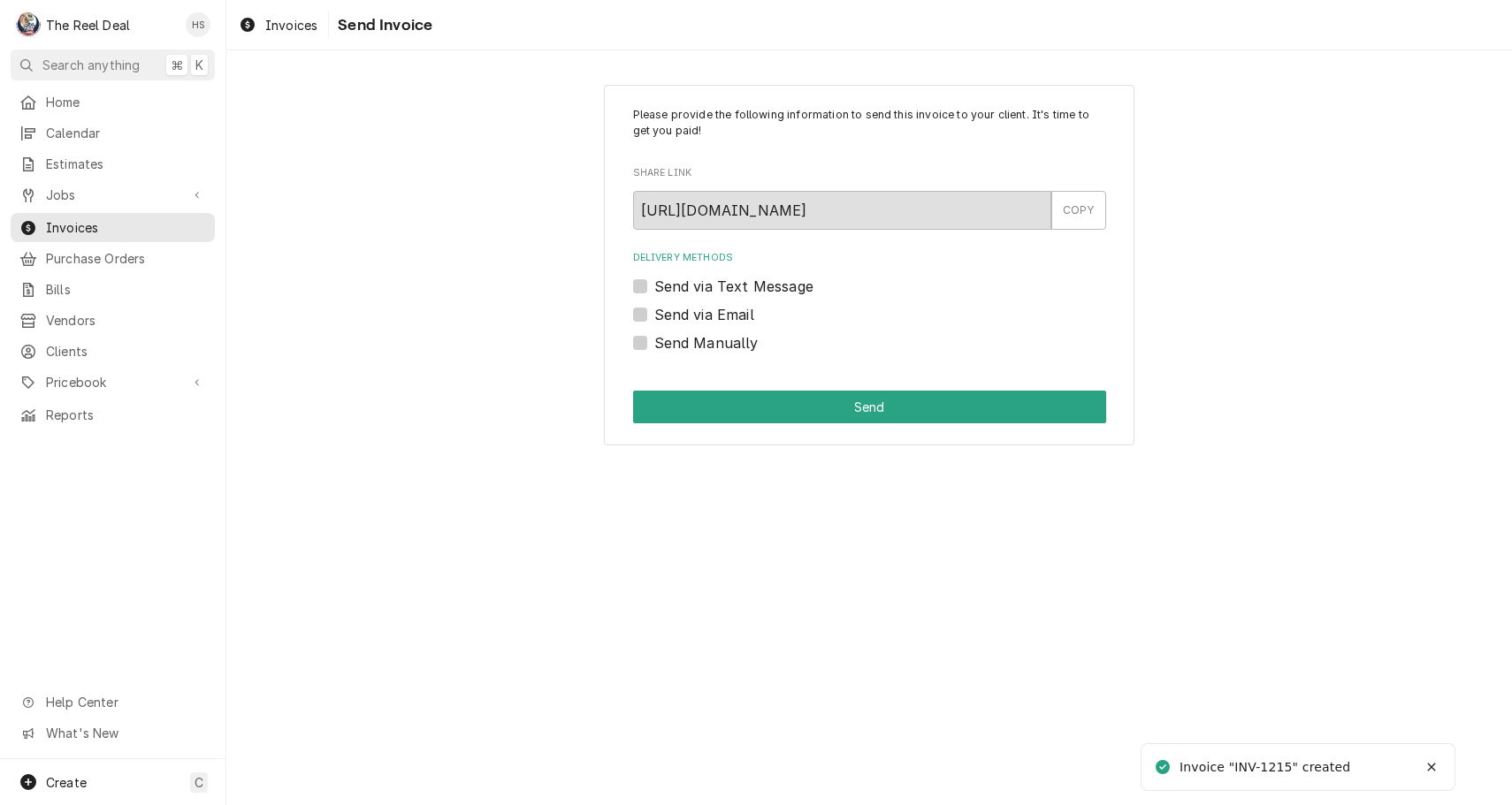
click at [735, 312] on label "Send via Email" at bounding box center [704, 315] width 100 height 21
click at [735, 312] on input "Send via Email" at bounding box center [891, 323] width 473 height 39
checkbox input "true"
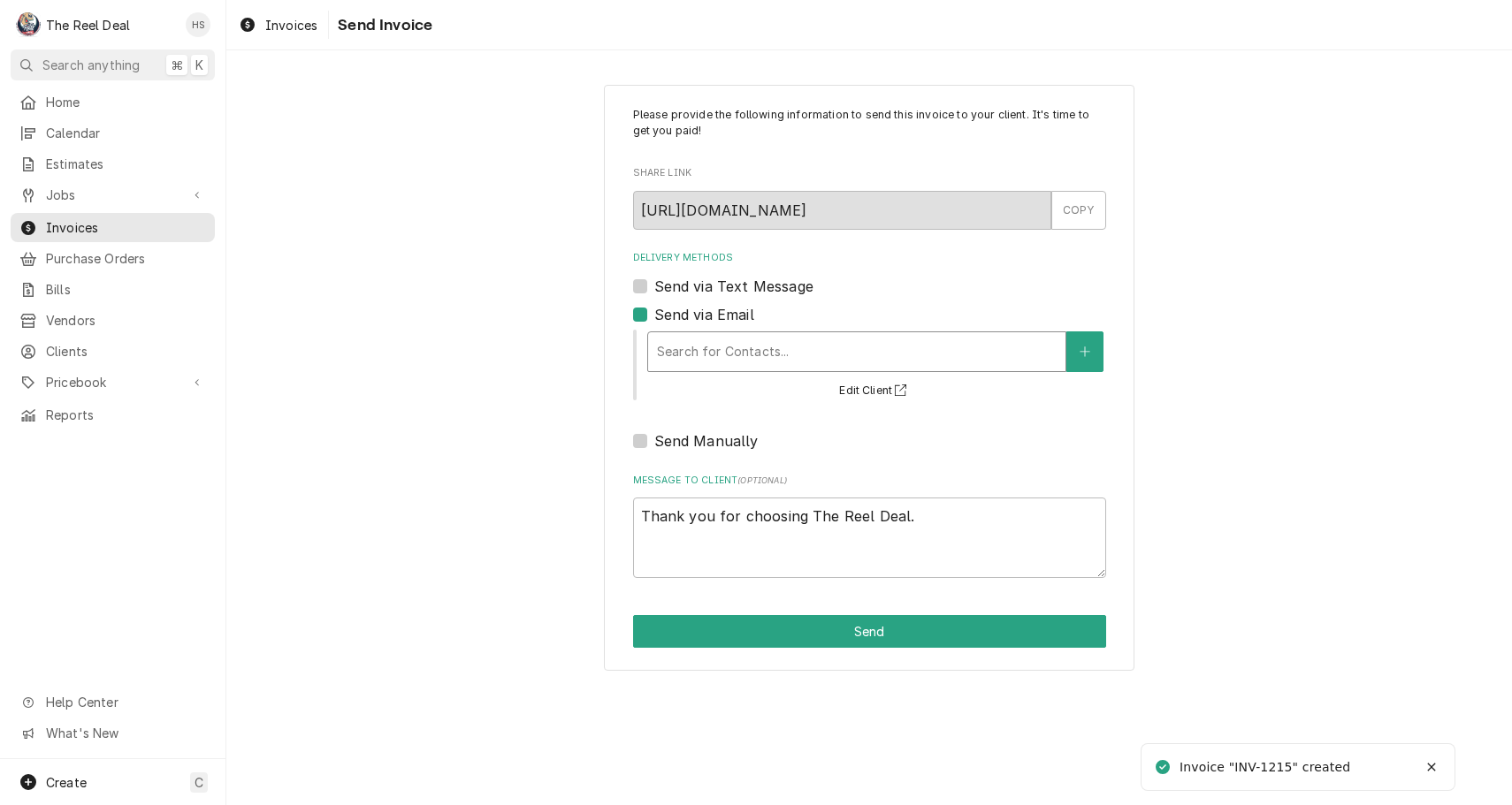
click at [740, 357] on div "Search for Contacts..." at bounding box center [857, 351] width 400 height 18
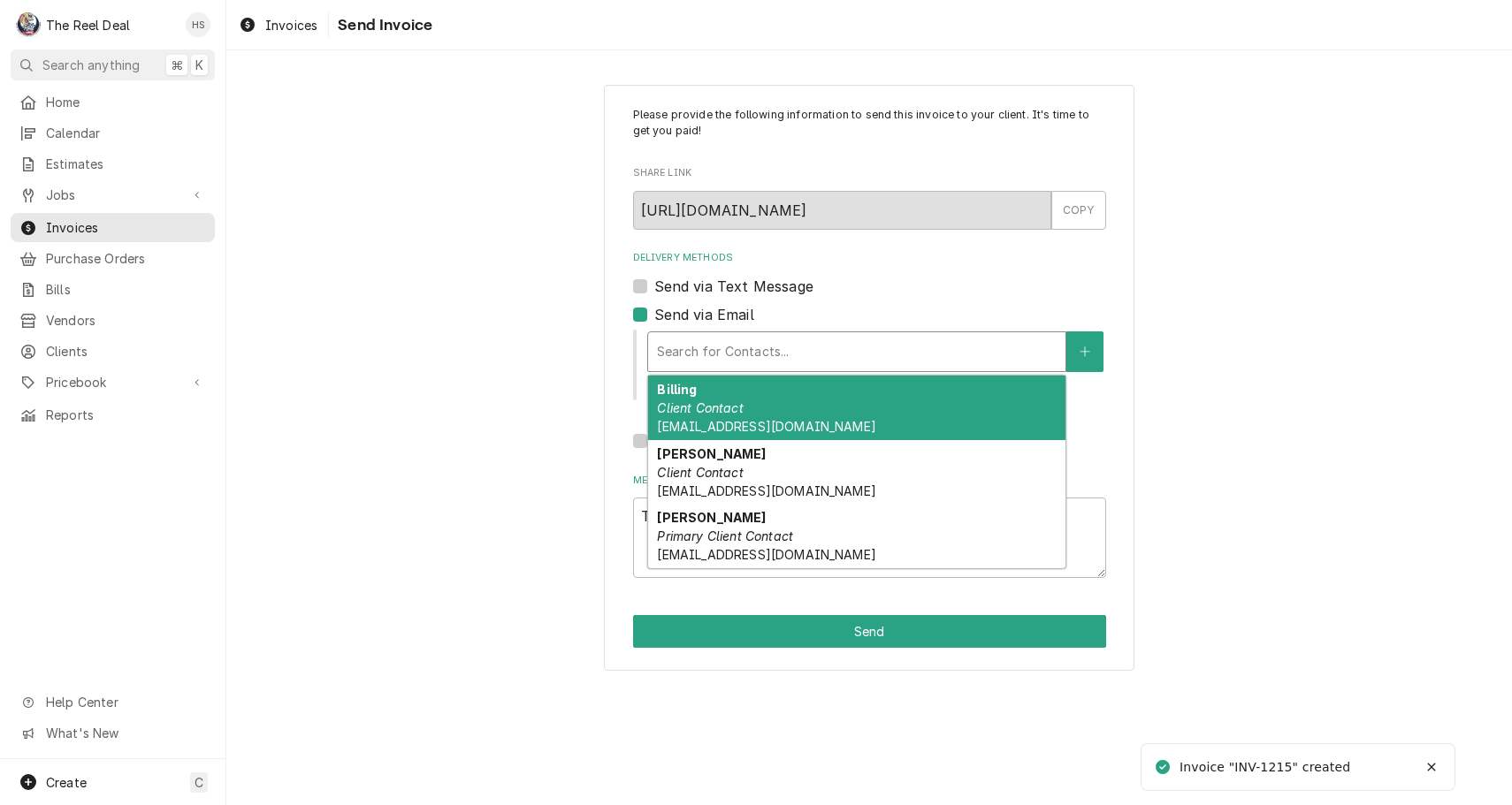
click at [748, 402] on div "Billing Client Contact culversbills@gmail.com" at bounding box center [856, 408] width 417 height 65
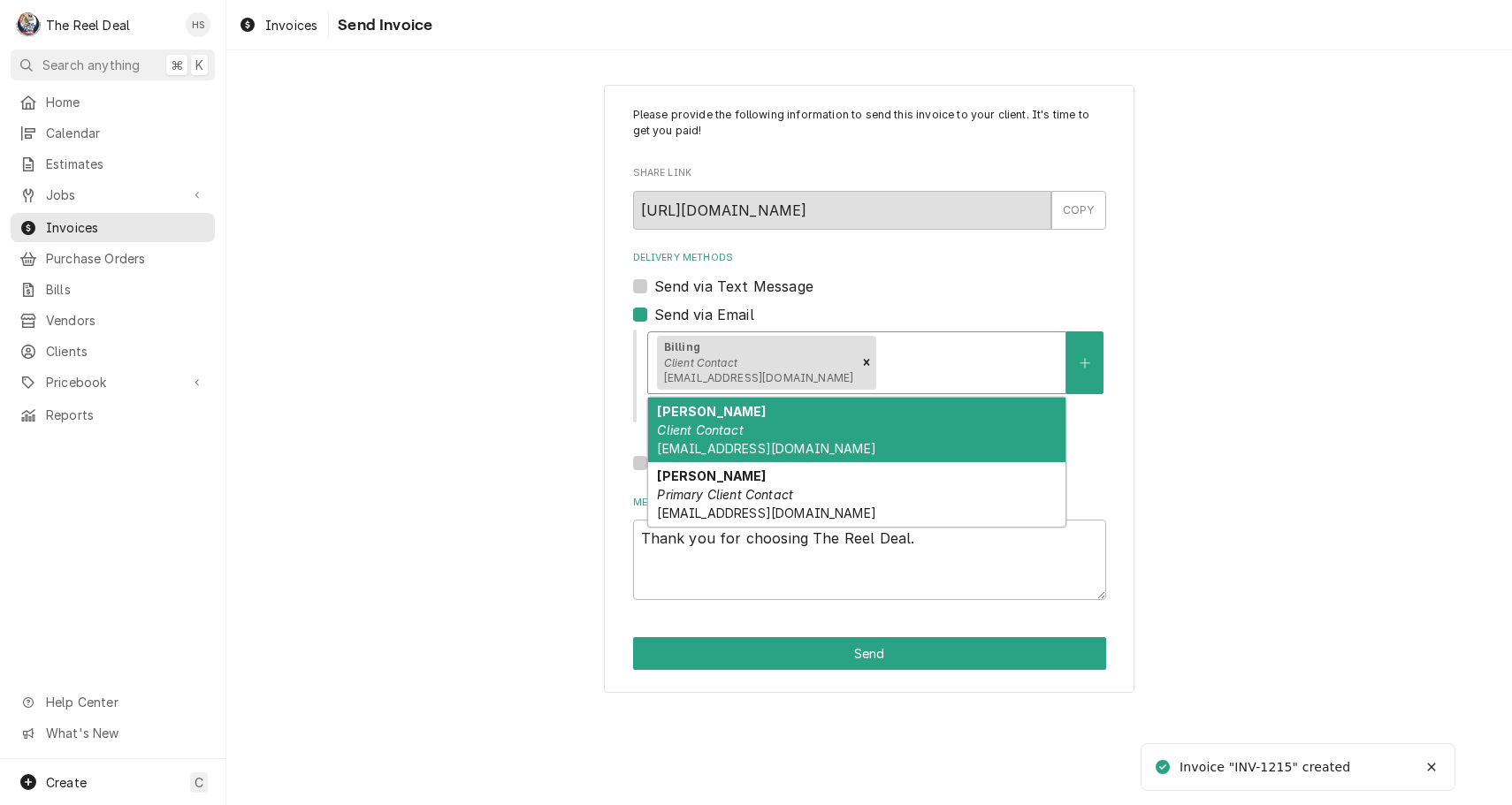
click at [880, 368] on div "Delivery Methods" at bounding box center [967, 361] width 176 height 31
click at [835, 423] on div "Manny Montanez Client Contact Manny@bluescoops.net" at bounding box center [856, 430] width 417 height 65
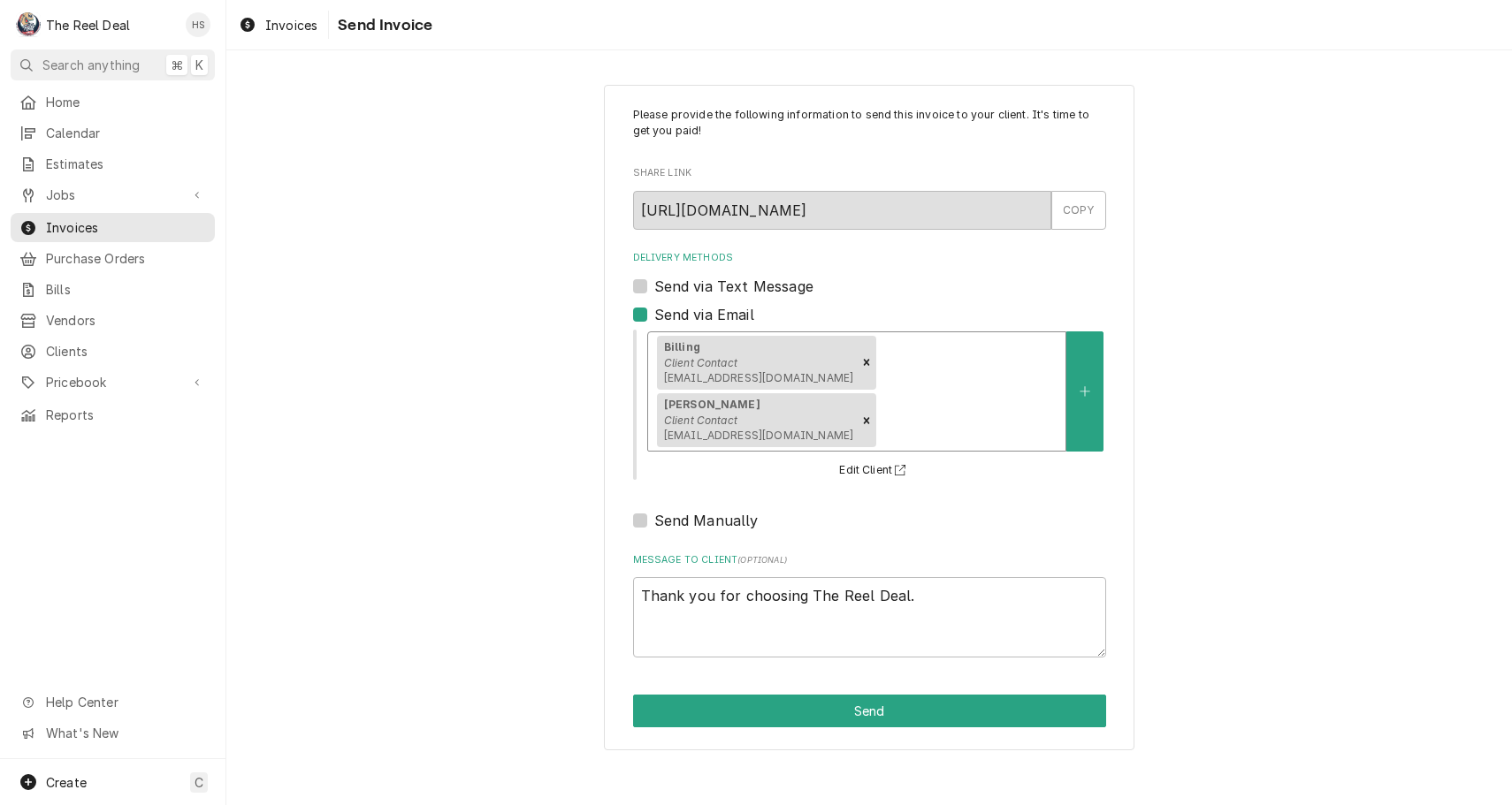
click at [833, 671] on div "Please provide the following information to send this invoice to your client. I…" at bounding box center [869, 418] width 530 height 666
click at [833, 694] on button "Send" at bounding box center [870, 711] width 473 height 32
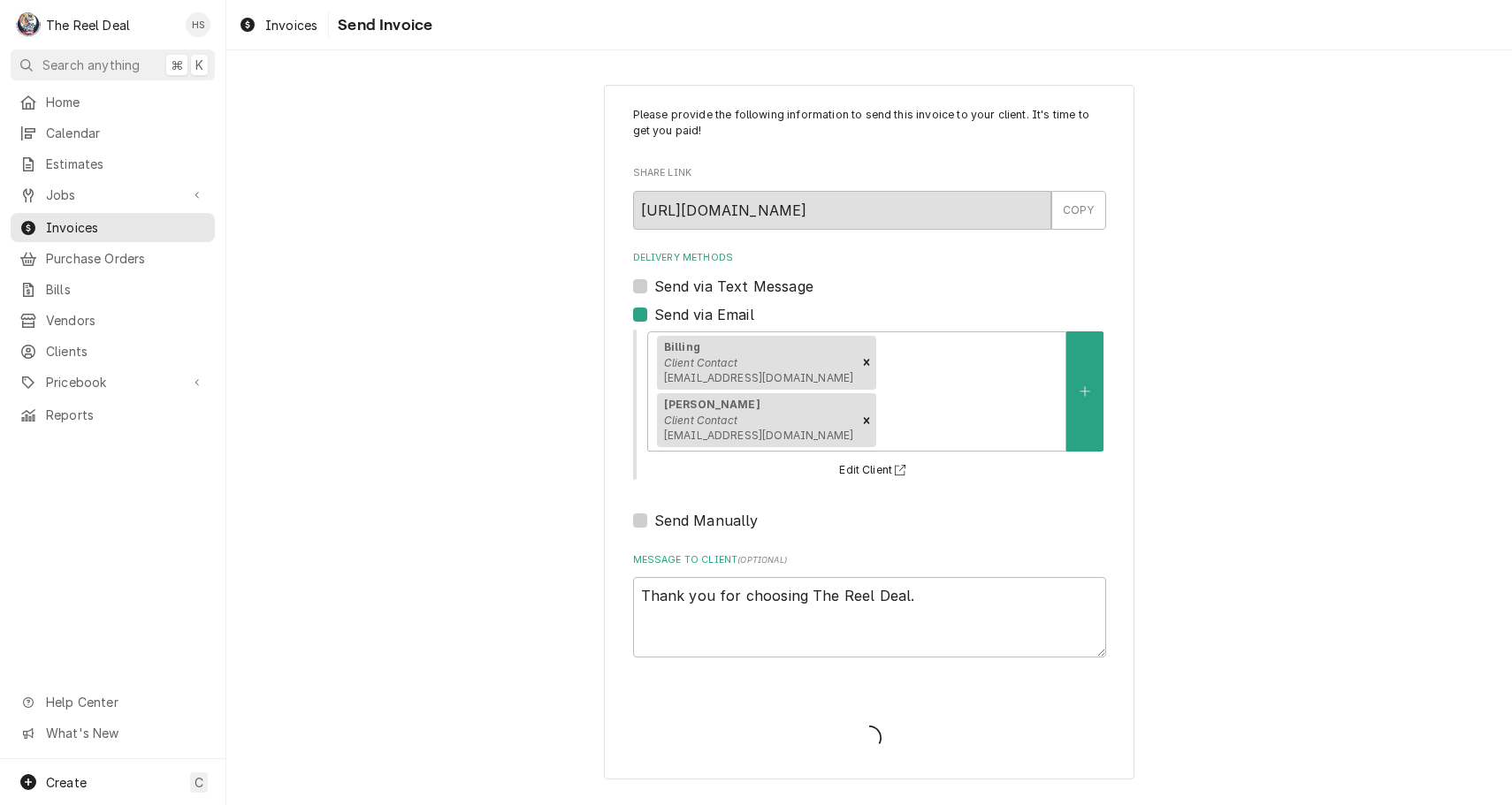
type textarea "x"
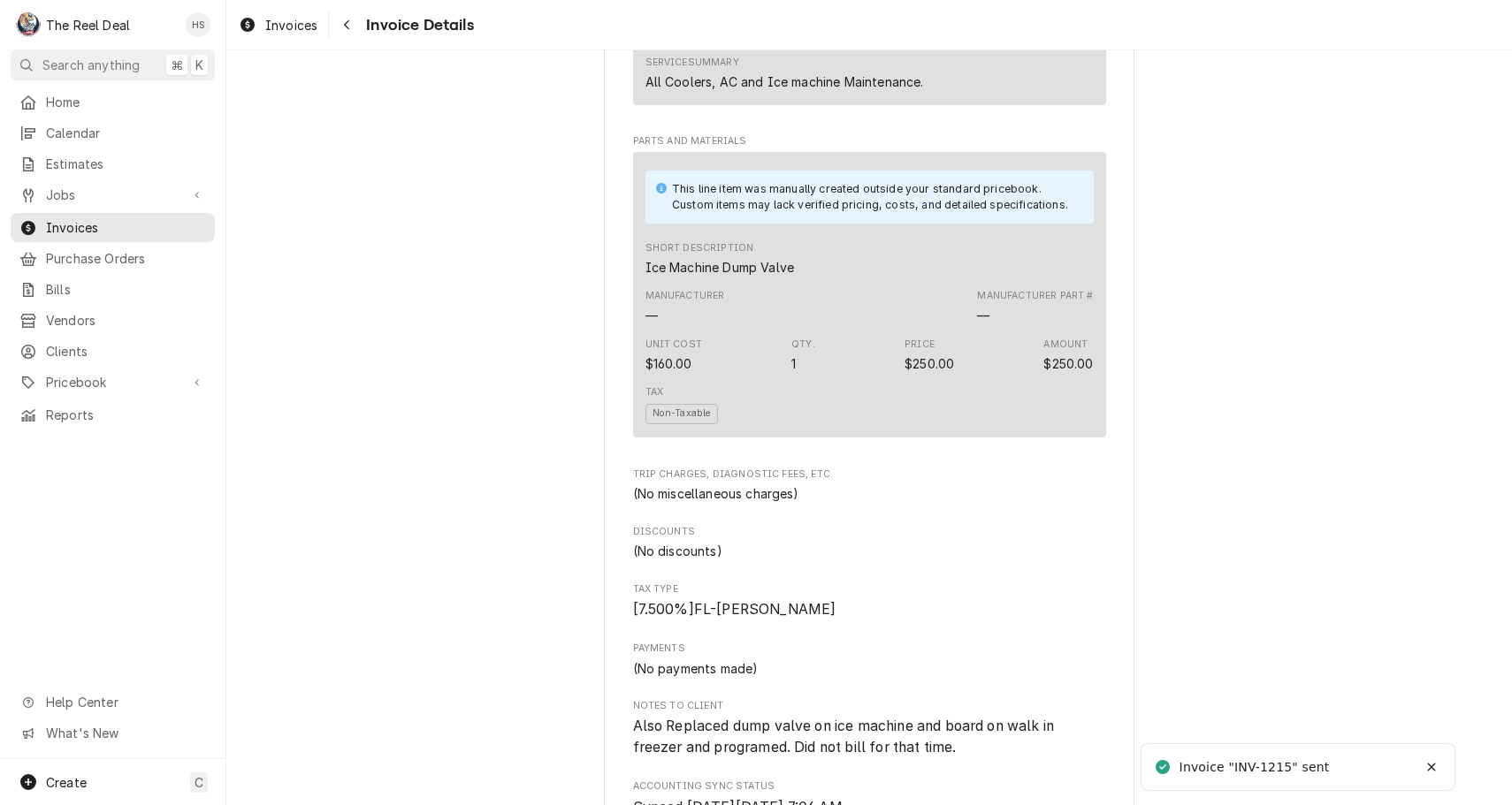
scroll to position [609, 0]
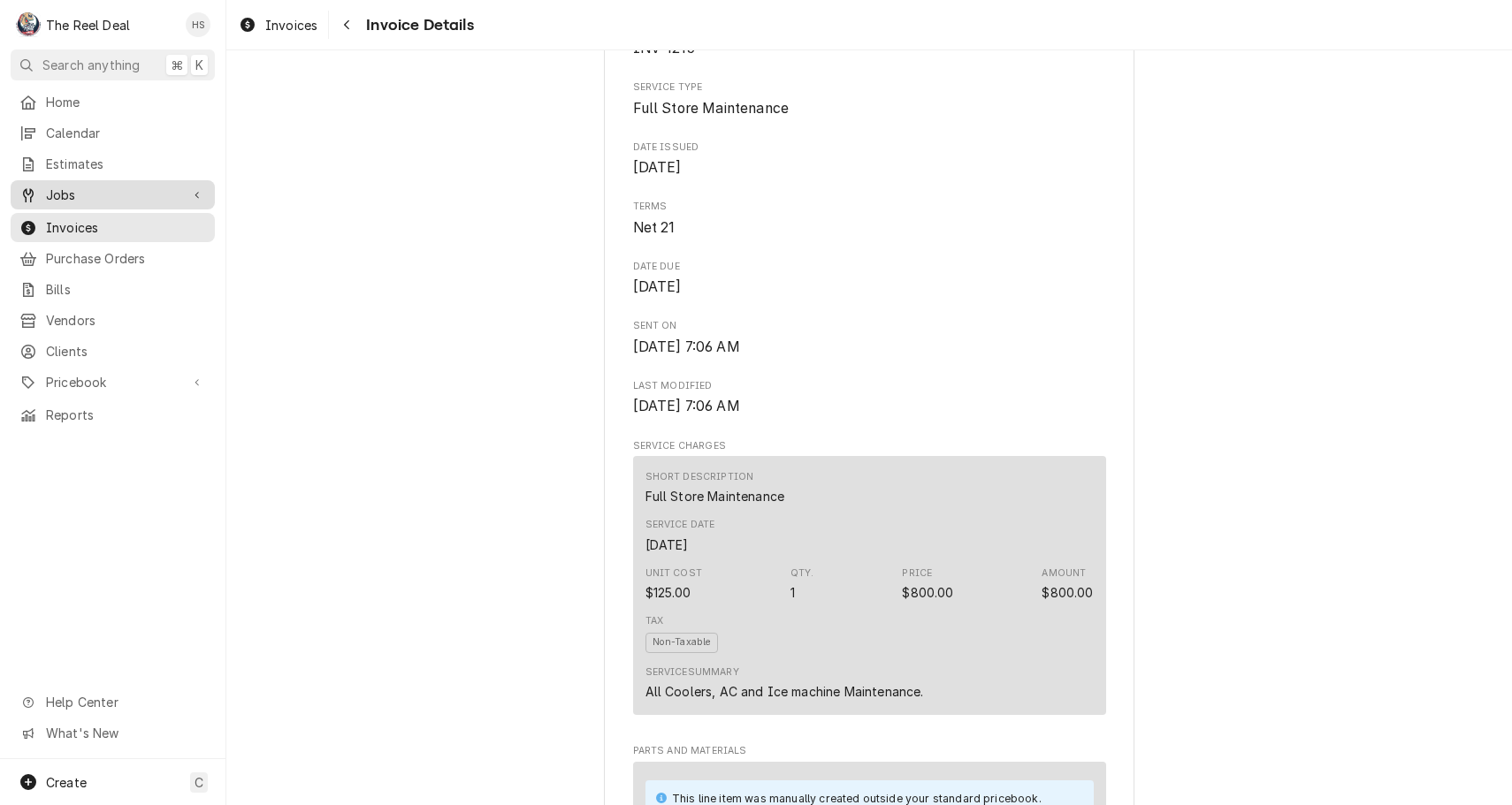
click at [76, 186] on span "Jobs" at bounding box center [113, 195] width 134 height 18
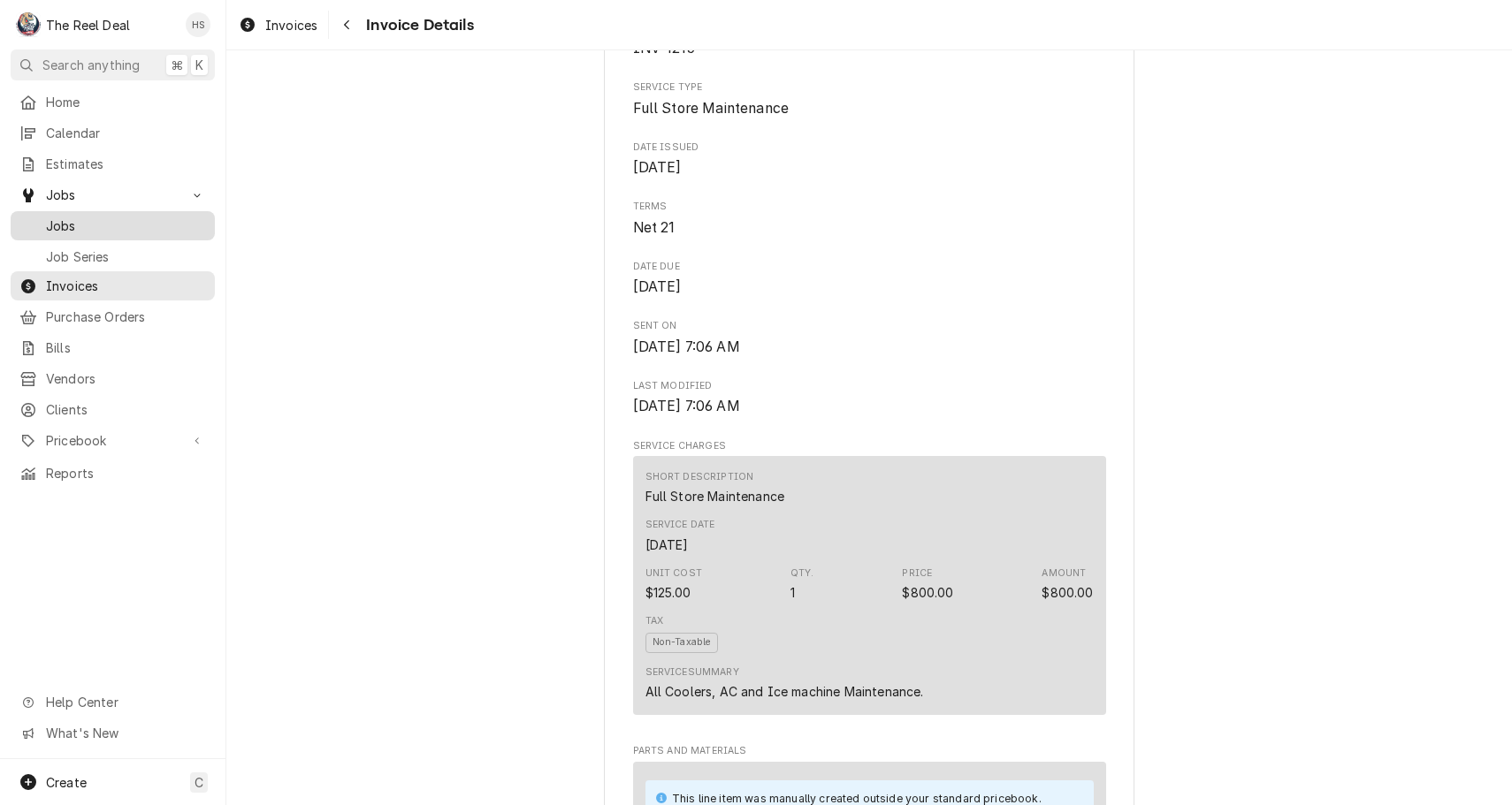
click at [88, 217] on span "Jobs" at bounding box center [126, 225] width 160 height 18
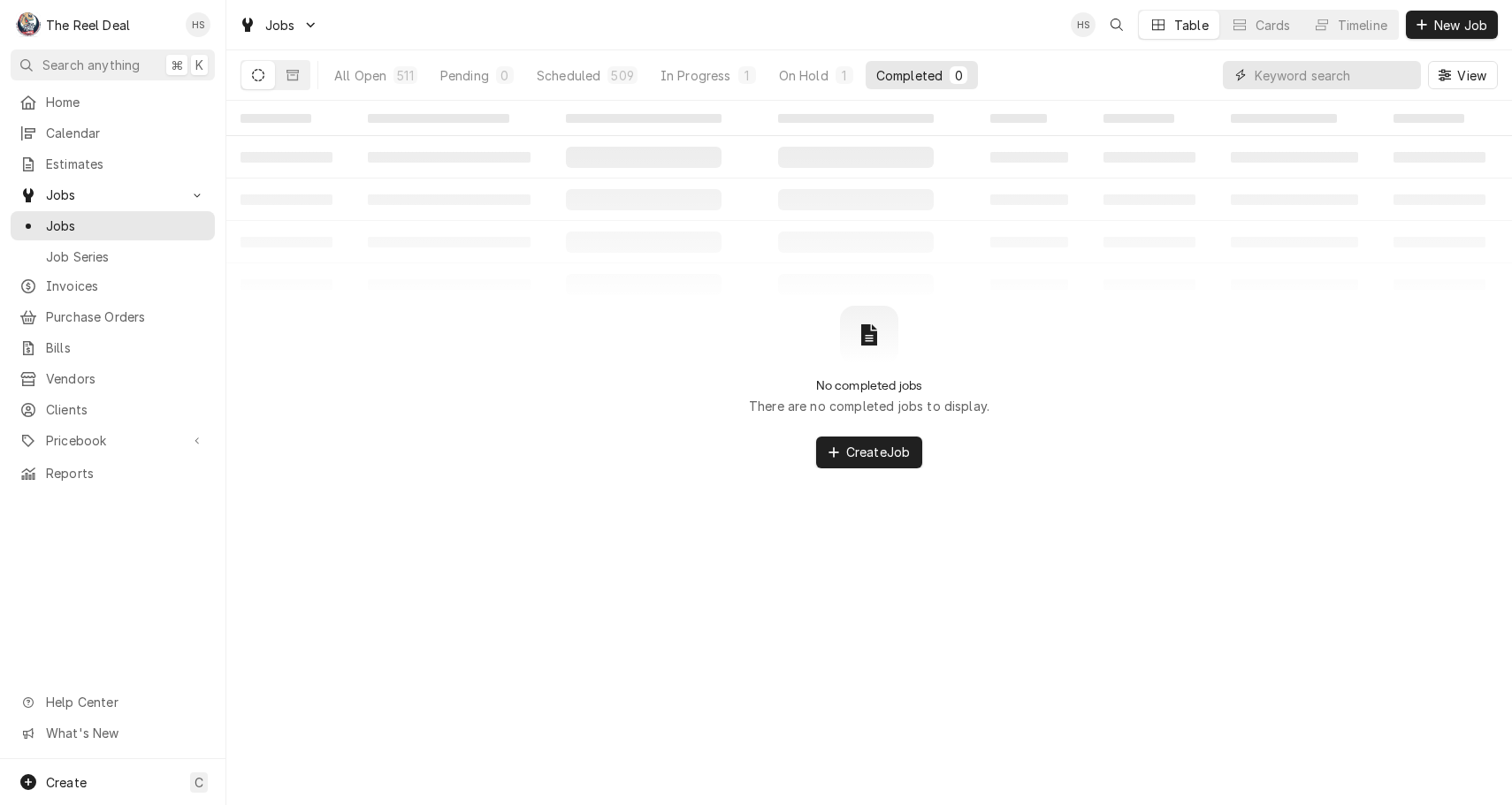
click at [1367, 74] on input "Dynamic Content Wrapper" at bounding box center [1333, 75] width 157 height 29
click at [1013, 56] on div "All Open 511 Pending 0 Scheduled 509 In Progress 1 On Hold 1 Completed 0 View" at bounding box center [869, 75] width 1257 height 50
click at [369, 70] on div "All Open" at bounding box center [360, 75] width 52 height 18
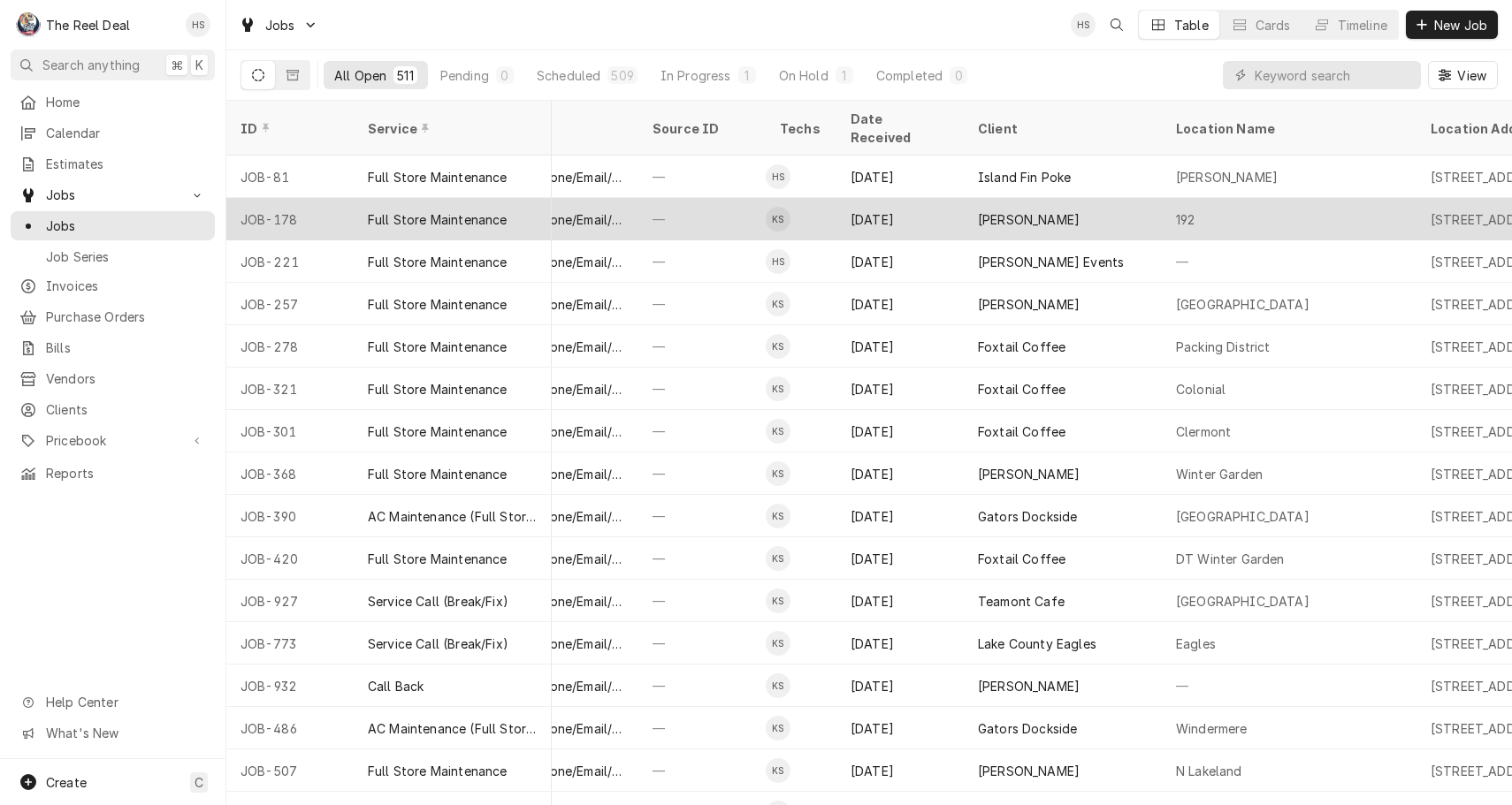
scroll to position [0, 852]
click at [612, 211] on div "Direct (Phone/Email/etc.)" at bounding box center [558, 219] width 135 height 18
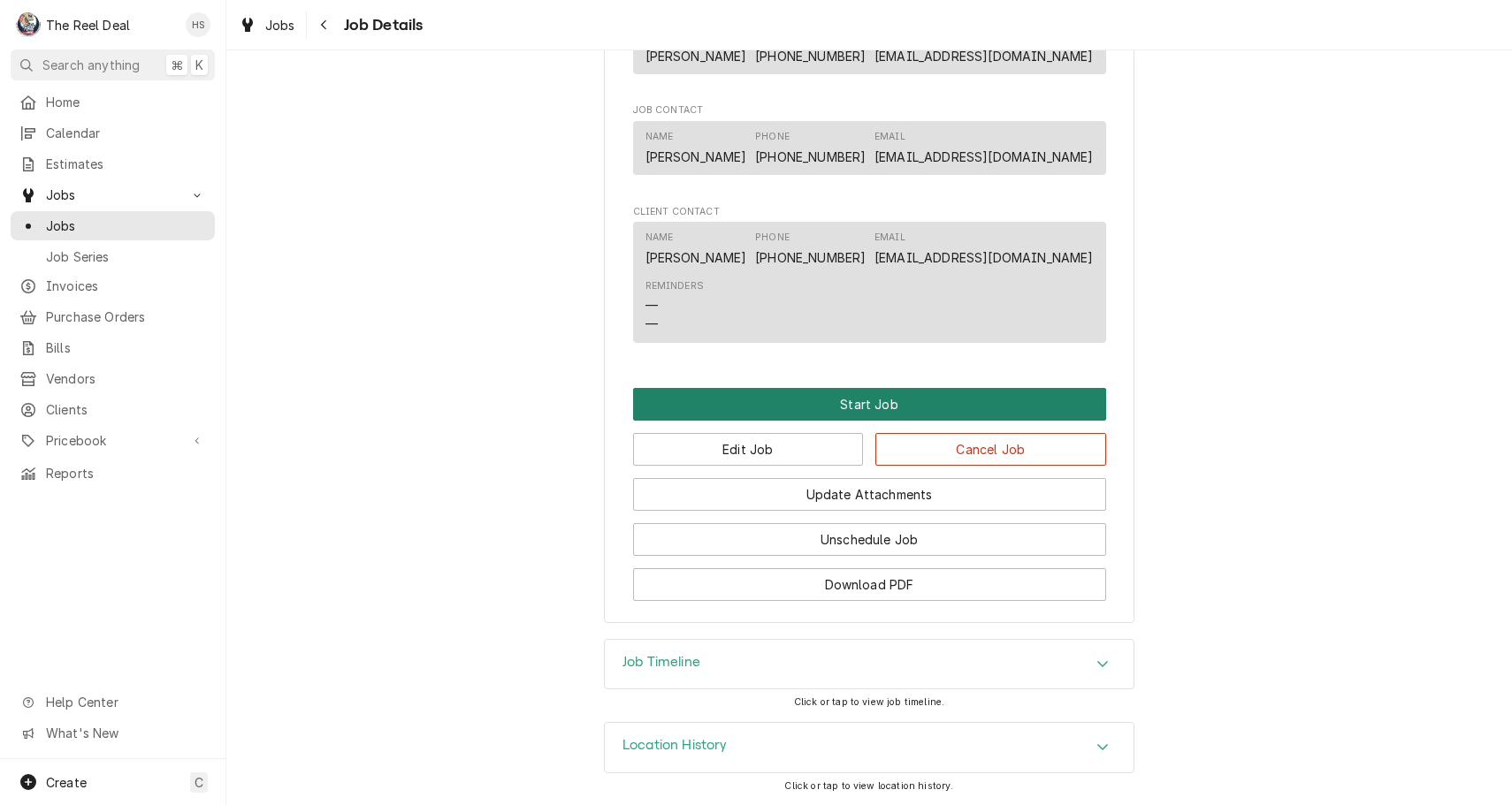
scroll to position [975, 0]
click at [827, 402] on button "Start Job" at bounding box center [870, 404] width 473 height 32
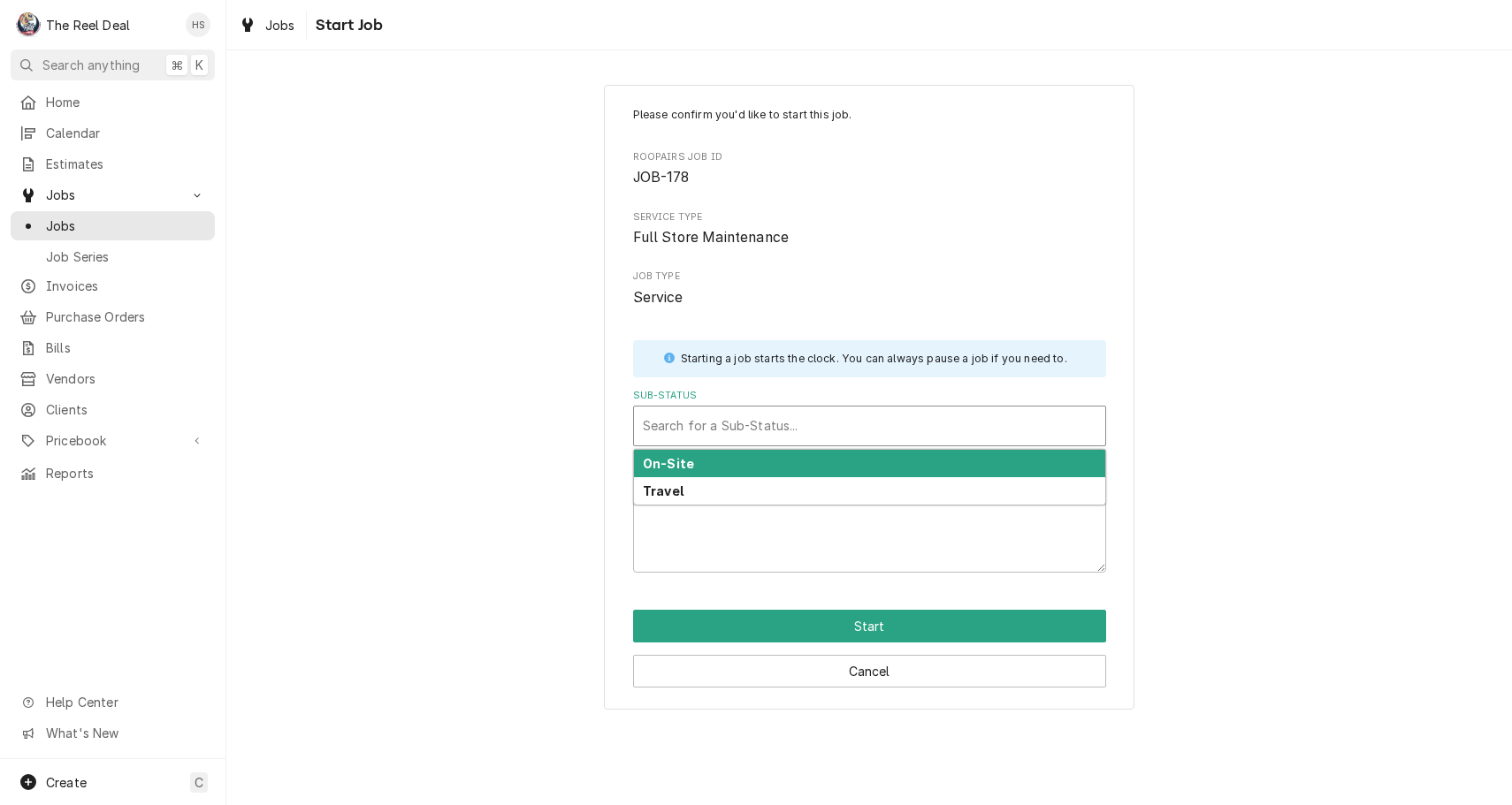
click at [811, 429] on div "Sub-Status" at bounding box center [869, 425] width 453 height 31
click at [805, 458] on div "On-Site" at bounding box center [870, 464] width 471 height 28
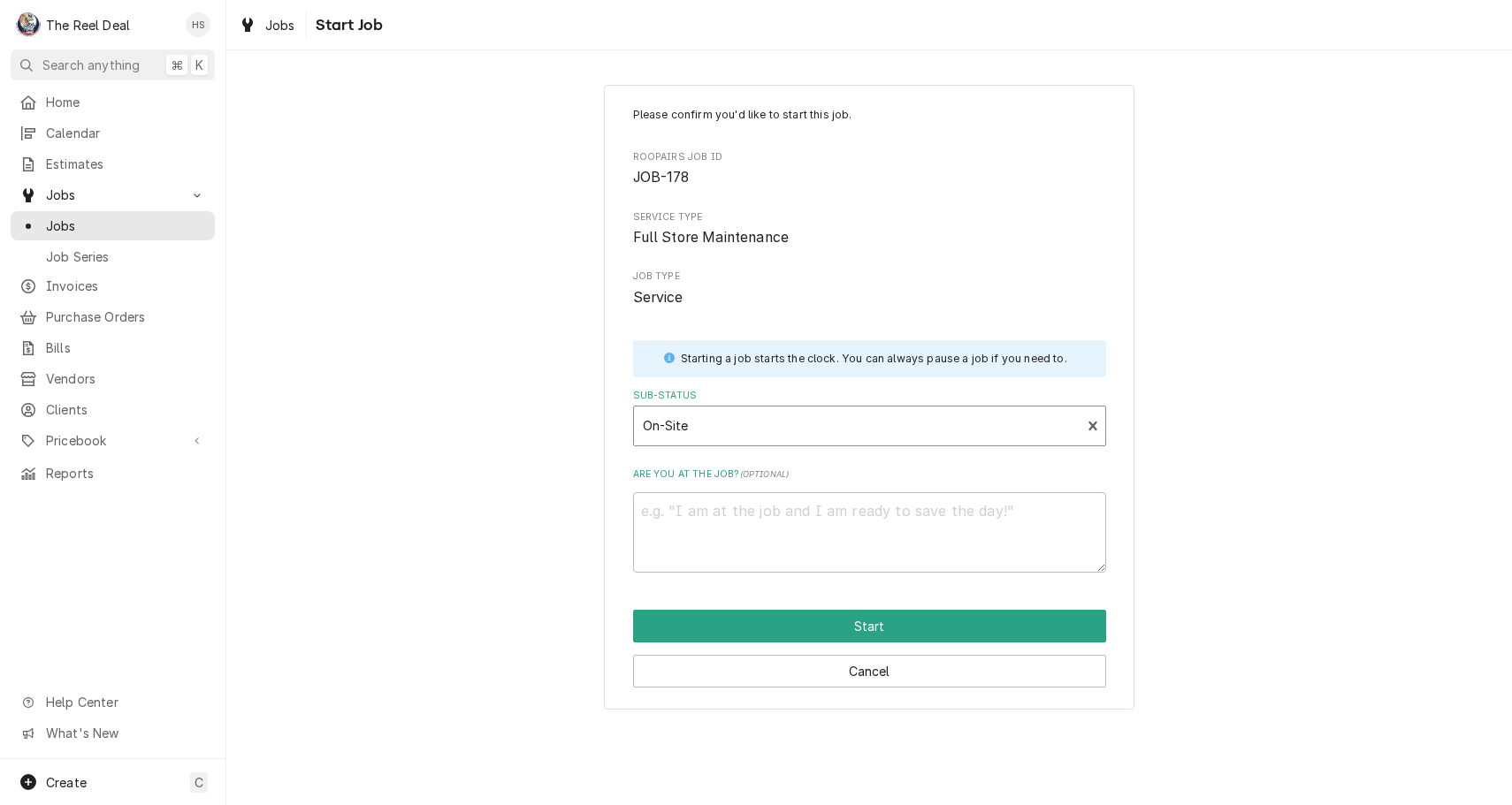
click at [800, 643] on div "Cancel" at bounding box center [870, 665] width 473 height 45
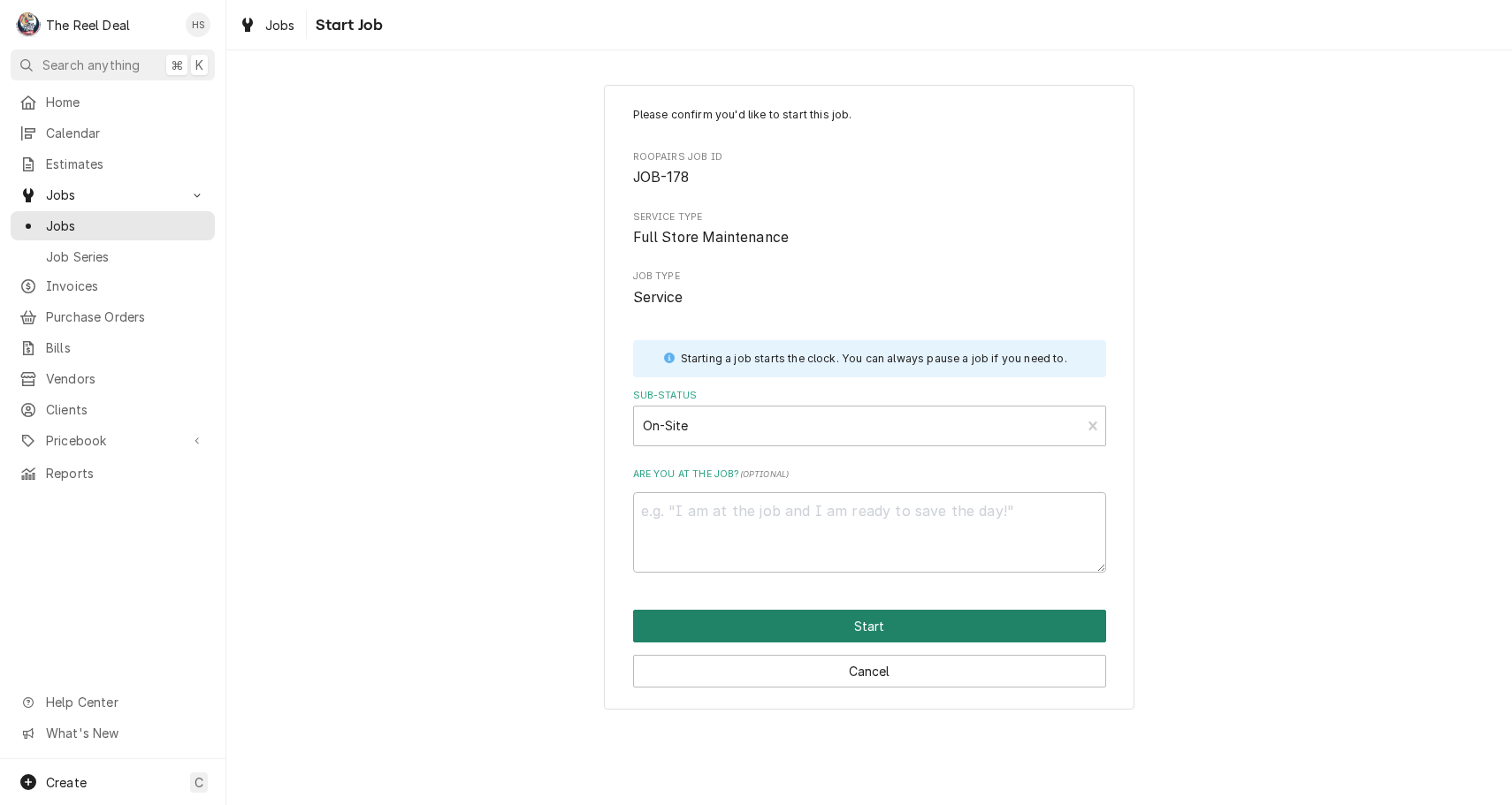
click at [801, 621] on button "Start" at bounding box center [870, 627] width 473 height 32
type textarea "x"
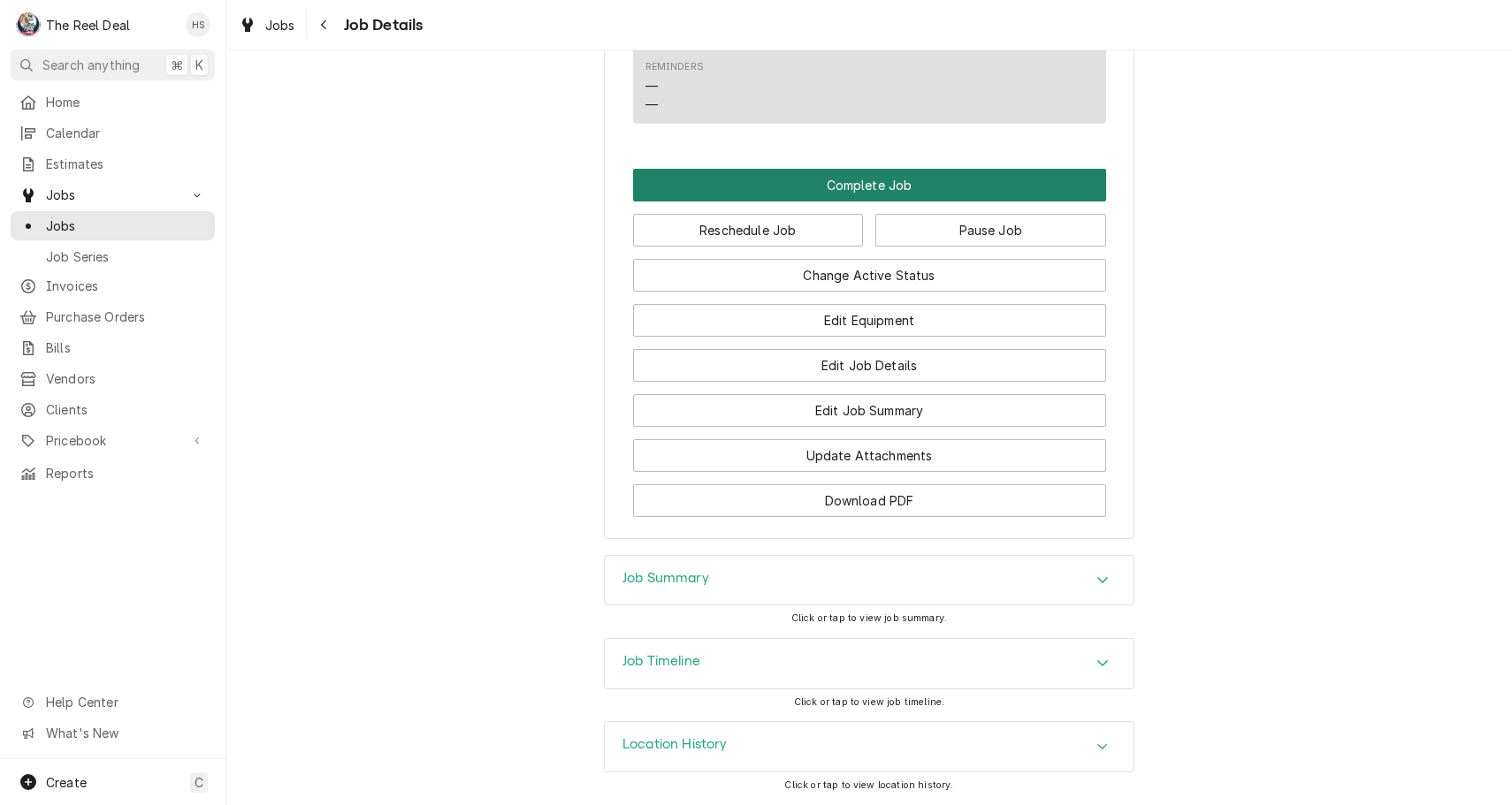
click at [865, 175] on button "Complete Job" at bounding box center [870, 185] width 473 height 32
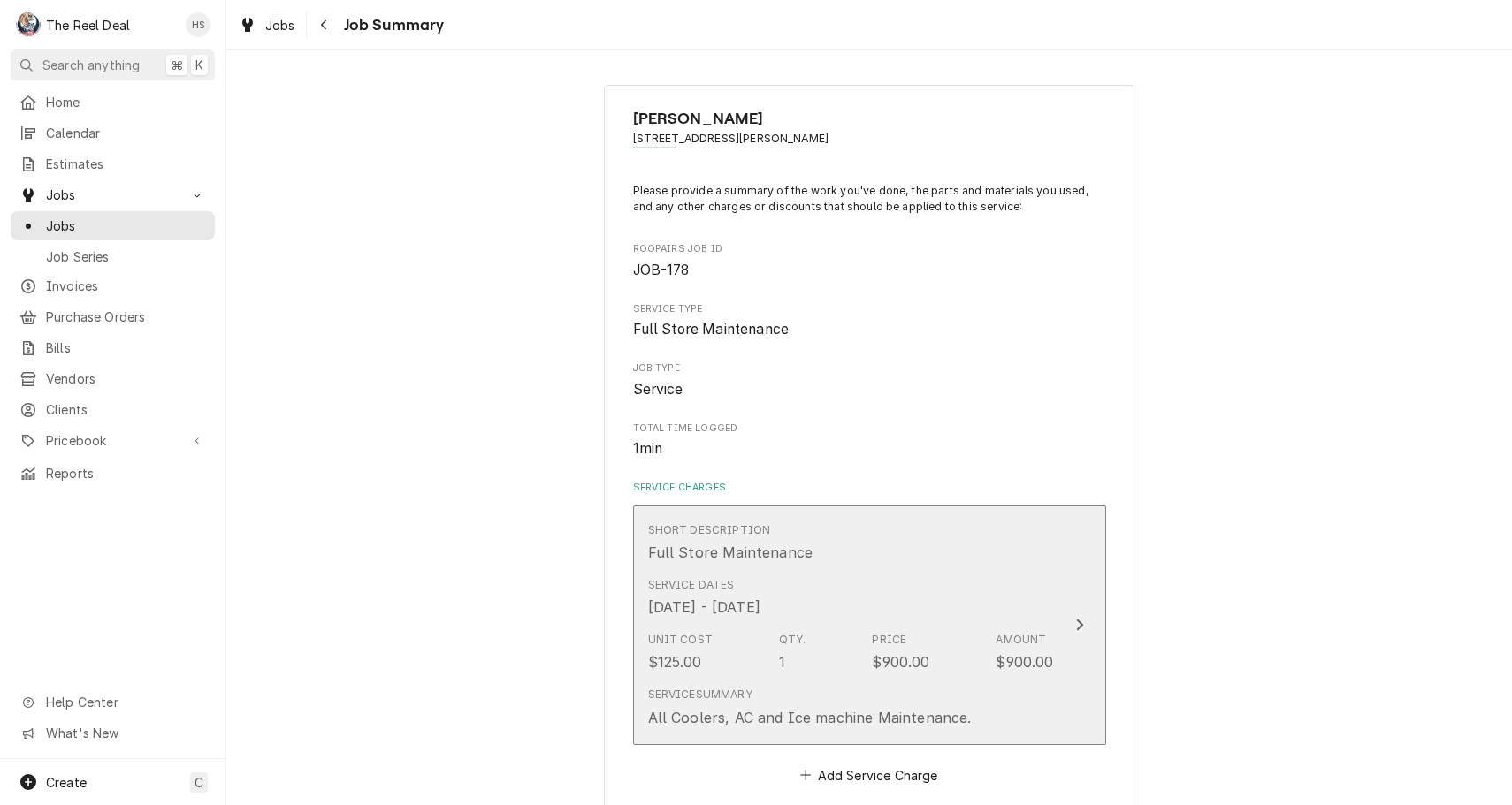
click at [934, 625] on div "Unit Cost $125.00 Qty. 1 Price $900.00 Amount $900.00" at bounding box center [850, 651] width 405 height 54
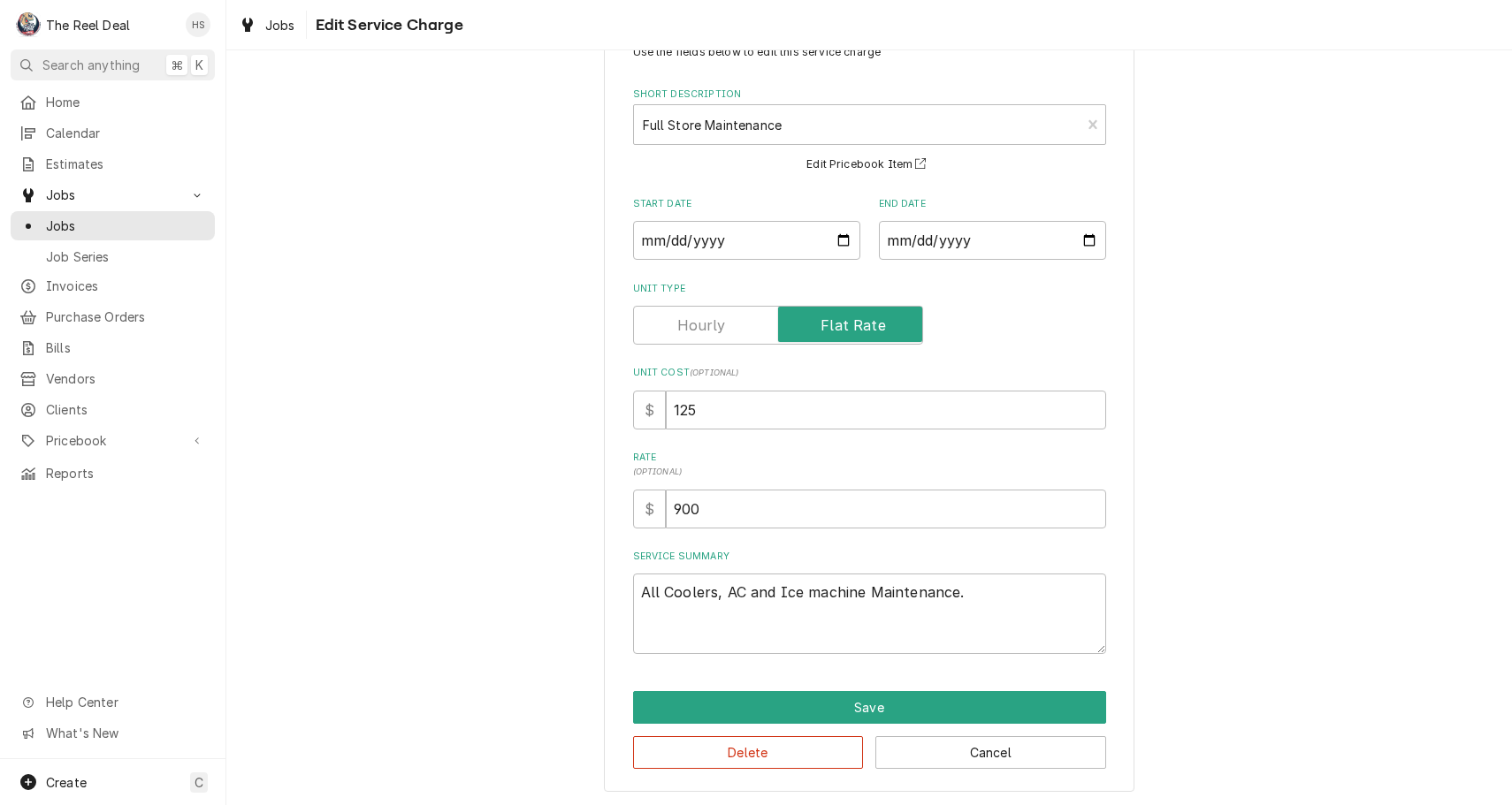
scroll to position [62, 0]
click at [719, 685] on div "Use the fields below to edit this service charge Short Description Full Store M…" at bounding box center [869, 407] width 530 height 770
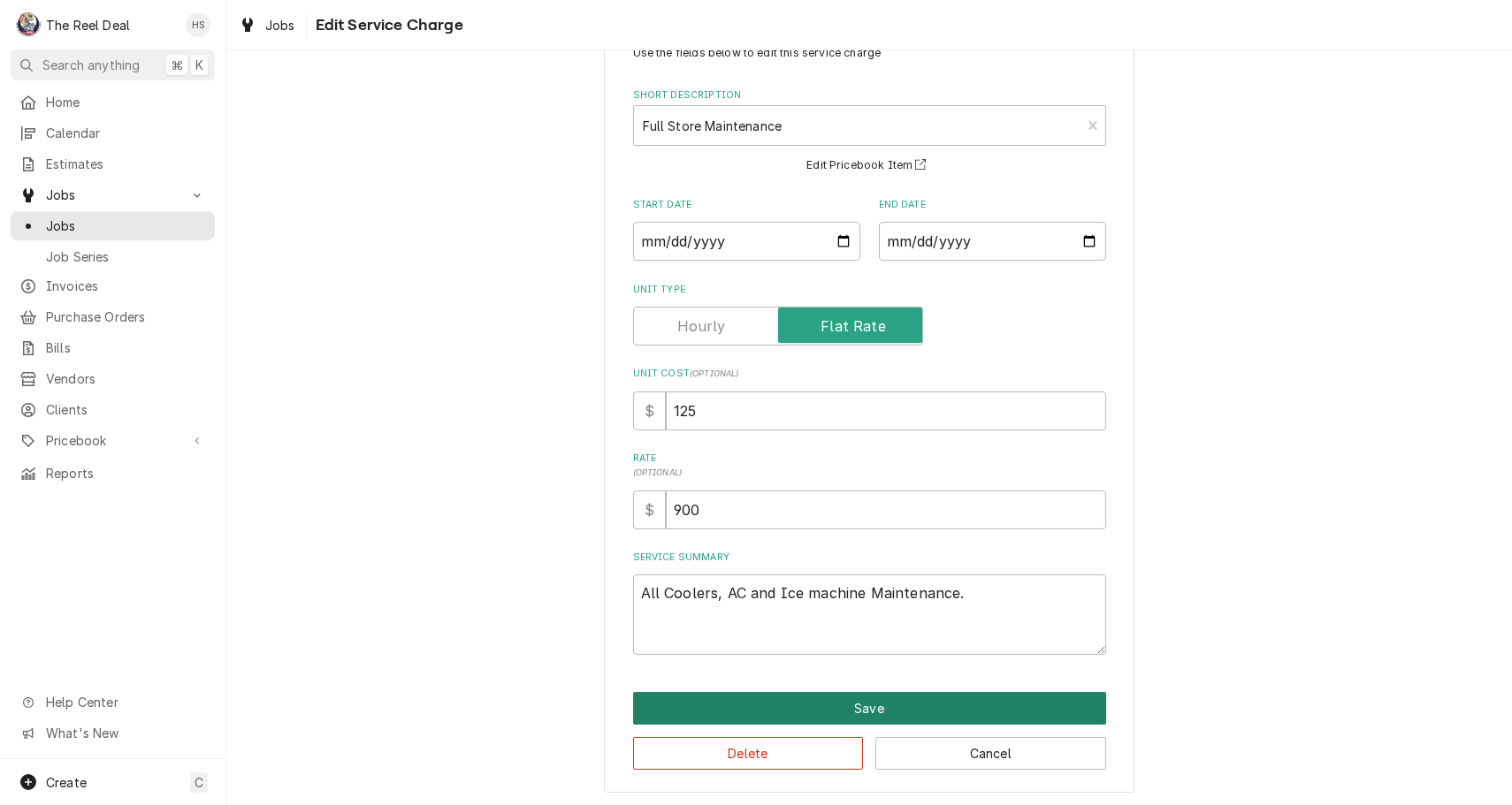
click at [729, 702] on button "Save" at bounding box center [870, 709] width 473 height 32
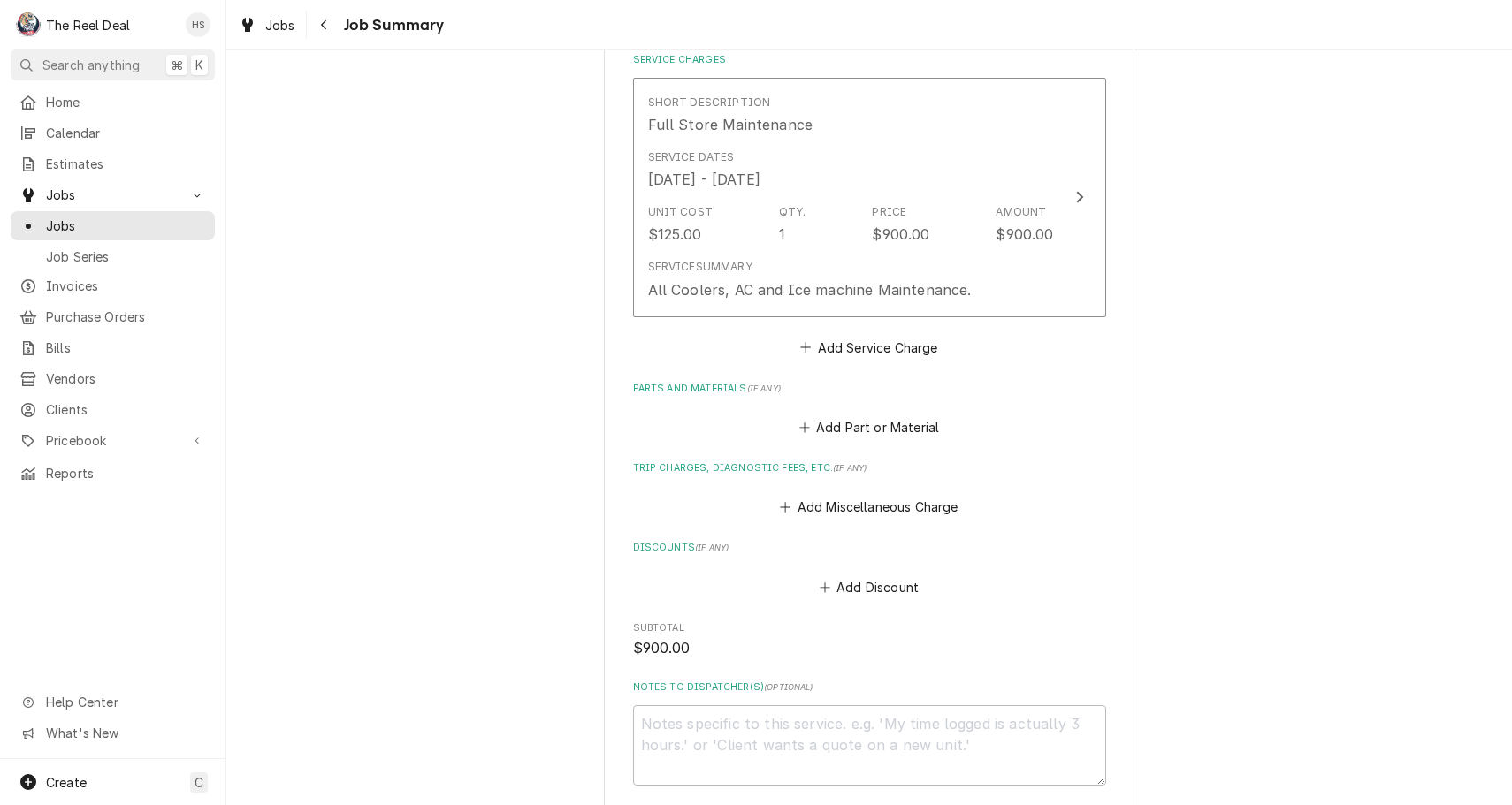
scroll to position [599, 0]
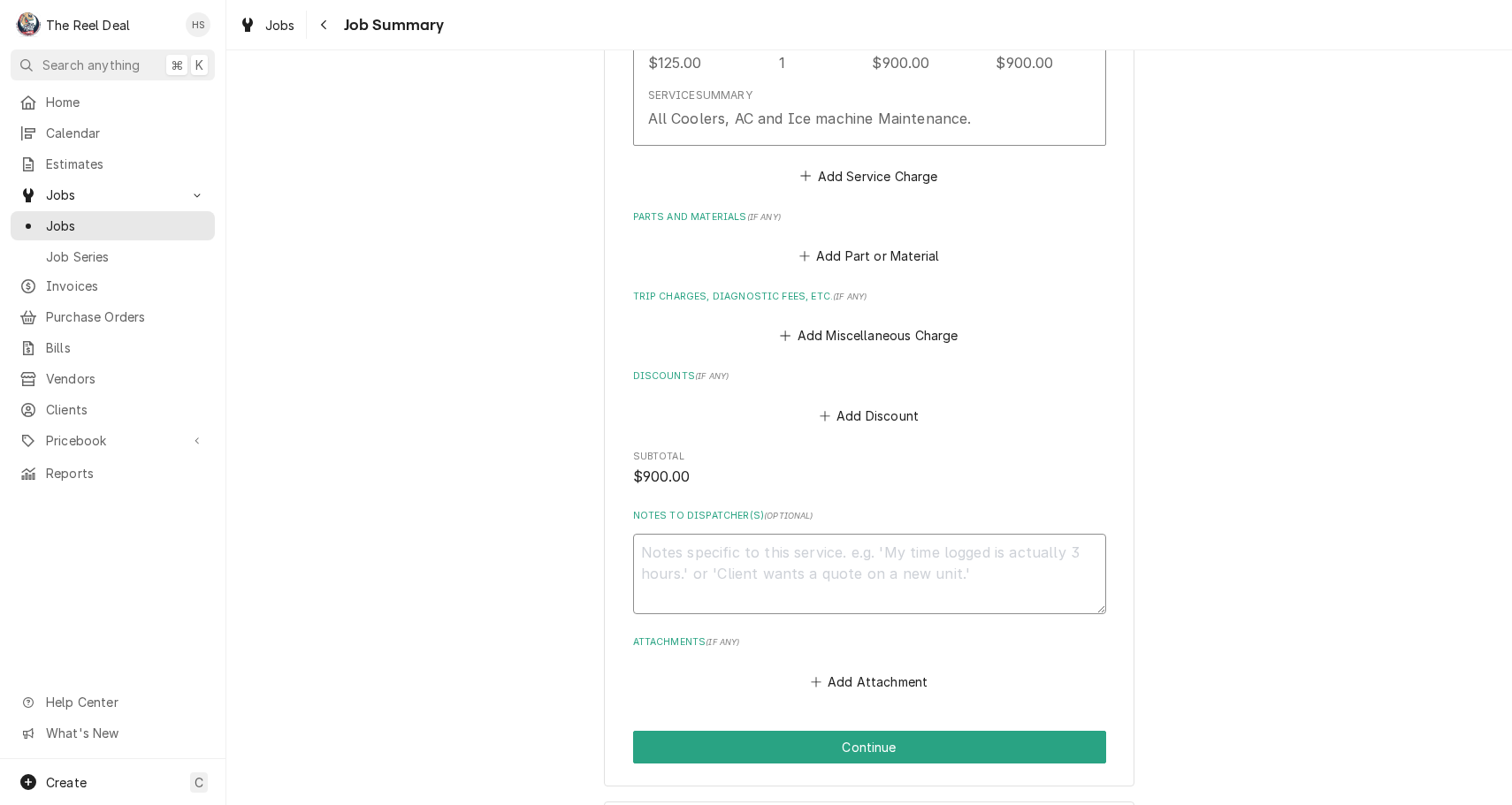
click at [803, 552] on textarea "Notes to Dispatcher(s) ( optional )" at bounding box center [870, 574] width 473 height 80
type textarea "x"
type textarea "Q"
type textarea "x"
type textarea "Qu"
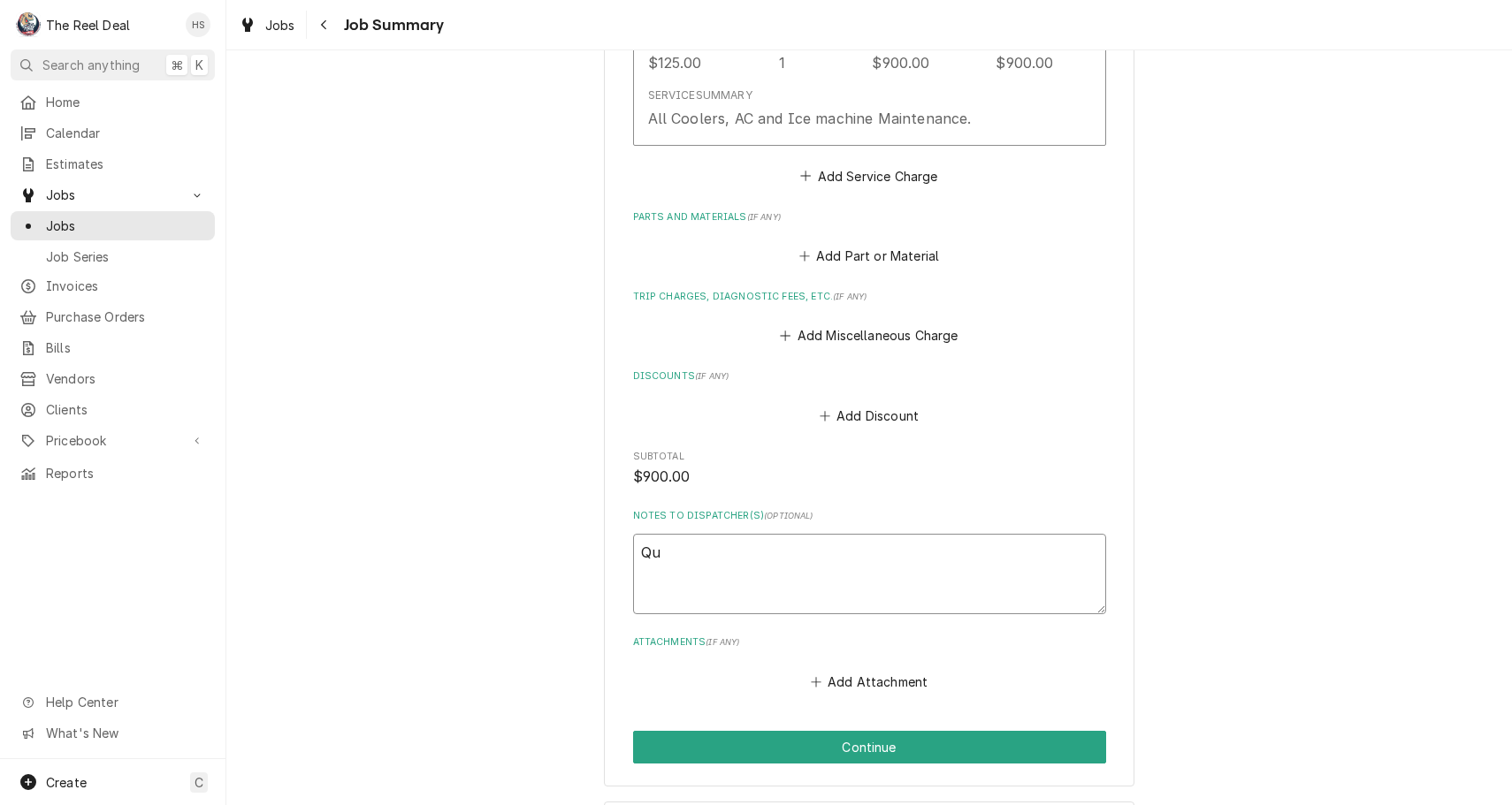
type textarea "x"
type textarea "Qua"
type textarea "x"
type textarea "Quar"
type textarea "x"
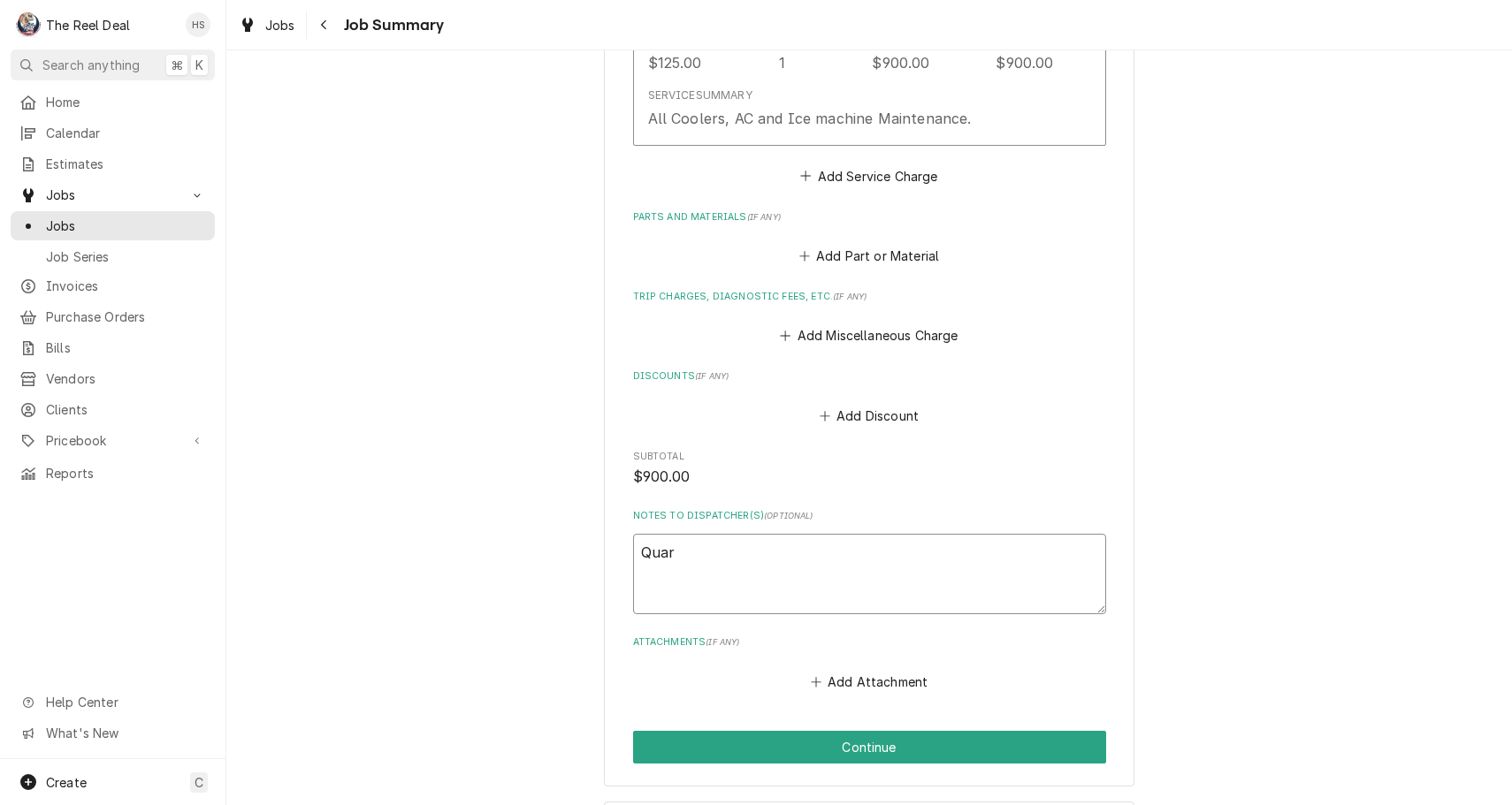
type textarea "Quart"
type textarea "x"
type textarea "Quarte"
type textarea "x"
type textarea "Quarter"
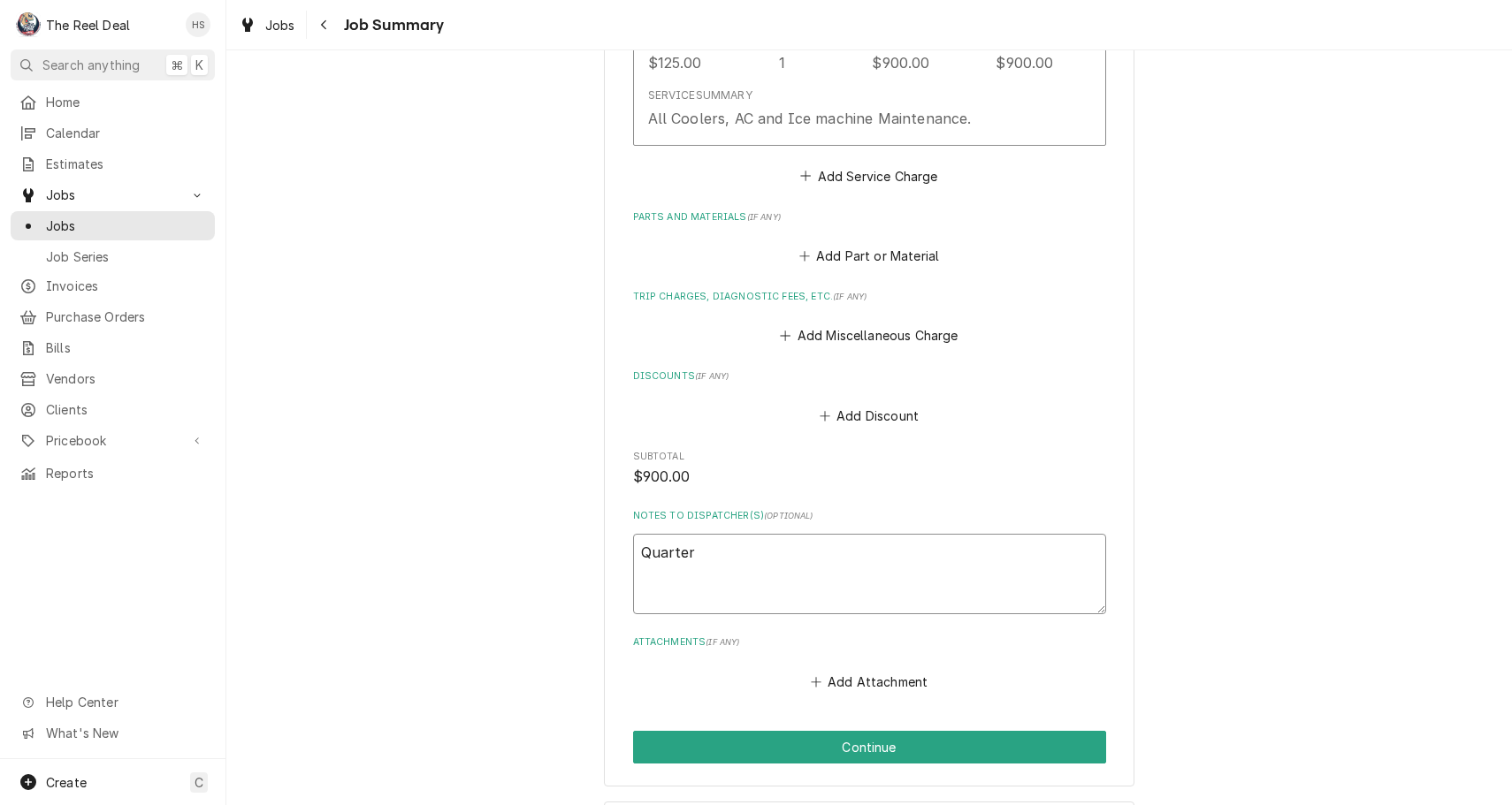
type textarea "x"
type textarea "Quartert"
type textarea "x"
type textarea "Quartertl"
type textarea "x"
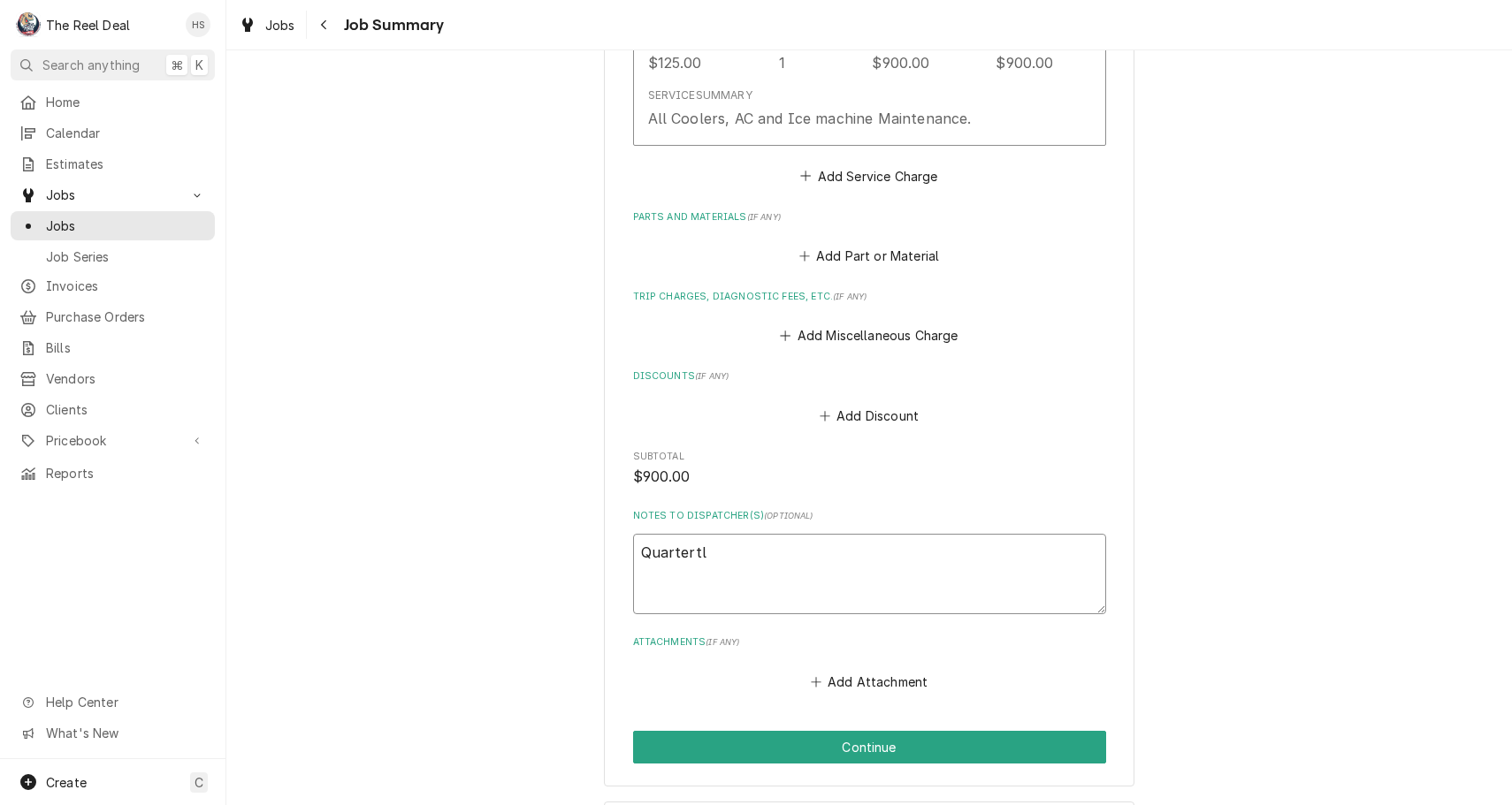
type textarea "Quartertly"
type textarea "x"
type textarea "Quarterly"
type textarea "x"
type textarea "Quarterly M"
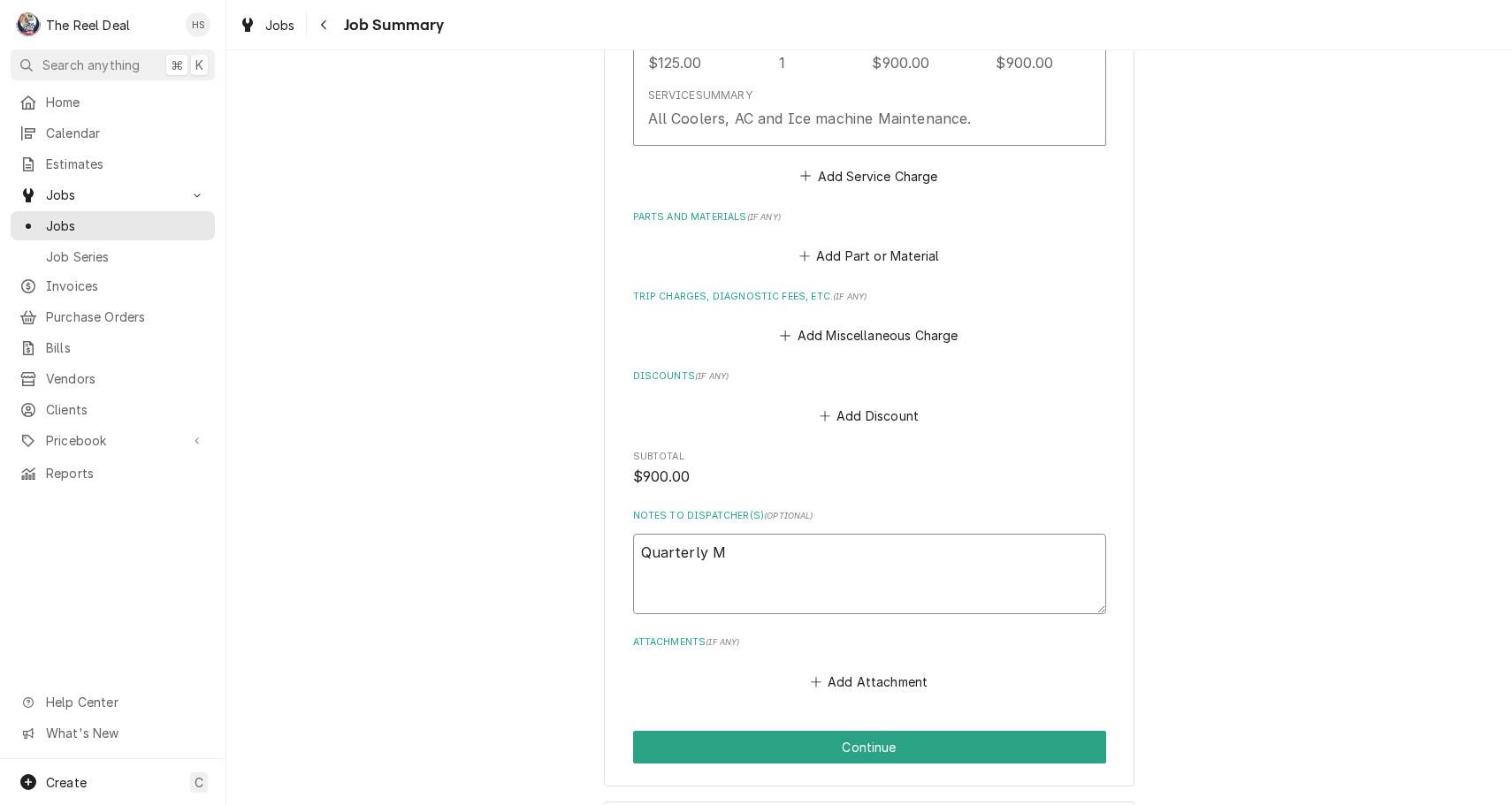
type textarea "x"
type textarea "Quarterly Ma"
type textarea "x"
type textarea "Quarterly Mai"
type textarea "x"
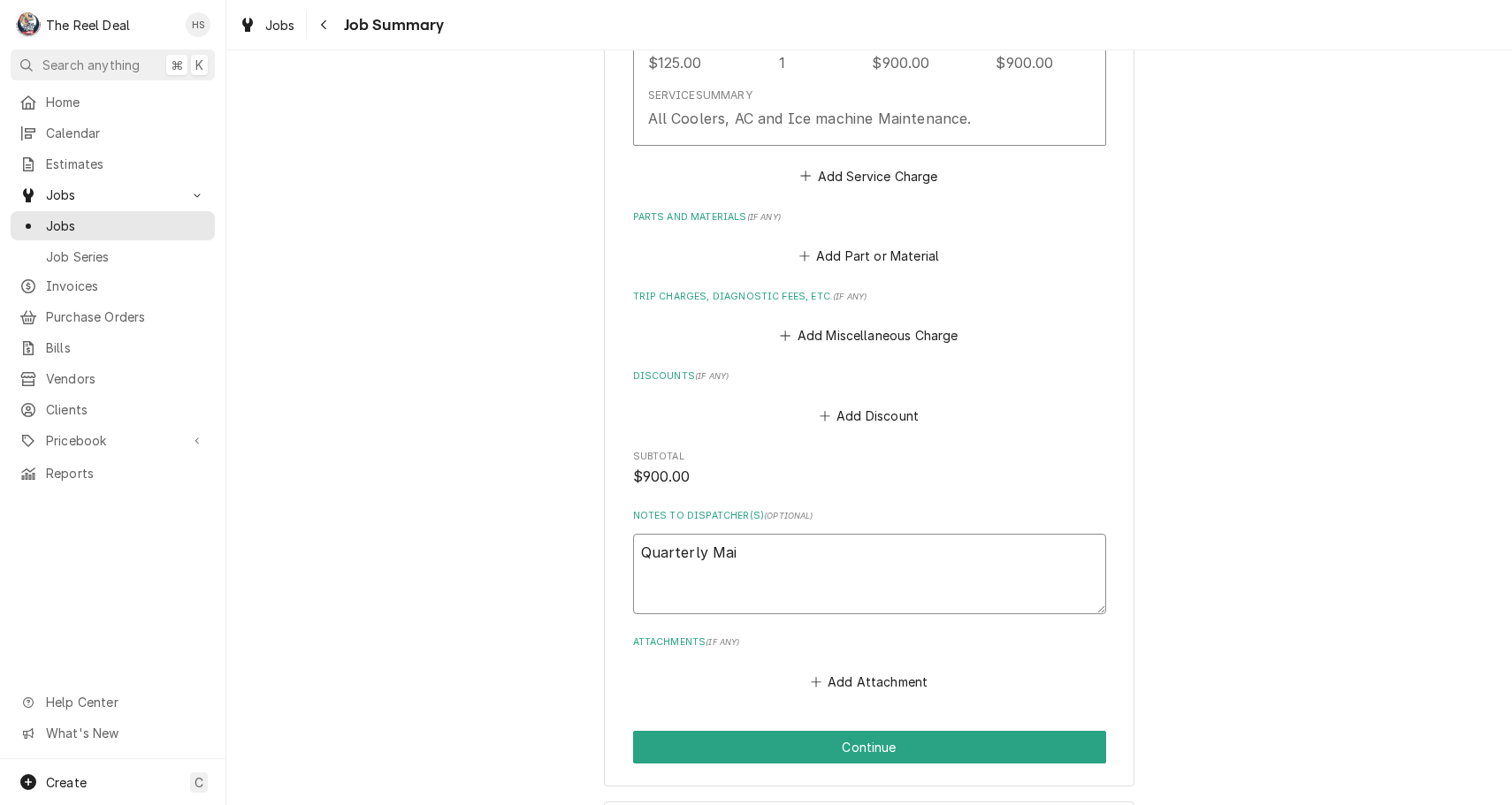
type textarea "Quarterly Main"
type textarea "x"
type textarea "Quarterly Maint"
type textarea "x"
type textarea "Quarterly Mainte"
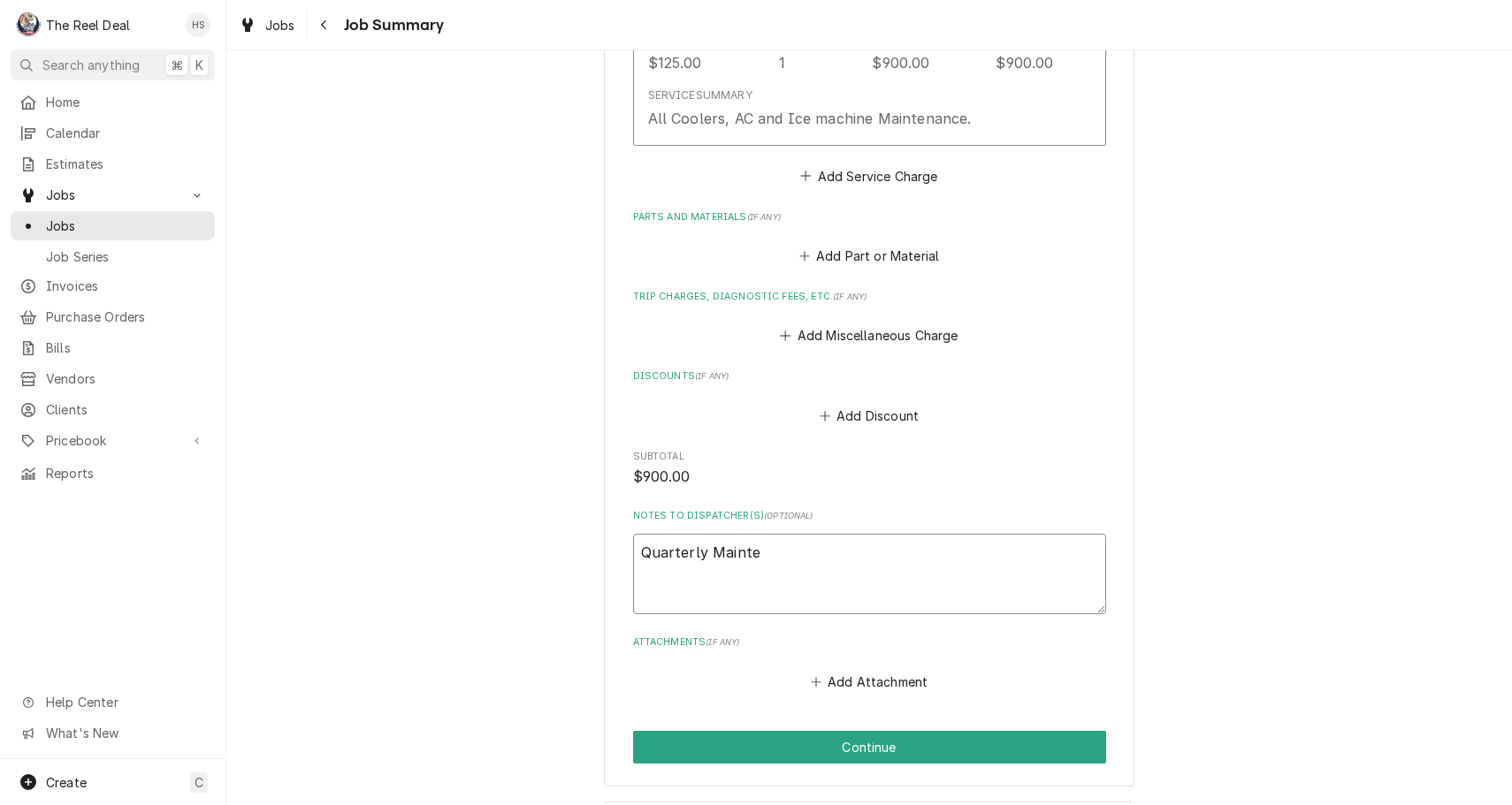
type textarea "x"
type textarea "Quarterly Mainten"
type textarea "x"
type textarea "Quarterly Maintena"
type textarea "x"
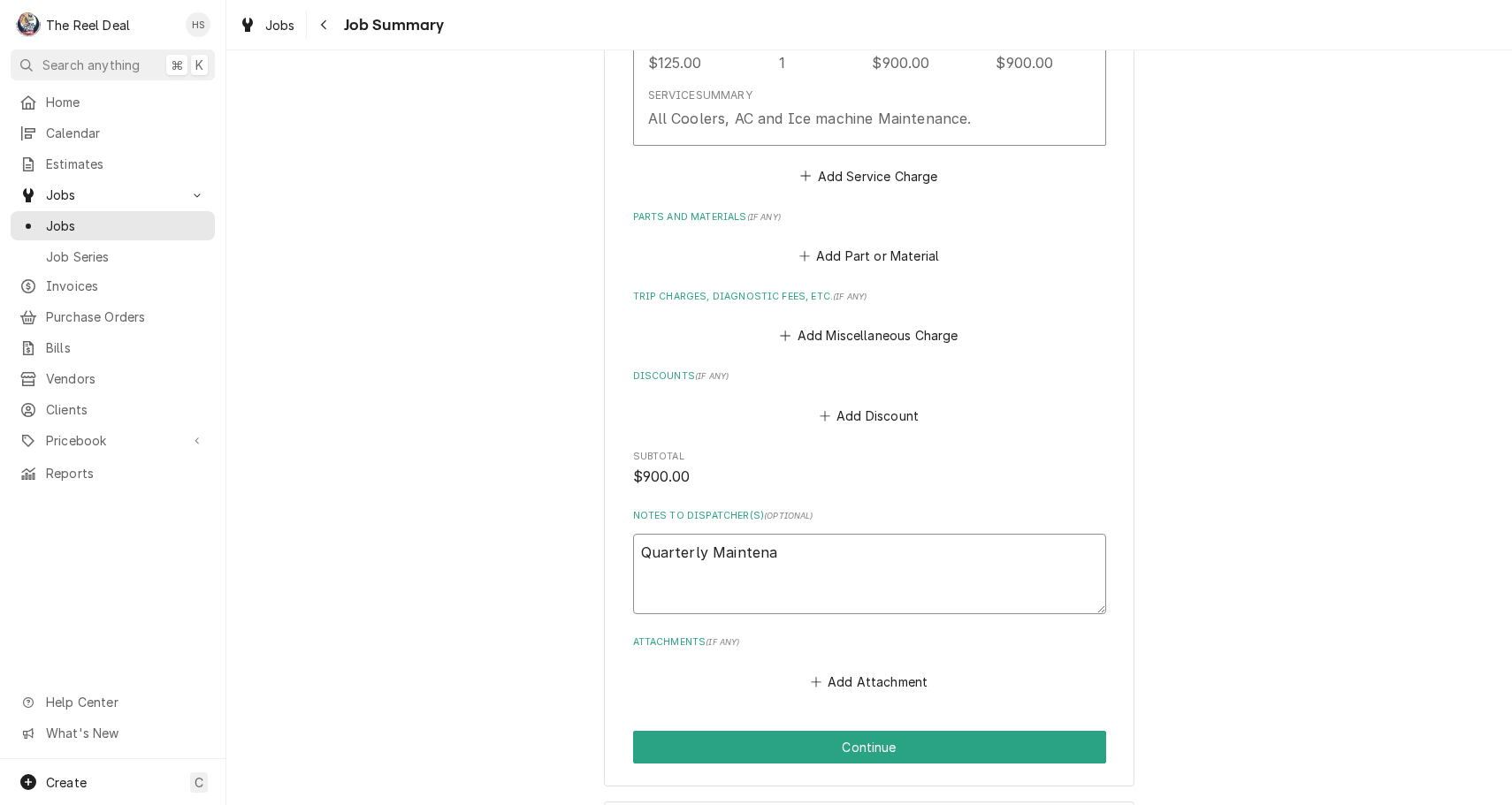
type textarea "Quarterly Maintenan"
type textarea "x"
type textarea "Quarterly Maintenanc"
type textarea "x"
type textarea "Quarterly Maintenance"
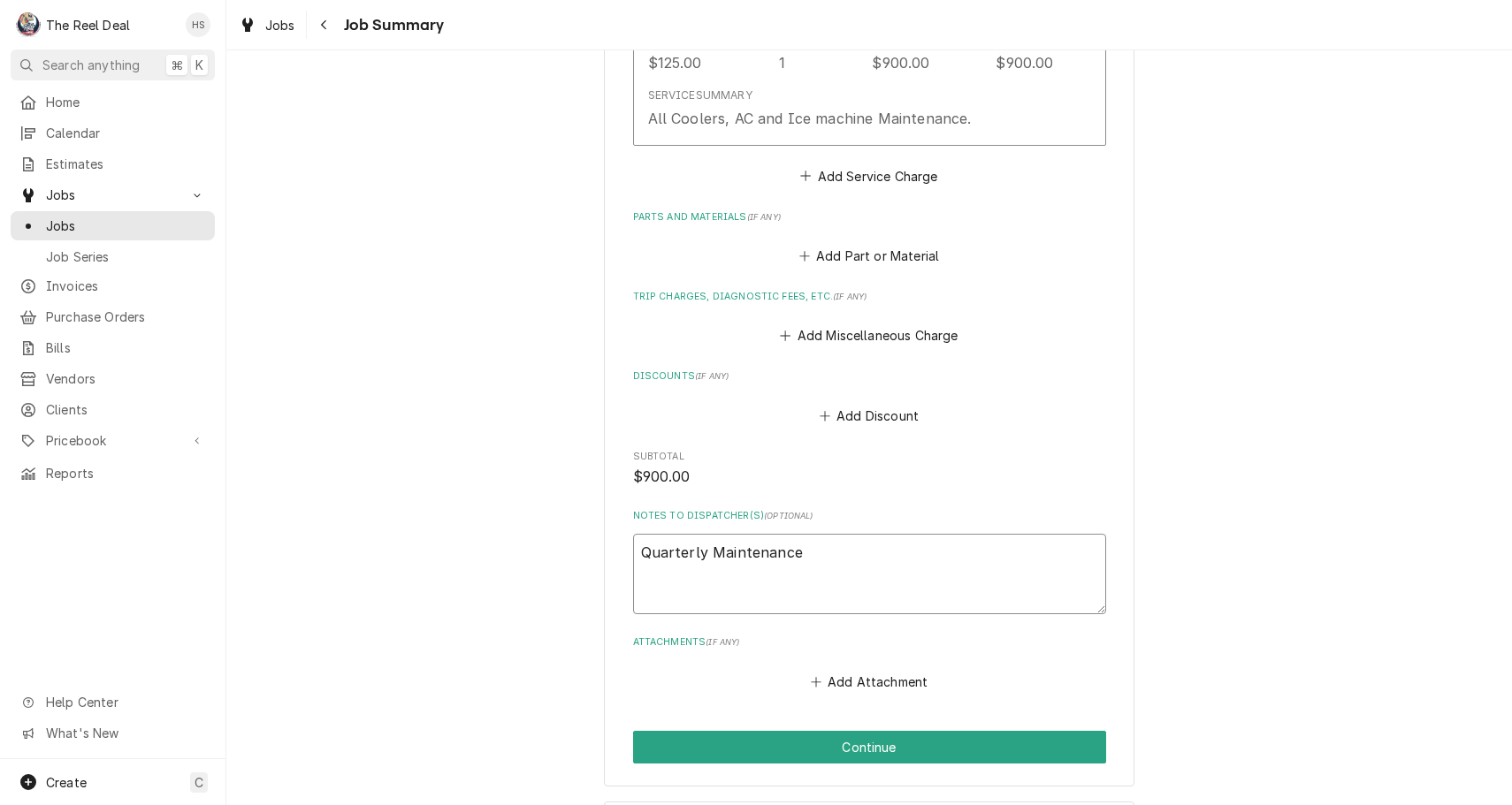
type textarea "x"
type textarea "Quarterly Maintenance."
type textarea "x"
type textarea "Quarterly Maintenance."
type textarea "x"
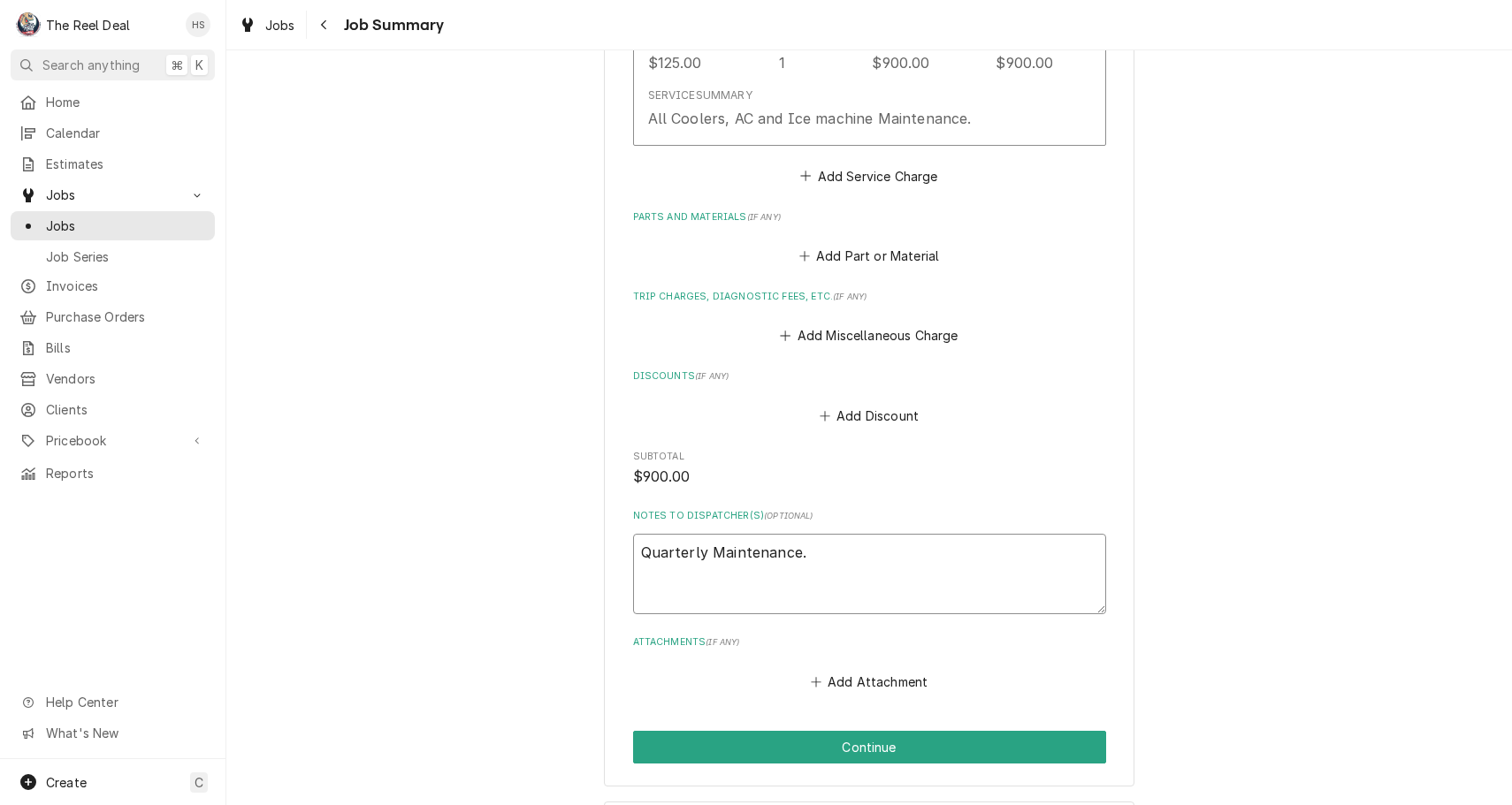
type textarea "Quarterly Maintenance. C"
type textarea "x"
type textarea "Quarterly Maintenance. CL"
type textarea "x"
type textarea "Quarterly Maintenance. CLe"
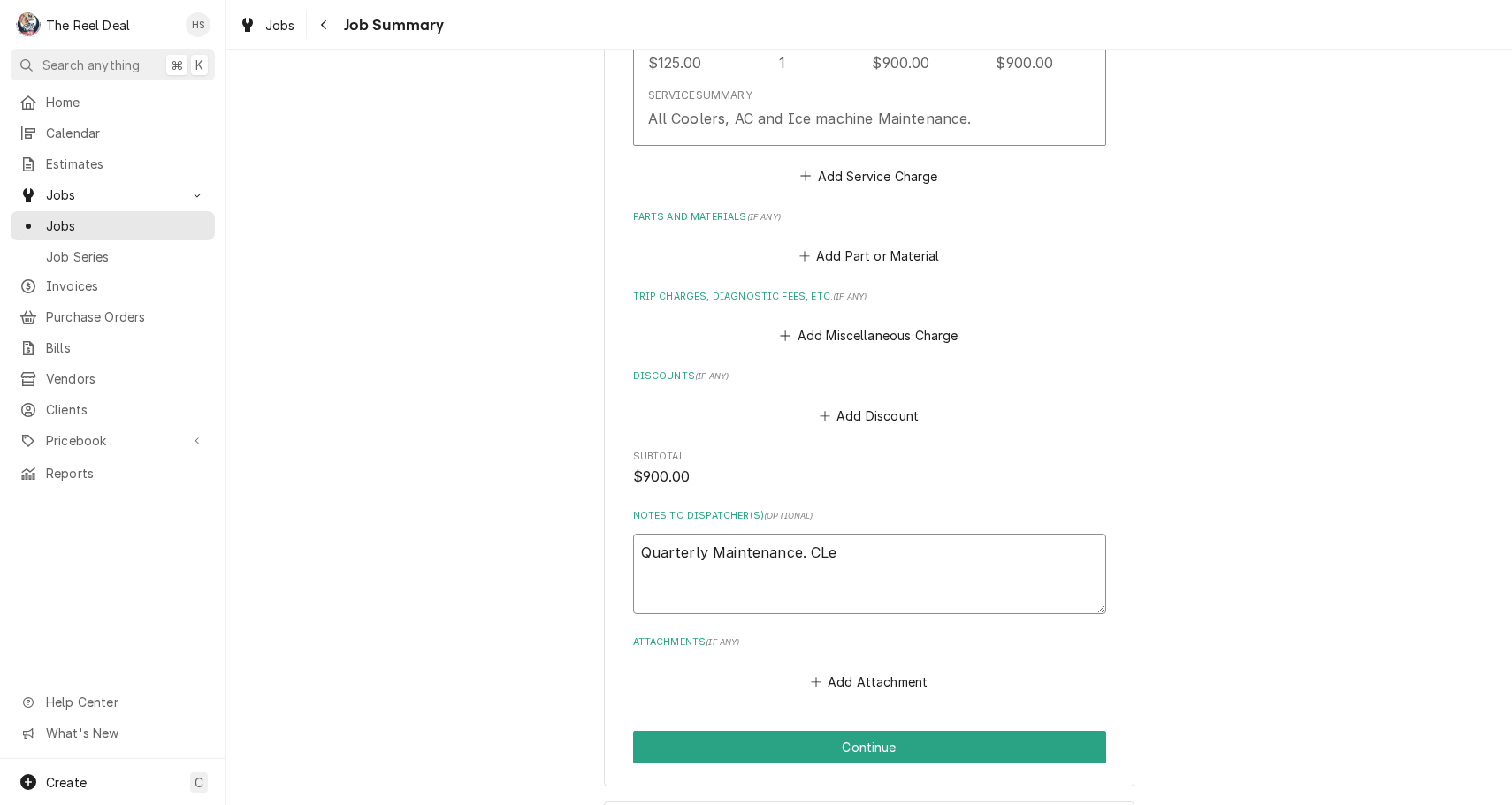
type textarea "x"
type textarea "Quarterly Maintenance. CLea"
type textarea "x"
type textarea "Quarterly Maintenance. CLe"
type textarea "x"
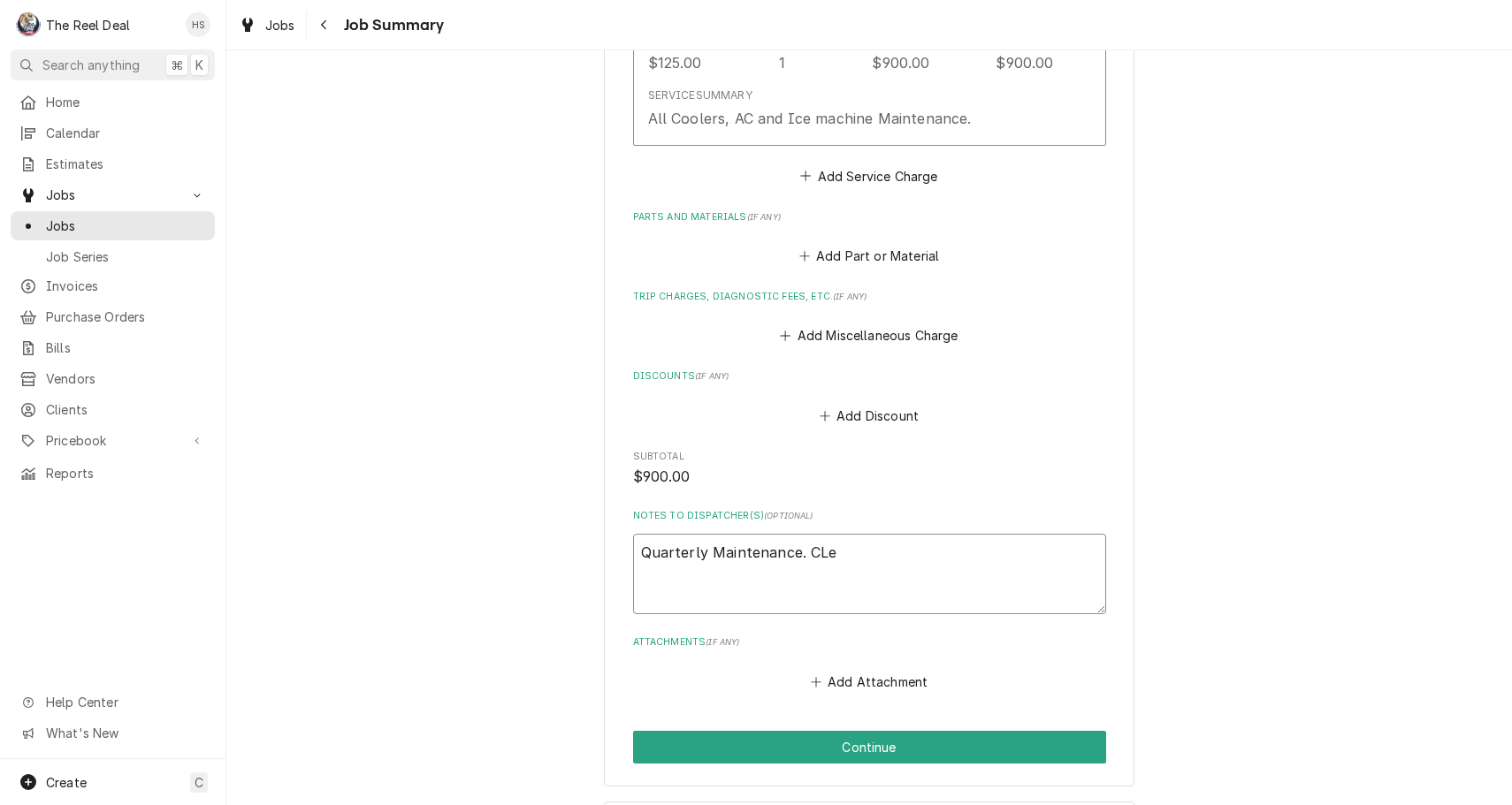
type textarea "Quarterly Maintenance. CL"
type textarea "x"
type textarea "Quarterly Maintenance. C"
type textarea "x"
type textarea "Quarterly Maintenance. Cl"
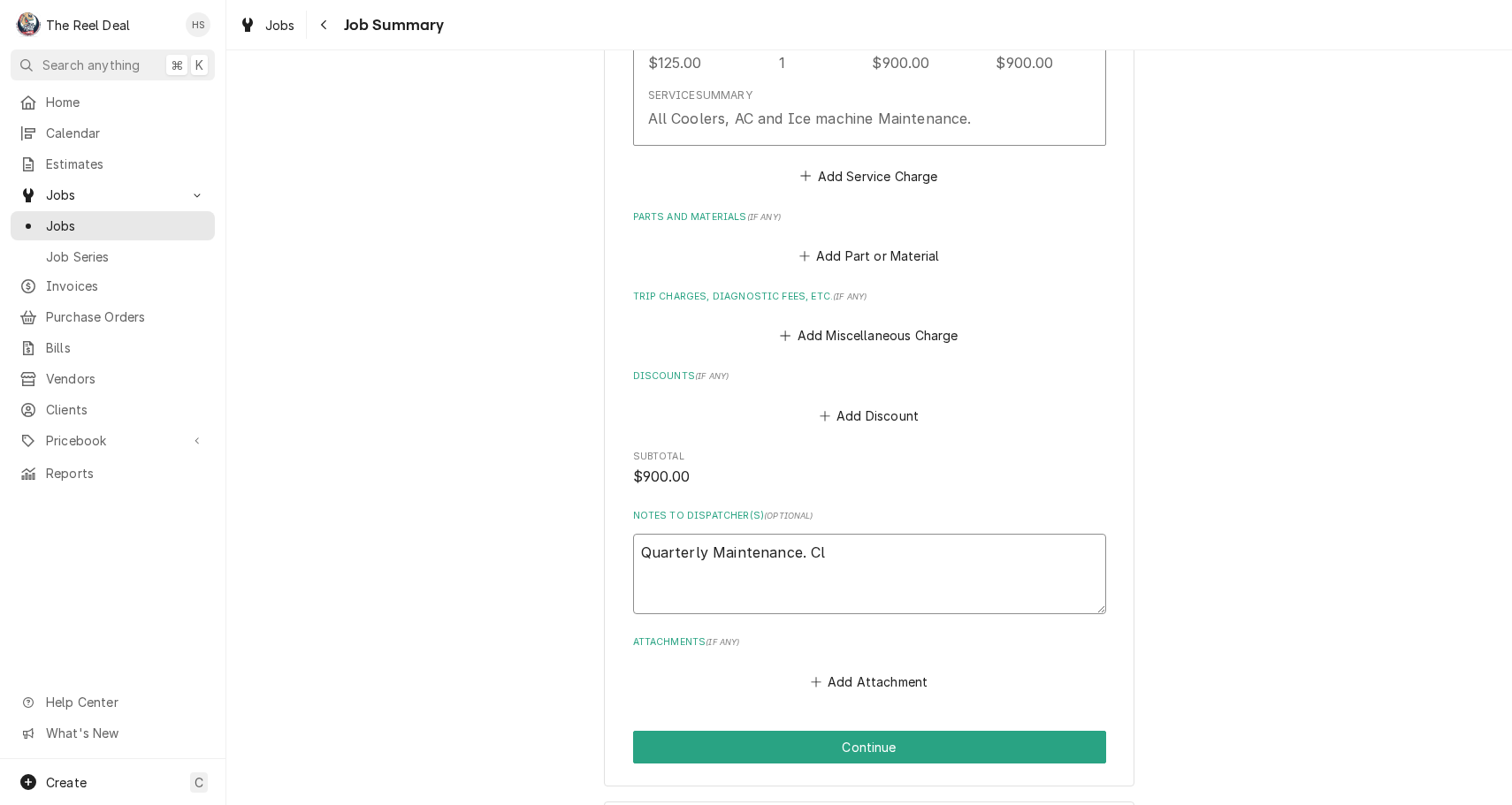
type textarea "x"
type textarea "Quarterly Maintenance. Cle"
type textarea "x"
type textarea "Quarterly Maintenance. Clea"
type textarea "x"
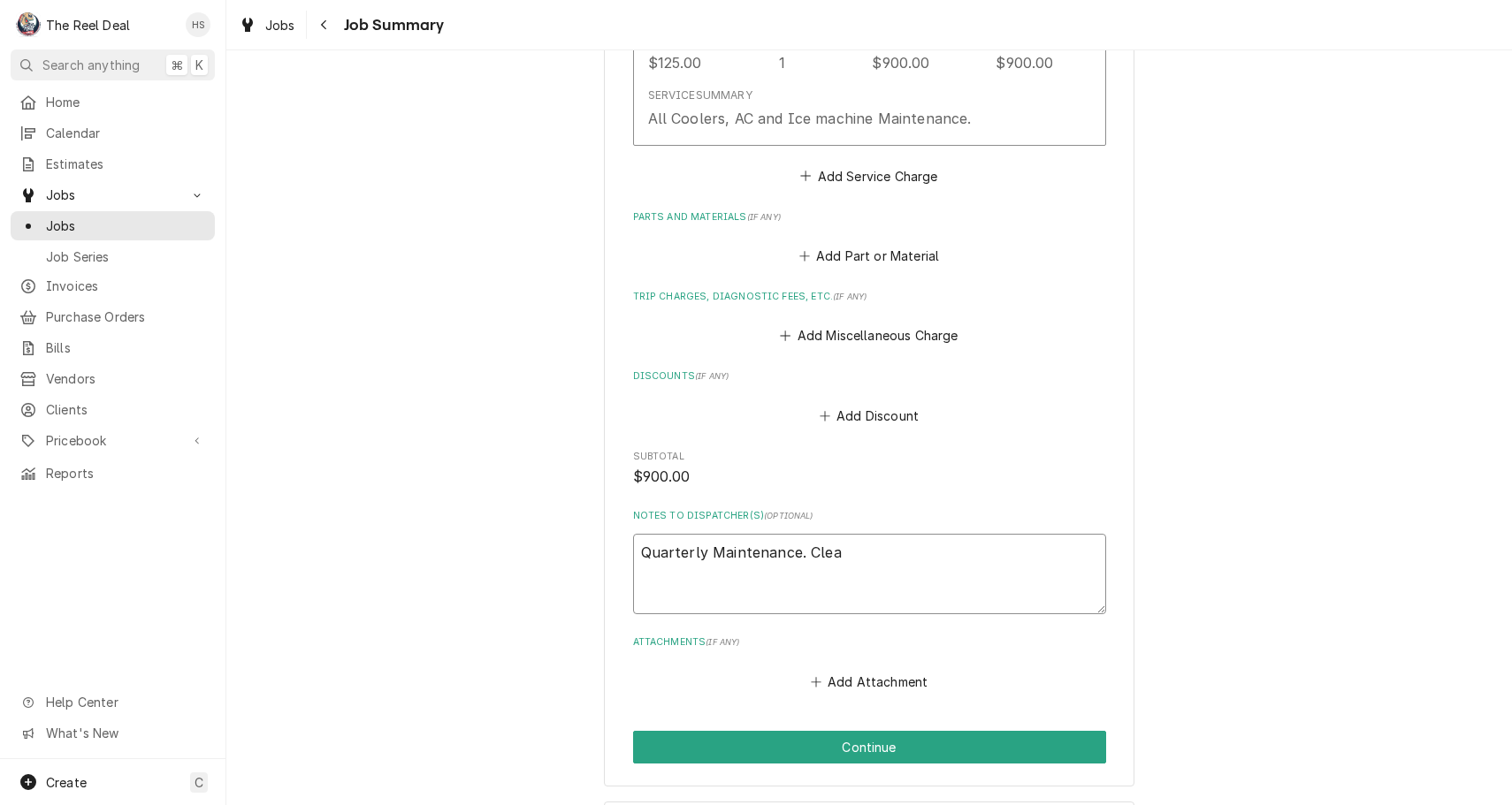
type textarea "Quarterly Maintenance. Clean"
type textarea "x"
type textarea "Quarterly Maintenance. Cleane"
type textarea "x"
type textarea "Quarterly Maintenance. Cleaned"
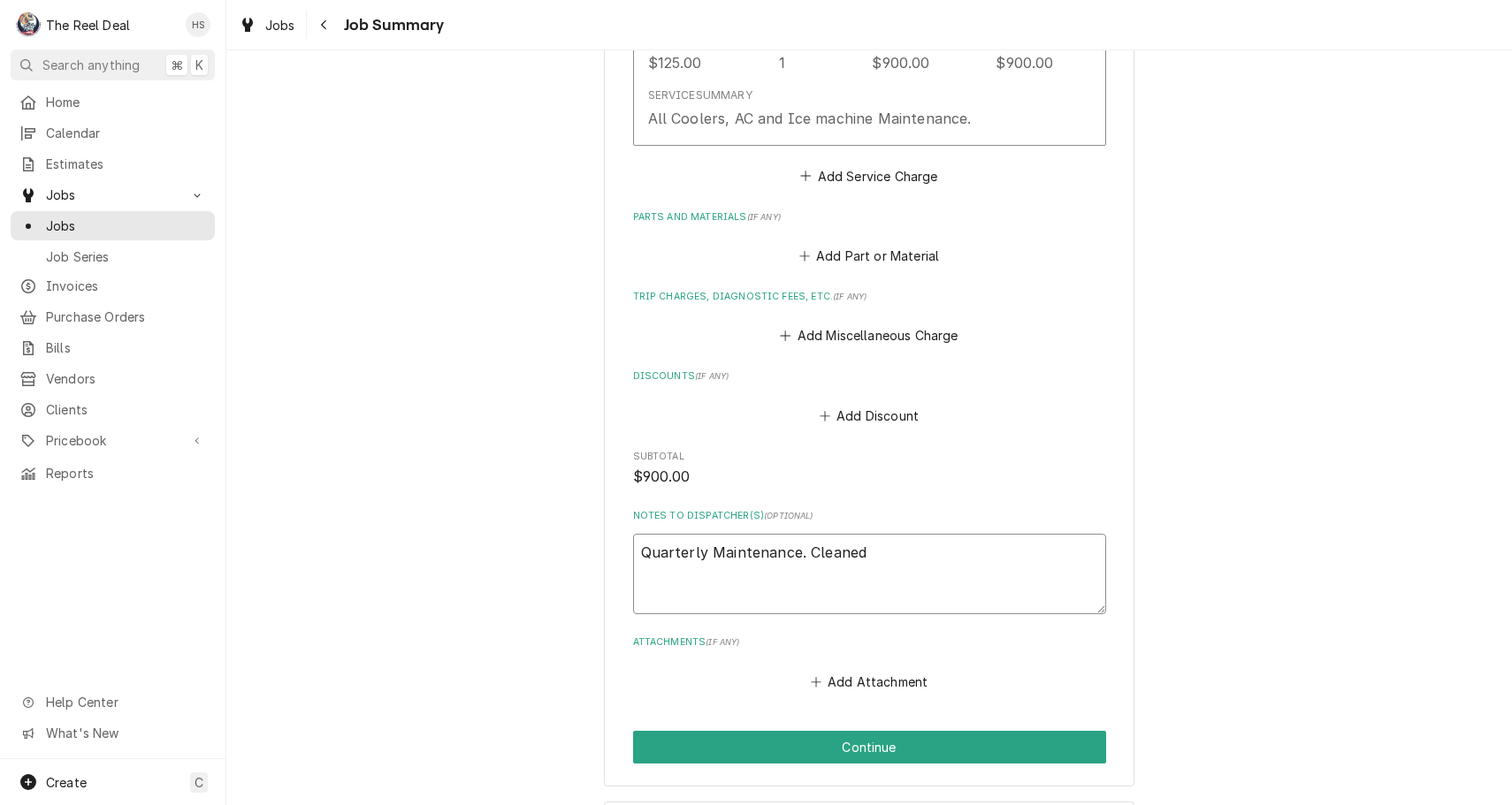
type textarea "x"
type textarea "Quarterly Maintenance. Cleaned"
type textarea "x"
type textarea "Quarterly Maintenance. Cleaned a"
type textarea "x"
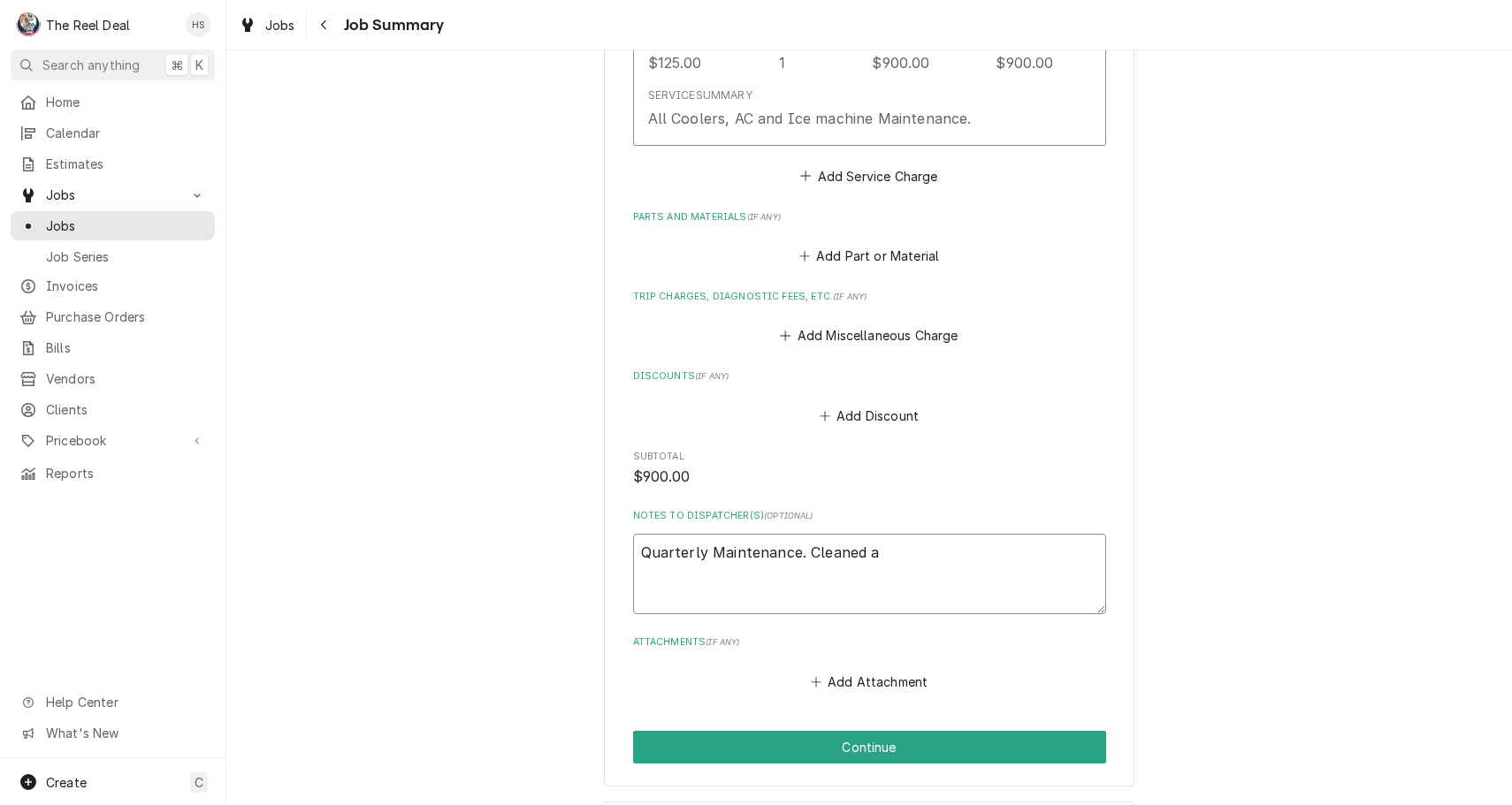
type textarea "Quarterly Maintenance. Cleaned al"
type textarea "x"
type textarea "Quarterly Maintenance. Cleaned all"
type textarea "x"
type textarea "Quarterly Maintenance. Cleaned all"
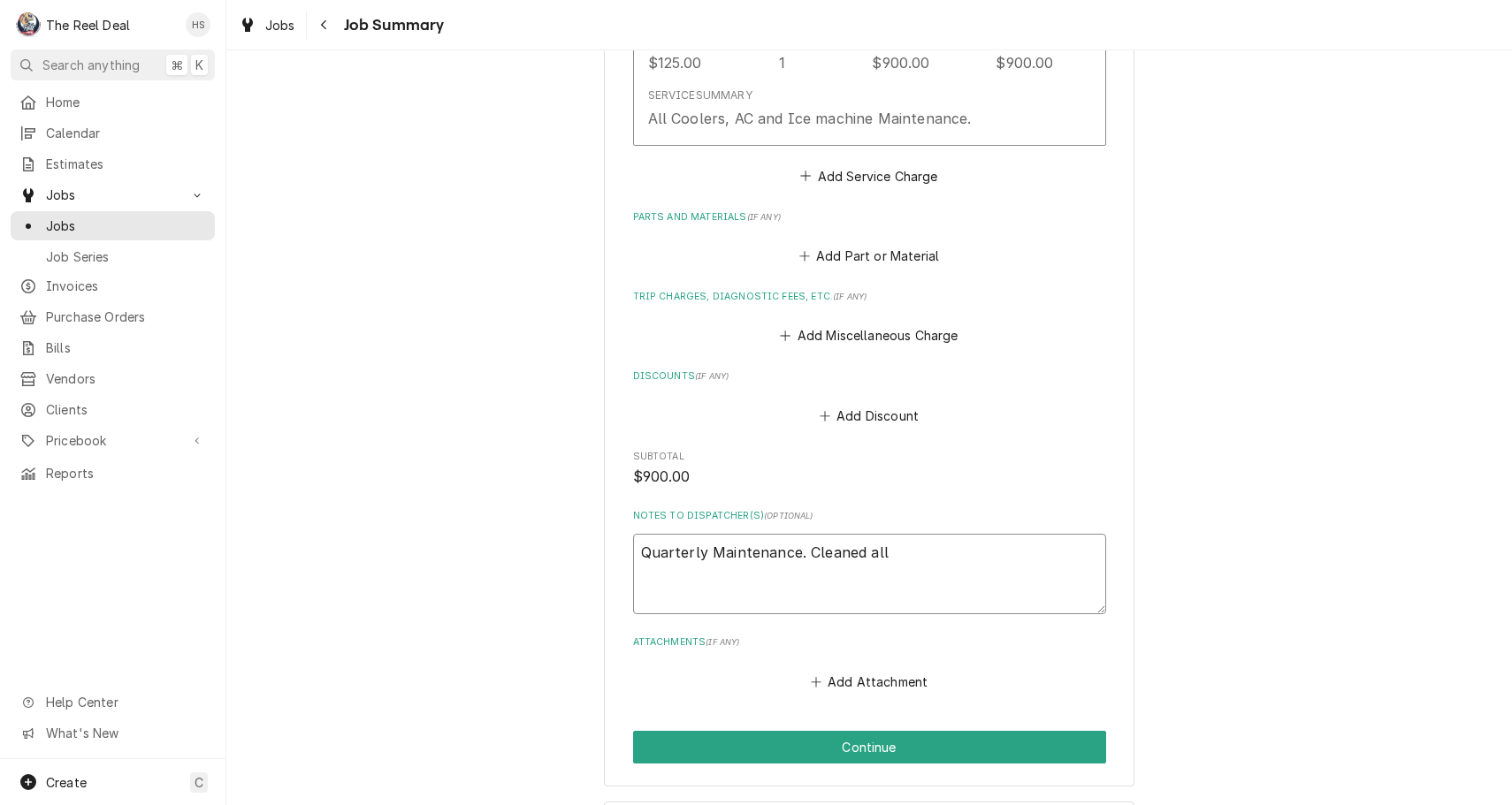
type textarea "x"
type textarea "Quarterly Maintenance. Cleaned all c"
type textarea "x"
type textarea "Quarterly Maintenance. Cleaned all co"
type textarea "x"
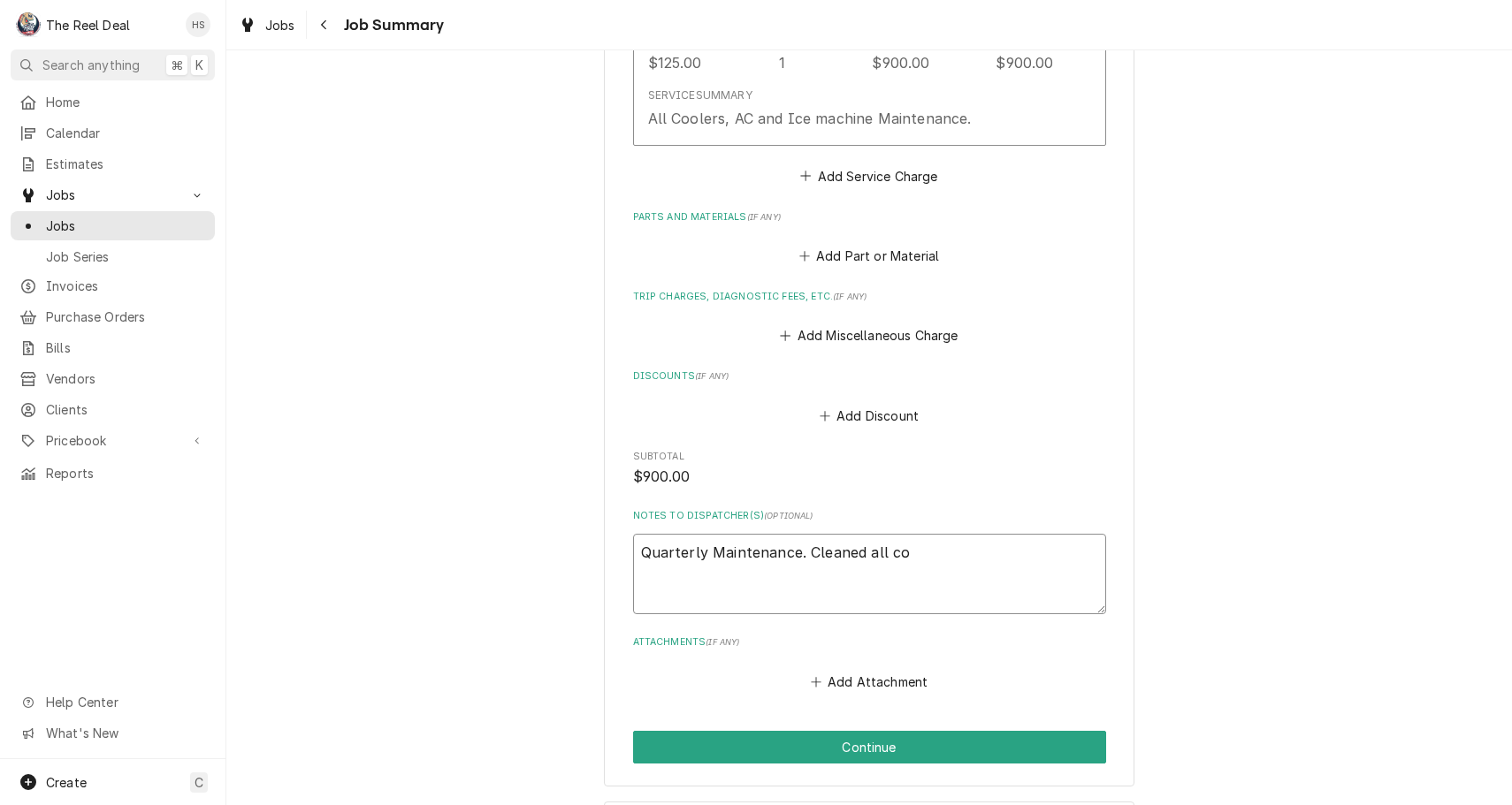
type textarea "Quarterly Maintenance. Cleaned all coi"
type textarea "x"
type textarea "Quarterly Maintenance. Cleaned all coin"
type textarea "x"
type textarea "Quarterly Maintenance. Cleaned all coi"
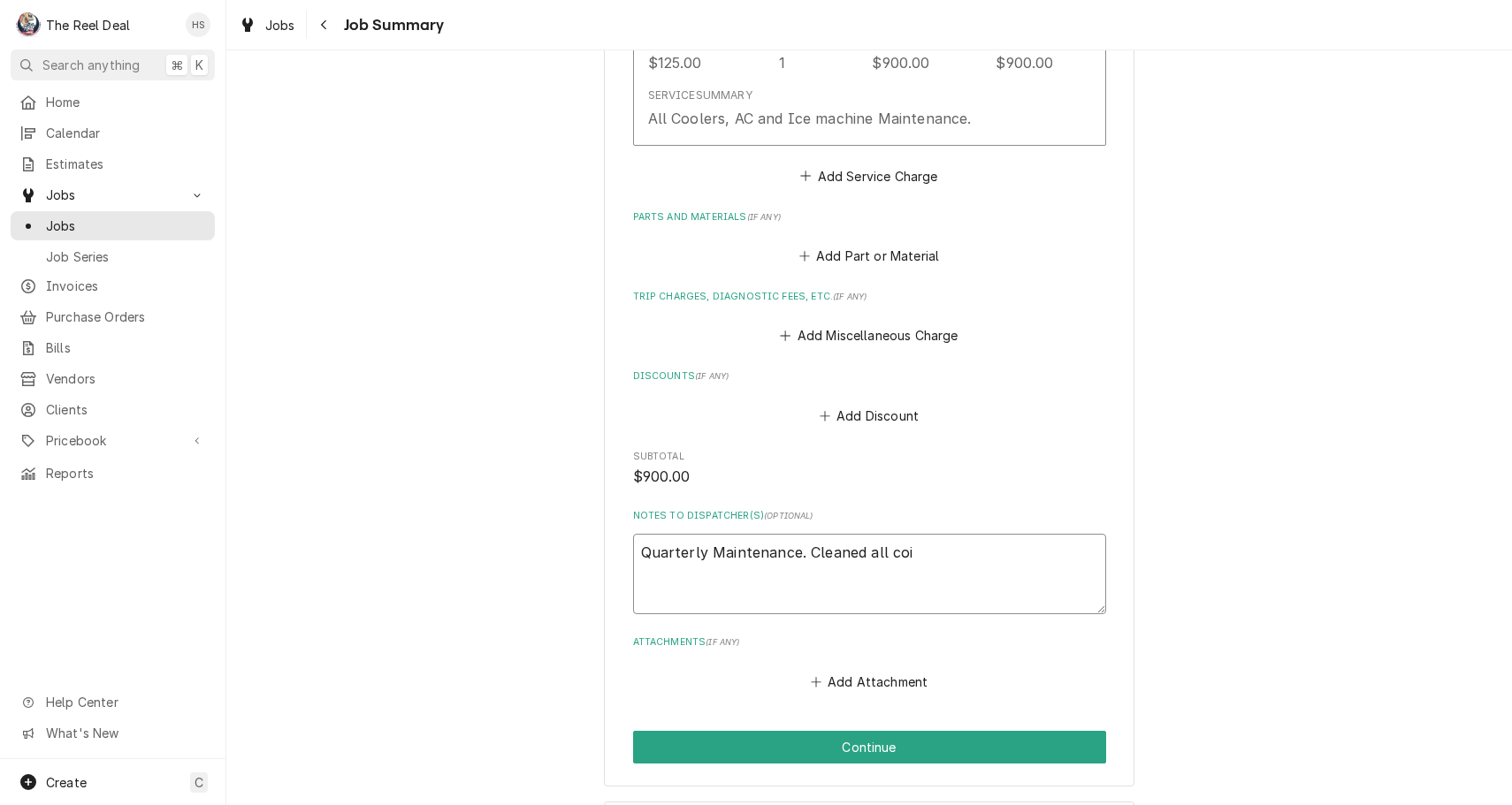
type textarea "x"
type textarea "Quarterly Maintenance. Cleaned all coil"
type textarea "x"
type textarea "Quarterly Maintenance. Cleaned all coils"
type textarea "x"
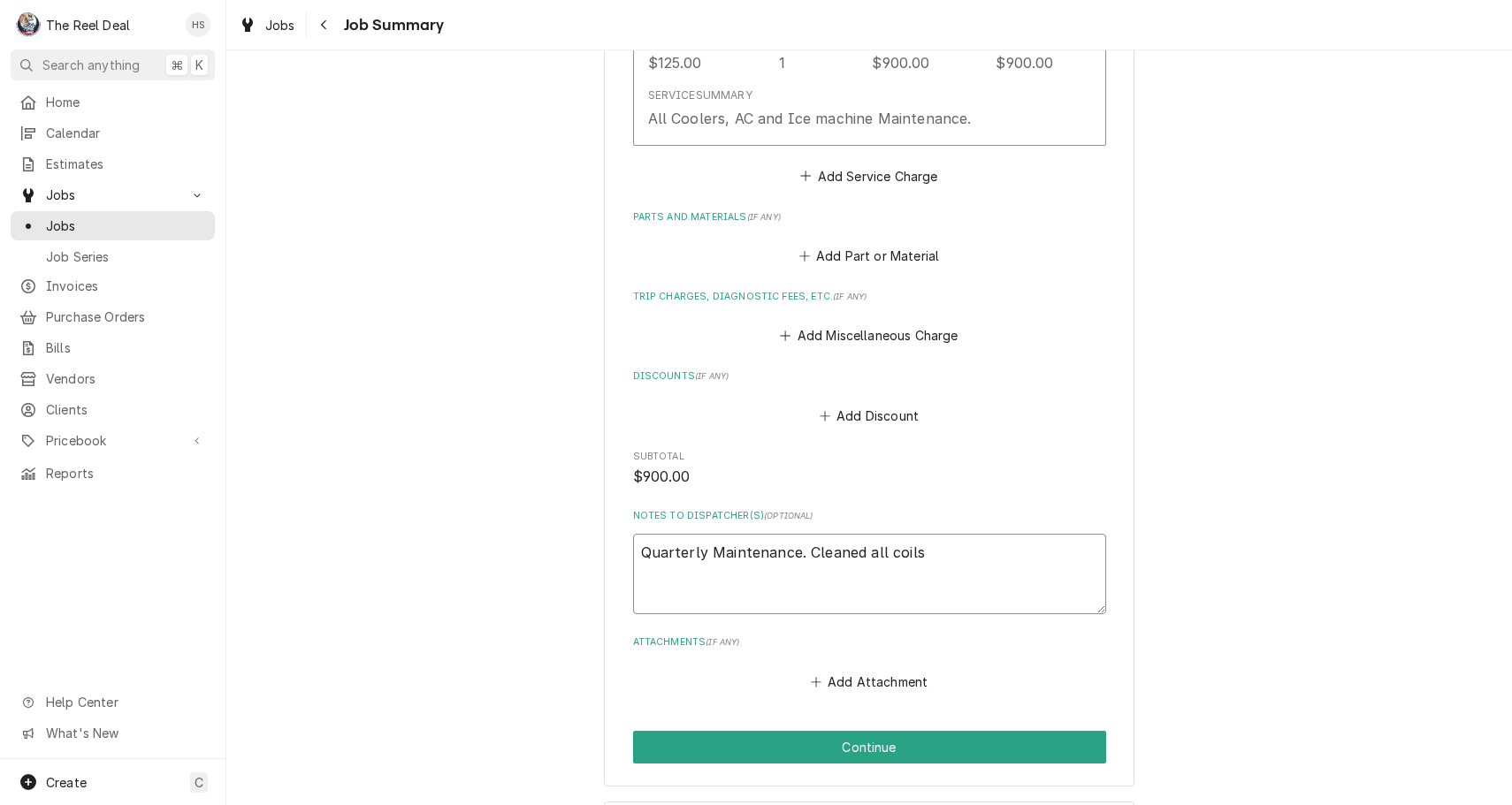
type textarea "Quarterly Maintenance. Cleaned all coilsa"
type textarea "x"
type textarea "Quarterly Maintenance. Cleaned all coils."
type textarea "x"
type textarea "Quarterly Maintenance. Cleaned all coils."
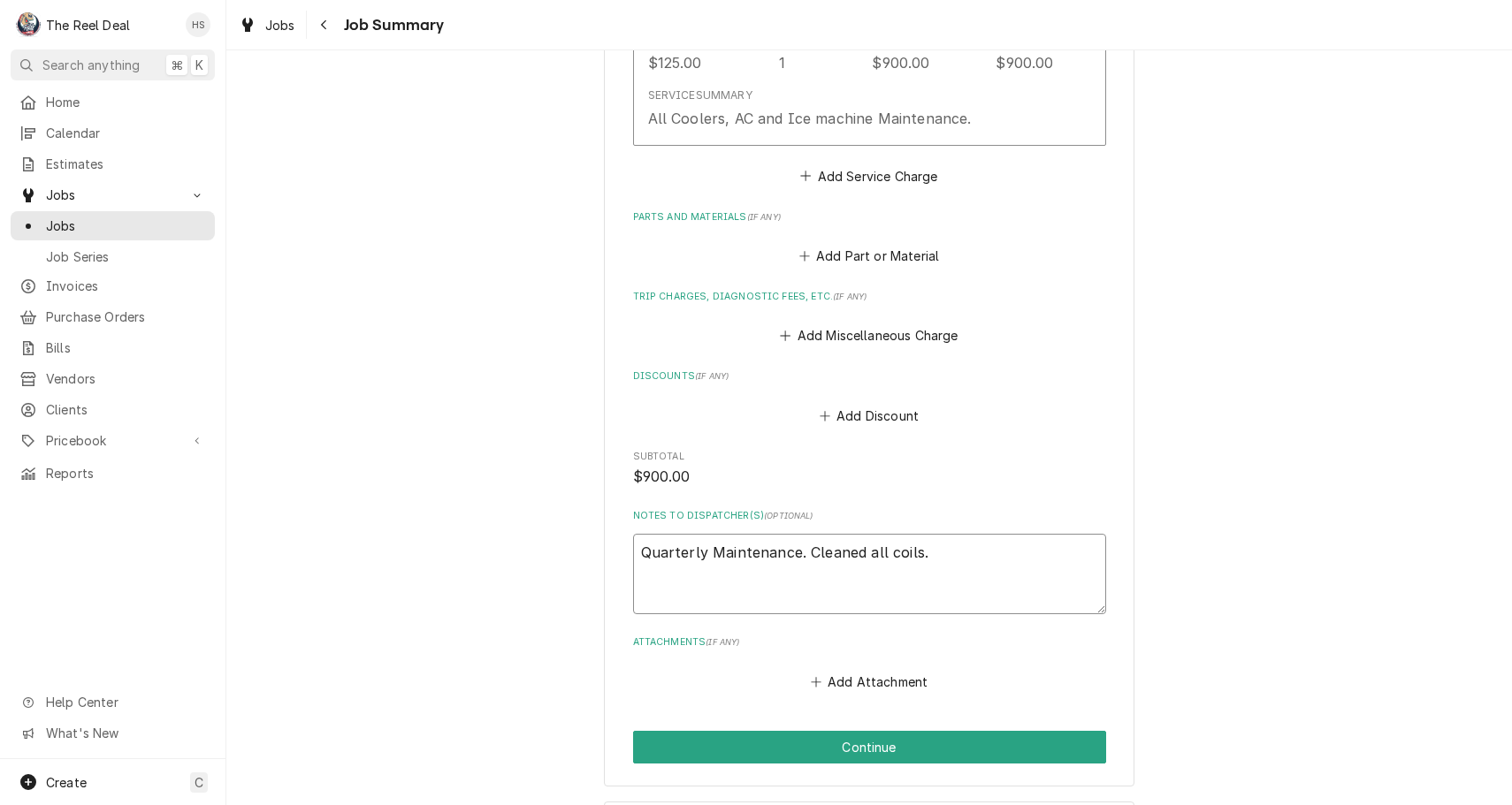
type textarea "x"
type textarea "Quarterly Maintenance. Cleaned all coils"
type textarea "x"
type textarea "Quarterly Maintenance. Cleaned all coils"
type textarea "x"
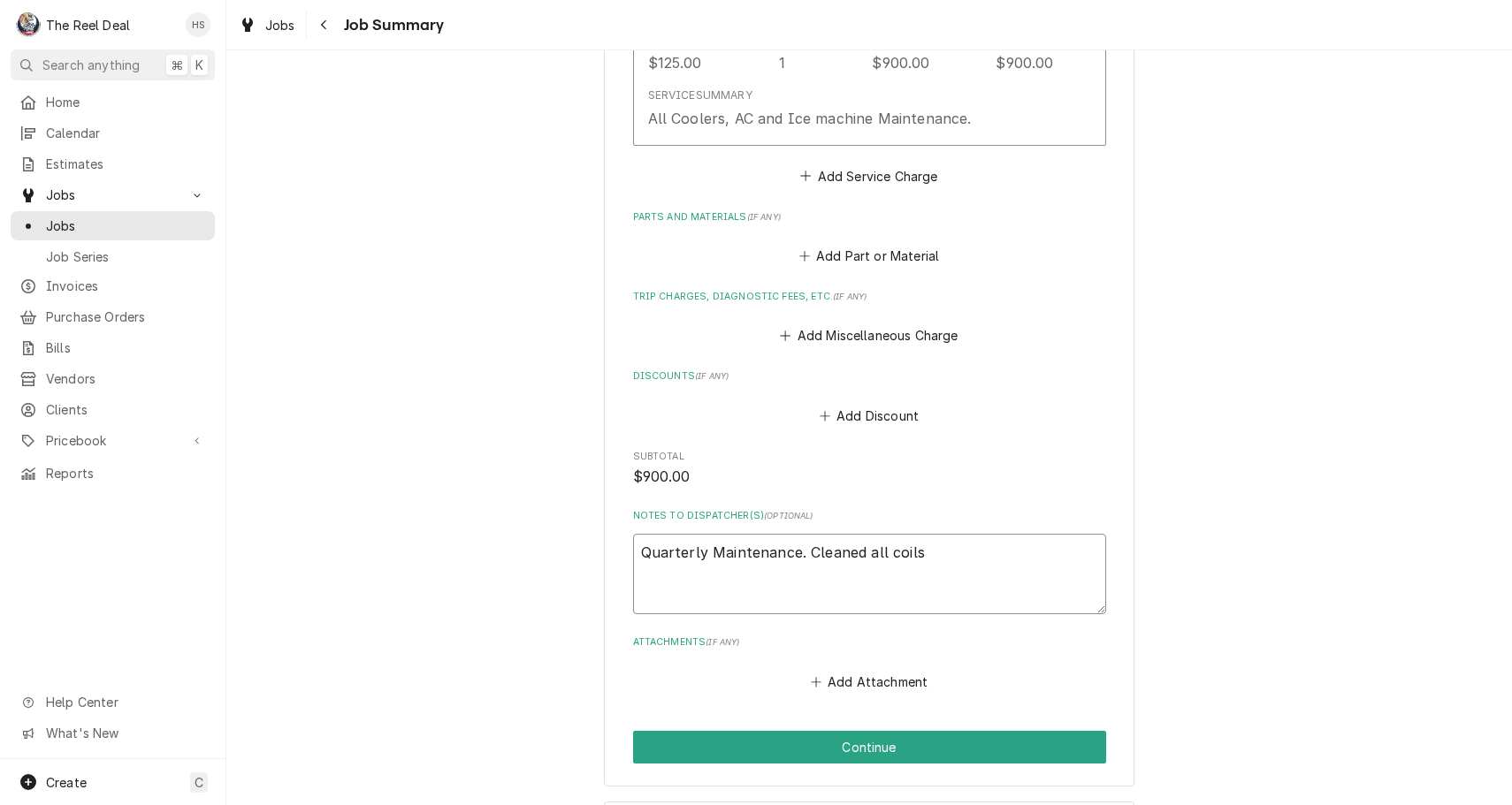
type textarea "Quarterly Maintenance. Cleaned all coils a"
type textarea "x"
type textarea "Quarterly Maintenance. Cleaned all coils an"
type textarea "x"
type textarea "Quarterly Maintenance. Cleaned all coils and"
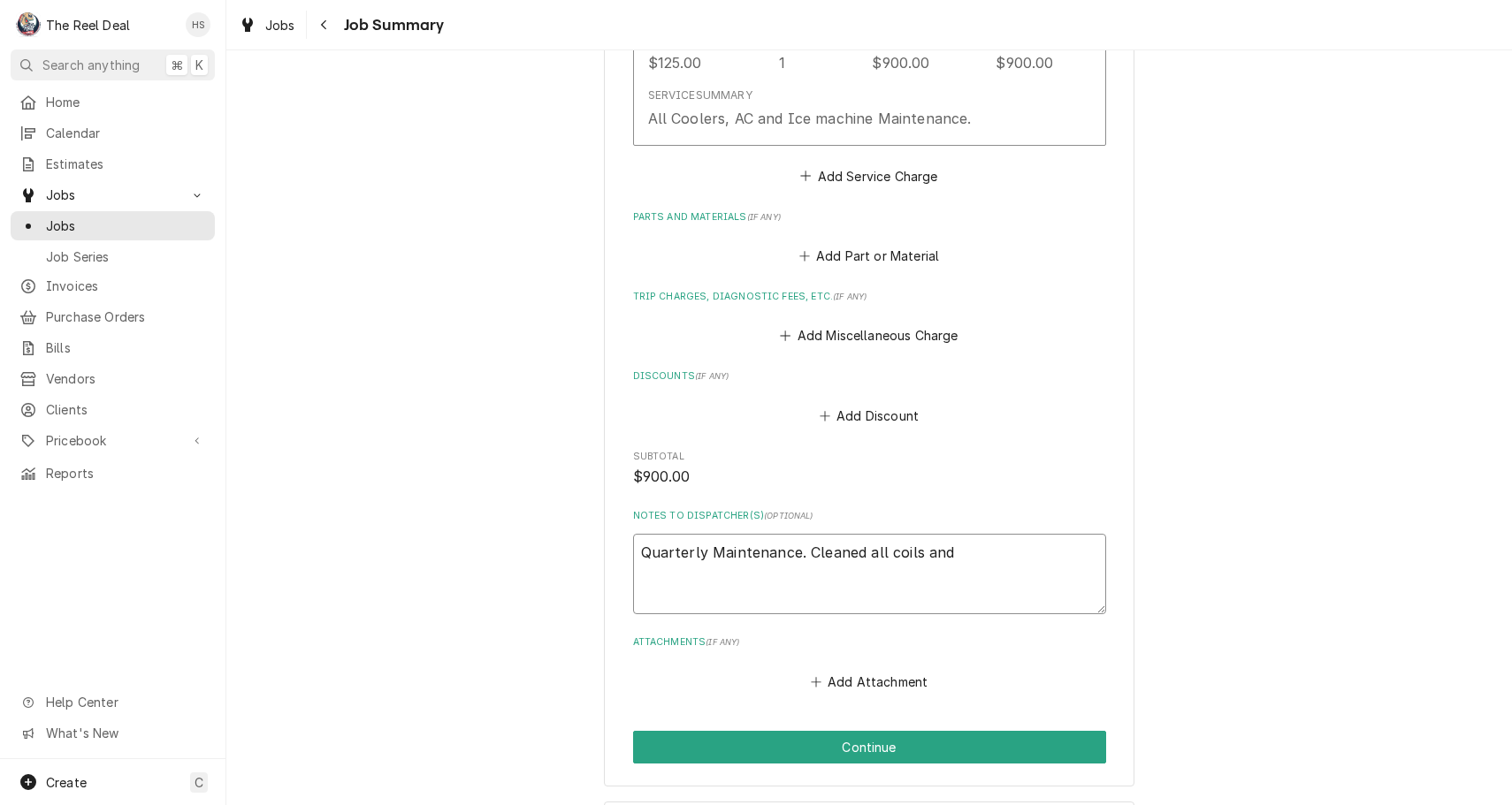
type textarea "x"
type textarea "Quarterly Maintenance. Cleaned all coils and"
type textarea "x"
type textarea "Quarterly Maintenance. Cleaned all coils and d"
type textarea "x"
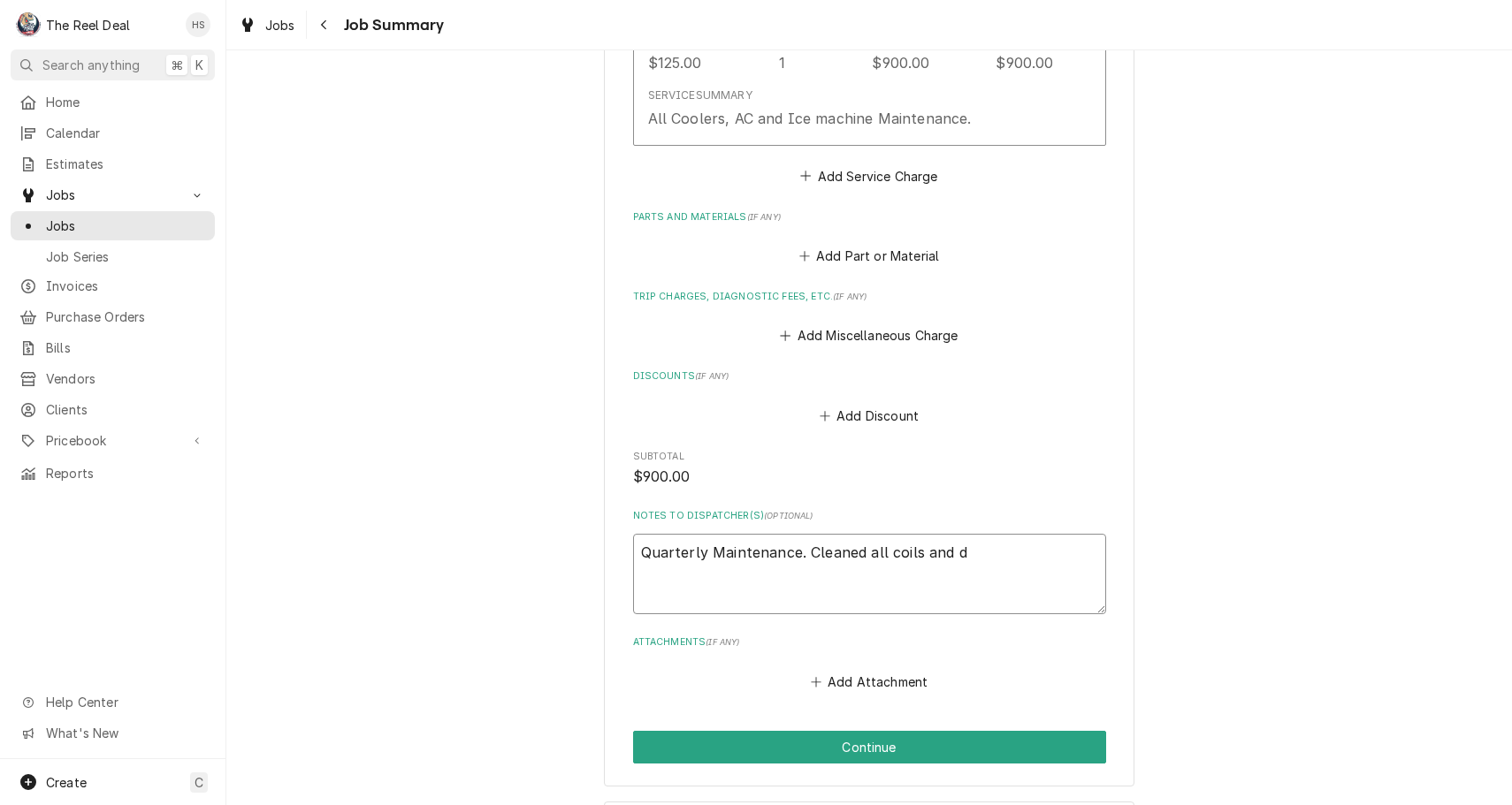
type textarea "Quarterly Maintenance. Cleaned all coils and dr"
type textarea "x"
type textarea "Quarterly Maintenance. Cleaned all coils and dra"
type textarea "x"
type textarea "Quarterly Maintenance. Cleaned all coils and drai"
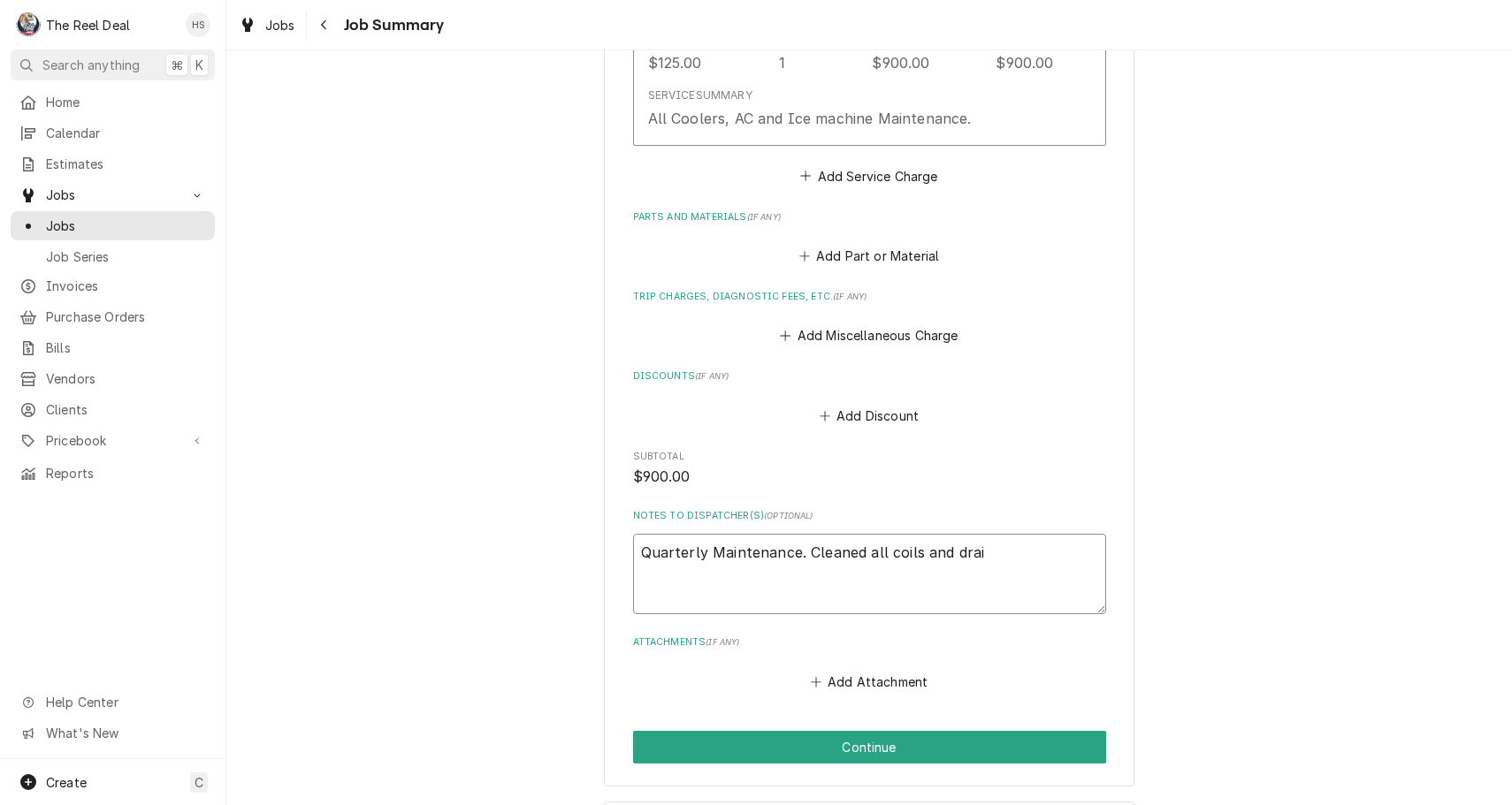
type textarea "x"
type textarea "Quarterly Maintenance. Cleaned all coils and drain"
type textarea "x"
type textarea "Quarterly Maintenance. Cleaned all coils and drains"
type textarea "x"
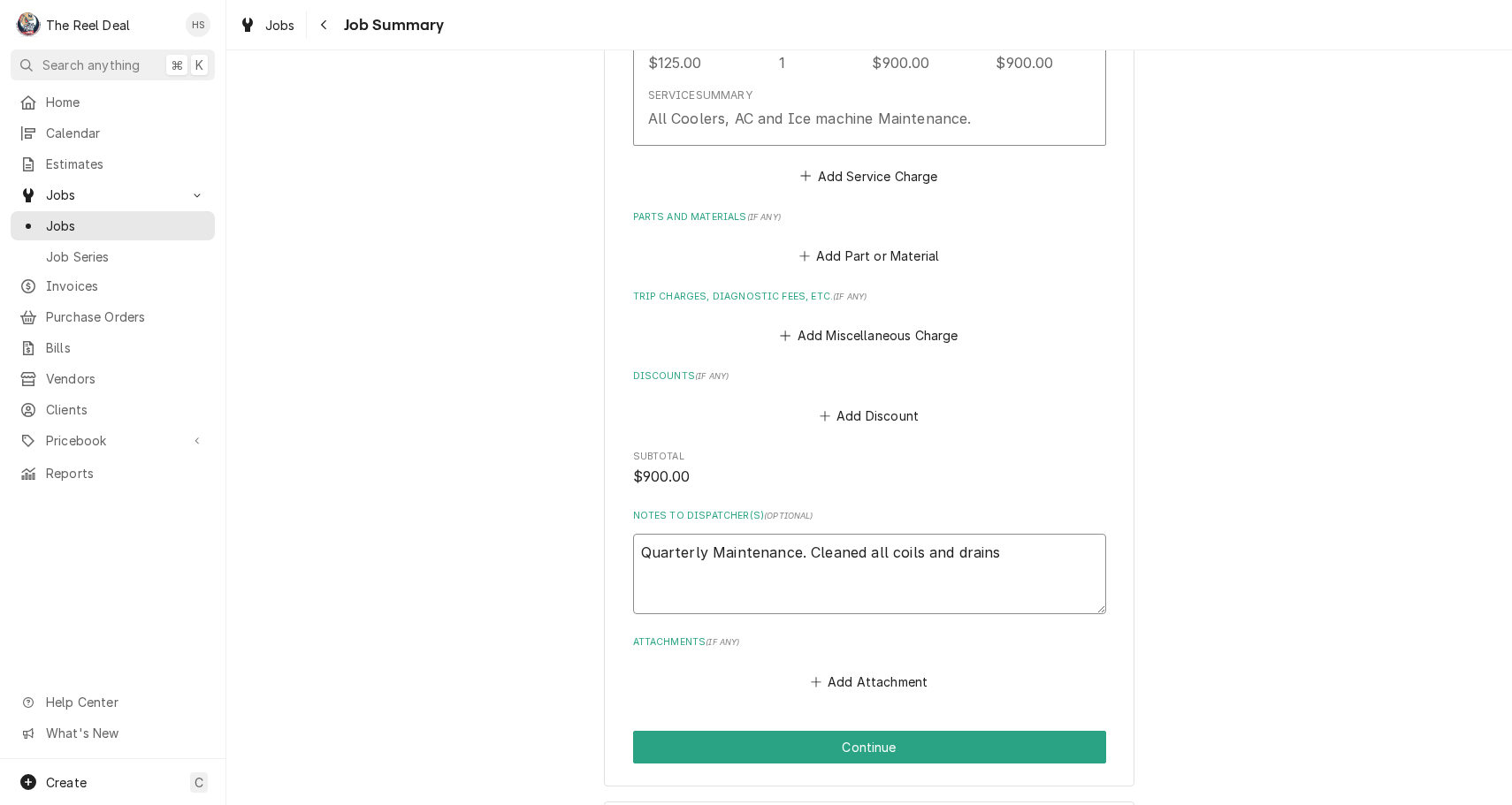
type textarea "Quarterly Maintenance. Cleaned all coils and drains."
type textarea "x"
type textarea "Quarterly Maintenance. Cleaned all coils and drains."
type textarea "x"
type textarea "Quarterly Maintenance. Cleaned all coils and drains. C"
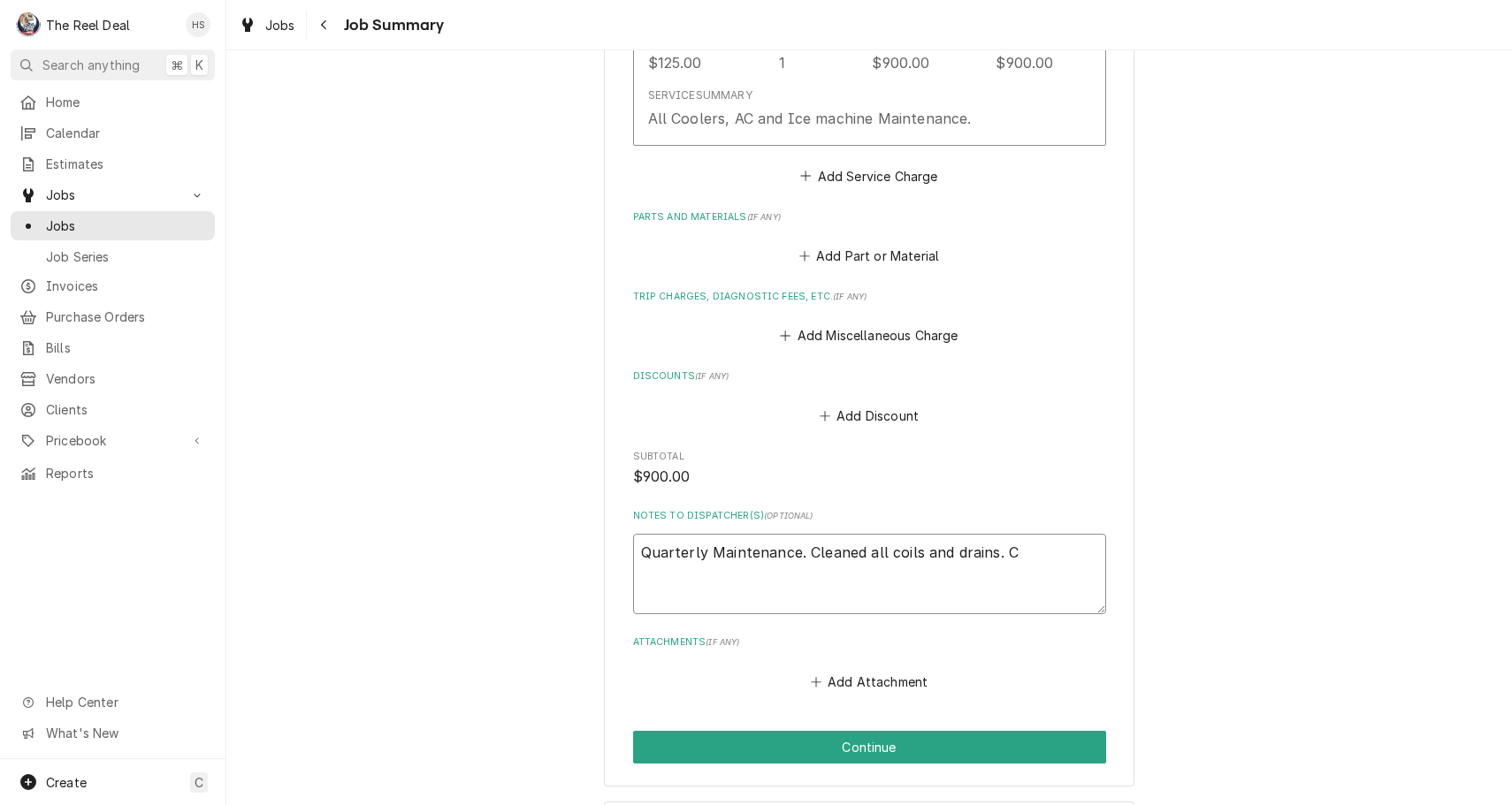
type textarea "x"
type textarea "Quarterly Maintenance. Cleaned all coils and drains. Ch"
type textarea "x"
type textarea "Quarterly Maintenance. Cleaned all coils and drains. Che"
type textarea "x"
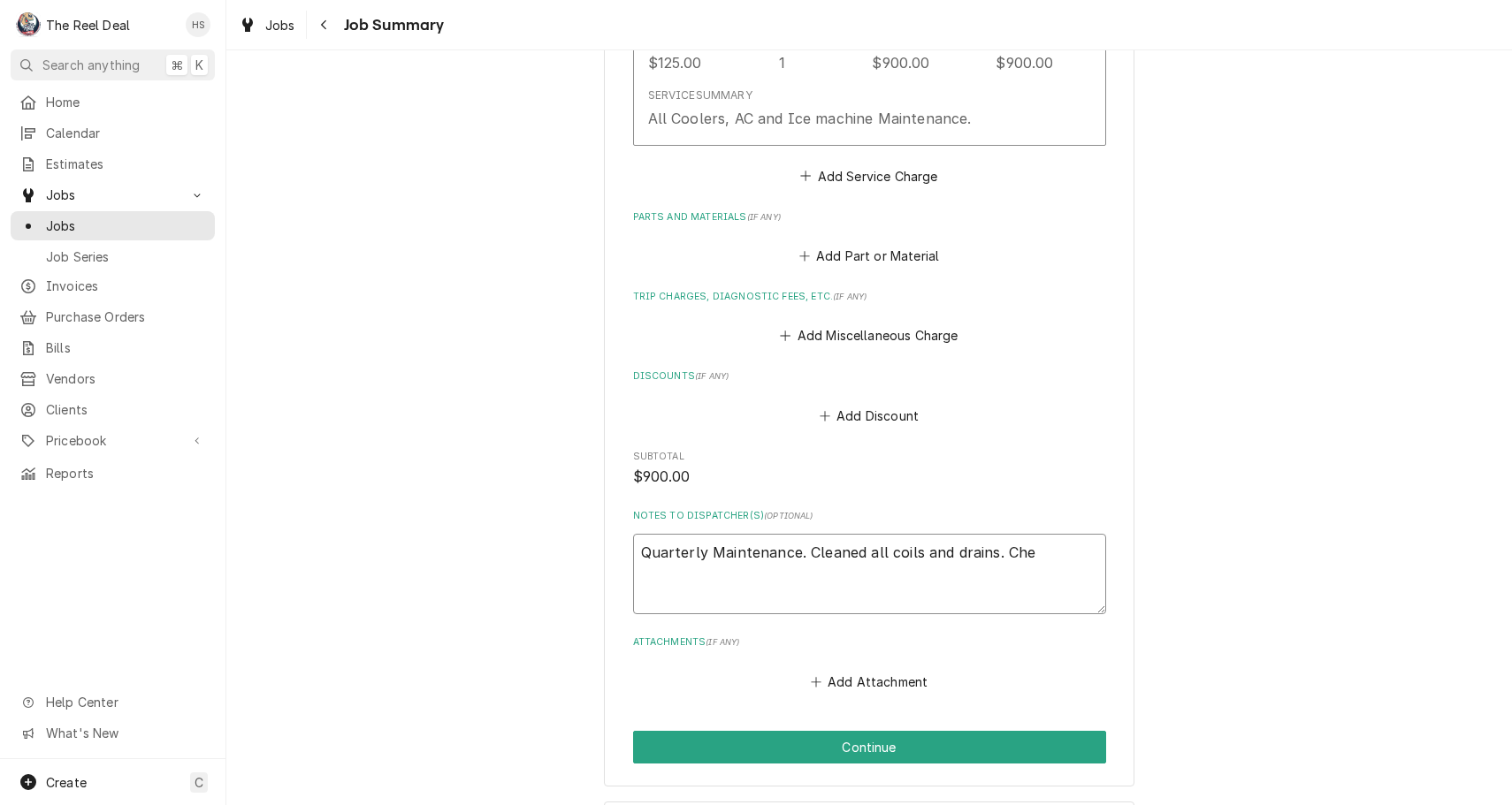
type textarea "Quarterly Maintenance. Cleaned all coils and drains. Chec"
type textarea "x"
type textarea "Quarterly Maintenance. Cleaned all coils and drains. Check"
type textarea "x"
type textarea "Quarterly Maintenance. Cleaned all coils and drains. Checke"
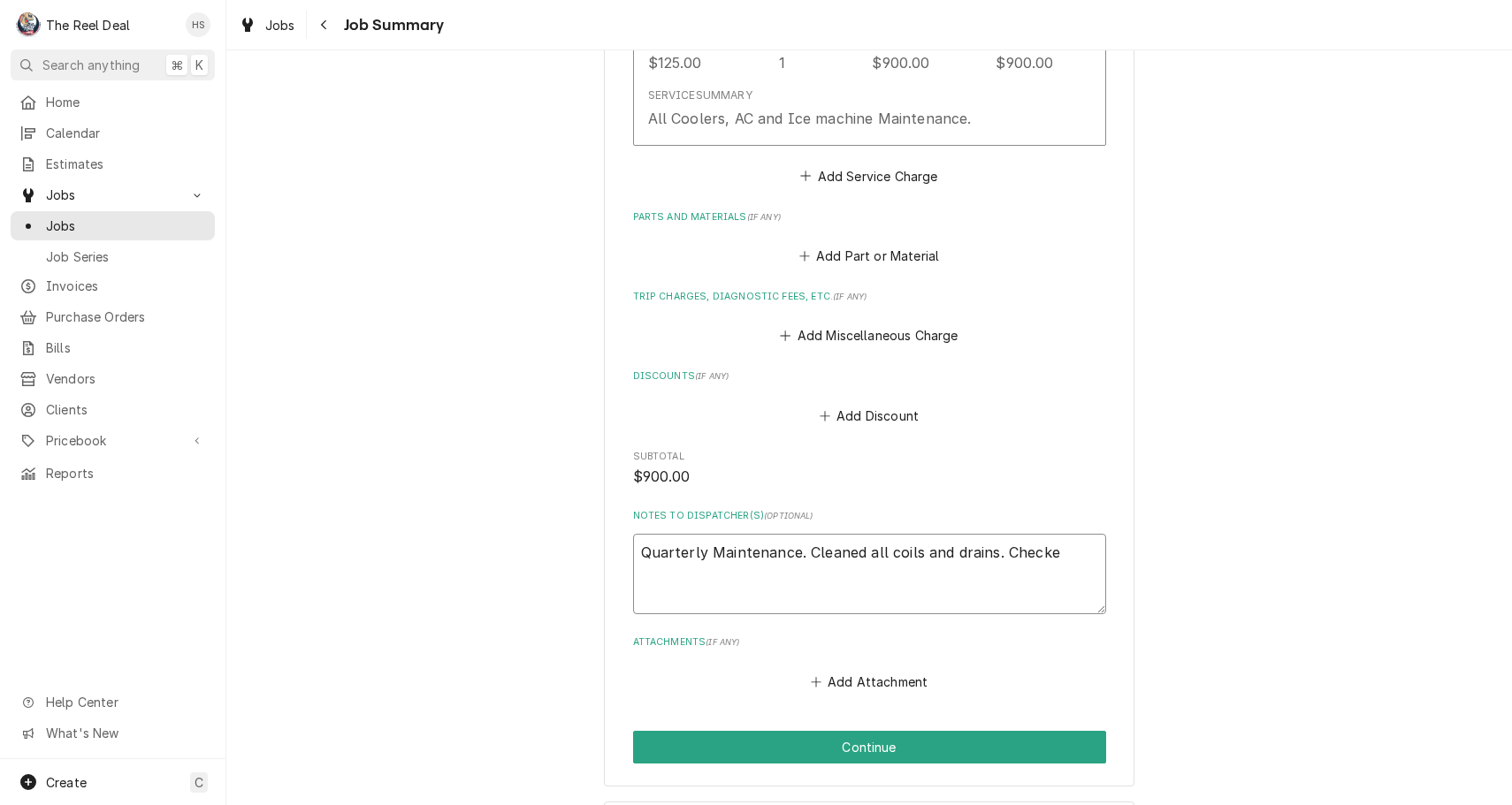
type textarea "x"
type textarea "Quarterly Maintenance. Cleaned all coils and drains. Checked"
type textarea "x"
type textarea "Quarterly Maintenance. Cleaned all coils and drains. Checked"
type textarea "x"
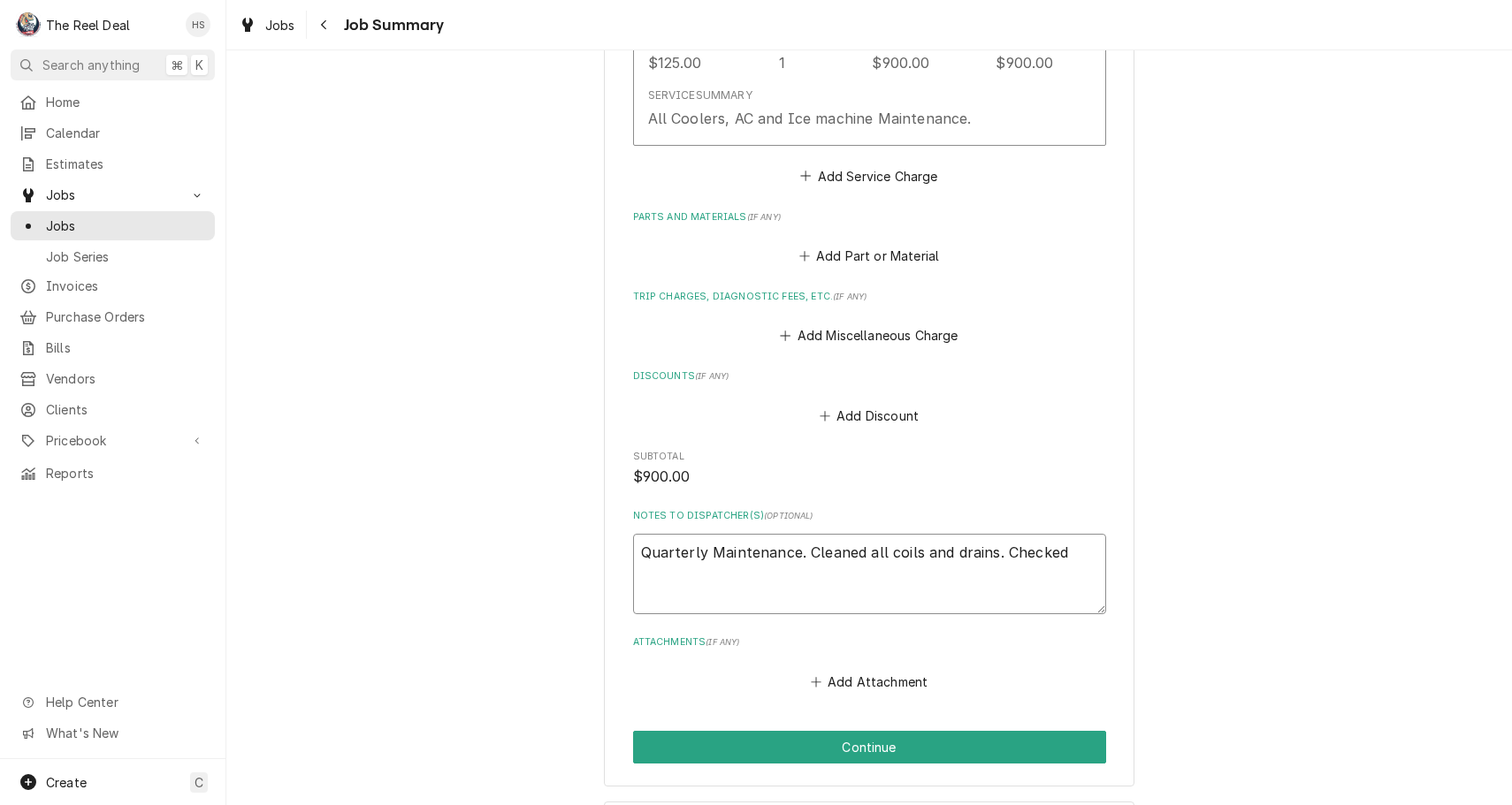
type textarea "Quarterly Maintenance. Cleaned all coils and drains. Checked t"
type textarea "x"
type textarea "Quarterly Maintenance. Cleaned all coils and drains. Checked te"
type textarea "x"
type textarea "Quarterly Maintenance. Cleaned all coils and drains. Checked teo"
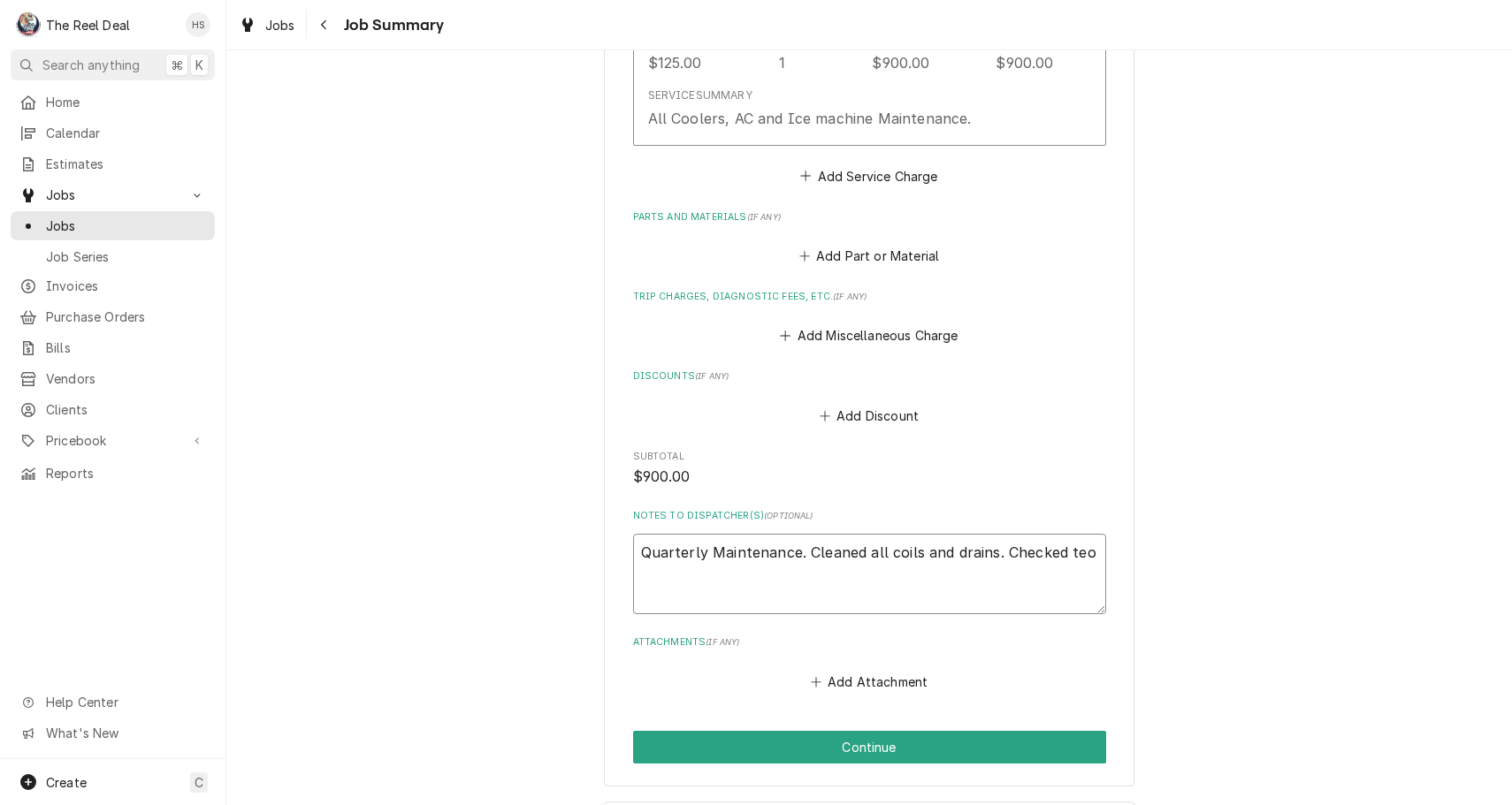
type textarea "x"
type textarea "Quarterly Maintenance. Cleaned all coils and drains. Checked teom"
type textarea "x"
type textarea "Quarterly Maintenance. Cleaned all coils and drains. Checked teomp"
type textarea "x"
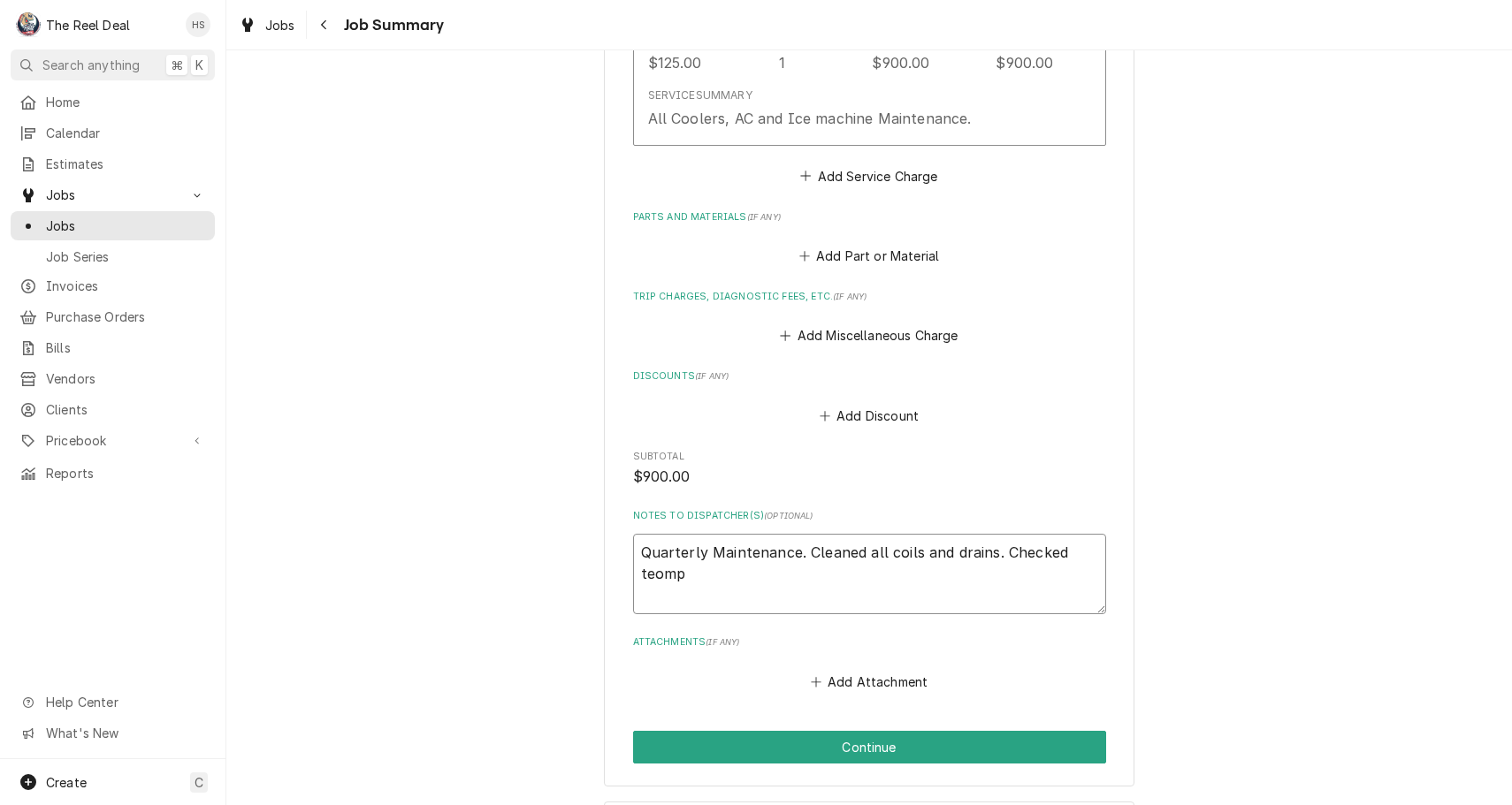
type textarea "Quarterly Maintenance. Cleaned all coils and drains. Checked teom"
type textarea "x"
type textarea "Quarterly Maintenance. Cleaned all coils and drains. Checked teo"
type textarea "x"
type textarea "Quarterly Maintenance. Cleaned all coils and drains. Checked te"
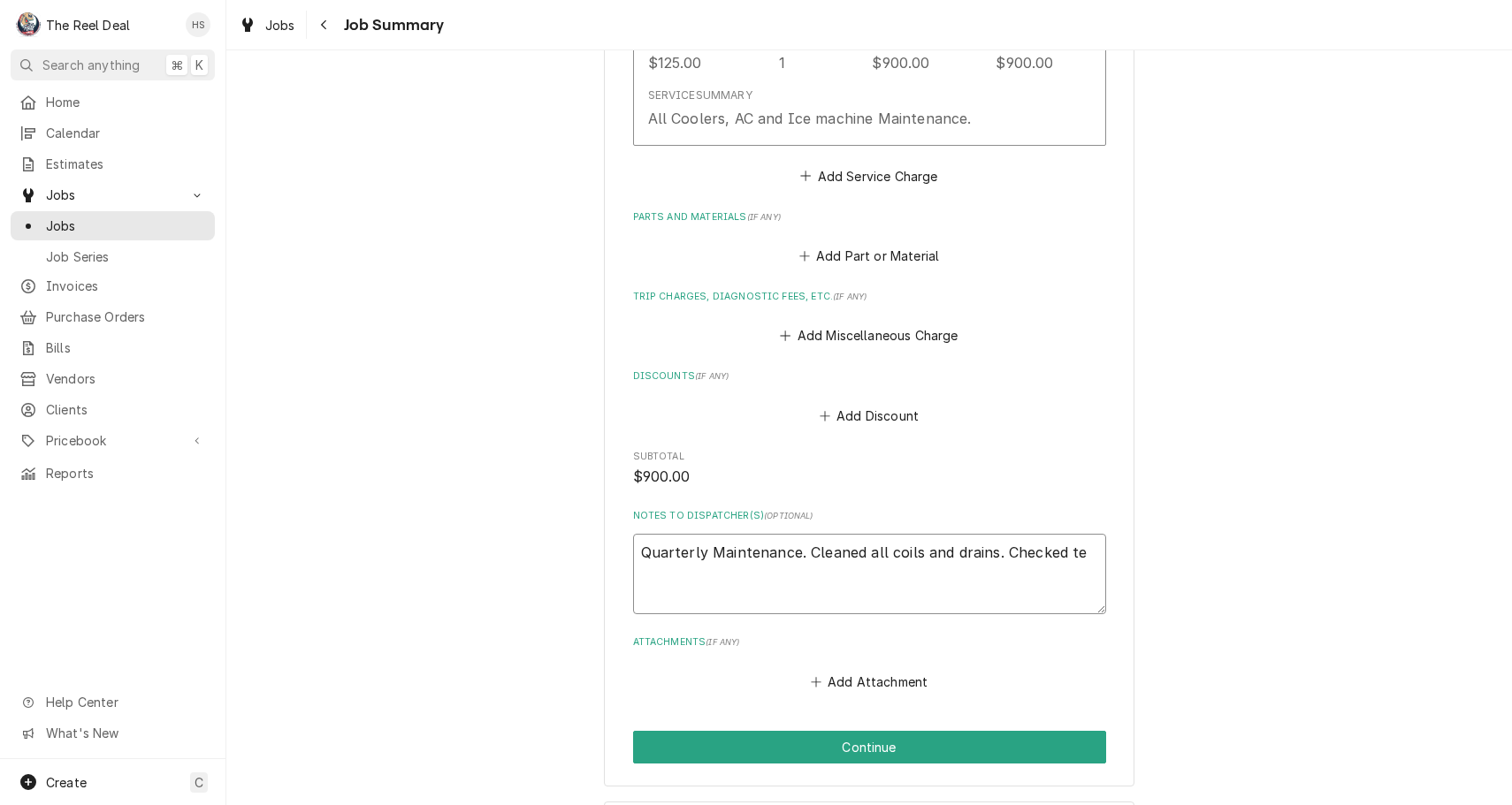
type textarea "x"
type textarea "Quarterly Maintenance. Cleaned all coils and drains. Checked tem"
type textarea "x"
type textarea "Quarterly Maintenance. Cleaned all coils and drains. Checked temp"
type textarea "x"
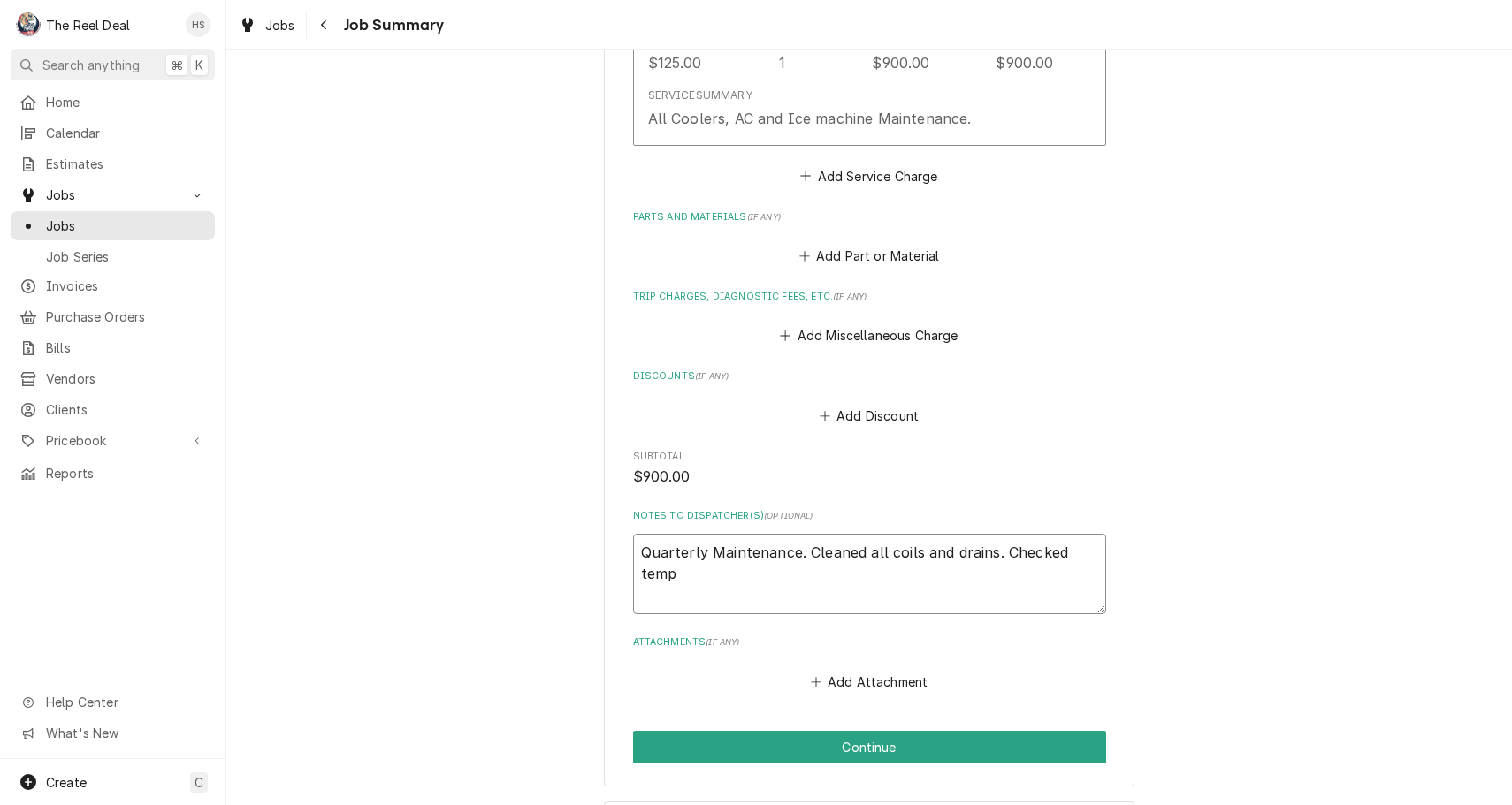
type textarea "Quarterly Maintenance. Cleaned all coils and drains. Checked temp"
type textarea "x"
type textarea "Quarterly Maintenance. Cleaned all coils and drains. Checked temp a"
type textarea "x"
type textarea "Quarterly Maintenance. Cleaned all coils and drains. Checked temp an"
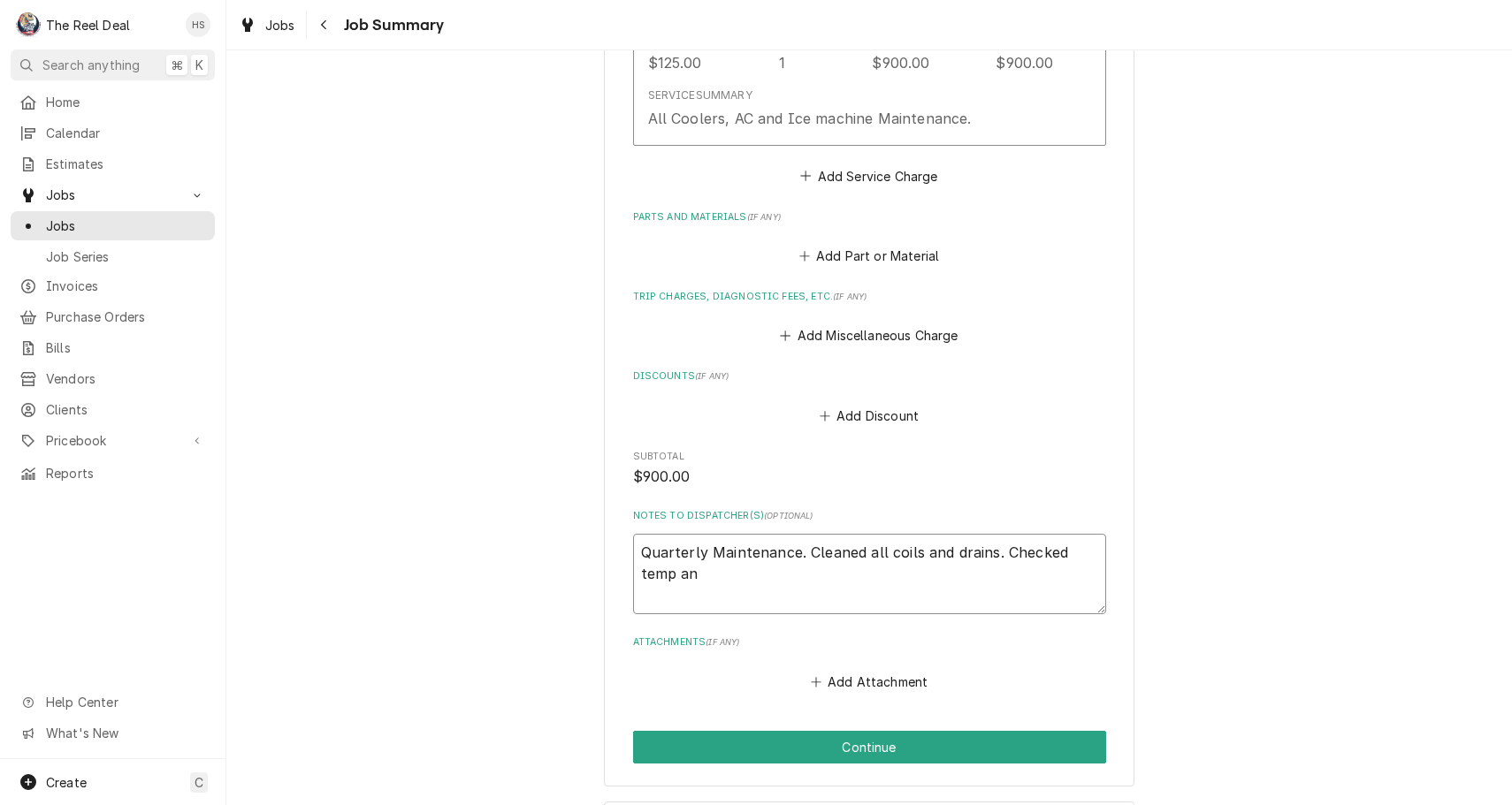
type textarea "x"
type textarea "Quarterly Maintenance. Cleaned all coils and drains. Checked temp and"
type textarea "x"
type textarea "Quarterly Maintenance. Cleaned all coils and drains. Checked temp and"
type textarea "x"
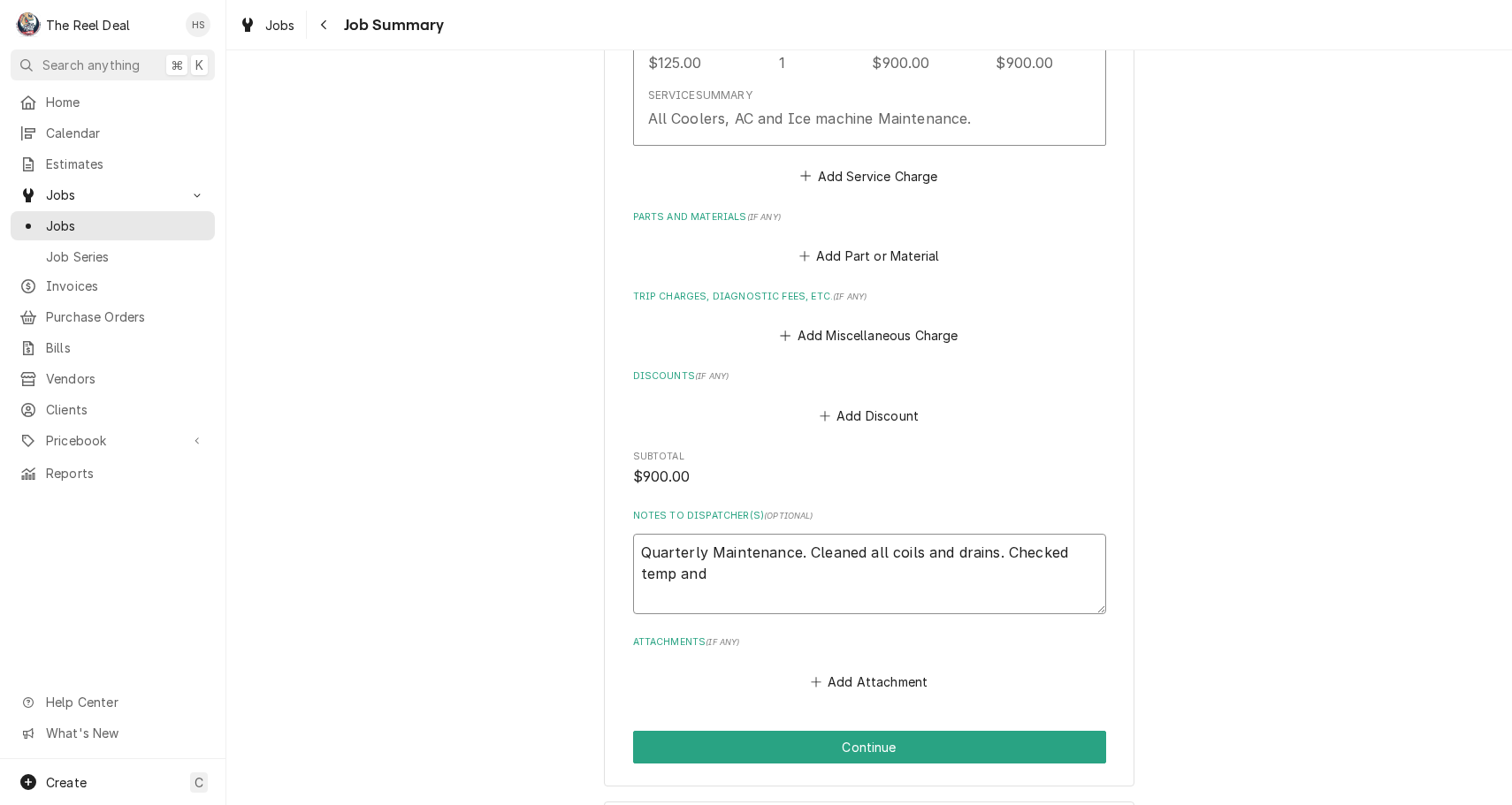
type textarea "Quarterly Maintenance. Cleaned all coils and drains. Checked temp and g"
type textarea "x"
type textarea "Quarterly Maintenance. Cleaned all coils and drains. Checked temp and ga"
type textarea "x"
type textarea "Quarterly Maintenance. Cleaned all coils and drains. Checked temp and gas"
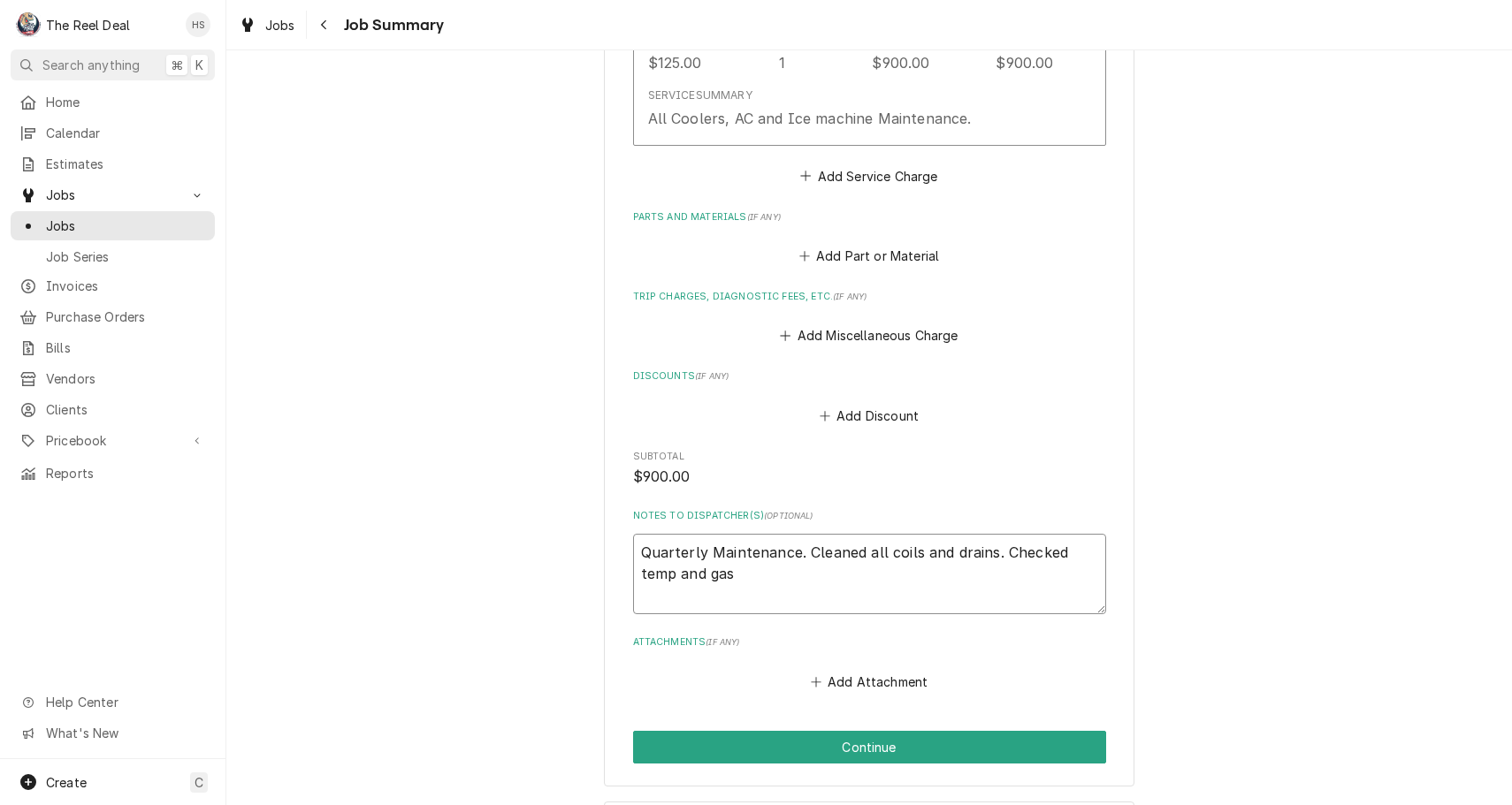
type textarea "x"
type textarea "Quarterly Maintenance. Cleaned all coils and drains. Checked temp and gask"
type textarea "x"
type textarea "Quarterly Maintenance. Cleaned all coils and drains. Checked temp and gaske"
type textarea "x"
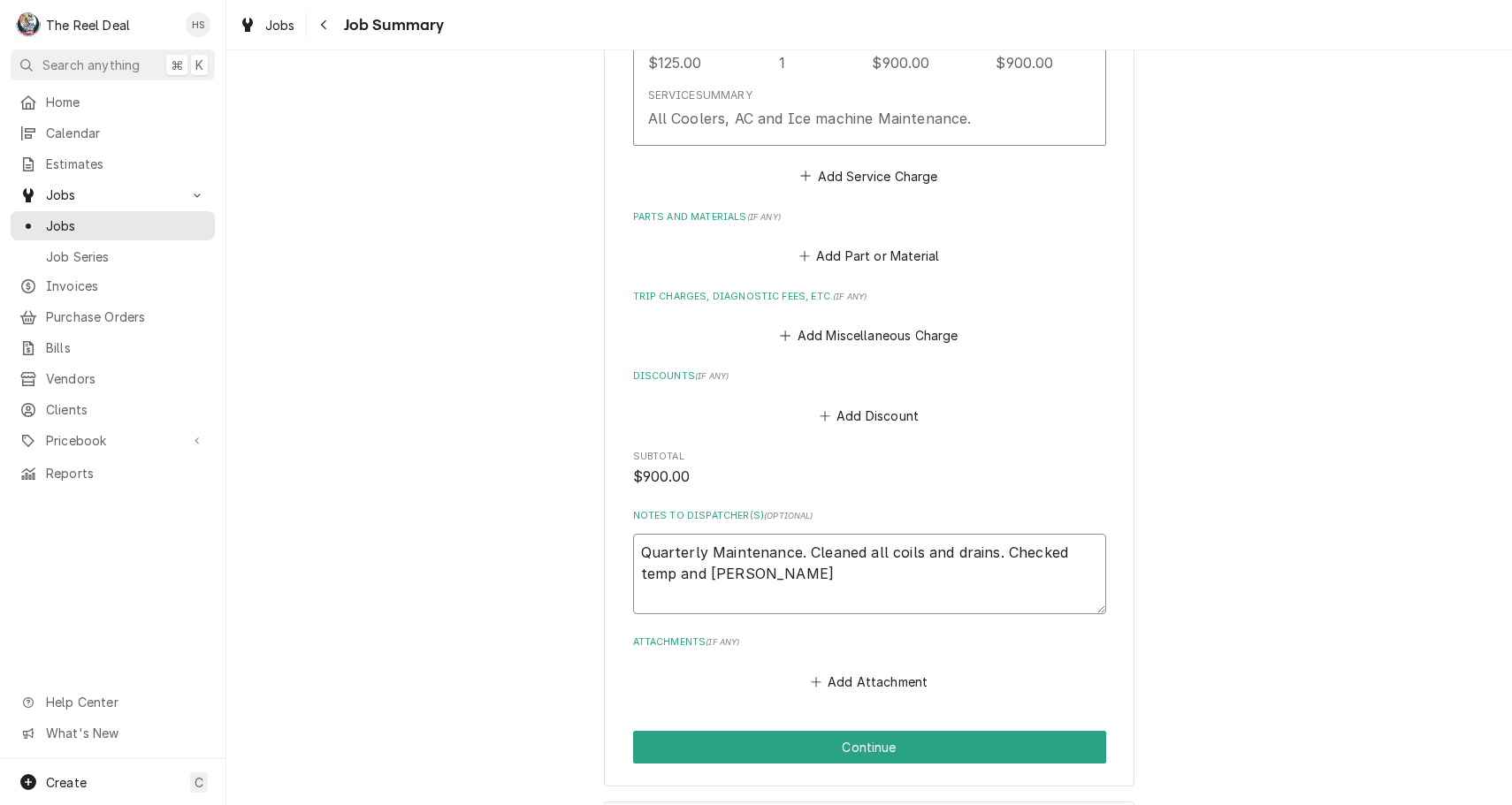
type textarea "Quarterly Maintenance. Cleaned all coils and drains. Checked temp and gasket"
type textarea "x"
type textarea "Quarterly Maintenance. Cleaned all coils and drains. Checked temp and gaskets"
type textarea "x"
type textarea "Quarterly Maintenance. Cleaned all coils and drains. Checked temp and gaskets"
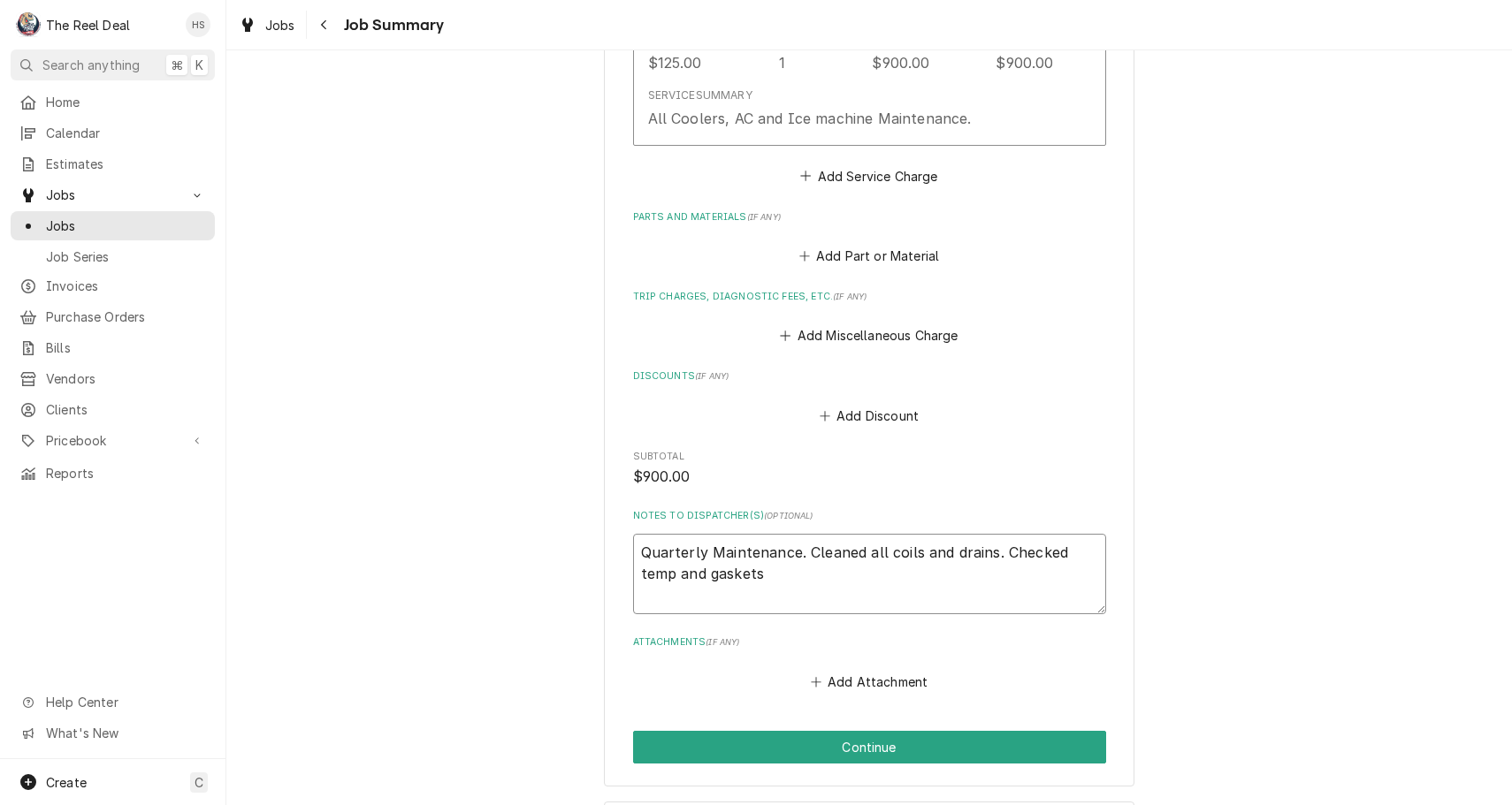
type textarea "x"
type textarea "Quarterly Maintenance. Cleaned all coils and drains. Checked temp and gaskets o"
type textarea "x"
type textarea "Quarterly Maintenance. Cleaned all coils and drains. Checked temp and gaskets of"
type textarea "x"
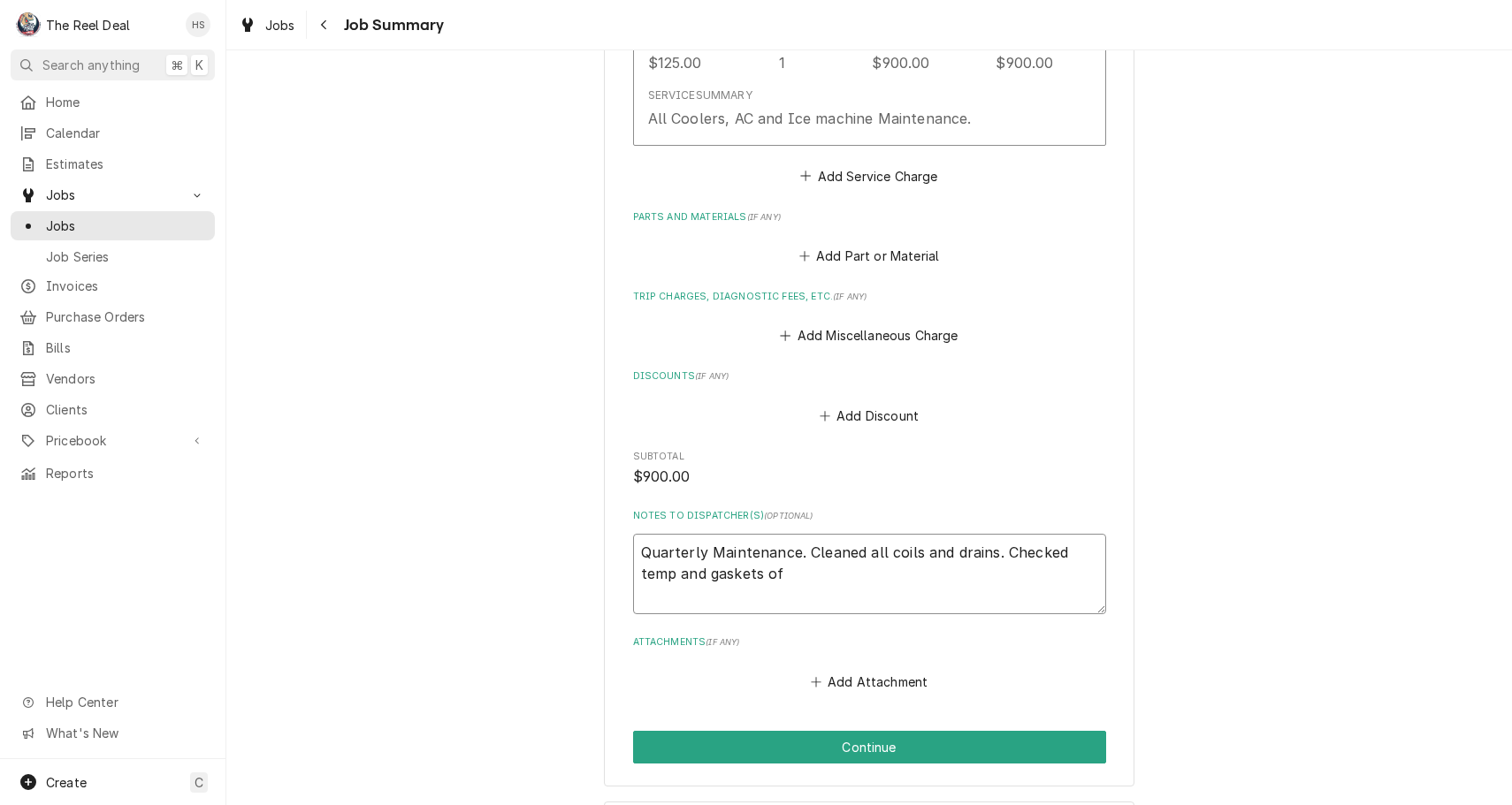
type textarea "Quarterly Maintenance. Cleaned all coils and drains. Checked temp and gaskets of"
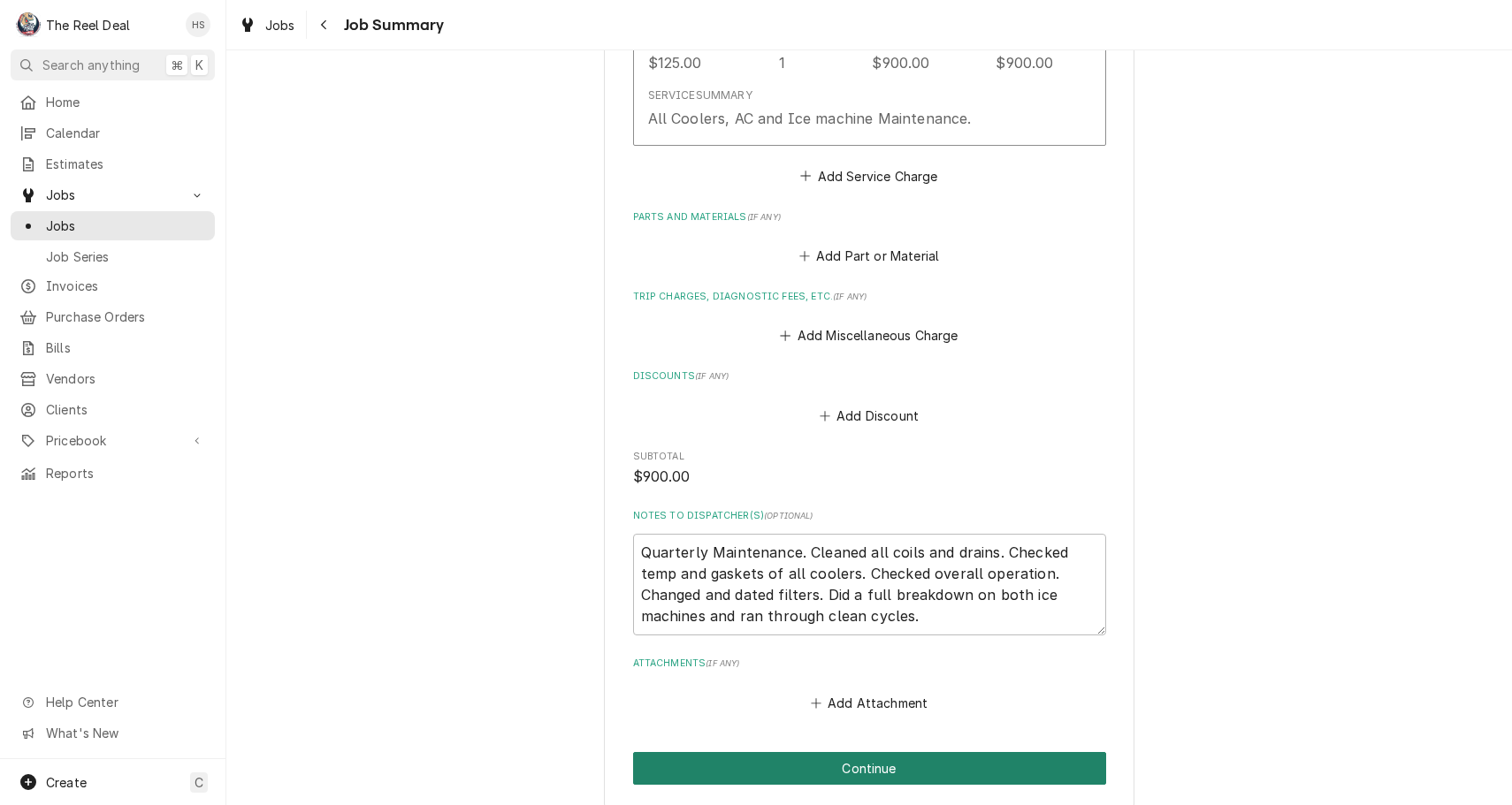
click at [822, 759] on button "Continue" at bounding box center [870, 769] width 473 height 32
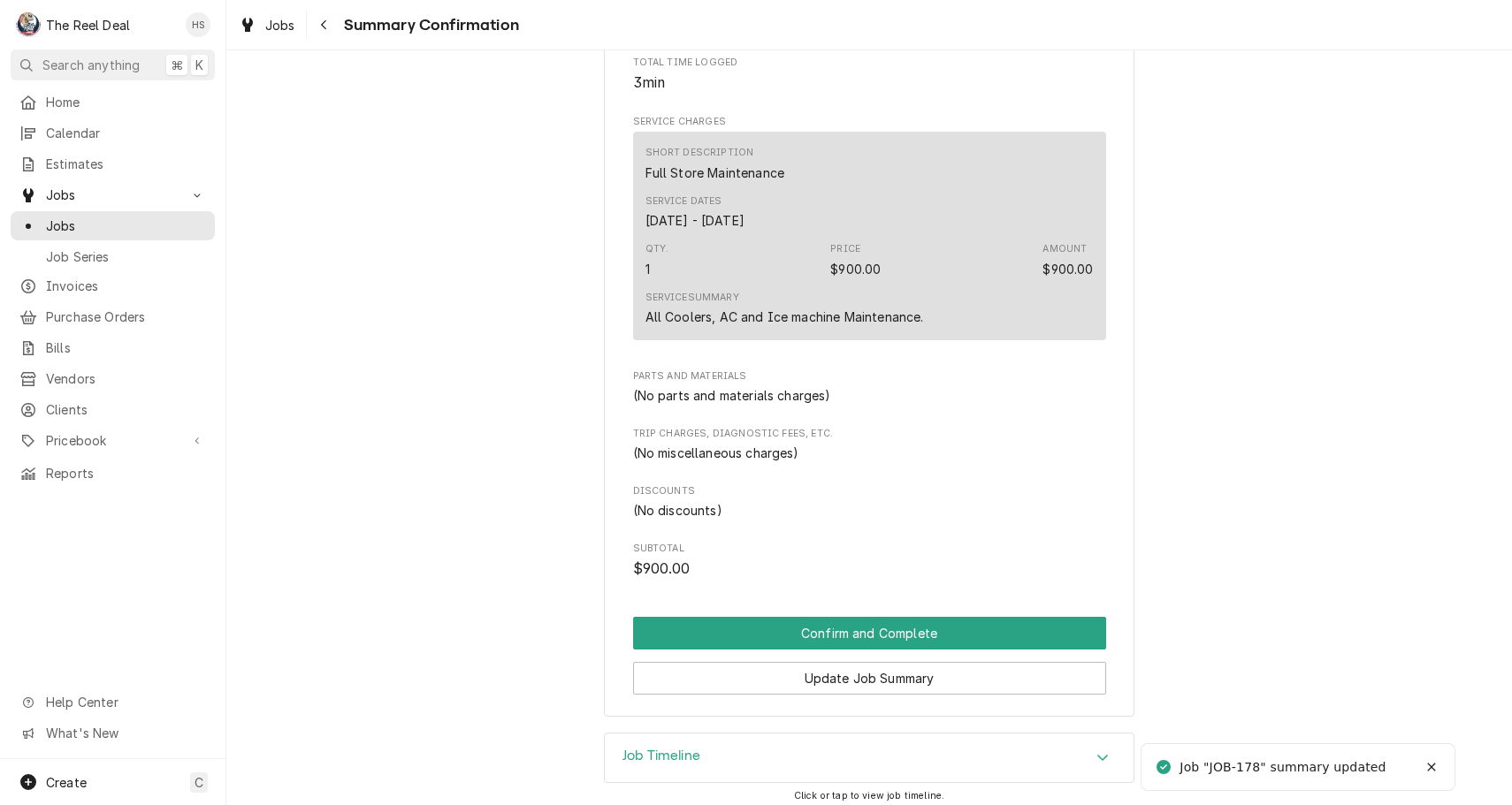
scroll to position [349, 0]
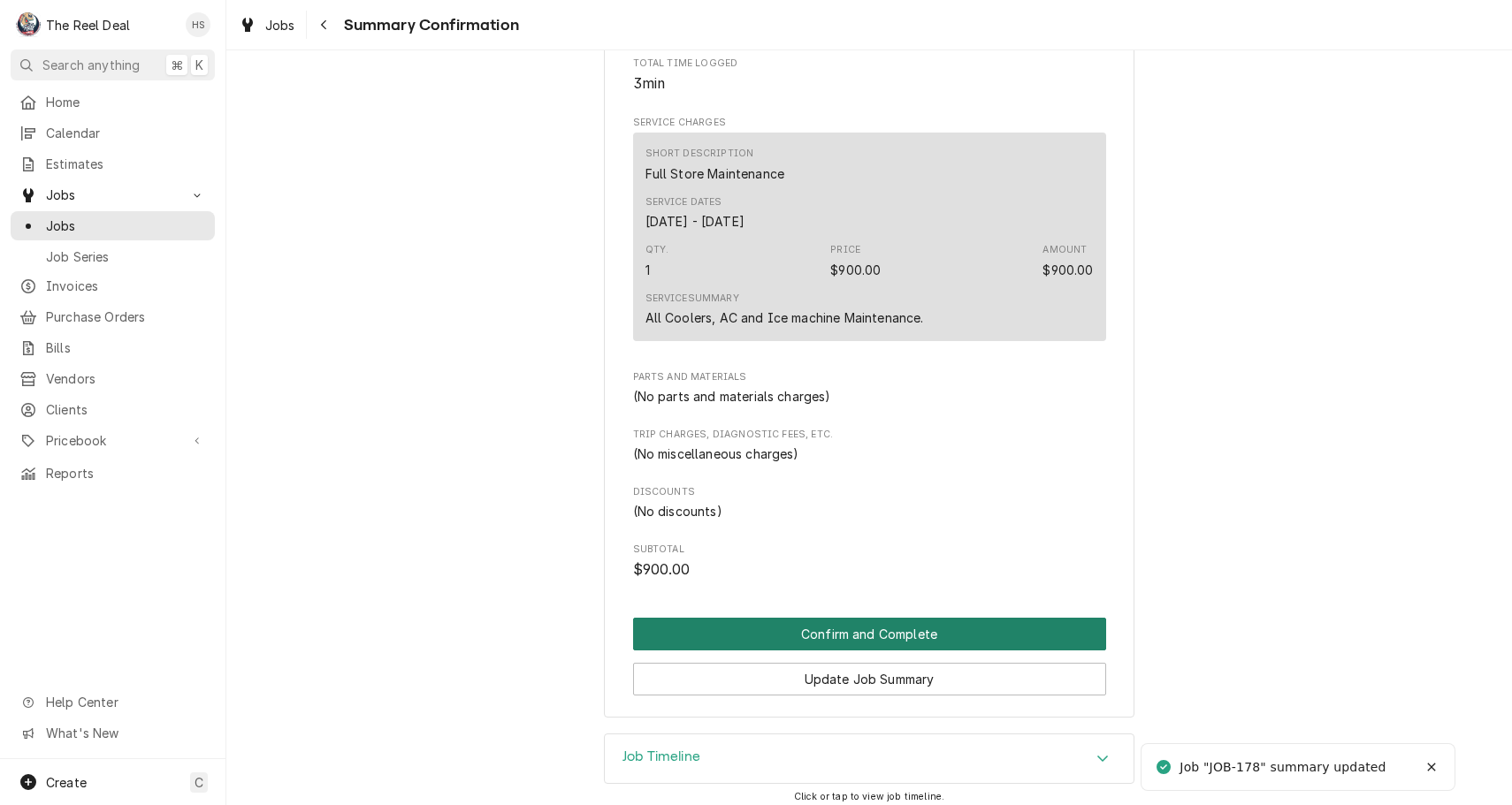
click at [828, 623] on button "Confirm and Complete" at bounding box center [870, 634] width 473 height 32
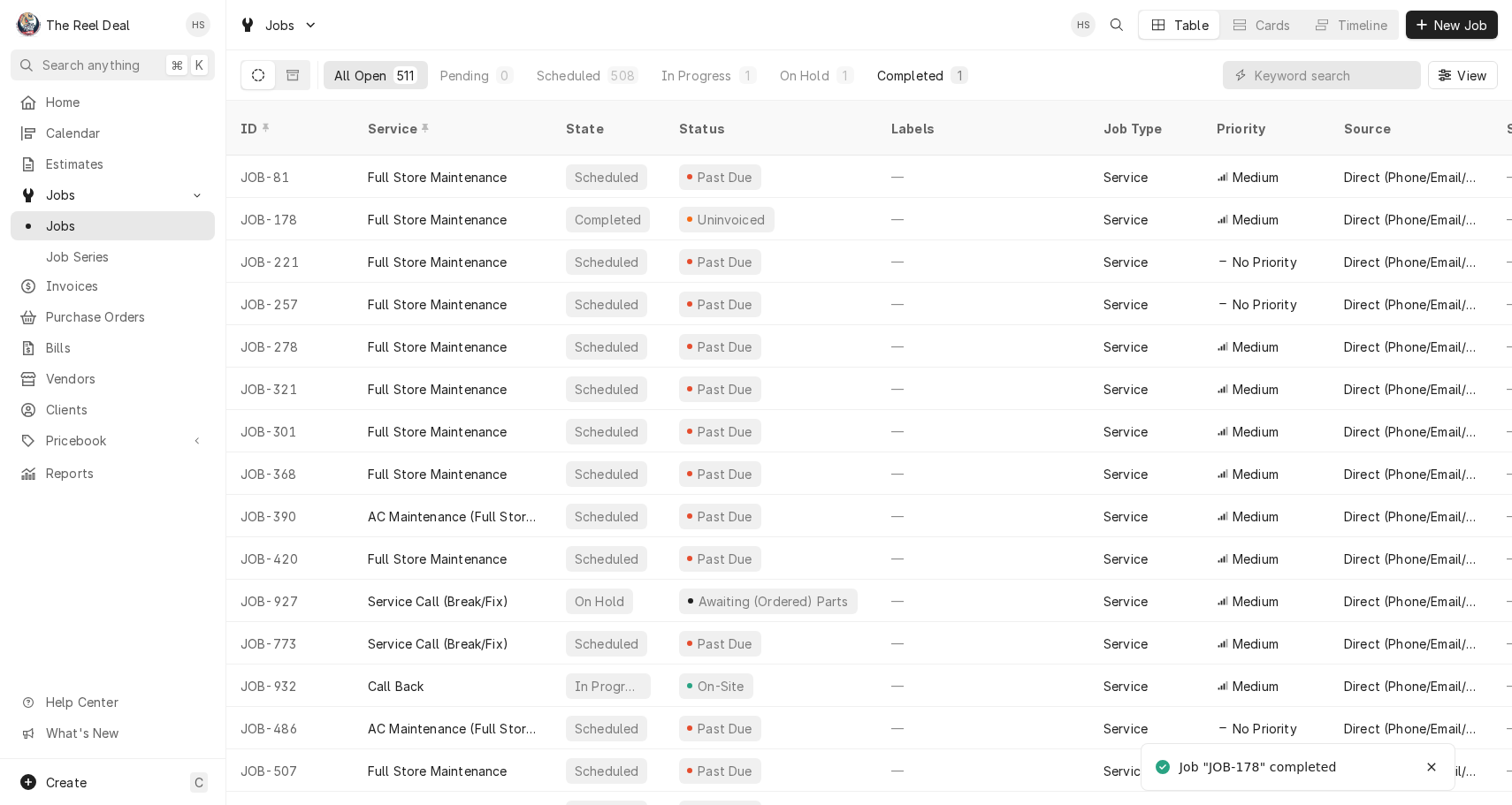
click at [902, 85] on button "Completed 1" at bounding box center [922, 75] width 113 height 29
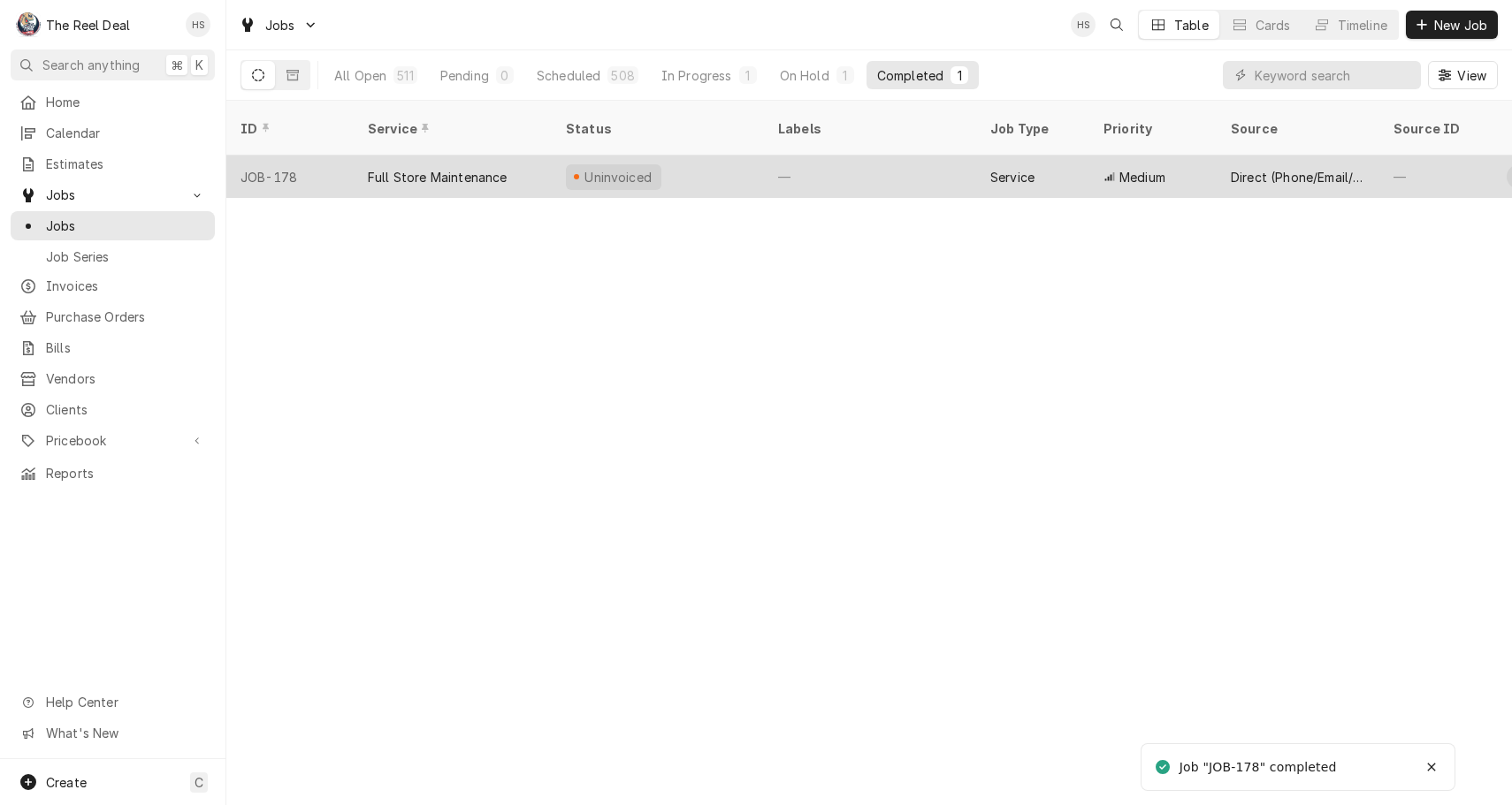
click at [636, 168] on div "Uninvoiced" at bounding box center [618, 176] width 72 height 18
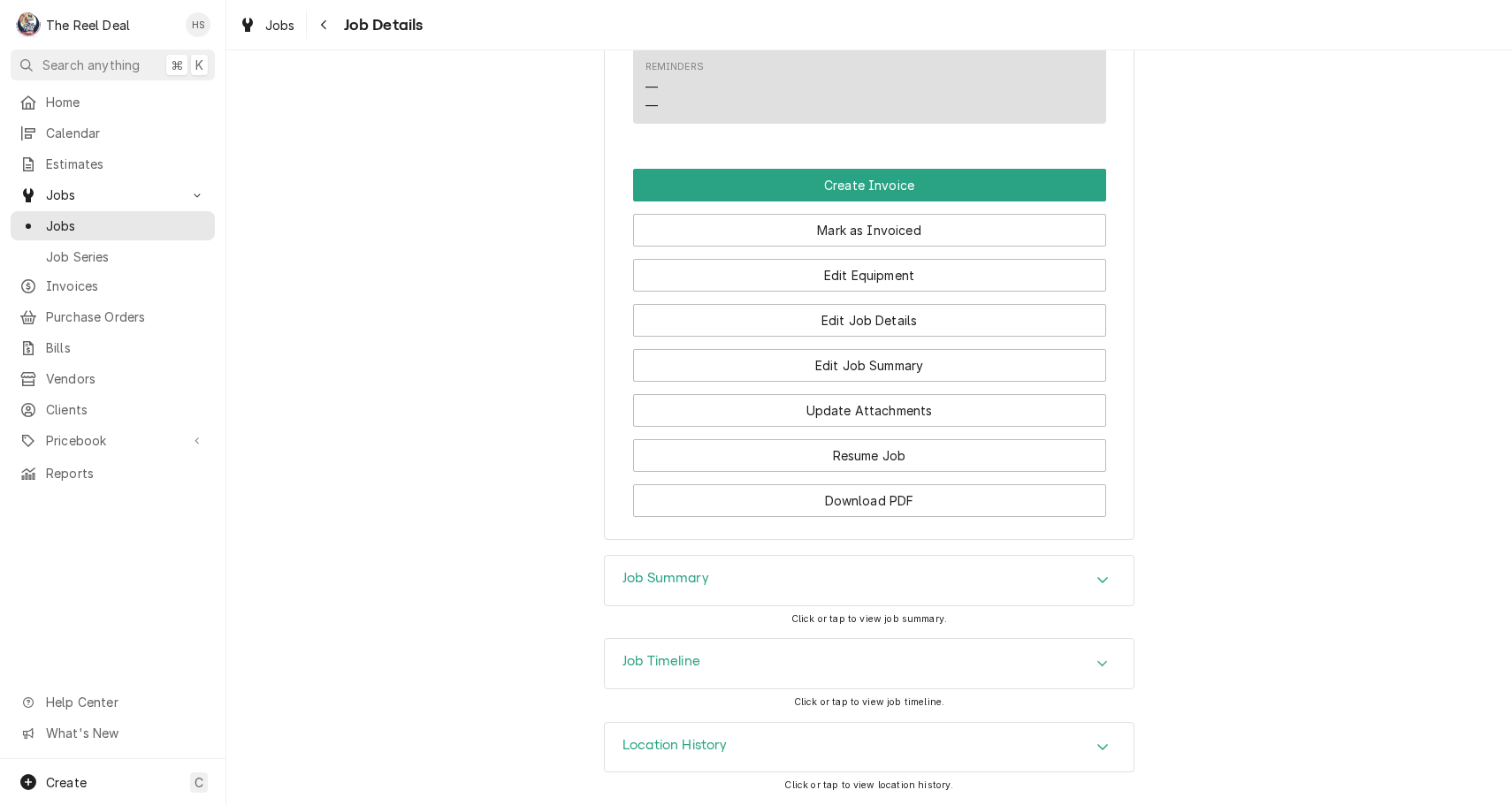
scroll to position [1253, 0]
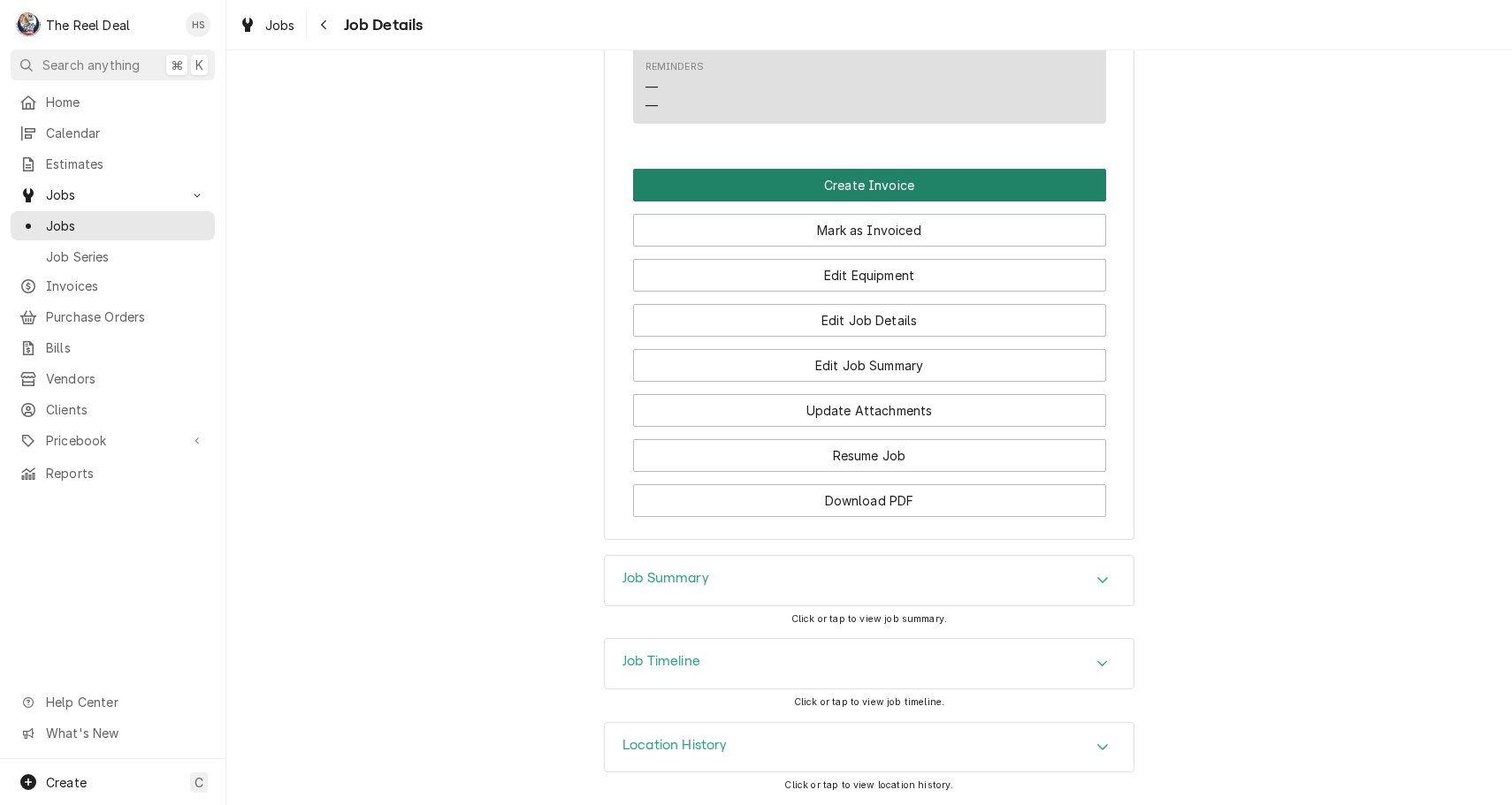
click at [816, 197] on button "Create Invoice" at bounding box center [870, 185] width 473 height 32
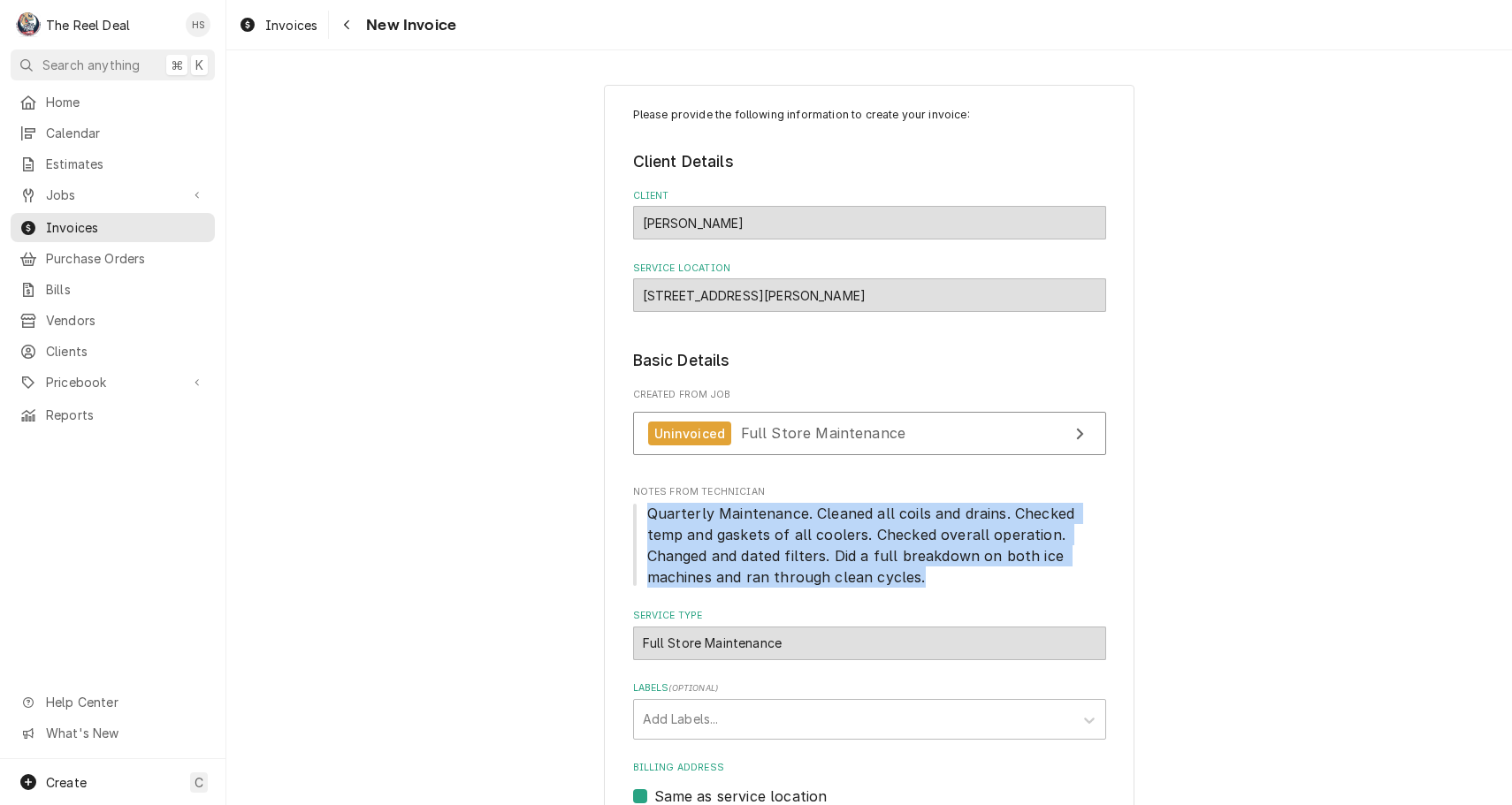
drag, startPoint x: 923, startPoint y: 576, endPoint x: 648, endPoint y: 509, distance: 283.0
click at [648, 509] on span "Quarterly Maintenance. Cleaned all coils and drains. Checked temp and gaskets o…" at bounding box center [870, 545] width 473 height 85
copy span "Quarterly Maintenance. Cleaned all coils and drains. Checked temp and gaskets o…"
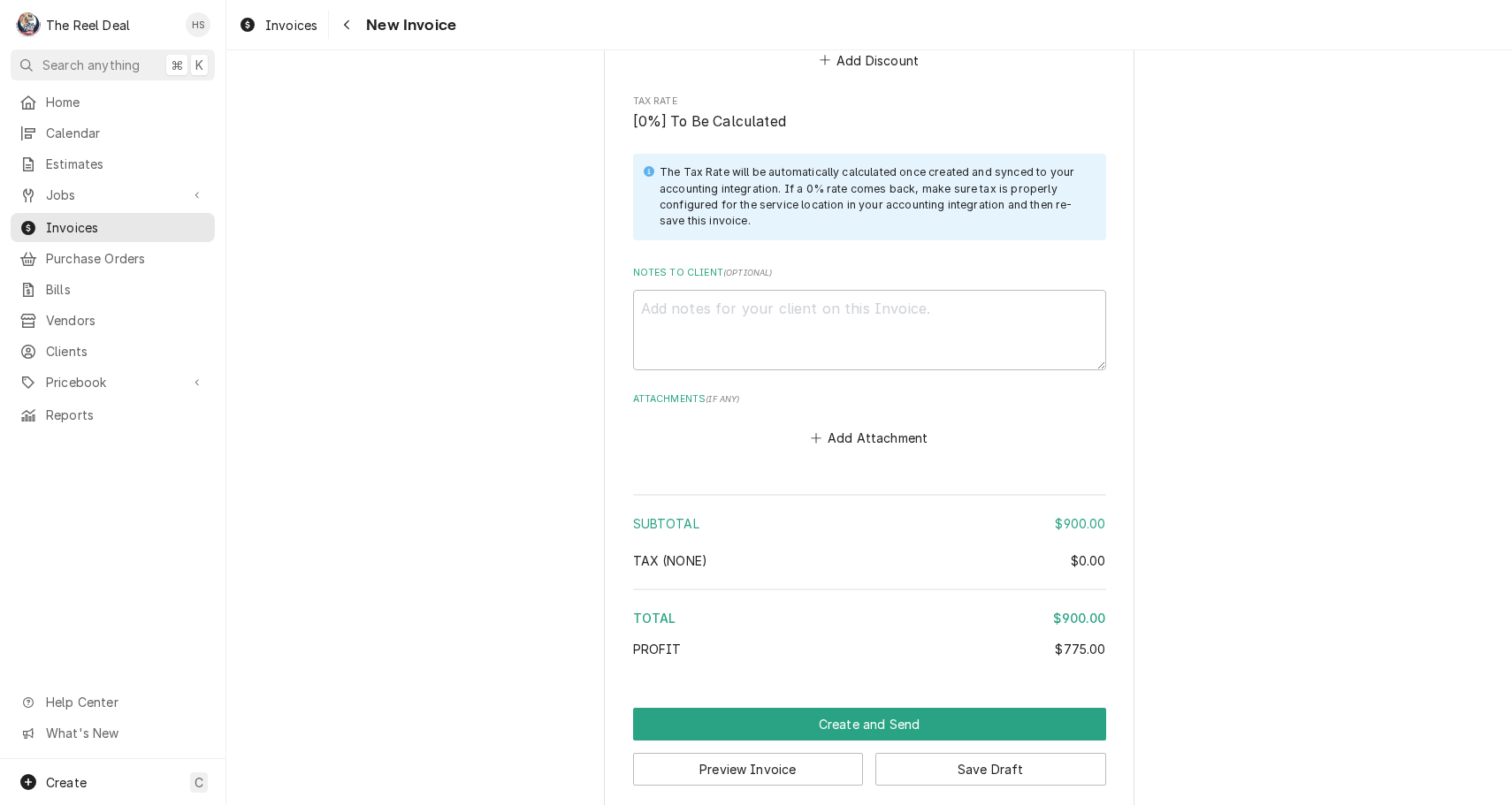
scroll to position [1730, 0]
click at [803, 324] on textarea "Notes to Client ( optional )" at bounding box center [870, 331] width 473 height 80
paste textarea "Quarterly Maintenance. Cleaned all coils and drains. Checked temp and gaskets o…"
type textarea "x"
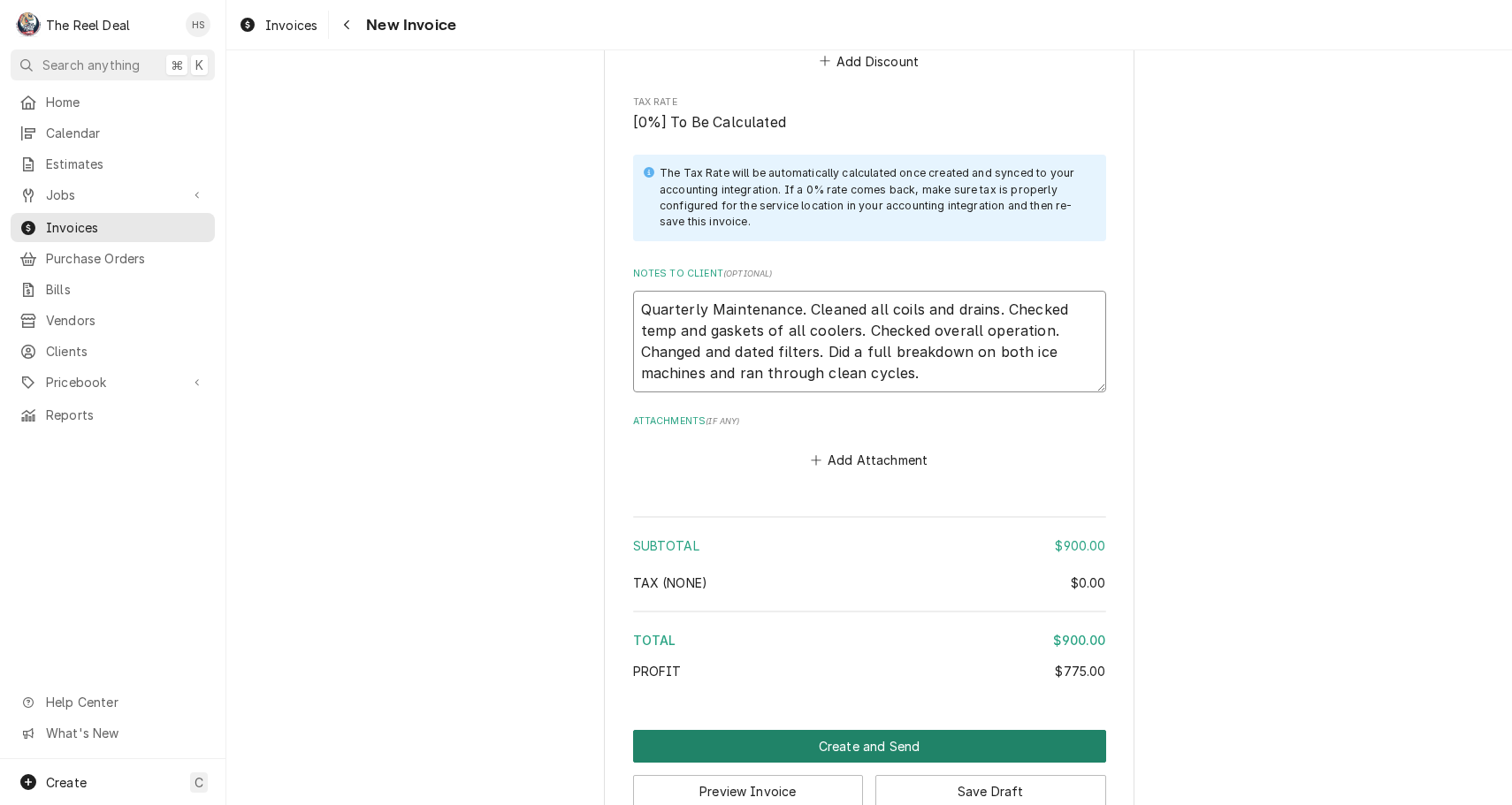
type textarea "Quarterly Maintenance. Cleaned all coils and drains. Checked temp and gaskets o…"
click at [853, 731] on button "Create and Send" at bounding box center [870, 747] width 473 height 32
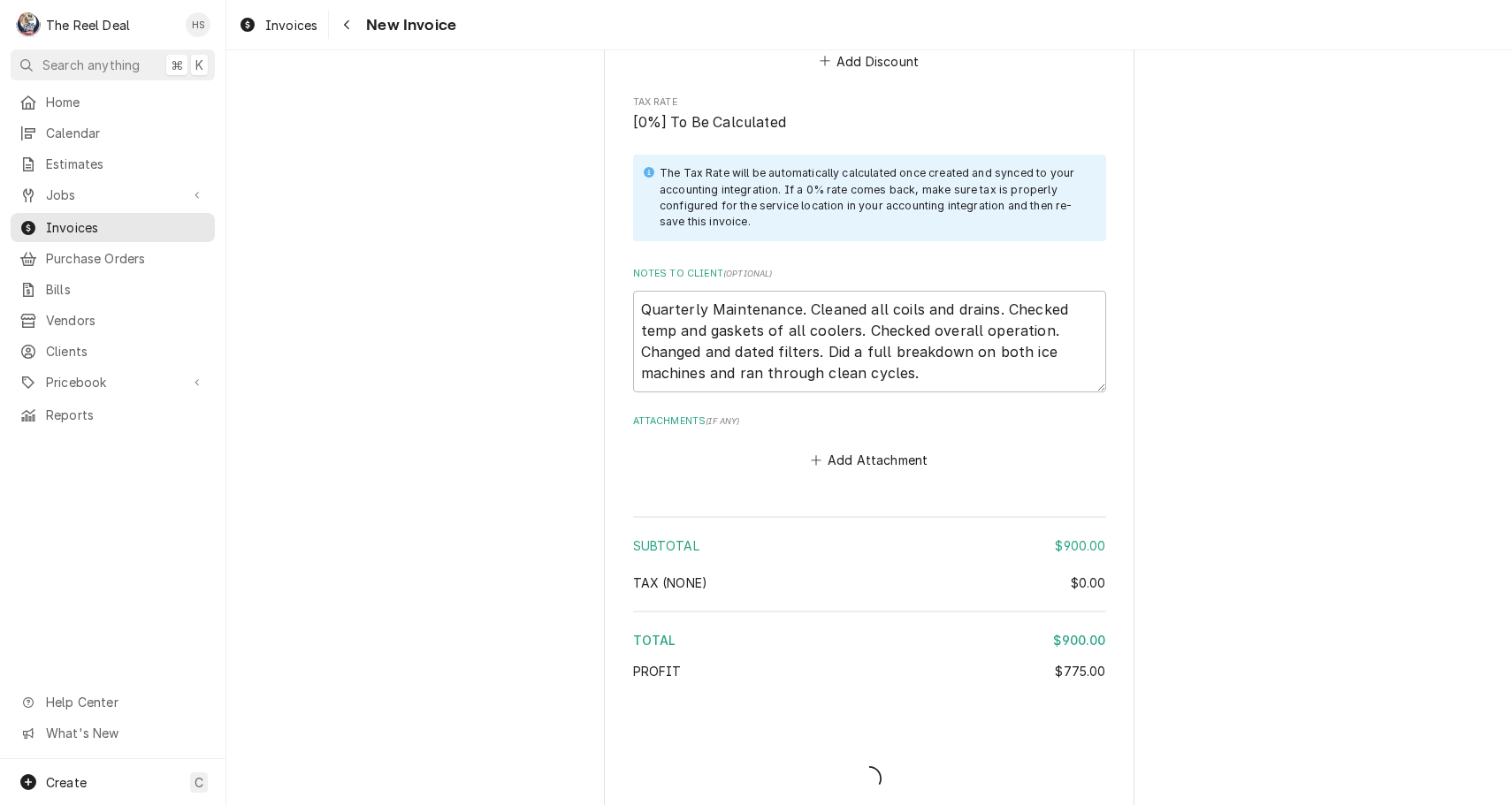
type textarea "x"
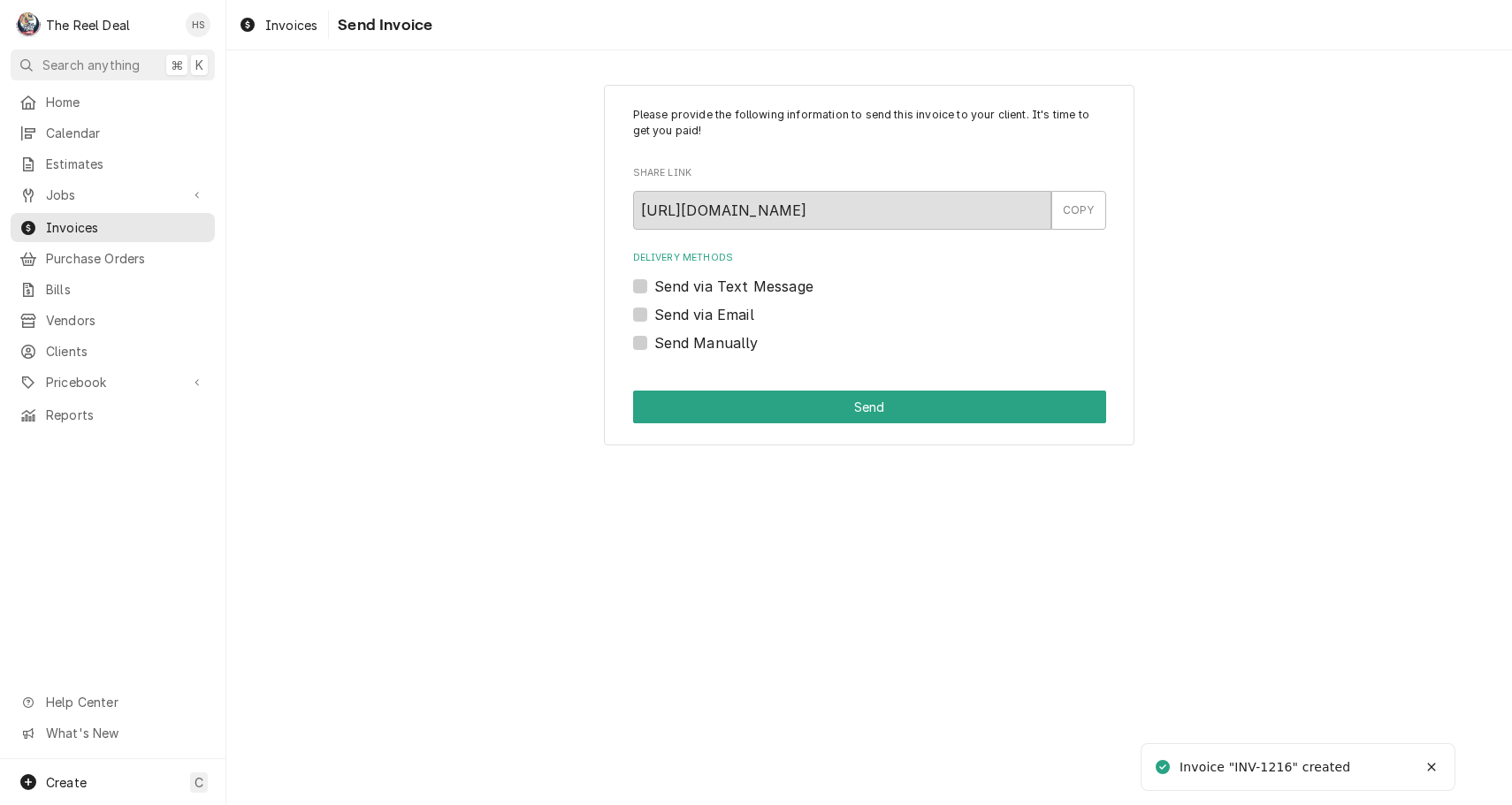
click at [726, 312] on label "Send via Email" at bounding box center [704, 315] width 100 height 21
click at [726, 312] on input "Send via Email" at bounding box center [891, 323] width 473 height 39
checkbox input "true"
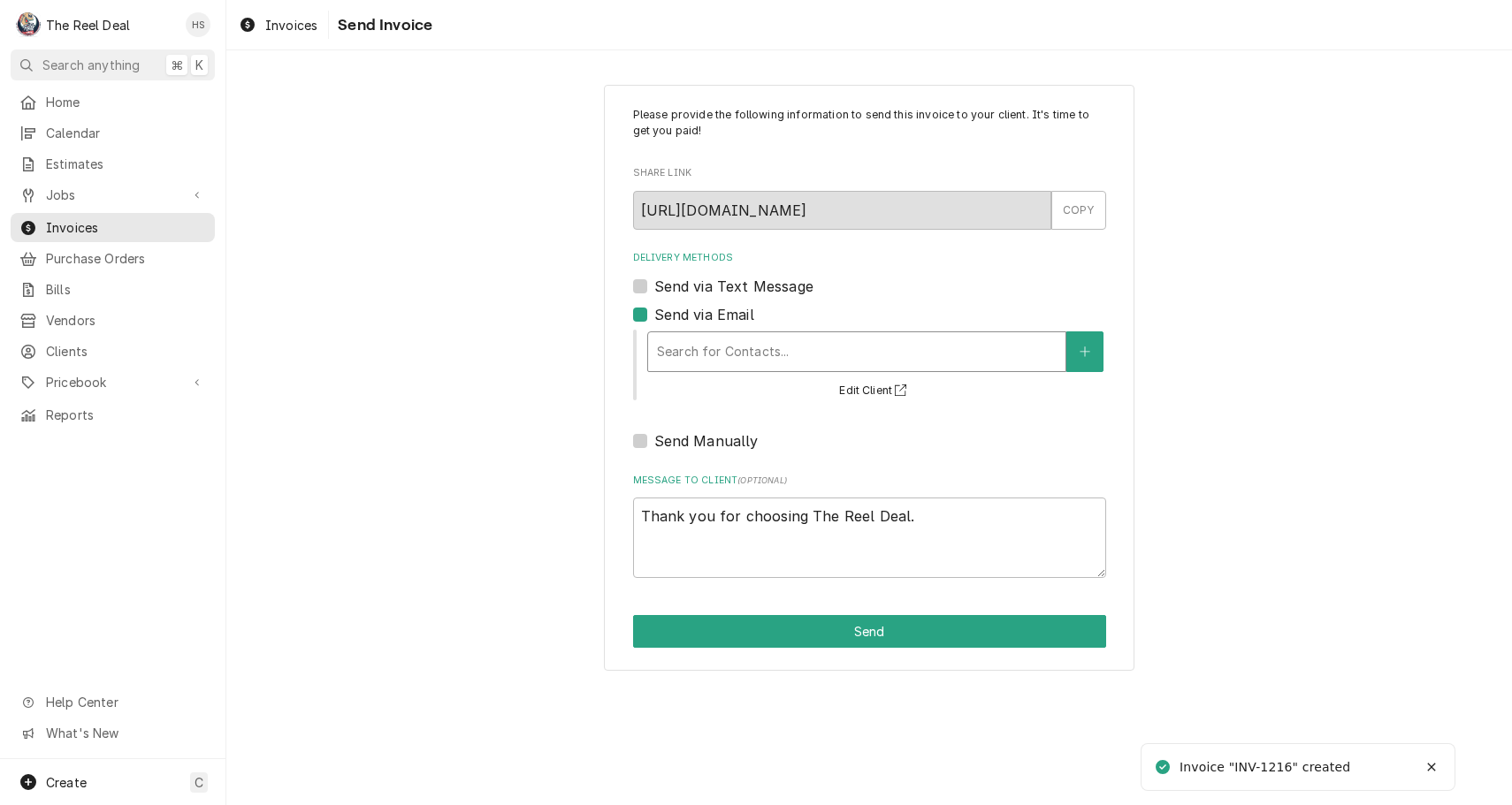
click at [725, 347] on div "Search for Contacts..." at bounding box center [857, 351] width 400 height 18
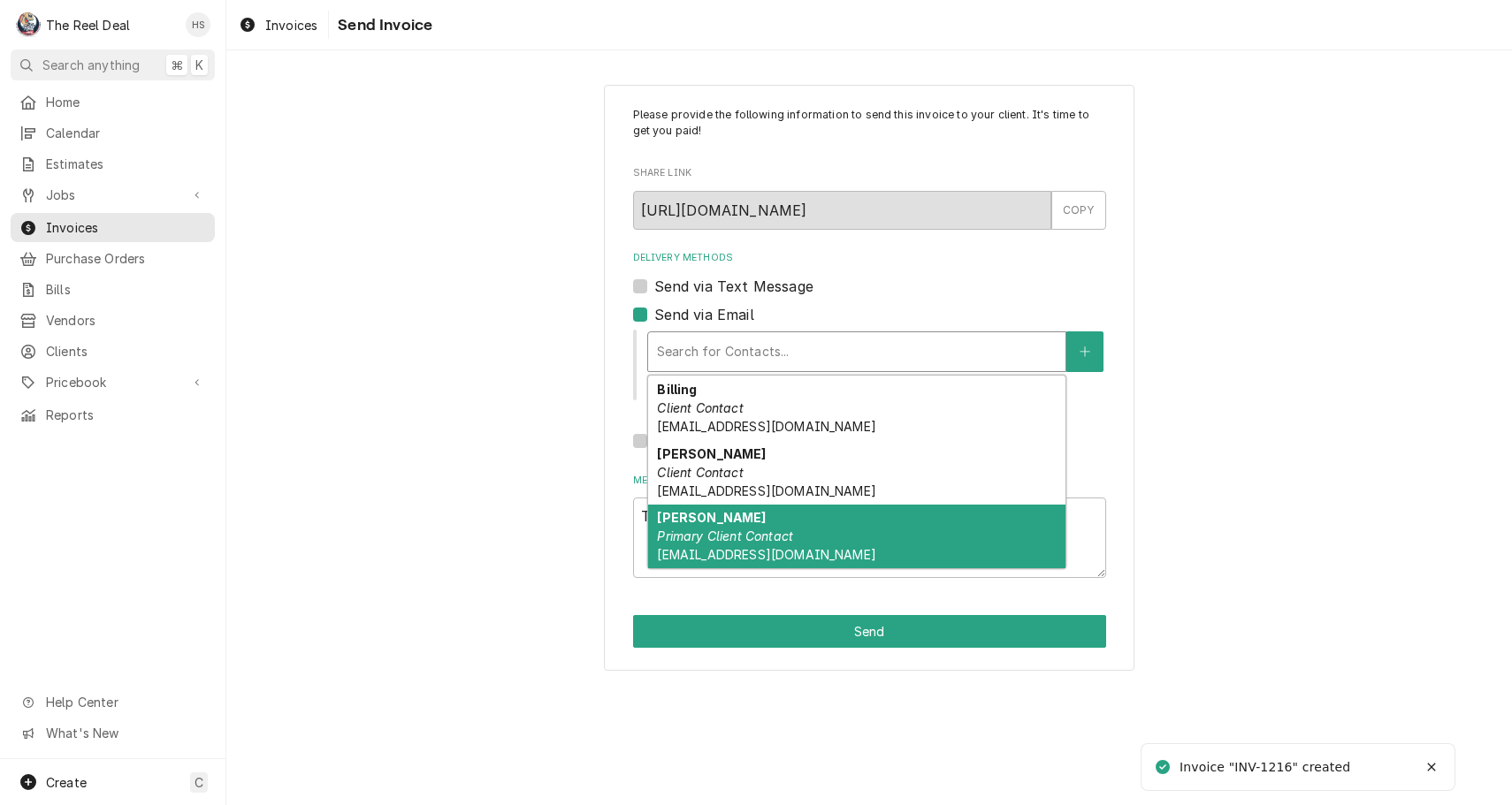
click at [732, 528] on em "Primary Client Contact" at bounding box center [725, 536] width 136 height 15
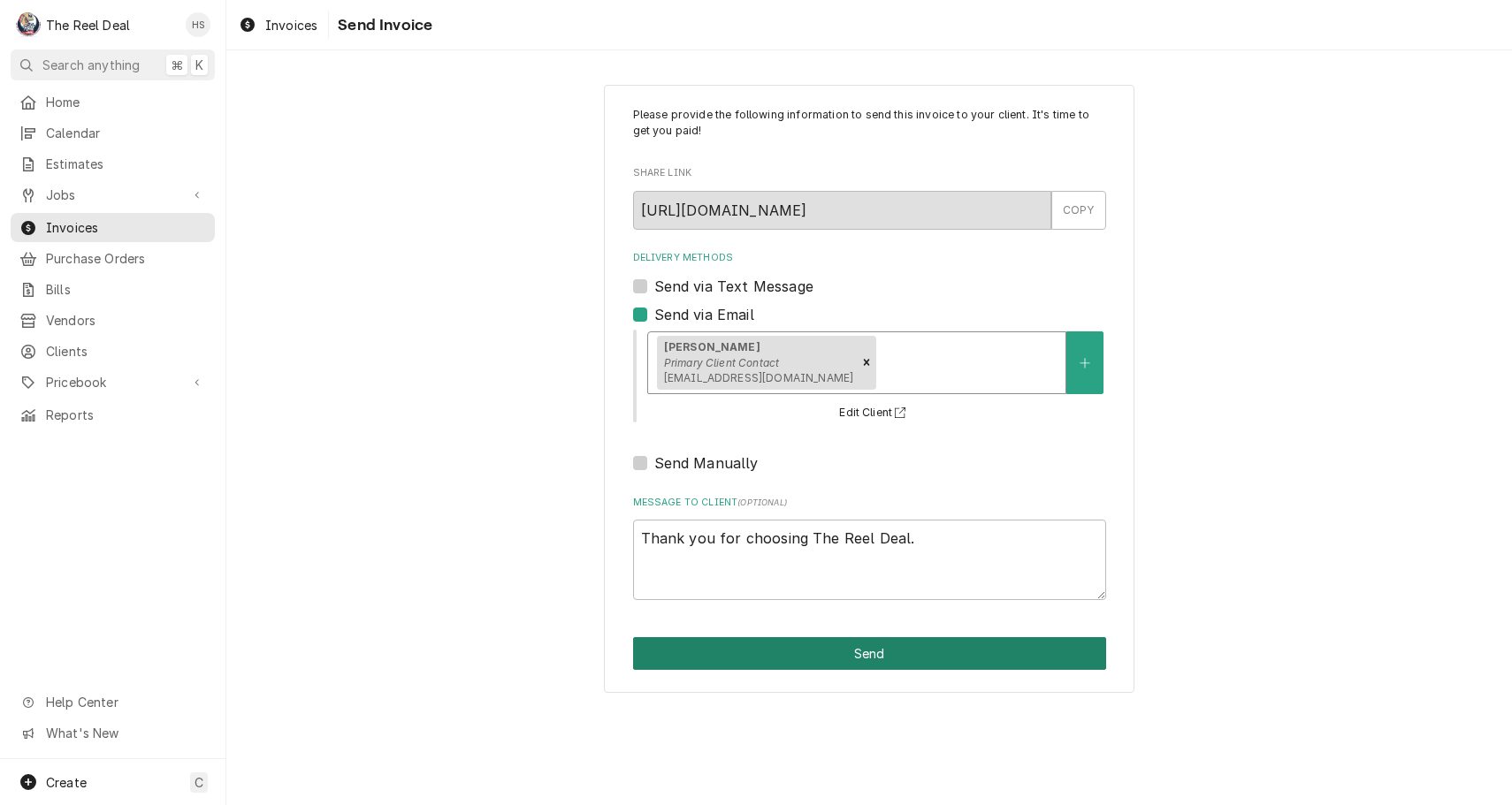
click at [759, 652] on button "Send" at bounding box center [870, 653] width 473 height 32
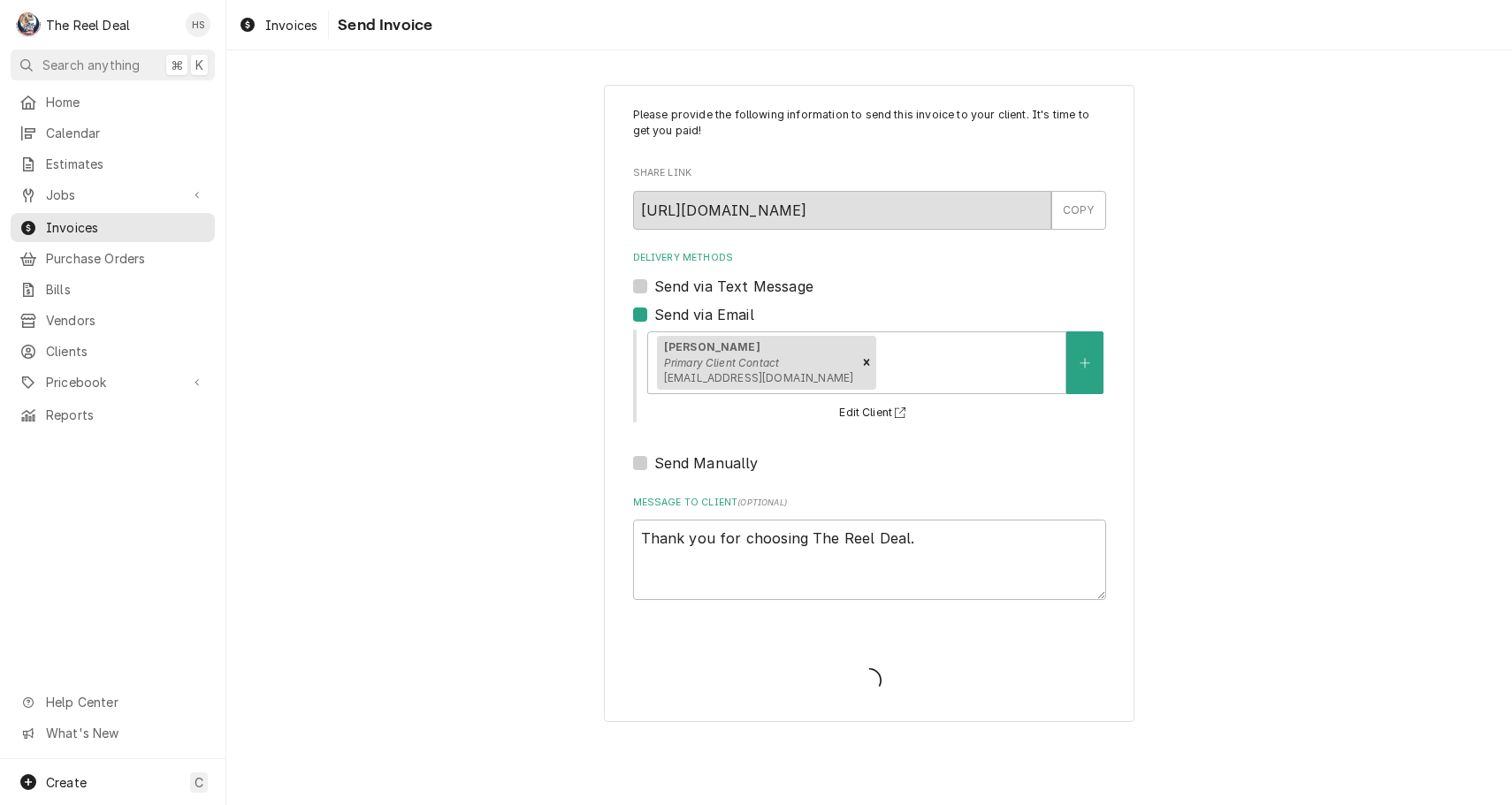
type textarea "x"
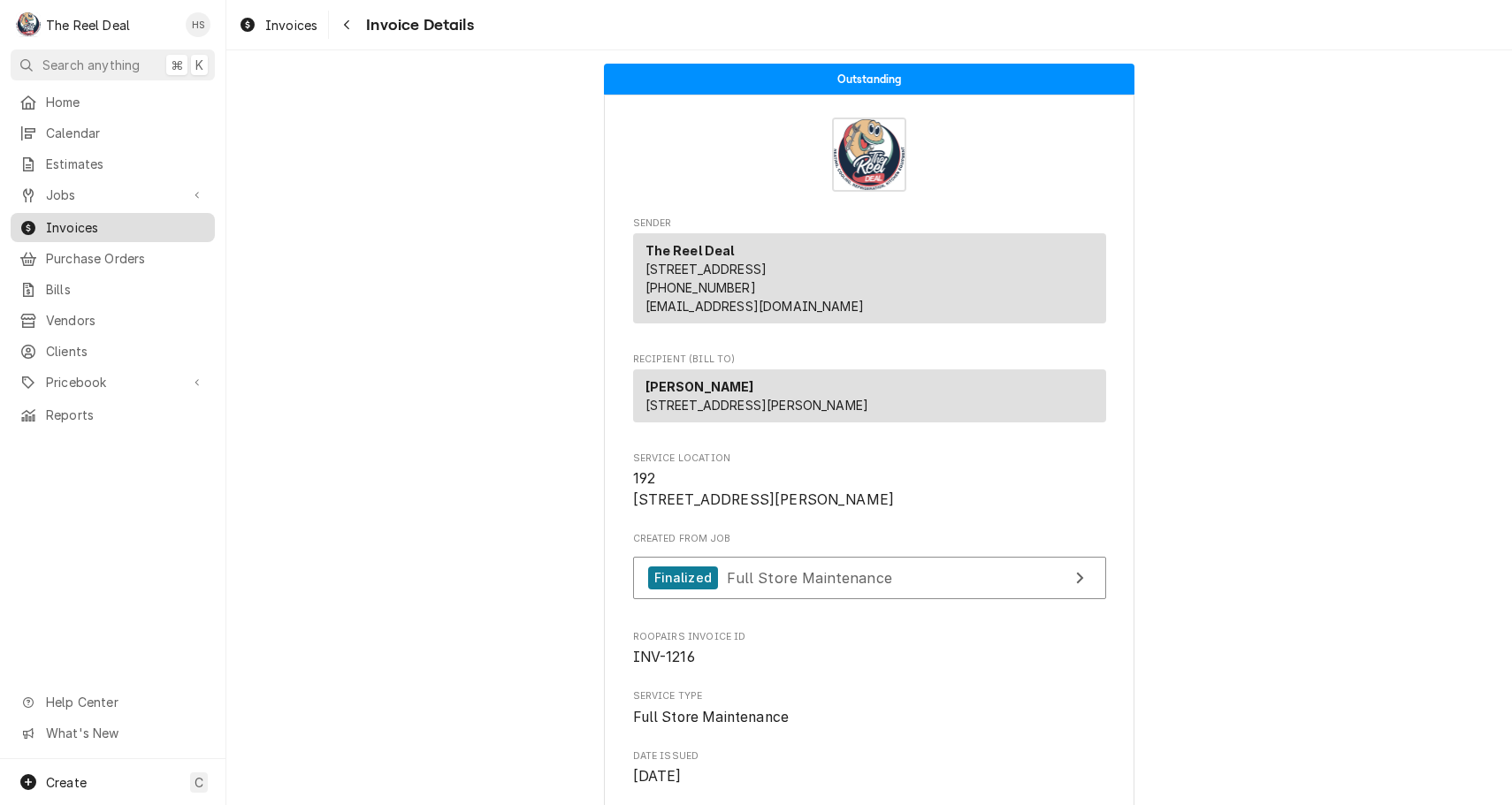
click at [106, 218] on span "Invoices" at bounding box center [126, 227] width 160 height 18
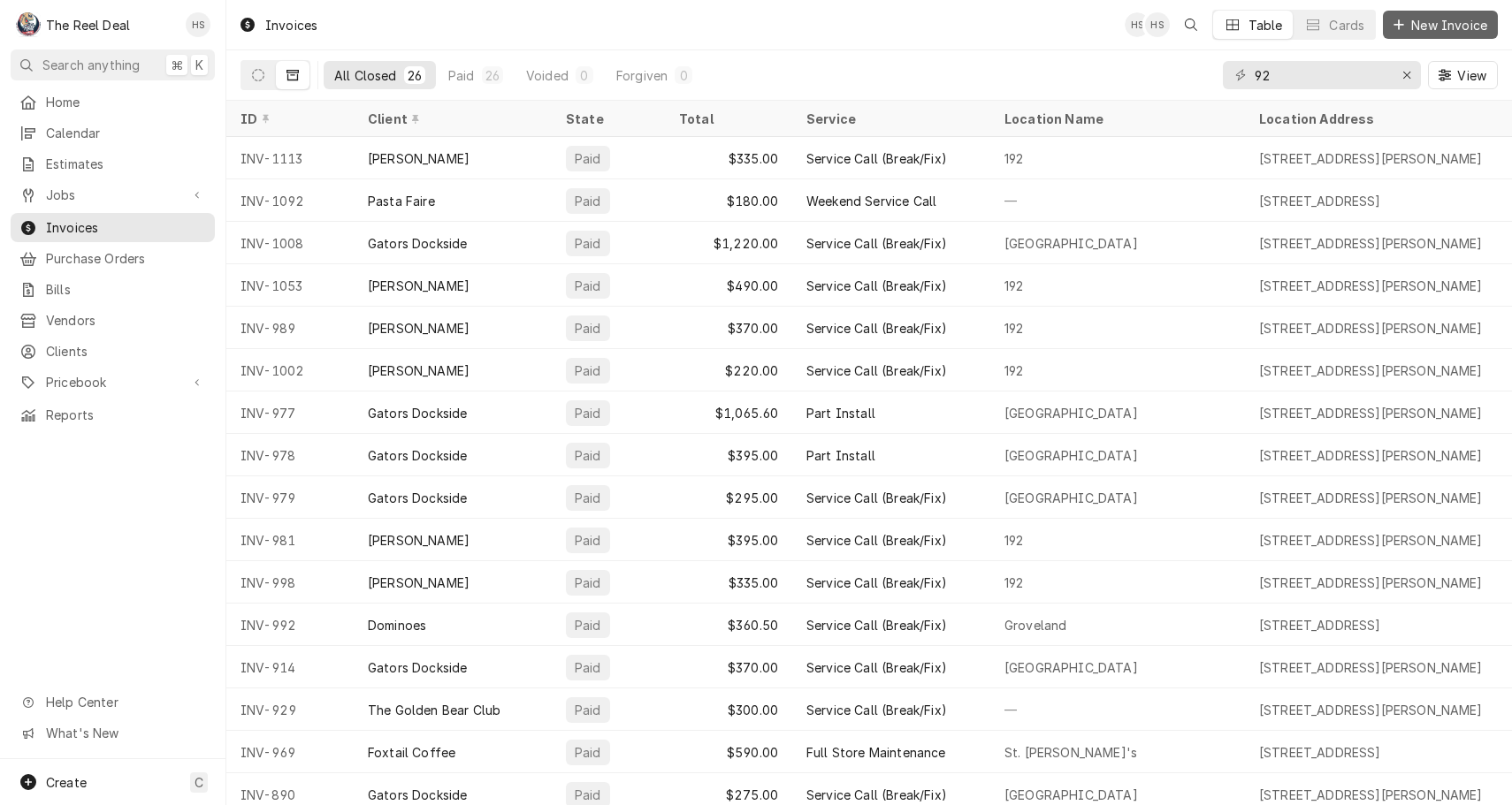
click at [1402, 31] on icon "Dynamic Content Wrapper" at bounding box center [1398, 24] width 10 height 12
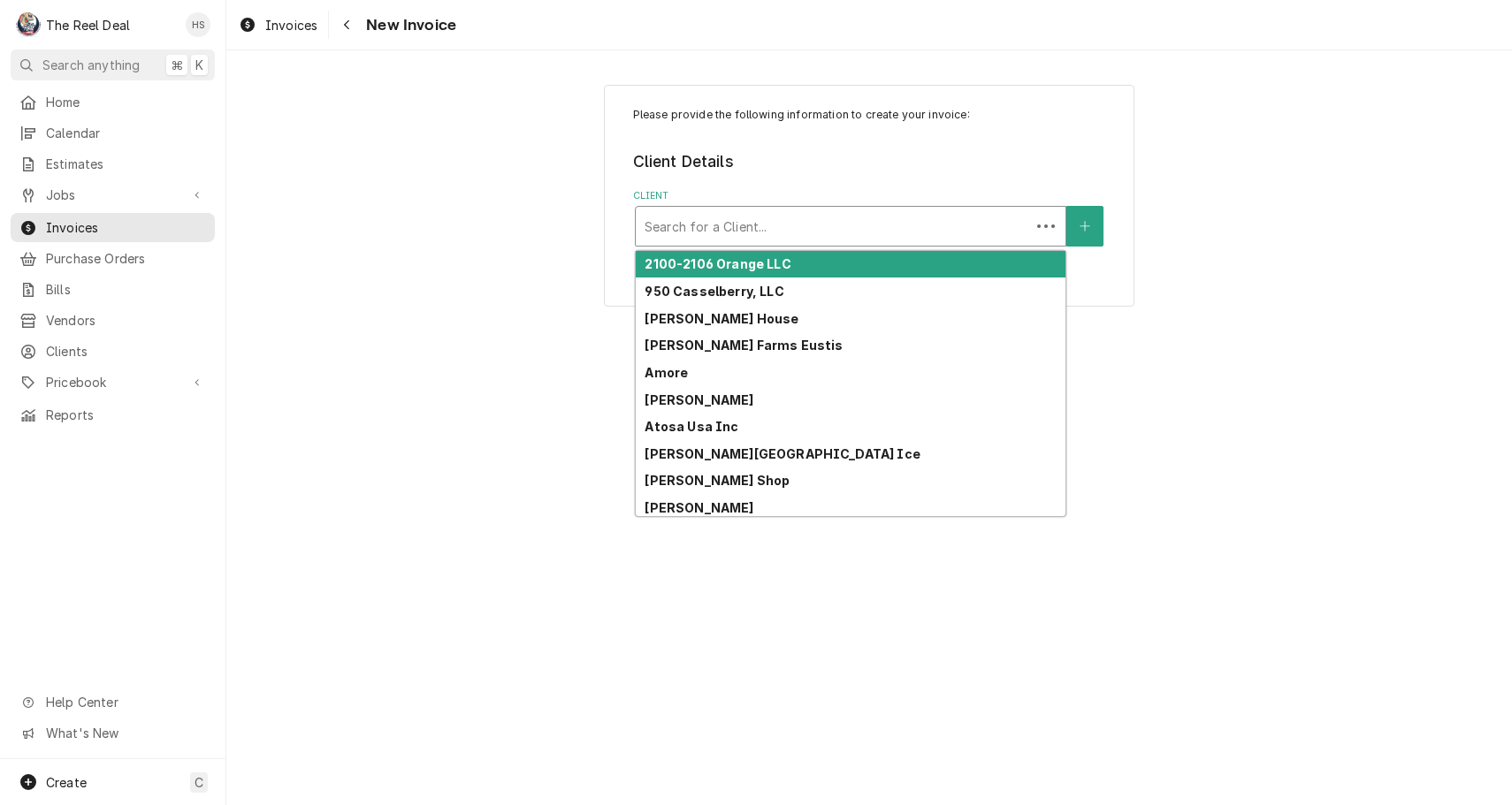
click at [850, 229] on div "Client" at bounding box center [833, 226] width 377 height 31
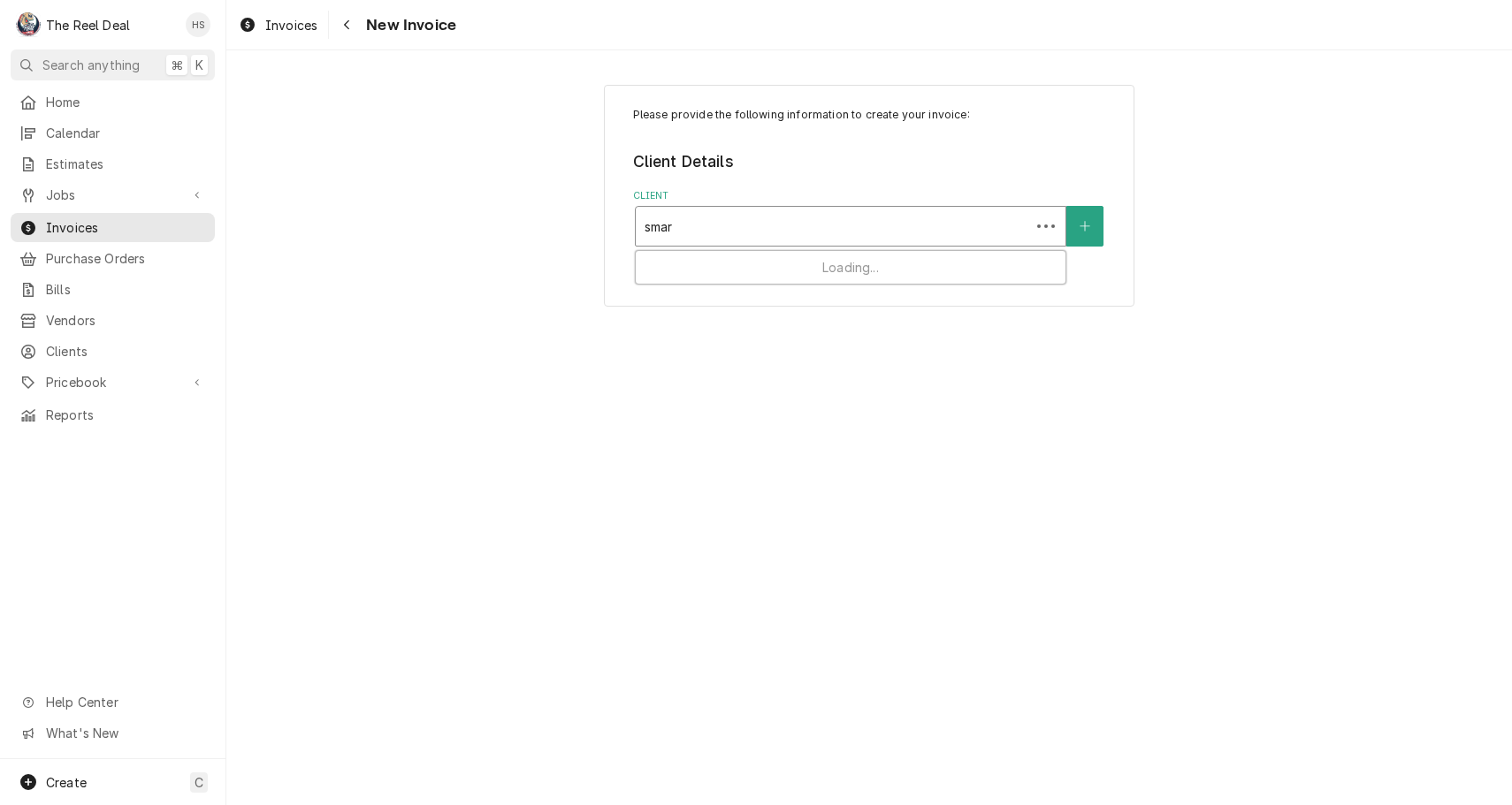
type input "smart"
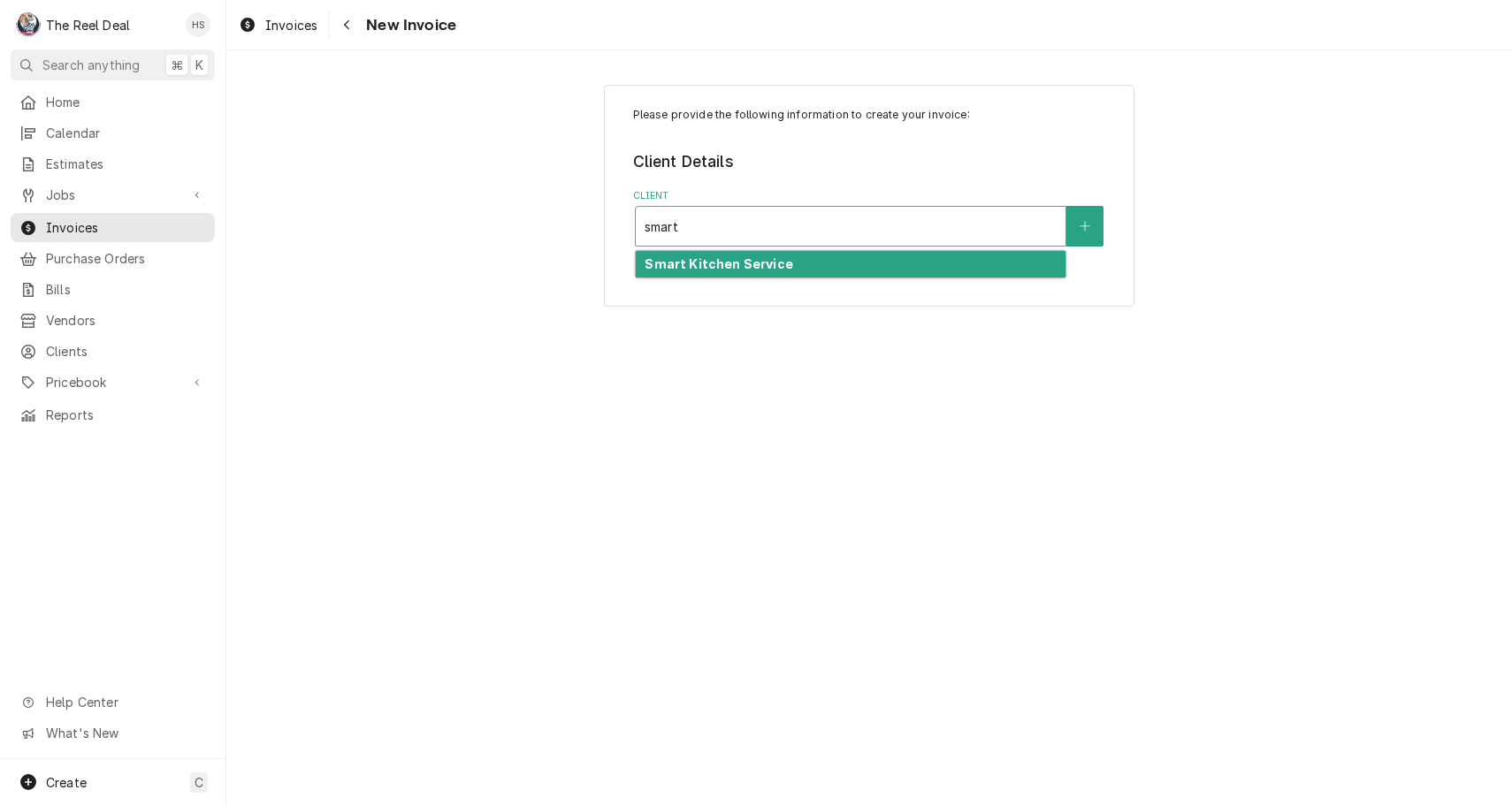
click at [820, 263] on div "Smart Kitchen Service" at bounding box center [850, 264] width 429 height 28
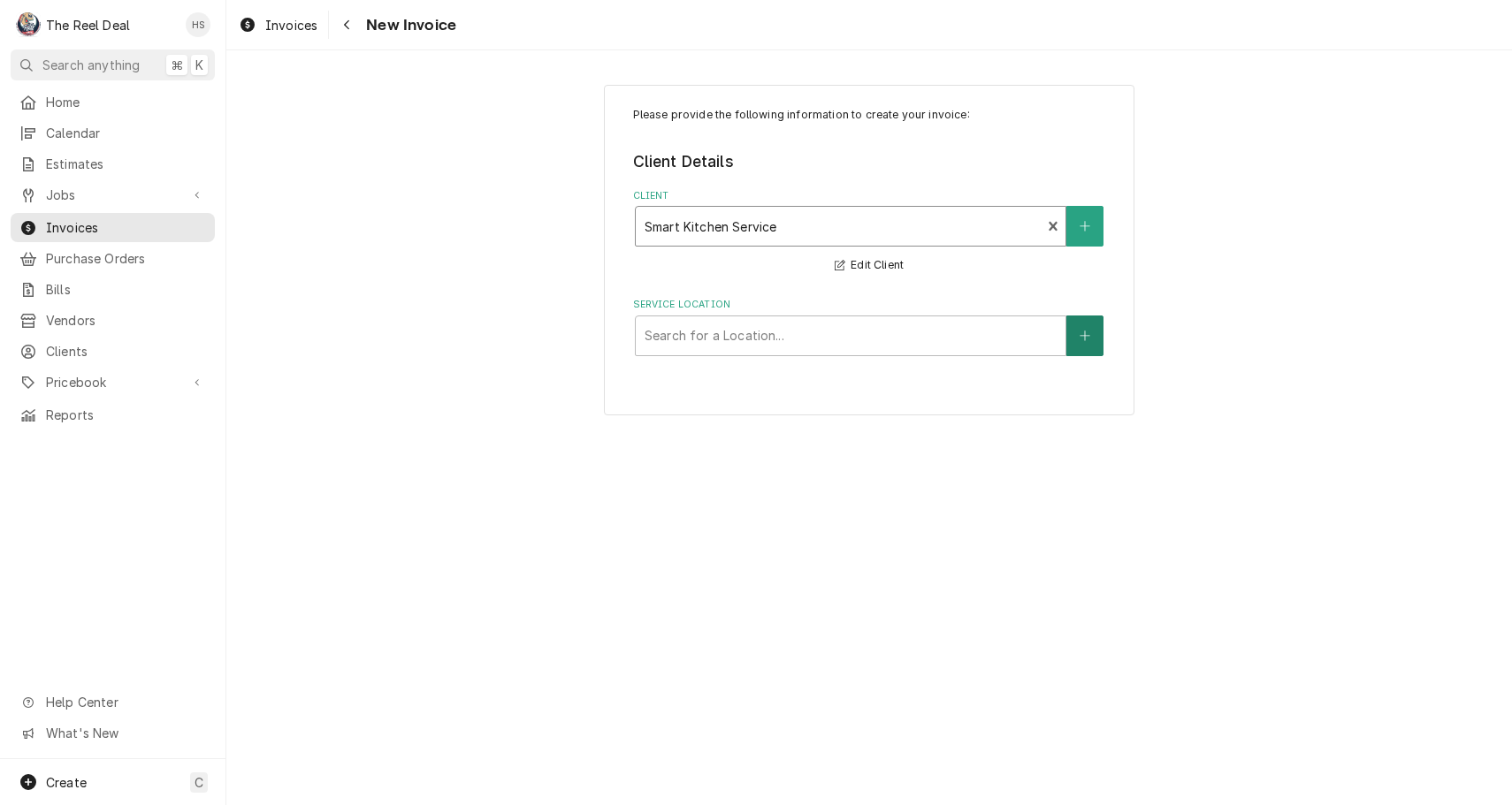
click at [1071, 341] on button "Service Location" at bounding box center [1085, 336] width 37 height 41
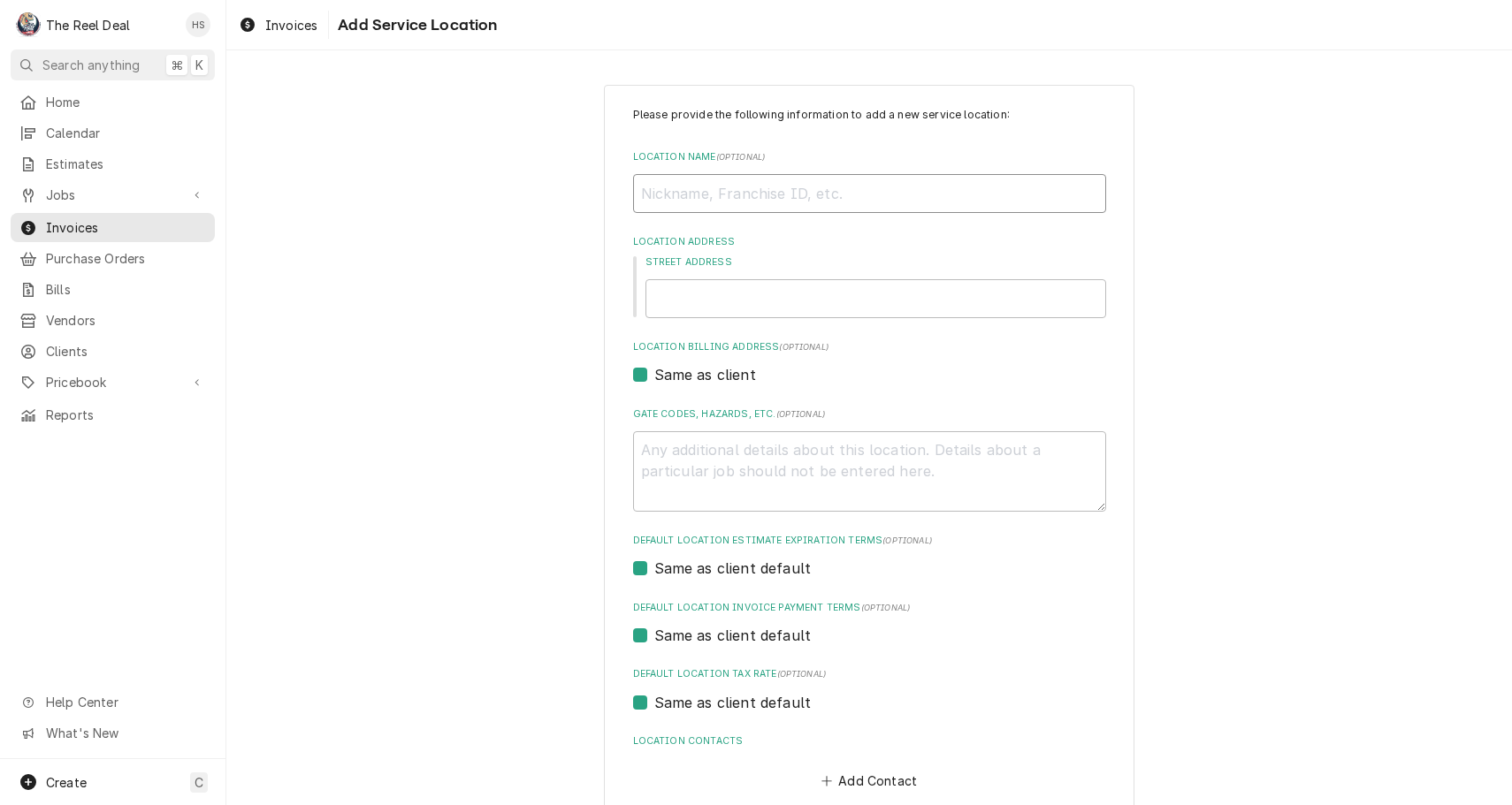
type textarea "x"
type input "F"
type textarea "x"
type input "Fi"
type textarea "x"
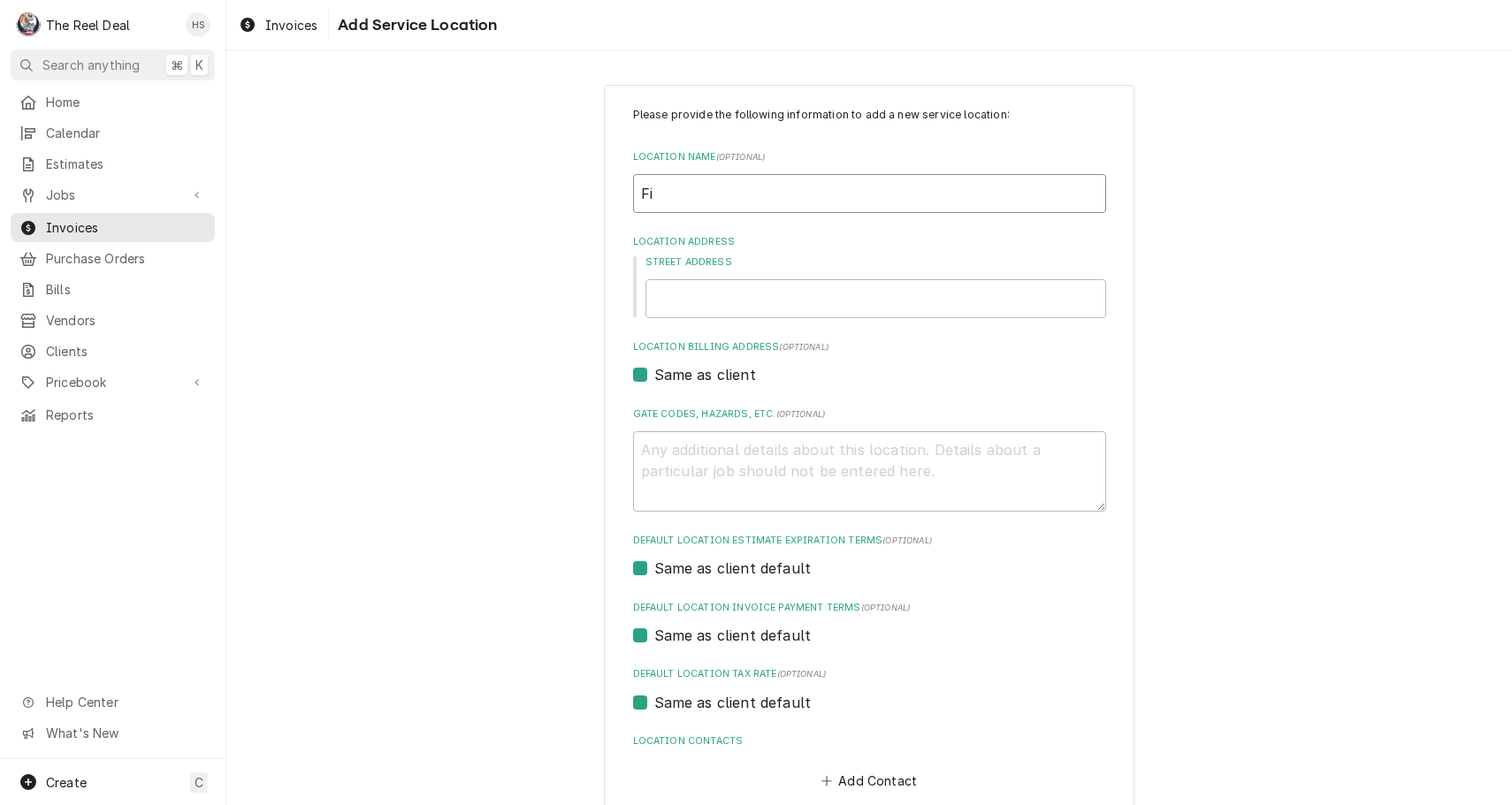
type input "Fir"
type textarea "x"
type input "Firs"
type textarea "x"
type input "First"
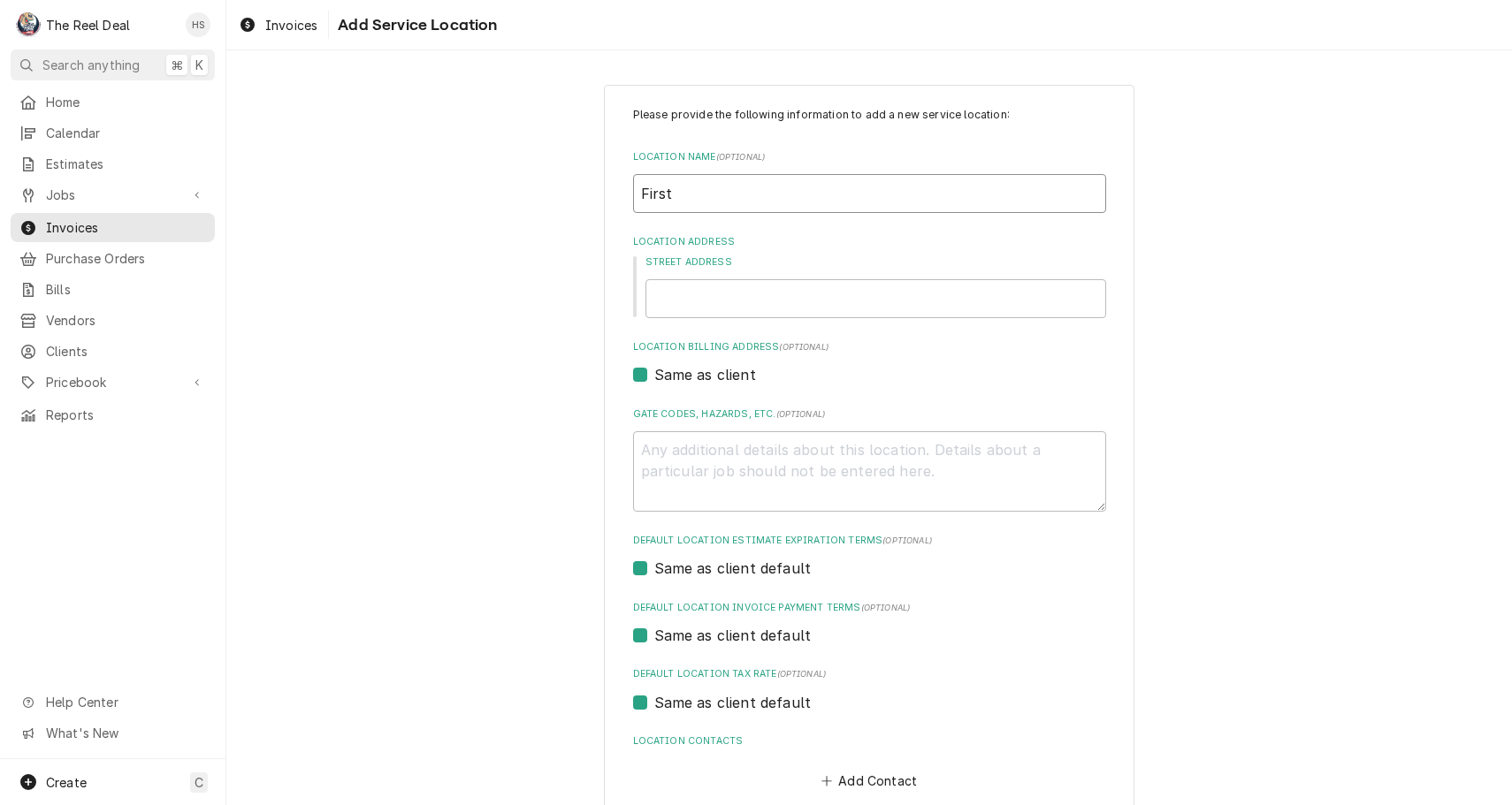
type textarea "x"
type input "First"
type textarea "x"
type input "First B"
type textarea "x"
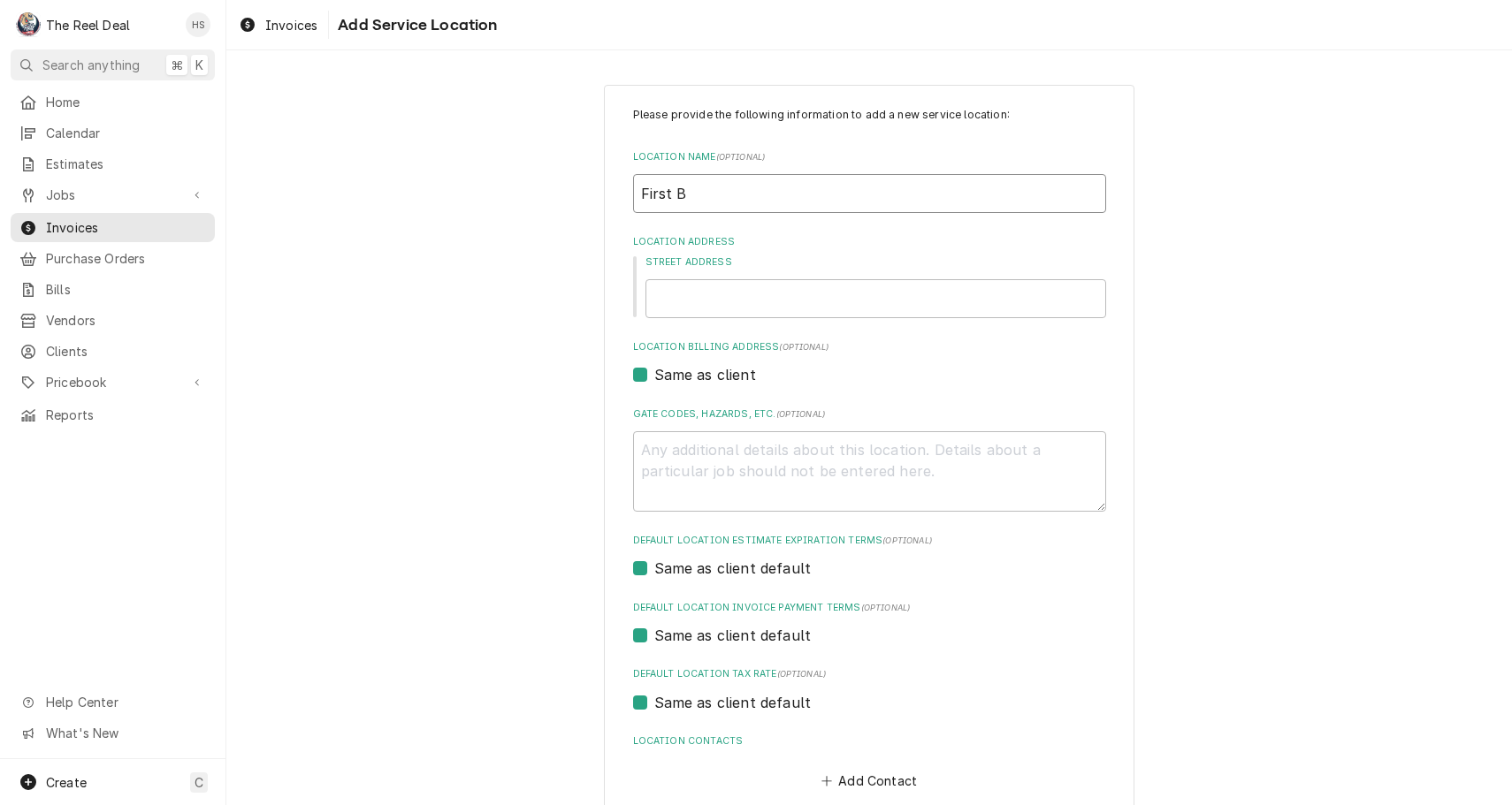
type input "First Ba"
type textarea "x"
type input "First Bap"
type textarea "x"
type input "First Bapt"
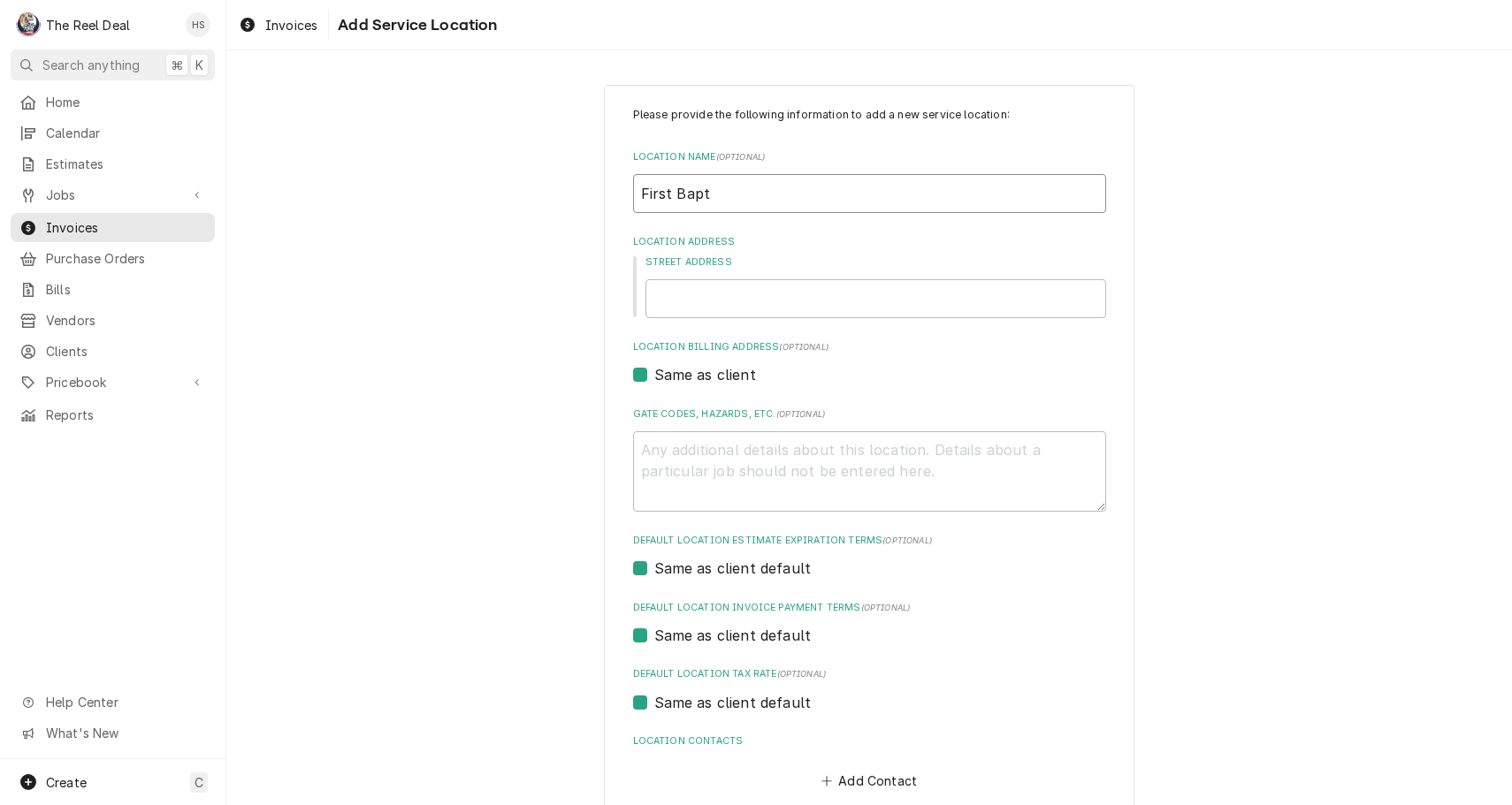
type textarea "x"
type input "First Bapti"
type textarea "x"
type input "First Baptis"
type textarea "x"
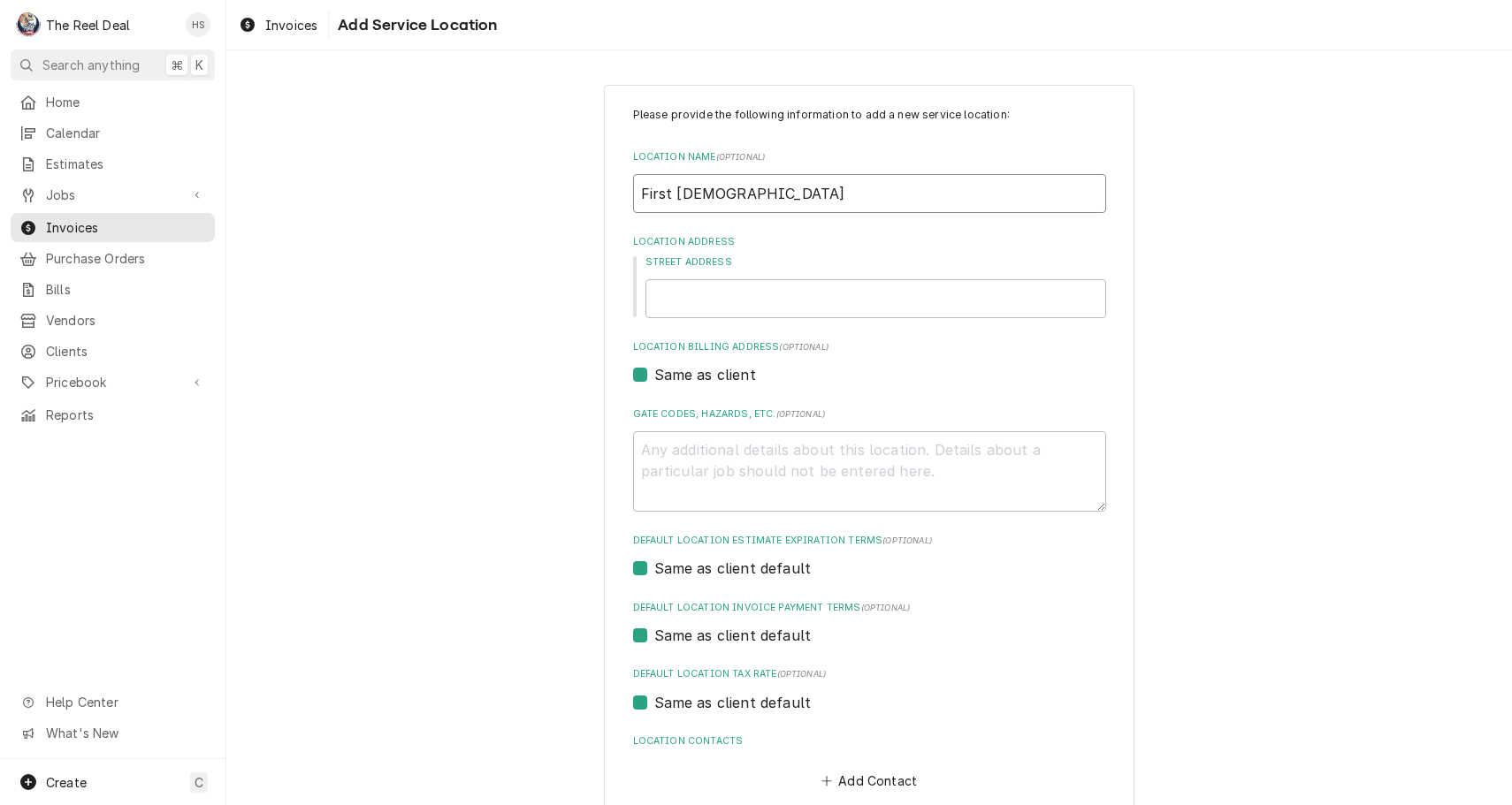
type input "First Baptist"
type textarea "x"
type input "First Baptist"
type textarea "x"
type input "First Baptist C"
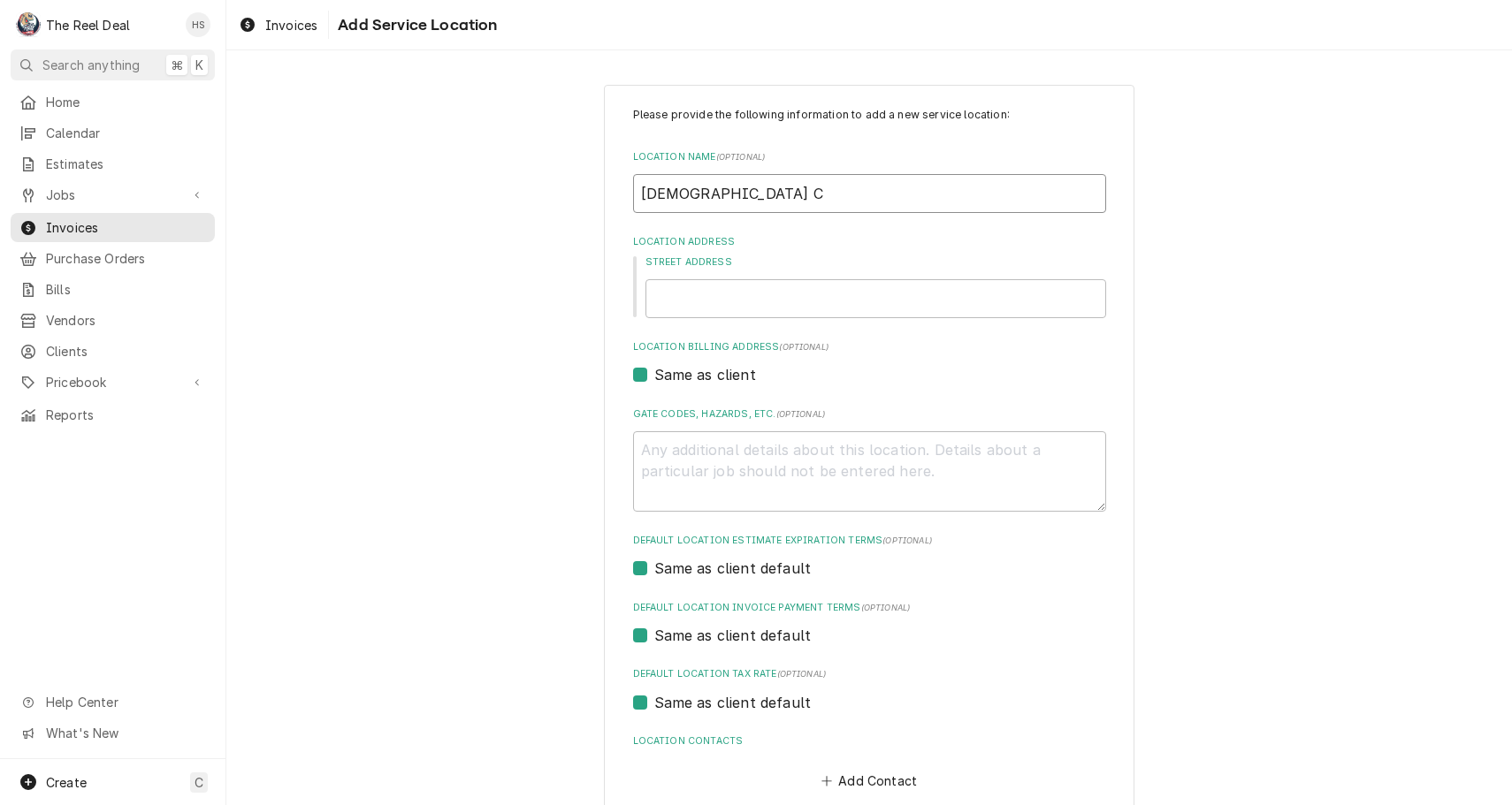
type textarea "x"
type input "First Baptist Ch"
type textarea "x"
type input "First Baptist Chu"
type textarea "x"
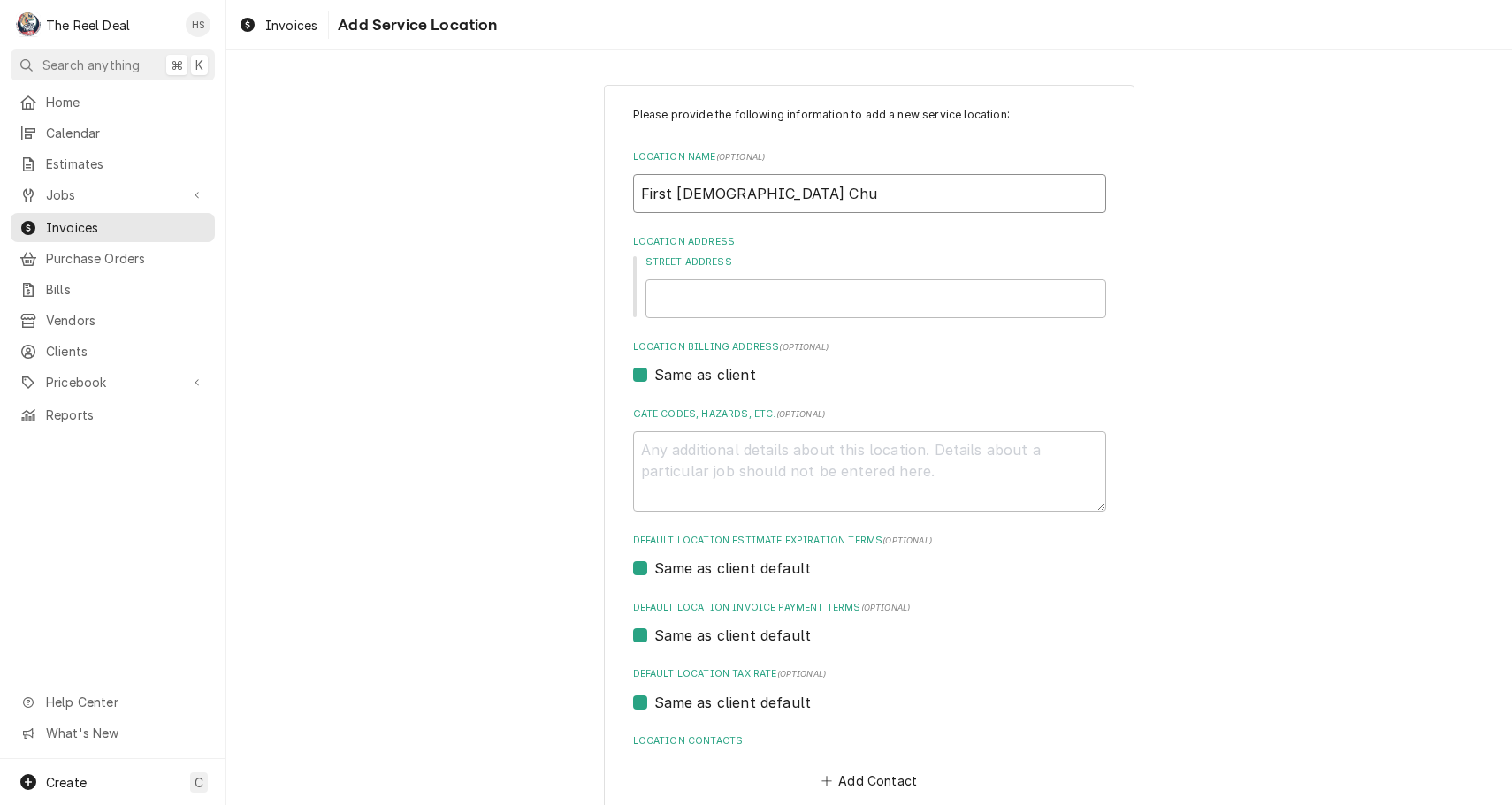
type input "First Baptist Chur"
type textarea "x"
type input "First Baptist Churc"
type textarea "x"
type input "First Baptist Church"
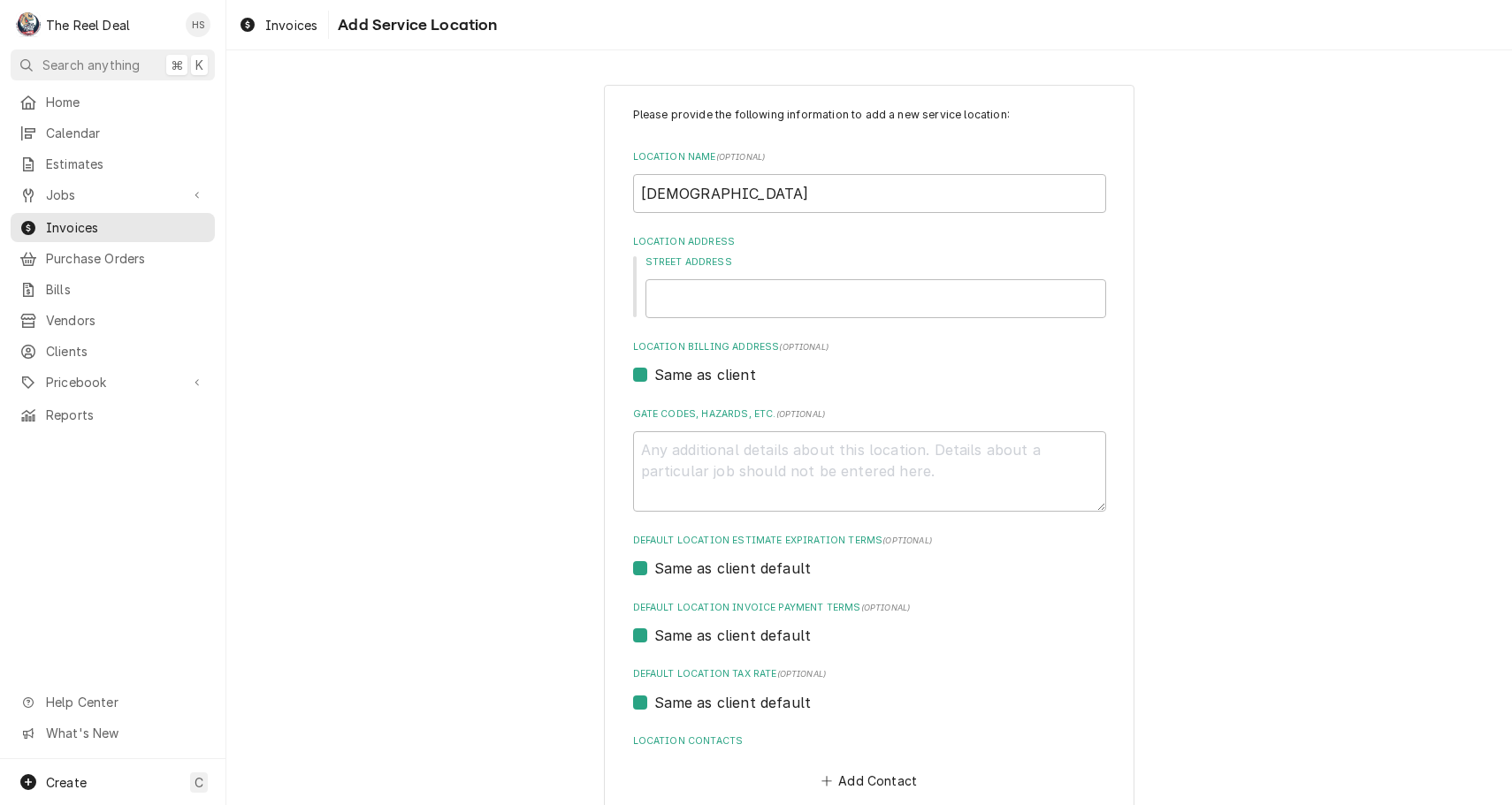
click at [1181, 2] on div "Invoices Add Service Location" at bounding box center [869, 25] width 1286 height 50
click at [708, 297] on input "Street Address" at bounding box center [876, 299] width 461 height 39
type textarea "x"
type input "1"
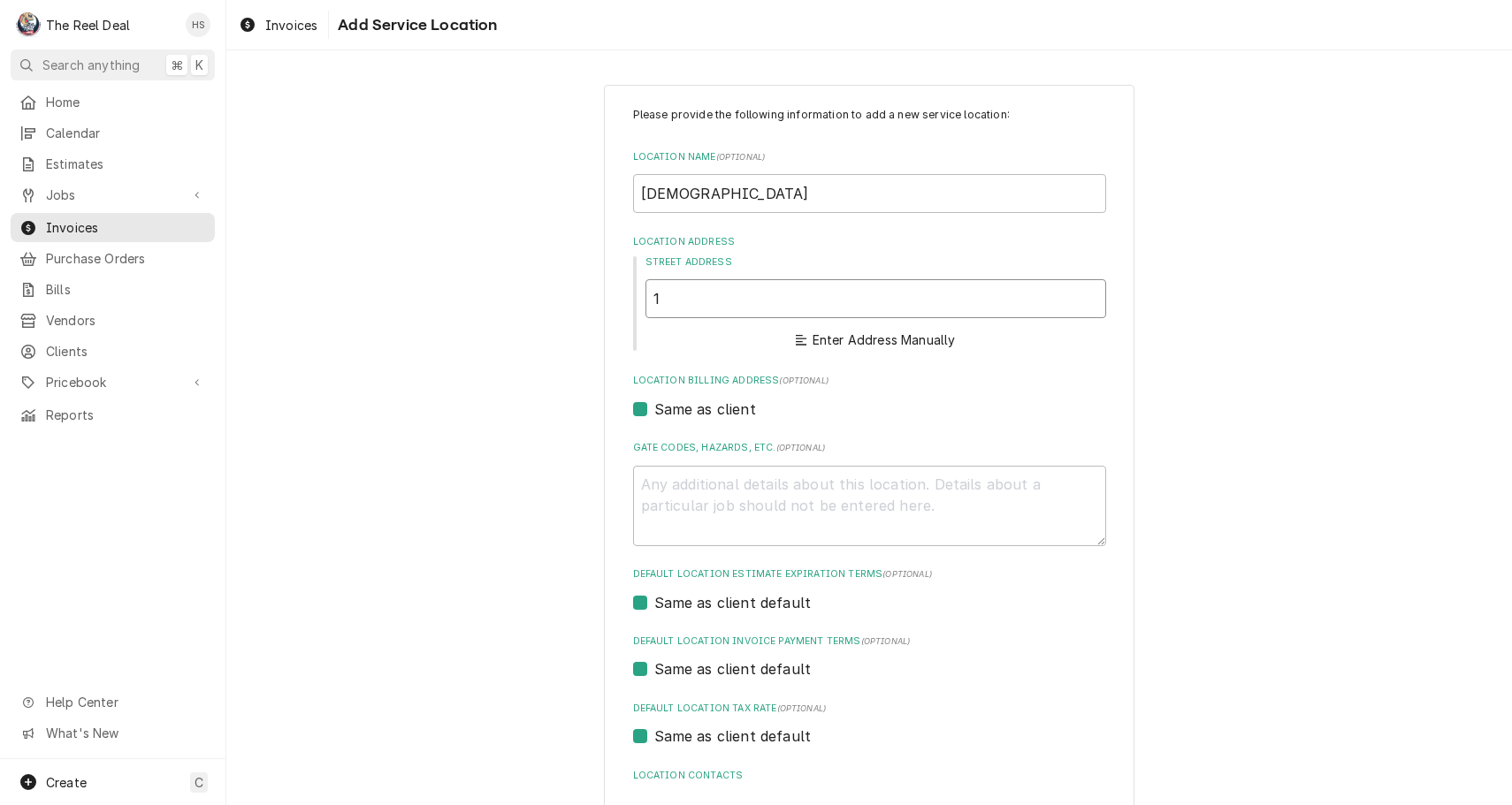
type textarea "x"
type input "12"
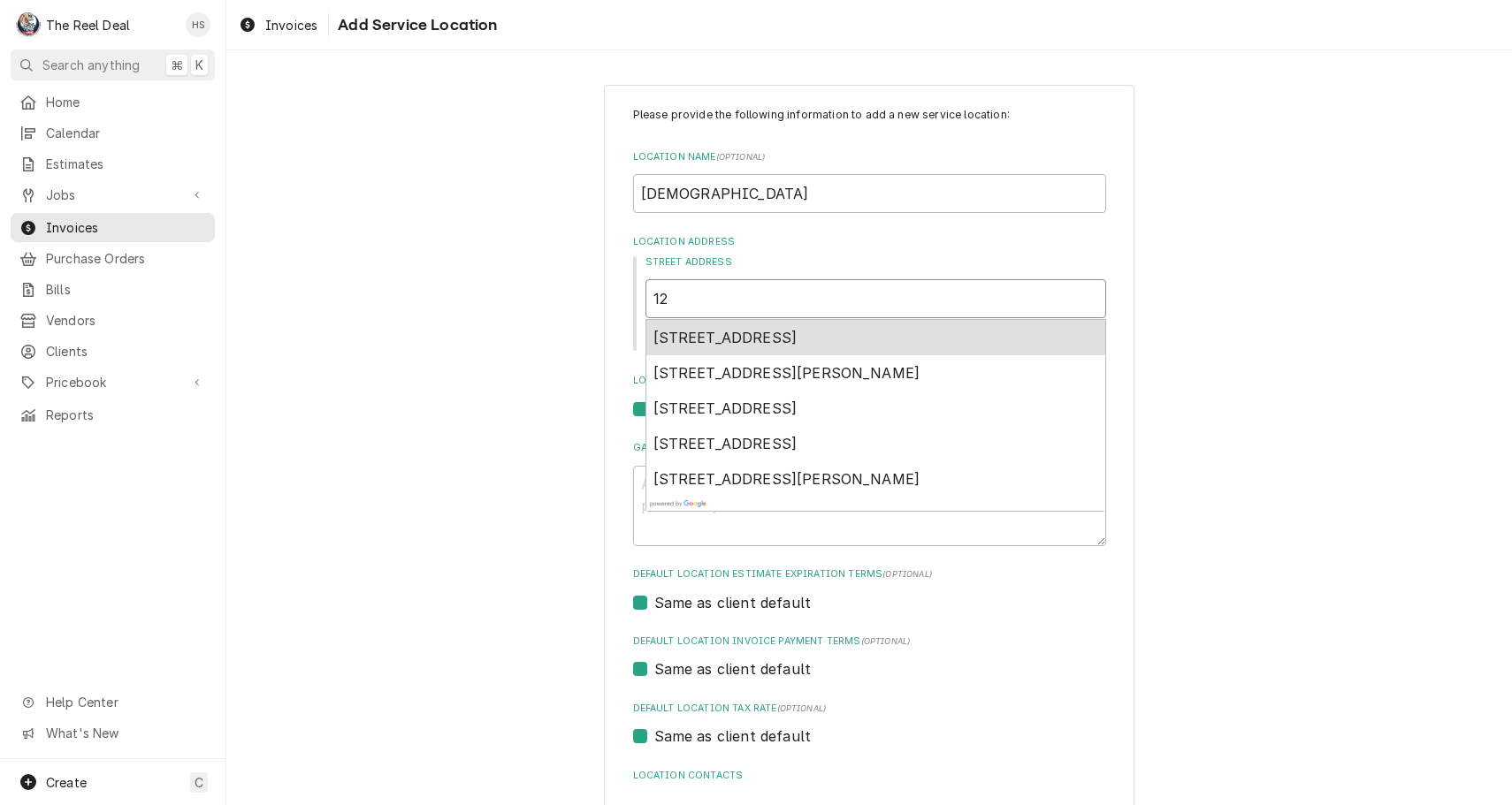
type textarea "x"
type input "125"
type textarea "x"
type input "125"
type textarea "x"
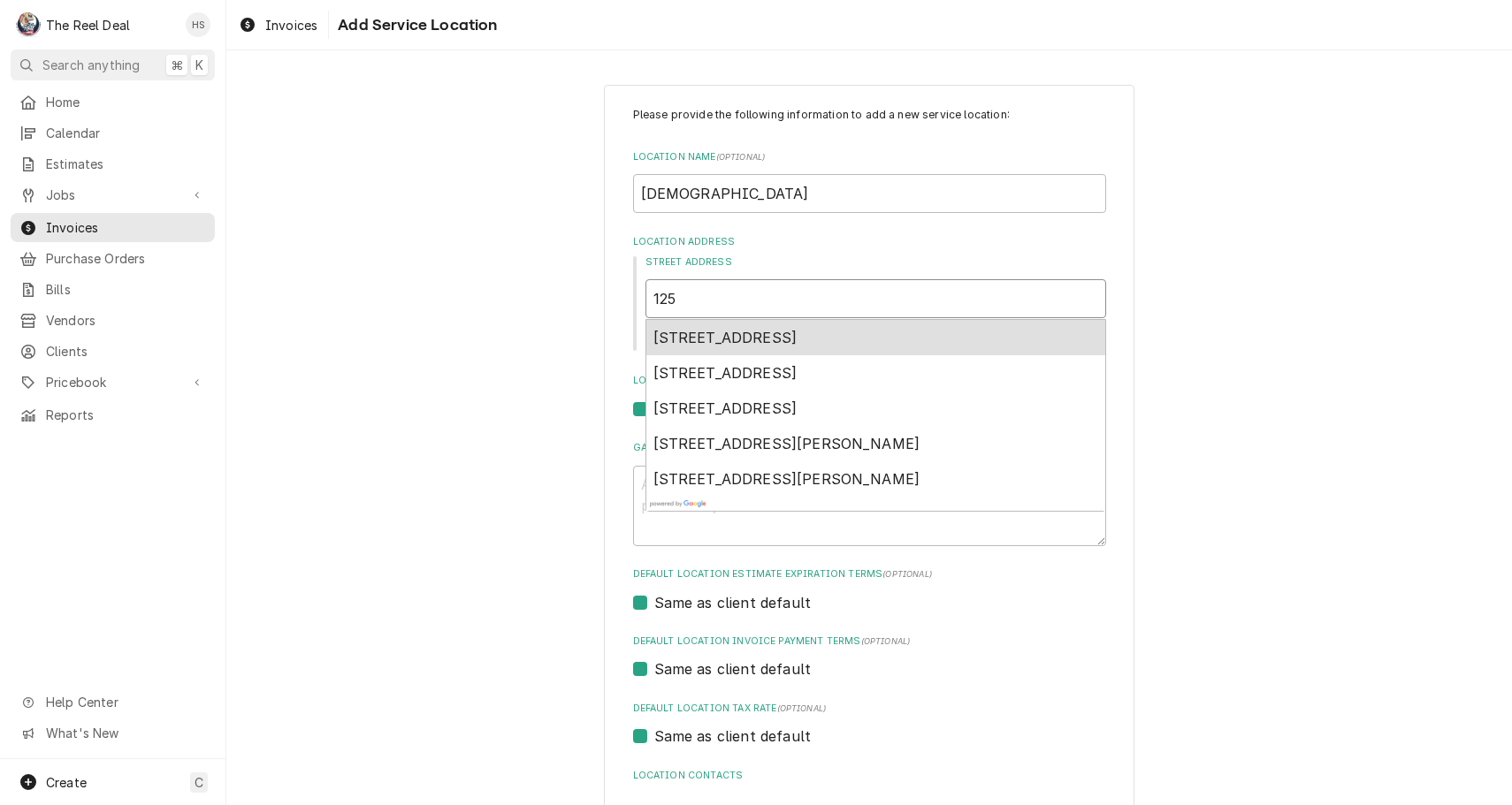
type input "125 E"
type textarea "x"
type input "125 E"
type textarea "x"
type input "125 E p"
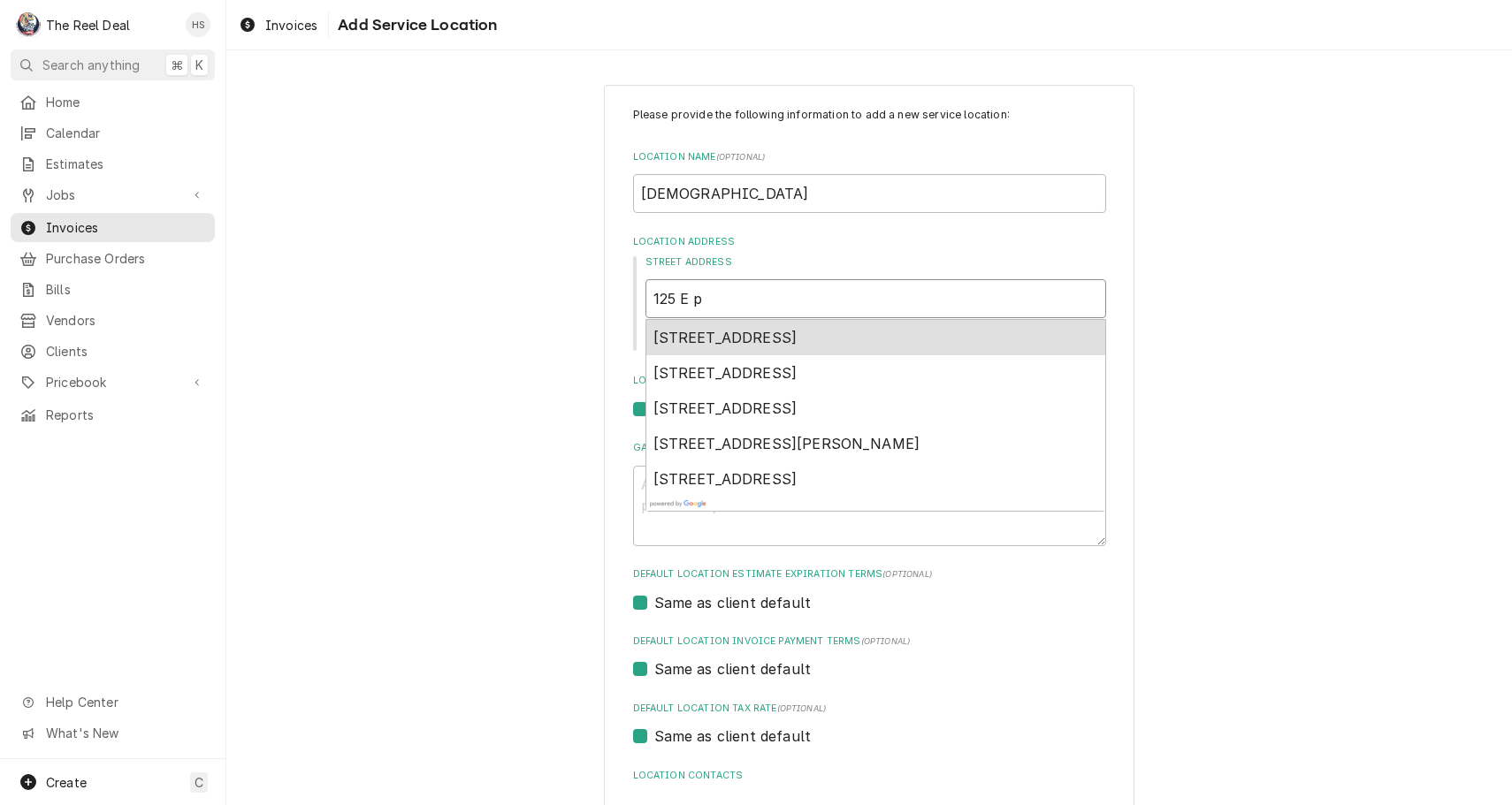
type textarea "x"
type input "125 E pl"
type textarea "x"
type input "125 E pla"
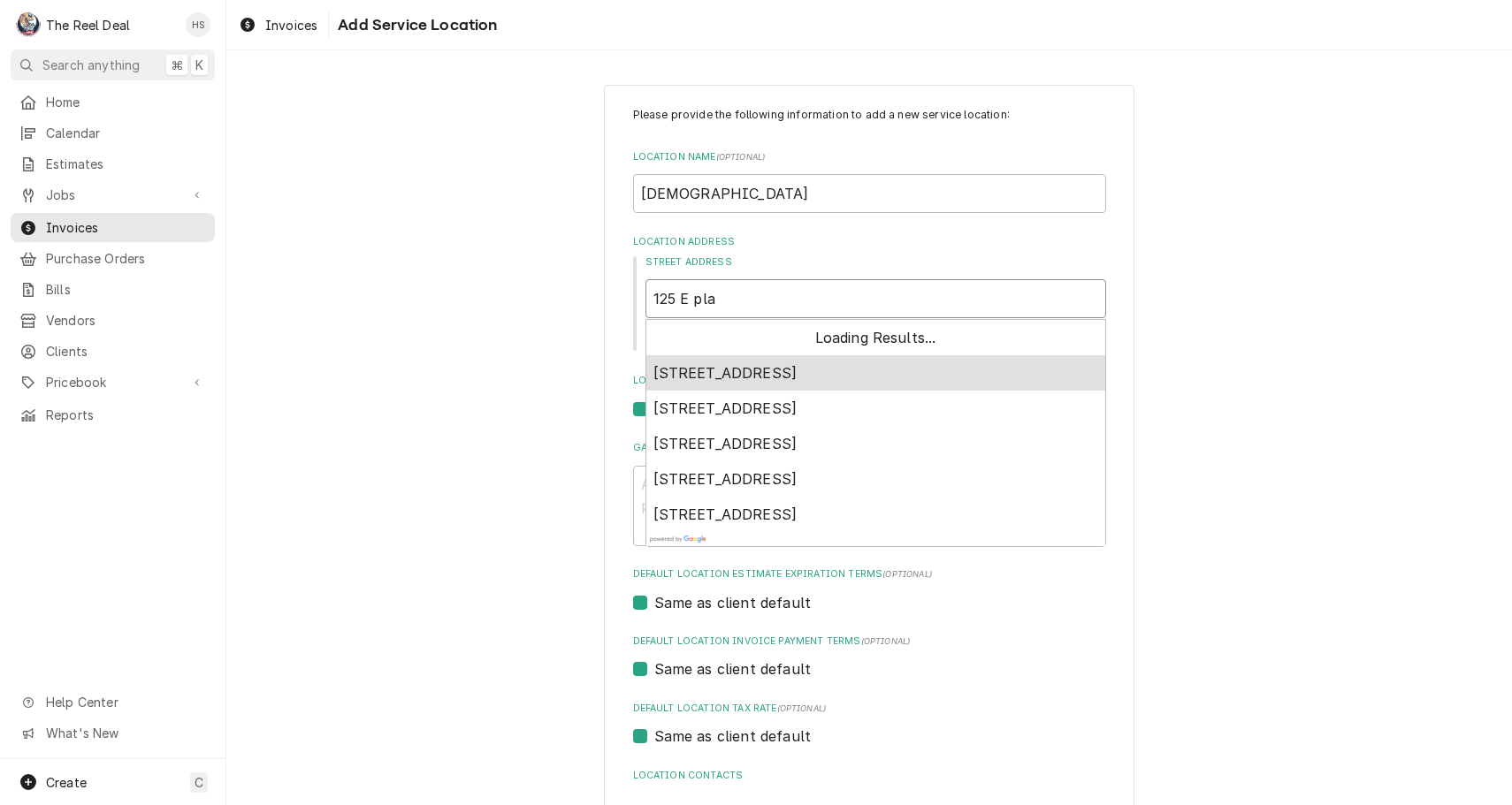
type textarea "x"
type input "125 E plan"
type textarea "x"
type input "125 E plant"
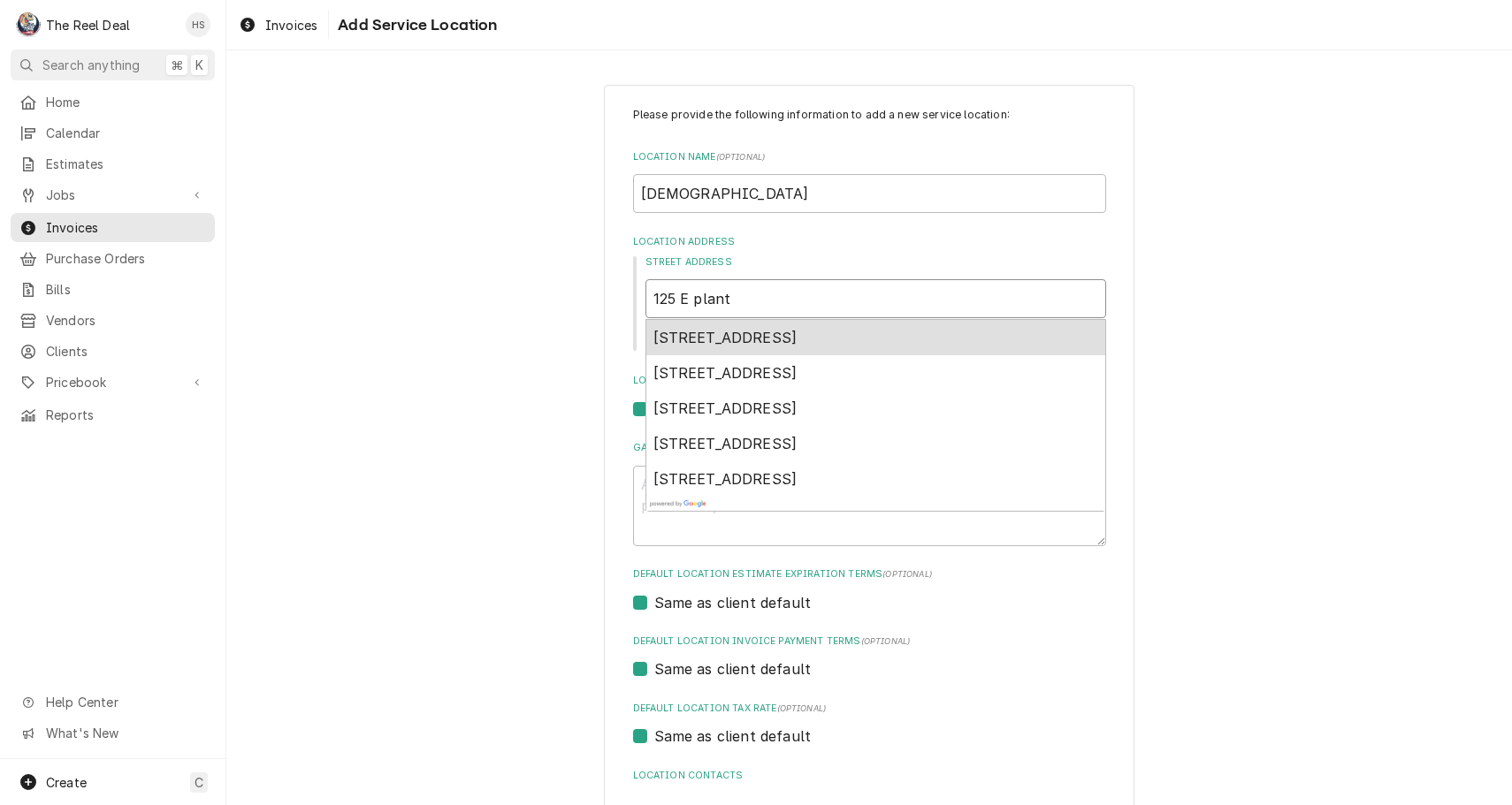
click at [747, 329] on span "125 East Plant Street, Winter Garden, FL, USA" at bounding box center [725, 338] width 144 height 18
type textarea "x"
type input "125 E Plant St"
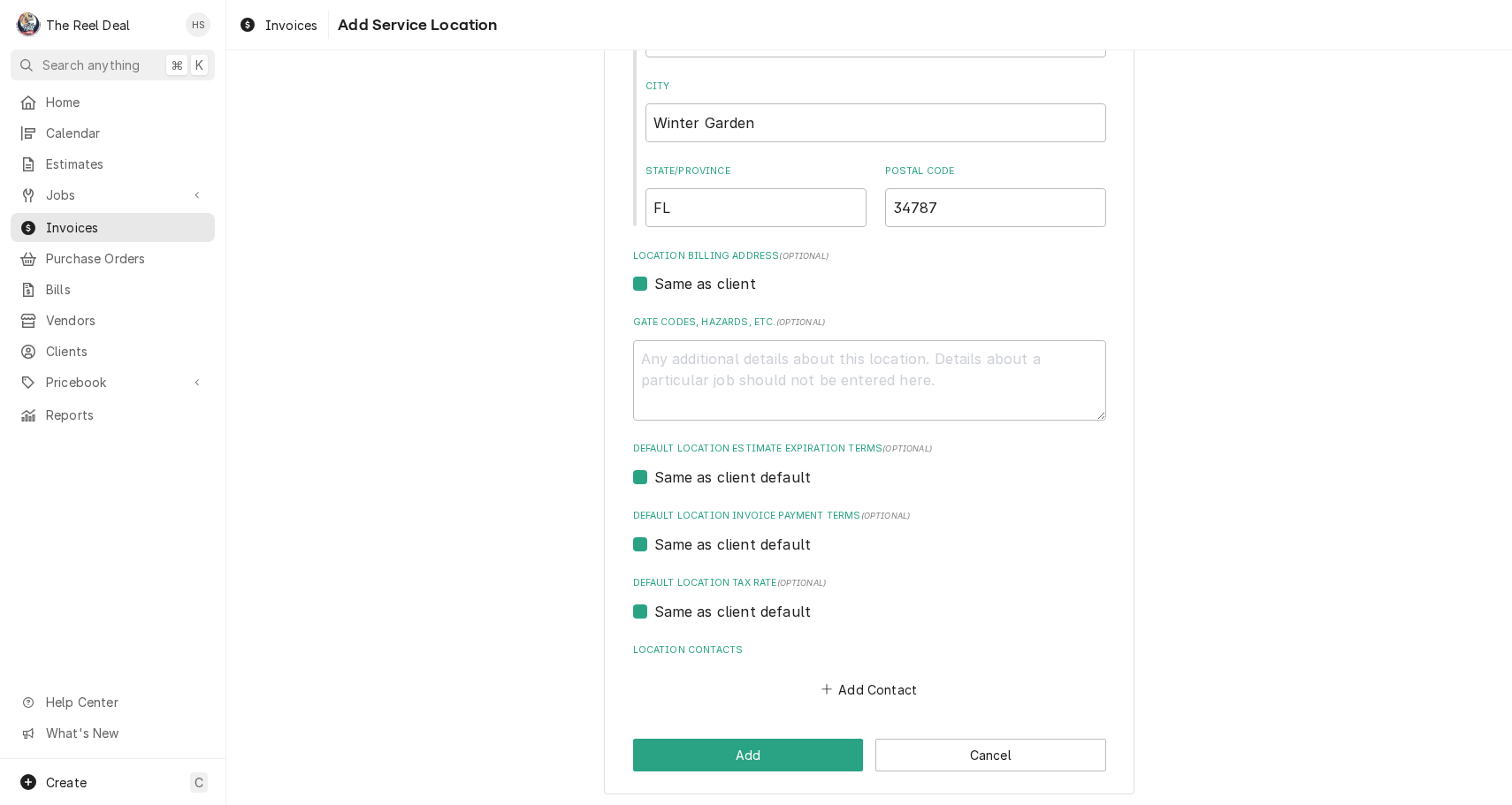
scroll to position [343, 0]
click at [753, 746] on button "Add" at bounding box center [749, 758] width 231 height 32
type textarea "x"
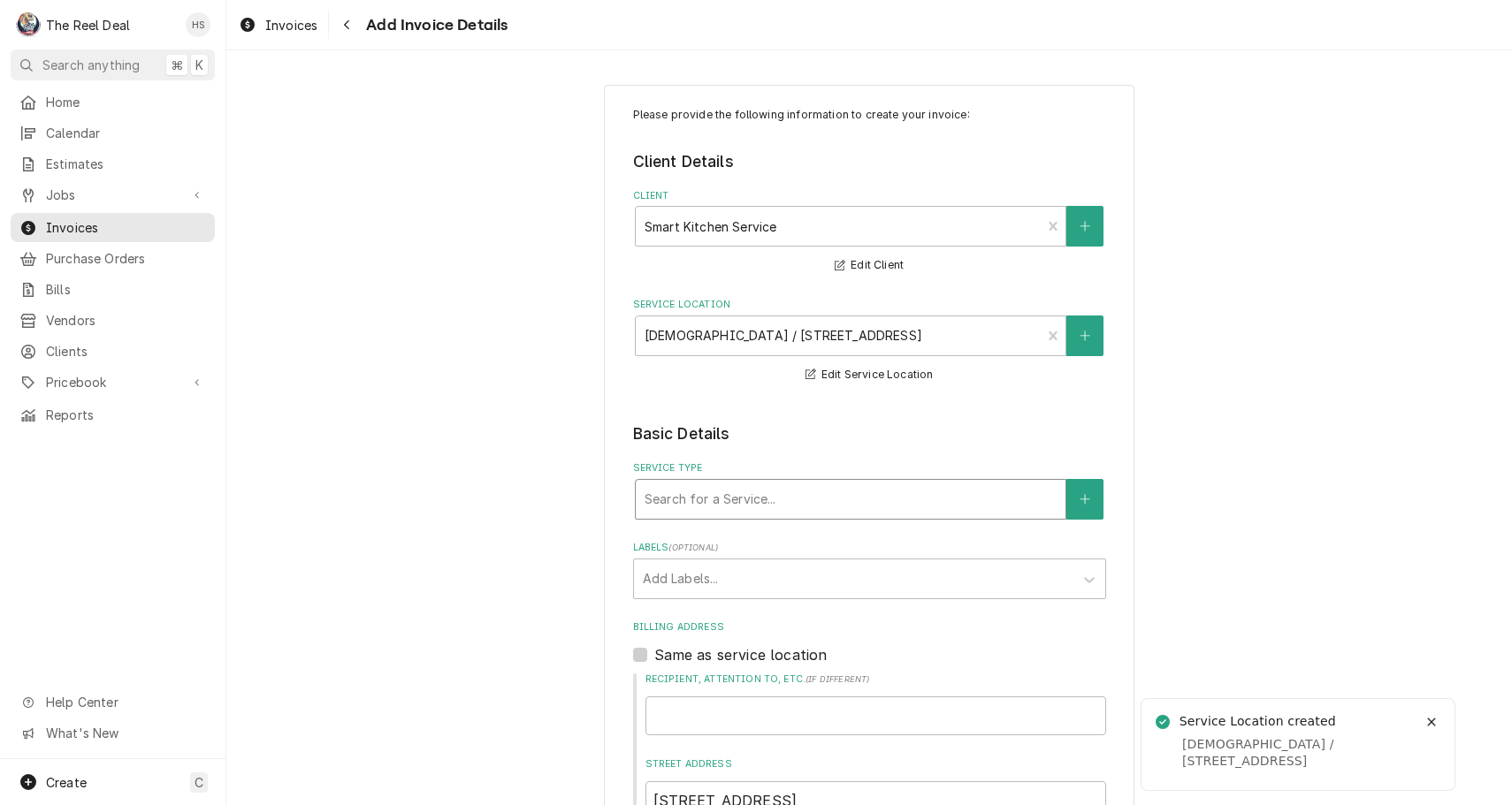
click at [702, 491] on div "Search for a Service..." at bounding box center [851, 498] width 412 height 18
type input "serv"
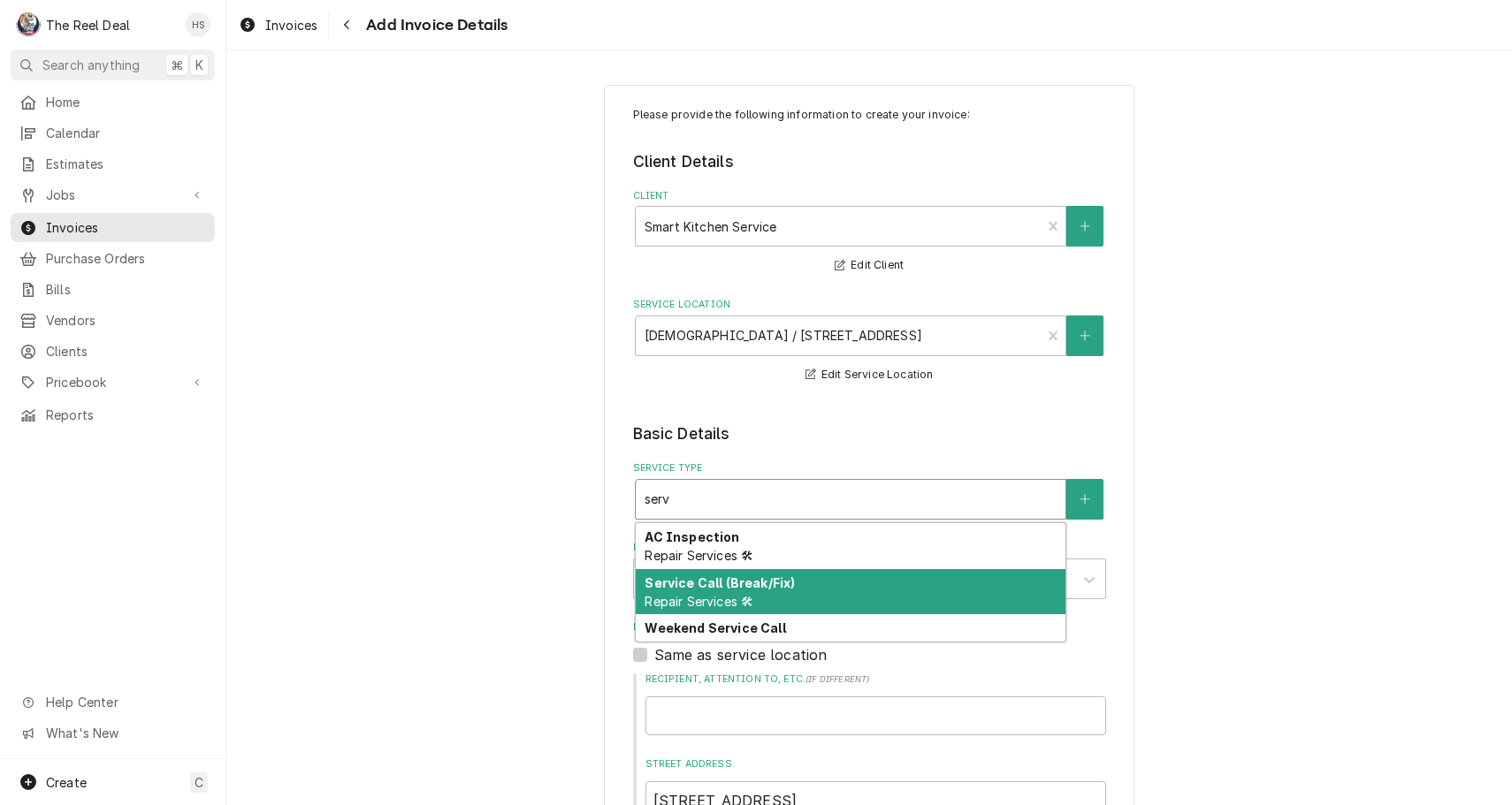
click at [732, 594] on span "Repair Services 🛠" at bounding box center [699, 602] width 109 height 15
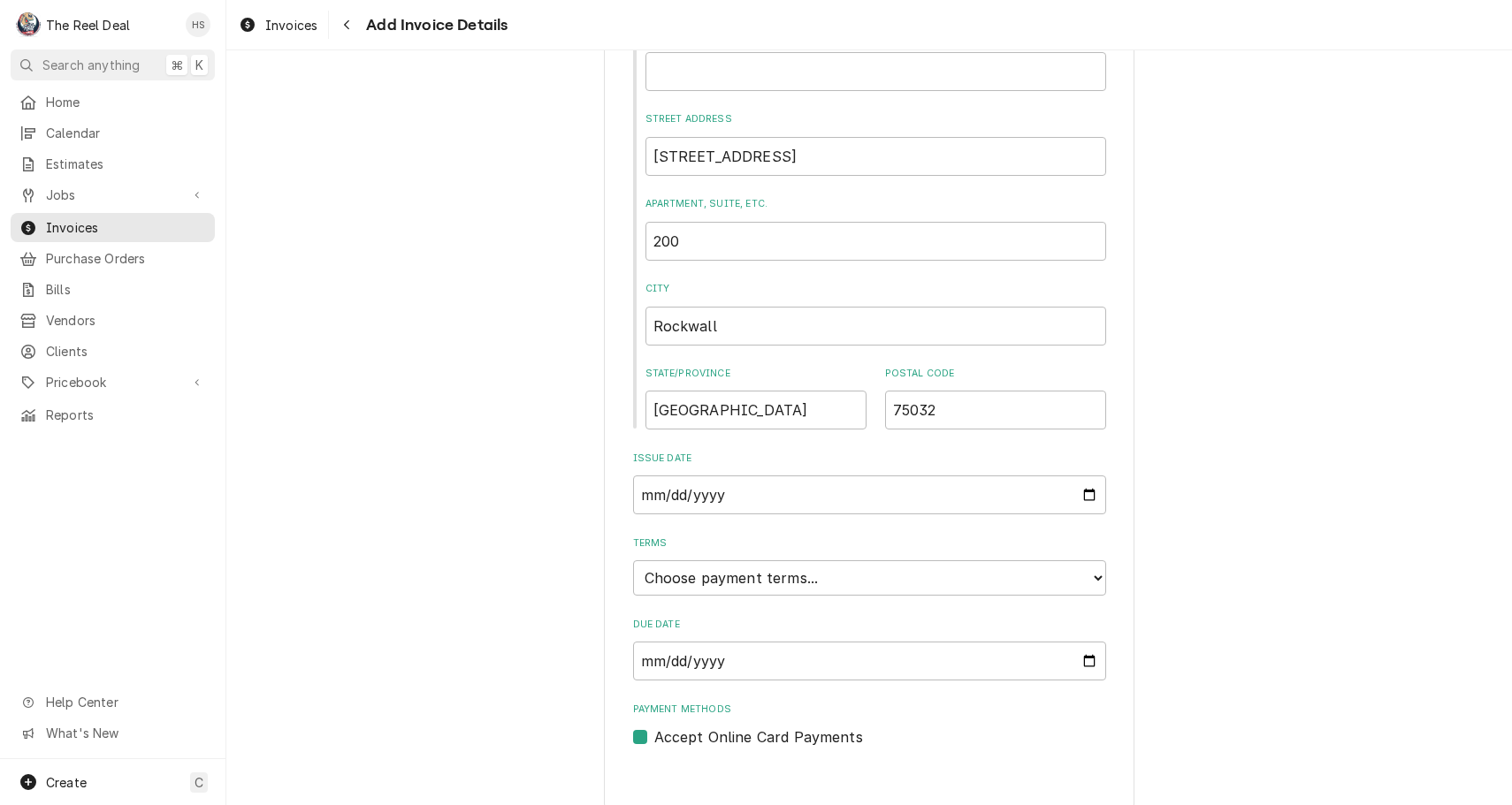
scroll to position [672, 0]
type textarea "x"
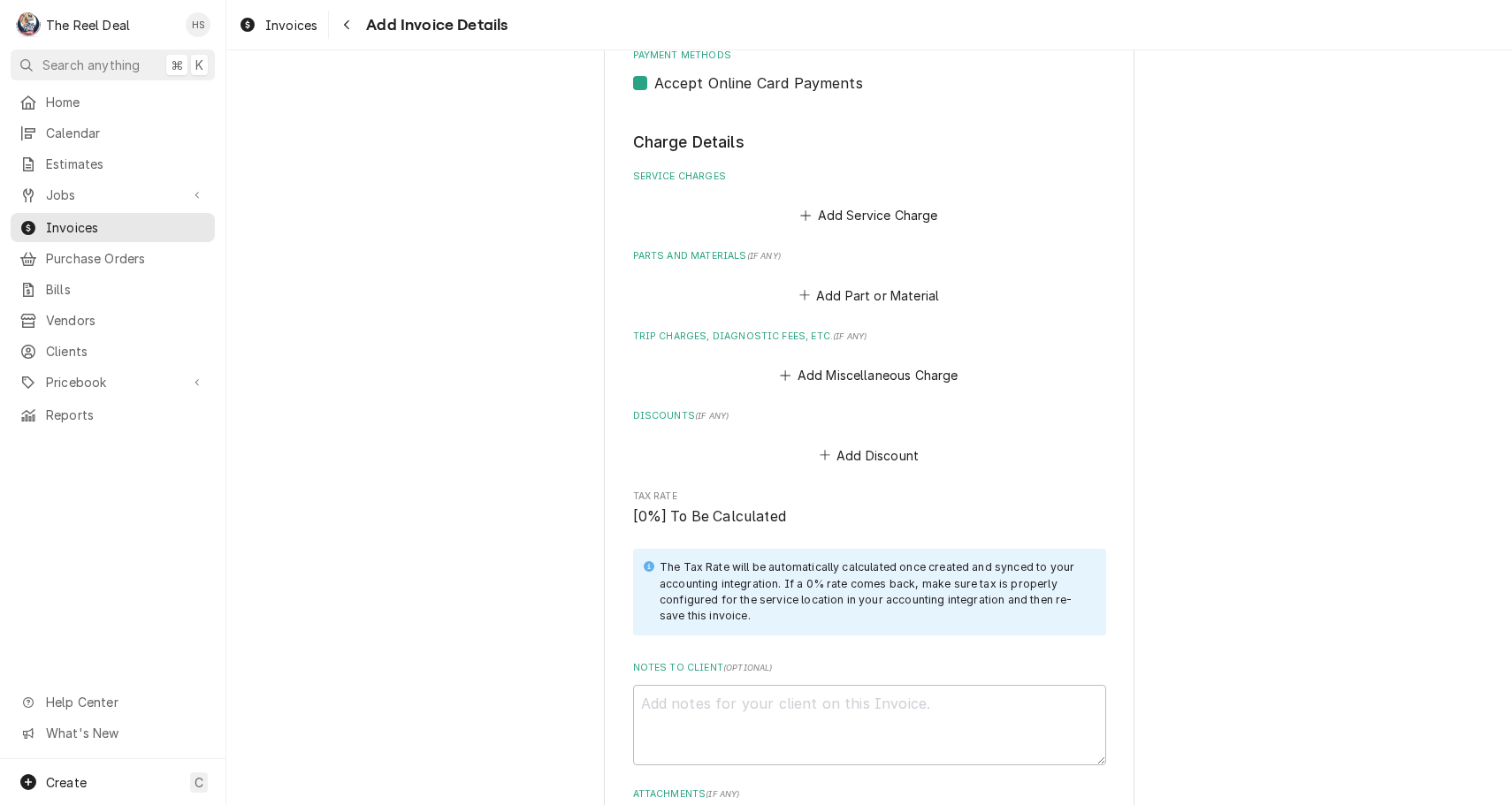
scroll to position [1328, 0]
click at [874, 208] on button "Add Service Charge" at bounding box center [869, 217] width 143 height 25
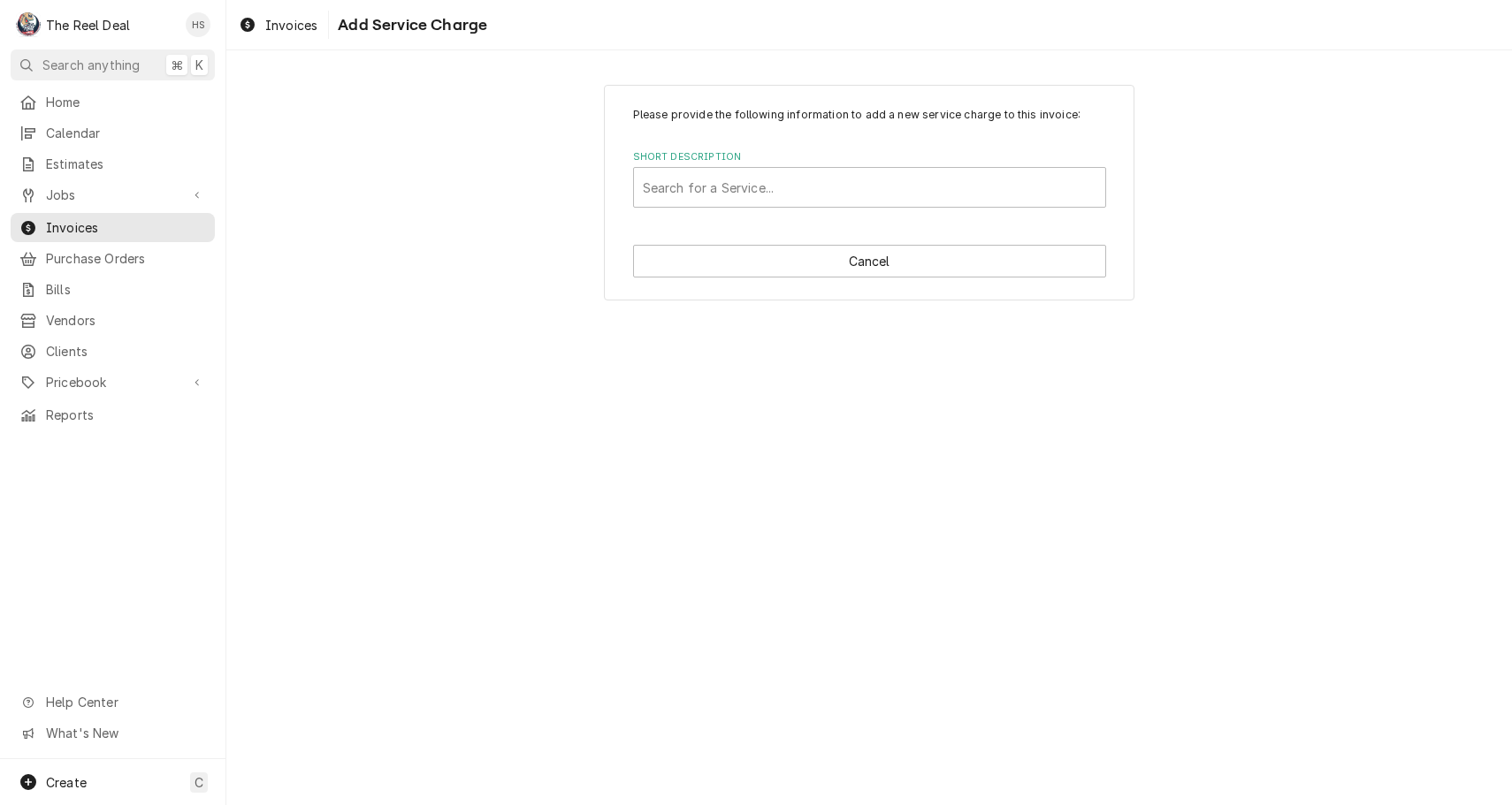
click at [843, 211] on div "Please provide the following information to add a new service charge to this in…" at bounding box center [869, 193] width 530 height 216
click at [844, 208] on div "Search for a Service..." at bounding box center [870, 187] width 473 height 41
type input "ser"
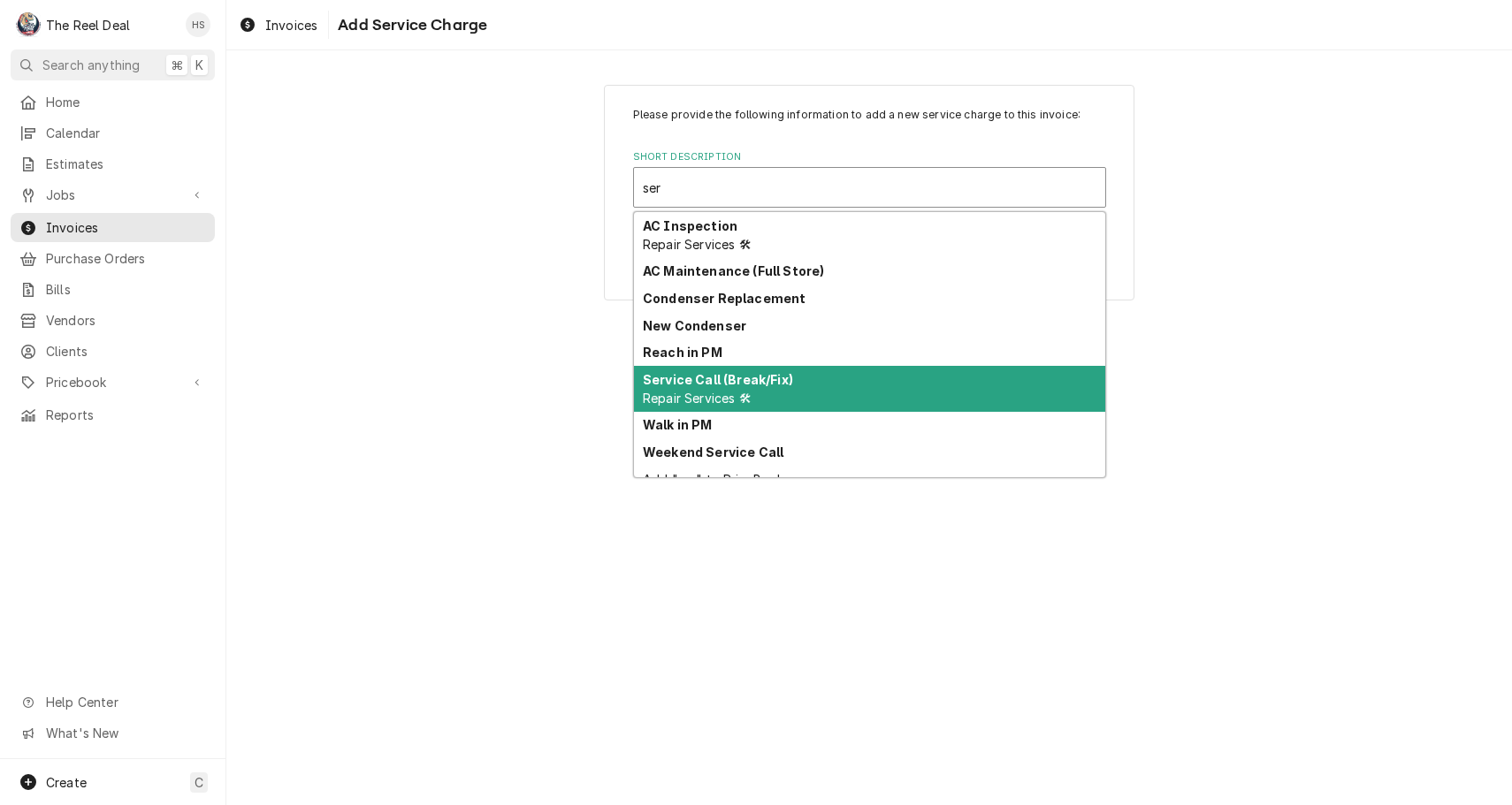
click at [750, 381] on strong "Service Call (Break/Fix)" at bounding box center [718, 380] width 151 height 15
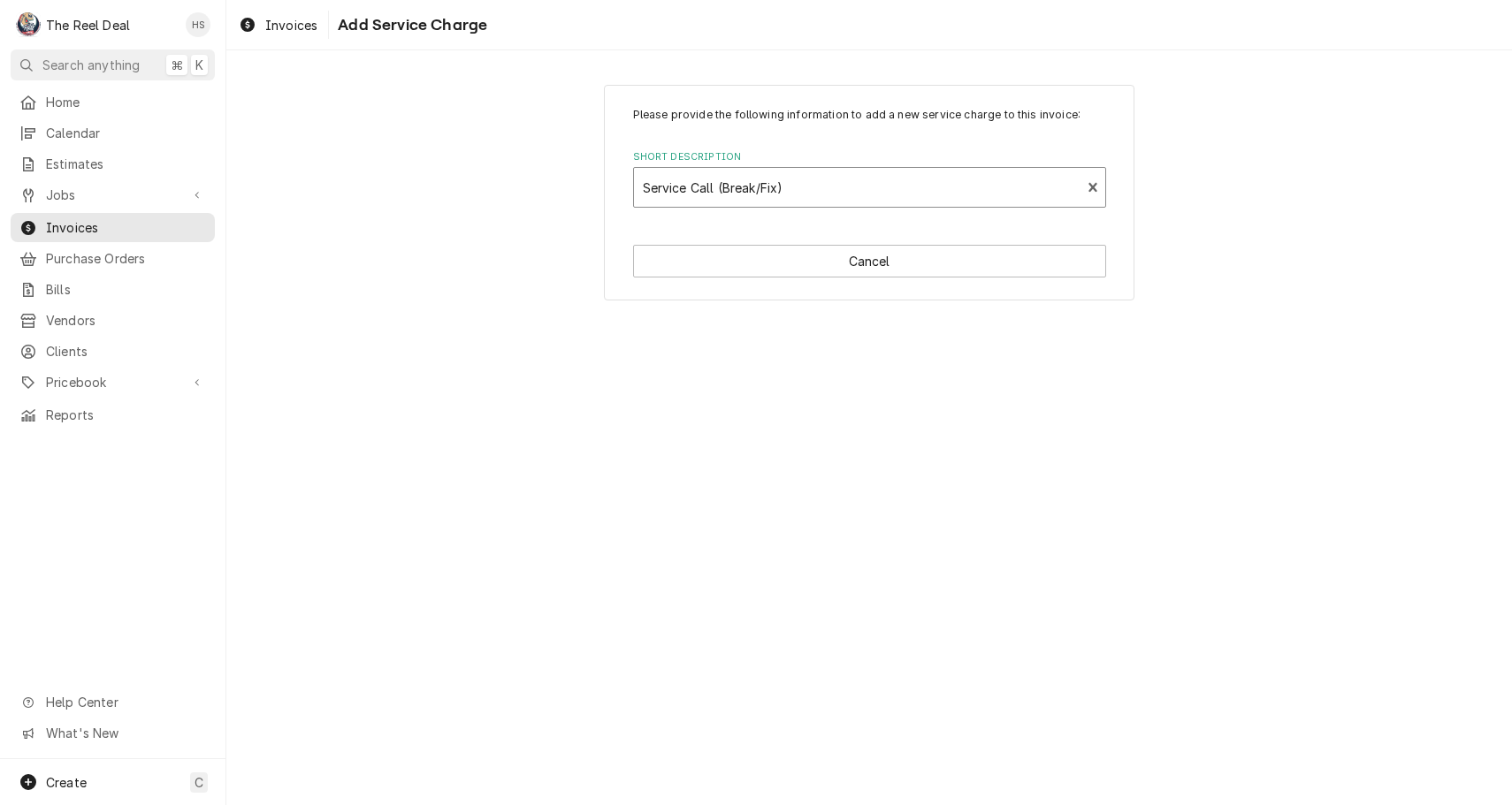
type textarea "x"
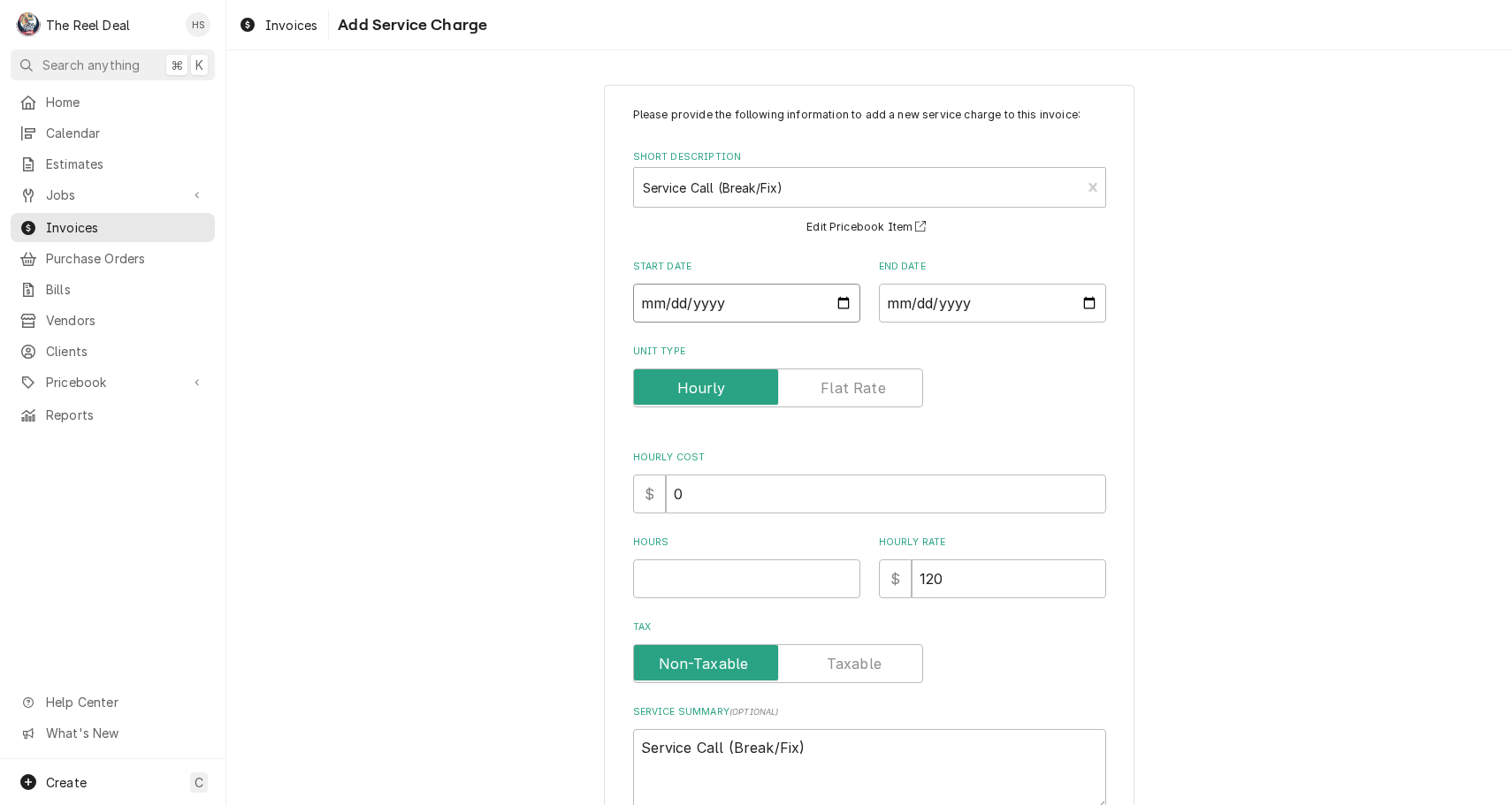
click at [749, 293] on input "Start Date" at bounding box center [747, 303] width 227 height 39
type input "2025-08-25"
type textarea "x"
click at [917, 293] on input "End Date" at bounding box center [992, 303] width 227 height 39
type input "2025-08-25"
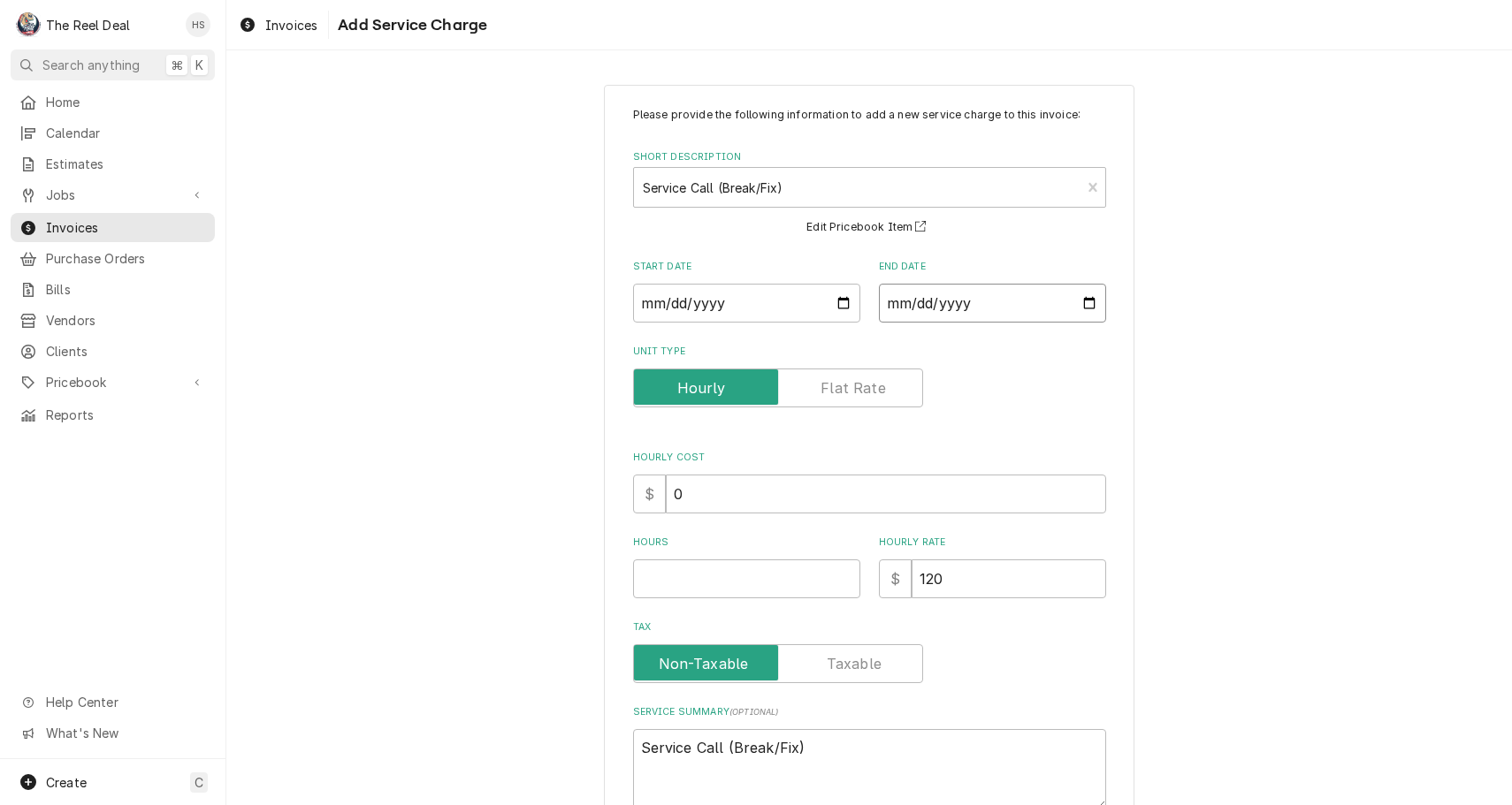
type textarea "x"
click at [763, 466] on div "Hourly Cost $ 0" at bounding box center [870, 483] width 473 height 63
click at [825, 378] on label "Unit Type" at bounding box center [778, 387] width 290 height 39
click at [825, 378] on input "Unit Type" at bounding box center [777, 387] width 274 height 39
checkbox input "true"
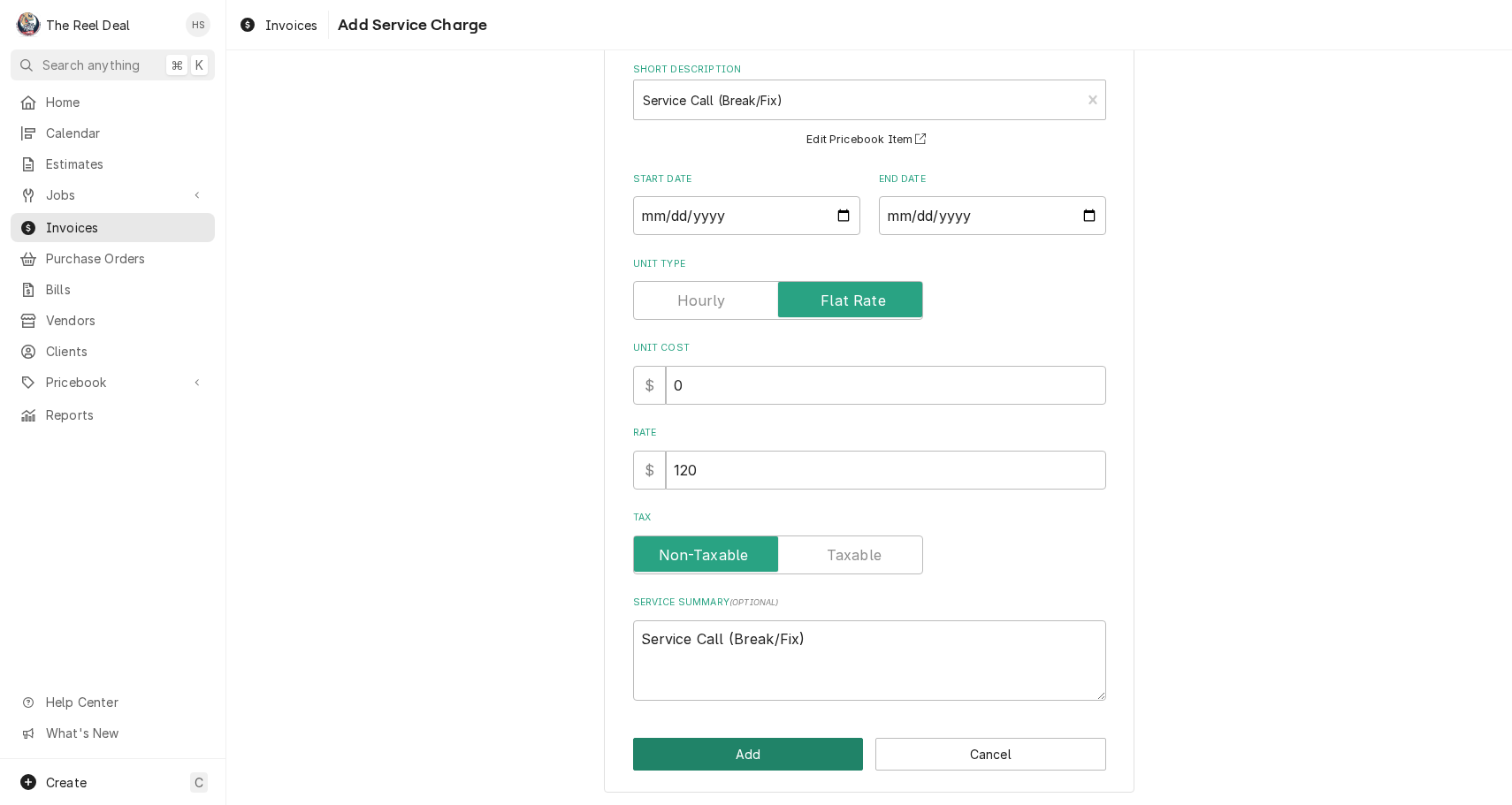
click at [697, 742] on button "Add" at bounding box center [749, 754] width 231 height 32
type textarea "x"
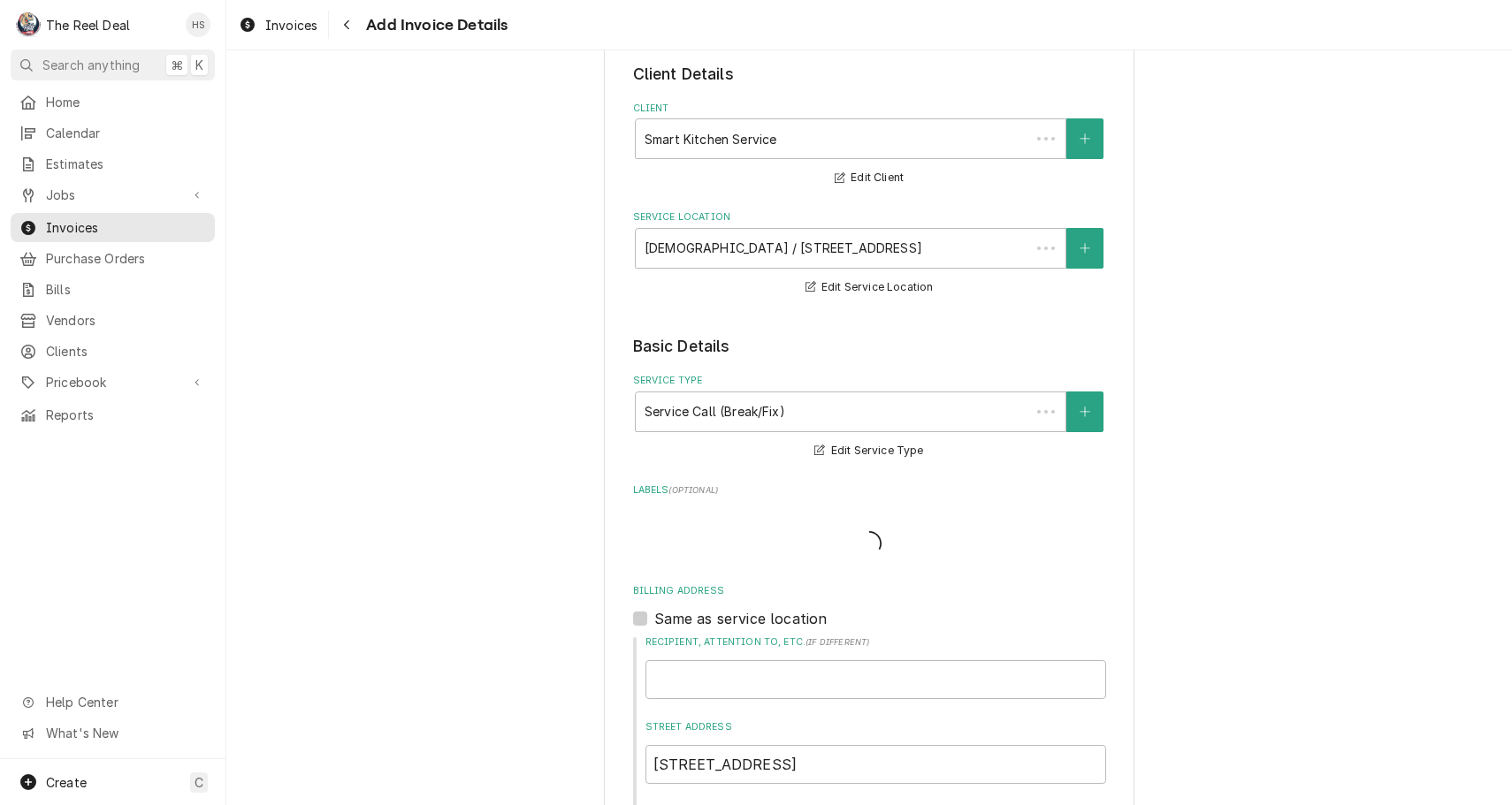
scroll to position [1328, 0]
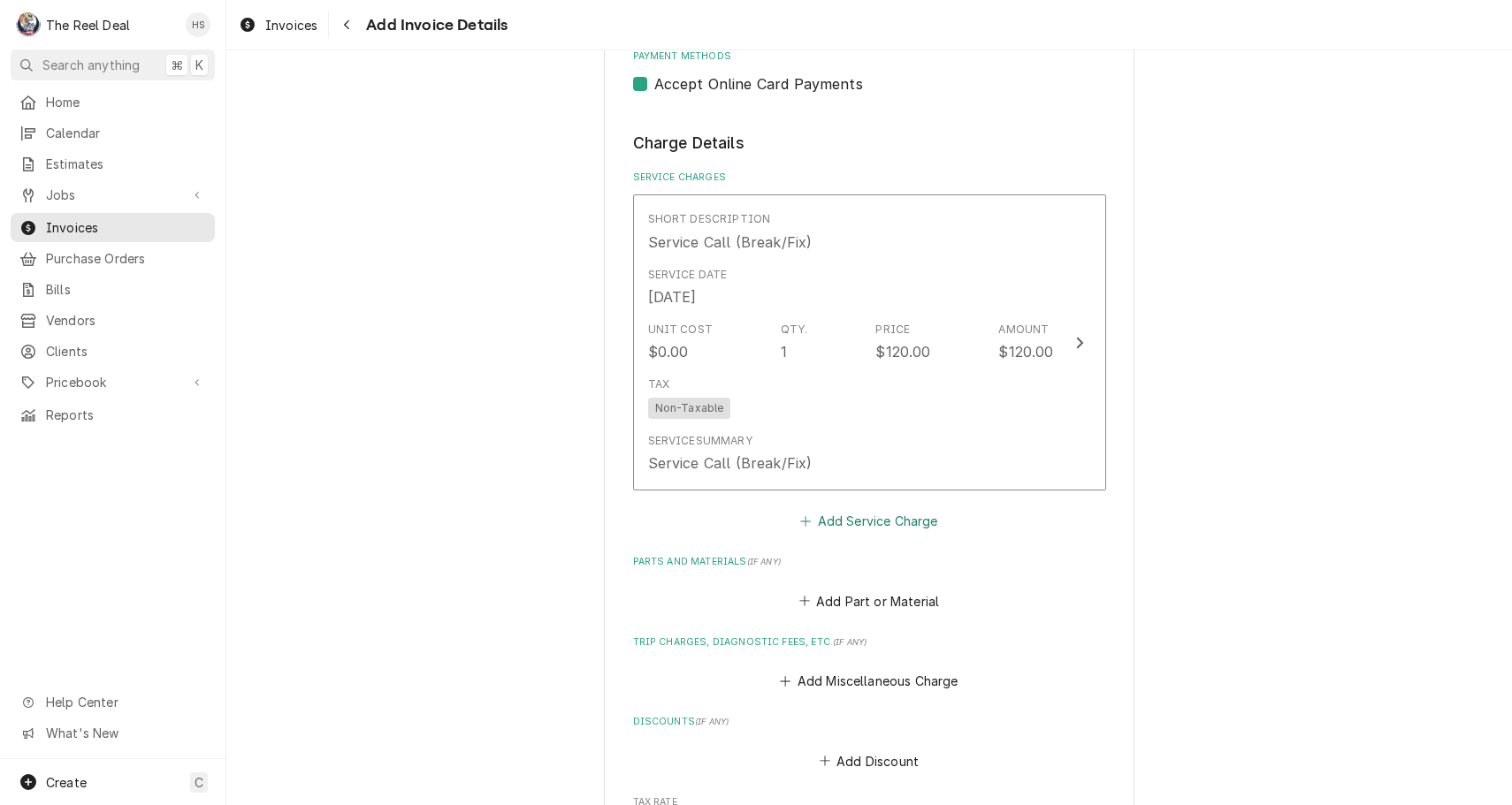
click at [852, 509] on button "Add Service Charge" at bounding box center [869, 522] width 143 height 25
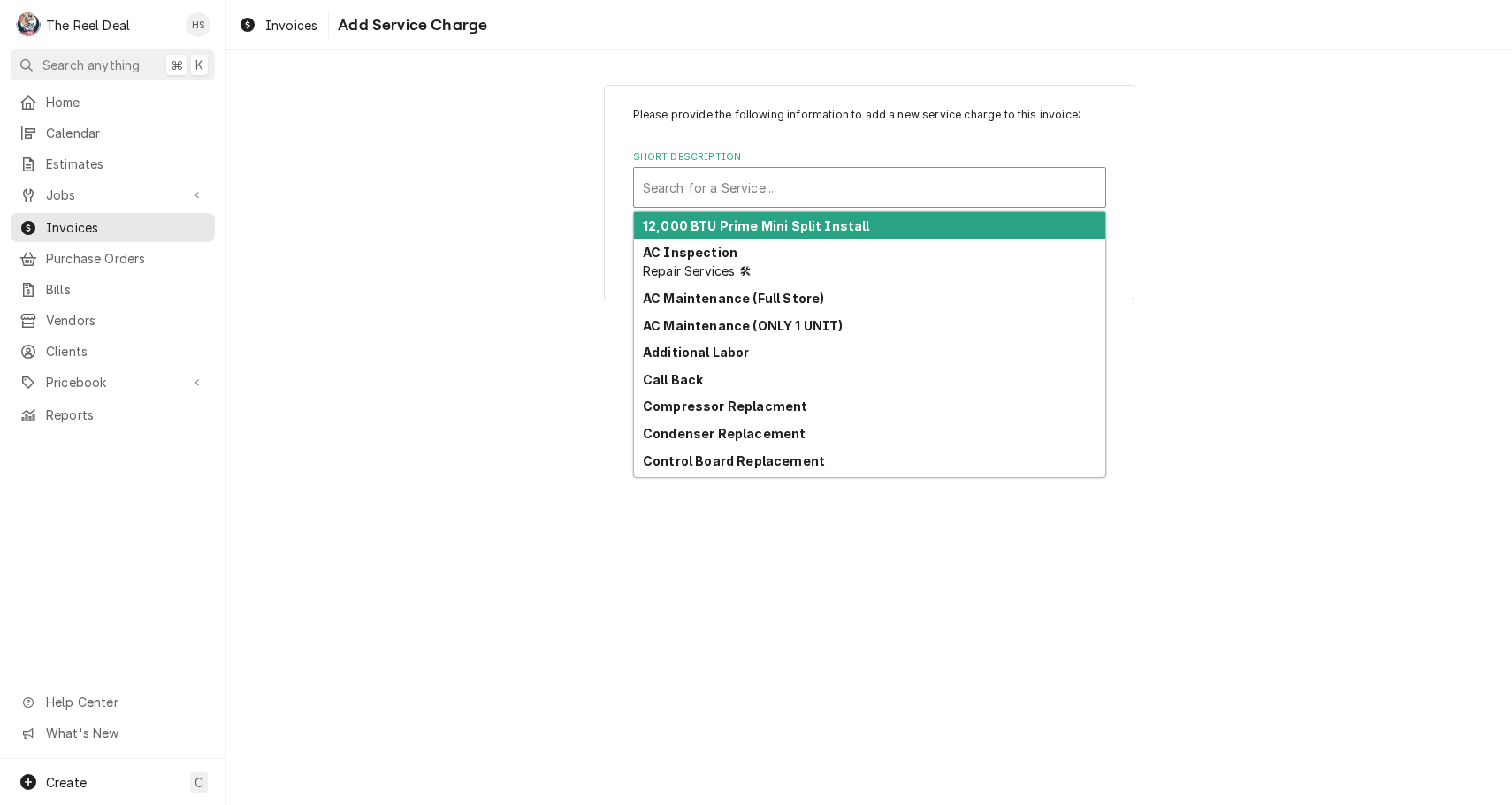
click at [797, 200] on div "Short Description" at bounding box center [869, 187] width 453 height 31
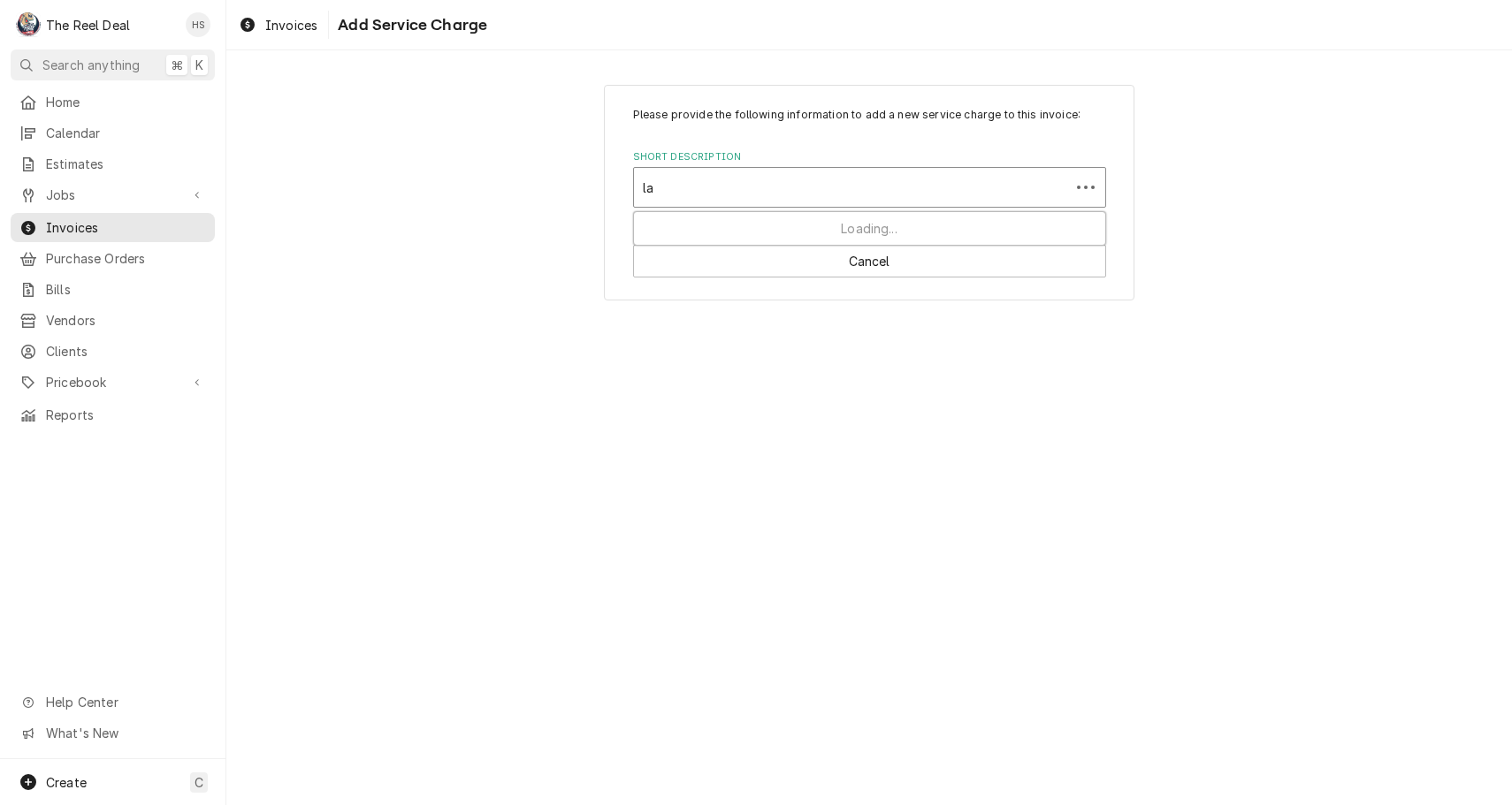
type input "lab"
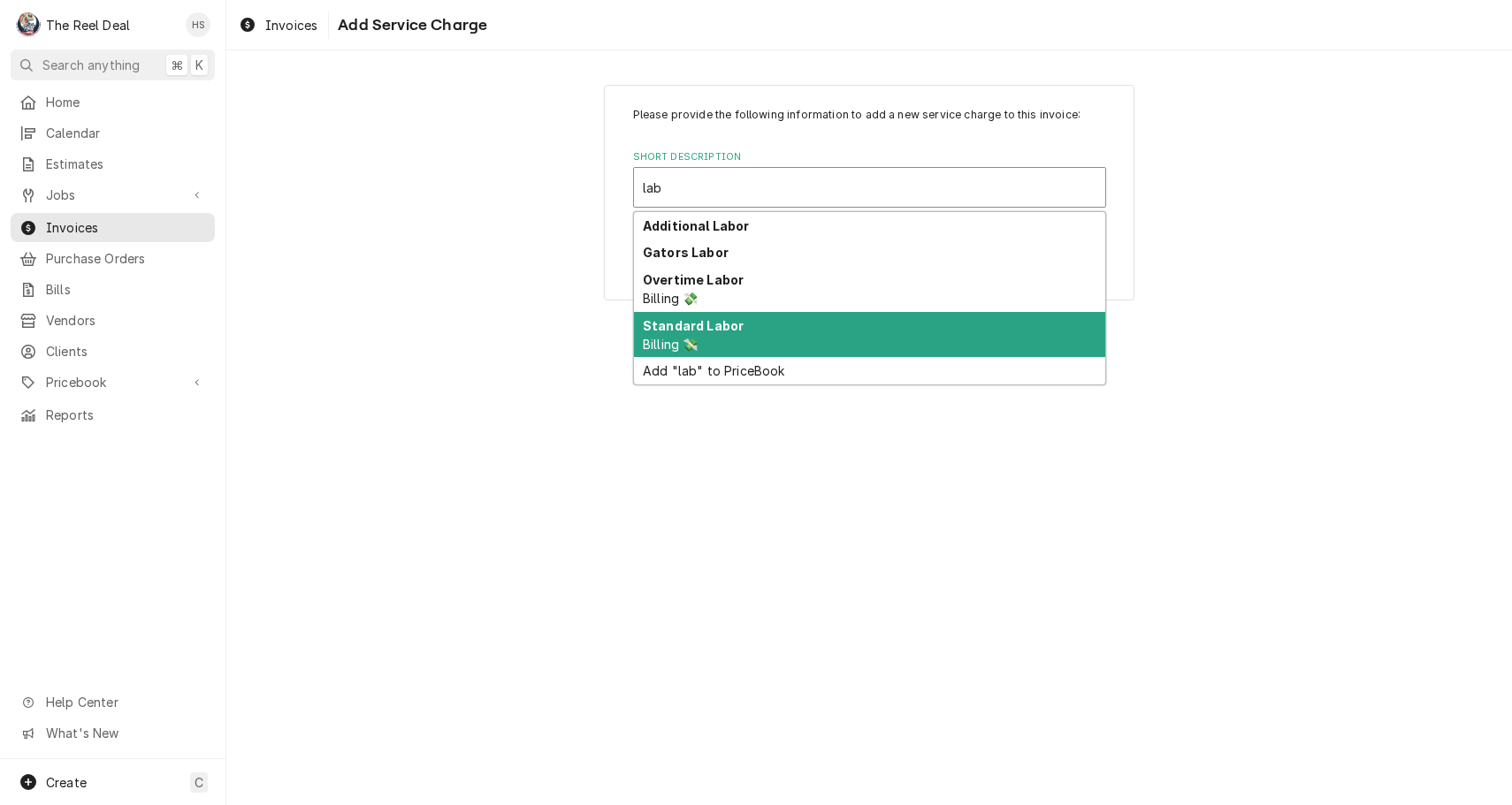
click at [742, 340] on div "Standard Labor Billing 💸" at bounding box center [870, 335] width 471 height 46
type textarea "x"
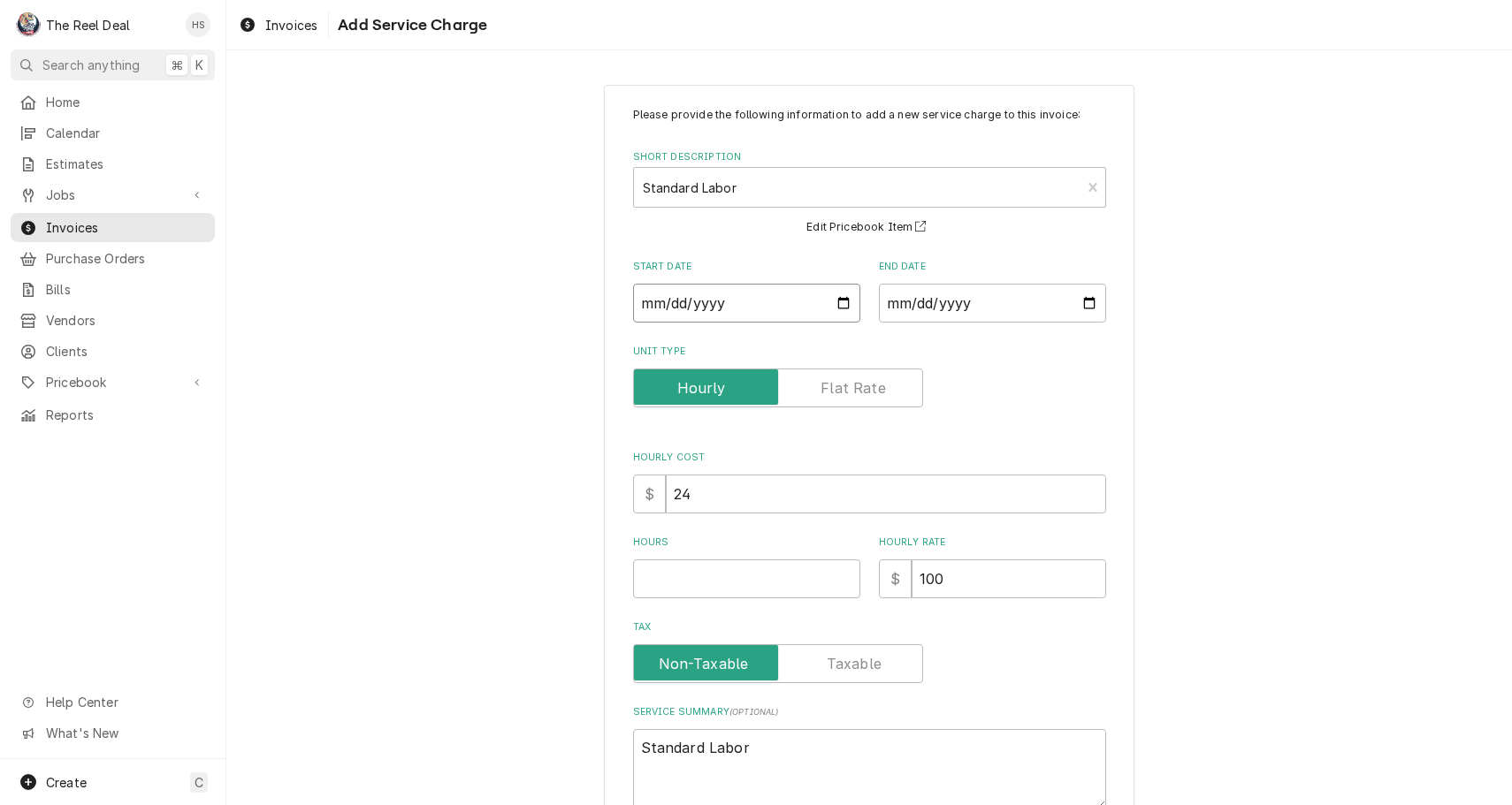
click at [733, 289] on input "Start Date" at bounding box center [747, 303] width 227 height 39
type input "2025-08-25"
type textarea "x"
click at [942, 296] on input "End Date" at bounding box center [992, 303] width 227 height 39
type input "2025-08-25"
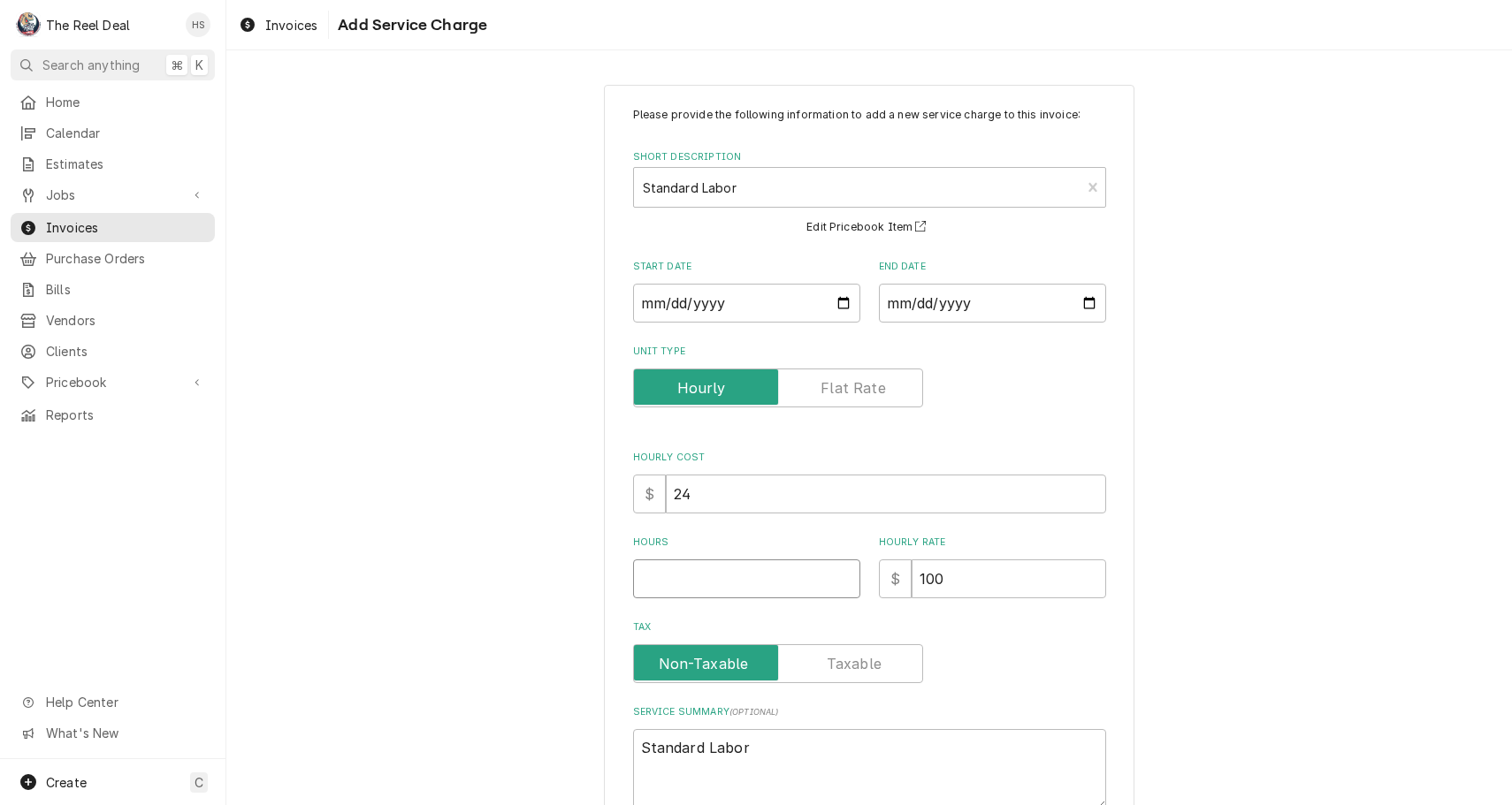
click at [777, 567] on input "Hours" at bounding box center [747, 579] width 227 height 39
type textarea "x"
type input "1"
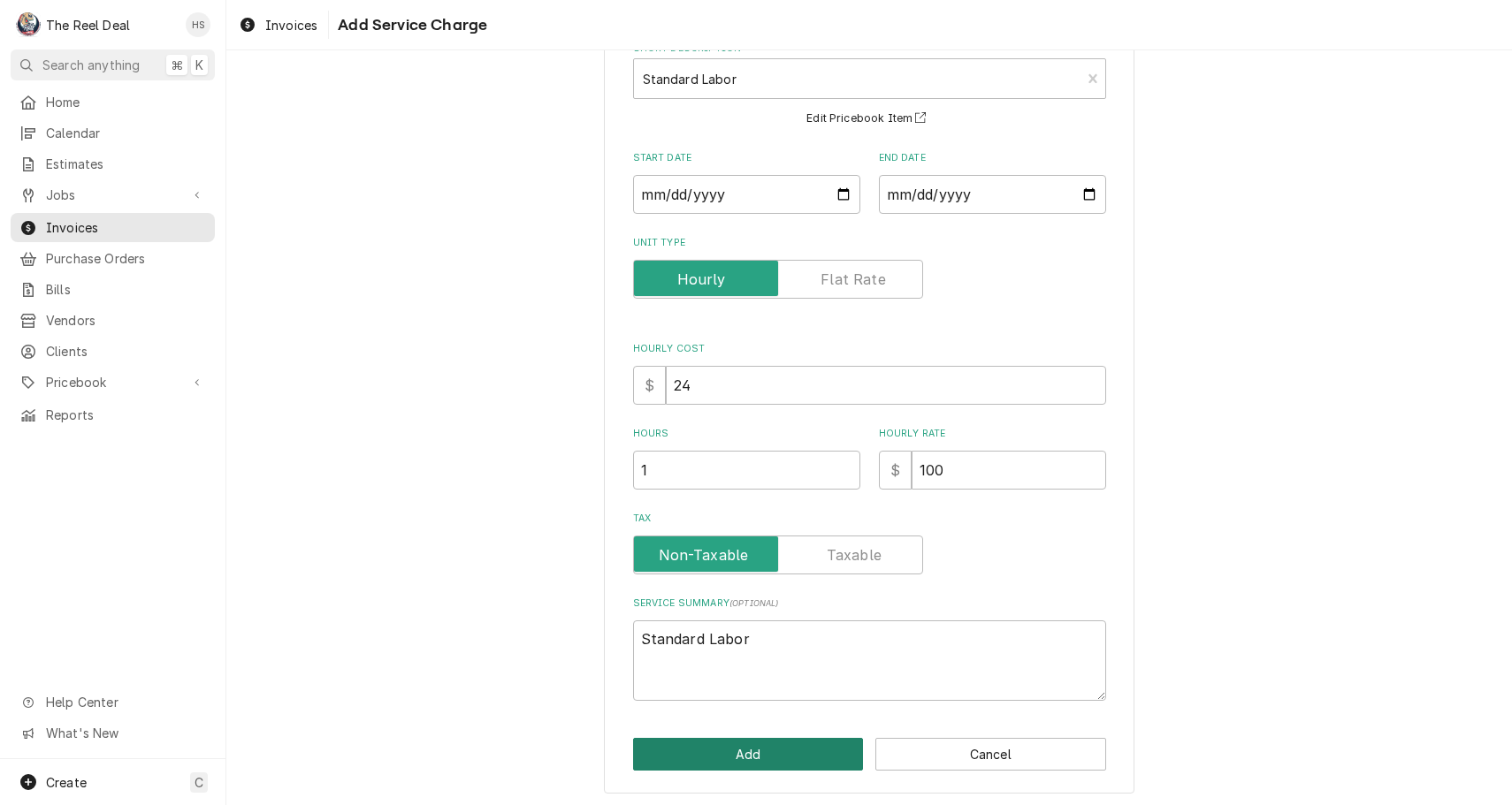
click at [698, 754] on button "Add" at bounding box center [749, 754] width 231 height 32
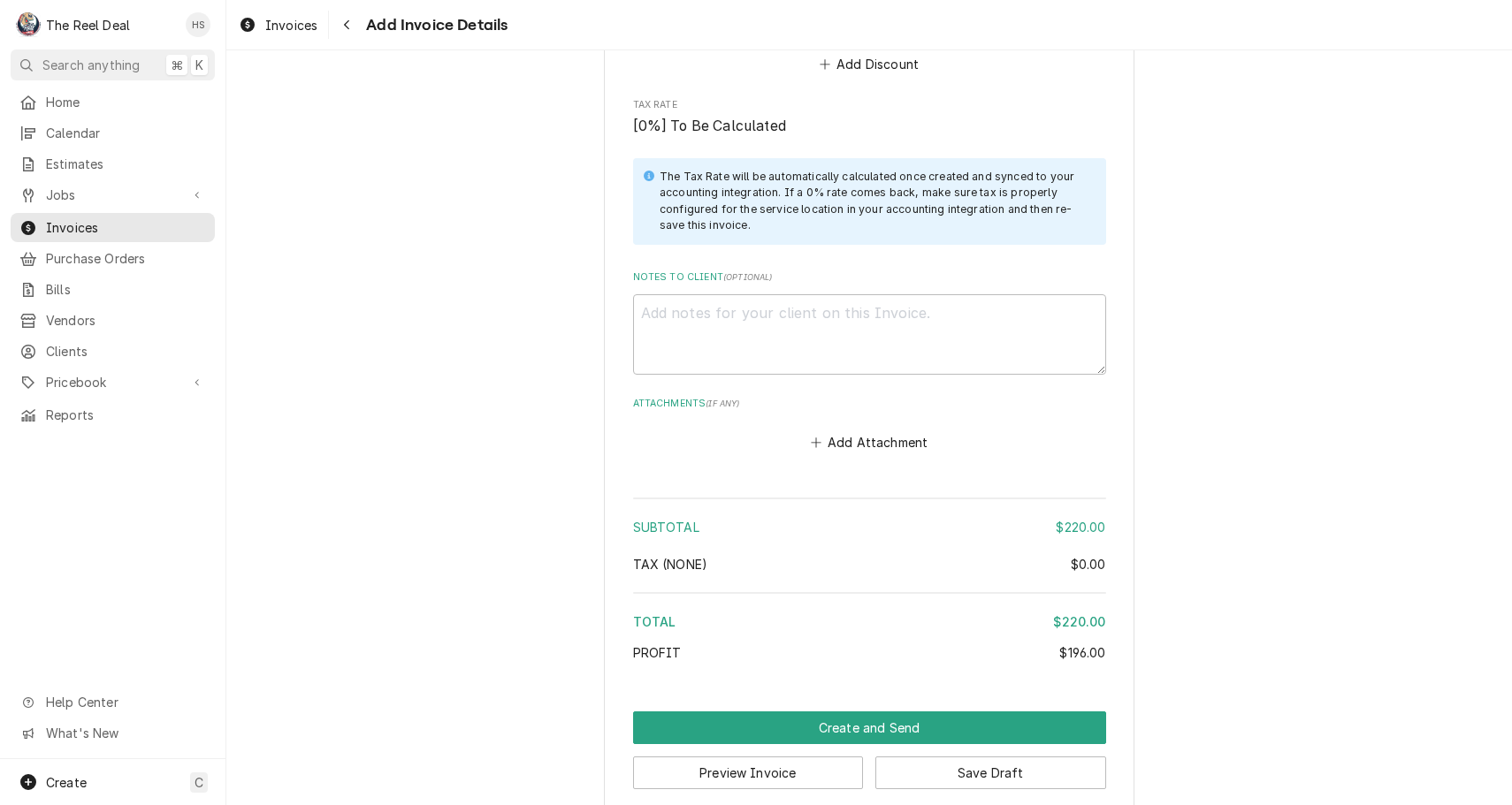
scroll to position [2328, 0]
click at [796, 340] on textarea "Notes to Client ( optional )" at bounding box center [870, 336] width 473 height 80
type textarea "x"
type textarea "C"
type textarea "x"
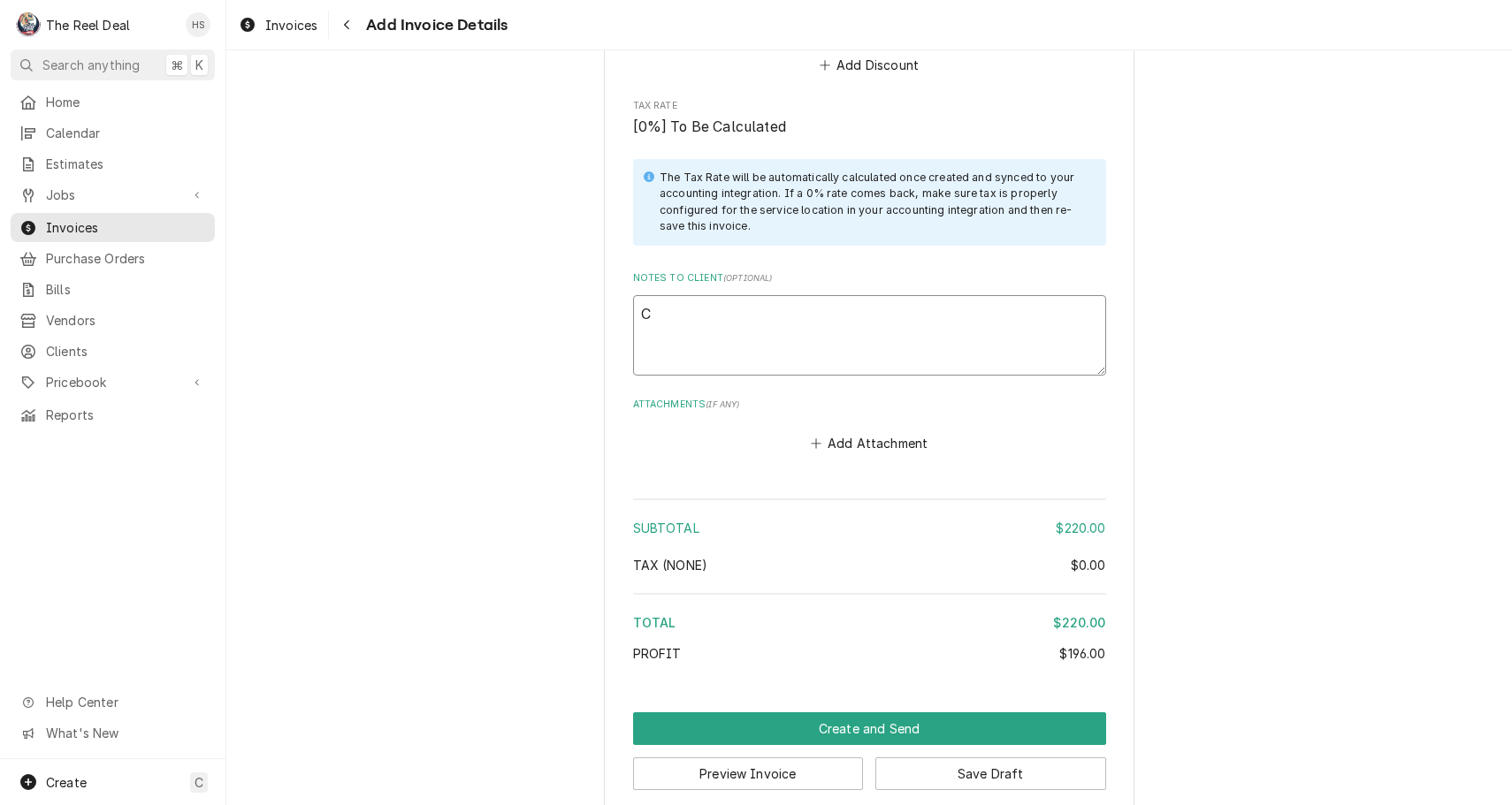
type textarea "Cu"
type textarea "x"
type textarea "Cus"
type textarea "x"
type textarea "Cust"
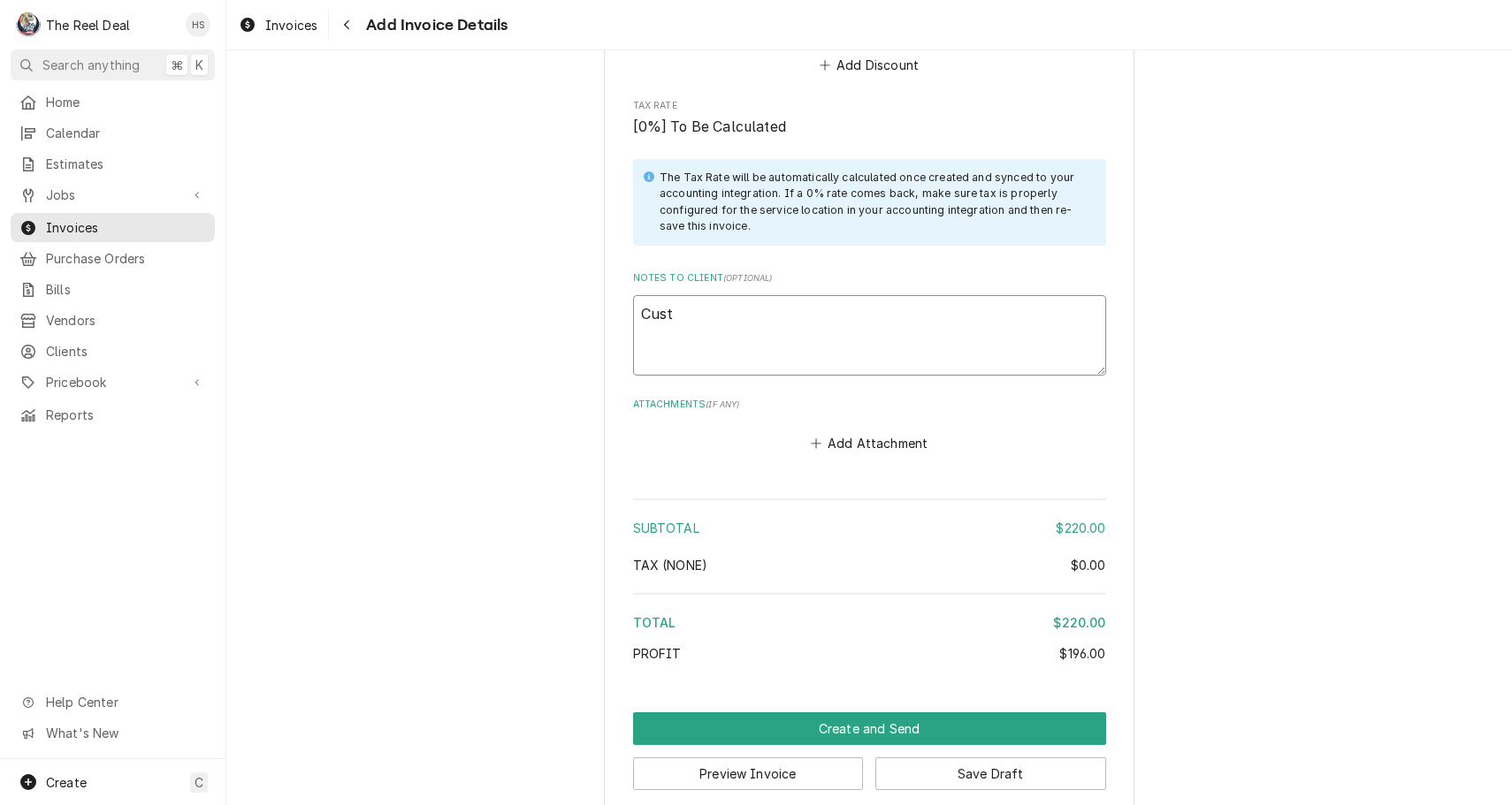
type textarea "x"
type textarea "Custe"
type textarea "x"
type textarea "Custer"
type textarea "x"
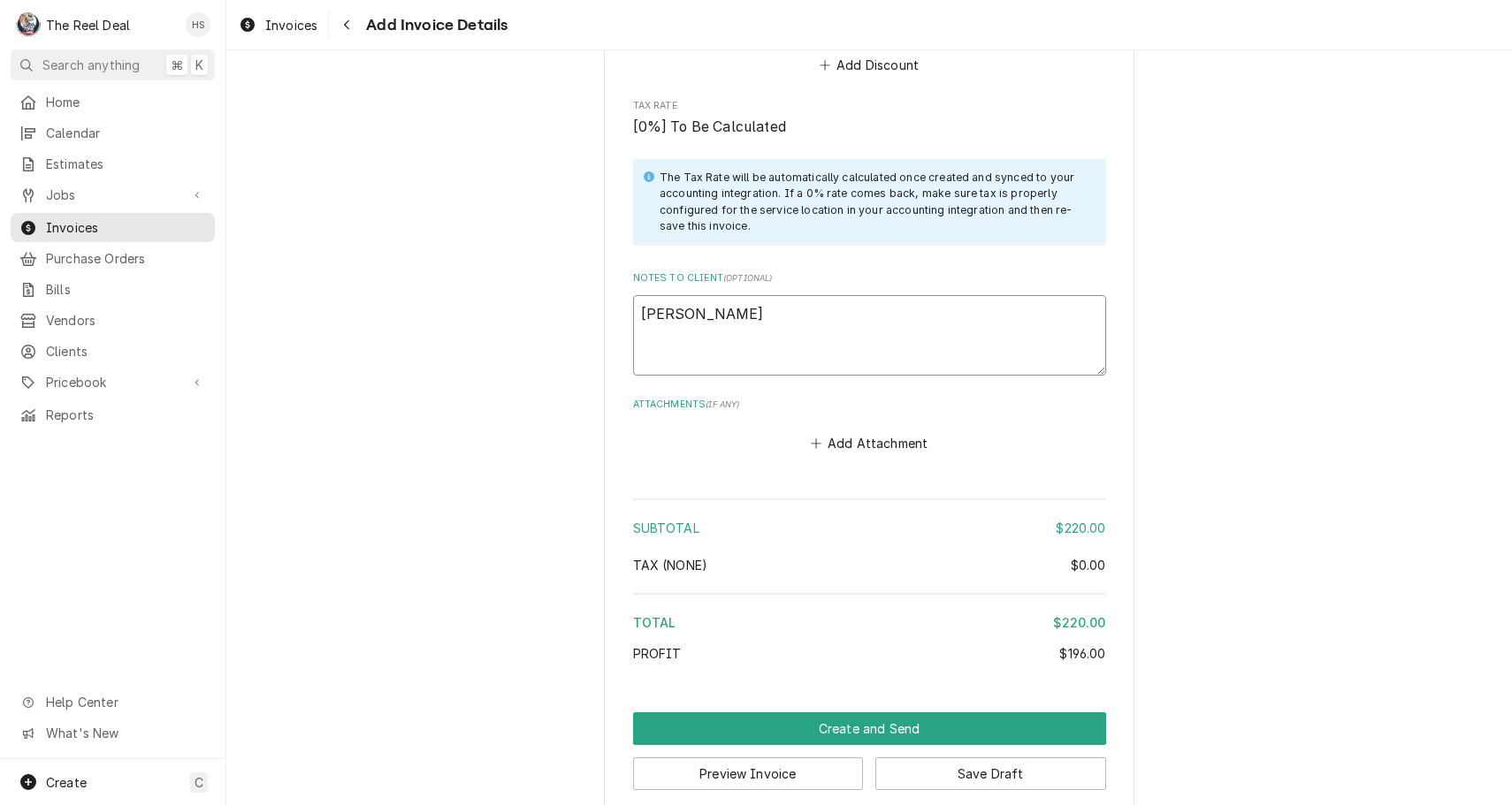
type textarea "Custe"
type textarea "x"
type textarea "Cust"
type textarea "x"
type textarea "Custo"
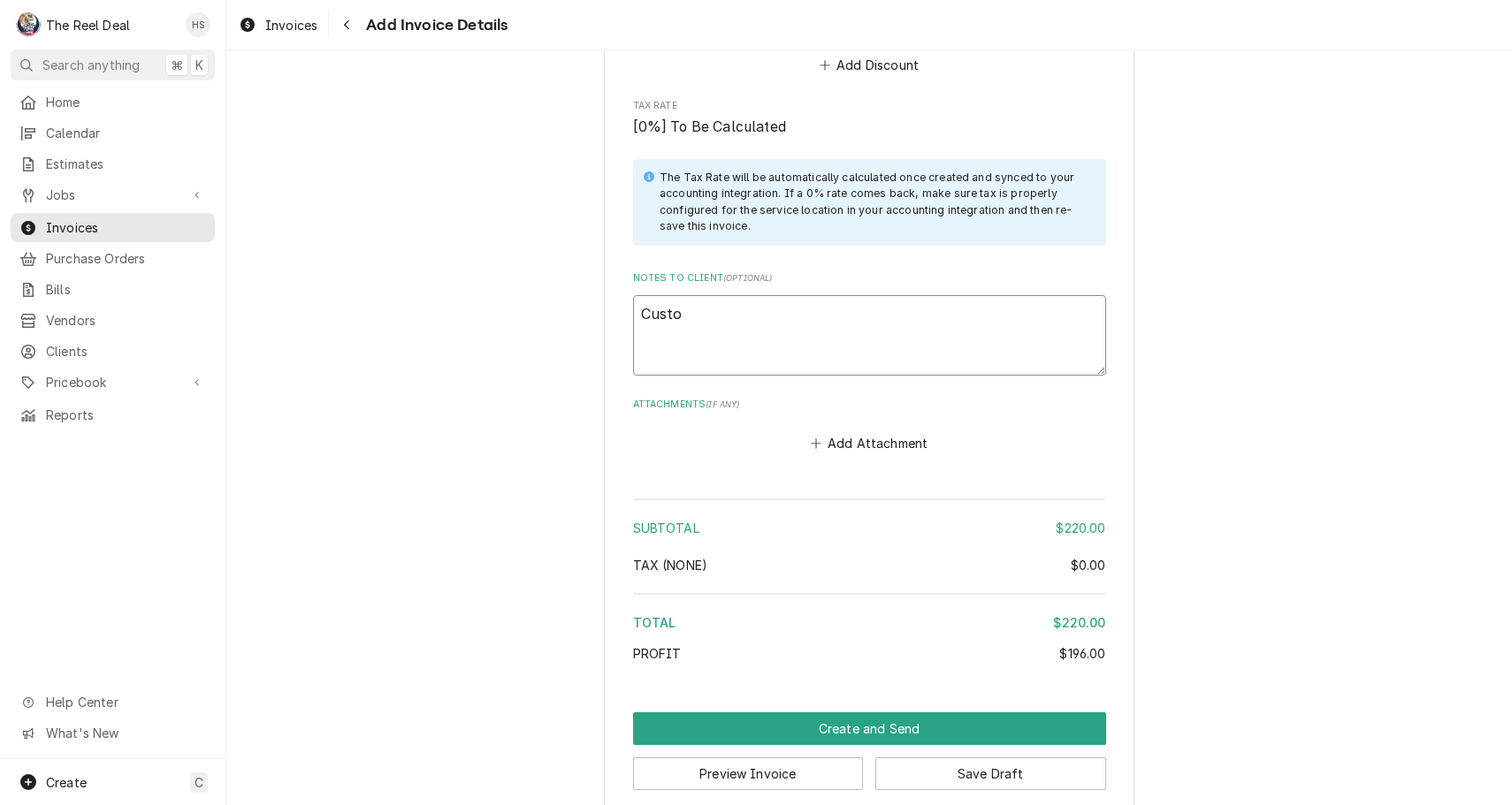
type textarea "x"
type textarea "Custom"
type textarea "x"
type textarea "Custome"
type textarea "x"
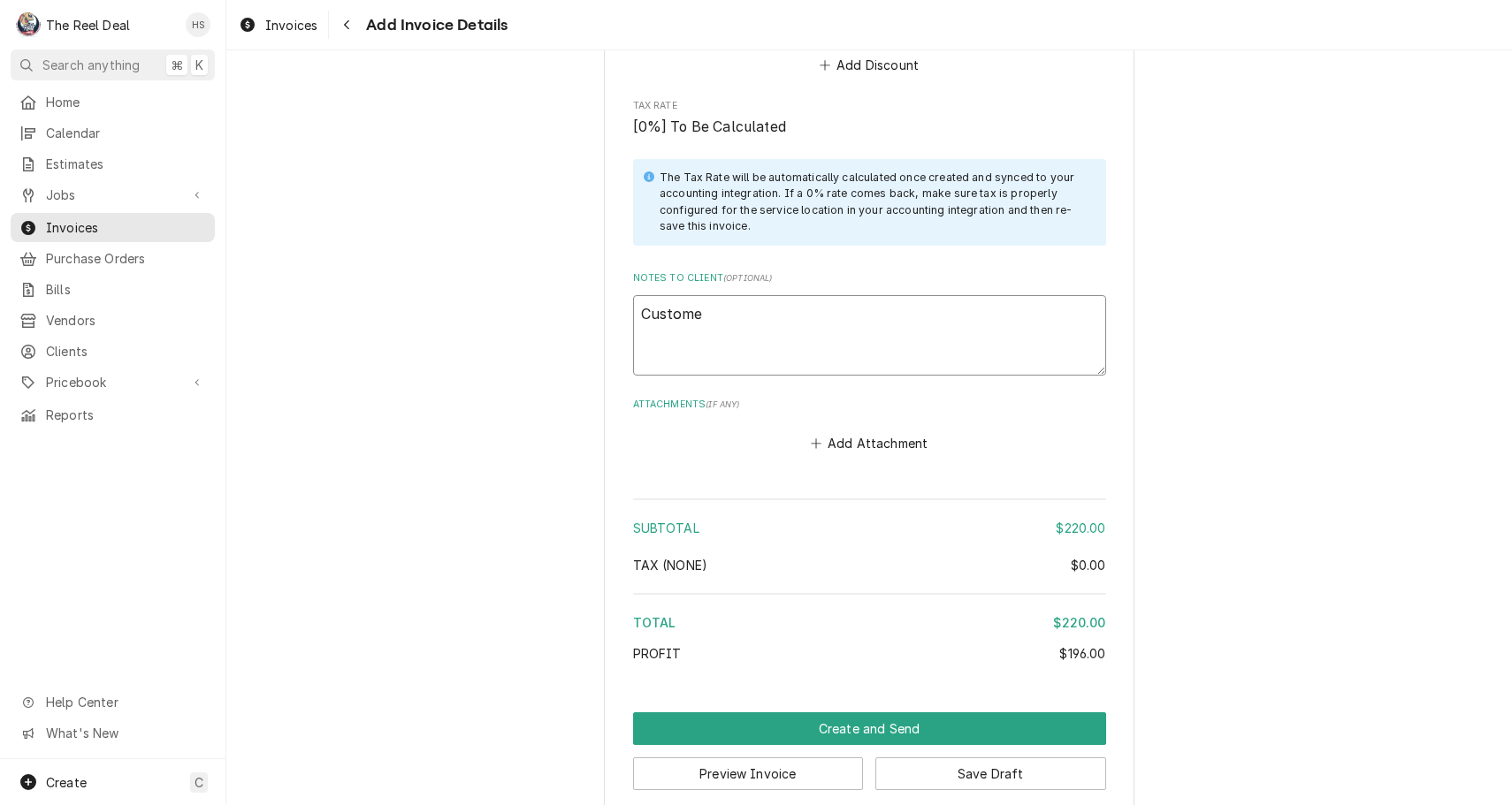
type textarea "Customer"
type textarea "x"
type textarea "Customer"
type textarea "x"
type textarea "Customer w"
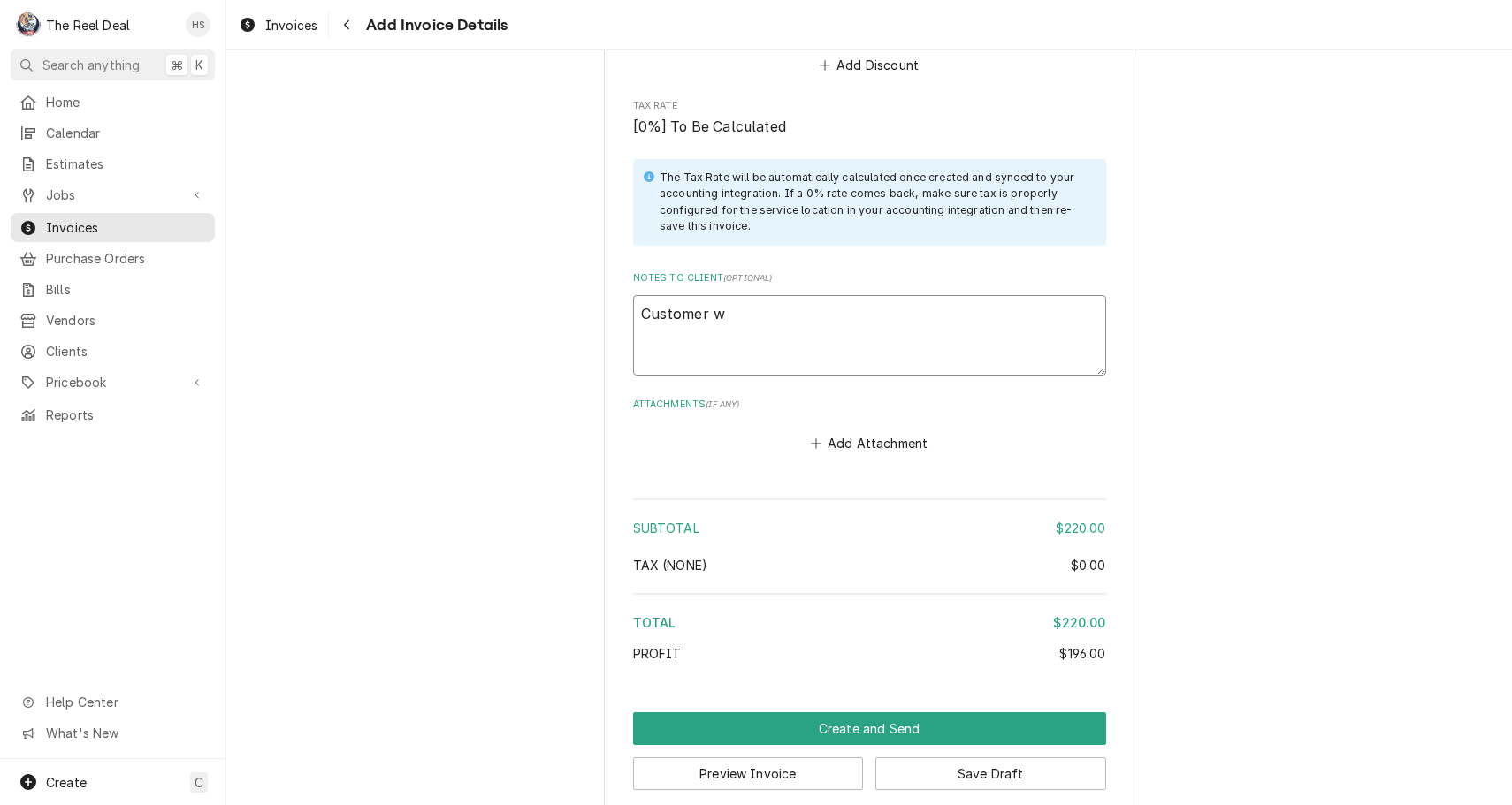
type textarea "x"
type textarea "Customer wa"
type textarea "x"
type textarea "Customer was"
type textarea "x"
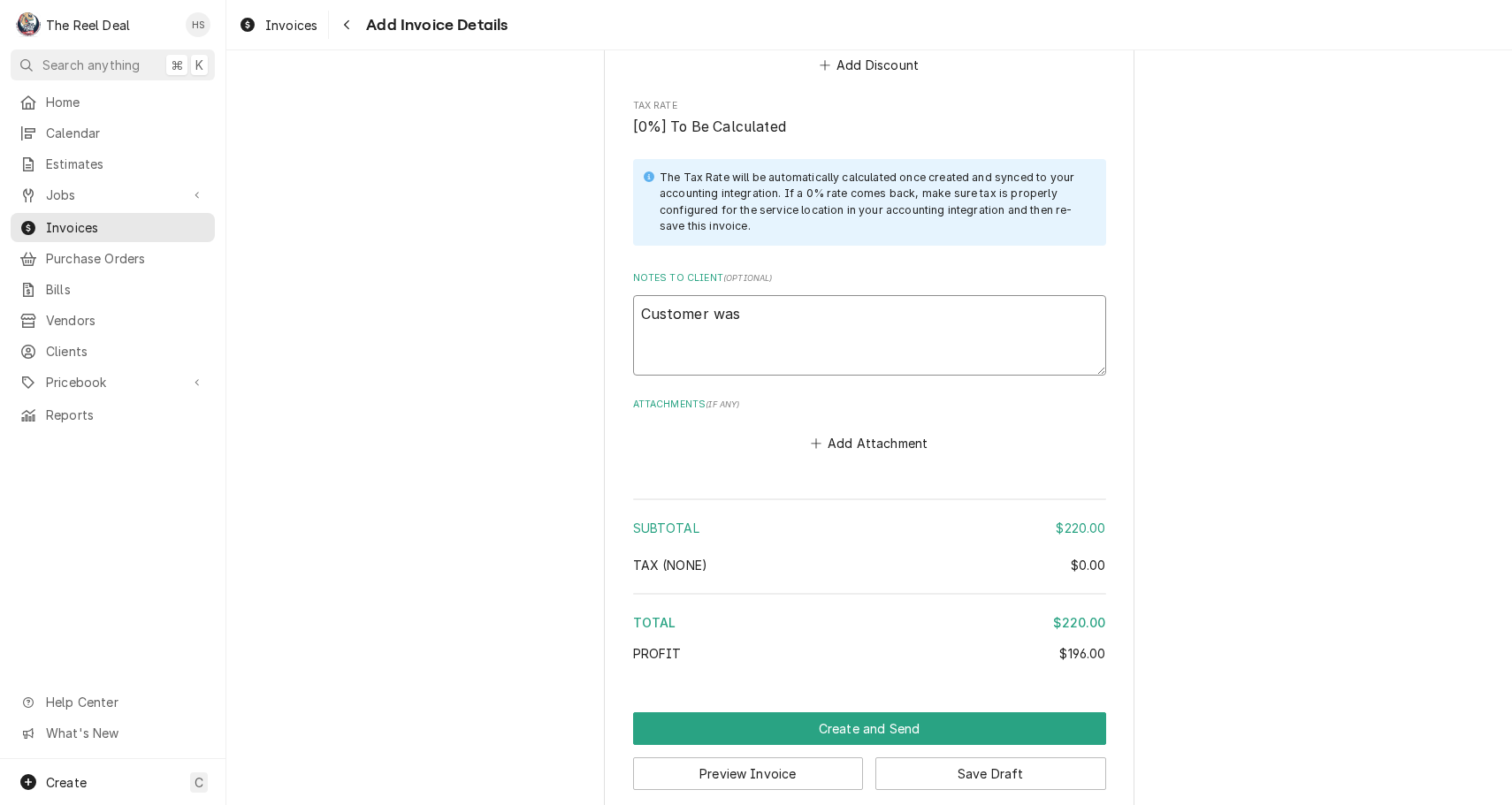
type textarea "Customer was"
type textarea "x"
type textarea "Customer was c"
type textarea "x"
type textarea "Customer was co"
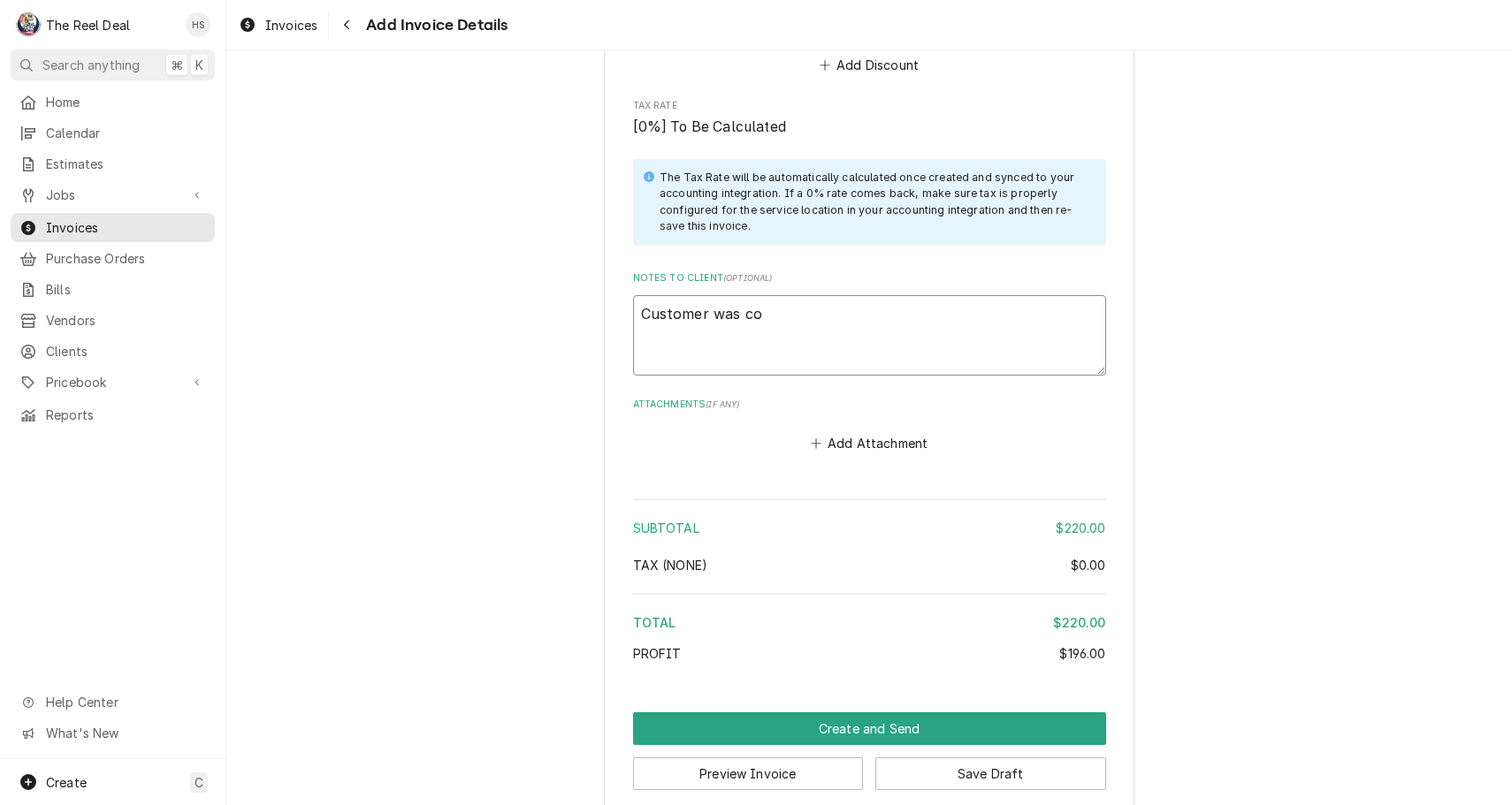
type textarea "x"
type textarea "Customer was com"
type textarea "x"
type textarea "Customer was comp"
type textarea "x"
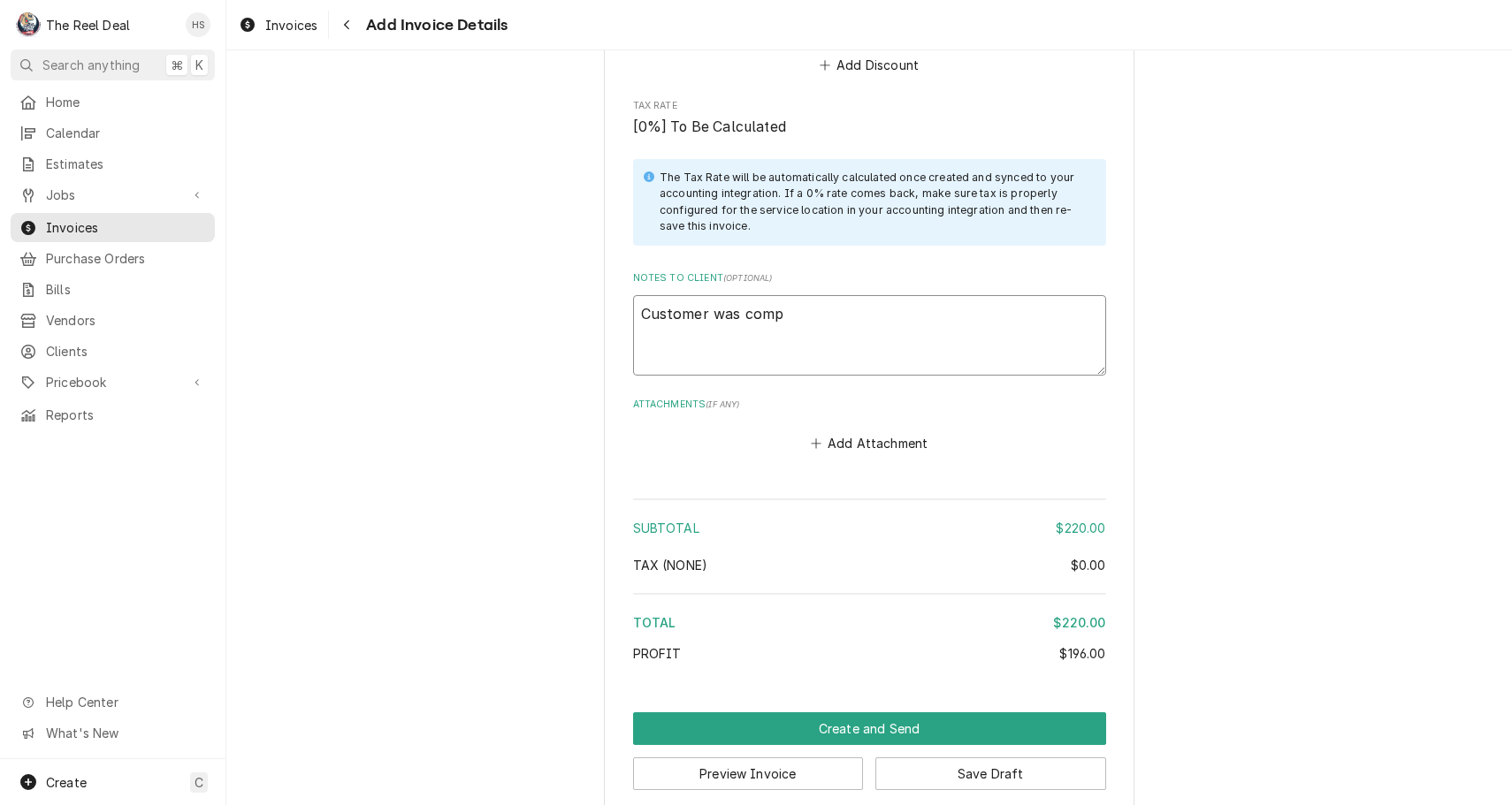
type textarea "Customer was compl"
type textarea "x"
type textarea "Customer was compla"
type textarea "x"
type textarea "Customer was complai"
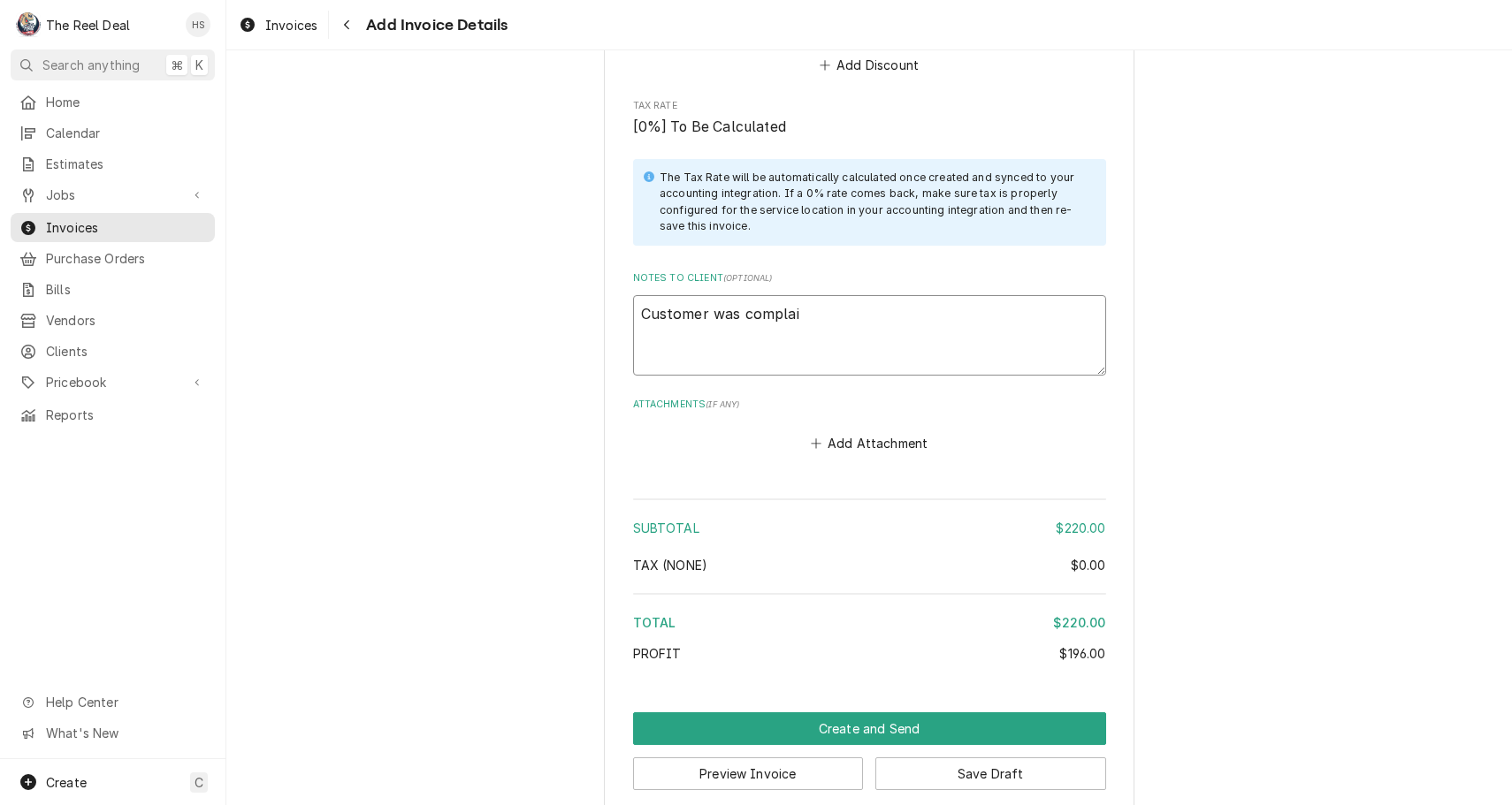
type textarea "x"
type textarea "Customer was complain"
type textarea "x"
type textarea "Customer was complaini"
type textarea "x"
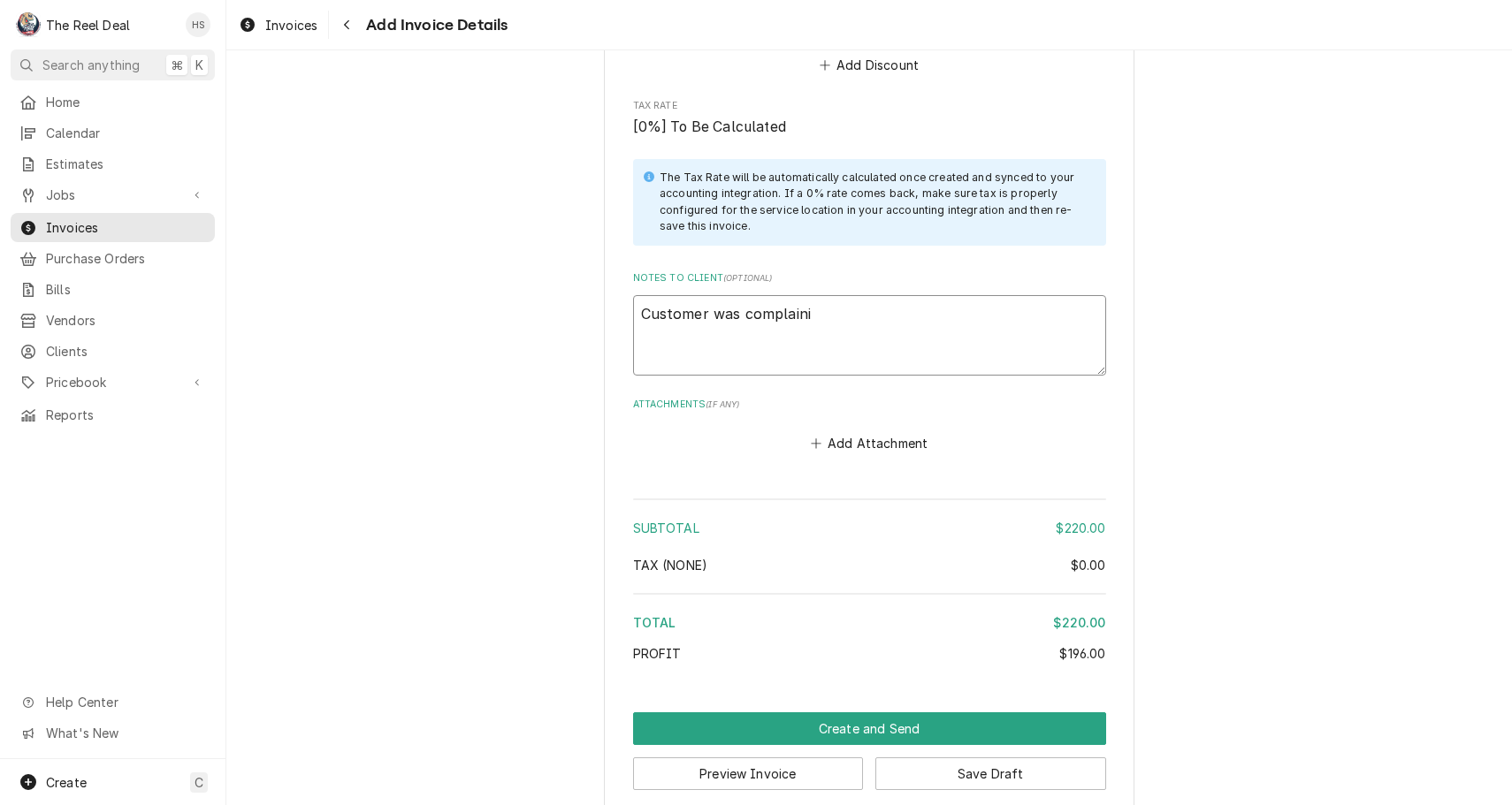
type textarea "Customer was complainin"
type textarea "x"
type textarea "Customer was complaining"
type textarea "x"
type textarea "Customer was complaining"
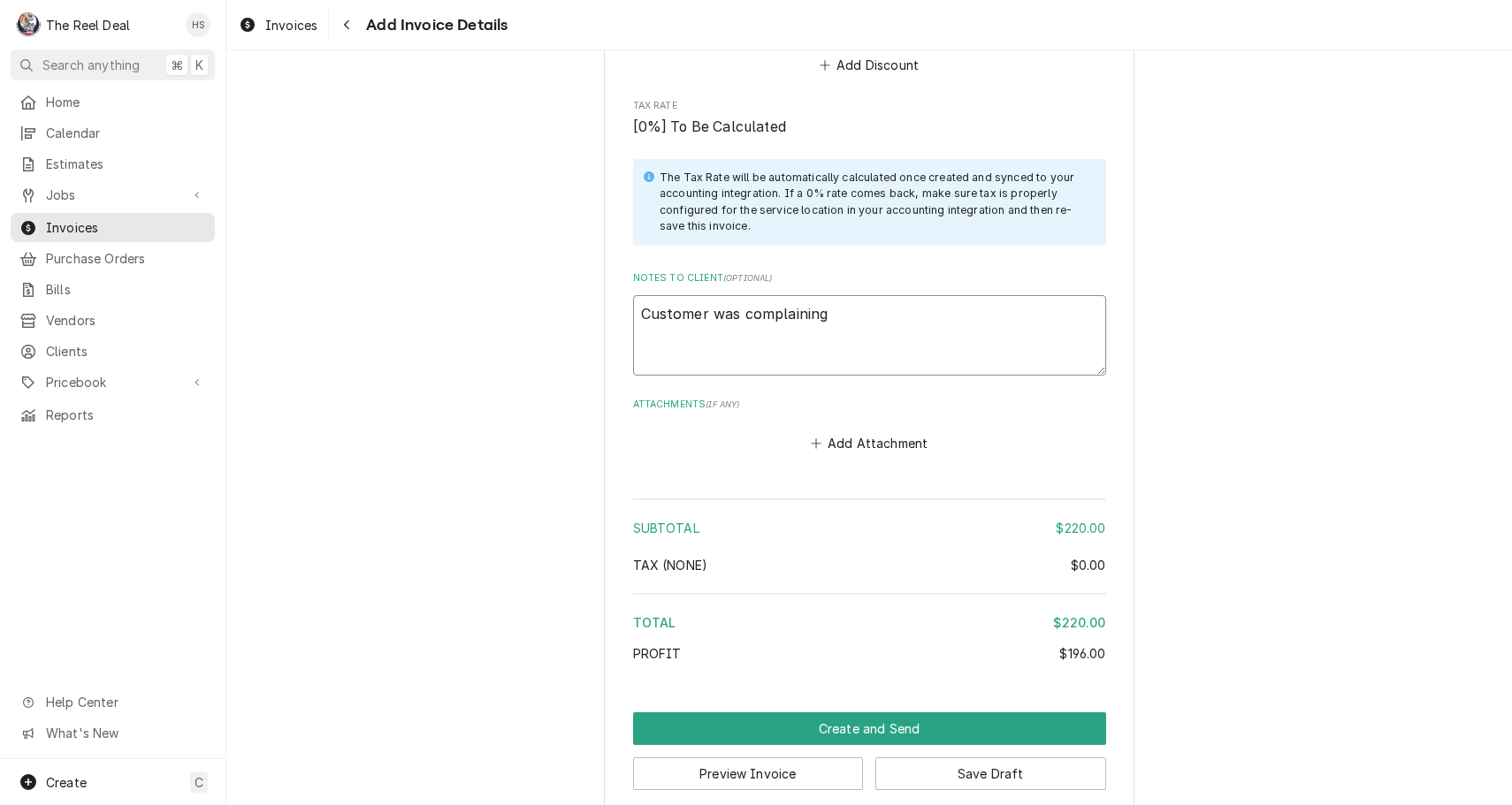
type textarea "x"
type textarea "Customer was complaining a"
type textarea "x"
type textarea "Customer was complaining ab"
type textarea "x"
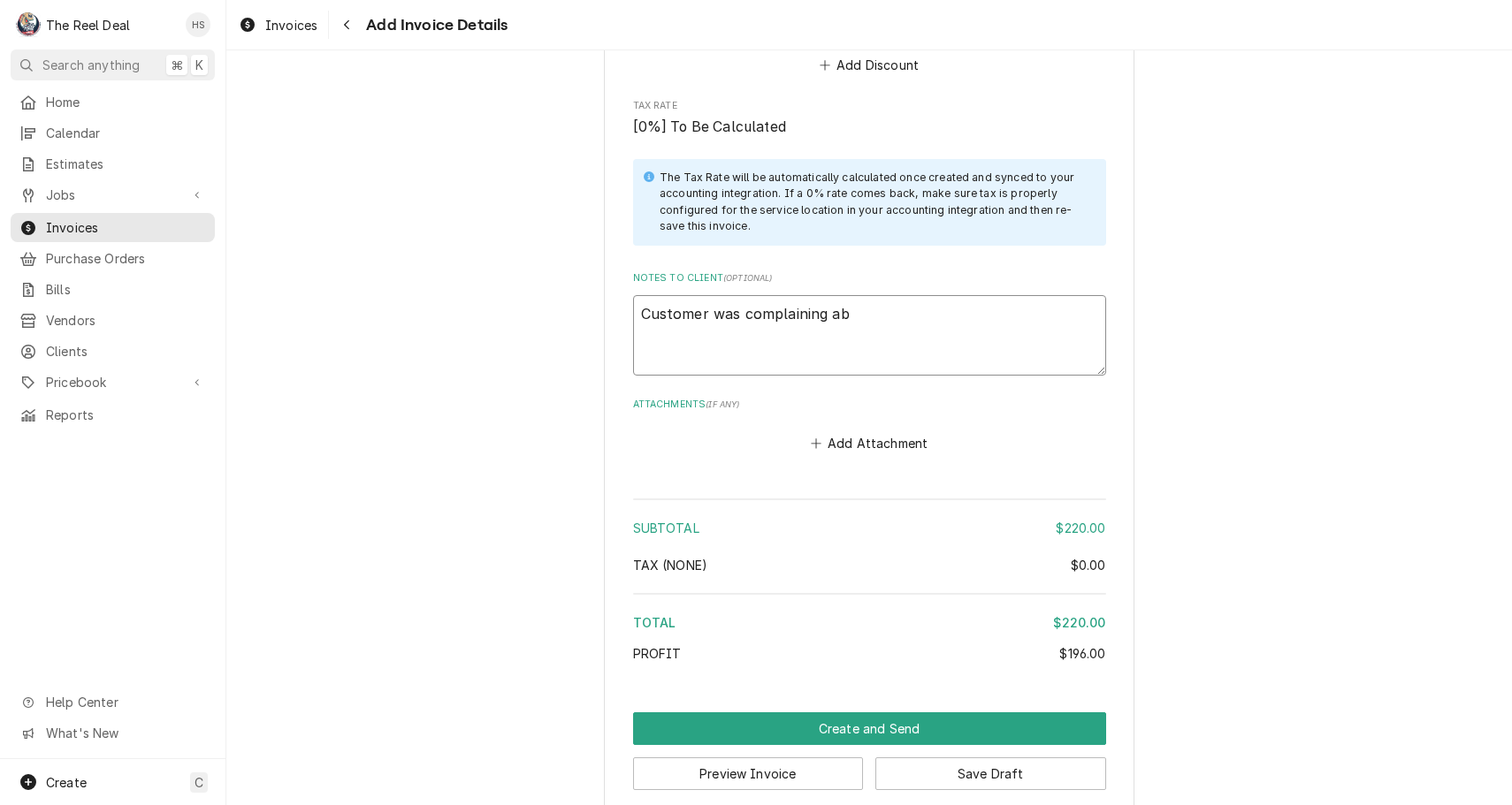
type textarea "Customer was complaining abo"
type textarea "x"
type textarea "Customer was complaining abou"
type textarea "x"
type textarea "Customer was complaining about"
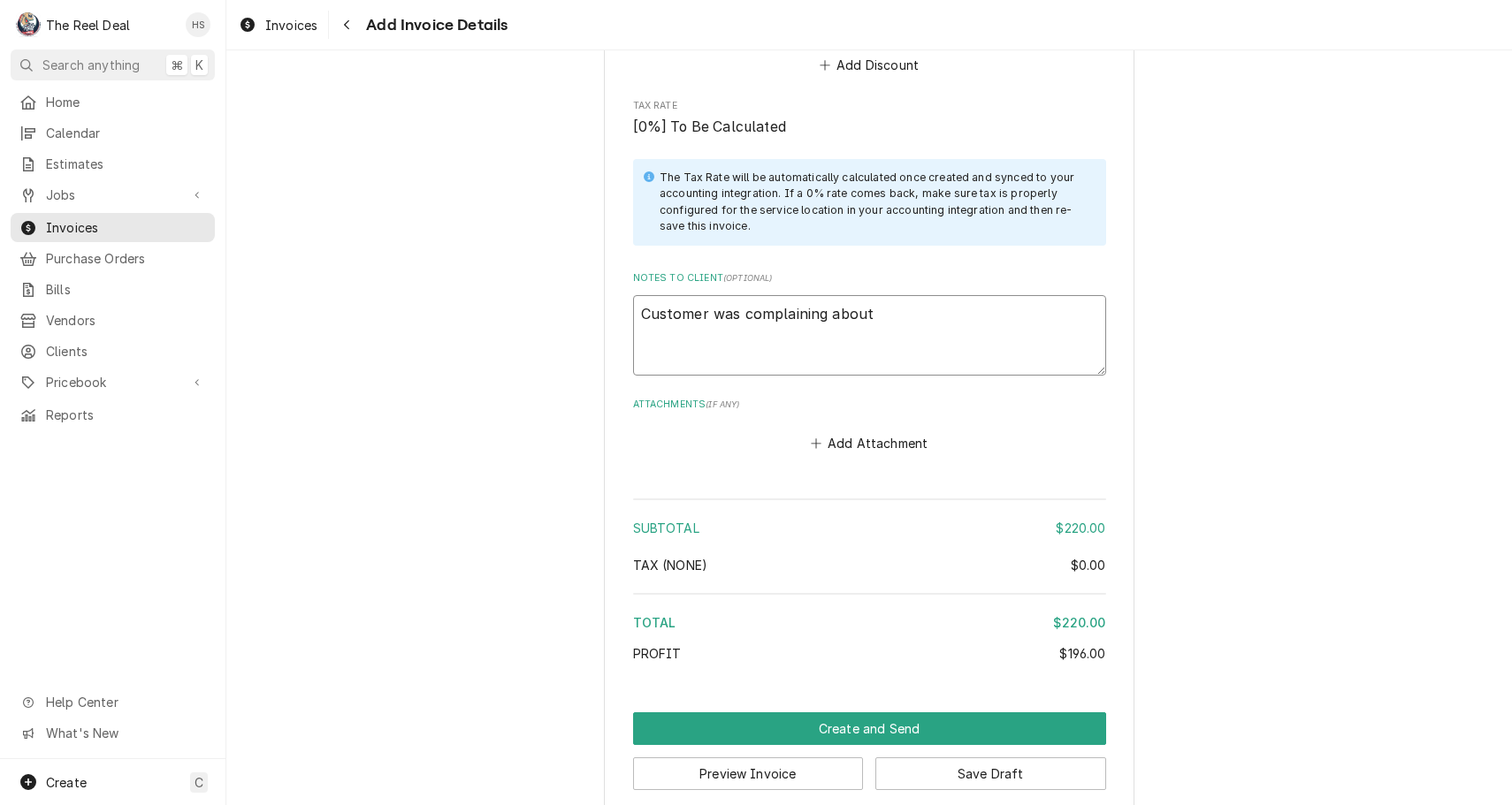
type textarea "x"
type textarea "Customer was complaining about"
type textarea "x"
type textarea "Customer was complaining about n"
type textarea "x"
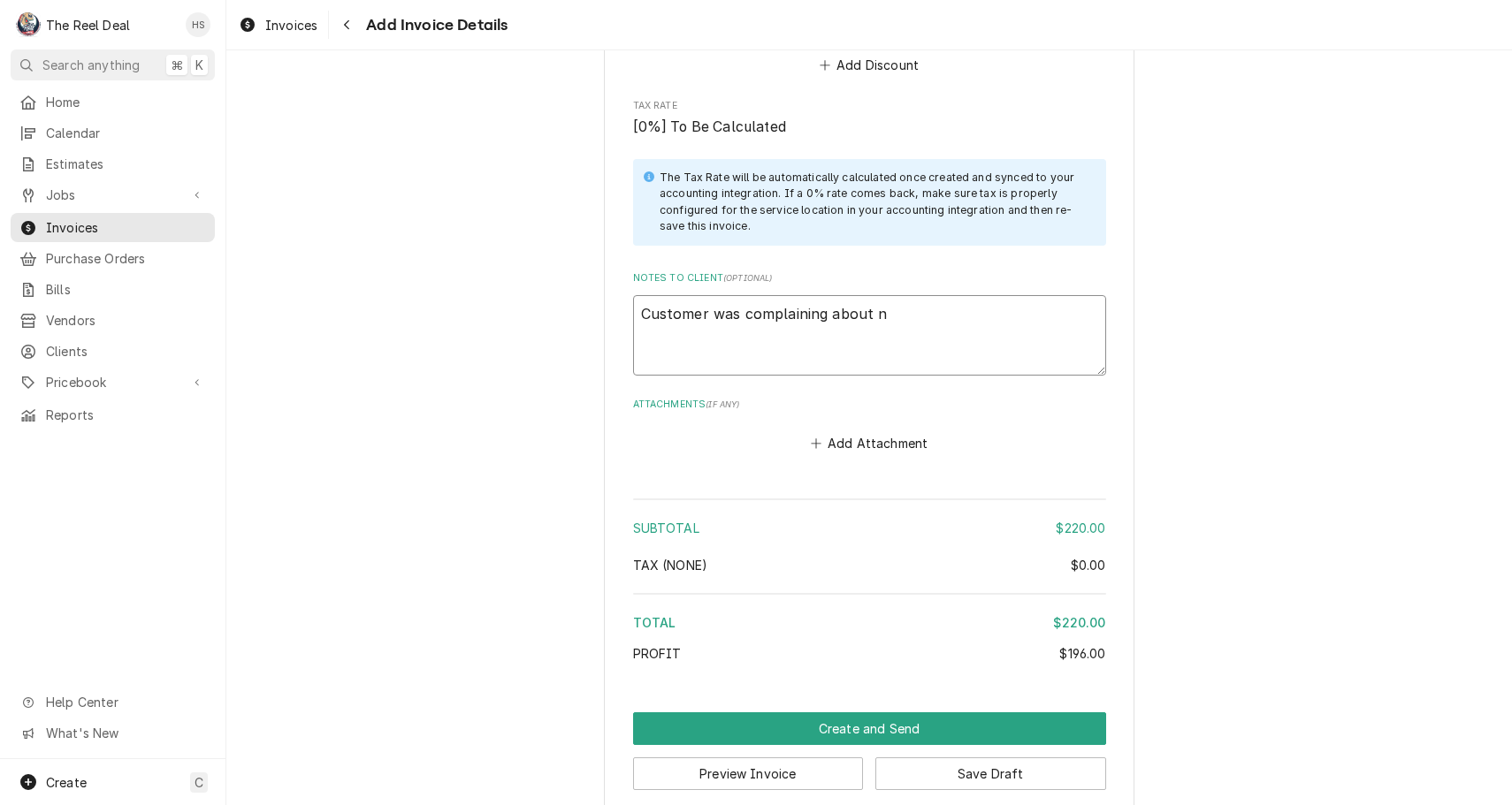
type textarea "Customer was complaining about no"
type textarea "x"
type textarea "Customer was complaining about noi"
type textarea "x"
type textarea "Customer was complaining about nois"
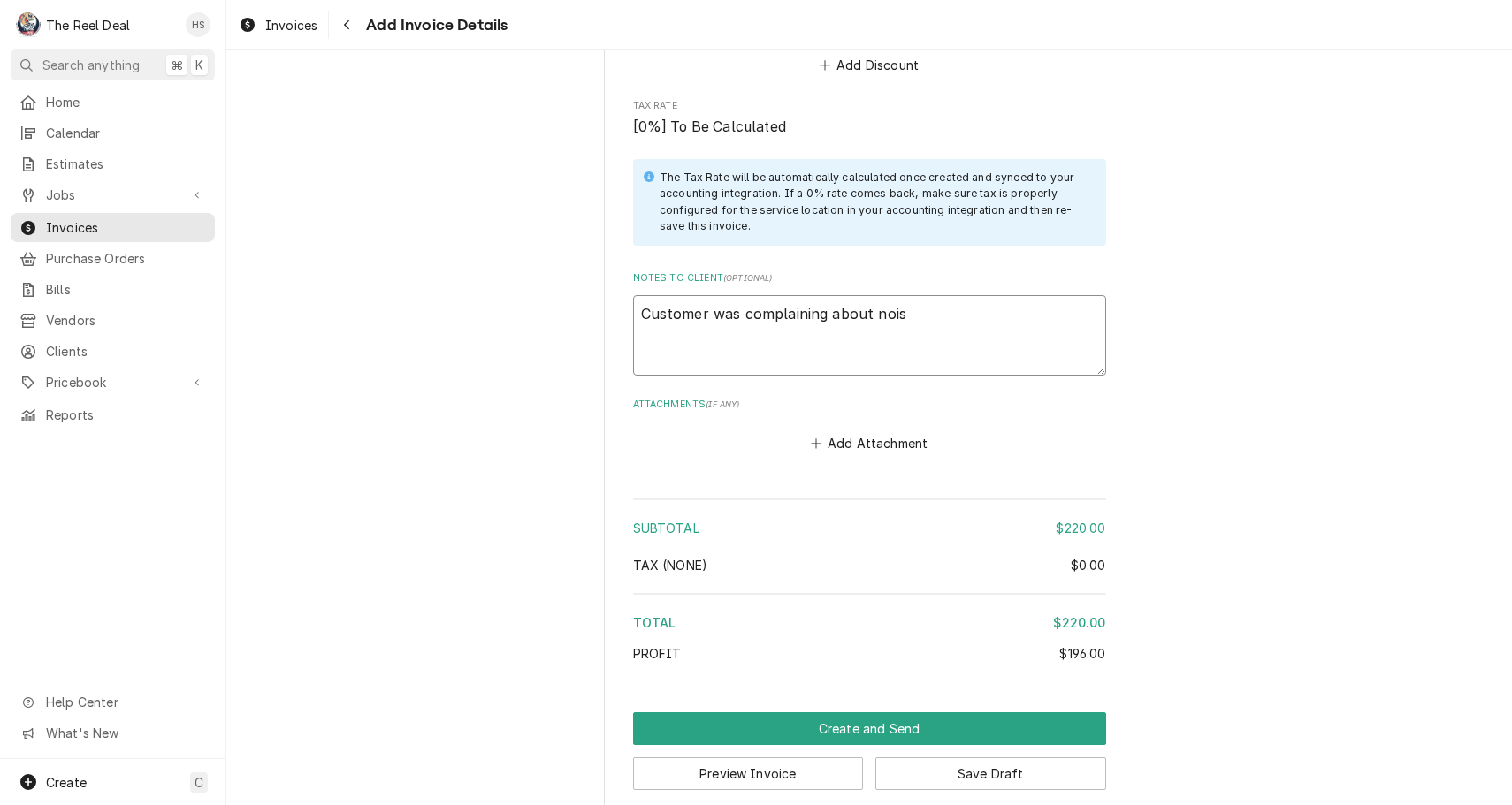
type textarea "x"
type textarea "Customer was complaining about noise"
type textarea "x"
type textarea "Customer was complaining about noise"
type textarea "x"
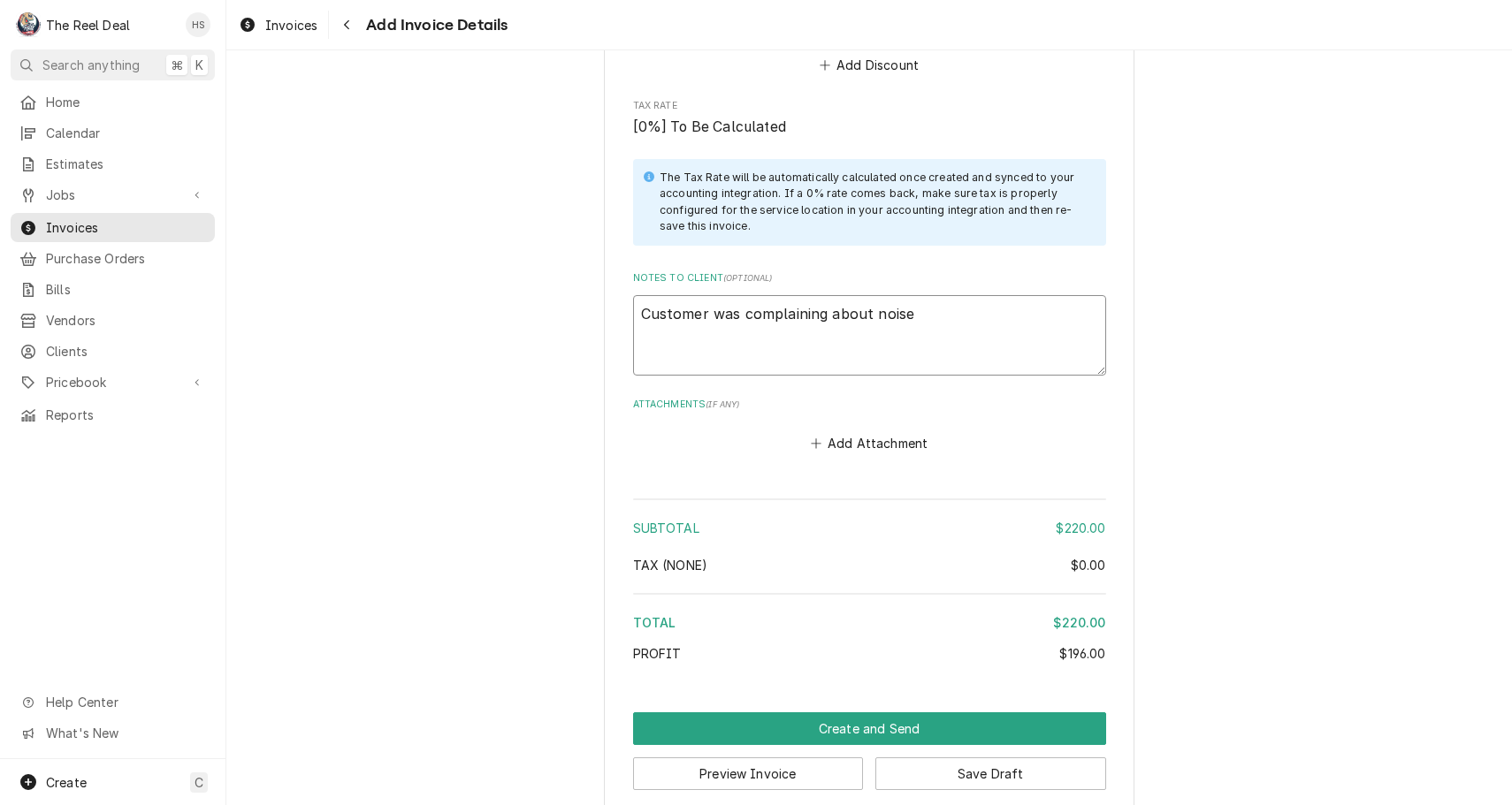
type textarea "Customer was complaining about noise c"
type textarea "x"
type textarea "Customer was complaining about noise co"
type textarea "x"
type textarea "Customer was complaining about noise com"
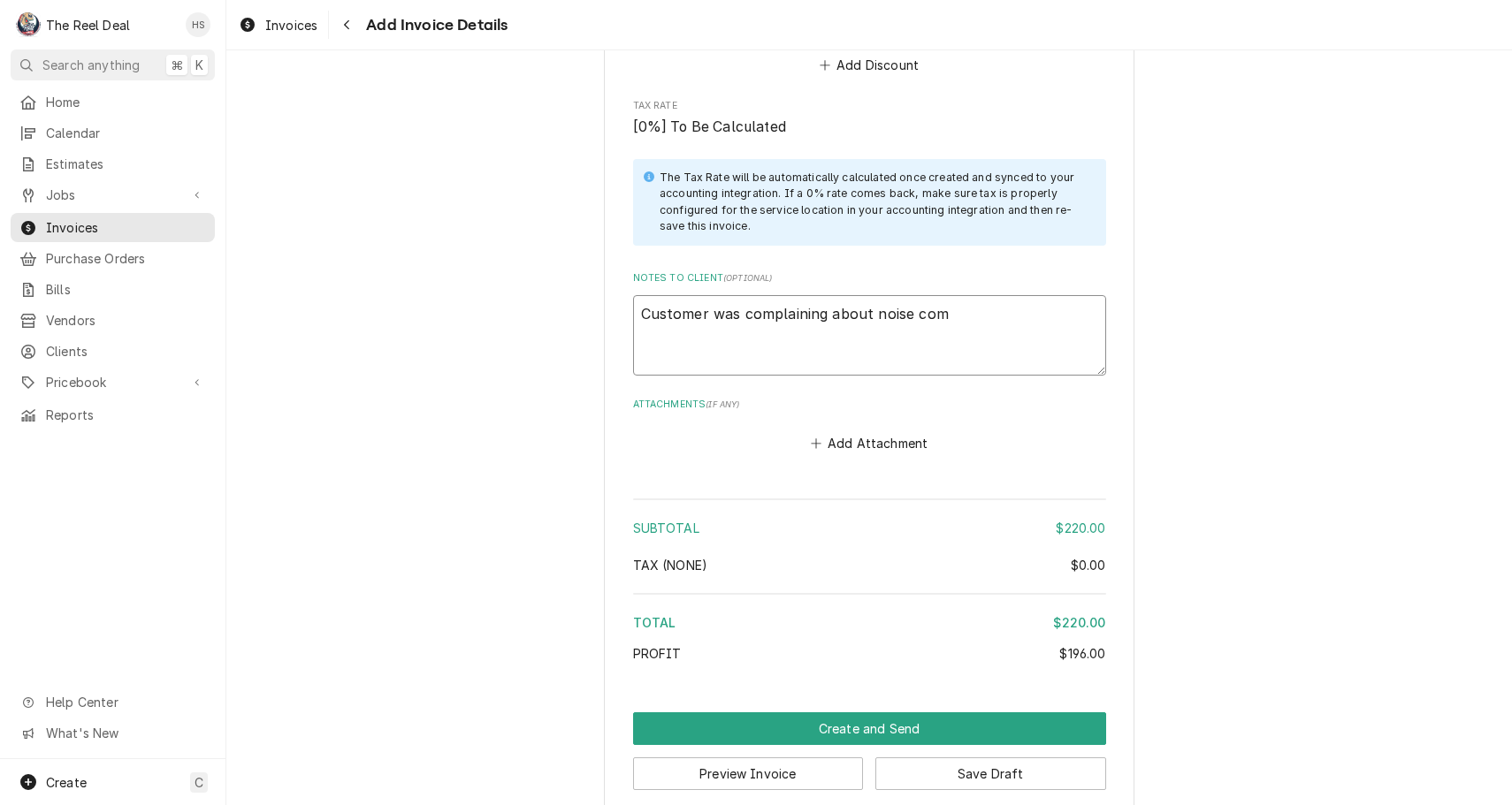
type textarea "x"
type textarea "Customer was complaining about noise comi"
type textarea "x"
type textarea "Customer was complaining about noise comin"
type textarea "x"
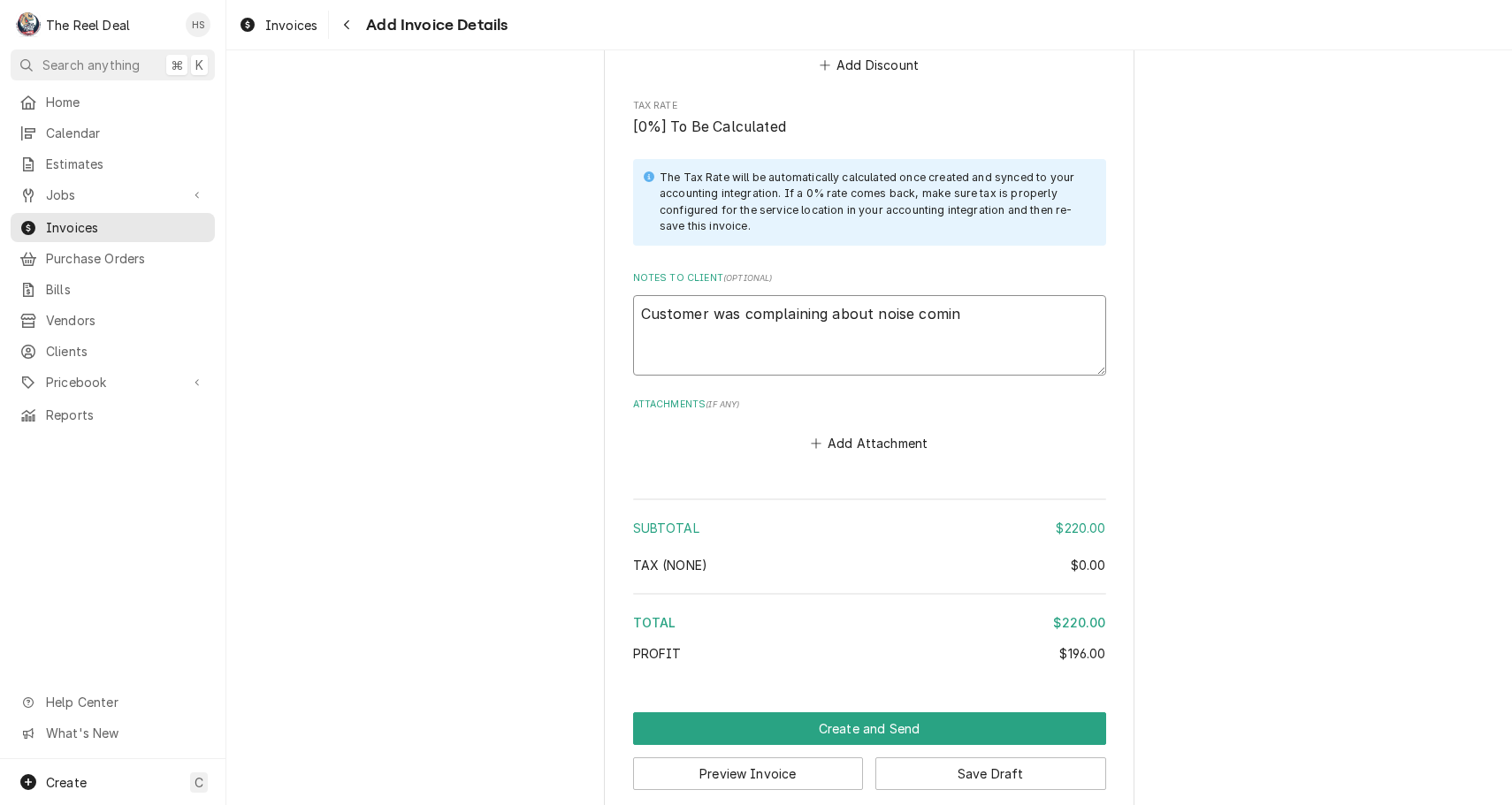
type textarea "Customer was complaining about noise coming"
type textarea "x"
type textarea "Customer was complaining about noise coming"
type textarea "x"
type textarea "Customer was complaining about noise coming o"
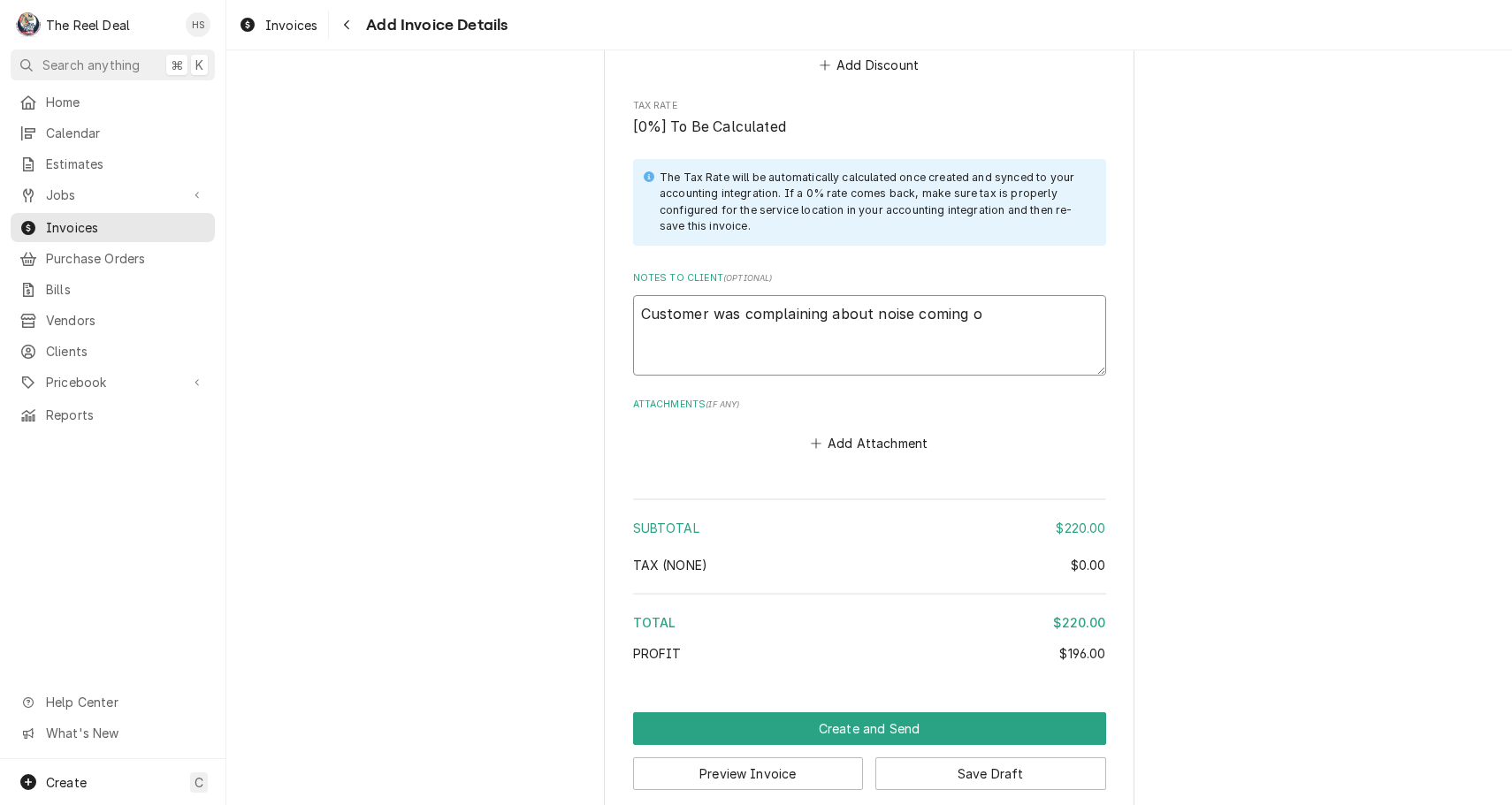
type textarea "x"
type textarea "Customer was complaining about noise coming ou"
type textarea "x"
type textarea "Customer was complaining about noise coming out"
type textarea "x"
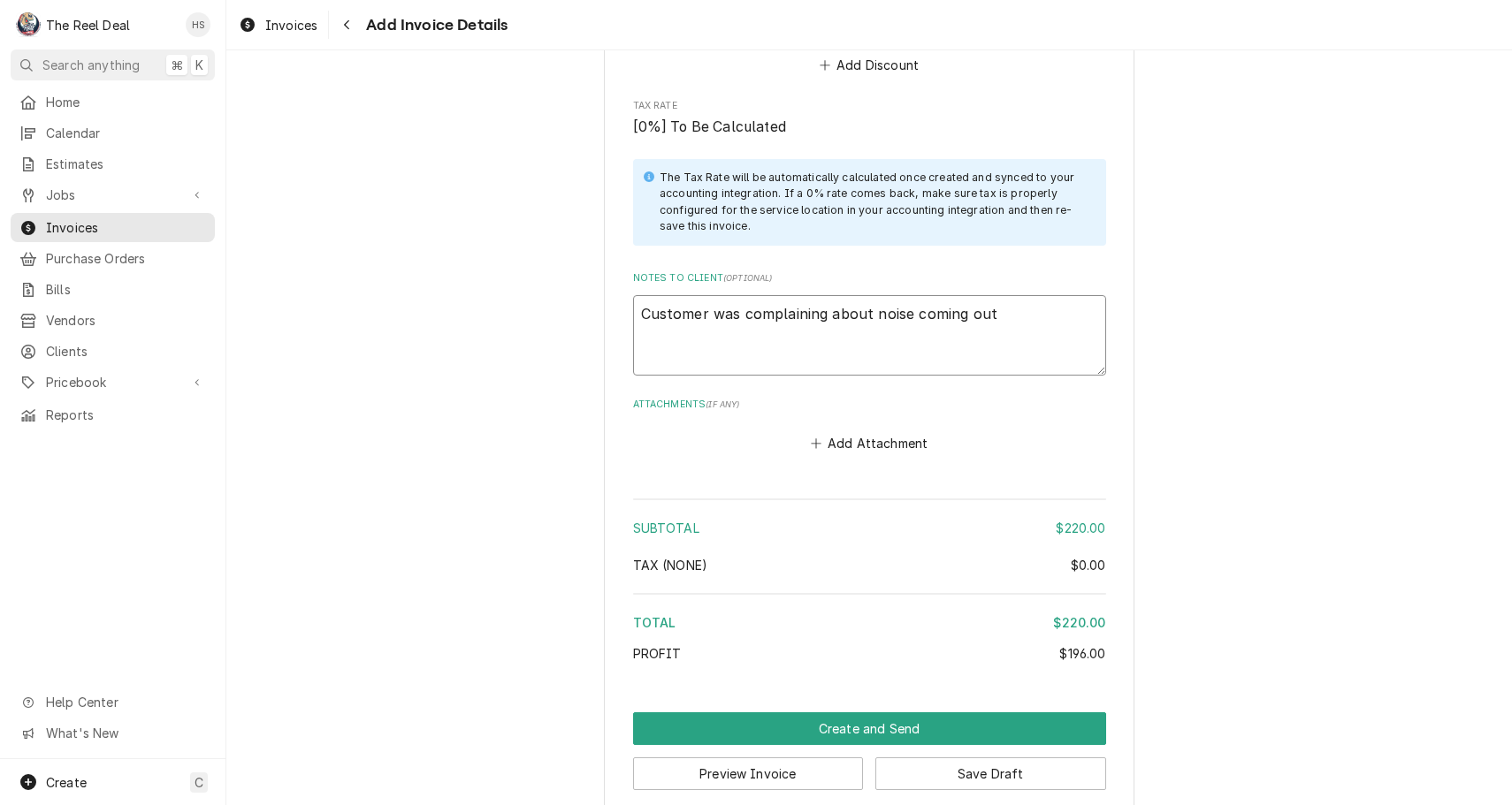
type textarea "Customer was complaining about noise coming out"
type textarea "x"
type textarea "Customer was complaining about noise coming out o"
type textarea "x"
type textarea "Customer was complaining about noise coming out of"
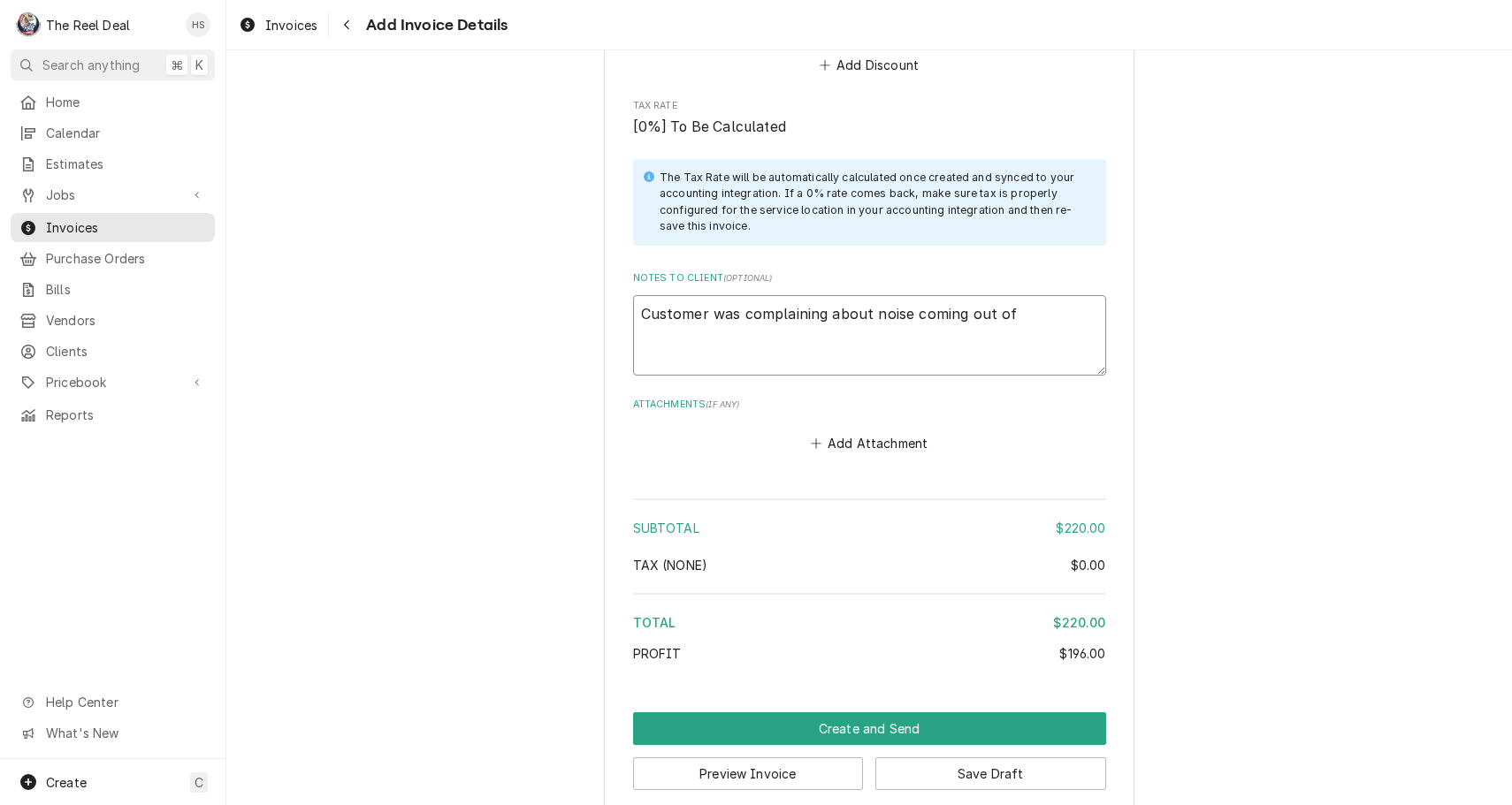
type textarea "x"
type textarea "Customer was complaining about noise coming out of"
type textarea "x"
type textarea "Customer was complaining about noise coming out of f"
type textarea "x"
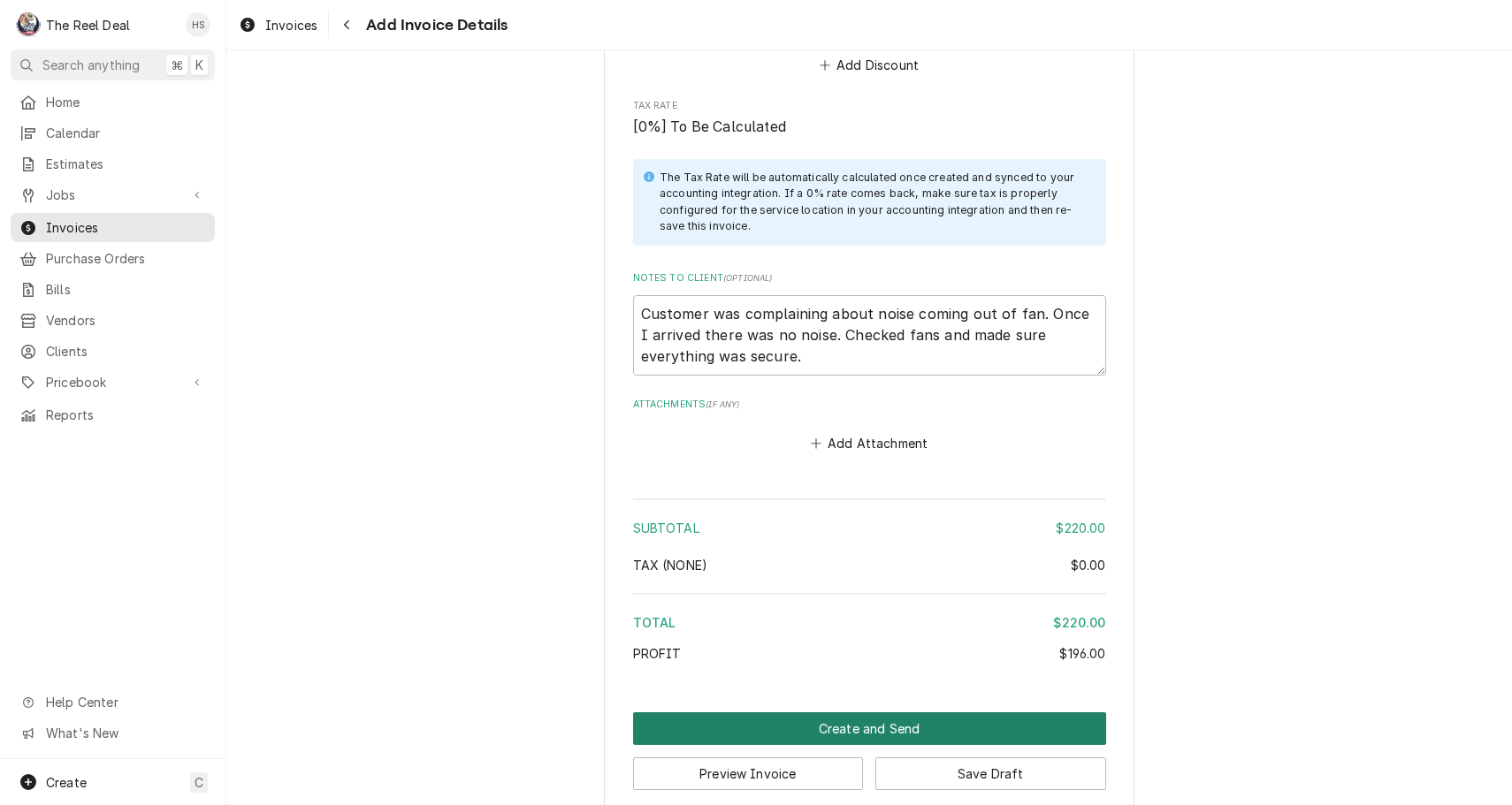
click at [860, 712] on button "Create and Send" at bounding box center [870, 729] width 473 height 32
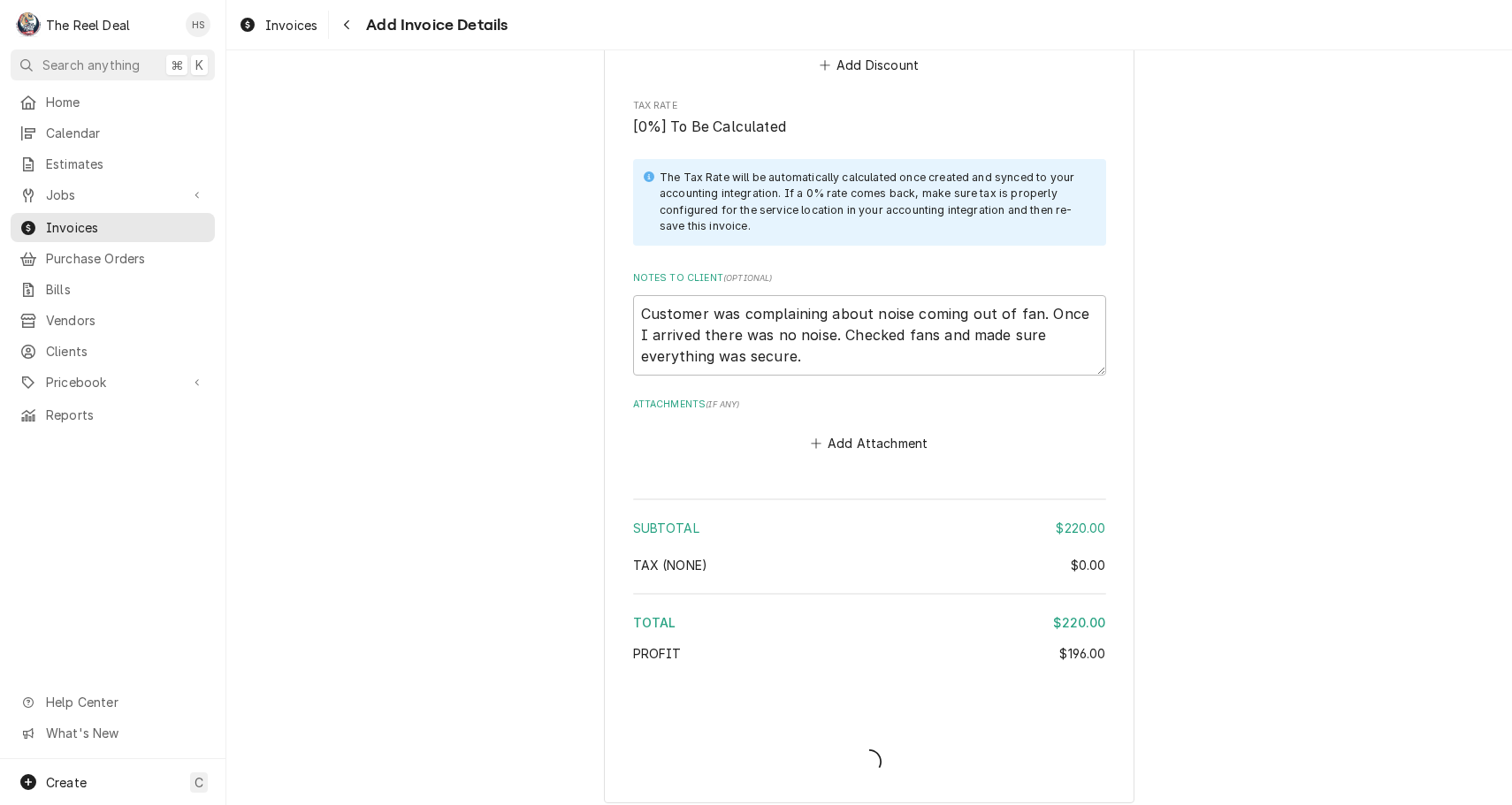
scroll to position [2317, 0]
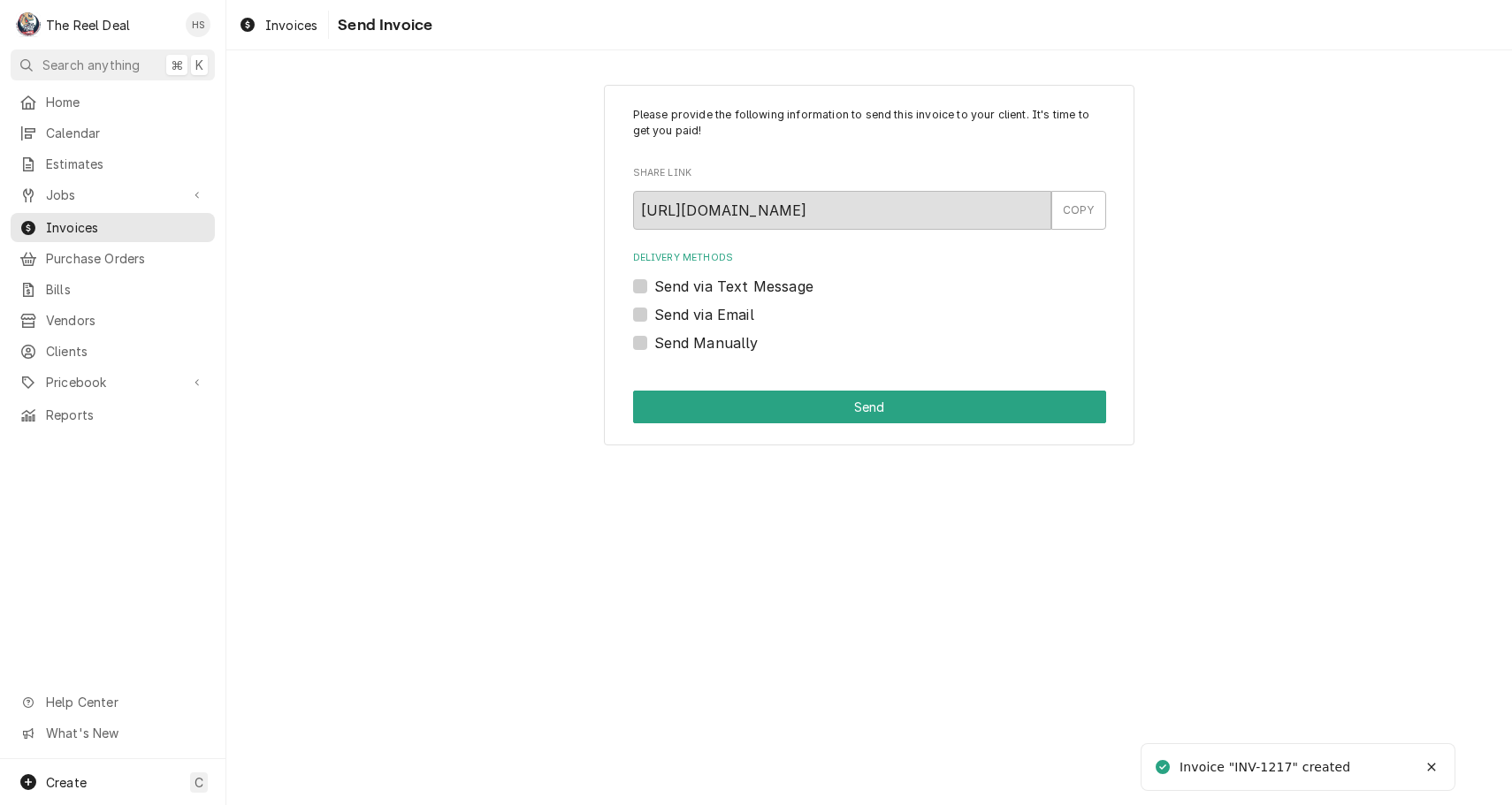
click at [711, 319] on label "Send via Email" at bounding box center [704, 315] width 100 height 21
click at [711, 319] on input "Send via Email" at bounding box center [891, 323] width 473 height 39
checkbox input "true"
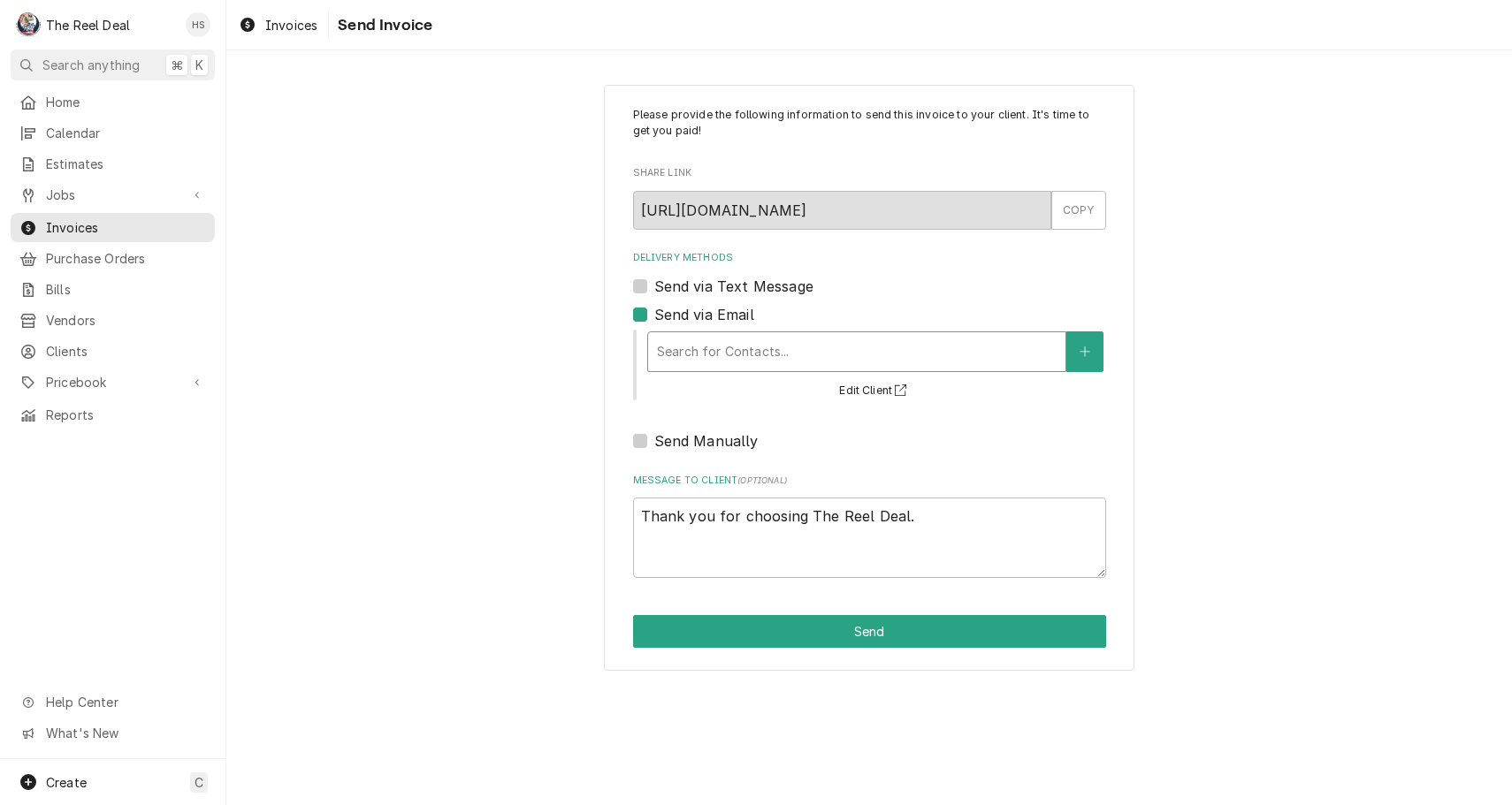
click at [738, 358] on div "Delivery Methods" at bounding box center [857, 351] width 400 height 31
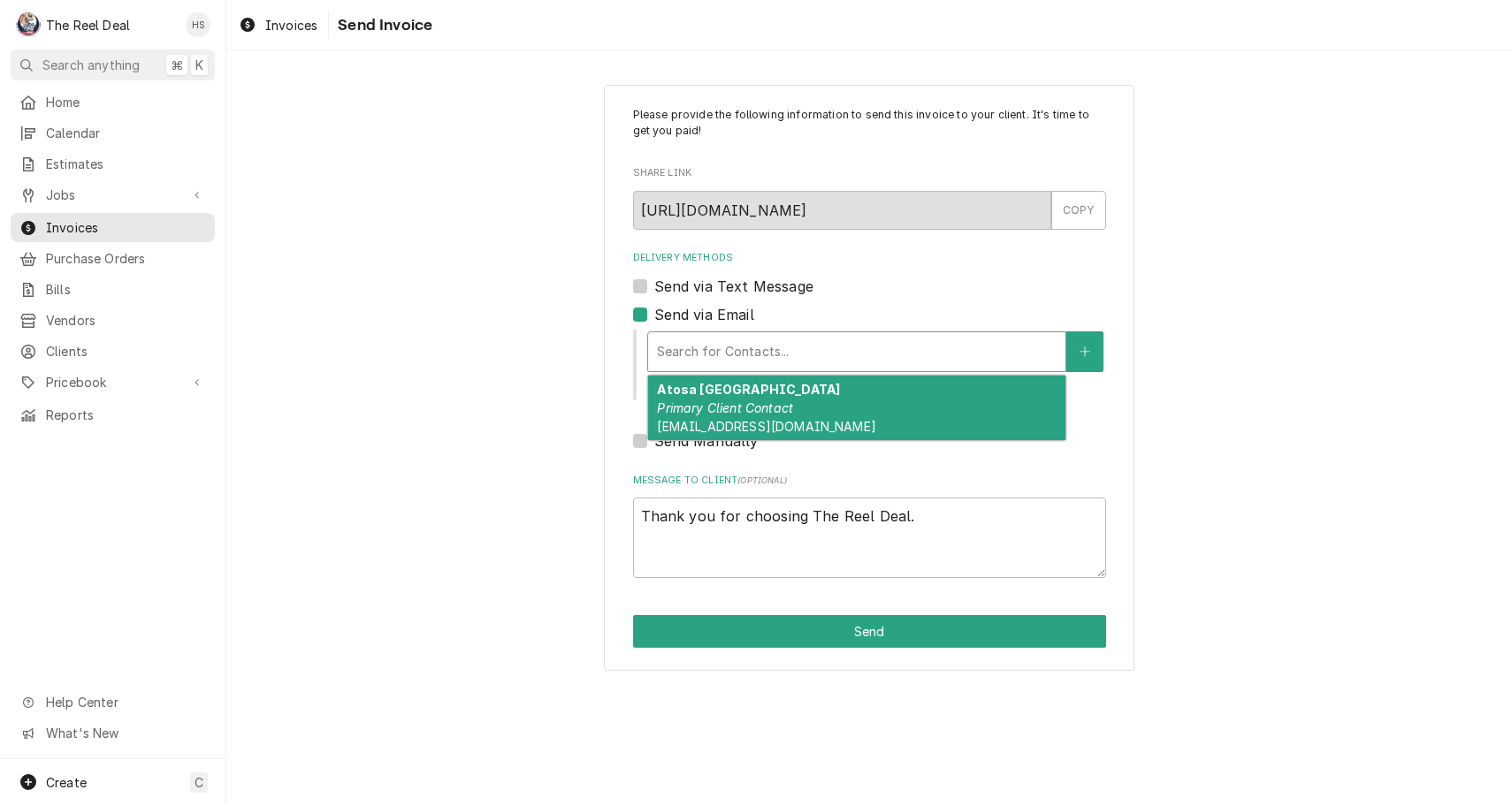
click at [751, 410] on em "Primary Client Contact" at bounding box center [725, 408] width 136 height 15
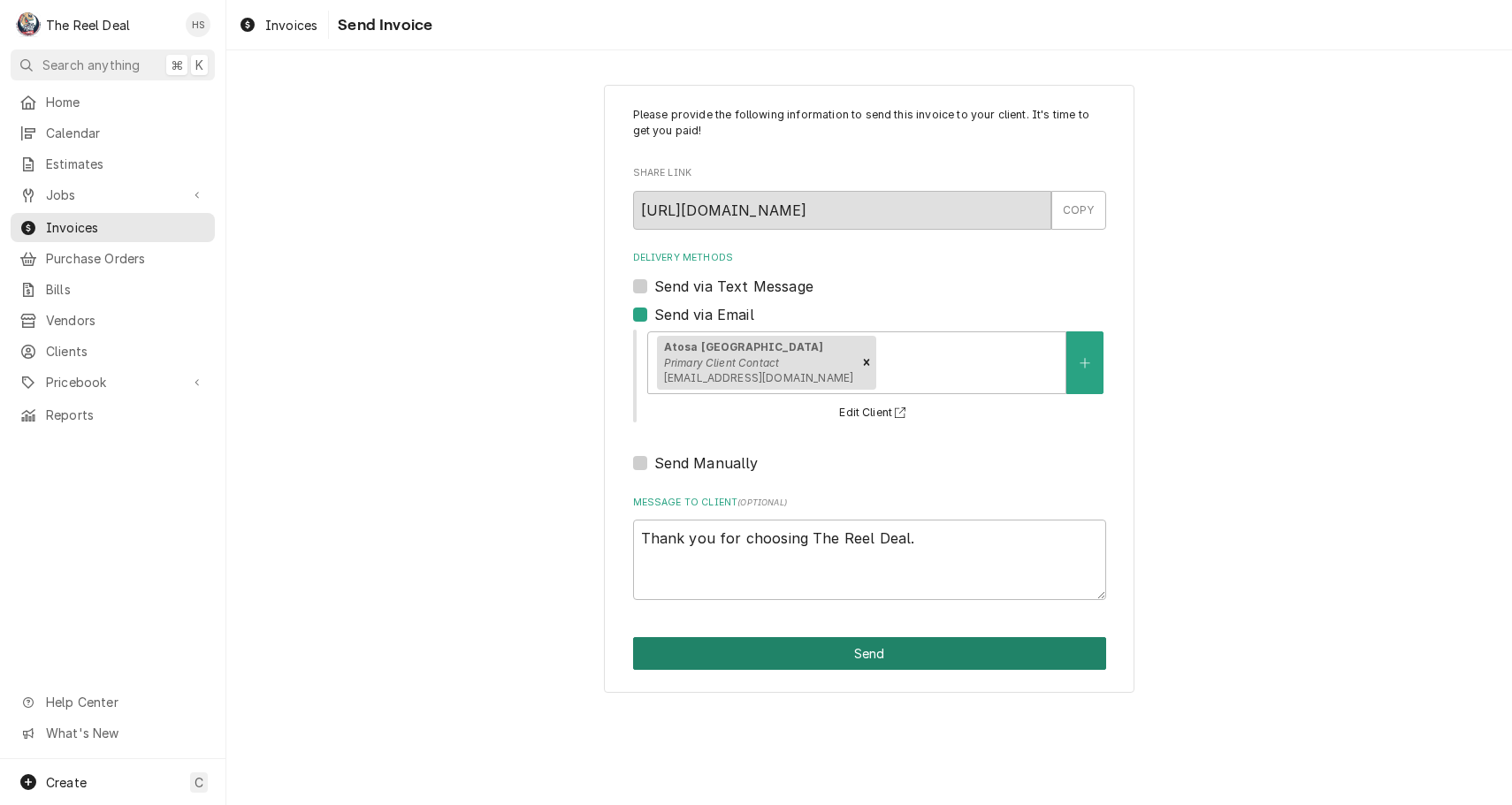
click at [770, 646] on button "Send" at bounding box center [870, 653] width 473 height 32
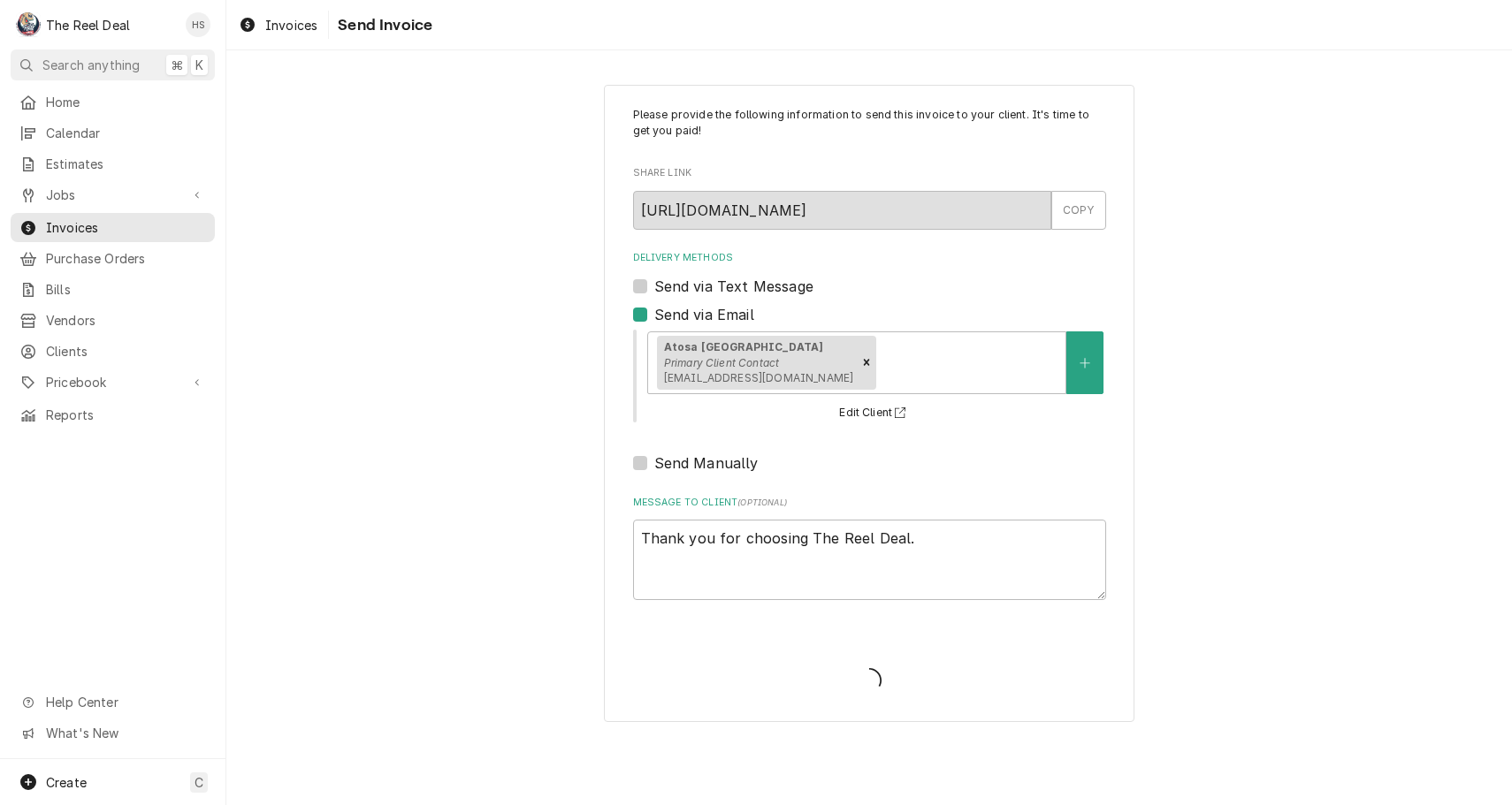
type textarea "x"
